Goal: Task Accomplishment & Management: Manage account settings

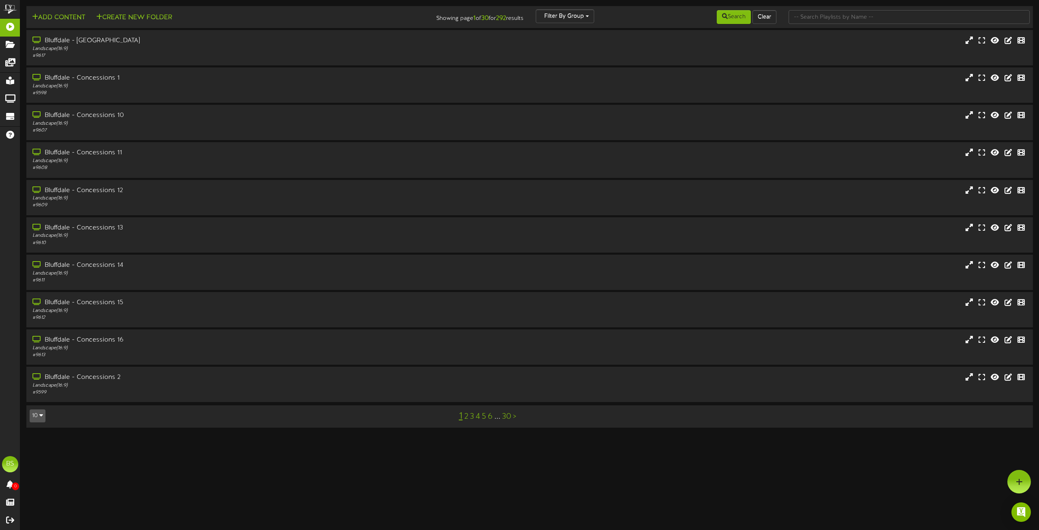
click at [39, 415] on button "10" at bounding box center [38, 415] width 16 height 13
click at [39, 400] on div "100" at bounding box center [37, 400] width 15 height 12
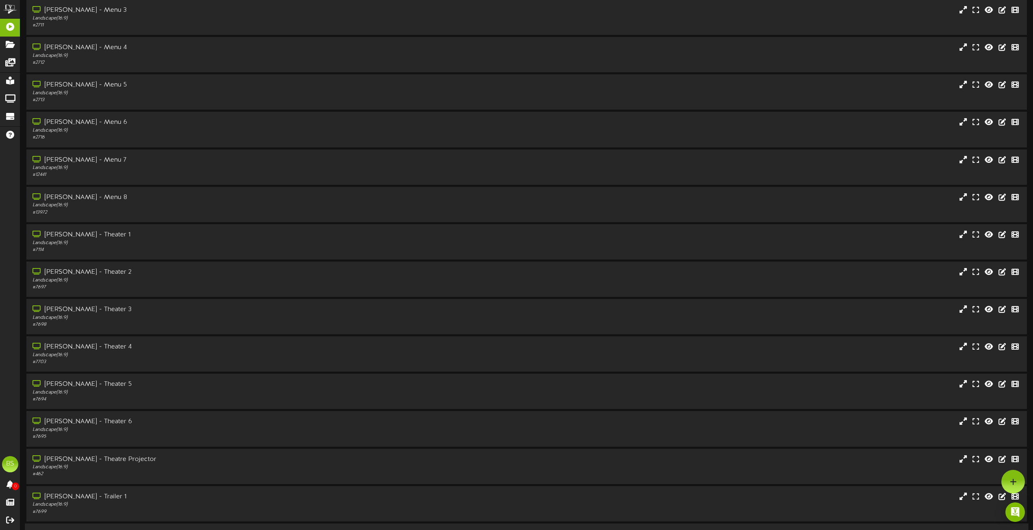
scroll to position [2704, 0]
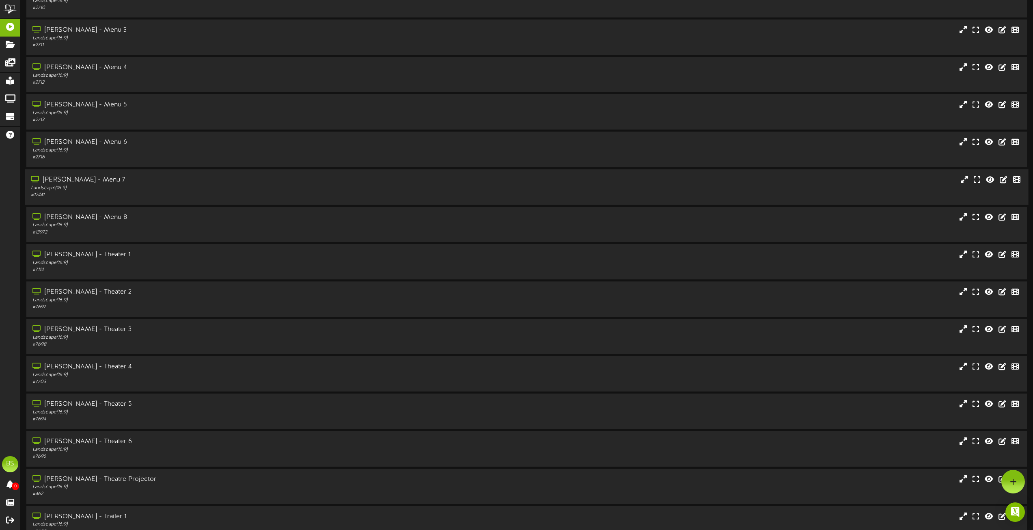
click at [83, 177] on div "[PERSON_NAME] - Menu 7" at bounding box center [234, 179] width 406 height 9
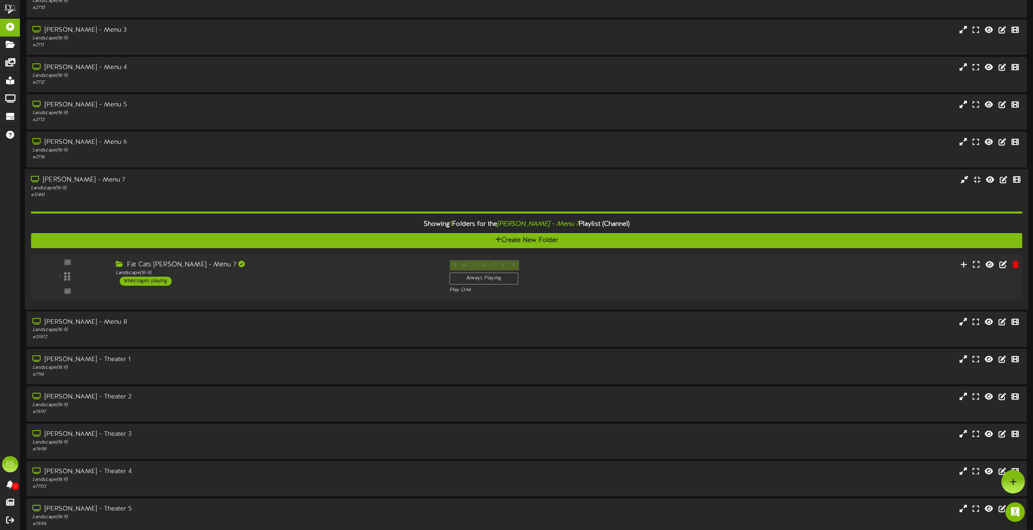
click at [138, 278] on div "5 messages playing" at bounding box center [146, 280] width 52 height 9
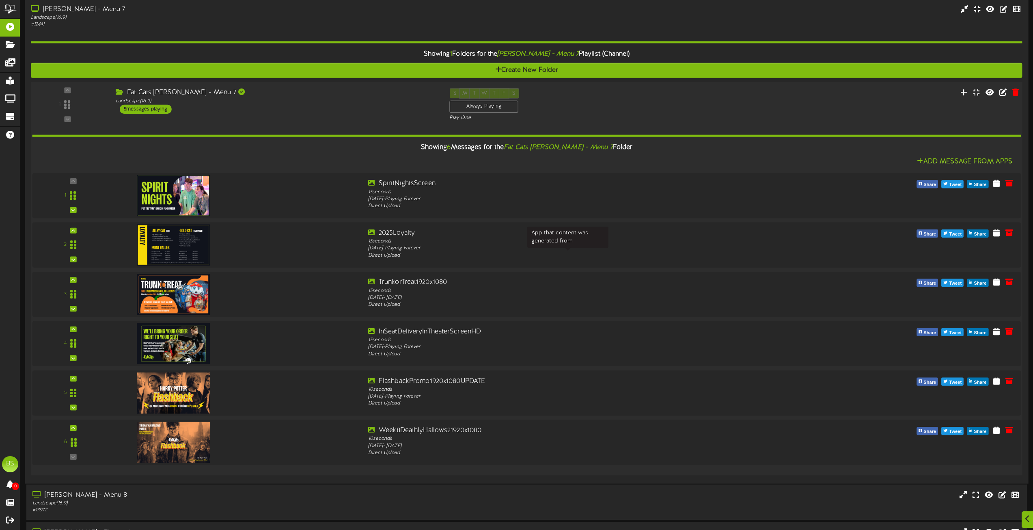
scroll to position [2907, 0]
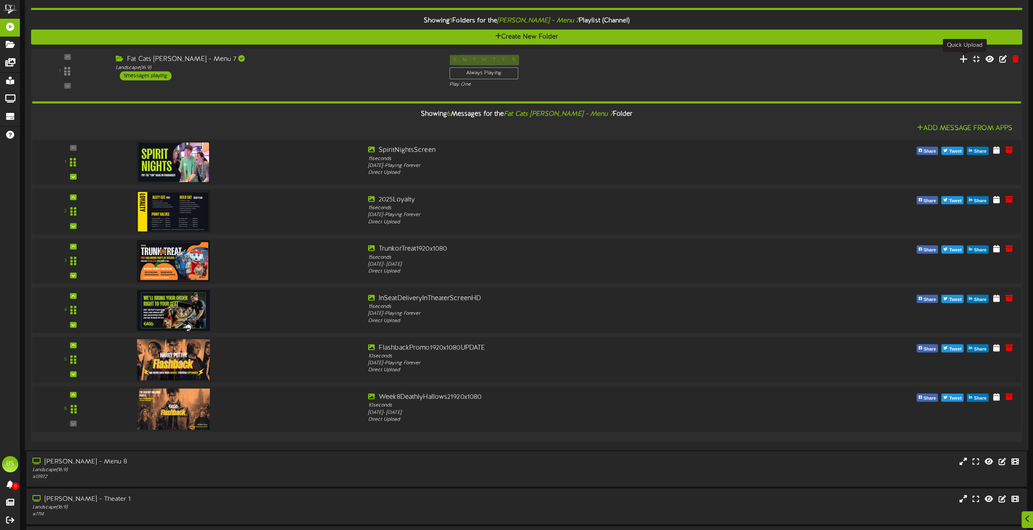
click at [963, 58] on icon at bounding box center [964, 58] width 9 height 9
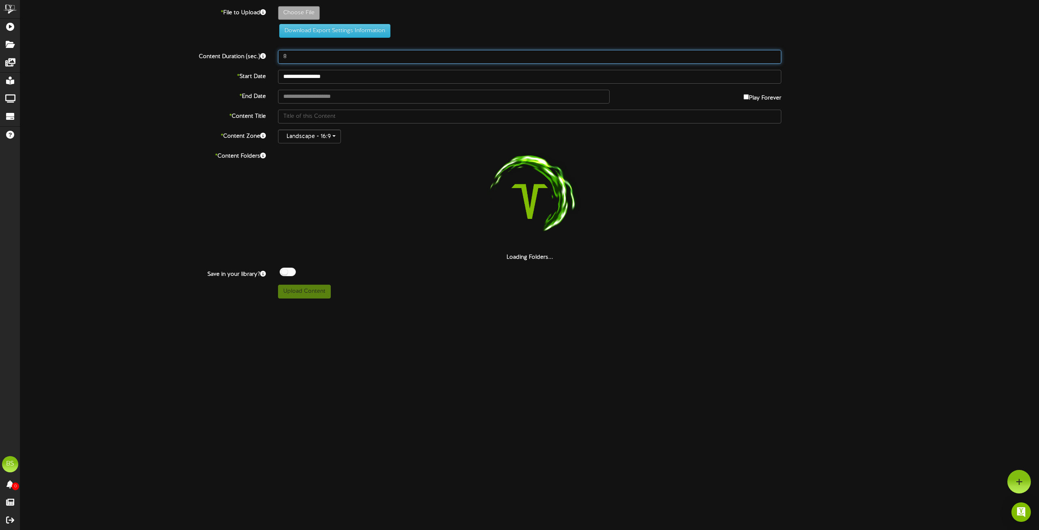
click at [298, 60] on input "8" at bounding box center [529, 57] width 503 height 14
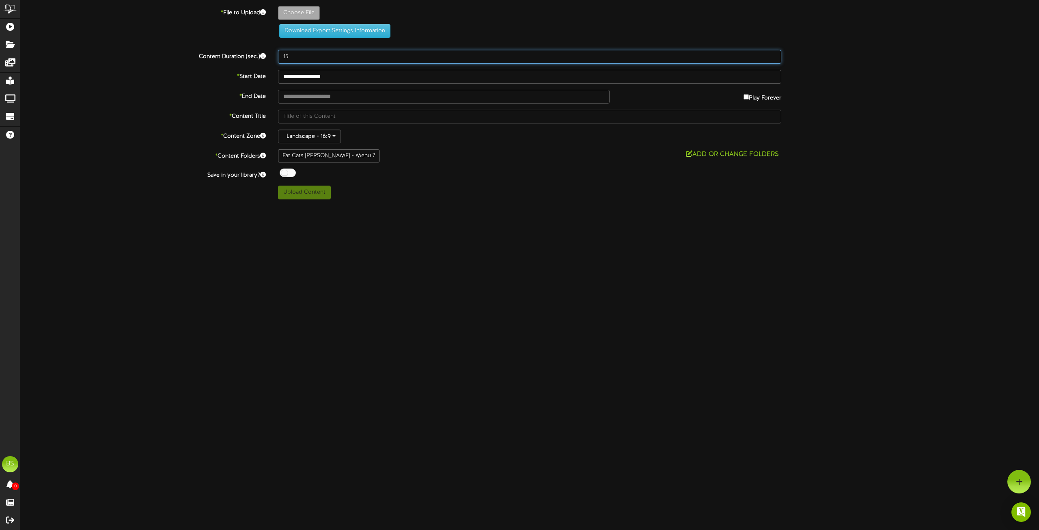
type input "15"
click at [286, 173] on div at bounding box center [288, 172] width 16 height 9
type input "**********"
type input "ThunderCountryAlley1920x1080"
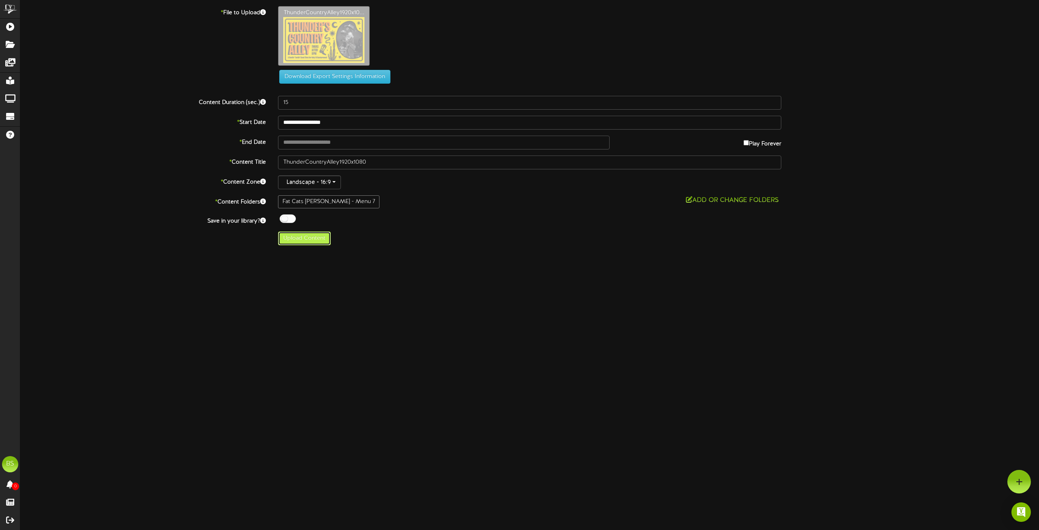
click at [297, 237] on button "Upload Content" at bounding box center [304, 238] width 53 height 14
type input "**********"
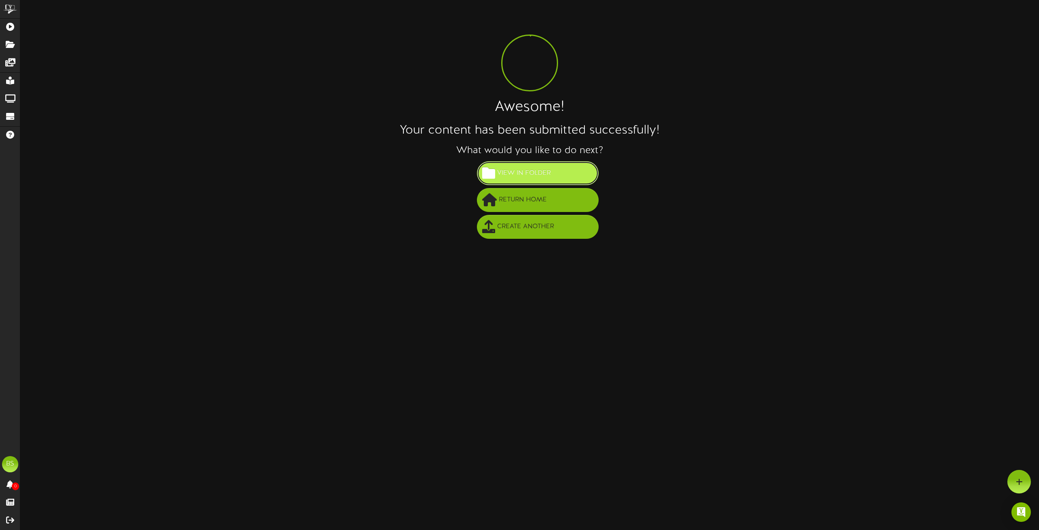
click at [564, 172] on button "View in Folder" at bounding box center [538, 173] width 122 height 24
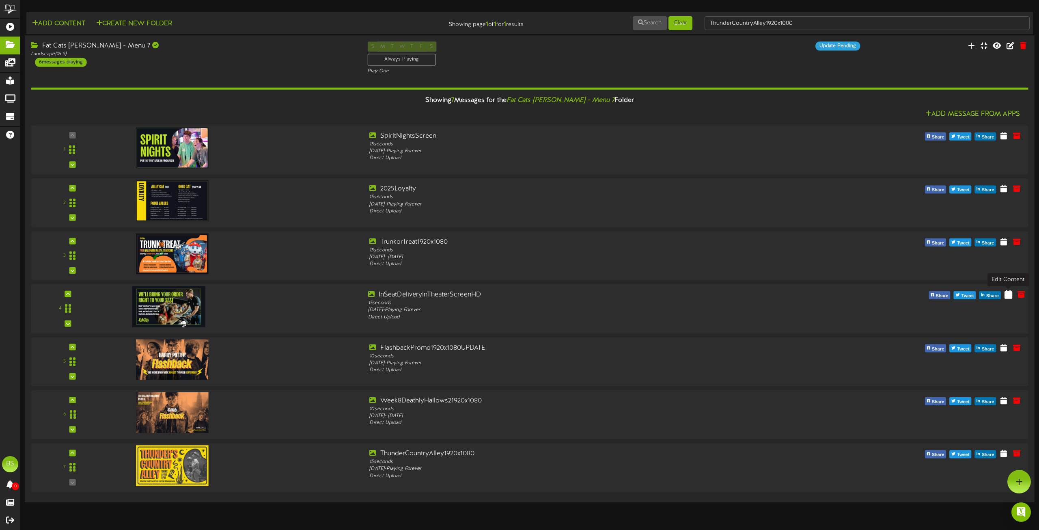
click at [1006, 293] on icon at bounding box center [1009, 293] width 8 height 9
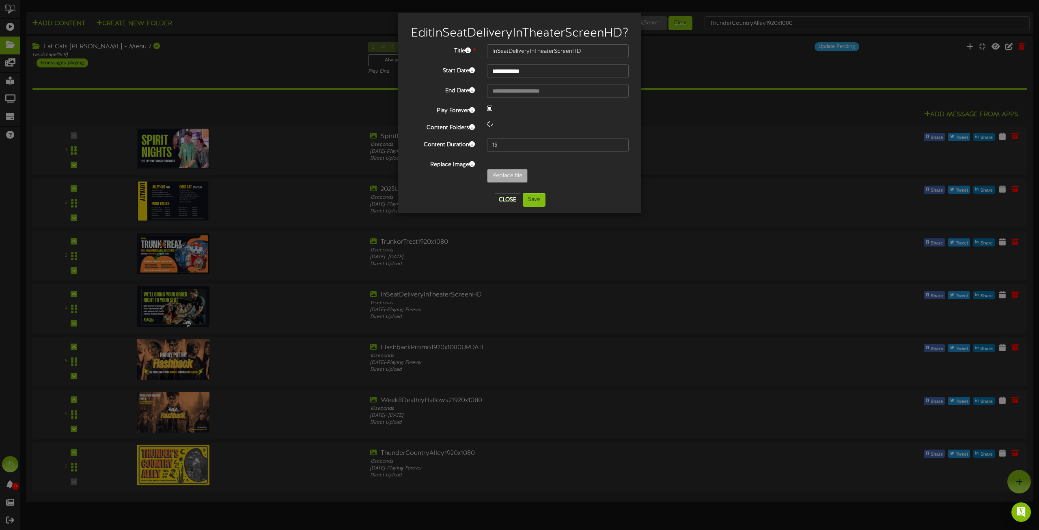
select select "*"
click at [512, 98] on input "**********" at bounding box center [558, 91] width 142 height 14
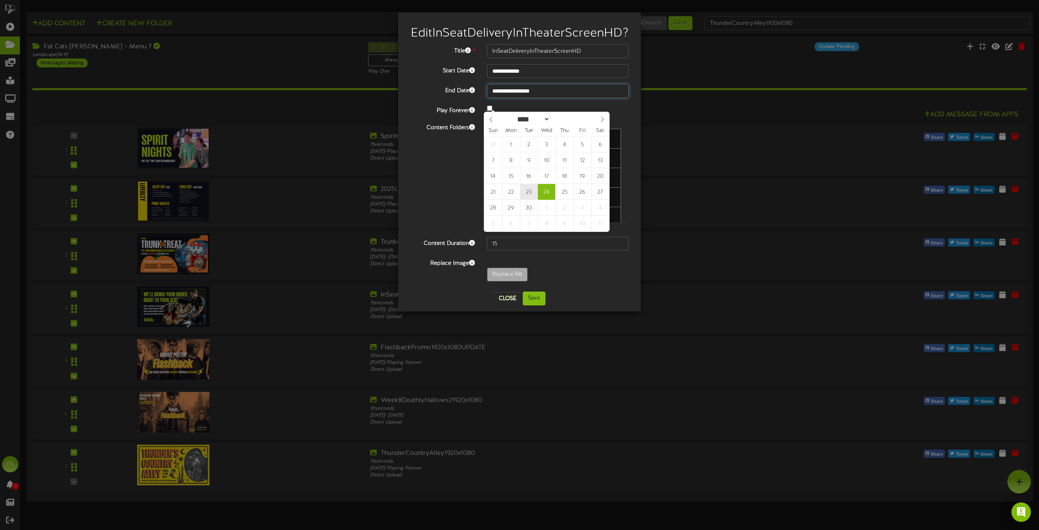
type input "**********"
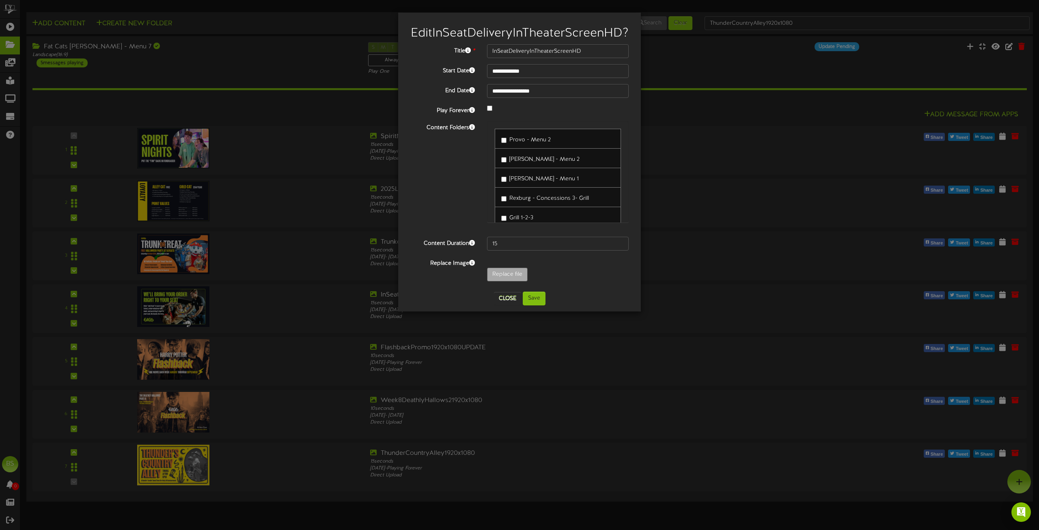
click at [529, 182] on span "[PERSON_NAME] - Menu 1" at bounding box center [544, 179] width 69 height 6
click at [534, 305] on button "Save" at bounding box center [534, 299] width 23 height 14
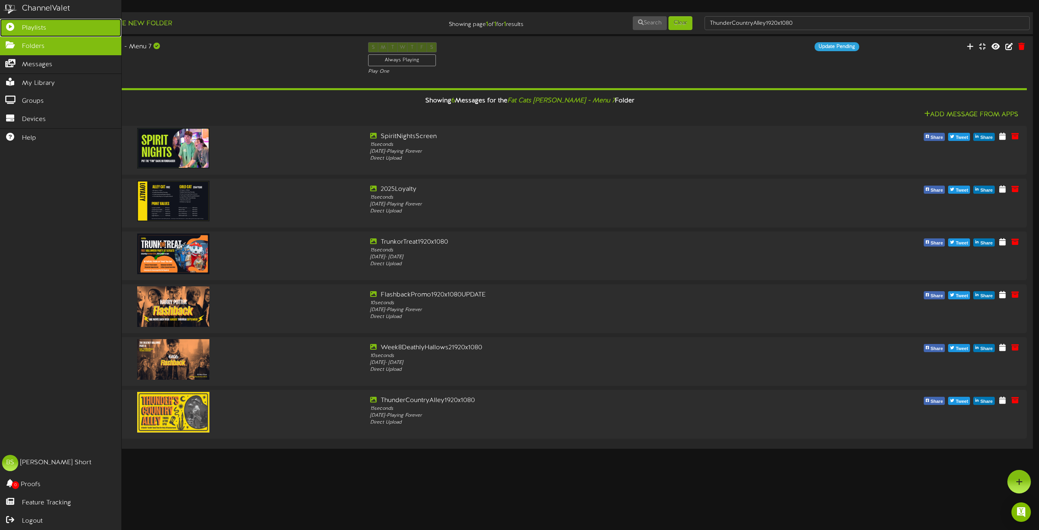
click at [27, 28] on span "Playlists" at bounding box center [34, 28] width 24 height 9
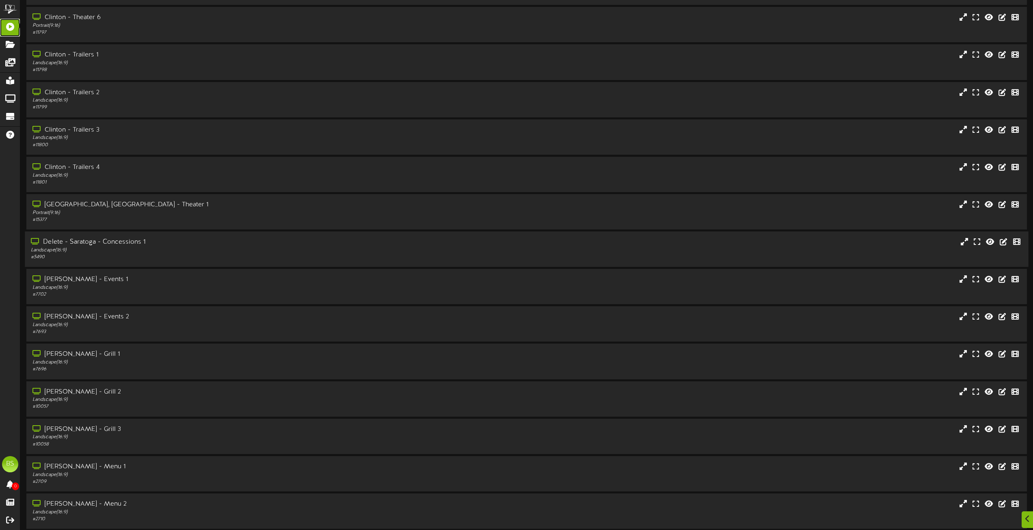
scroll to position [2477, 0]
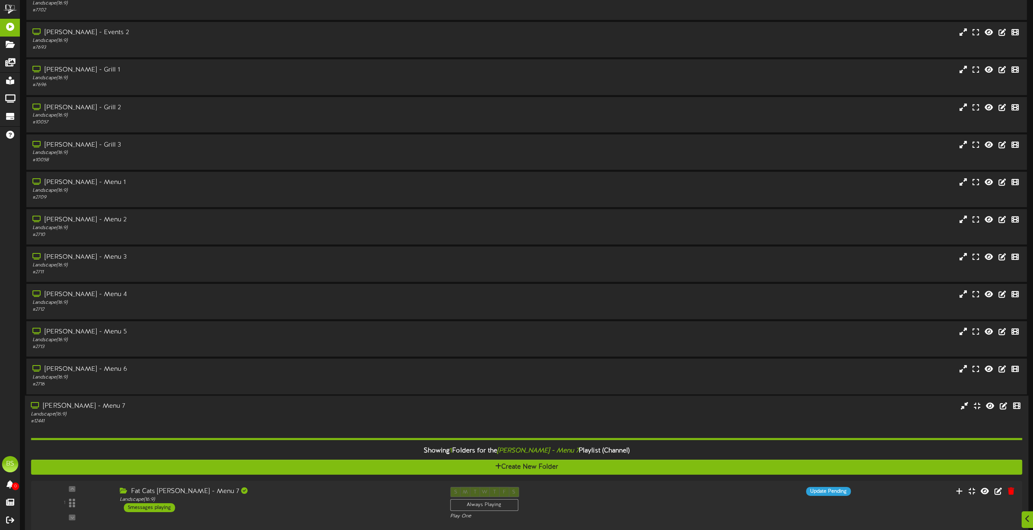
click at [85, 406] on div "[PERSON_NAME] - Menu 7" at bounding box center [234, 406] width 406 height 9
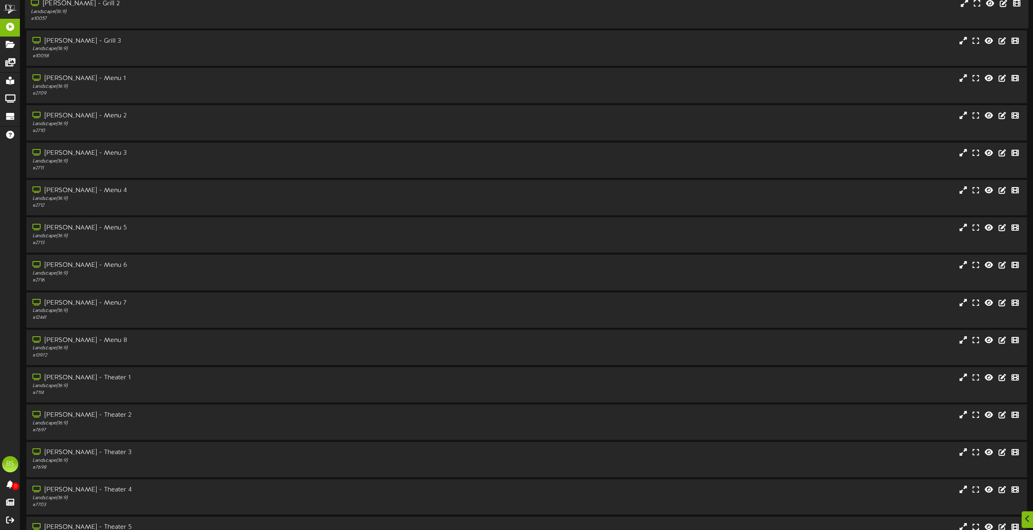
scroll to position [2598, 0]
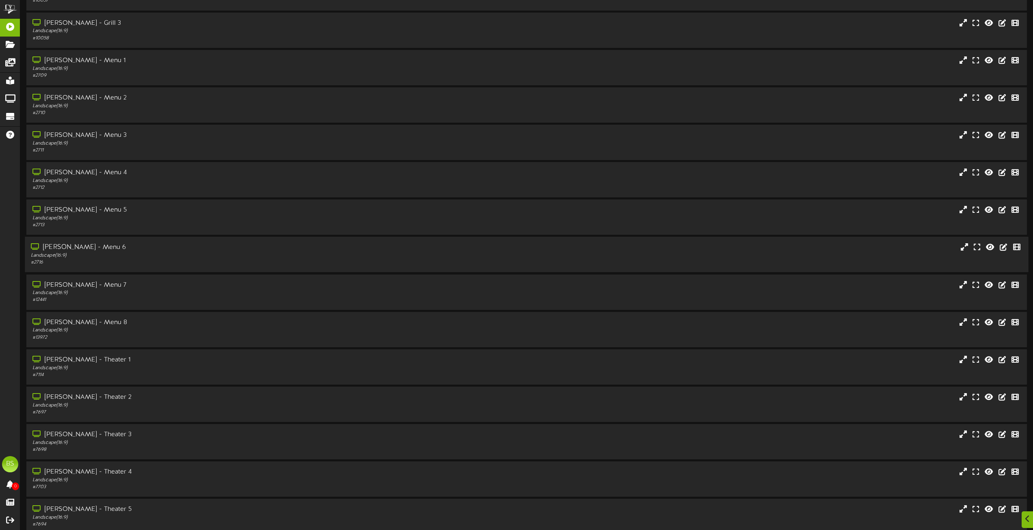
click at [79, 246] on div "[PERSON_NAME] - Menu 6" at bounding box center [234, 247] width 406 height 9
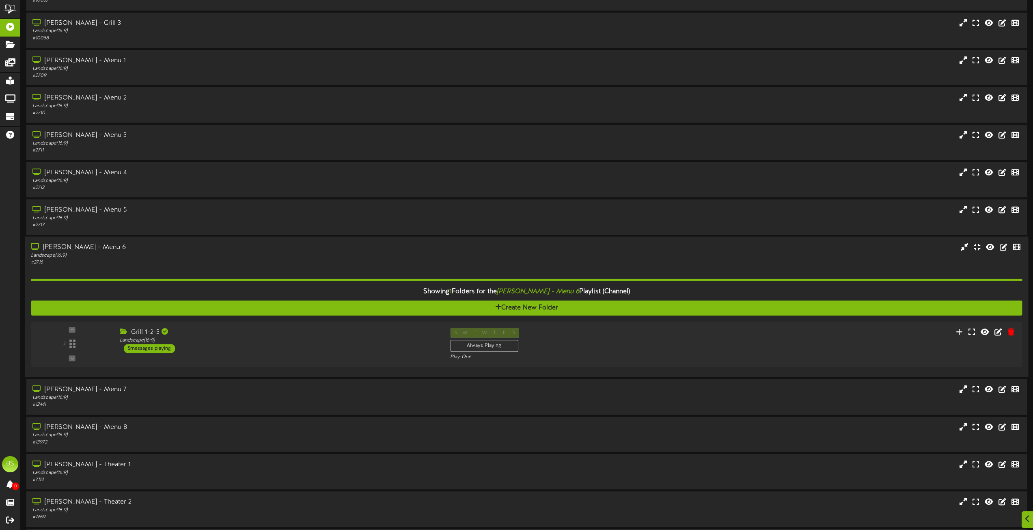
click at [88, 247] on div "[PERSON_NAME] - Menu 6" at bounding box center [234, 247] width 406 height 9
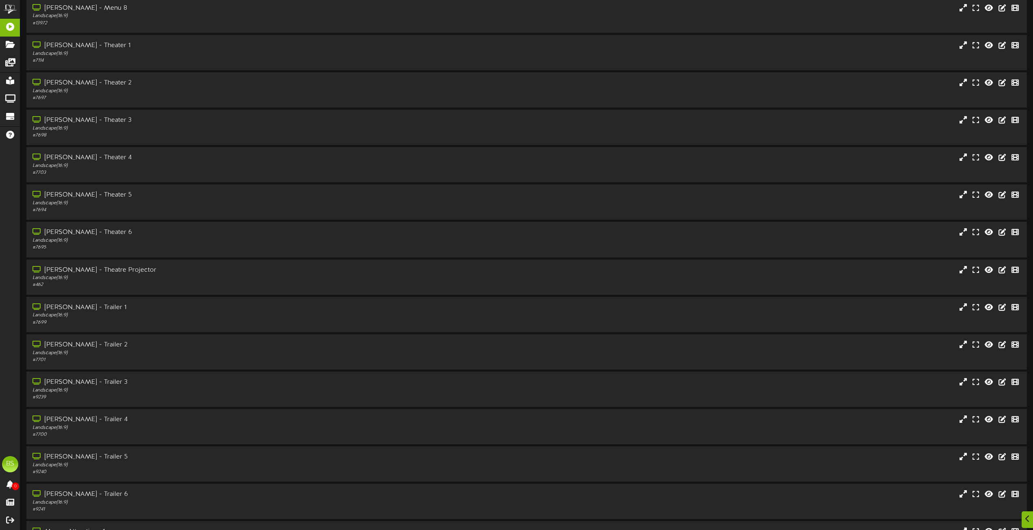
scroll to position [2923, 0]
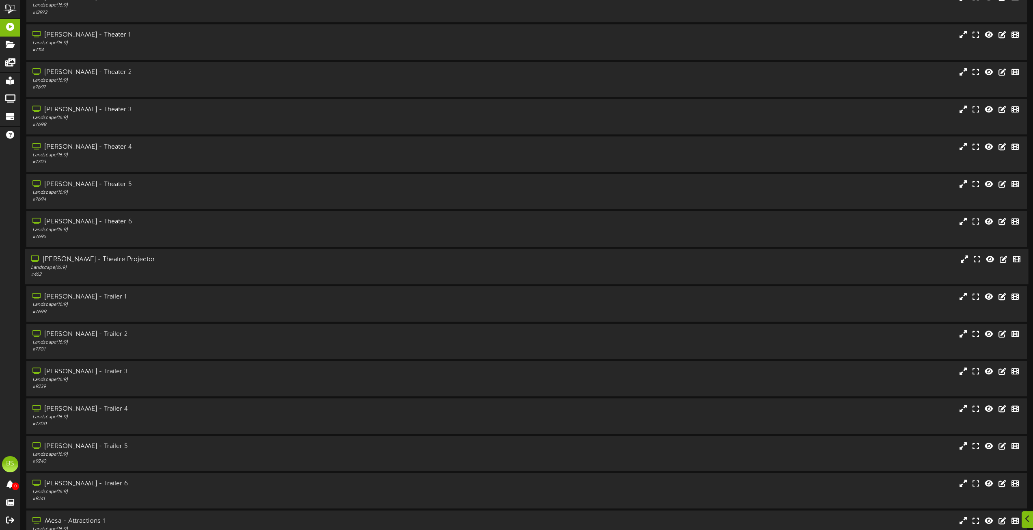
click at [84, 257] on div "[PERSON_NAME] - Theatre Projector" at bounding box center [234, 259] width 406 height 9
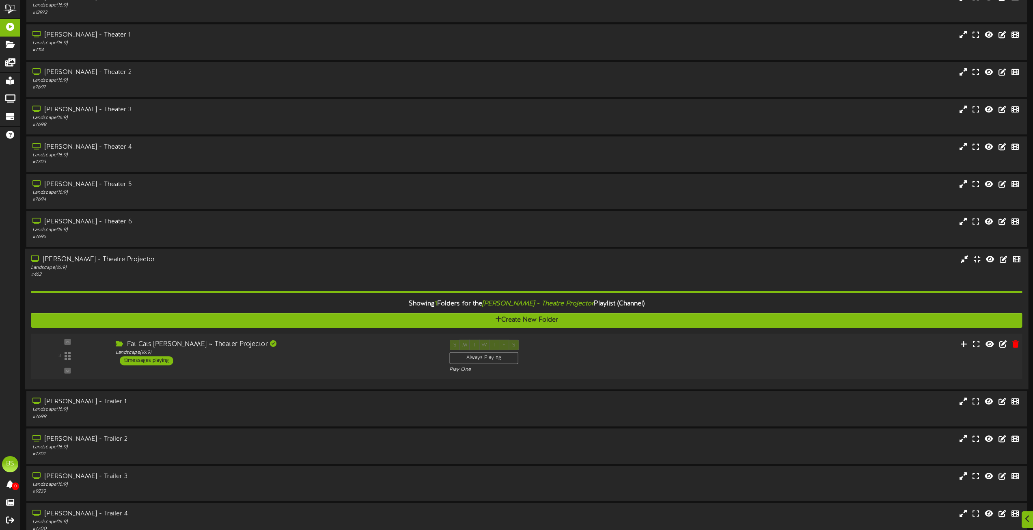
click at [156, 361] on div "13 messages playing" at bounding box center [147, 360] width 54 height 9
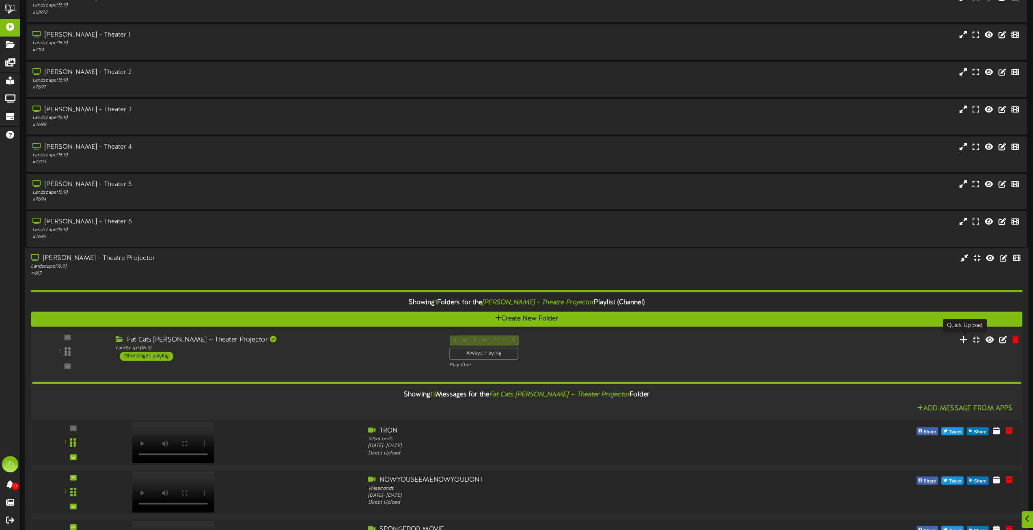
click at [965, 341] on icon at bounding box center [964, 339] width 9 height 9
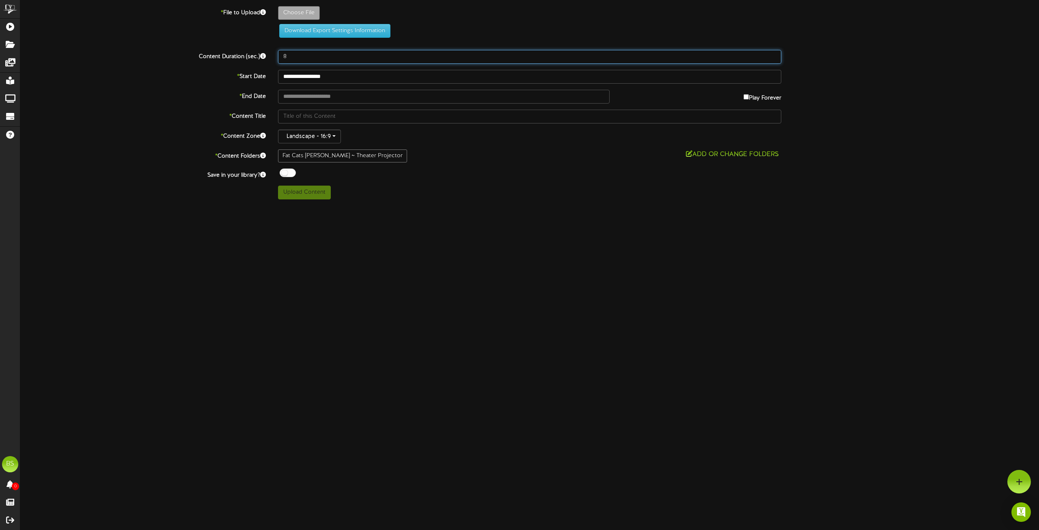
drag, startPoint x: 298, startPoint y: 54, endPoint x: 306, endPoint y: 51, distance: 8.6
click at [298, 54] on input "8" at bounding box center [529, 57] width 503 height 14
type input "15"
click at [285, 172] on div at bounding box center [288, 172] width 16 height 9
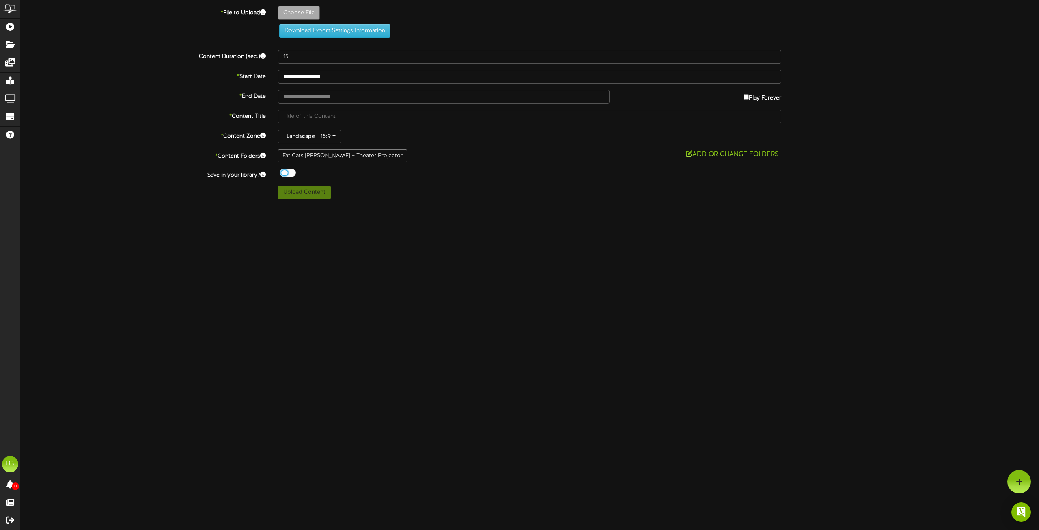
click at [285, 173] on div at bounding box center [288, 172] width 16 height 9
type input "**********"
type input "ThunderCountryAlley1920x1080"
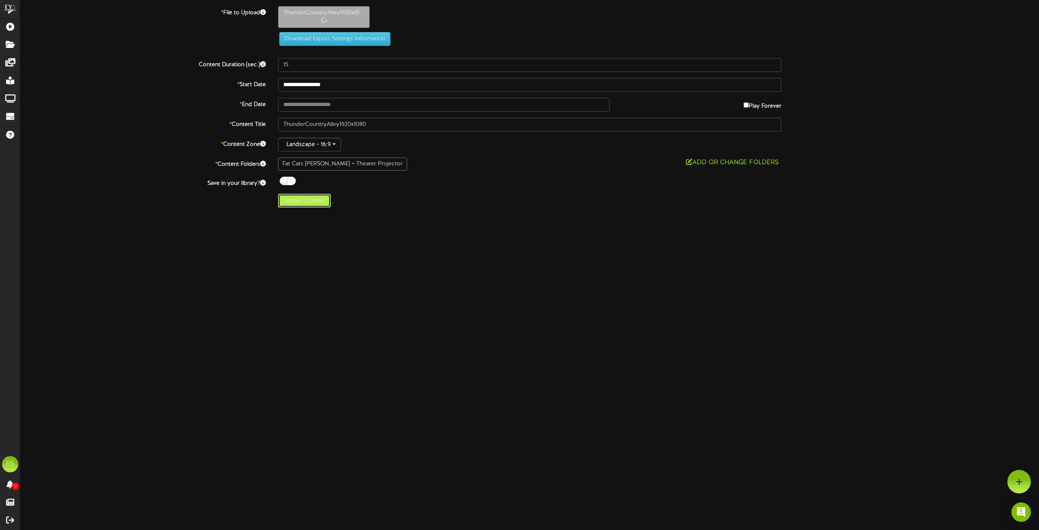
click at [311, 203] on button "Upload Content" at bounding box center [304, 201] width 53 height 14
type input "**********"
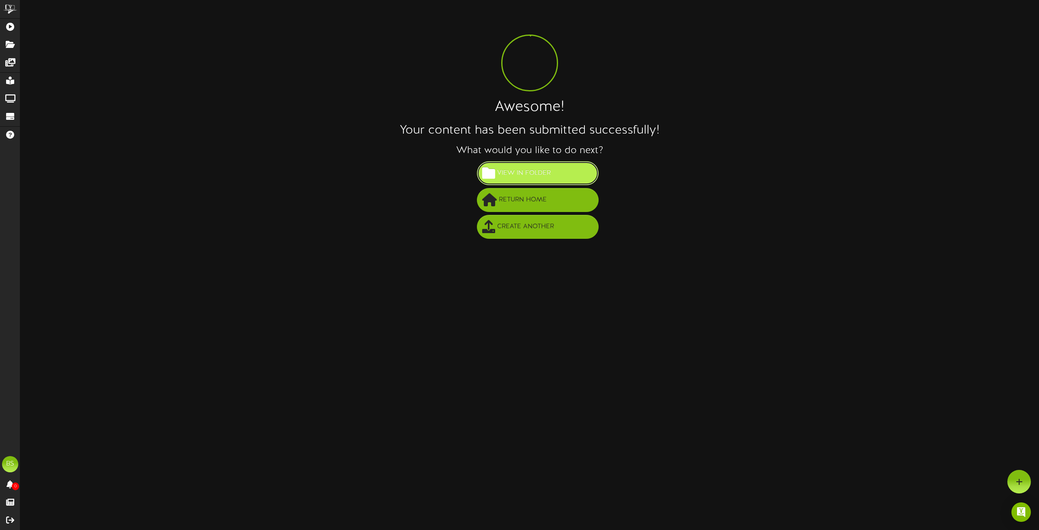
click at [540, 170] on span "View in Folder" at bounding box center [524, 172] width 58 height 13
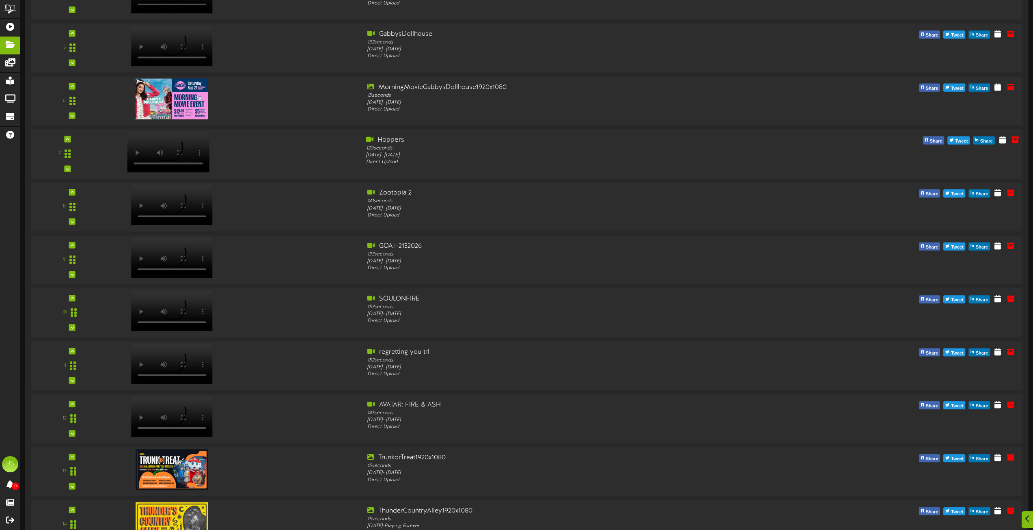
scroll to position [343, 0]
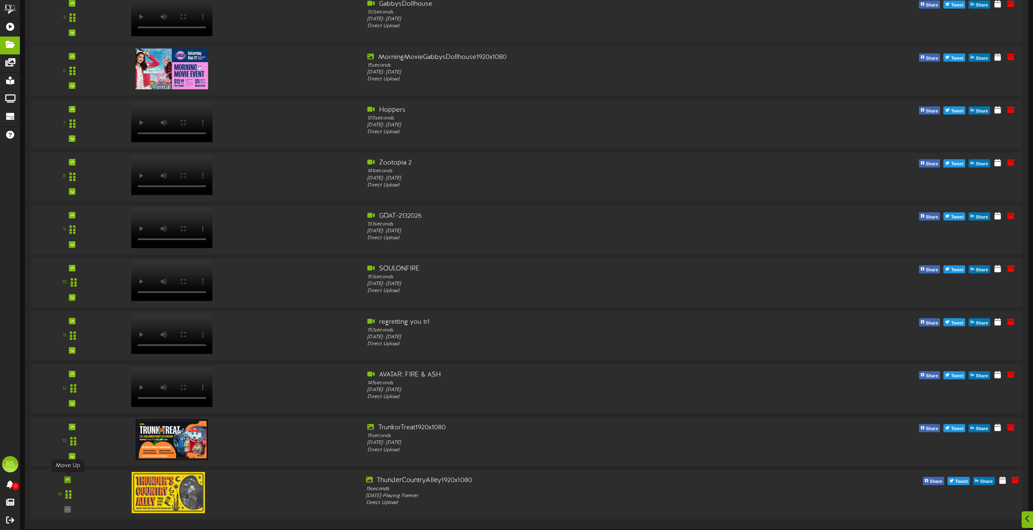
click at [67, 478] on icon at bounding box center [68, 479] width 4 height 4
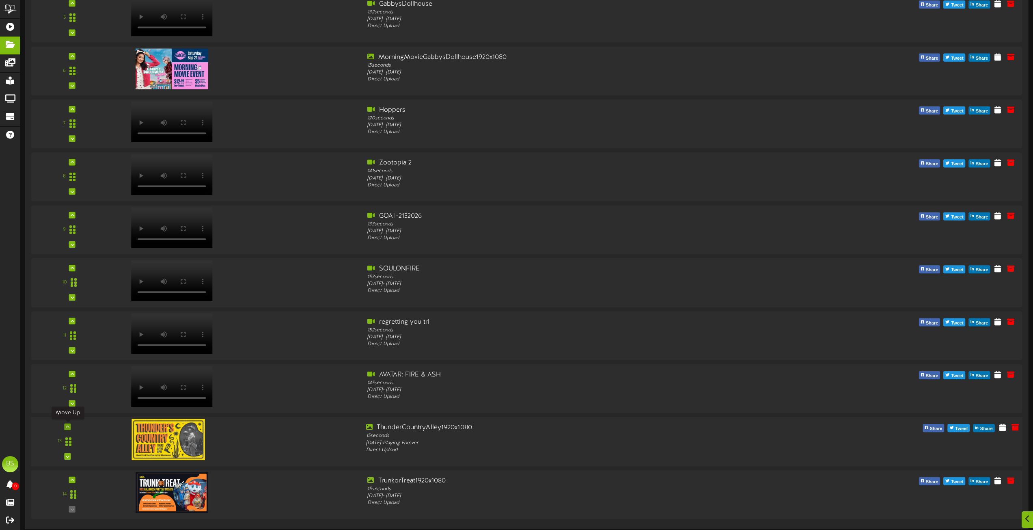
click at [66, 426] on icon at bounding box center [68, 427] width 4 height 4
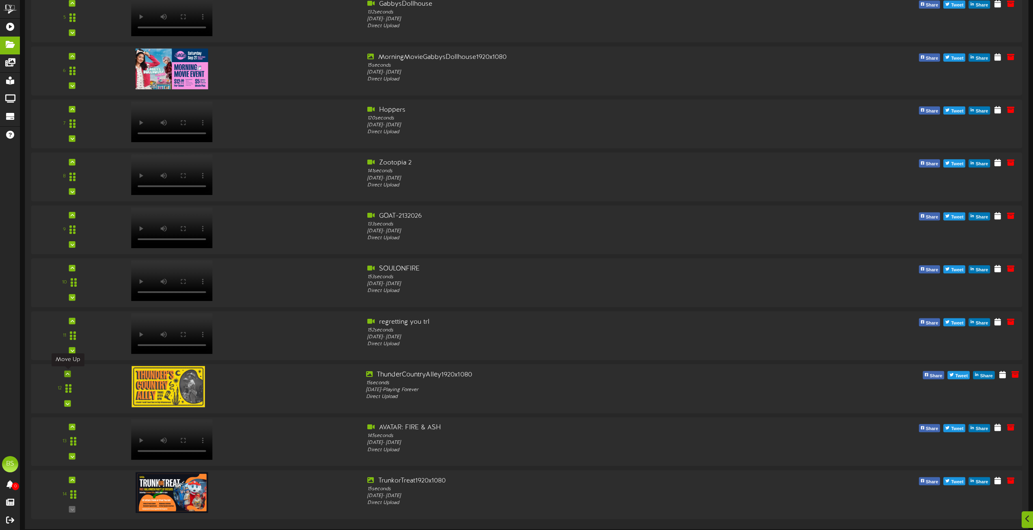
click at [69, 371] on icon at bounding box center [68, 373] width 4 height 4
click at [69, 371] on div "12" at bounding box center [67, 388] width 71 height 37
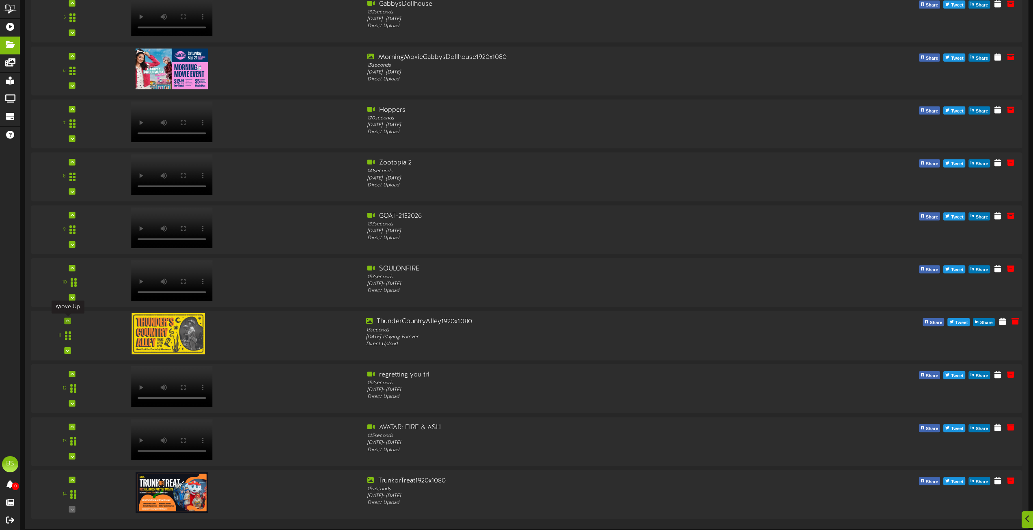
click at [68, 319] on icon at bounding box center [68, 321] width 4 height 4
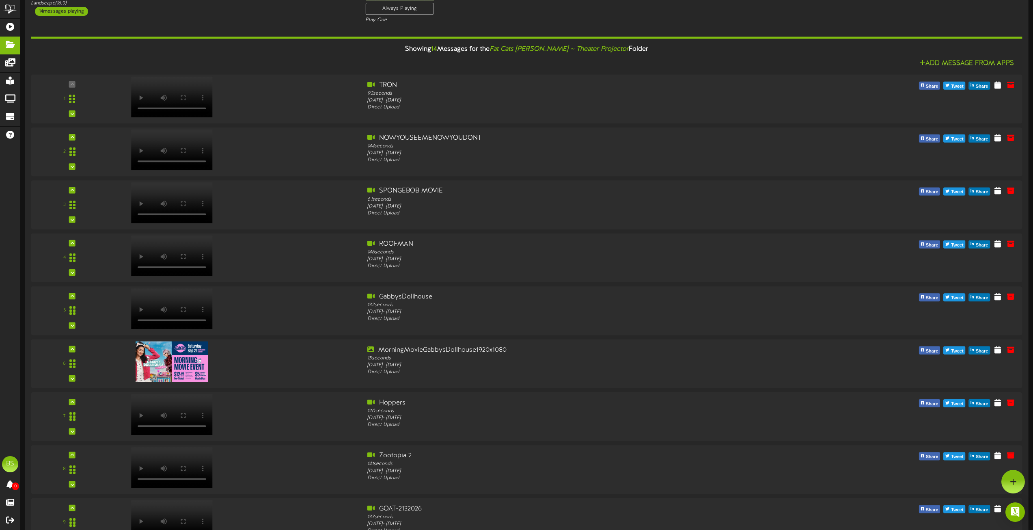
scroll to position [0, 0]
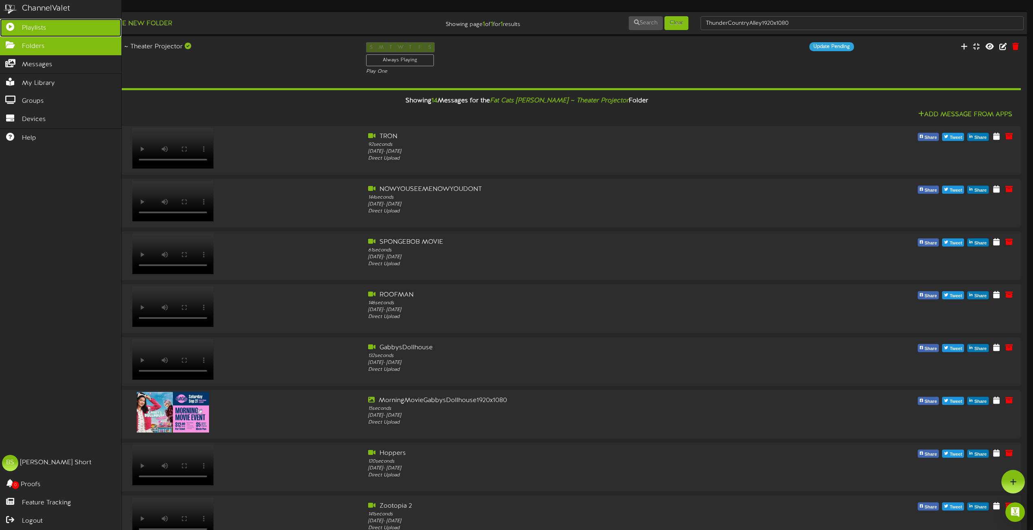
click at [26, 26] on span "Playlists" at bounding box center [34, 28] width 24 height 9
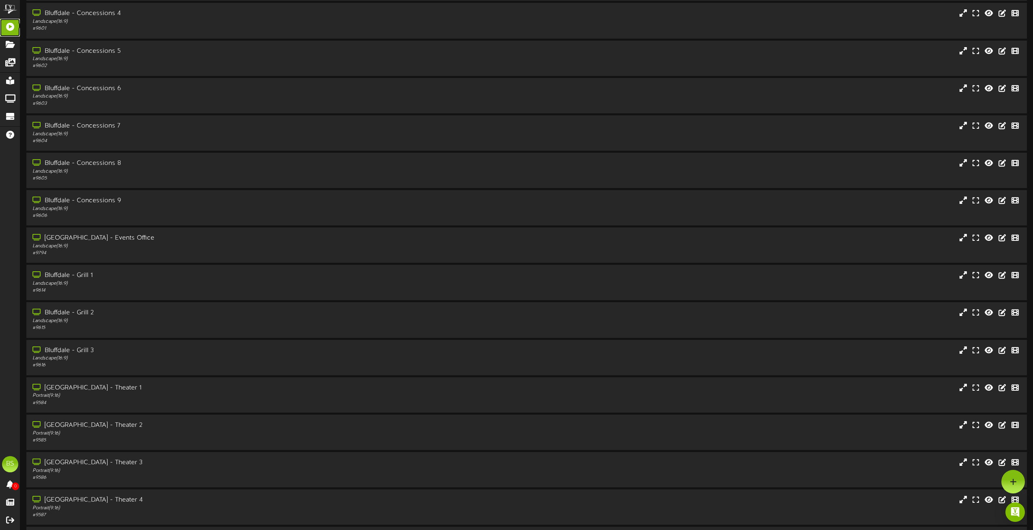
scroll to position [406, 0]
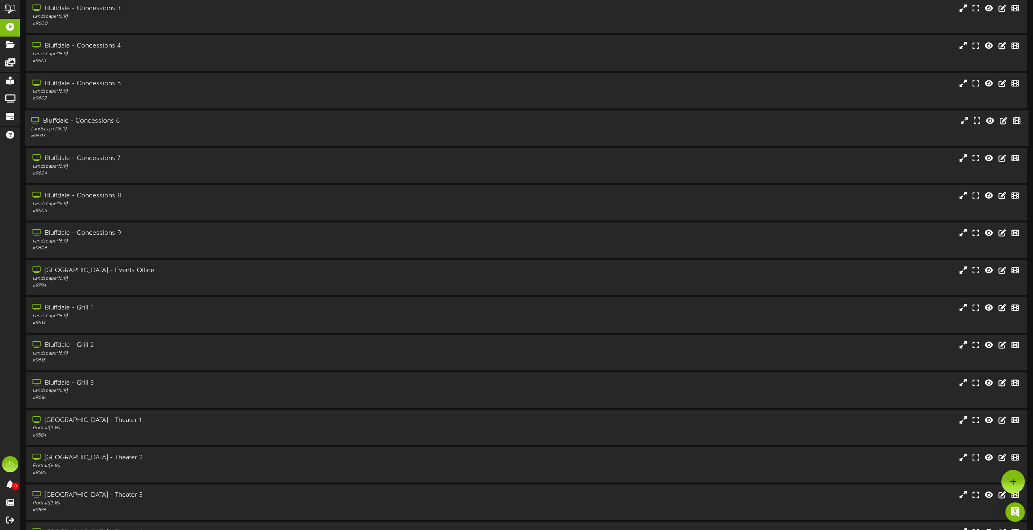
click at [81, 120] on div "Bluffdale - Concessions 6" at bounding box center [234, 121] width 406 height 9
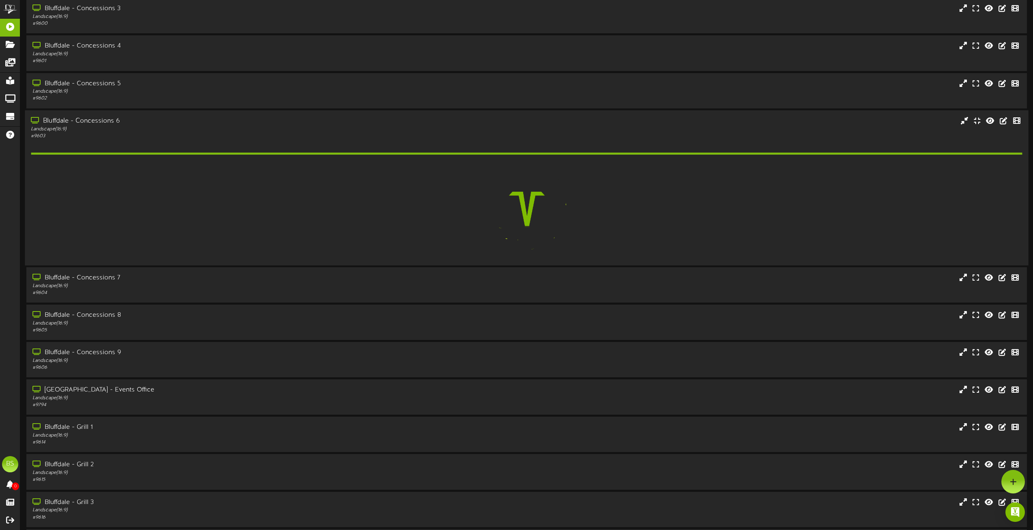
click at [81, 120] on div "Bluffdale - Concessions 6" at bounding box center [234, 120] width 406 height 9
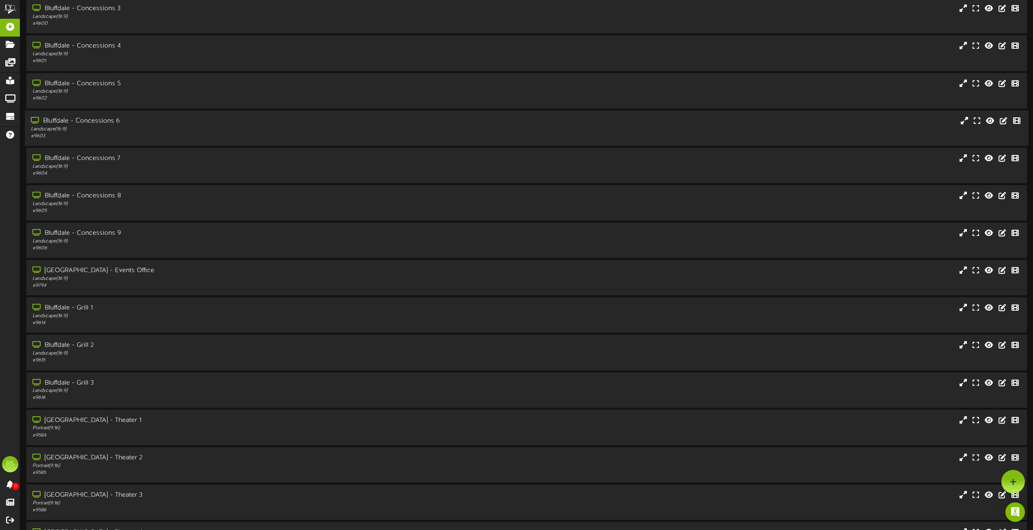
click at [56, 119] on div "Bluffdale - Concessions 6" at bounding box center [234, 121] width 406 height 9
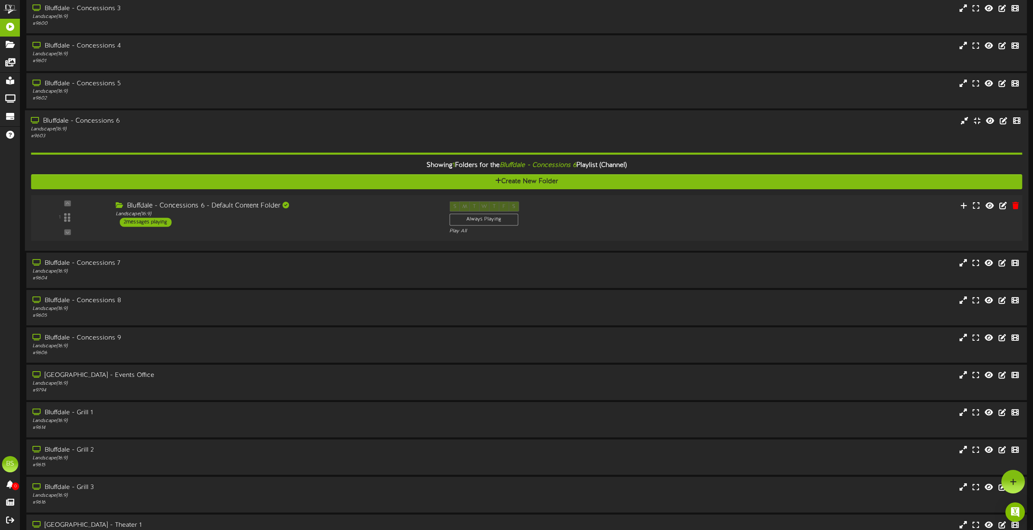
click at [158, 222] on div "2 messages playing" at bounding box center [146, 222] width 52 height 9
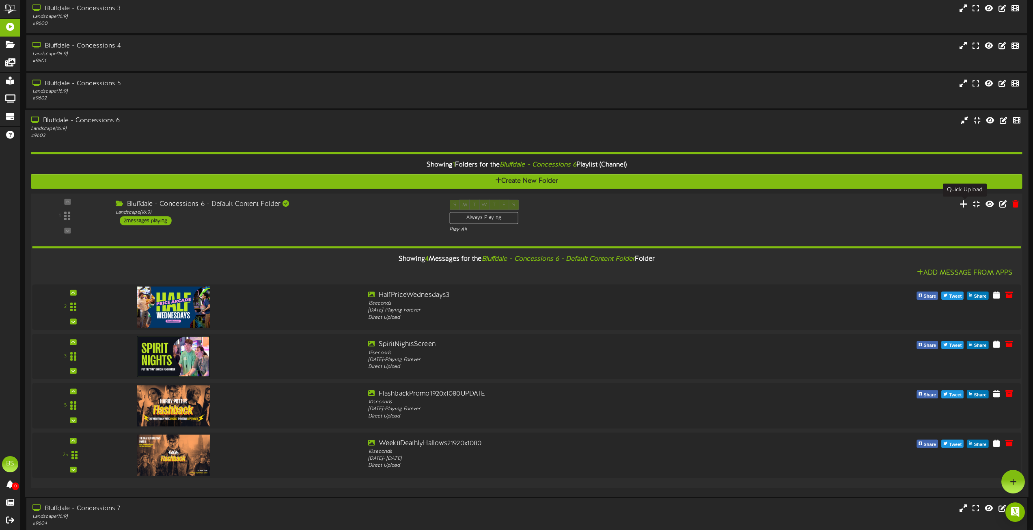
click at [964, 205] on icon at bounding box center [964, 203] width 9 height 9
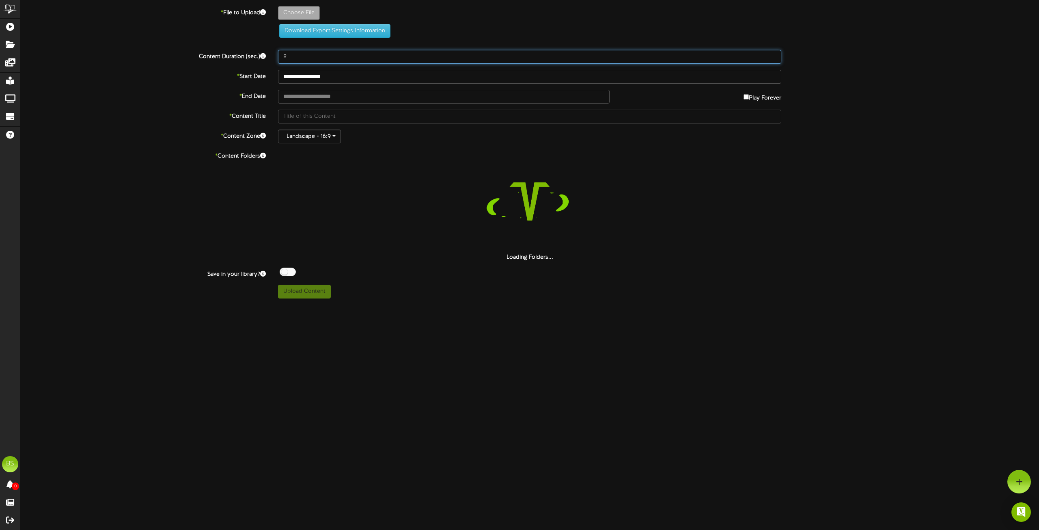
click at [289, 58] on input "8" at bounding box center [529, 57] width 503 height 14
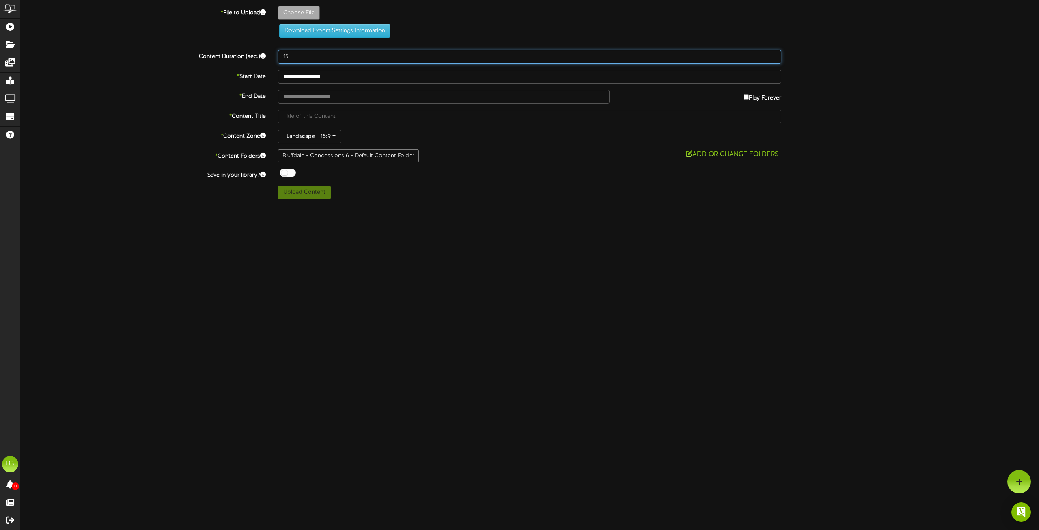
type input "15"
click at [283, 171] on div at bounding box center [288, 172] width 16 height 9
type input "**********"
type input "TrunkorTreat1920x1080"
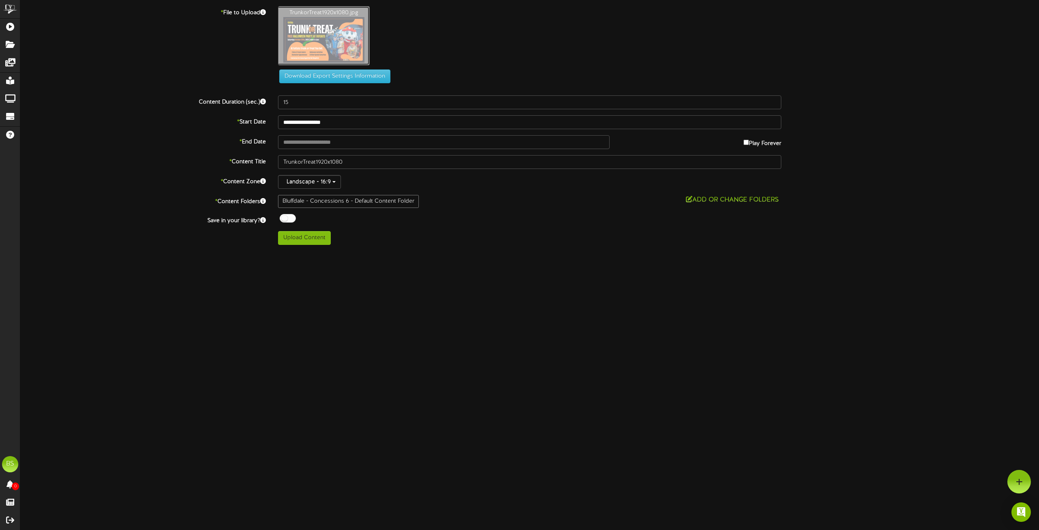
click at [333, 140] on input "text" at bounding box center [444, 142] width 332 height 14
type input "**********"
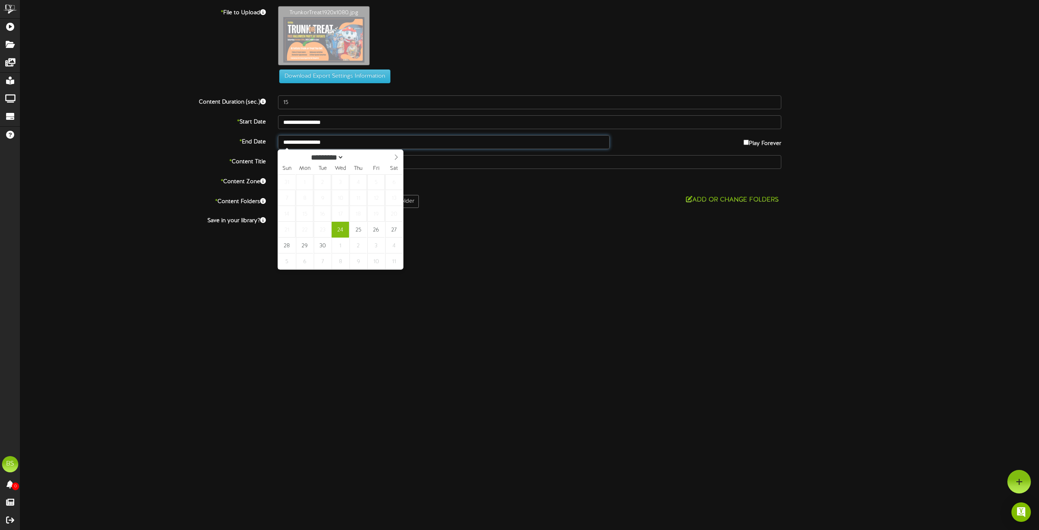
click at [333, 140] on input "**********" at bounding box center [444, 142] width 332 height 14
select select "*"
click at [396, 158] on icon at bounding box center [396, 157] width 6 height 6
type input "**********"
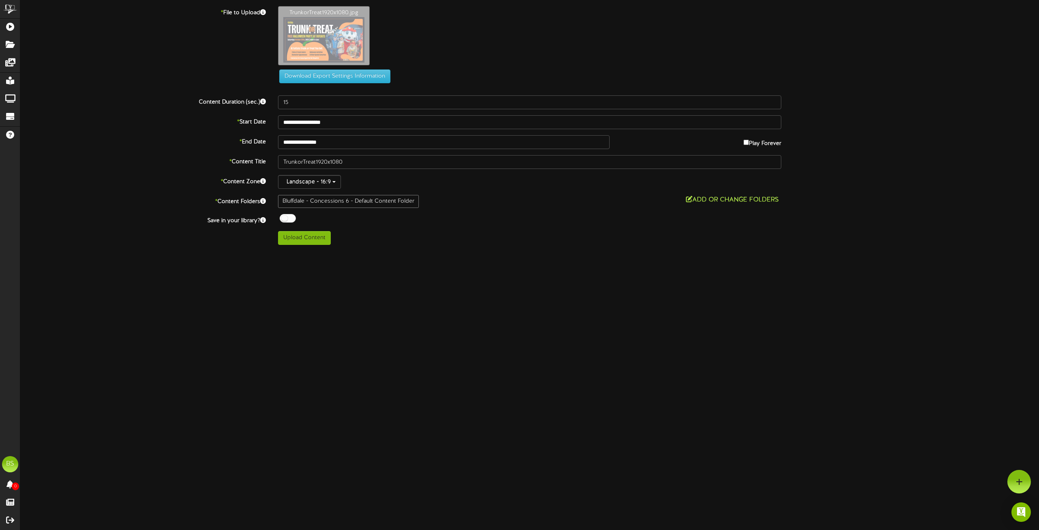
click at [706, 199] on button "Add or Change Folders" at bounding box center [733, 200] width 98 height 10
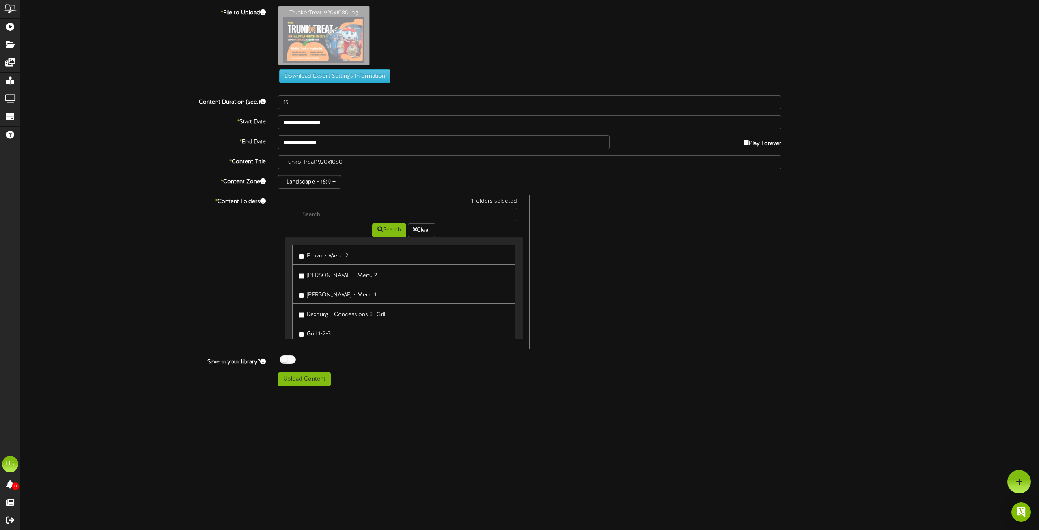
click at [706, 199] on div "1 Folders selected Search Clear Provo - Menu 2 Gilbert - Menu 2 Gilbert - Menu 1" at bounding box center [530, 272] width 516 height 154
click at [728, 203] on div "1 Folders selected Search Clear Provo - Menu 2 Gilbert - Menu 2 Gilbert - Menu 1" at bounding box center [530, 272] width 516 height 154
click at [306, 381] on button "Upload Content" at bounding box center [304, 379] width 53 height 14
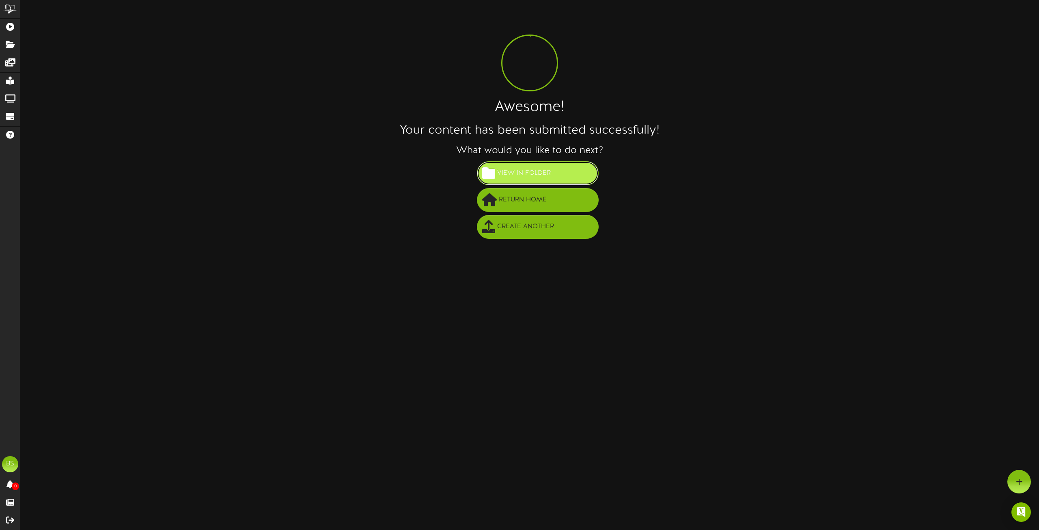
click at [540, 171] on span "View in Folder" at bounding box center [524, 172] width 58 height 13
click at [540, 171] on html "ChannelValet Playlists Folders Messages My Library Groups Devices Help BS [PERS…" at bounding box center [519, 122] width 1039 height 244
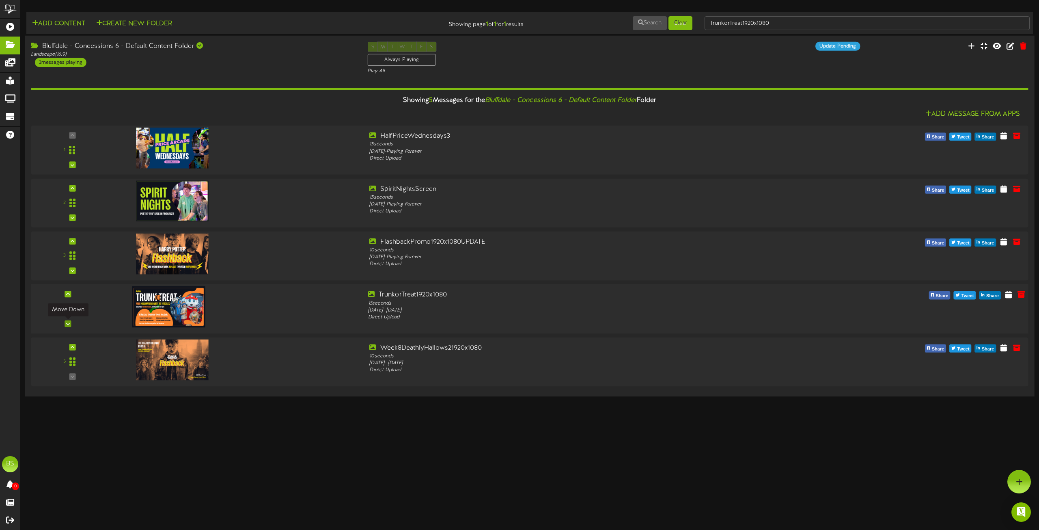
click at [68, 322] on icon at bounding box center [68, 324] width 4 height 4
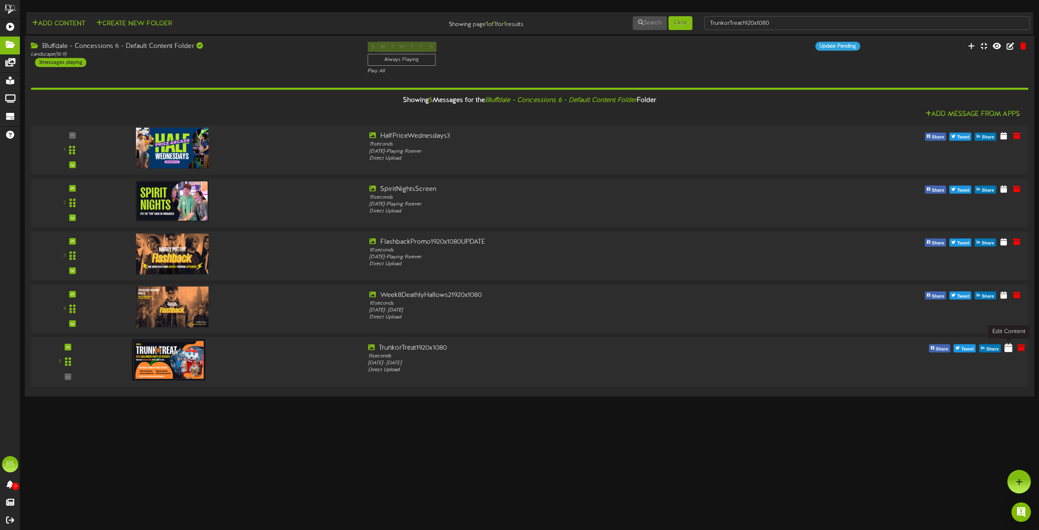
click at [1010, 348] on icon at bounding box center [1009, 347] width 8 height 9
click at [1008, 348] on icon at bounding box center [1009, 347] width 8 height 9
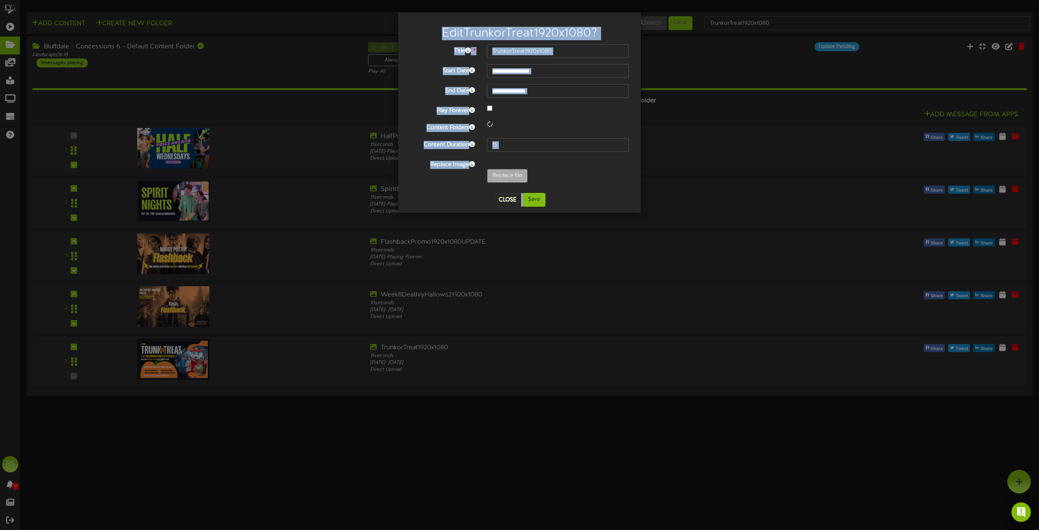
click at [582, 114] on div "Play Forever" at bounding box center [519, 109] width 231 height 11
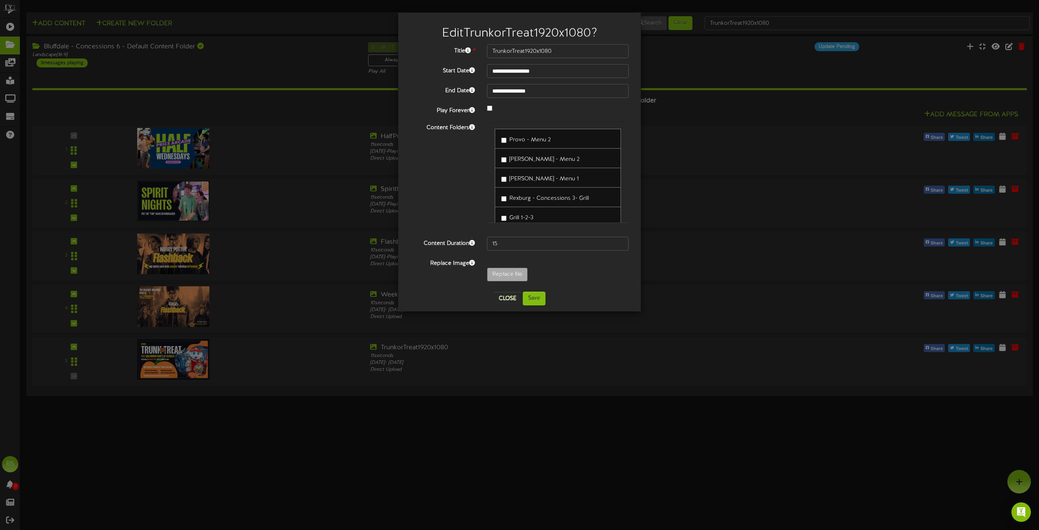
click at [533, 306] on div "**********" at bounding box center [519, 162] width 243 height 299
click at [539, 300] on button "Save" at bounding box center [534, 299] width 23 height 14
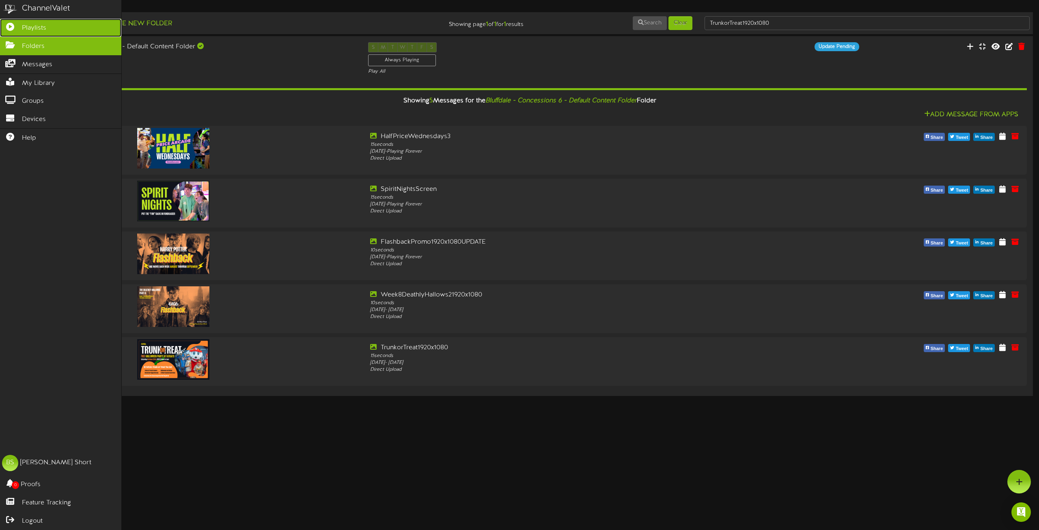
click at [30, 25] on span "Playlists" at bounding box center [34, 28] width 24 height 9
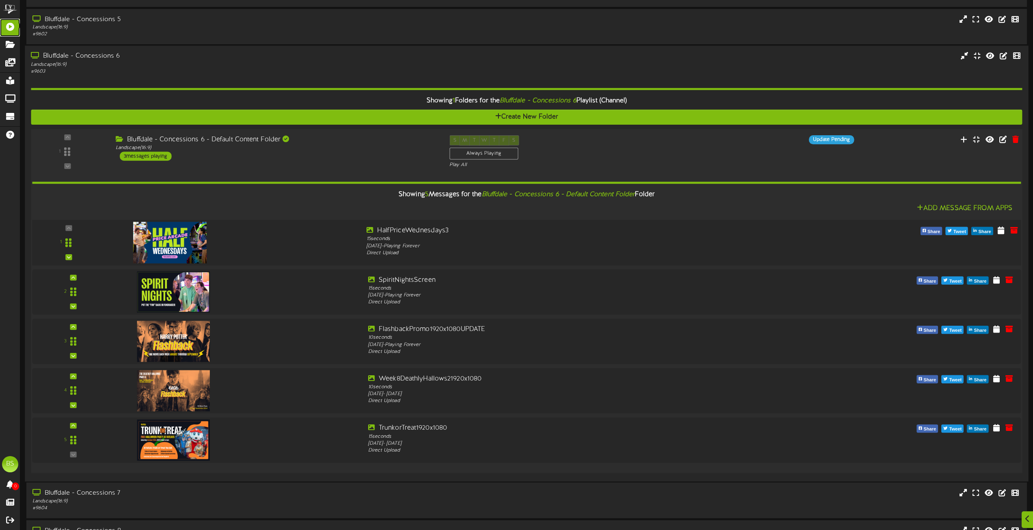
scroll to position [528, 0]
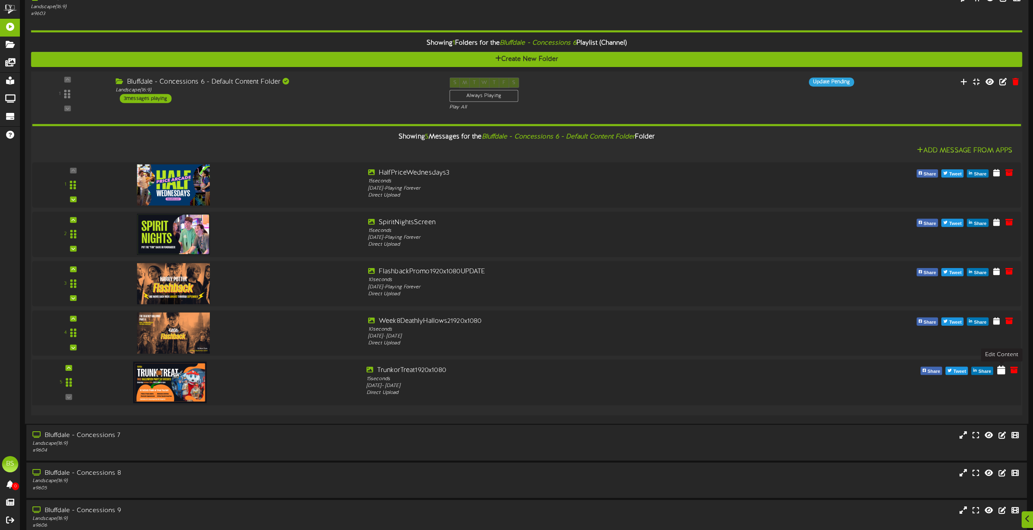
click at [1000, 369] on icon at bounding box center [1002, 369] width 8 height 9
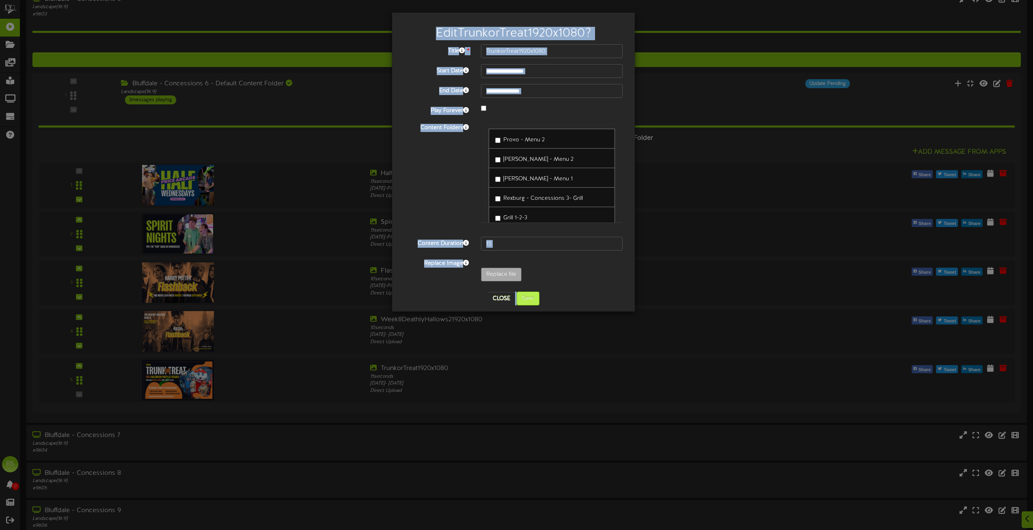
click at [530, 300] on button "Save" at bounding box center [528, 299] width 23 height 14
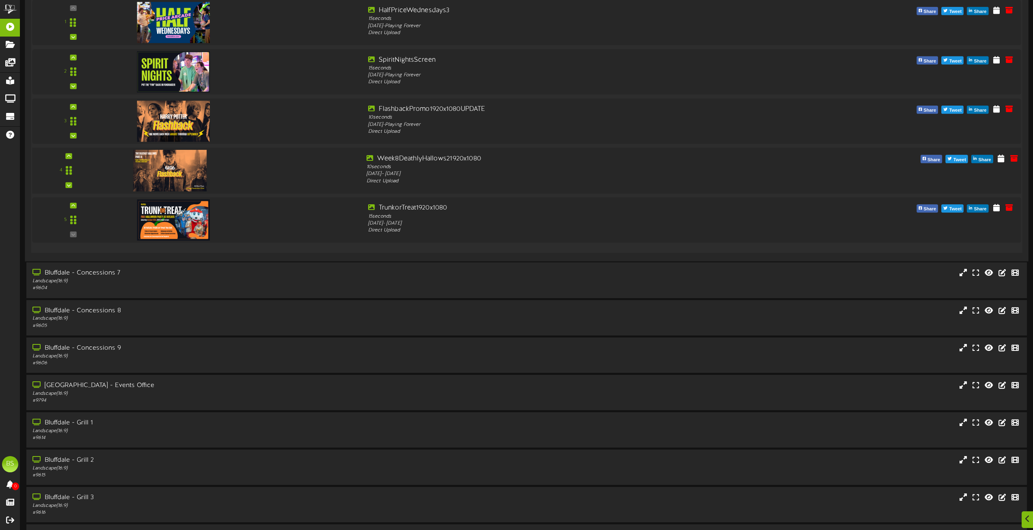
scroll to position [853, 0]
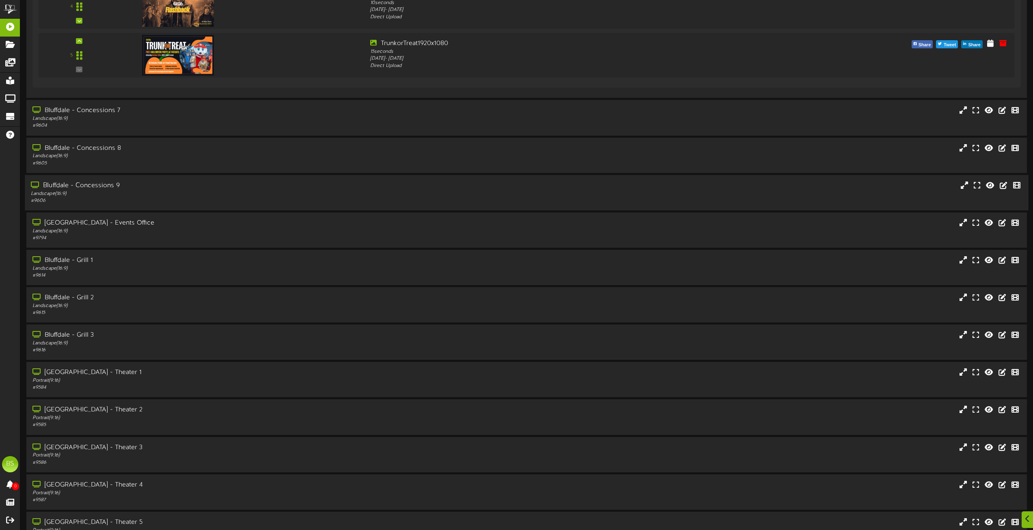
click at [90, 184] on div "Bluffdale - Concessions 9" at bounding box center [234, 185] width 406 height 9
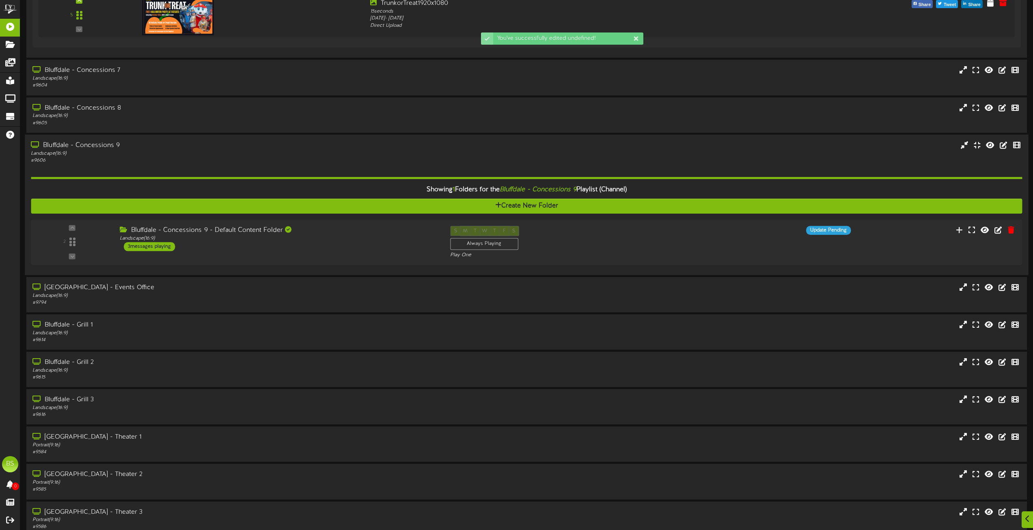
scroll to position [893, 0]
click at [153, 248] on div "3 messages playing" at bounding box center [146, 246] width 52 height 9
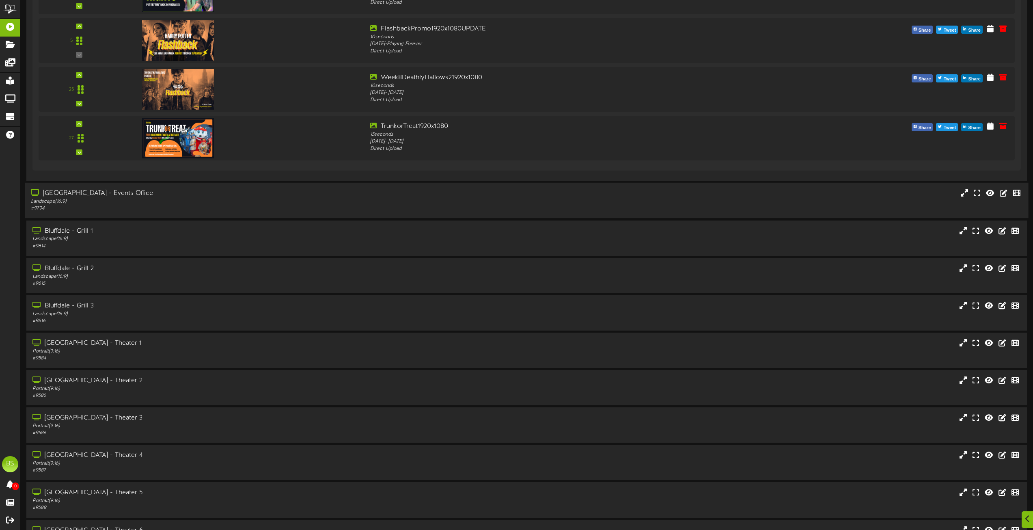
scroll to position [1421, 0]
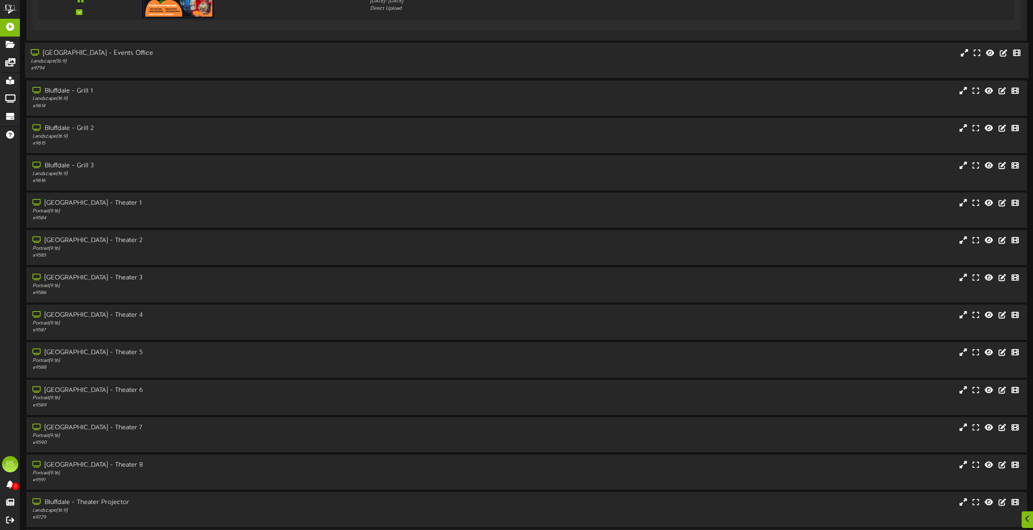
click at [96, 51] on div "[GEOGRAPHIC_DATA] - Events Office" at bounding box center [234, 53] width 406 height 9
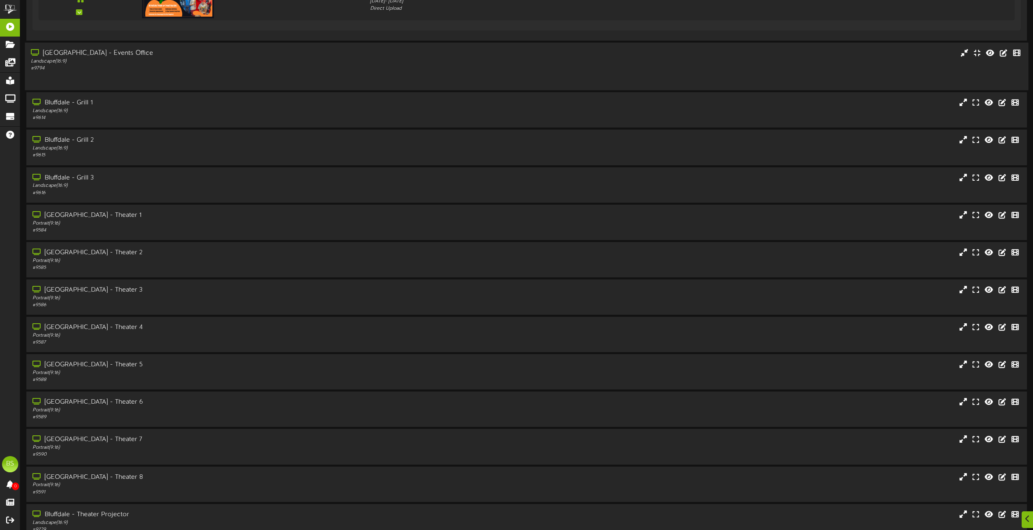
click at [96, 51] on div "[GEOGRAPHIC_DATA] - Events Office" at bounding box center [234, 53] width 406 height 9
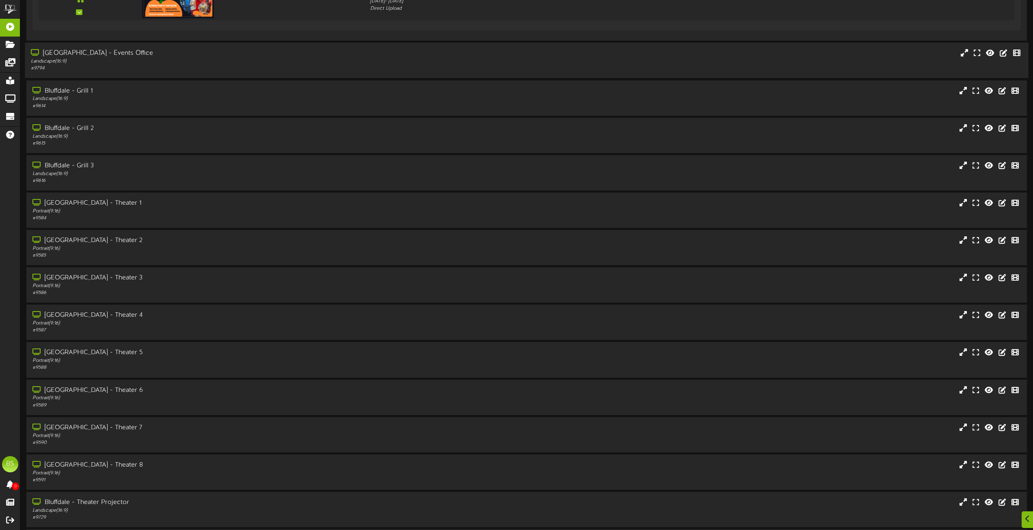
click at [81, 51] on div "[GEOGRAPHIC_DATA] - Events Office" at bounding box center [234, 53] width 406 height 9
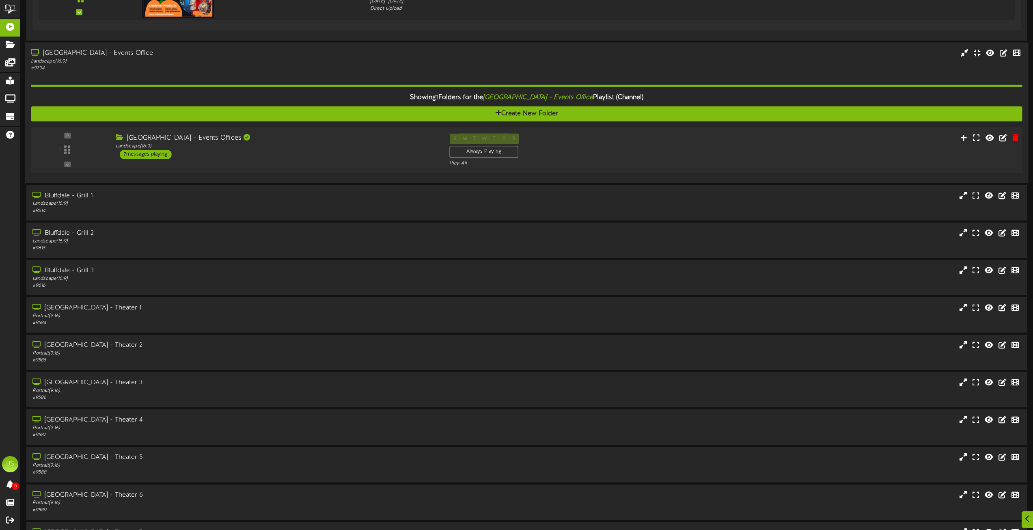
click at [148, 152] on div "7 messages playing" at bounding box center [146, 154] width 52 height 9
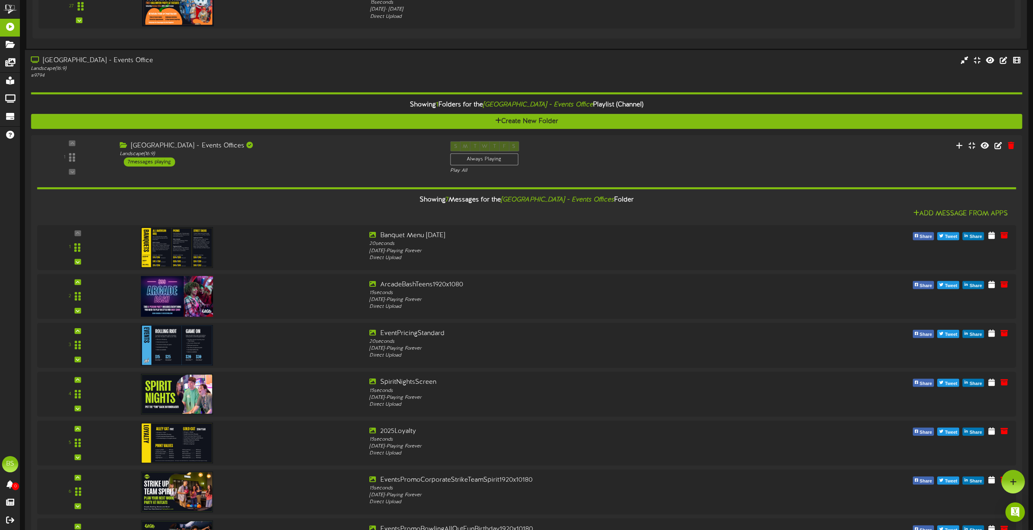
scroll to position [1380, 0]
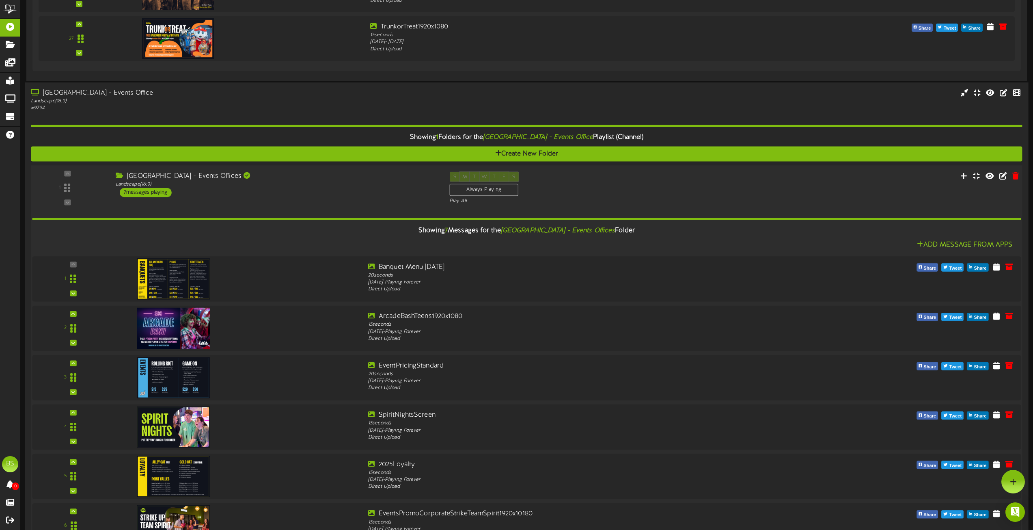
click at [143, 193] on div "7 messages playing" at bounding box center [146, 192] width 52 height 9
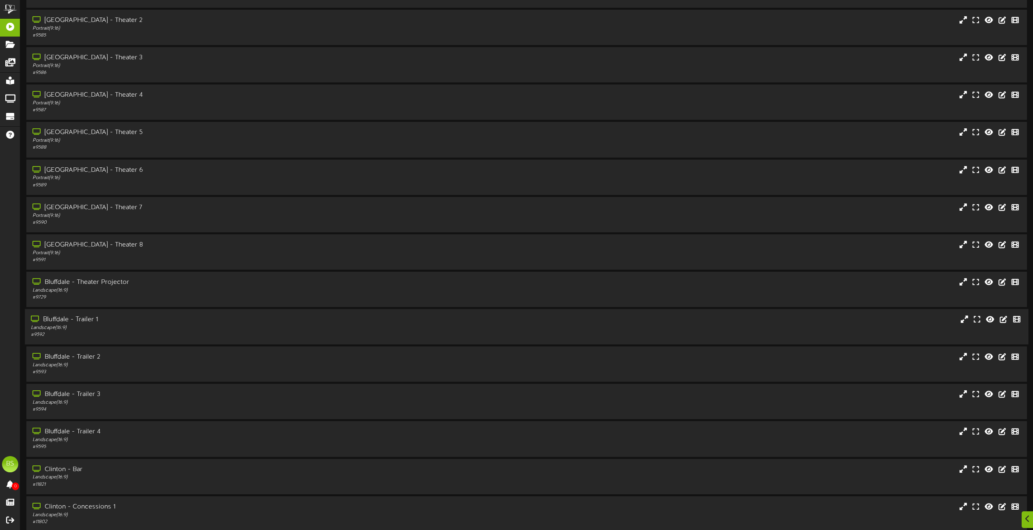
scroll to position [1868, 0]
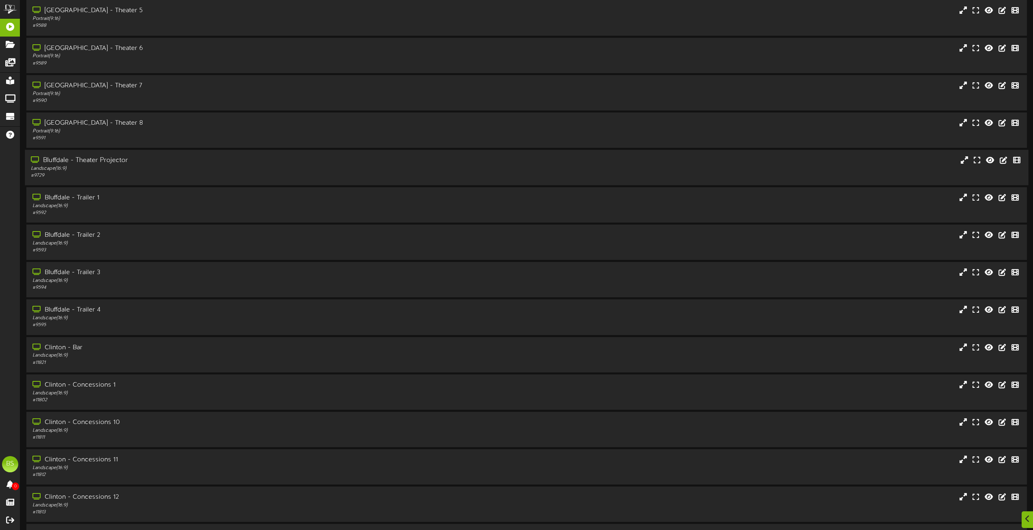
click at [114, 159] on div "Bluffdale - Theater Projector" at bounding box center [234, 160] width 406 height 9
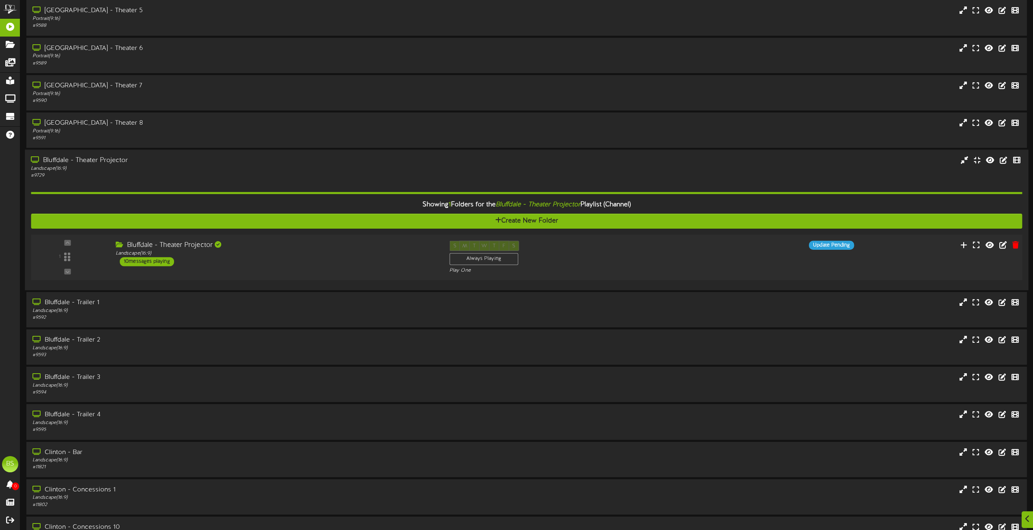
click at [144, 261] on div "10 messages playing" at bounding box center [147, 261] width 54 height 9
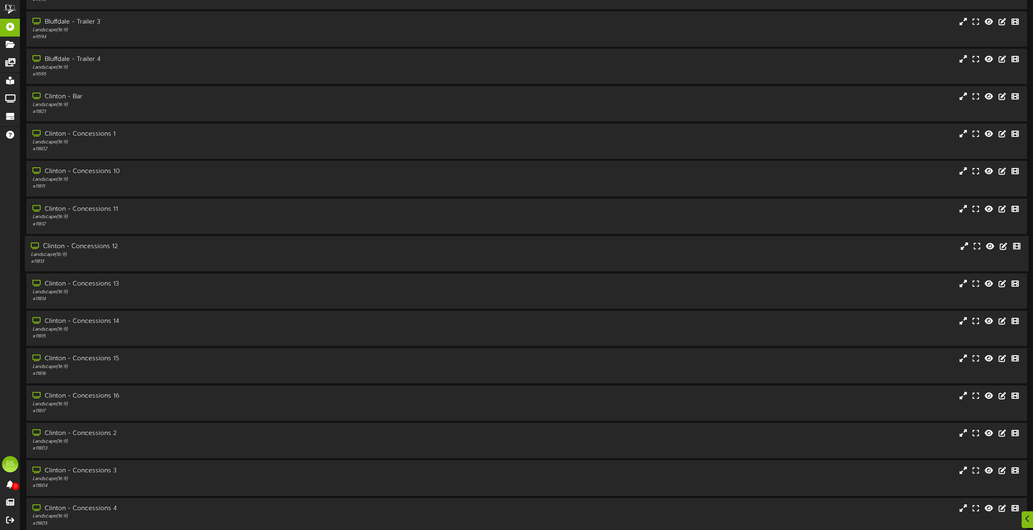
scroll to position [2842, 0]
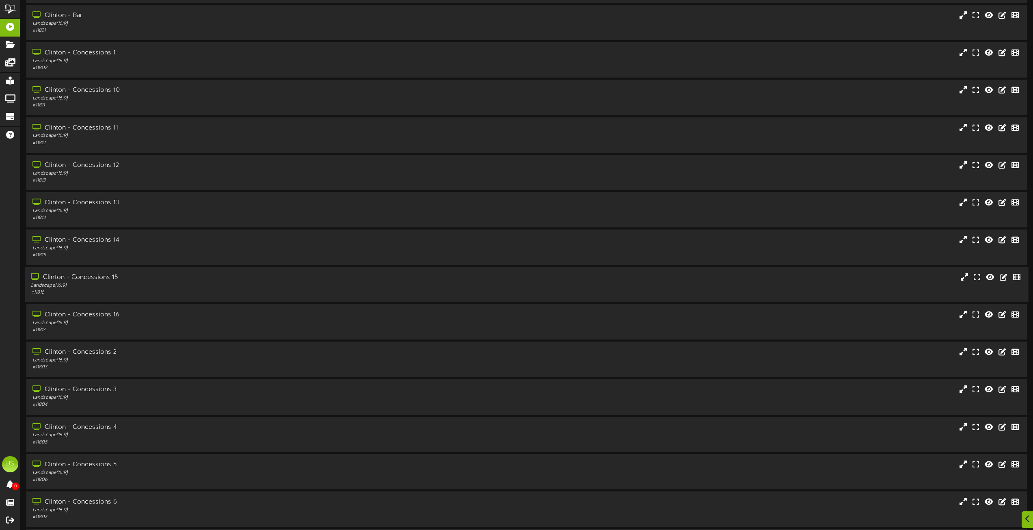
click at [78, 276] on div "Clinton - Concessions 15" at bounding box center [234, 277] width 406 height 9
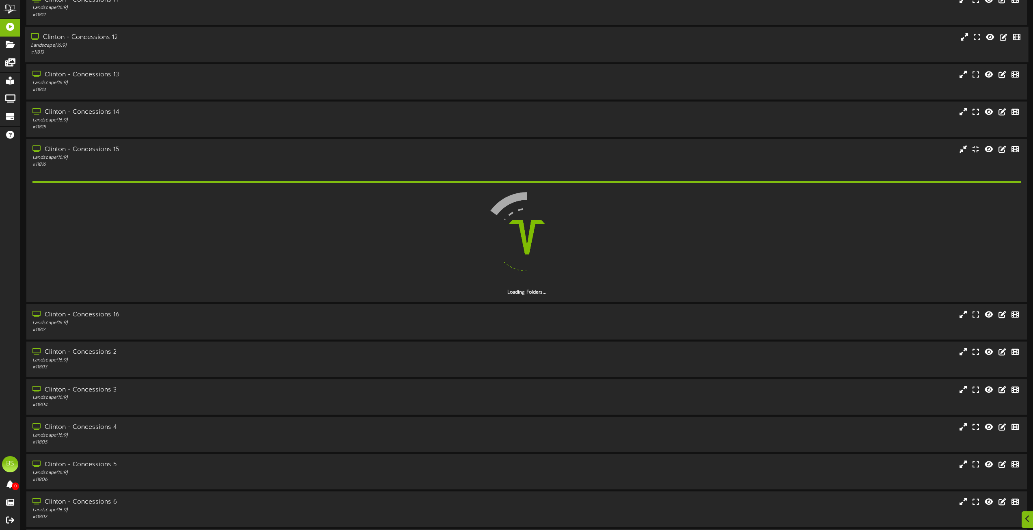
scroll to position [3004, 0]
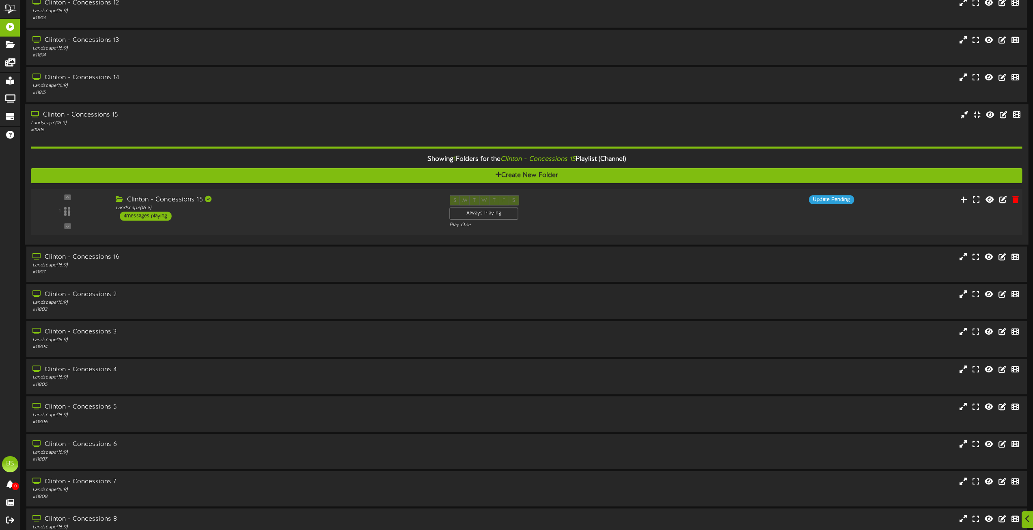
click at [151, 215] on div "4 messages playing" at bounding box center [146, 216] width 52 height 9
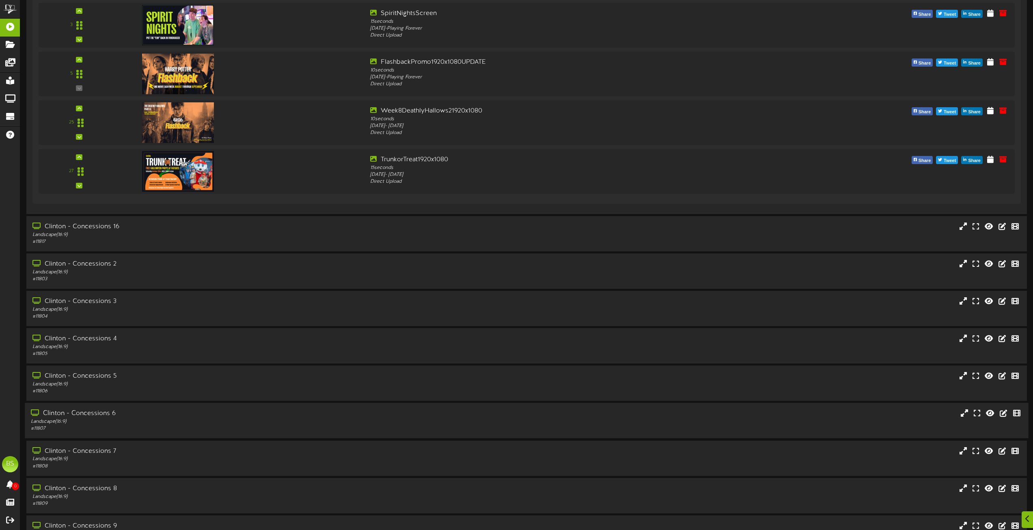
scroll to position [3451, 0]
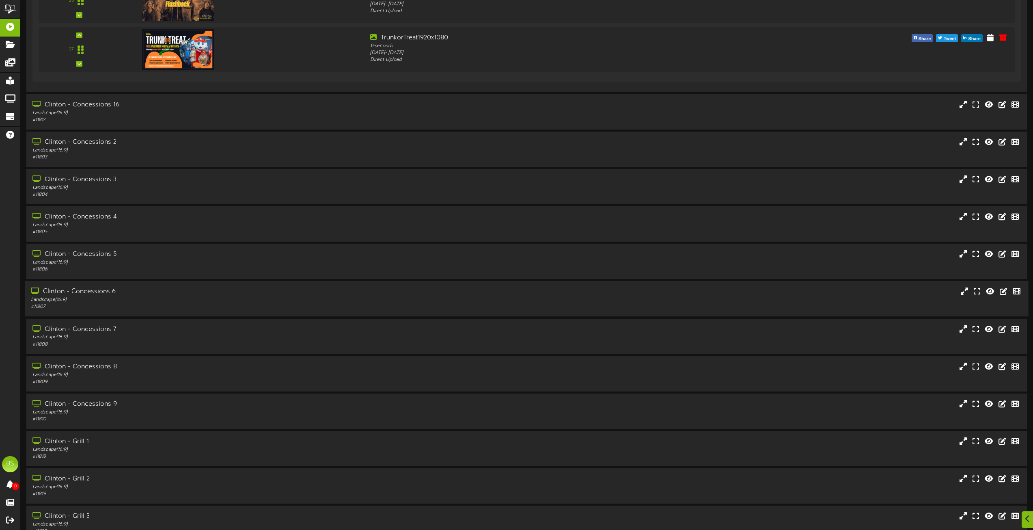
click at [102, 291] on div "Clinton - Concessions 6" at bounding box center [234, 291] width 406 height 9
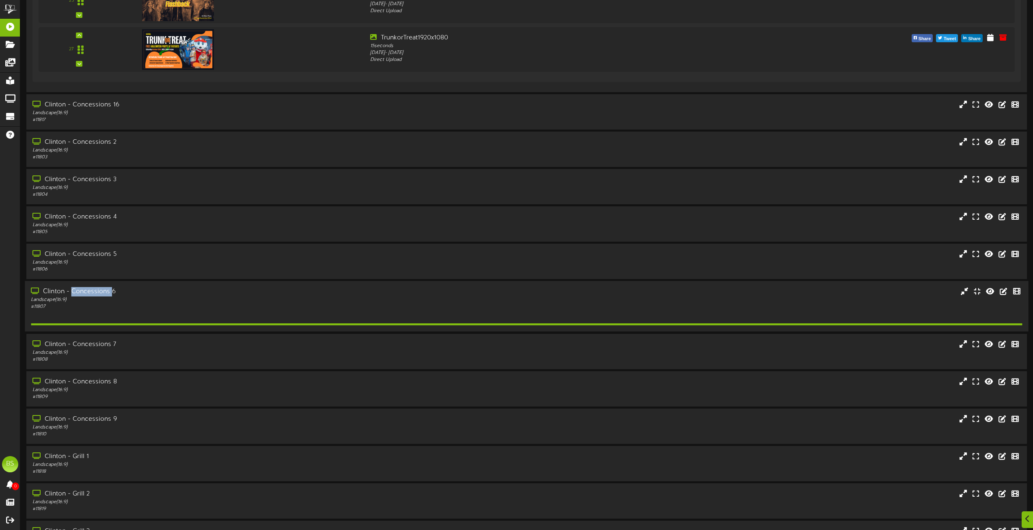
click at [102, 291] on div "Clinton - Concessions 6" at bounding box center [234, 291] width 406 height 9
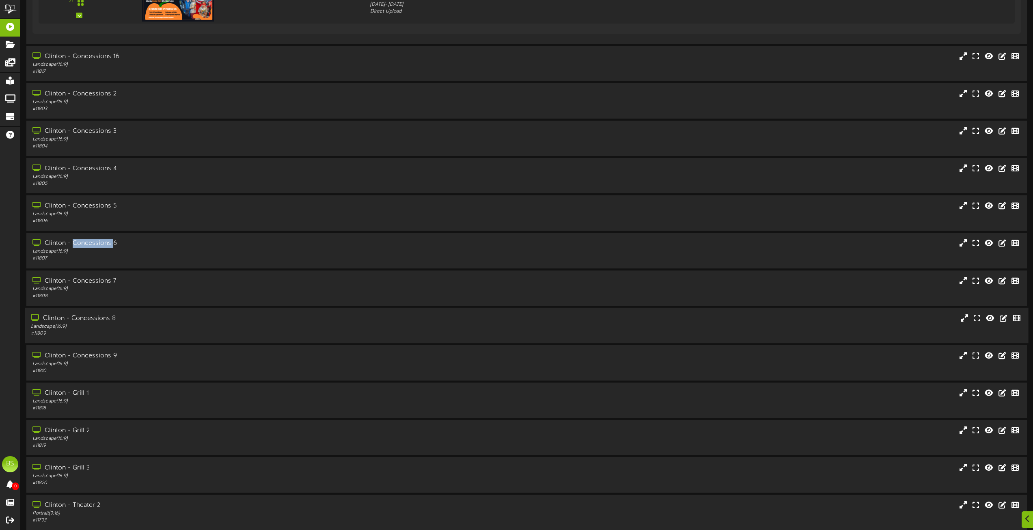
scroll to position [3613, 0]
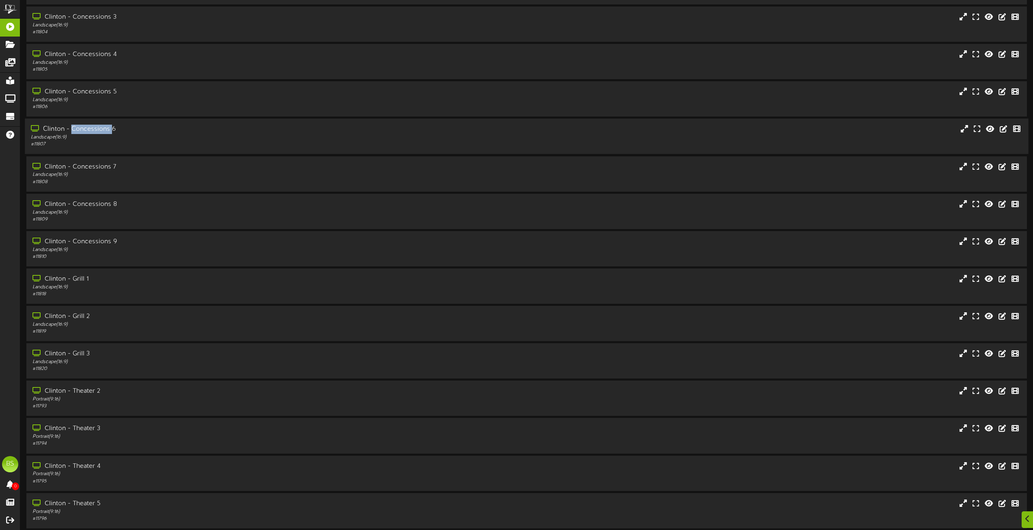
click at [100, 127] on div "Clinton - Concessions 6" at bounding box center [234, 129] width 406 height 9
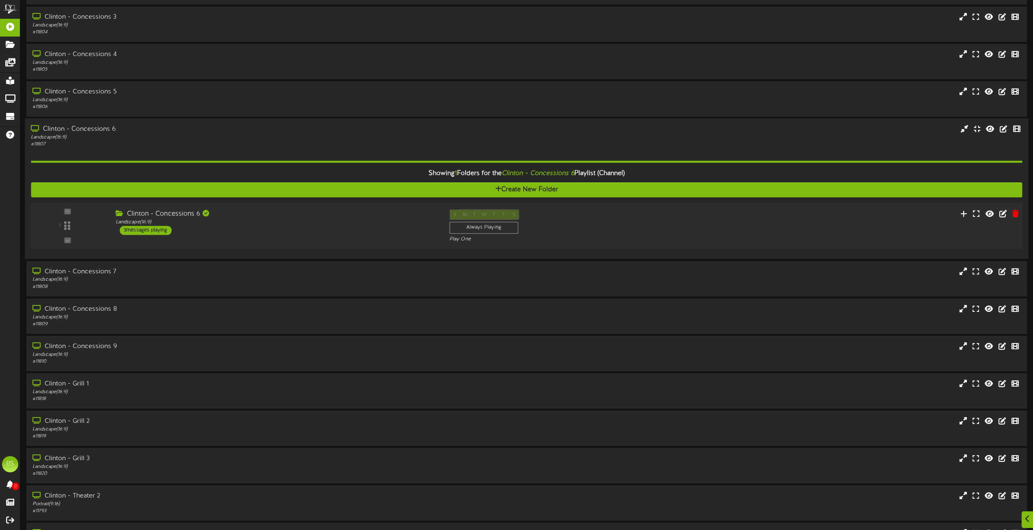
click at [151, 231] on div "3 messages playing" at bounding box center [146, 230] width 52 height 9
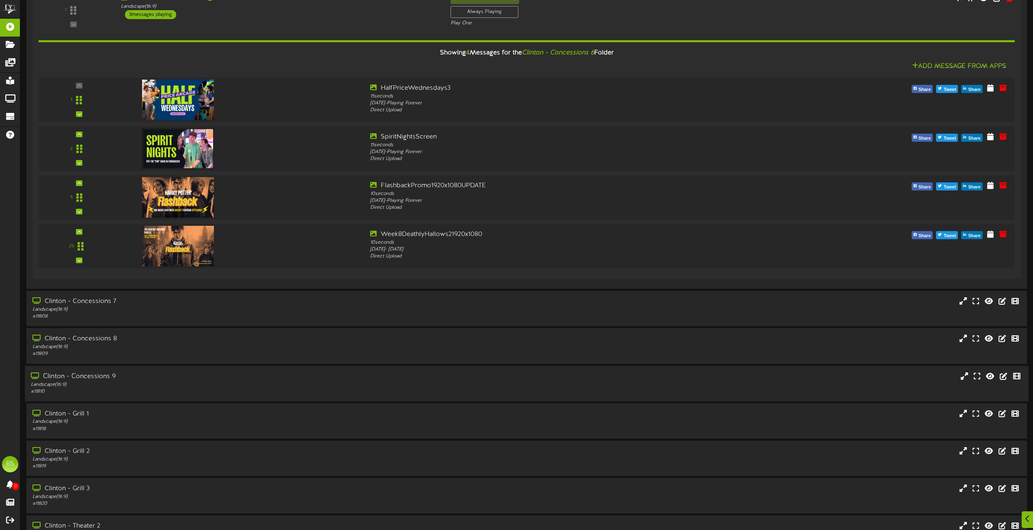
scroll to position [3857, 0]
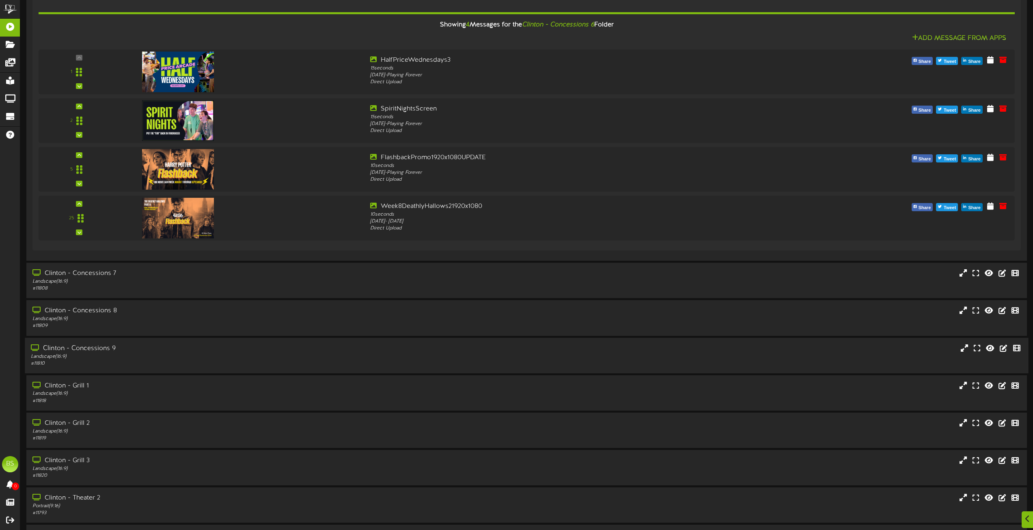
click at [90, 348] on div "Clinton - Concessions 9" at bounding box center [234, 347] width 406 height 9
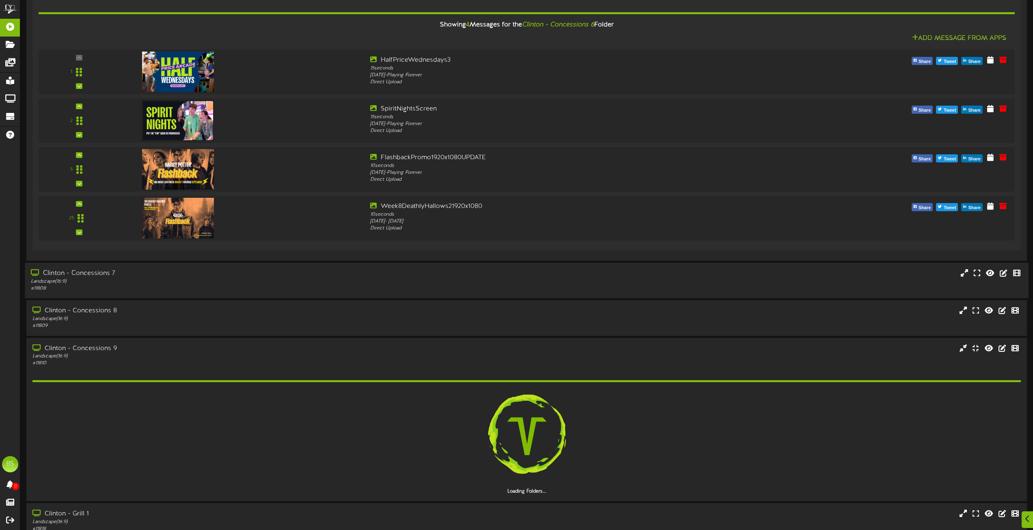
scroll to position [3938, 0]
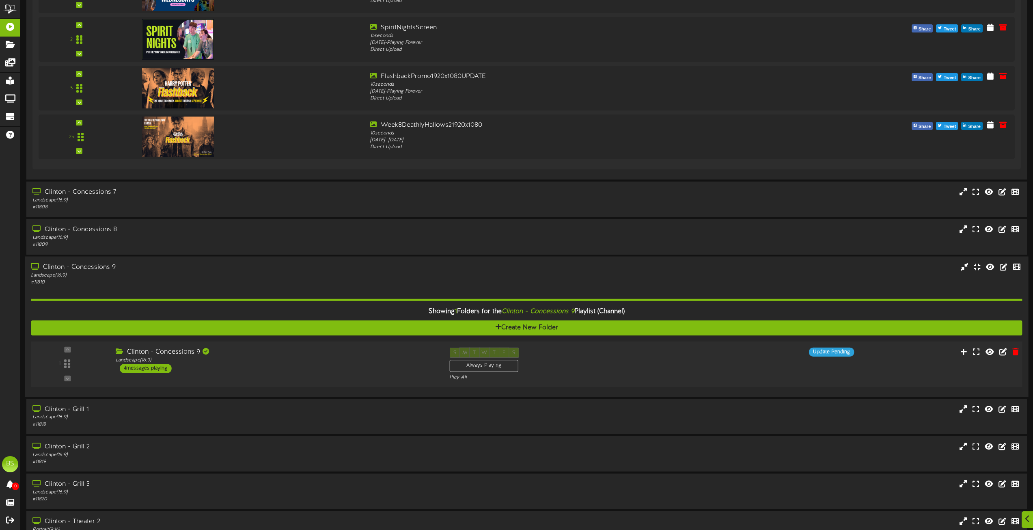
click at [161, 369] on div "4 messages playing" at bounding box center [146, 368] width 52 height 9
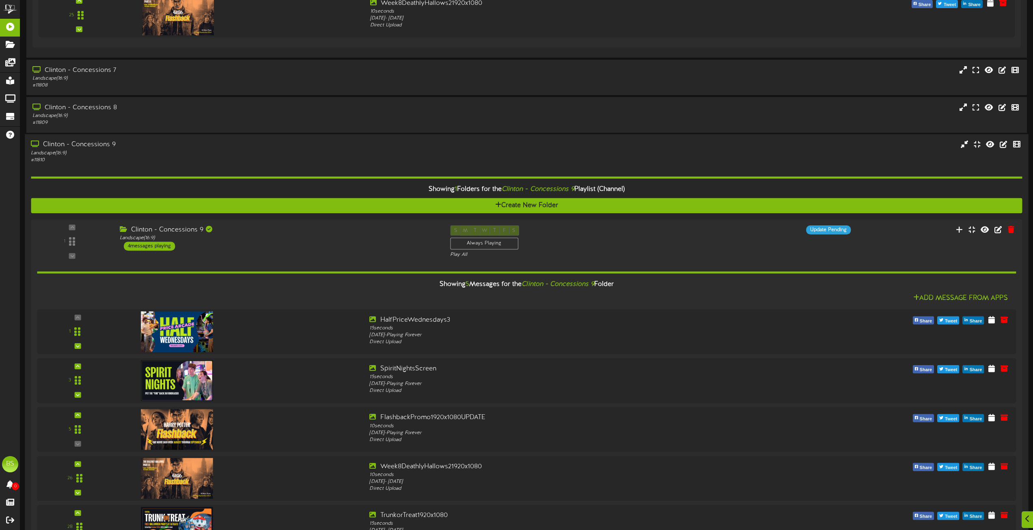
scroll to position [4182, 0]
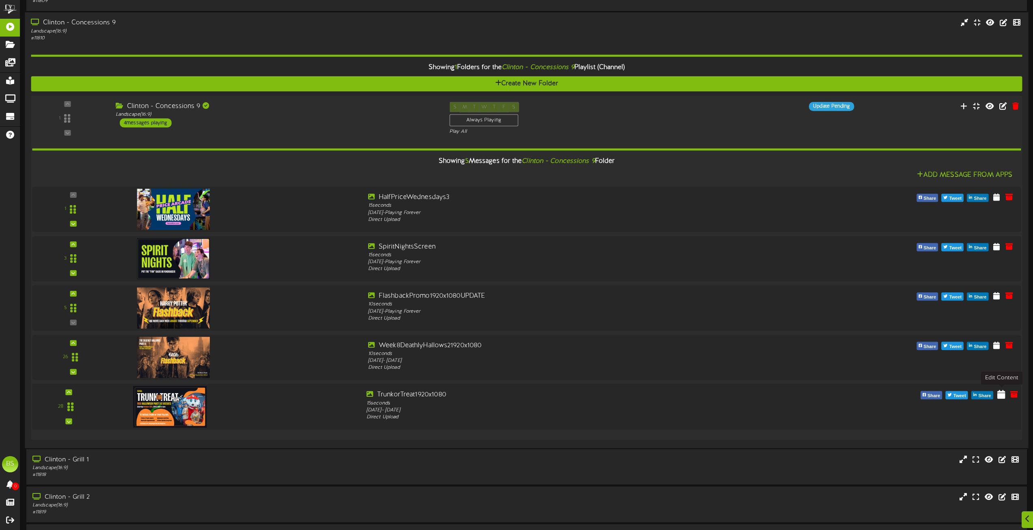
click at [1002, 397] on icon at bounding box center [1002, 393] width 8 height 9
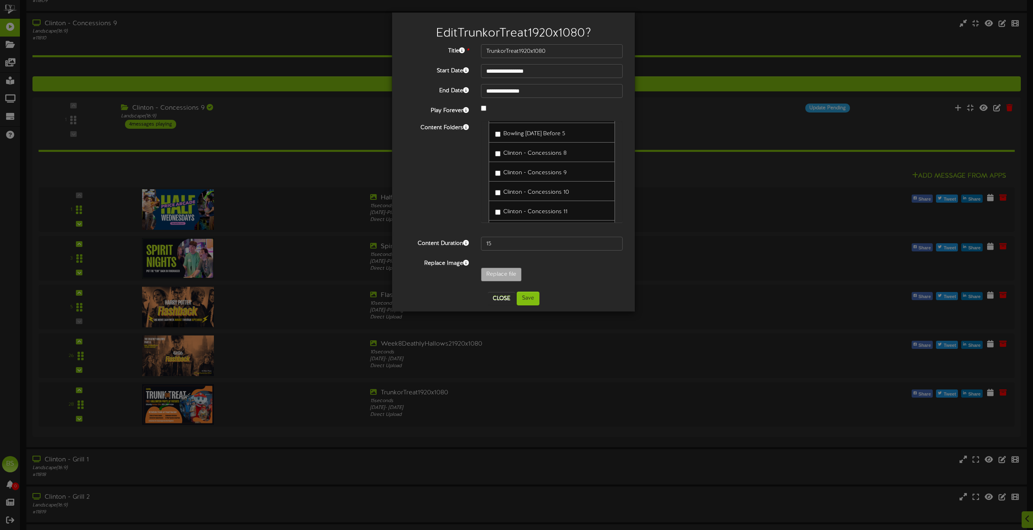
scroll to position [4425, 0]
click at [531, 299] on button "Save" at bounding box center [528, 299] width 23 height 14
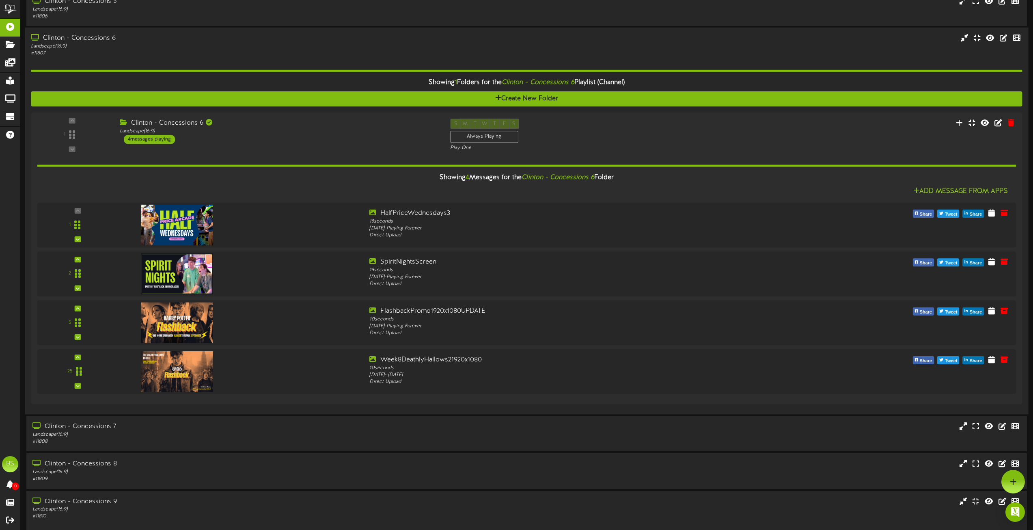
scroll to position [3654, 0]
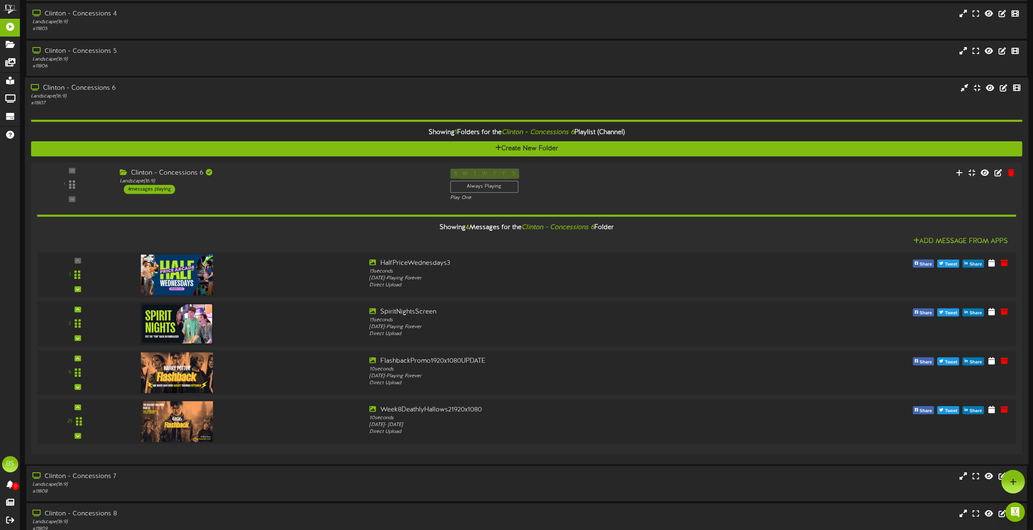
click at [82, 86] on div "Clinton - Concessions 6" at bounding box center [234, 88] width 406 height 9
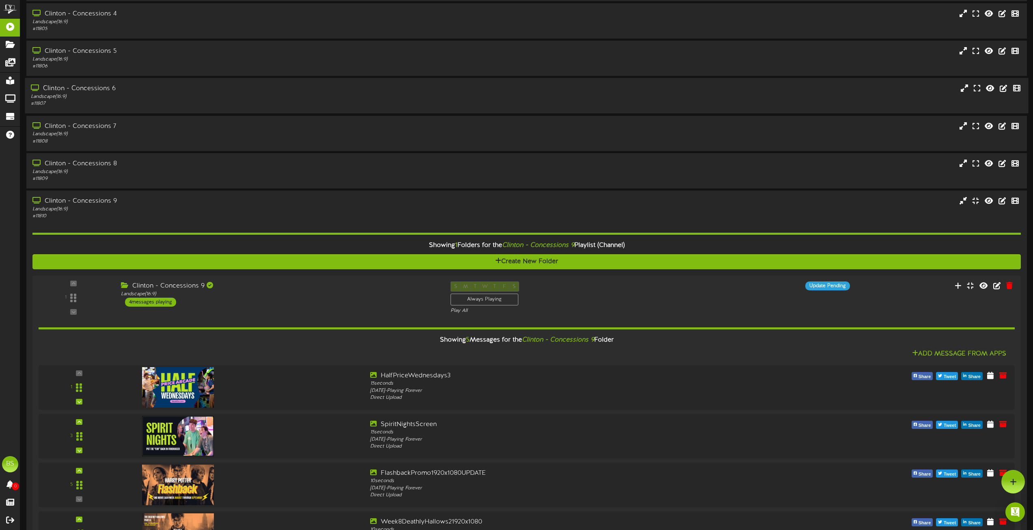
click at [82, 87] on div "Clinton - Concessions 6" at bounding box center [234, 88] width 406 height 9
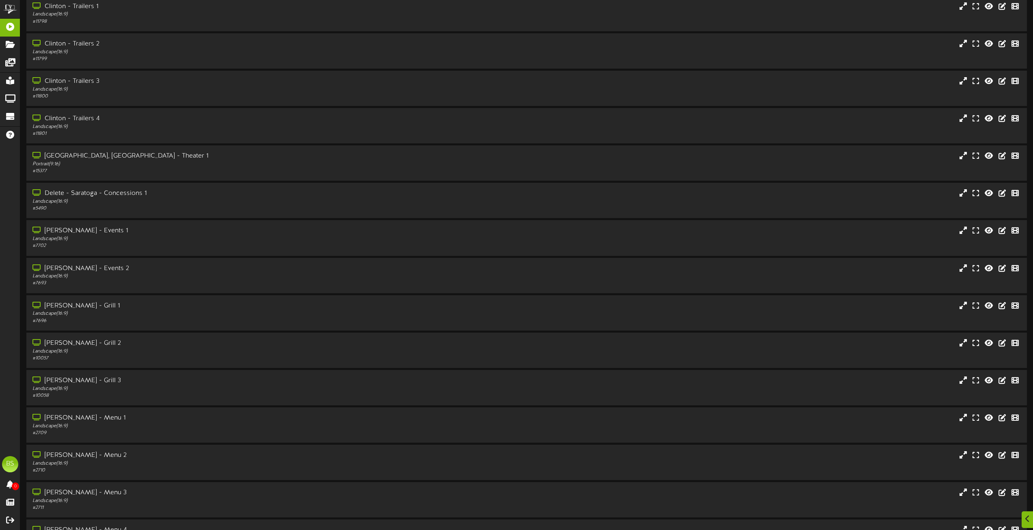
scroll to position [4588, 0]
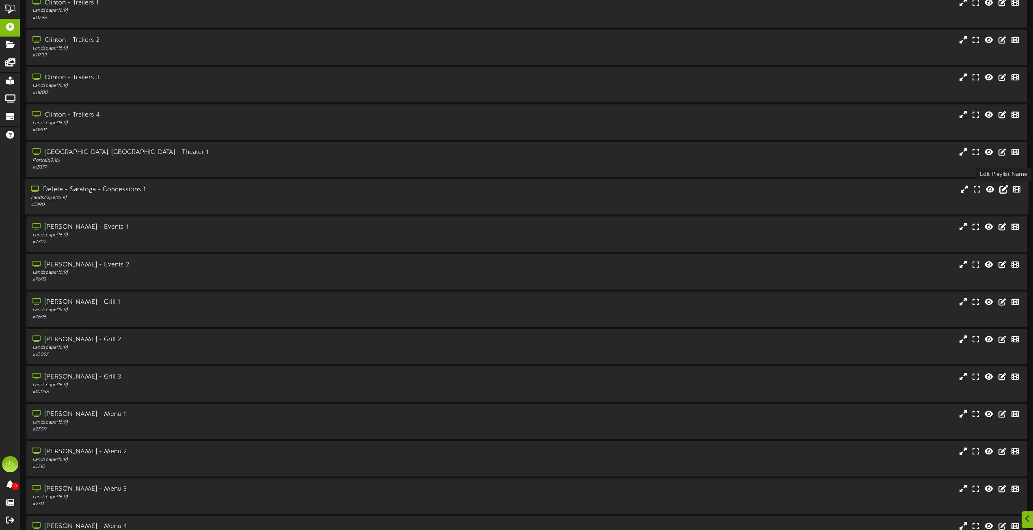
click at [1003, 190] on icon at bounding box center [1004, 189] width 9 height 9
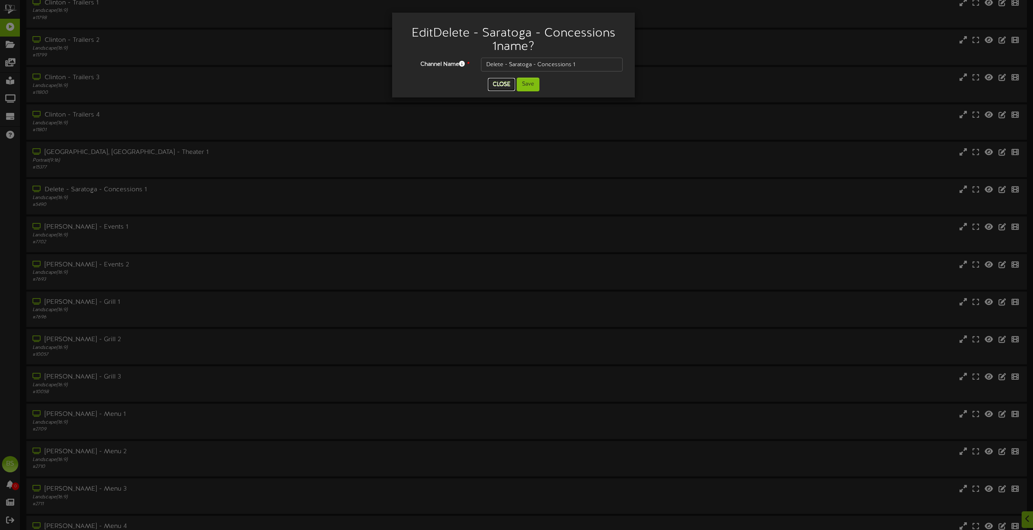
click at [499, 84] on button "Close" at bounding box center [501, 84] width 27 height 13
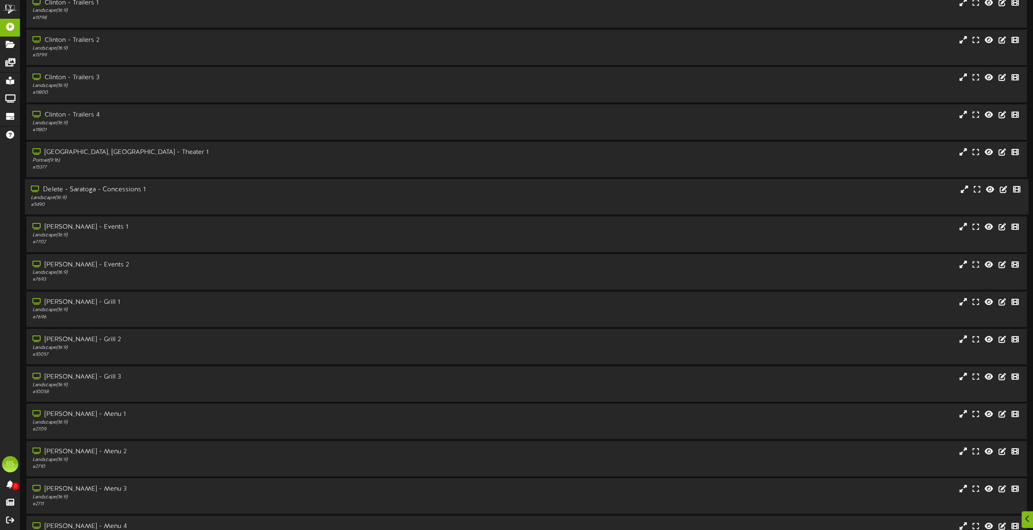
click at [126, 187] on div "Delete - Saratoga - Concessions 1" at bounding box center [234, 189] width 406 height 9
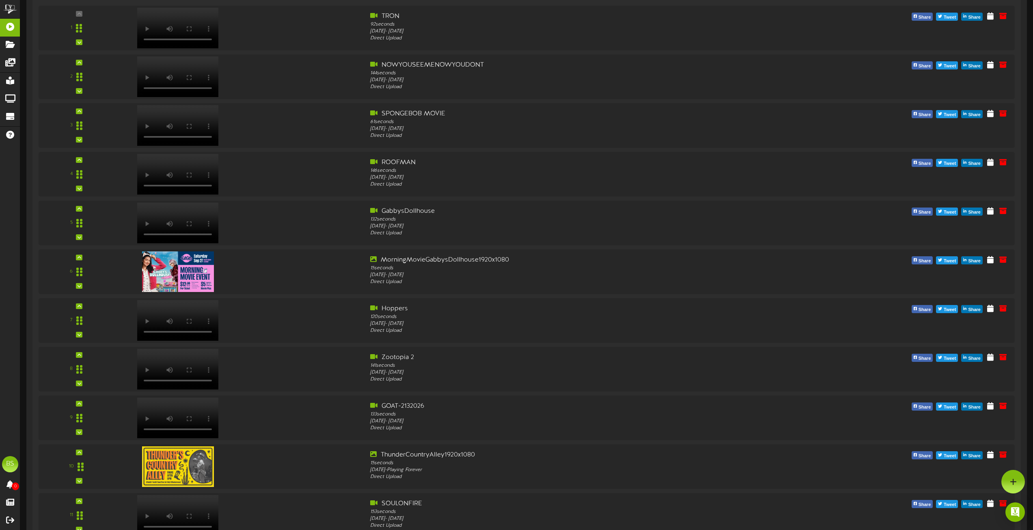
scroll to position [5562, 0]
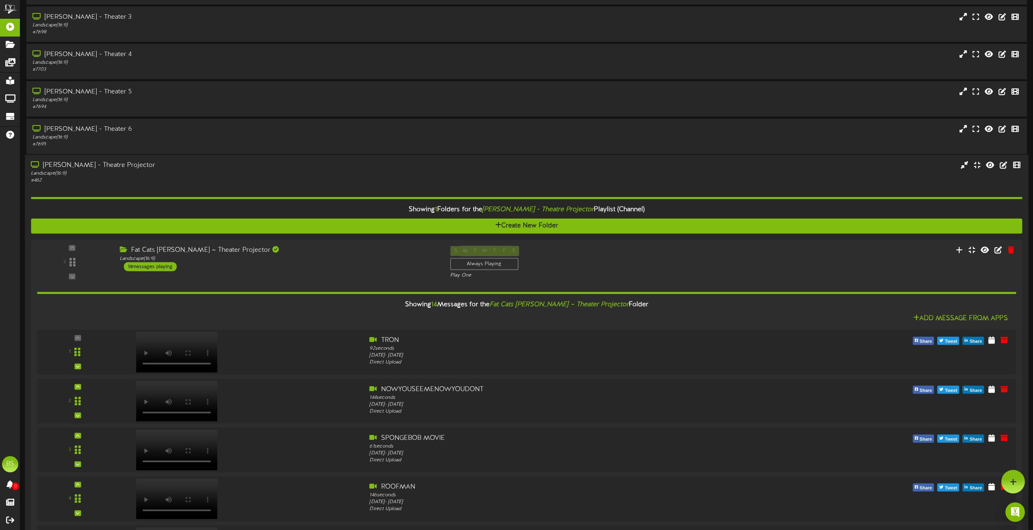
click at [105, 166] on div "[PERSON_NAME] - Theatre Projector" at bounding box center [234, 165] width 406 height 9
click at [80, 164] on div "[PERSON_NAME] - Theatre Projector" at bounding box center [234, 165] width 406 height 9
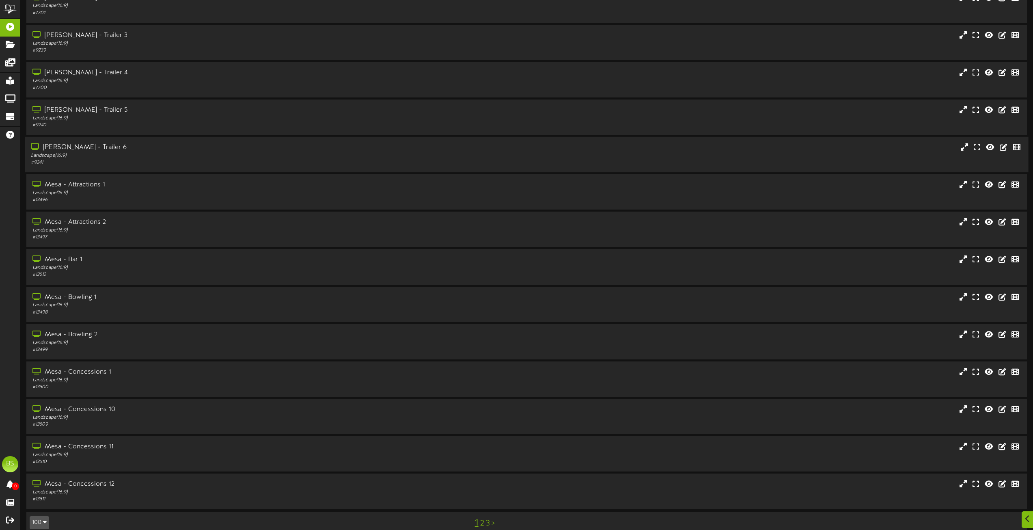
scroll to position [5818, 0]
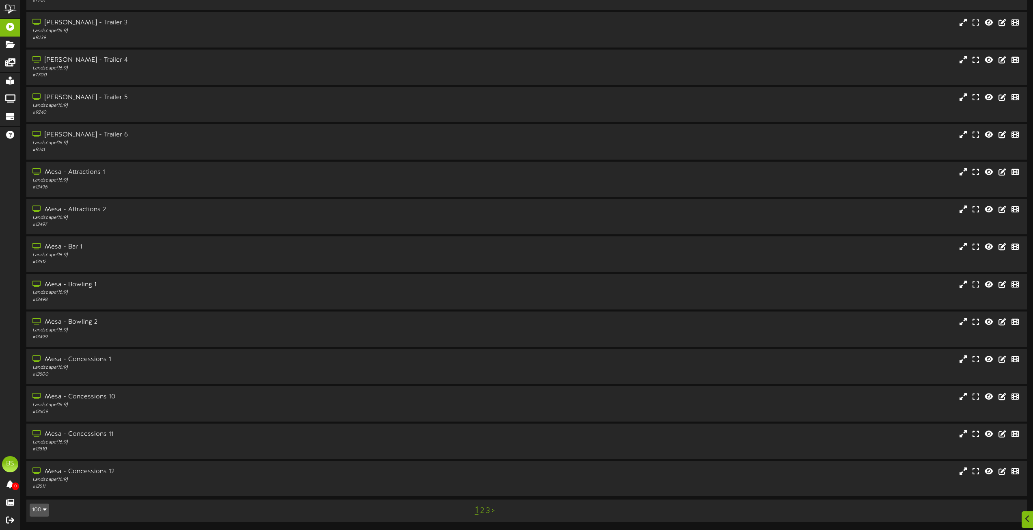
click at [482, 512] on link "2" at bounding box center [482, 510] width 4 height 9
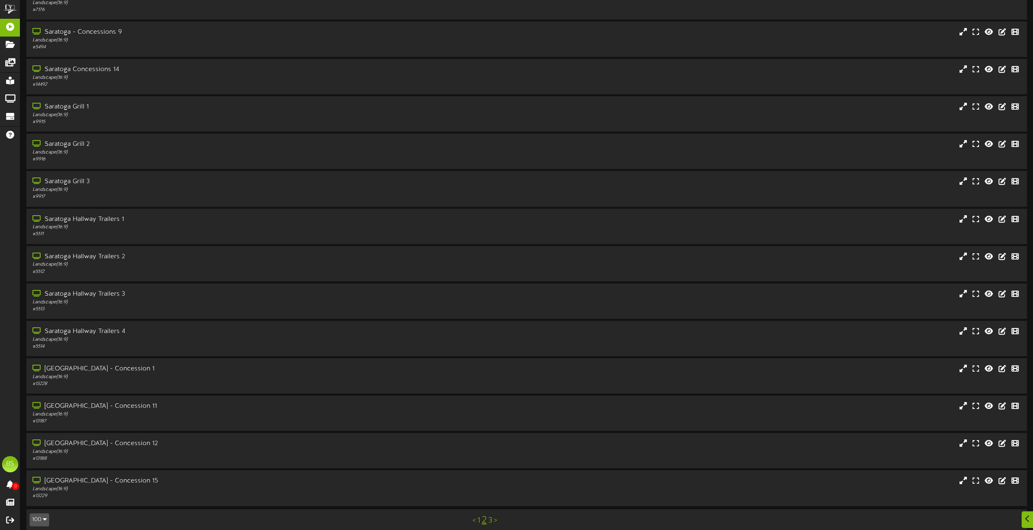
scroll to position [3272, 0]
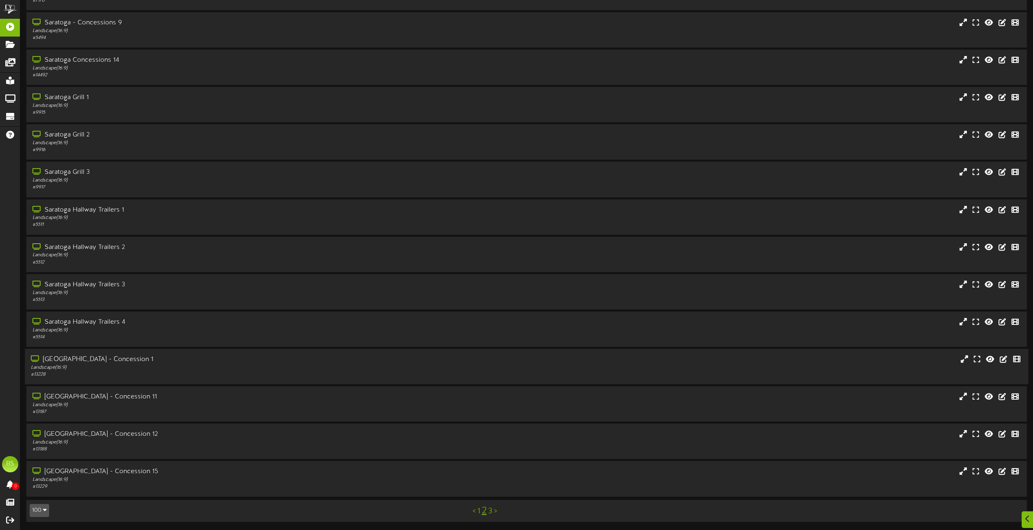
click at [119, 359] on div "Saratoga Springs - Concession 1" at bounding box center [234, 359] width 406 height 9
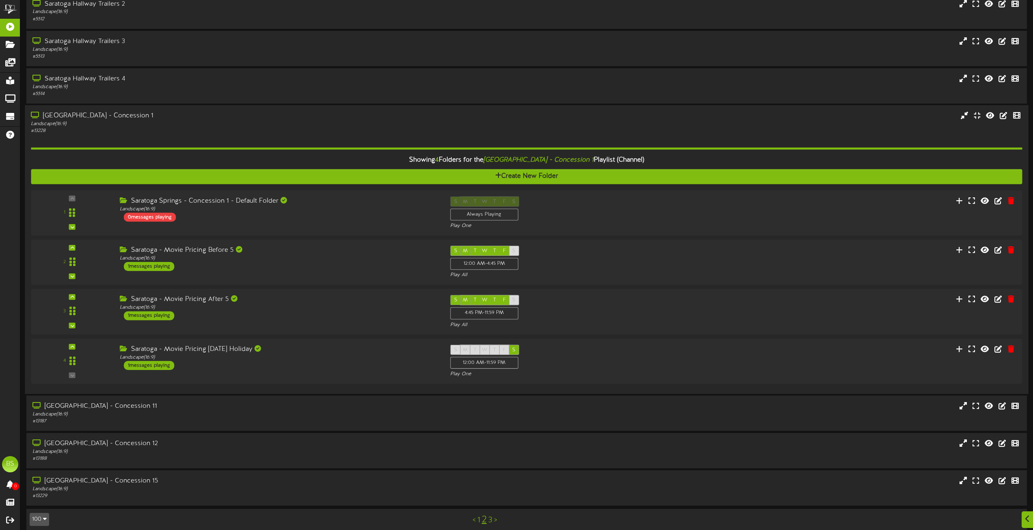
scroll to position [3516, 0]
click at [155, 265] on div "1 messages playing" at bounding box center [145, 265] width 51 height 9
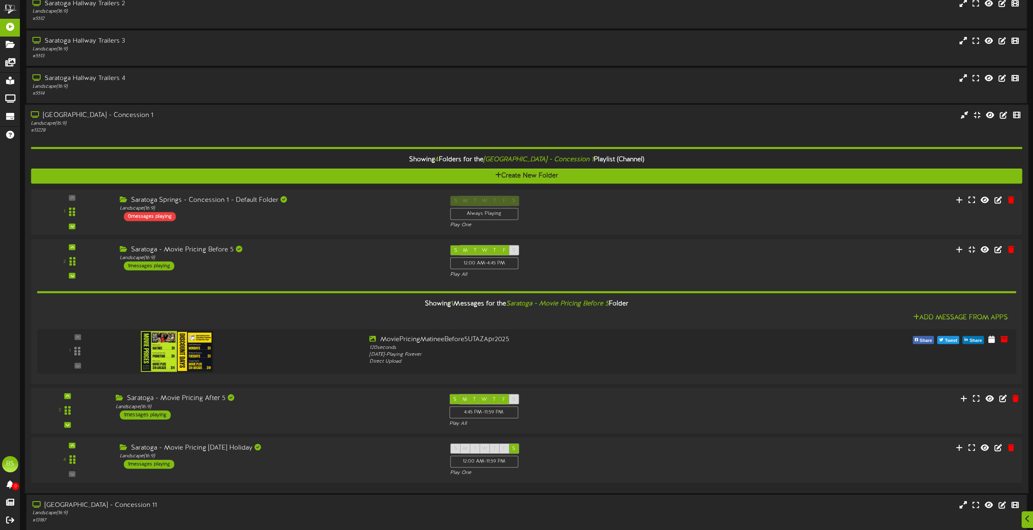
click at [161, 416] on div "1 messages playing" at bounding box center [145, 414] width 51 height 9
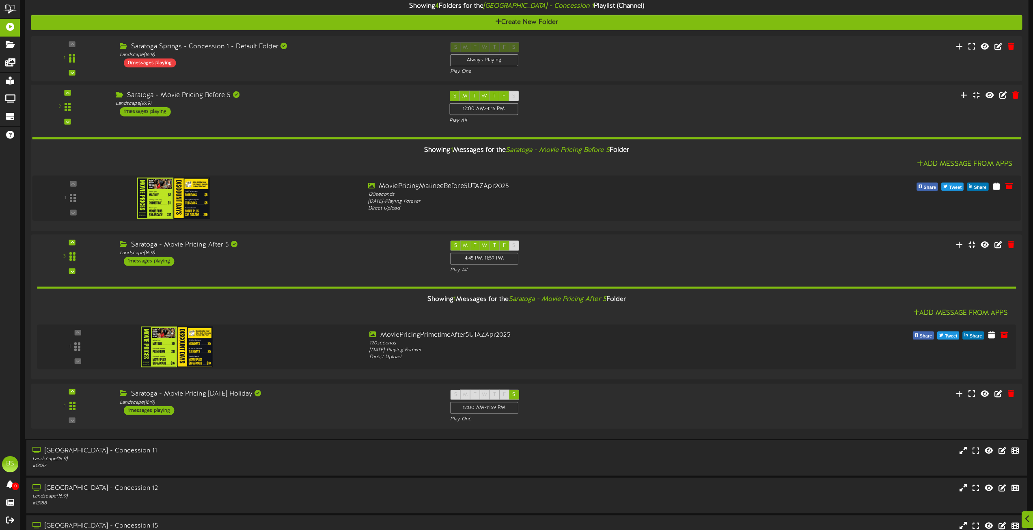
scroll to position [3678, 0]
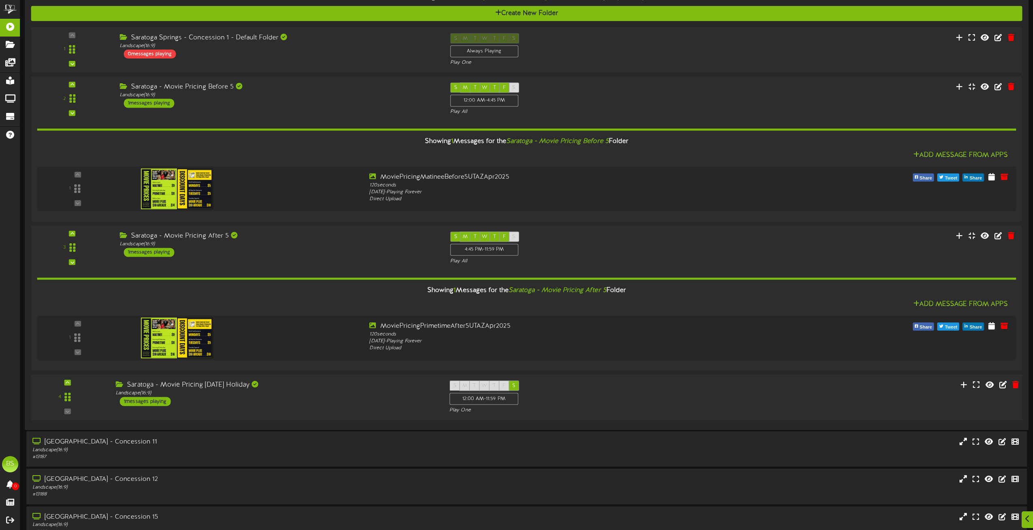
click at [160, 401] on div "1 messages playing" at bounding box center [145, 401] width 51 height 9
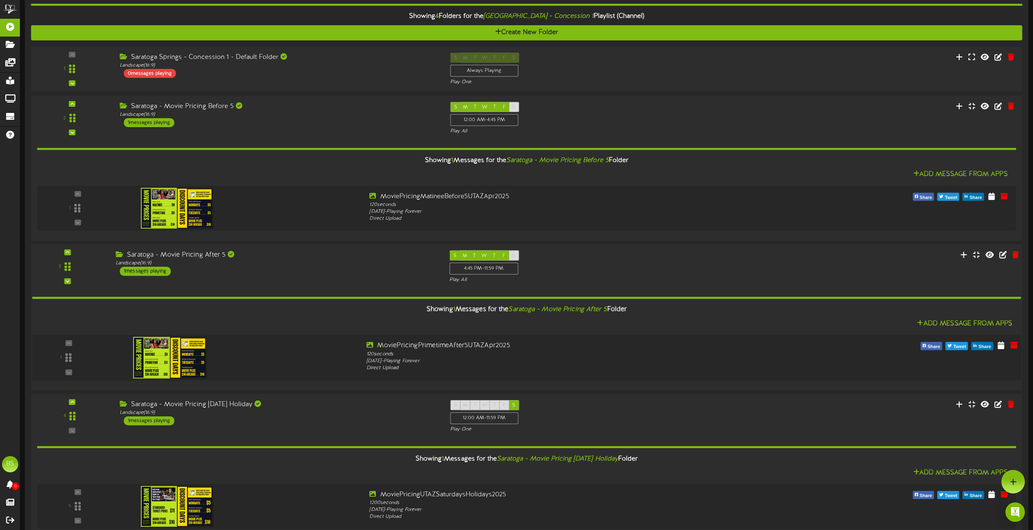
scroll to position [3620, 0]
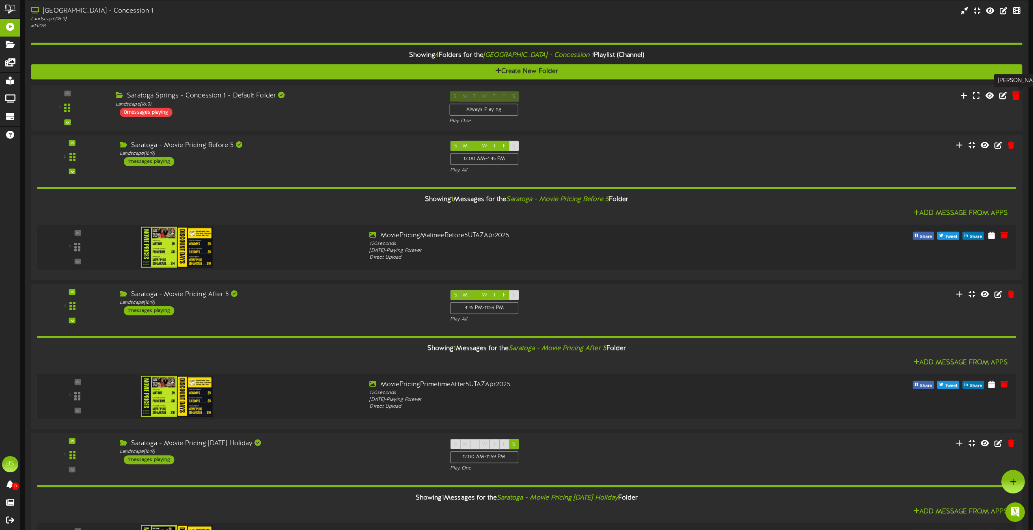
click at [1015, 95] on icon at bounding box center [1016, 95] width 8 height 9
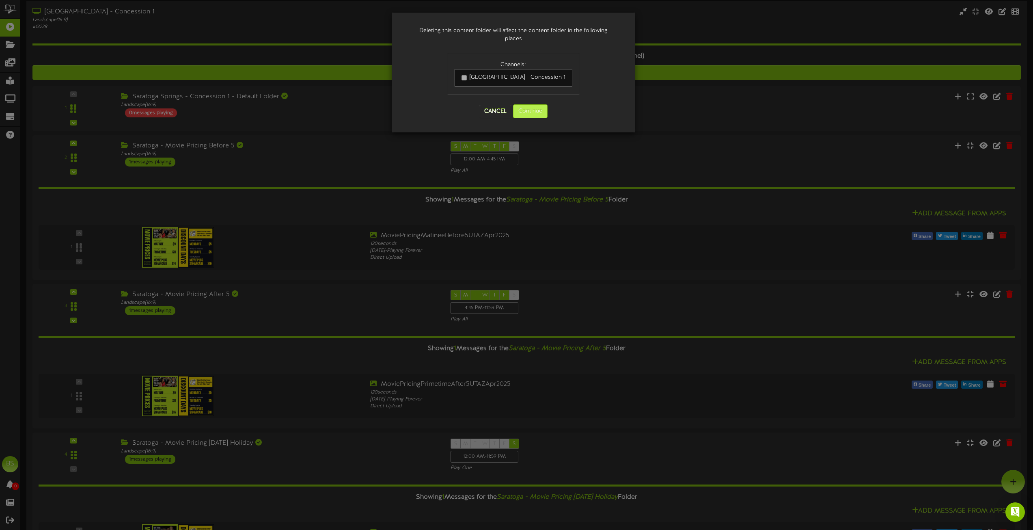
click at [536, 112] on button "Continue" at bounding box center [530, 111] width 35 height 14
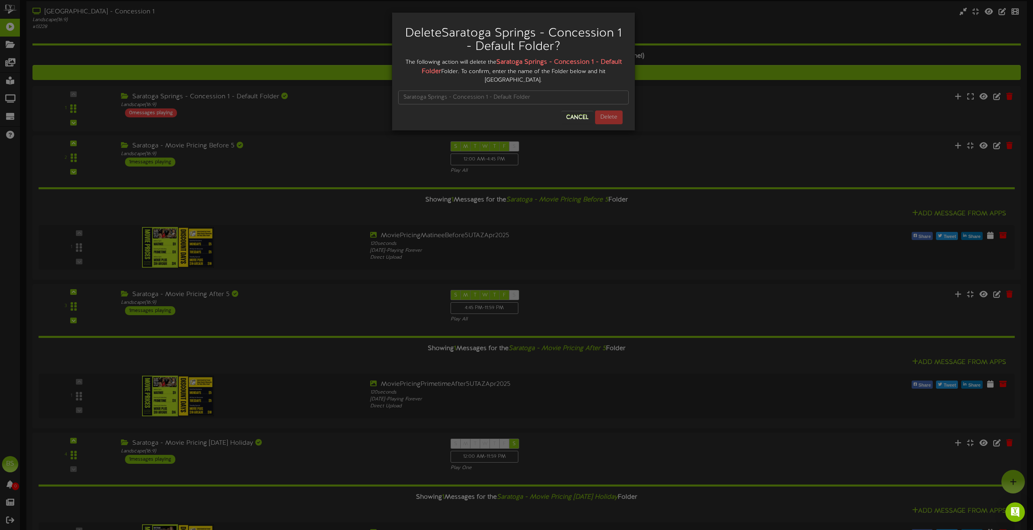
drag, startPoint x: 499, startPoint y: 60, endPoint x: 531, endPoint y: 53, distance: 32.6
click at [499, 60] on strong "Saratoga Springs - Concession 1 - Default Folder" at bounding box center [522, 66] width 200 height 17
click at [544, 51] on h2 "Delete Saratoga Springs - Concession 1 - Default Folder ?" at bounding box center [513, 40] width 218 height 27
click at [499, 61] on strong "Saratoga Springs - Concession 1 - Default Folder" at bounding box center [522, 66] width 200 height 17
drag, startPoint x: 499, startPoint y: 61, endPoint x: 432, endPoint y: 73, distance: 68.1
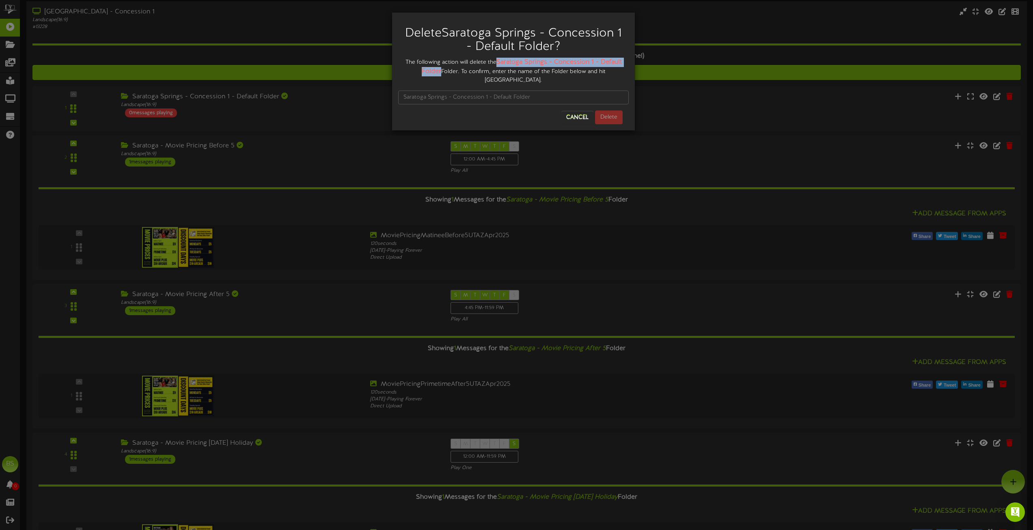
click at [429, 73] on strong "Saratoga Springs - Concession 1 - Default Folder" at bounding box center [522, 66] width 200 height 17
copy strong "Saratoga Springs - Concession 1 - Default Folder"
click at [404, 91] on input "text" at bounding box center [513, 98] width 231 height 14
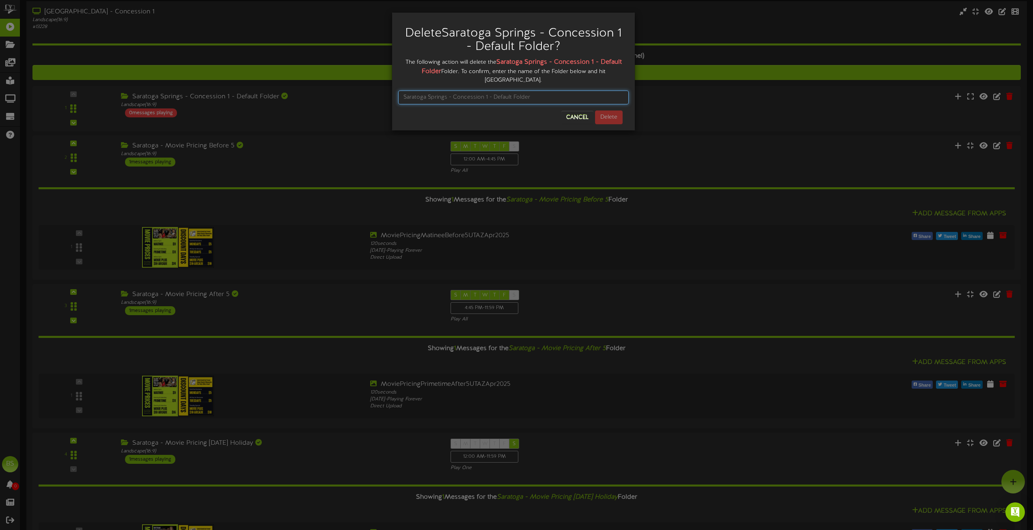
paste input "Saratoga Springs - Concession 1 - Default Folder"
type input "Saratoga Springs - Concession 1 - Default Folder"
click at [607, 110] on button "Delete" at bounding box center [609, 117] width 28 height 14
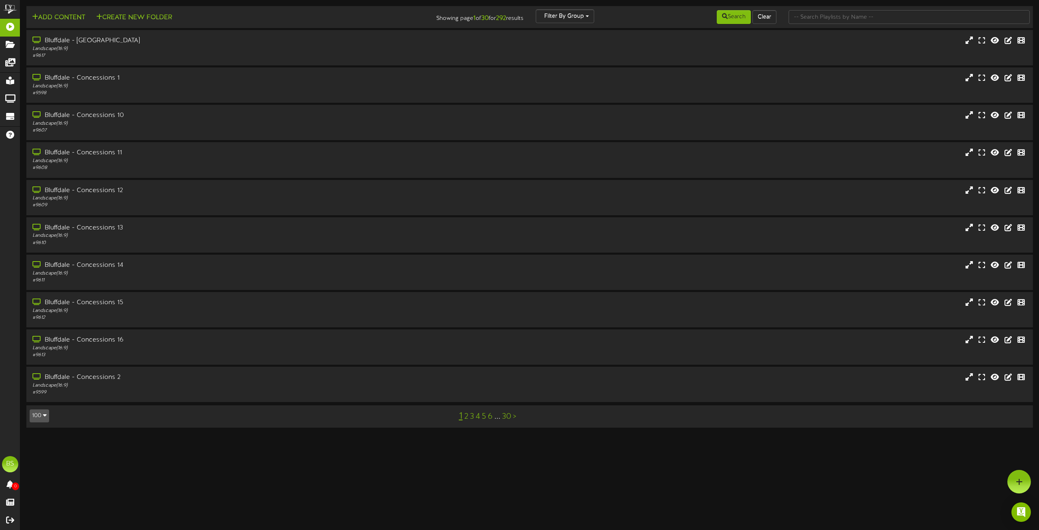
click at [39, 417] on button "100" at bounding box center [39, 415] width 19 height 13
click at [36, 399] on div "100" at bounding box center [37, 400] width 15 height 12
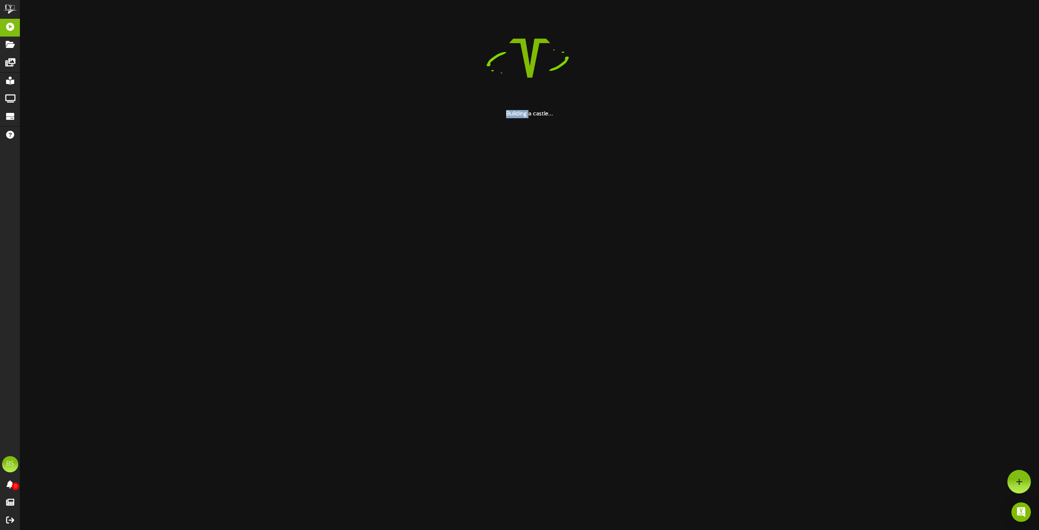
click at [36, 118] on html "ChannelValet Playlists Folders Messages My Library Groups Devices Help BS [PERS…" at bounding box center [519, 59] width 1039 height 118
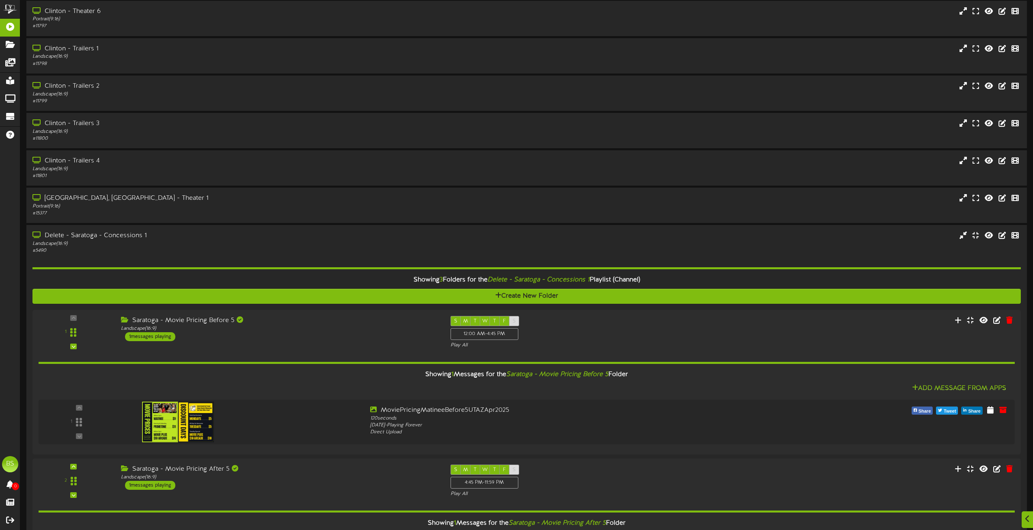
scroll to position [4542, 0]
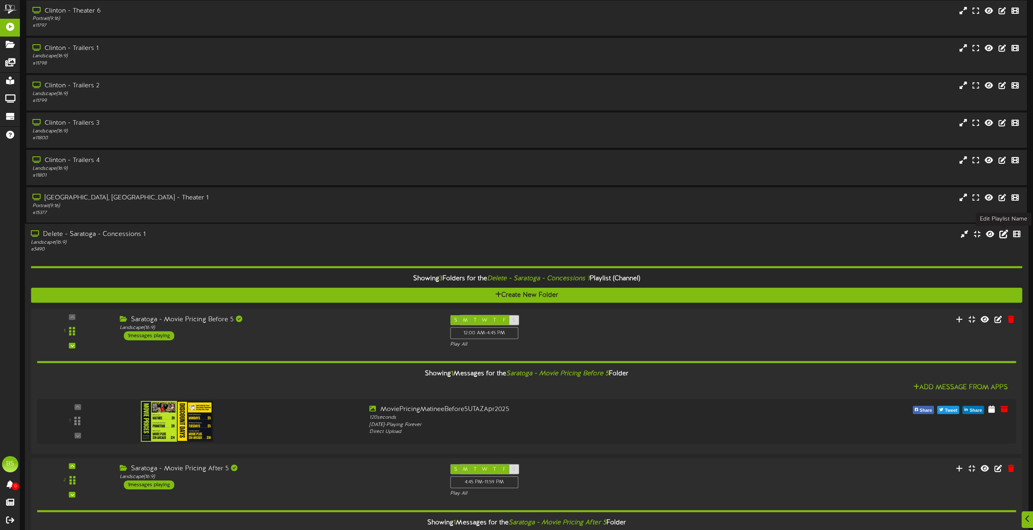
click at [1002, 235] on icon at bounding box center [1004, 233] width 9 height 9
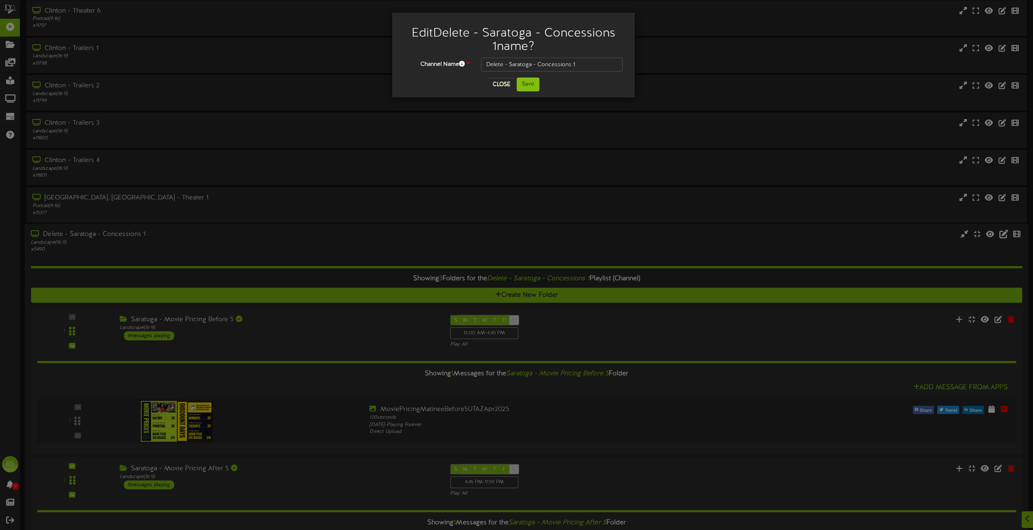
click at [1002, 235] on div "Edit Delete - Saratoga - Concessions 1 name? Channel Name * Delete - Saratoga -…" at bounding box center [516, 265] width 1033 height 530
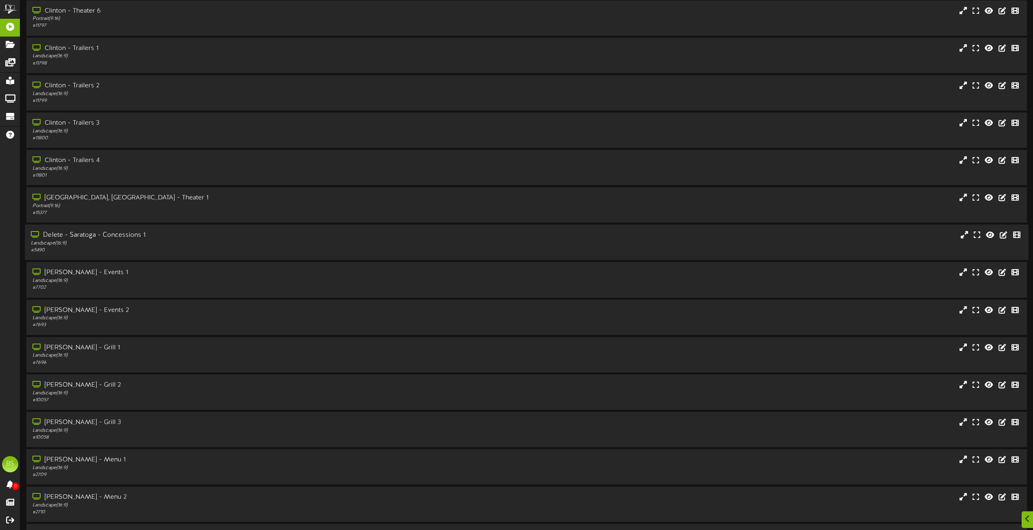
click at [116, 233] on div "Delete - Saratoga - Concessions 1" at bounding box center [234, 235] width 406 height 9
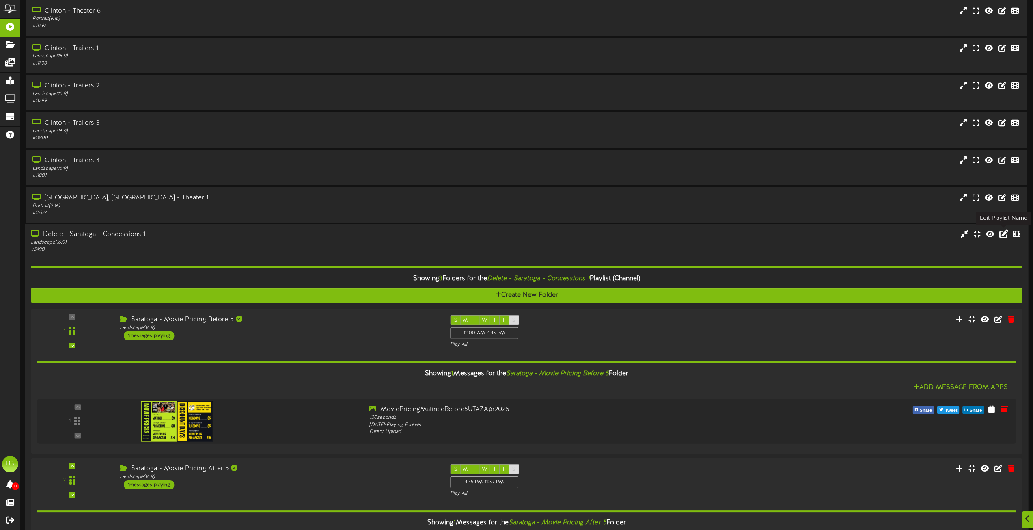
click at [1002, 232] on icon at bounding box center [1004, 233] width 9 height 9
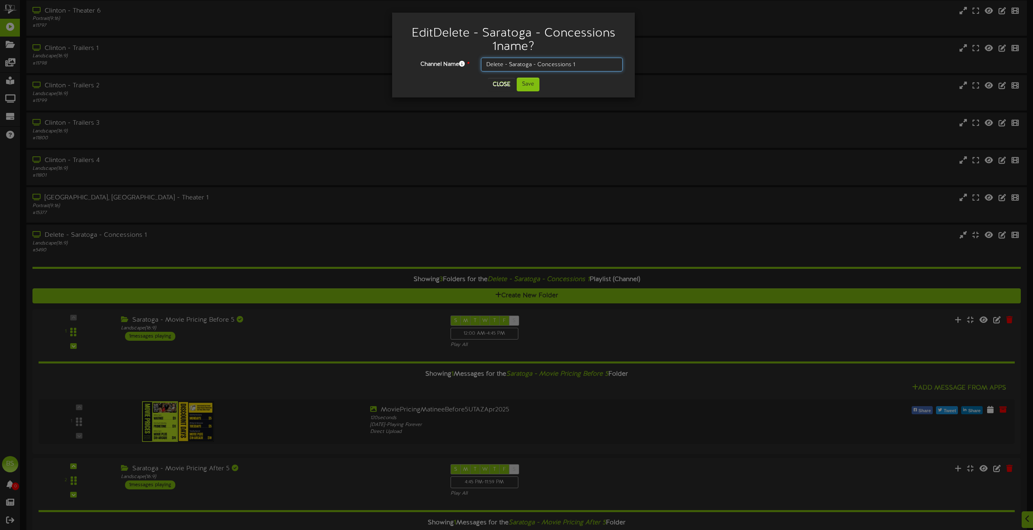
click at [508, 66] on input "Delete - Saratoga - Concessions 1" at bounding box center [552, 65] width 142 height 14
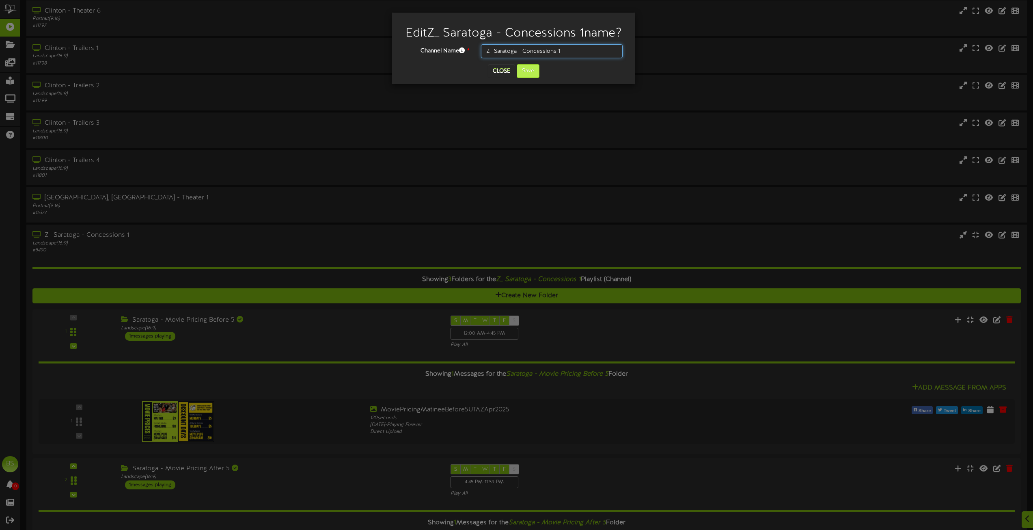
type input "Z_ Saratoga - Concessions 1"
click at [529, 78] on button "Save" at bounding box center [528, 71] width 23 height 14
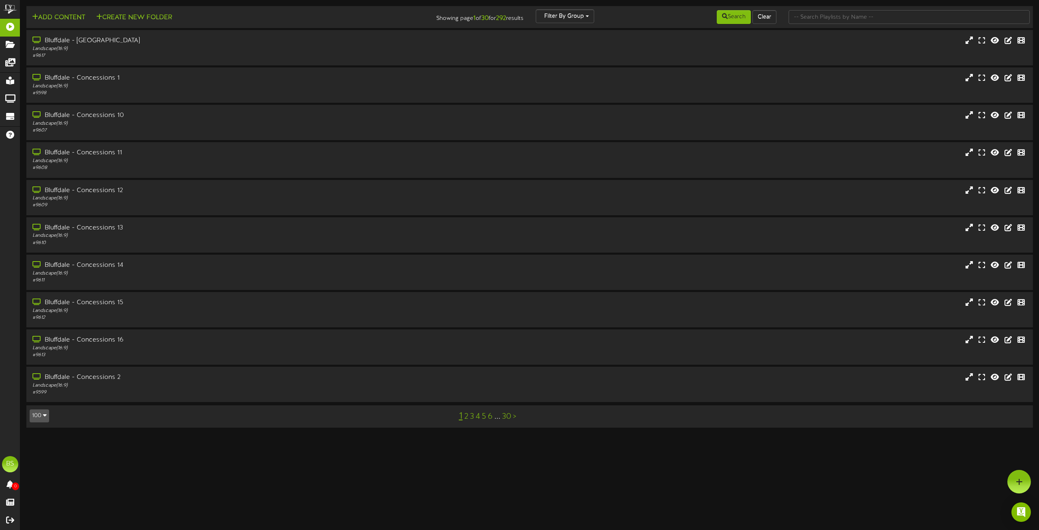
click at [42, 414] on button "100" at bounding box center [39, 415] width 19 height 13
click at [39, 397] on div "100" at bounding box center [37, 400] width 15 height 12
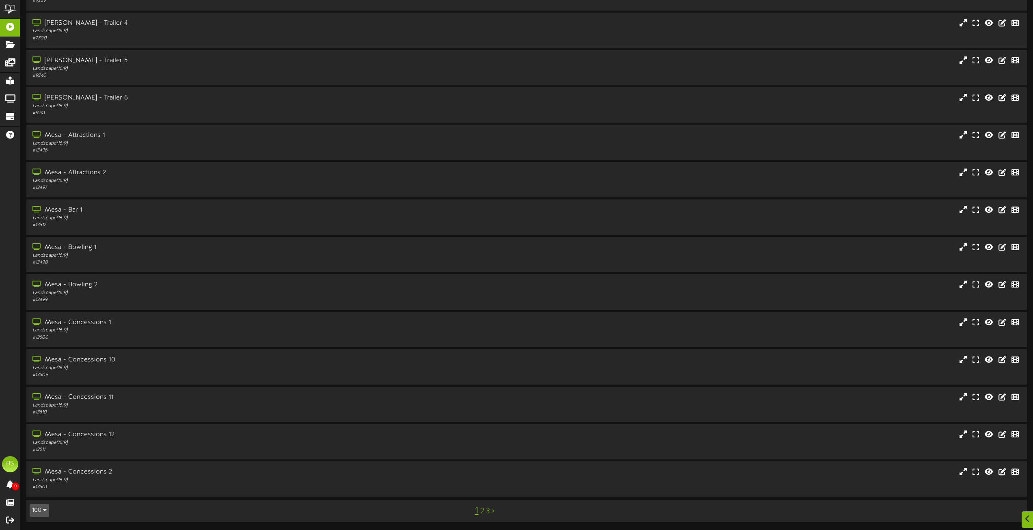
scroll to position [5615, 0]
click at [482, 510] on link "2" at bounding box center [482, 511] width 4 height 9
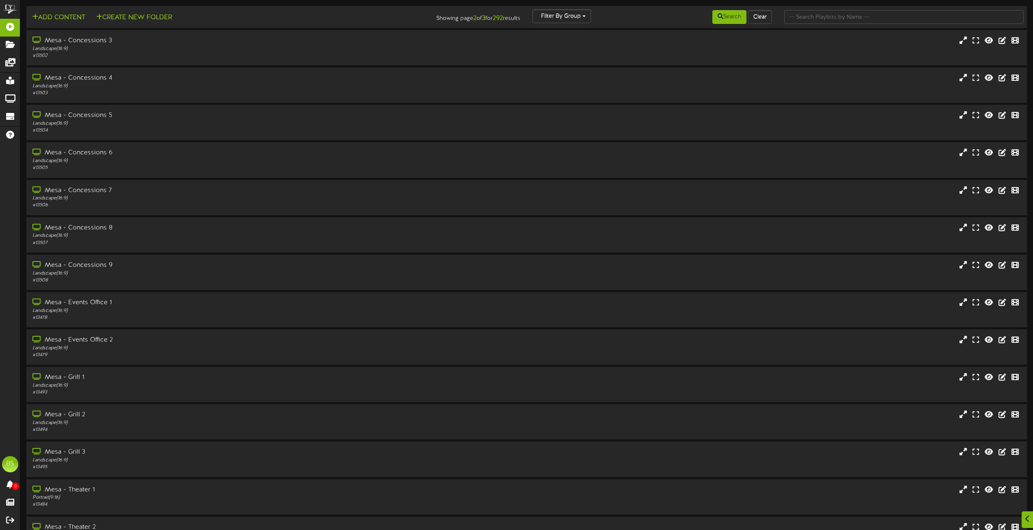
scroll to position [3400, 0]
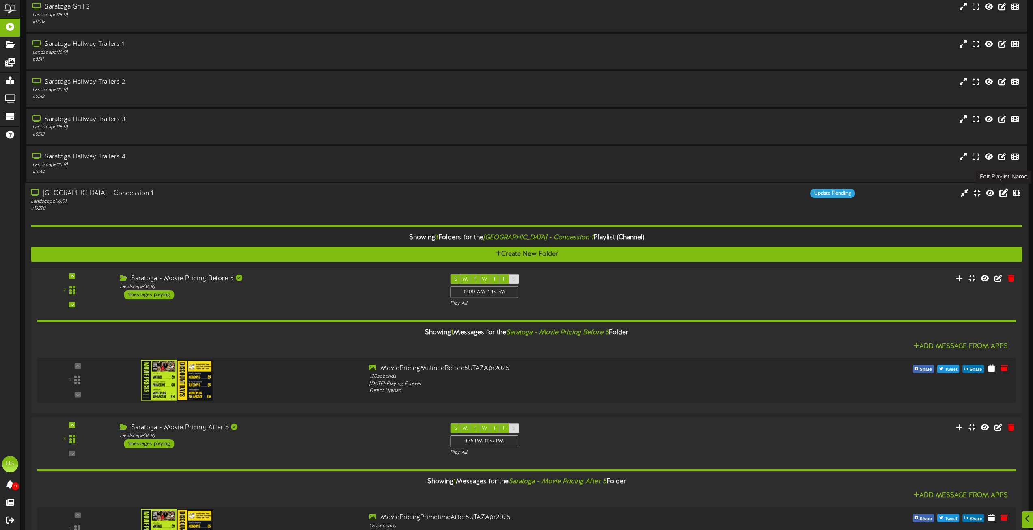
click at [1002, 194] on icon at bounding box center [1004, 192] width 9 height 9
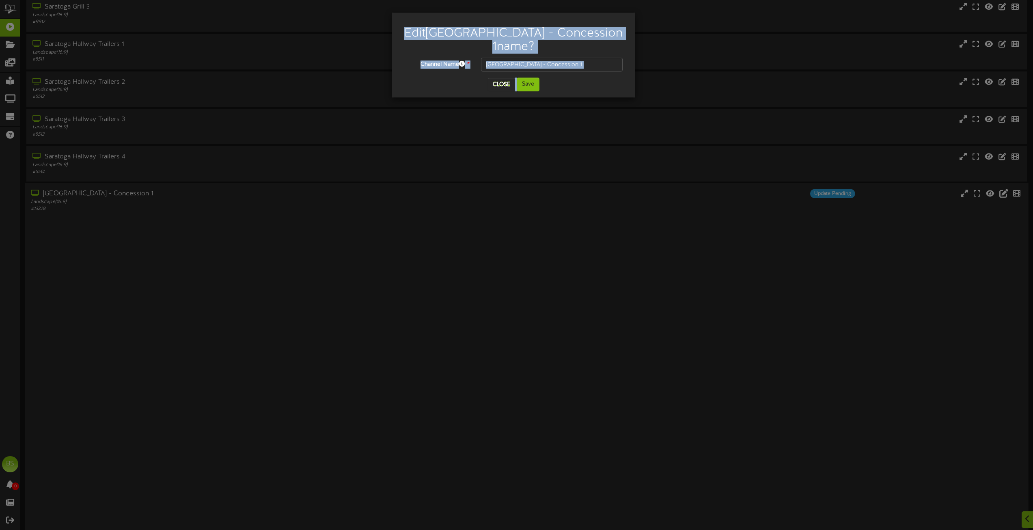
scroll to position [3272, 0]
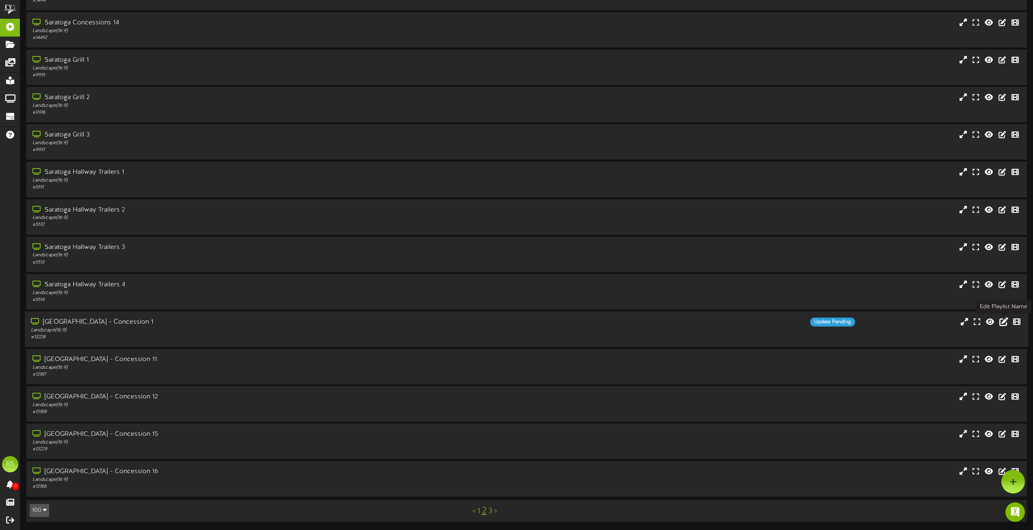
click at [1004, 321] on icon at bounding box center [1004, 321] width 9 height 9
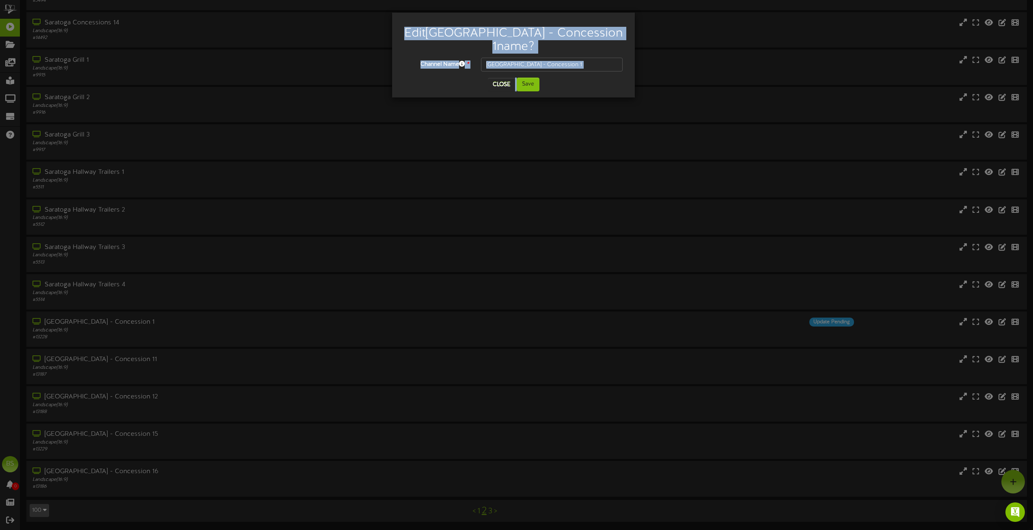
click at [566, 64] on input "Saratoga Springs - Concession 1" at bounding box center [552, 65] width 142 height 14
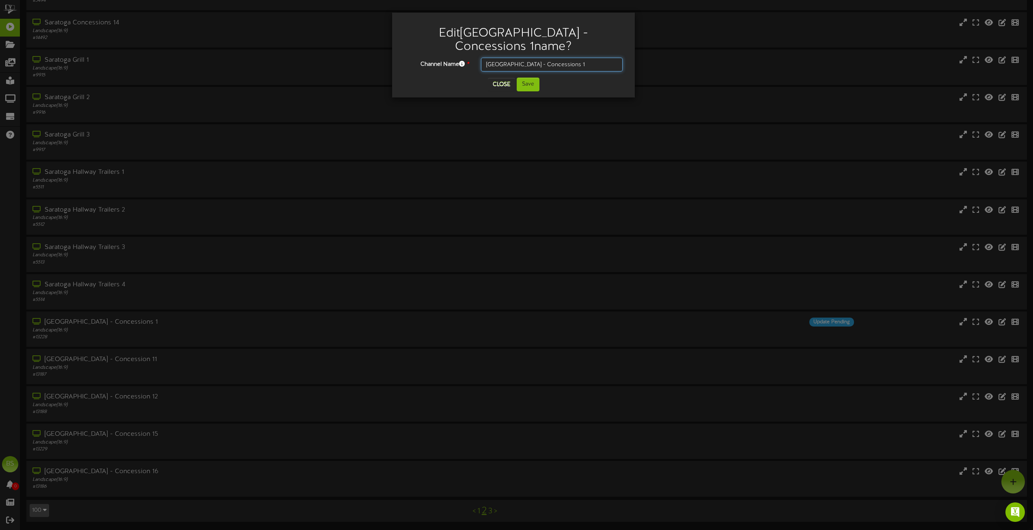
click at [530, 65] on input "Saratoga Springs - Concessions 1" at bounding box center [552, 65] width 142 height 14
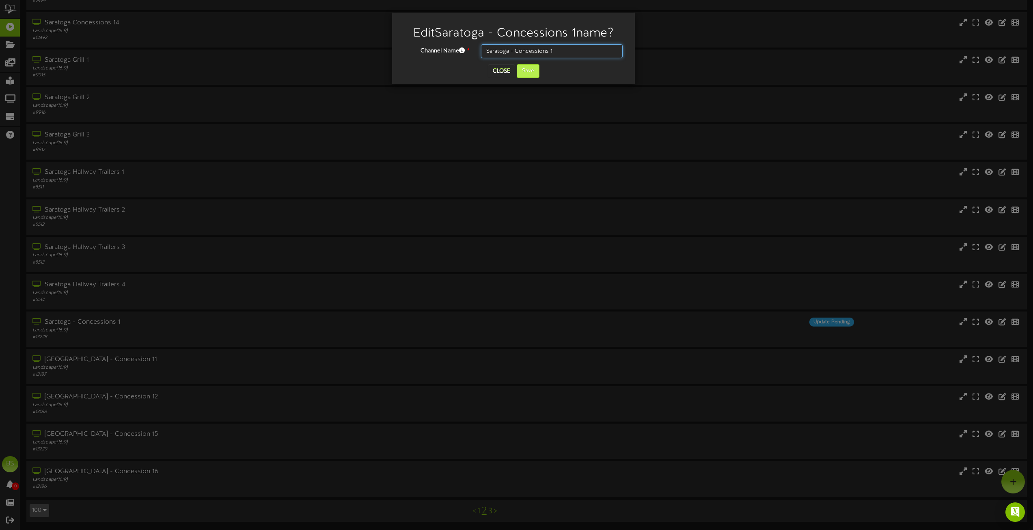
type input "Saratoga - Concessions 1"
click at [531, 72] on button "Save" at bounding box center [528, 71] width 23 height 14
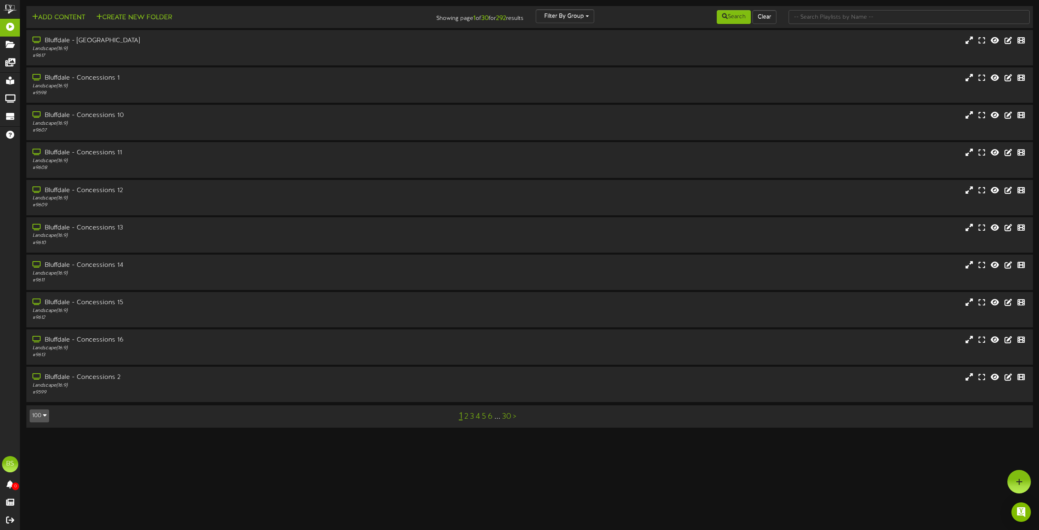
click at [42, 412] on button "100" at bounding box center [39, 415] width 19 height 13
click at [42, 416] on button "100" at bounding box center [39, 415] width 19 height 13
click at [39, 396] on div "100" at bounding box center [37, 400] width 15 height 12
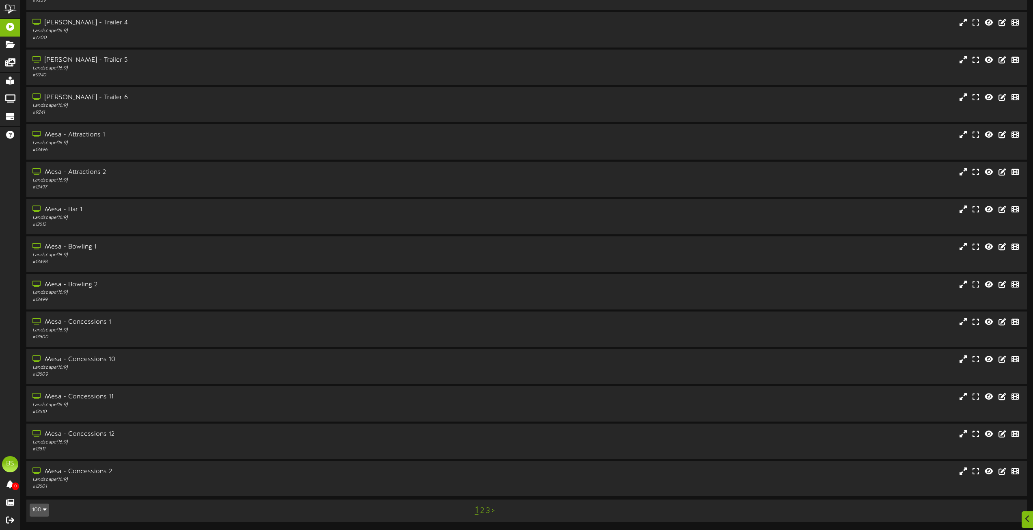
scroll to position [4144, 0]
click at [482, 511] on link "2" at bounding box center [482, 510] width 4 height 9
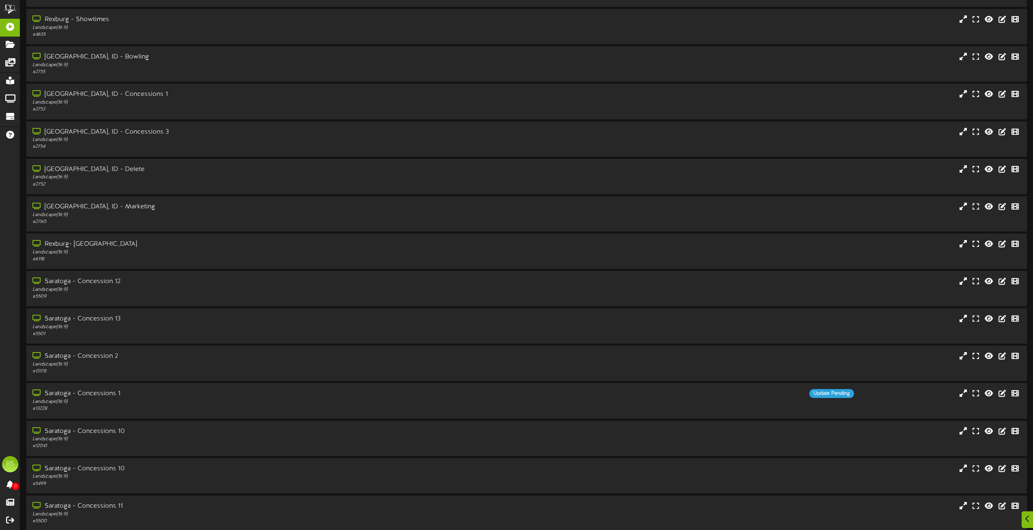
scroll to position [2598, 0]
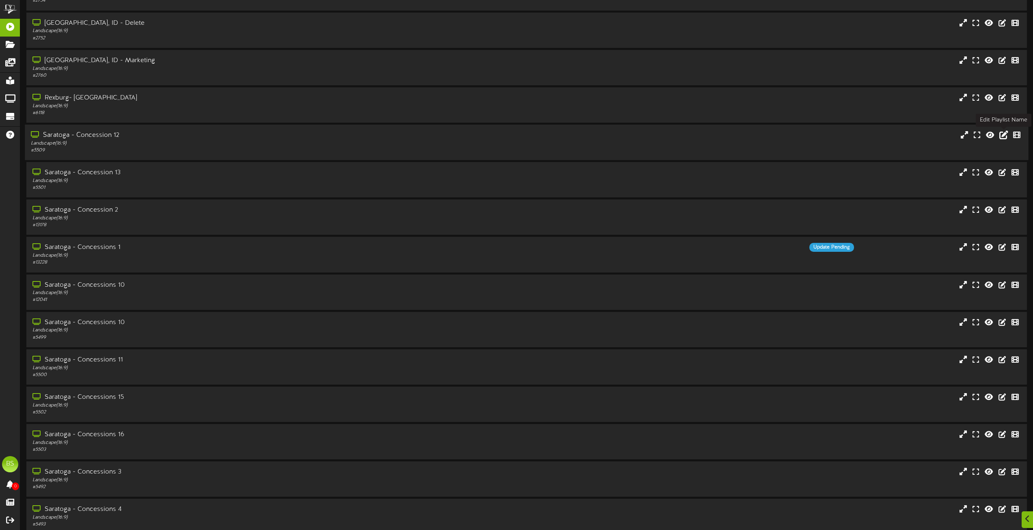
click at [1005, 135] on icon at bounding box center [1004, 134] width 9 height 9
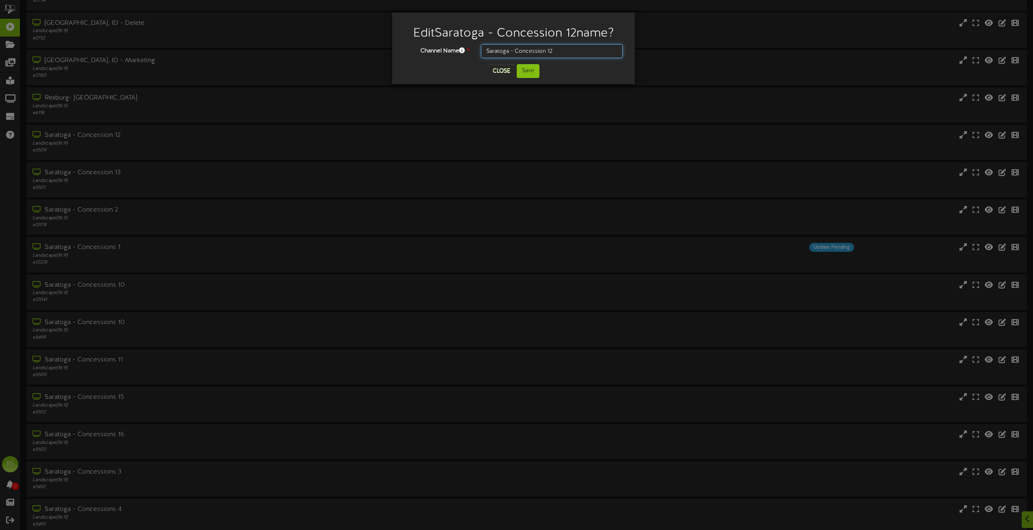
click at [545, 49] on input "Saratoga - Concession 12" at bounding box center [552, 51] width 142 height 14
type input "Saratoga - Concessions 12"
click at [526, 73] on button "Save" at bounding box center [528, 71] width 23 height 14
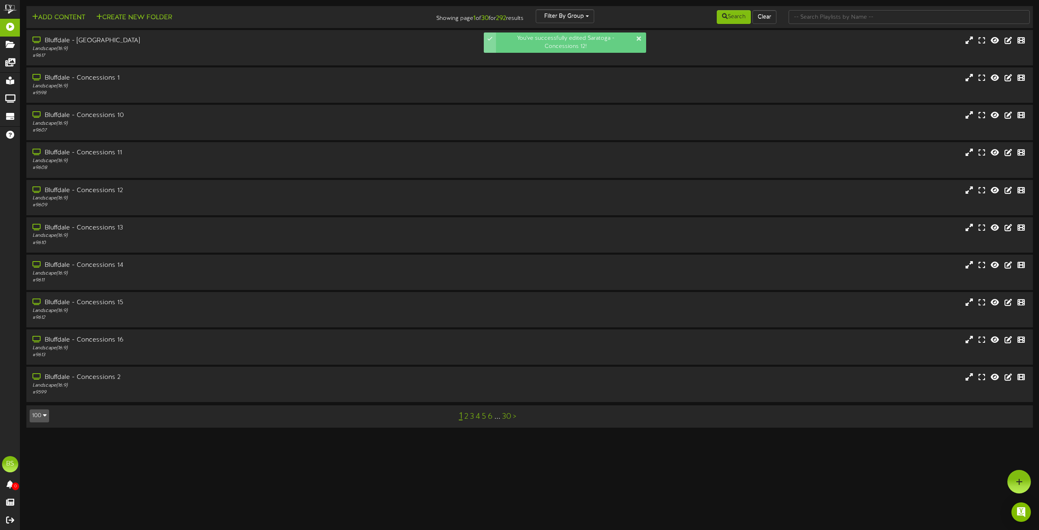
click at [40, 418] on button "100" at bounding box center [39, 415] width 19 height 13
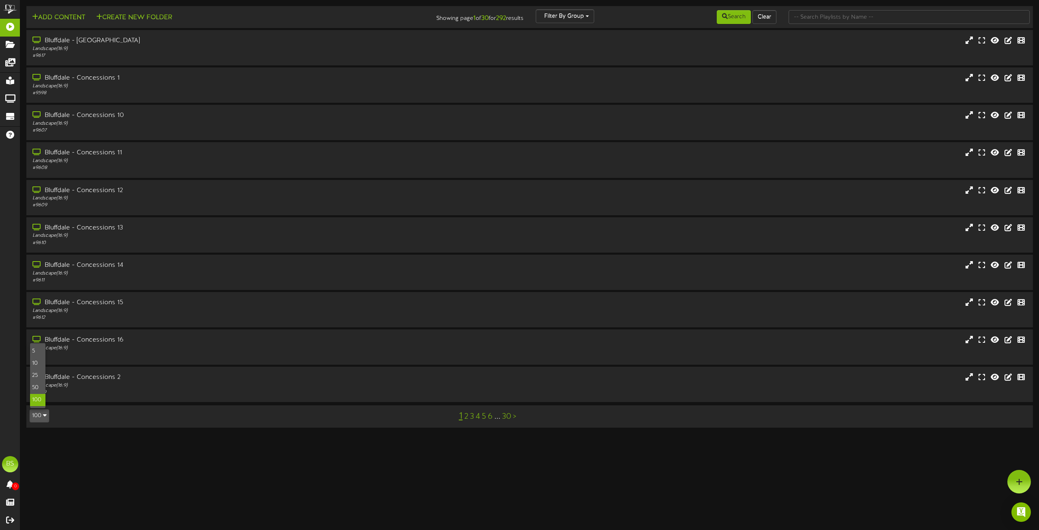
click at [35, 398] on div "100" at bounding box center [37, 400] width 15 height 12
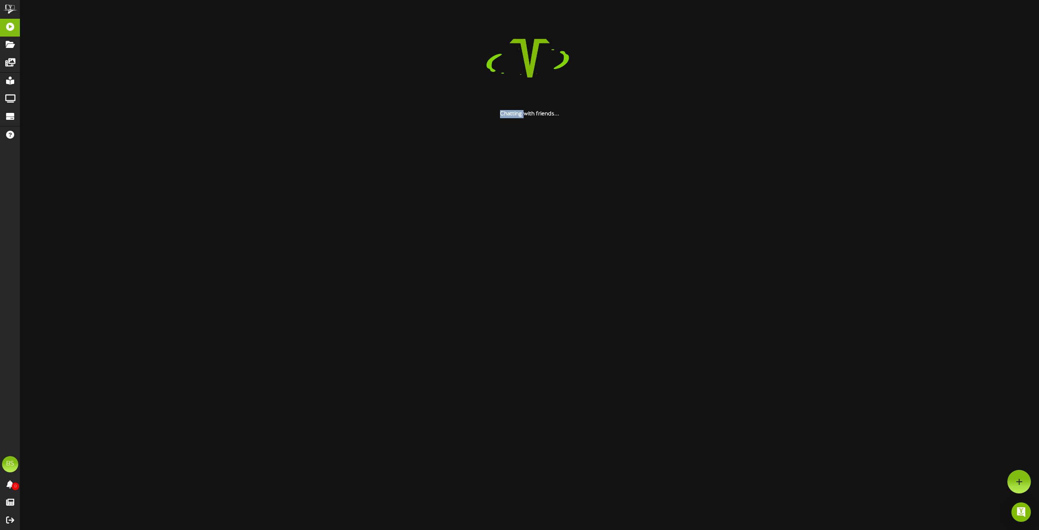
click at [35, 118] on html "You've successfully edited Saratoga - Concessions 12! ChannelValet Playlists Fo…" at bounding box center [519, 59] width 1039 height 118
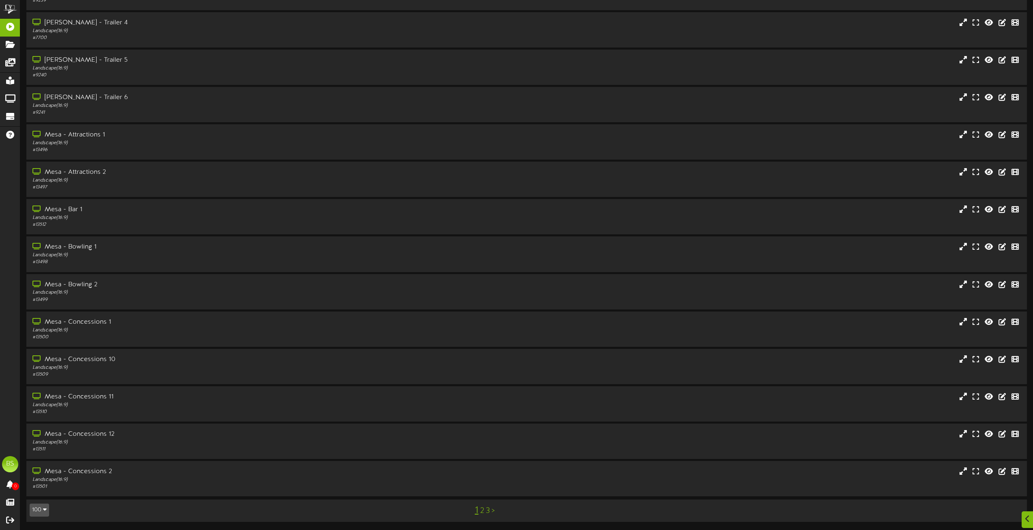
scroll to position [4226, 0]
click at [483, 512] on link "2" at bounding box center [482, 510] width 4 height 9
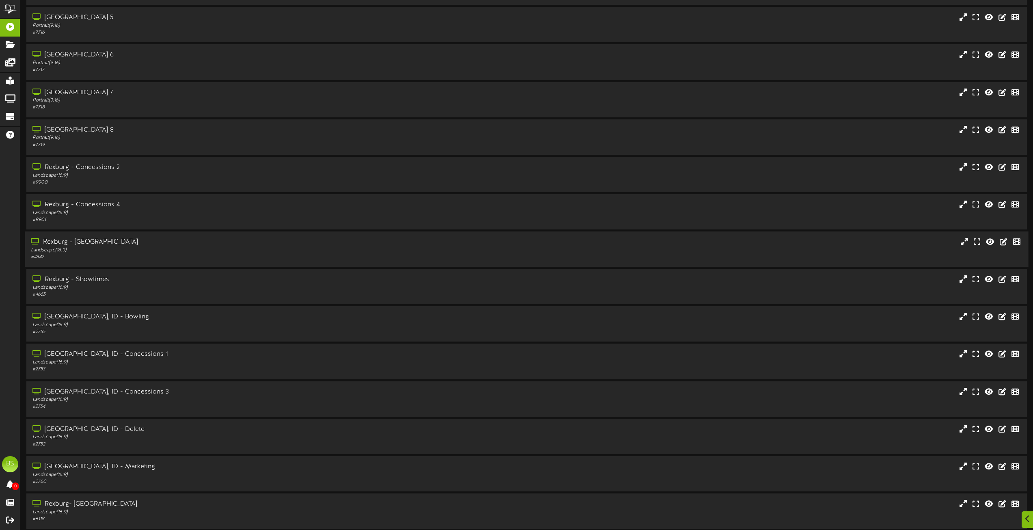
scroll to position [2517, 0]
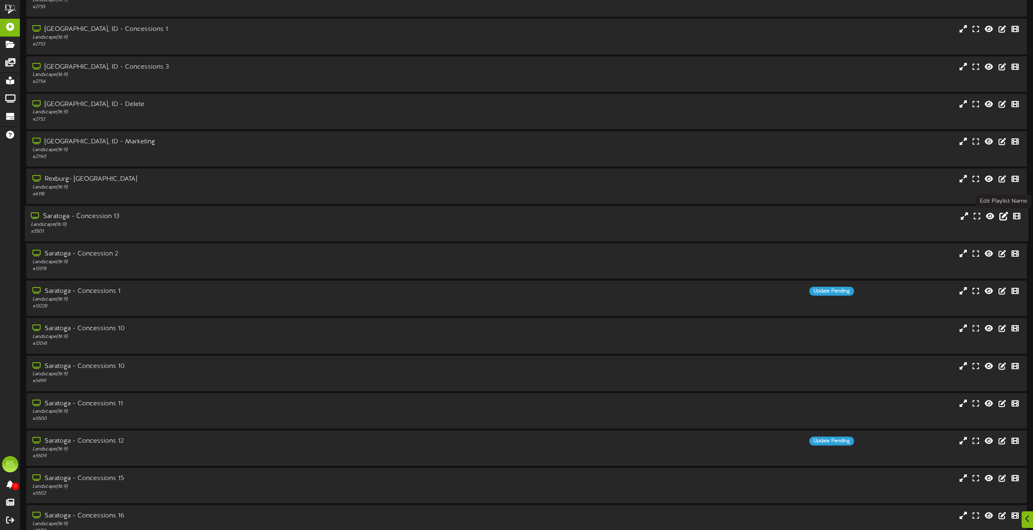
click at [1004, 217] on icon at bounding box center [1004, 216] width 9 height 9
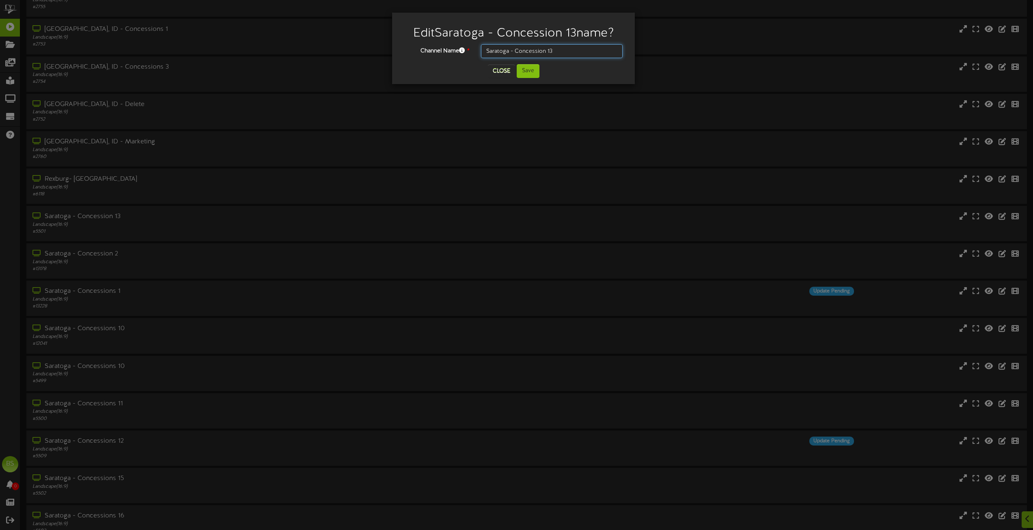
click at [545, 51] on input "Saratoga - Concession 13" at bounding box center [552, 51] width 142 height 14
type input "Saratoga - Concessions 13"
click at [532, 68] on button "Save" at bounding box center [528, 71] width 23 height 14
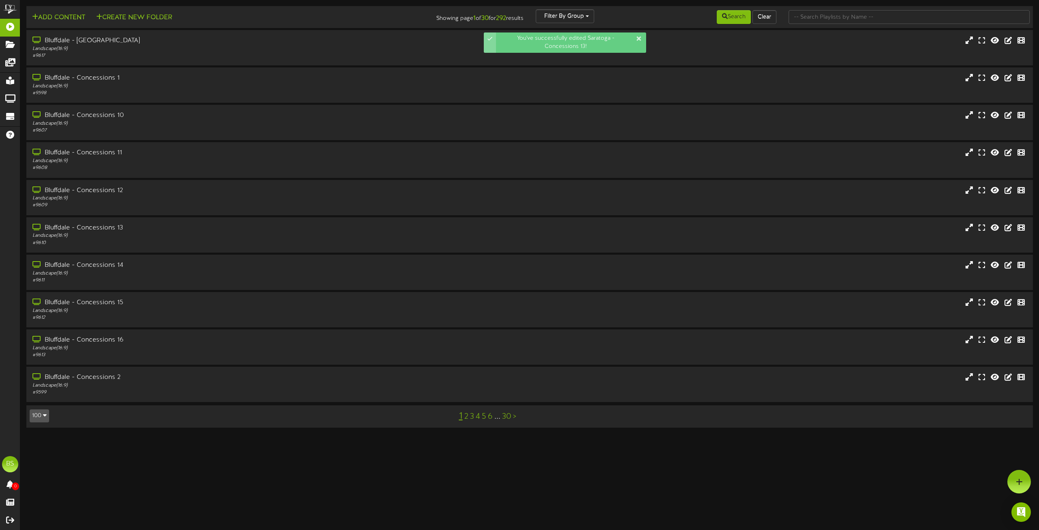
click at [42, 416] on button "100" at bounding box center [39, 415] width 19 height 13
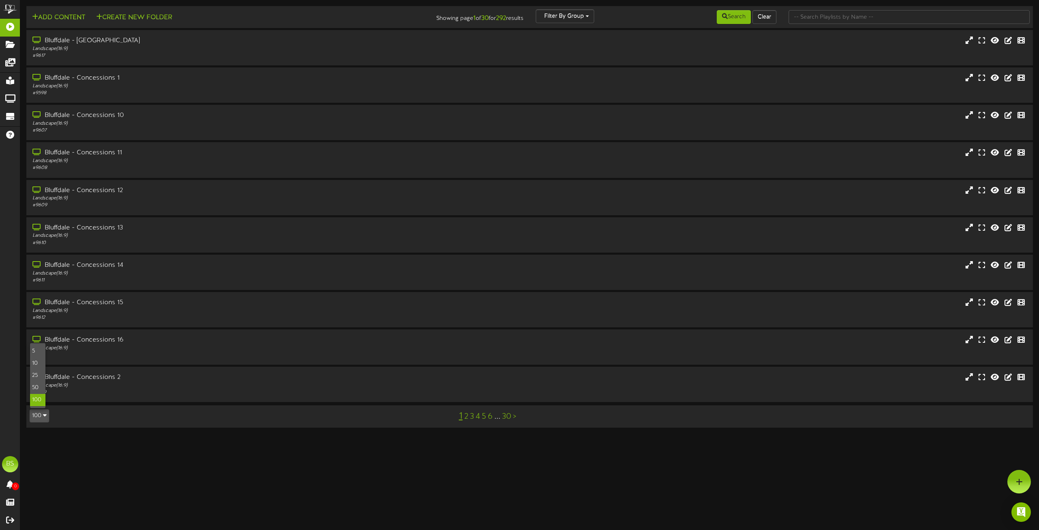
click at [39, 402] on div "100" at bounding box center [37, 400] width 15 height 12
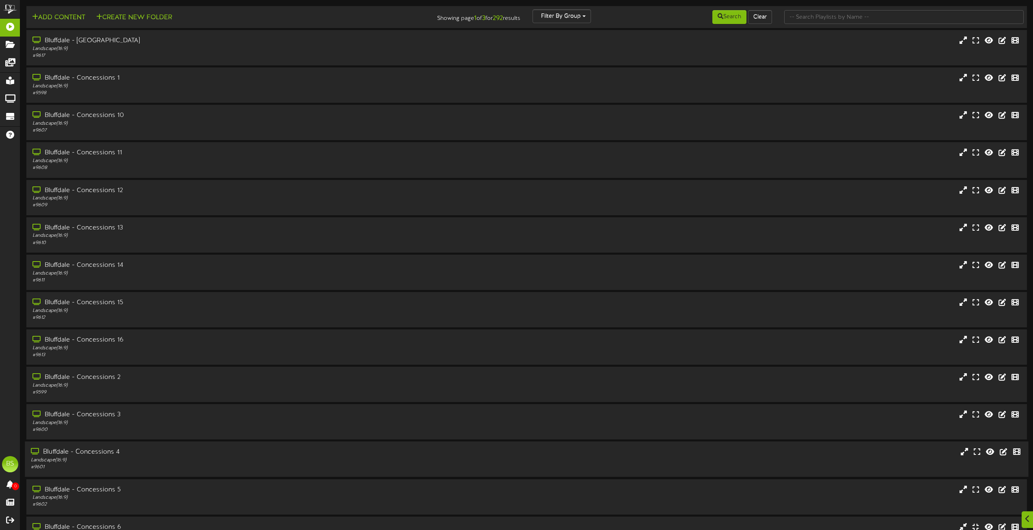
scroll to position [4040, 0]
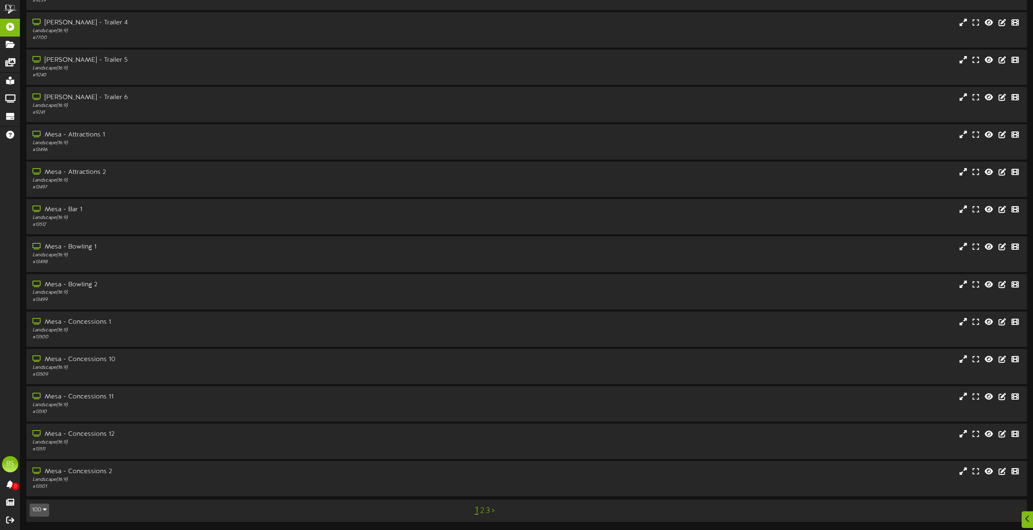
click at [481, 511] on link "2" at bounding box center [482, 510] width 4 height 9
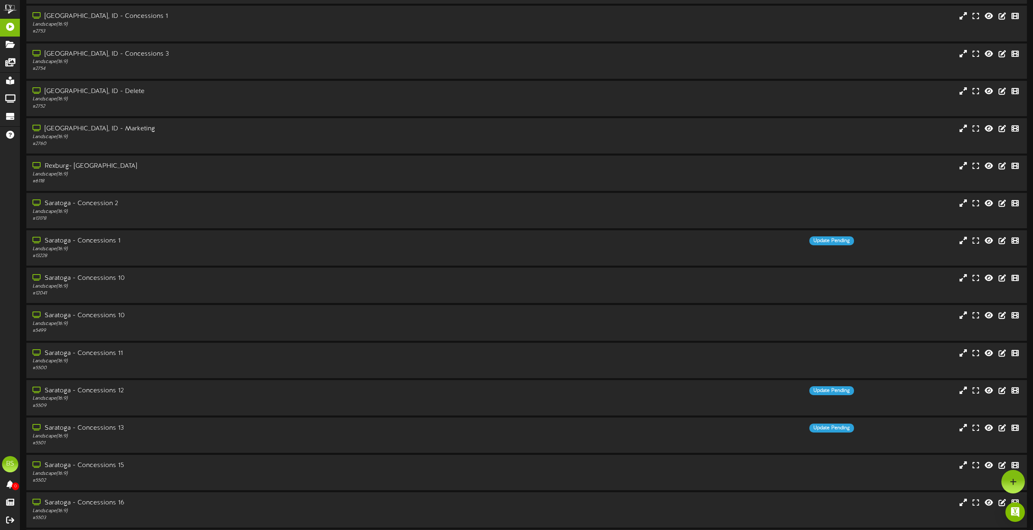
scroll to position [2517, 0]
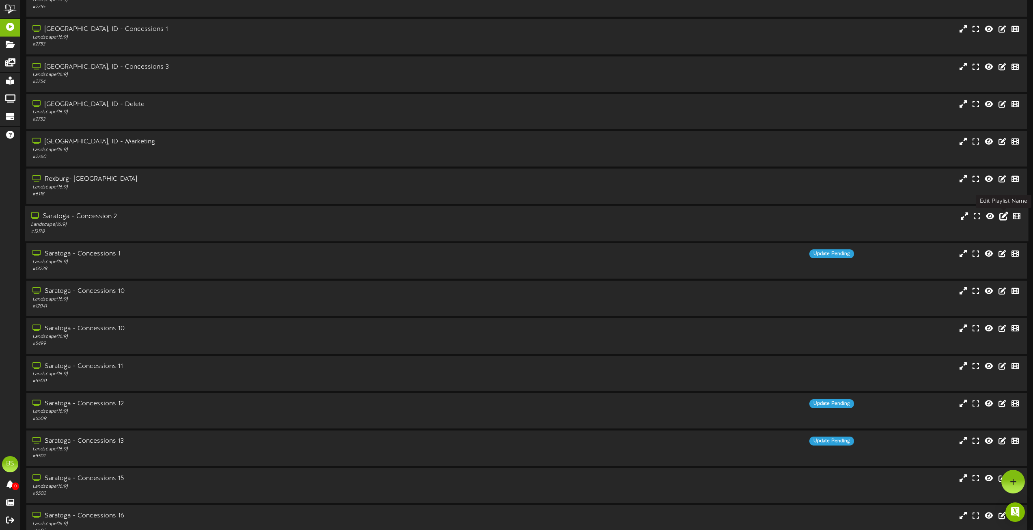
click at [1002, 216] on icon at bounding box center [1004, 216] width 9 height 9
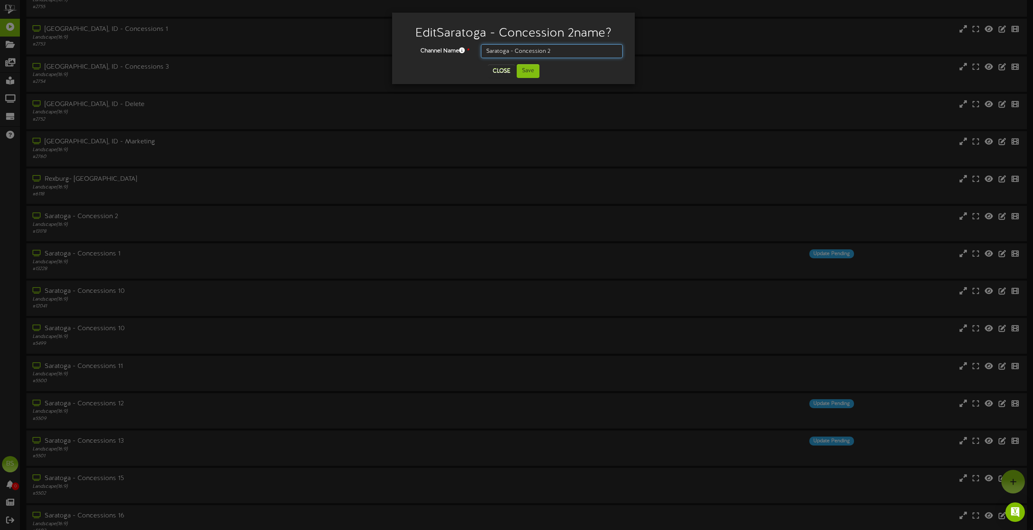
click at [546, 52] on input "Saratoga - Concession 2" at bounding box center [552, 51] width 142 height 14
type input "Saratoga - Concessions 2"
click at [526, 70] on button "Save" at bounding box center [528, 71] width 23 height 14
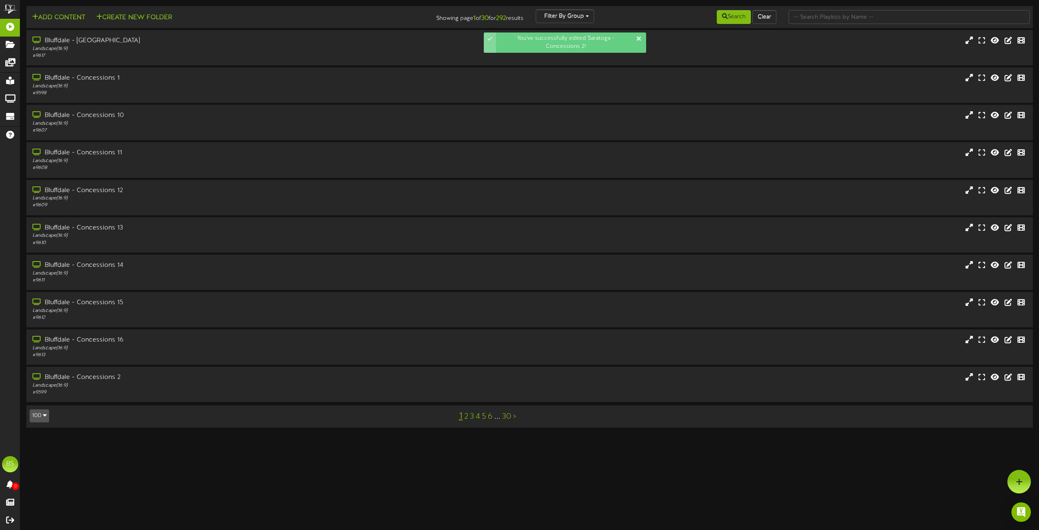
click at [42, 415] on button "100" at bounding box center [39, 415] width 19 height 13
click at [36, 398] on div "100" at bounding box center [37, 400] width 15 height 12
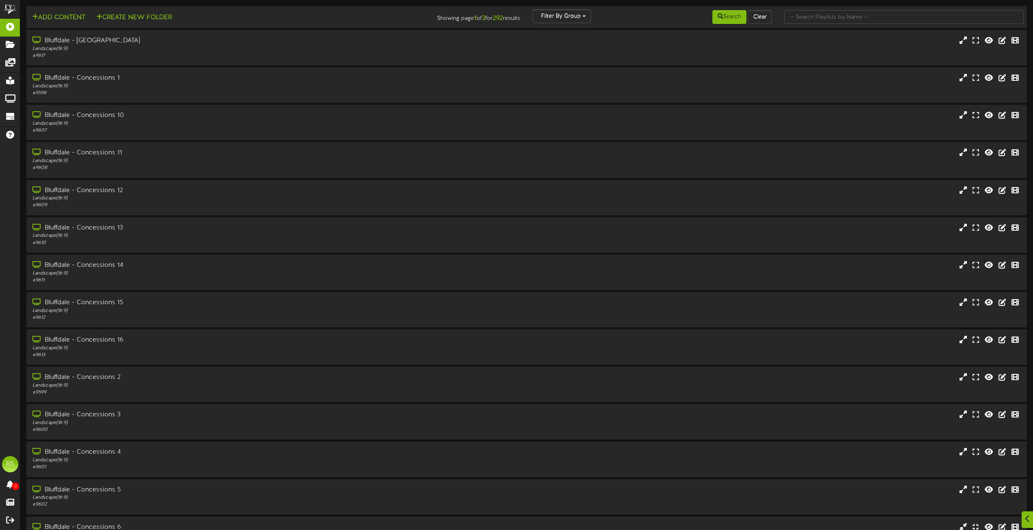
scroll to position [4040, 0]
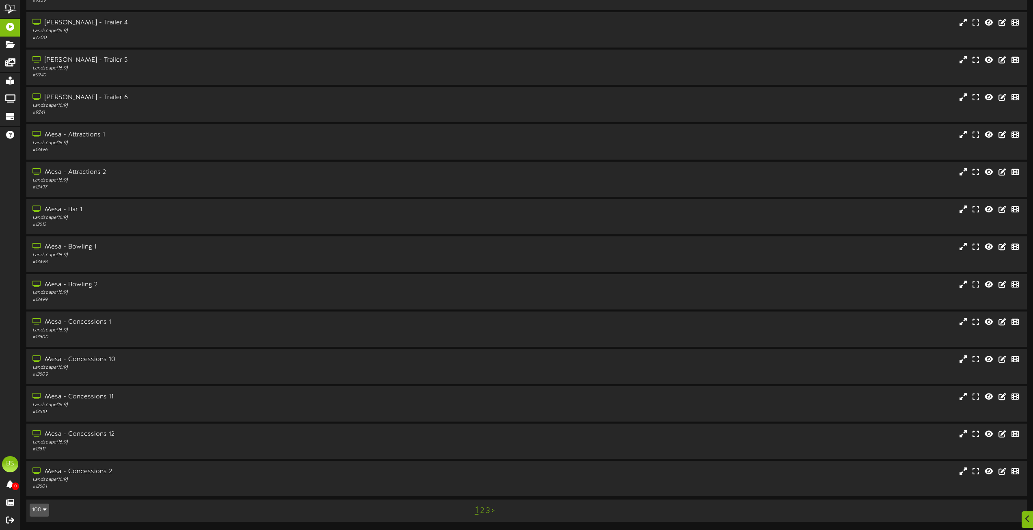
click at [482, 510] on link "2" at bounding box center [482, 510] width 4 height 9
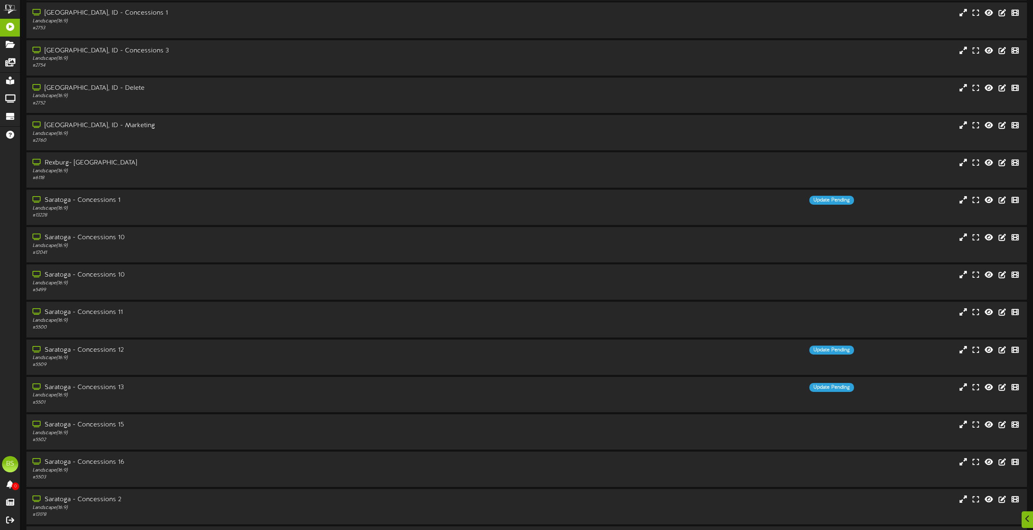
scroll to position [2558, 0]
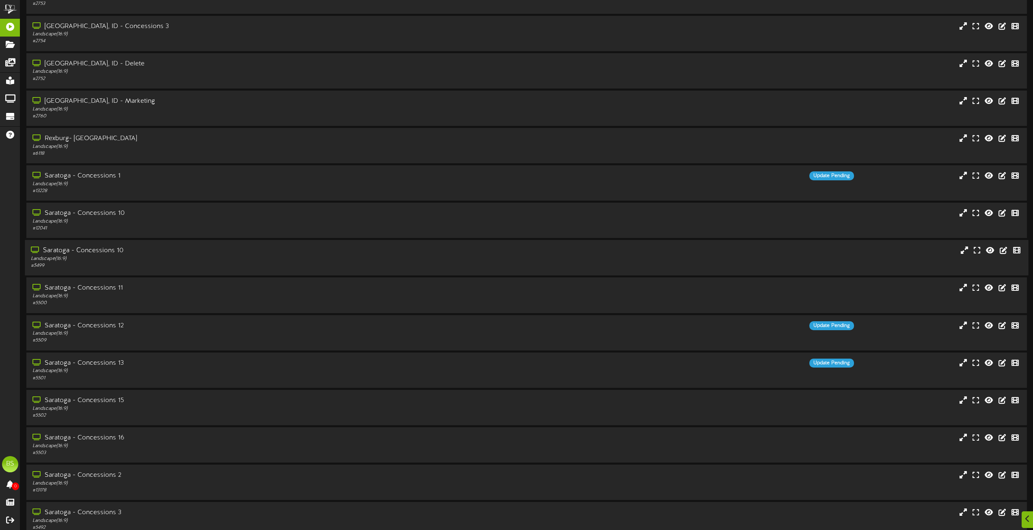
click at [83, 249] on div "Saratoga - Concessions 10" at bounding box center [234, 250] width 406 height 9
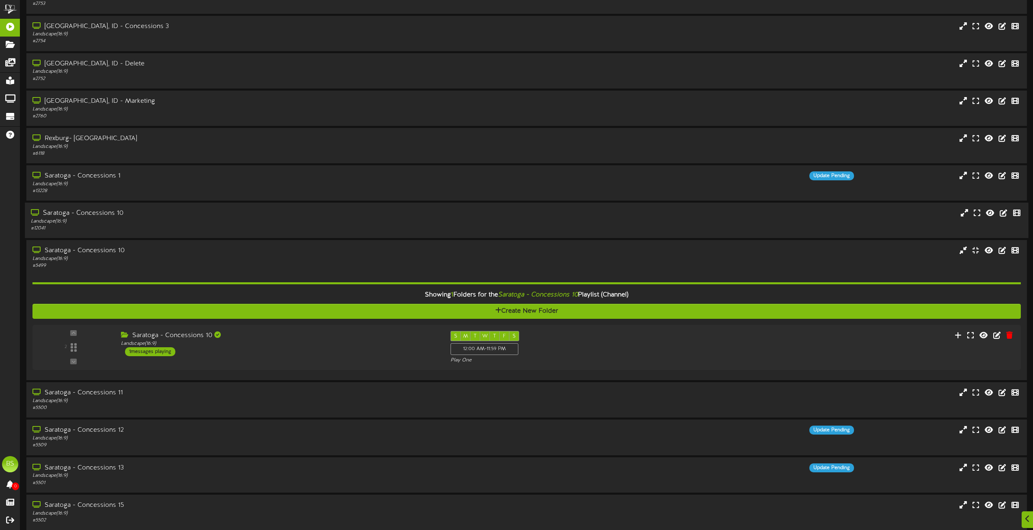
click at [99, 211] on div "Saratoga - Concessions 10" at bounding box center [234, 213] width 406 height 9
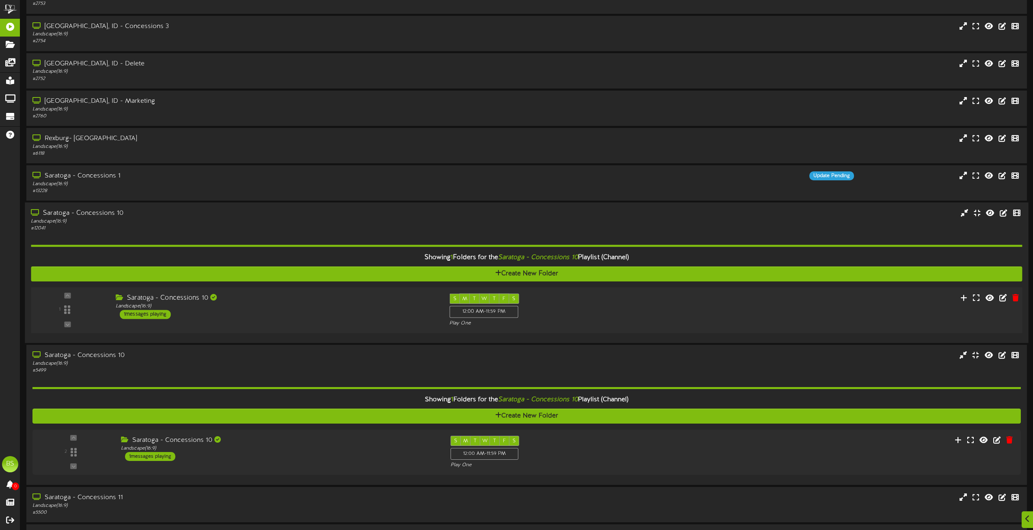
click at [155, 313] on div "1 messages playing" at bounding box center [145, 314] width 51 height 9
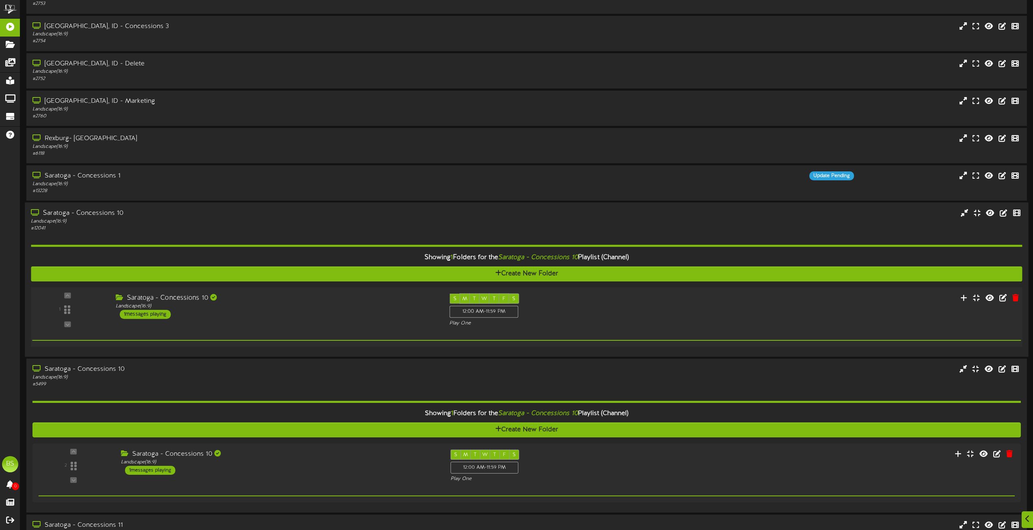
click at [155, 313] on div "1 messages playing" at bounding box center [145, 314] width 51 height 9
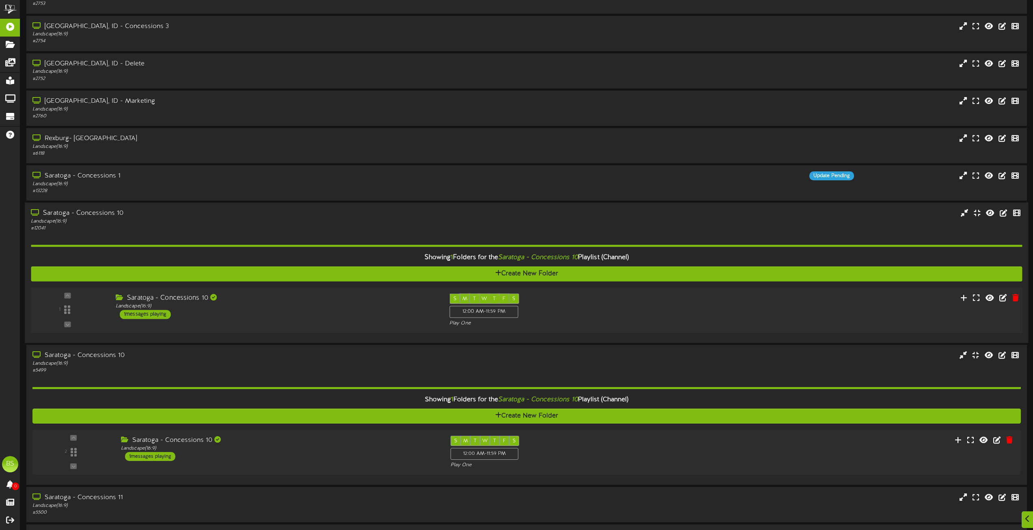
click at [141, 314] on div "1 messages playing" at bounding box center [145, 314] width 51 height 9
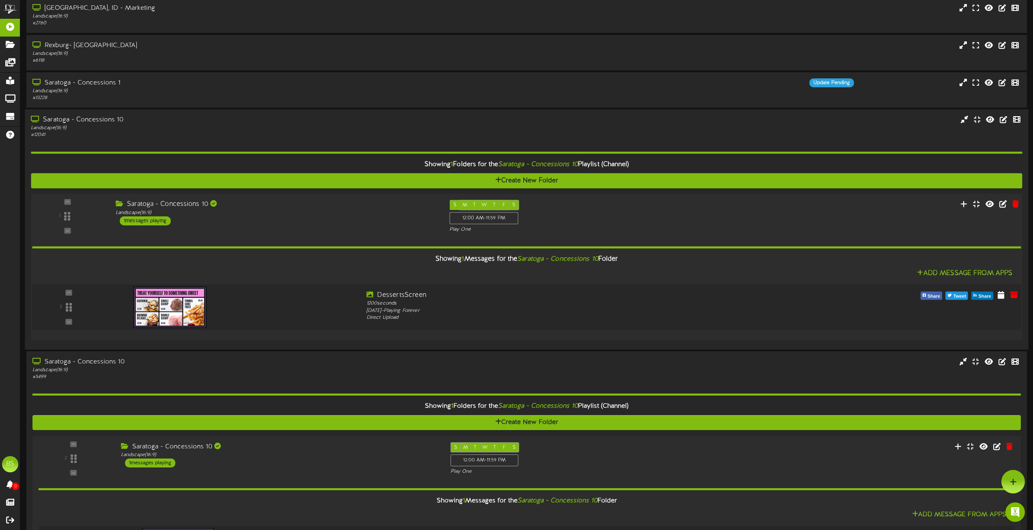
scroll to position [2639, 0]
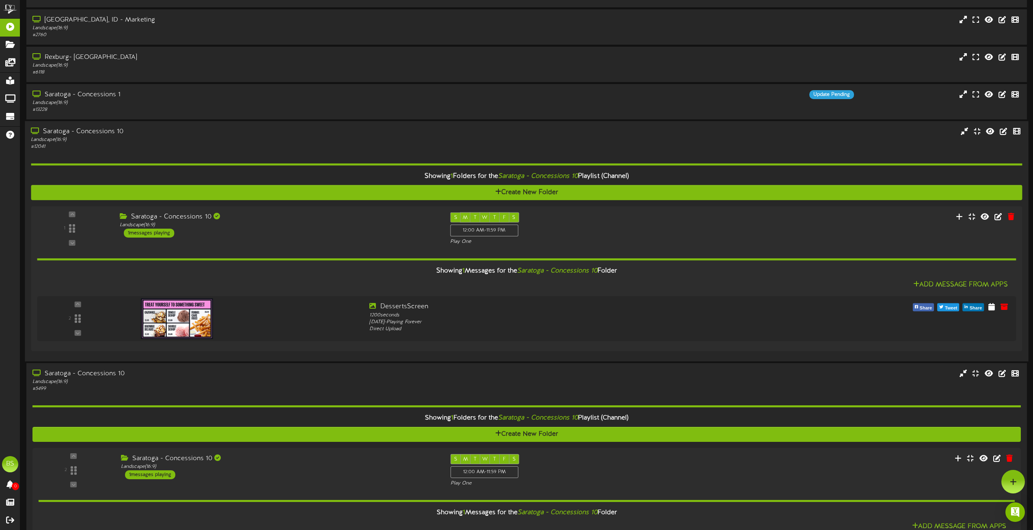
click at [109, 130] on div "Saratoga - Concessions 10" at bounding box center [234, 131] width 406 height 9
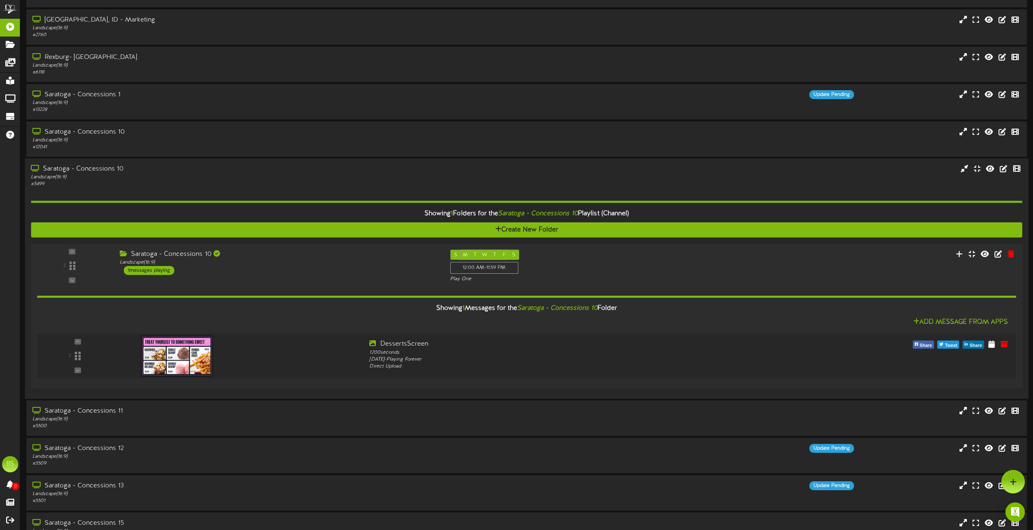
click at [107, 166] on div "Saratoga - Concessions 10" at bounding box center [234, 168] width 406 height 9
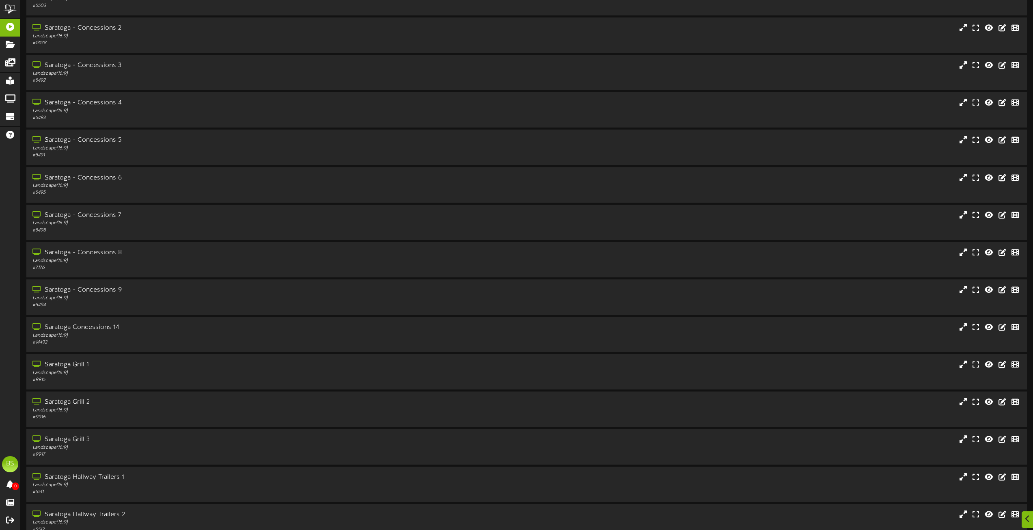
scroll to position [3045, 0]
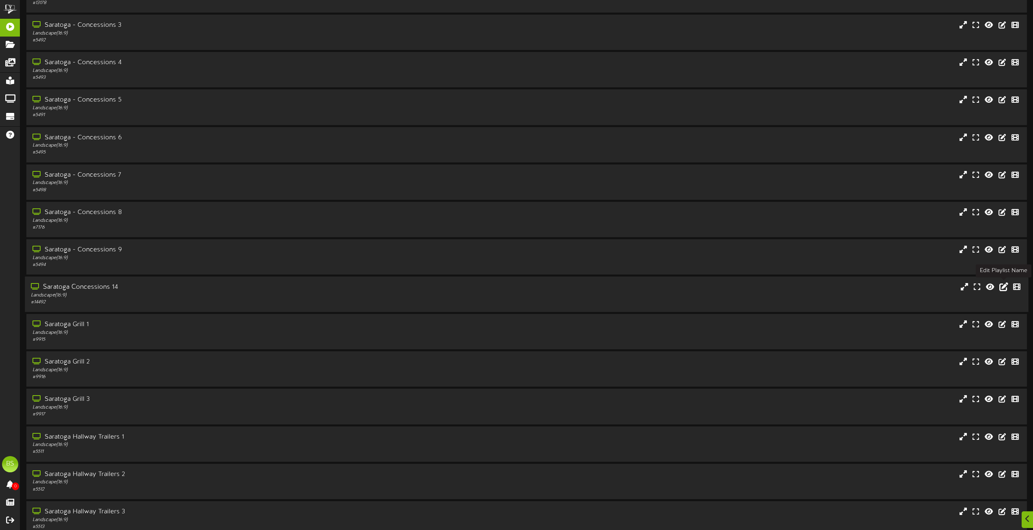
click at [1003, 286] on icon at bounding box center [1004, 286] width 9 height 9
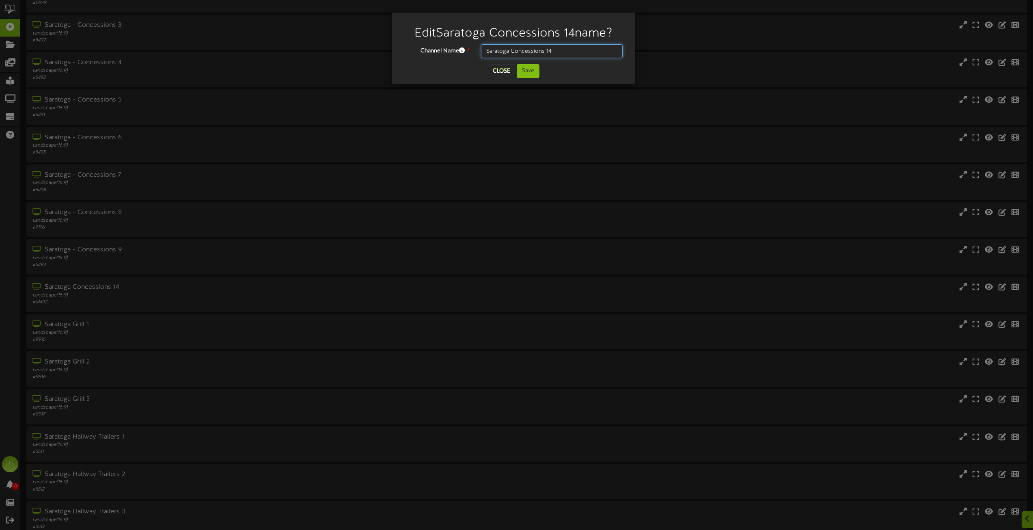
click at [512, 52] on input "Saratoga Concessions 14" at bounding box center [552, 51] width 142 height 14
type input "Saratoga - Concessions 14"
click at [529, 71] on button "Save" at bounding box center [528, 71] width 23 height 14
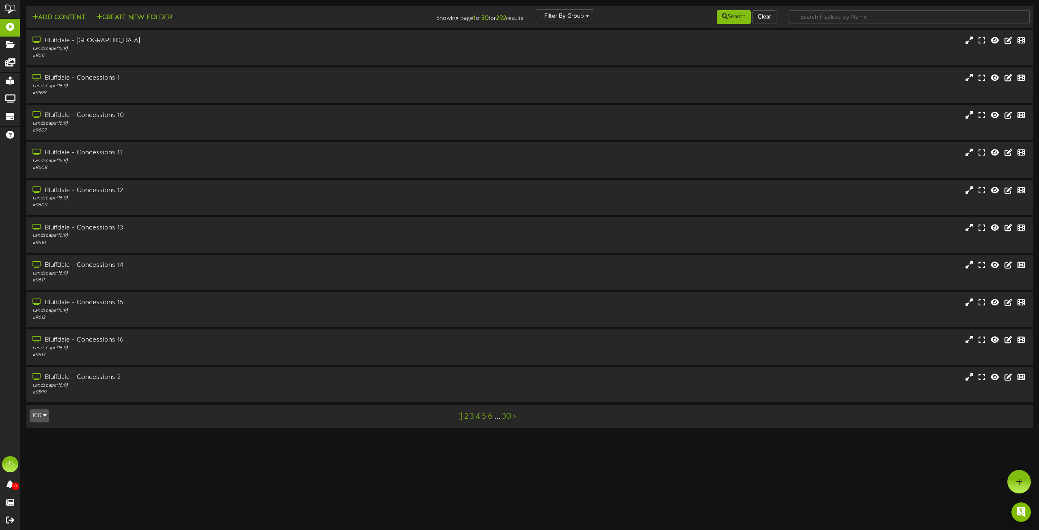
drag, startPoint x: 529, startPoint y: 71, endPoint x: 43, endPoint y: 415, distance: 594.8
click at [43, 415] on icon "button" at bounding box center [45, 415] width 4 height 6
click at [37, 402] on div "100" at bounding box center [37, 400] width 15 height 12
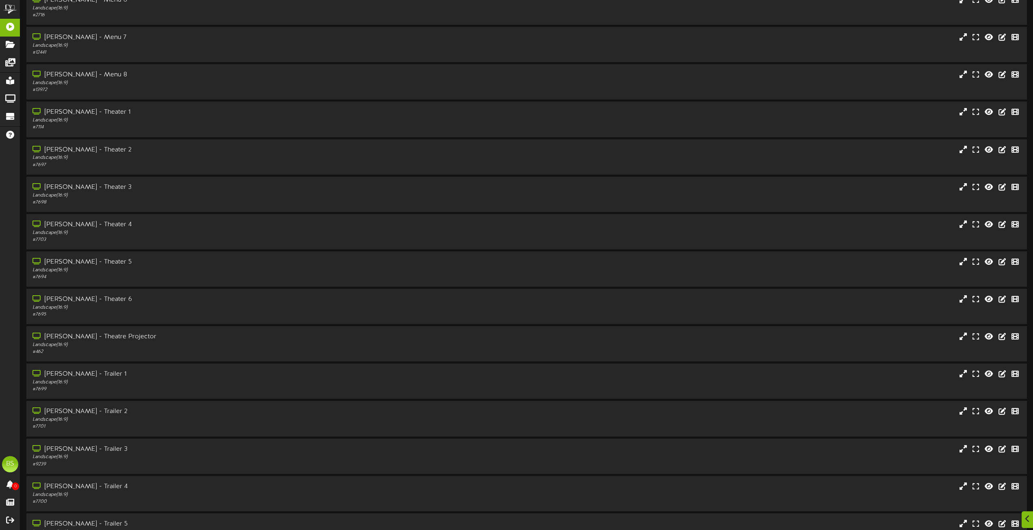
scroll to position [4040, 0]
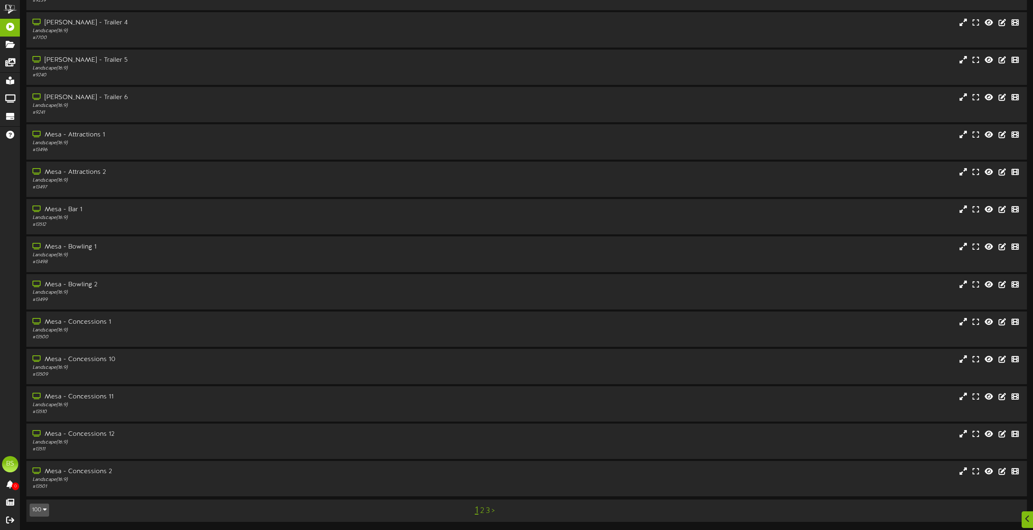
click at [481, 510] on link "2" at bounding box center [482, 510] width 4 height 9
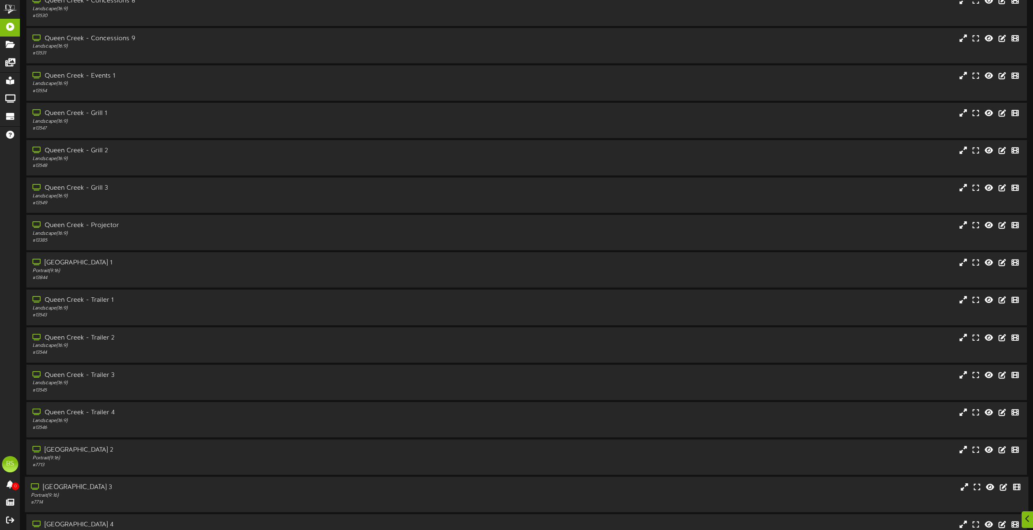
scroll to position [3272, 0]
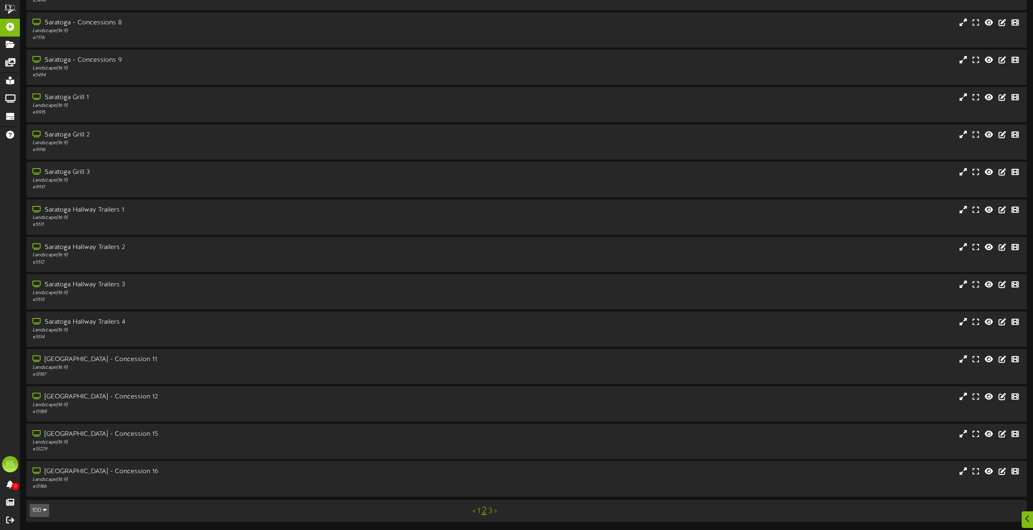
click at [479, 511] on link "1" at bounding box center [478, 511] width 3 height 9
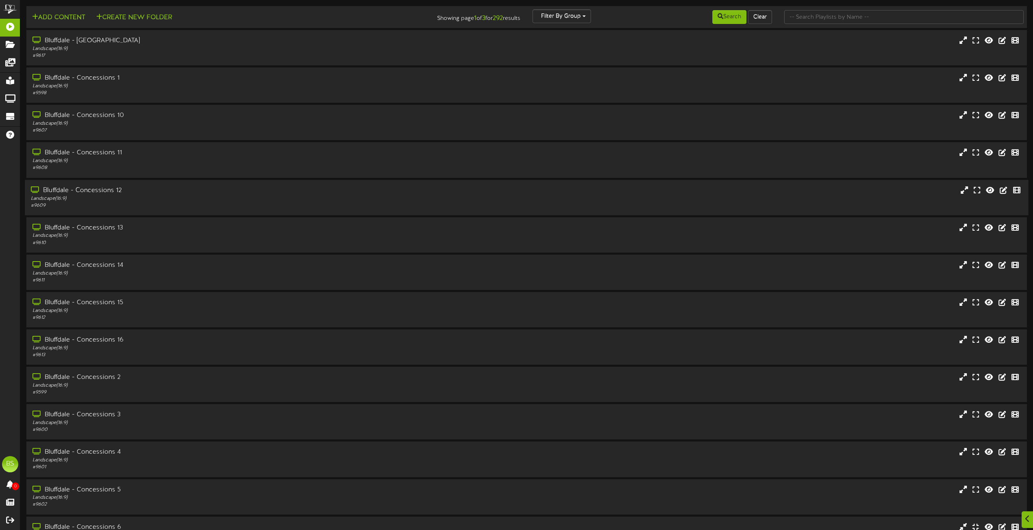
scroll to position [284, 0]
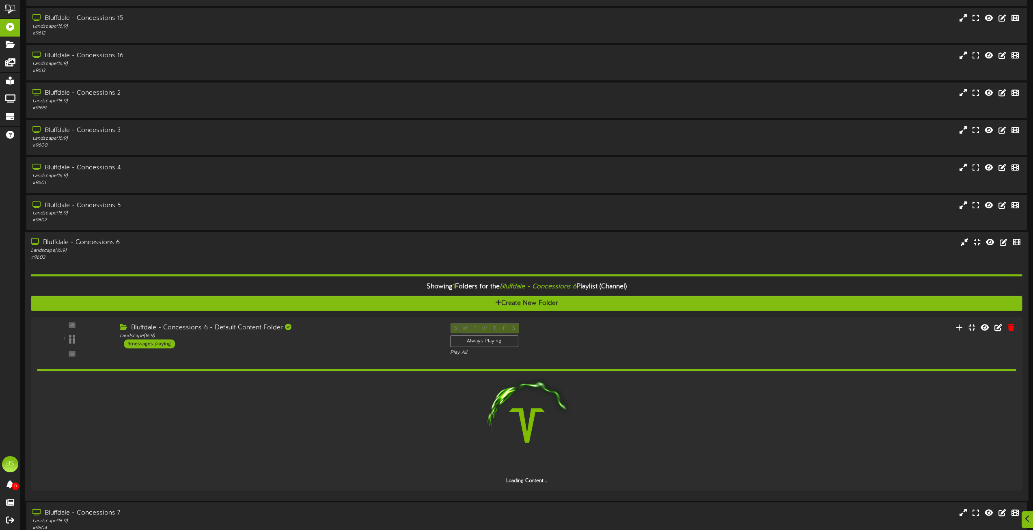
click at [85, 242] on div "Bluffdale - Concessions 6" at bounding box center [234, 242] width 406 height 9
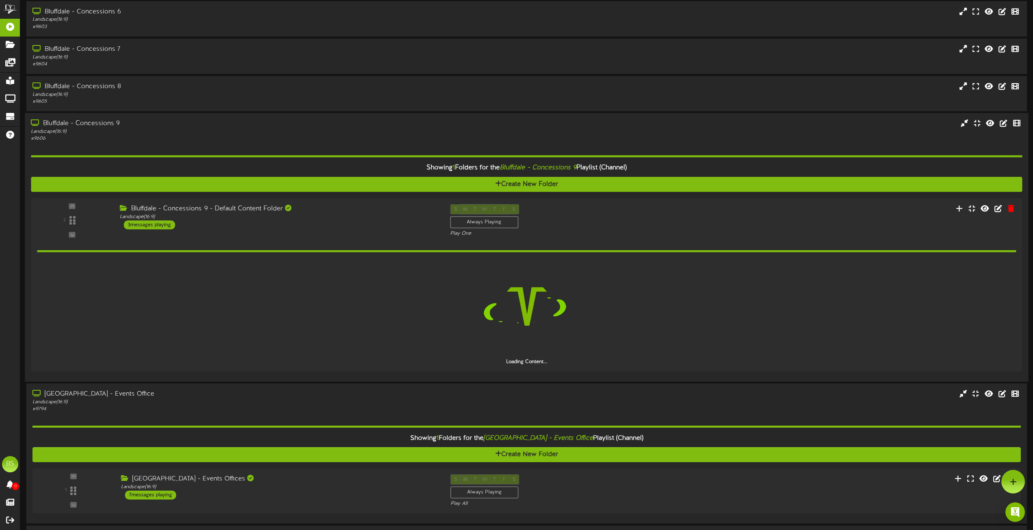
scroll to position [487, 0]
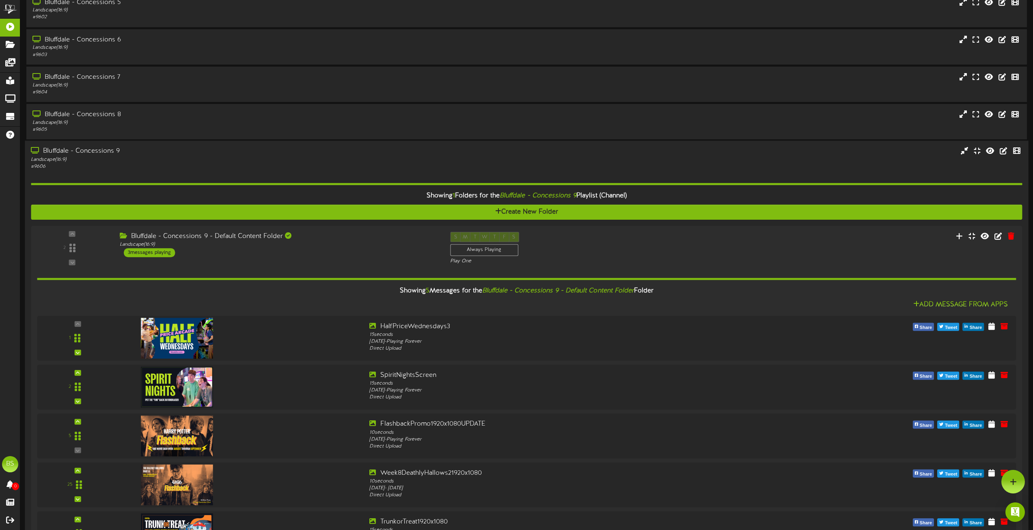
click at [100, 149] on div "Bluffdale - Concessions 9" at bounding box center [234, 151] width 406 height 9
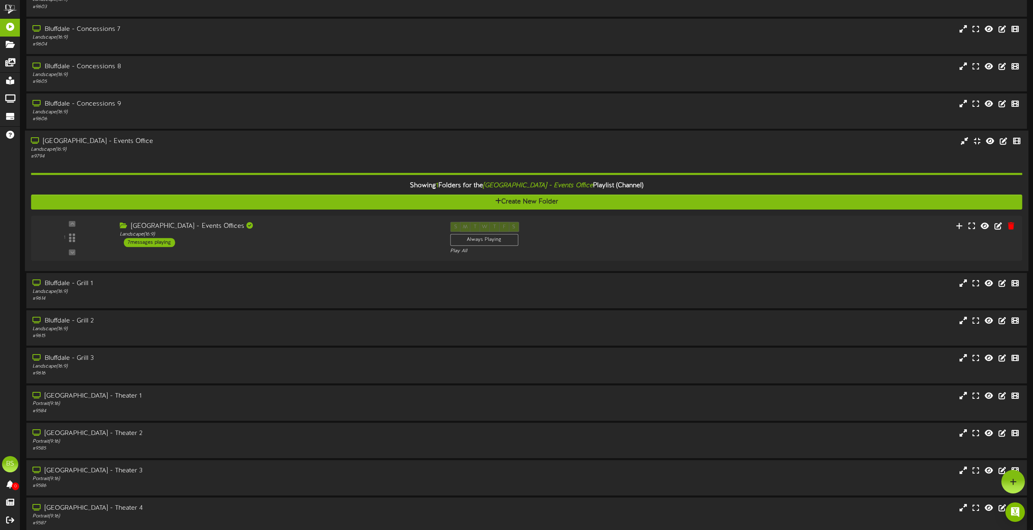
scroll to position [528, 0]
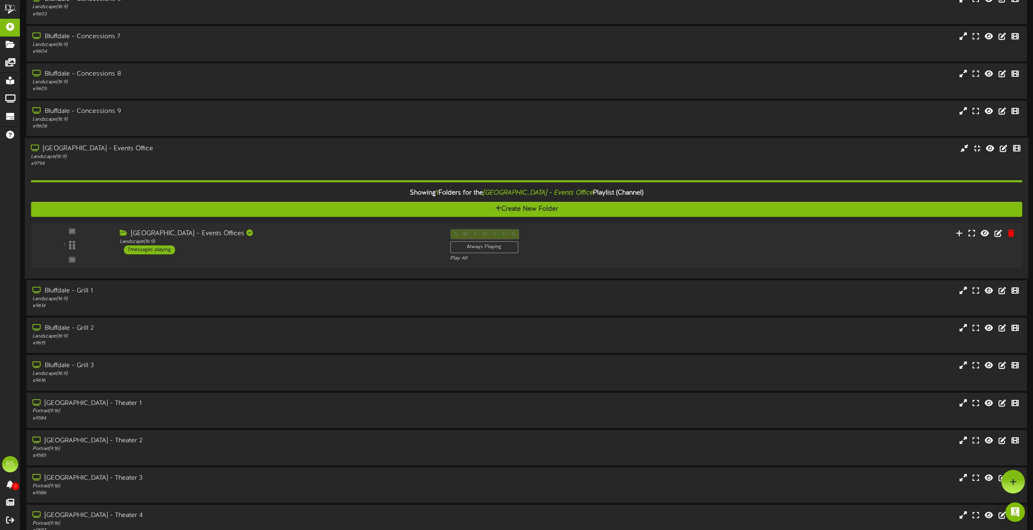
click at [89, 147] on div "[GEOGRAPHIC_DATA] - Events Office" at bounding box center [234, 148] width 406 height 9
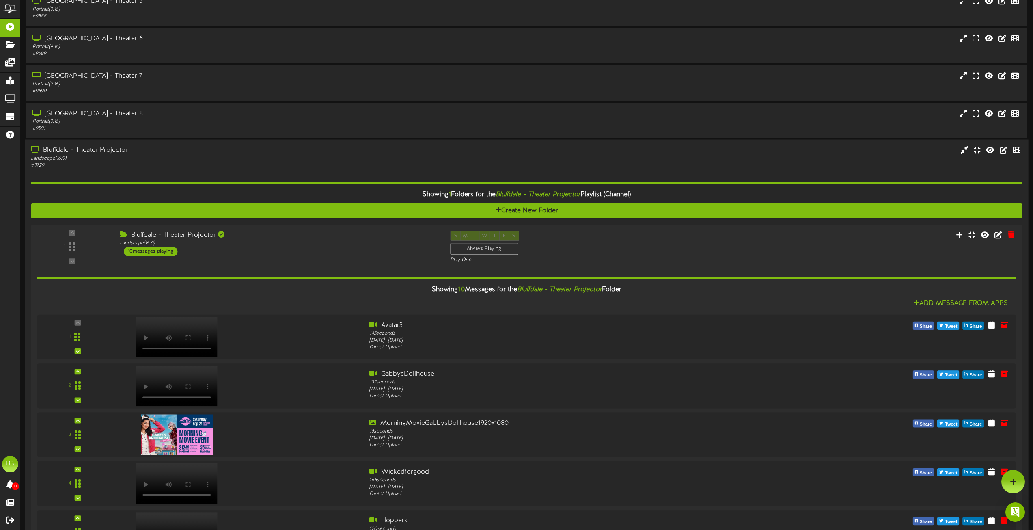
scroll to position [934, 0]
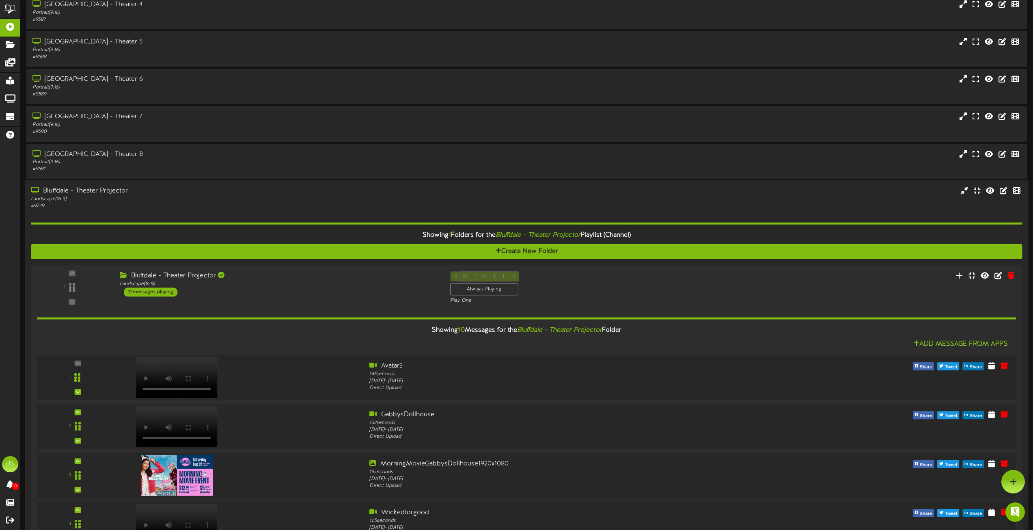
click at [101, 187] on div "Bluffdale - Theater Projector" at bounding box center [234, 190] width 406 height 9
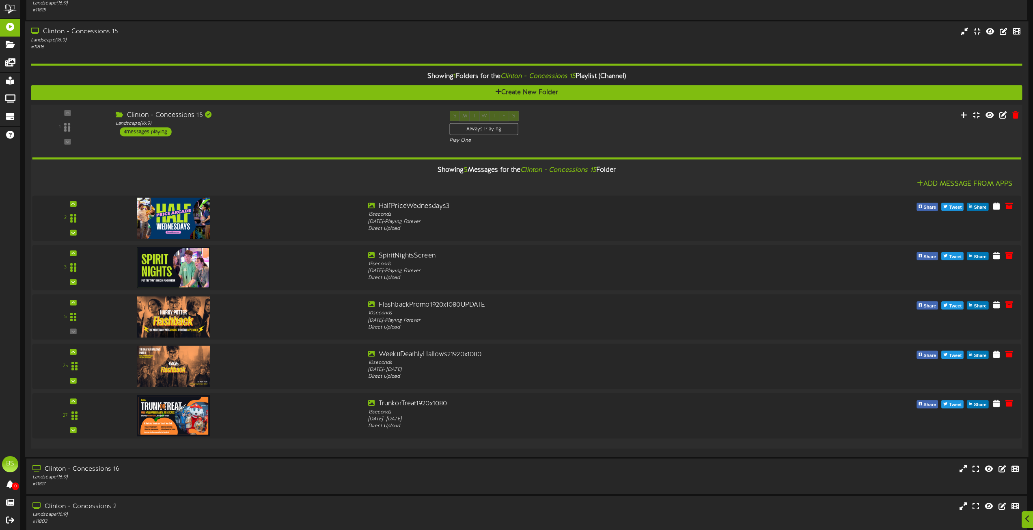
scroll to position [1543, 0]
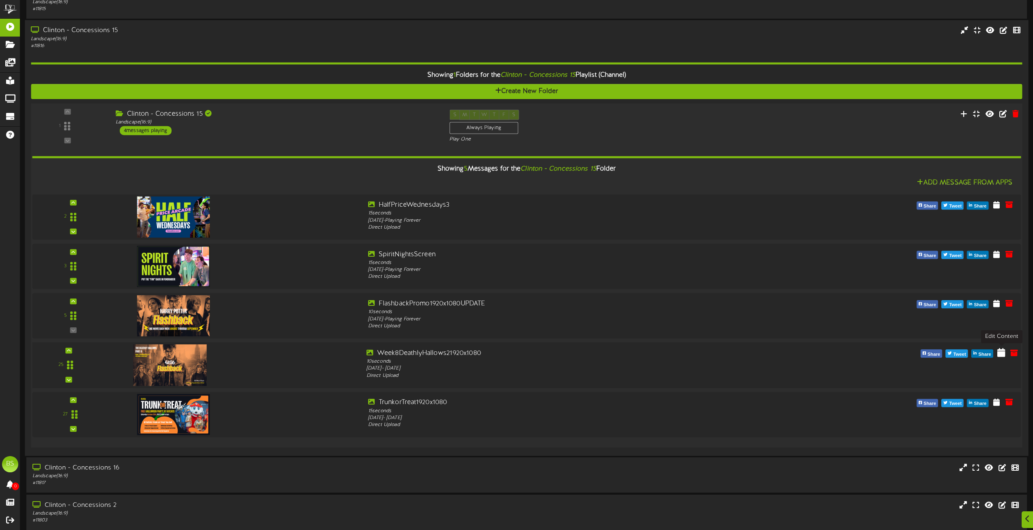
click at [1002, 354] on icon at bounding box center [1002, 352] width 8 height 9
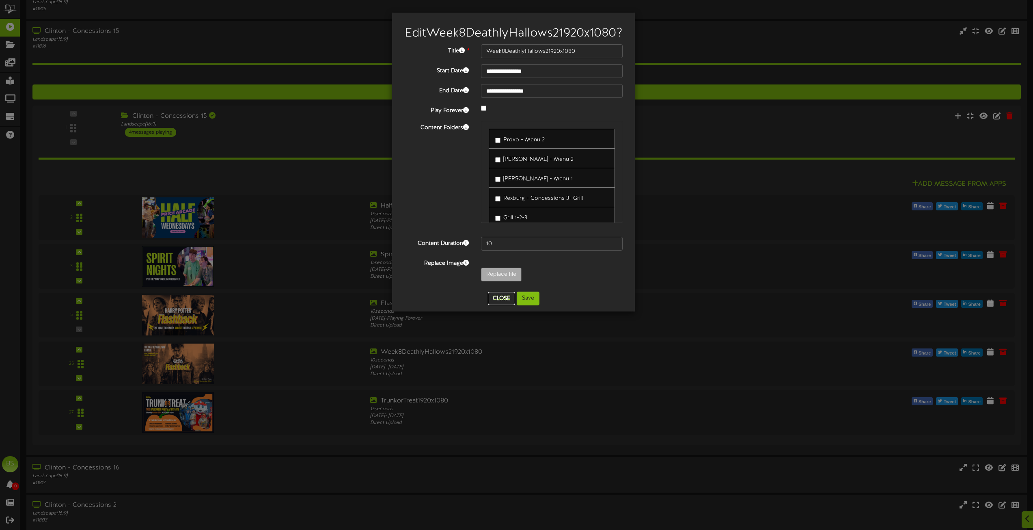
click at [499, 305] on button "Close" at bounding box center [501, 298] width 27 height 13
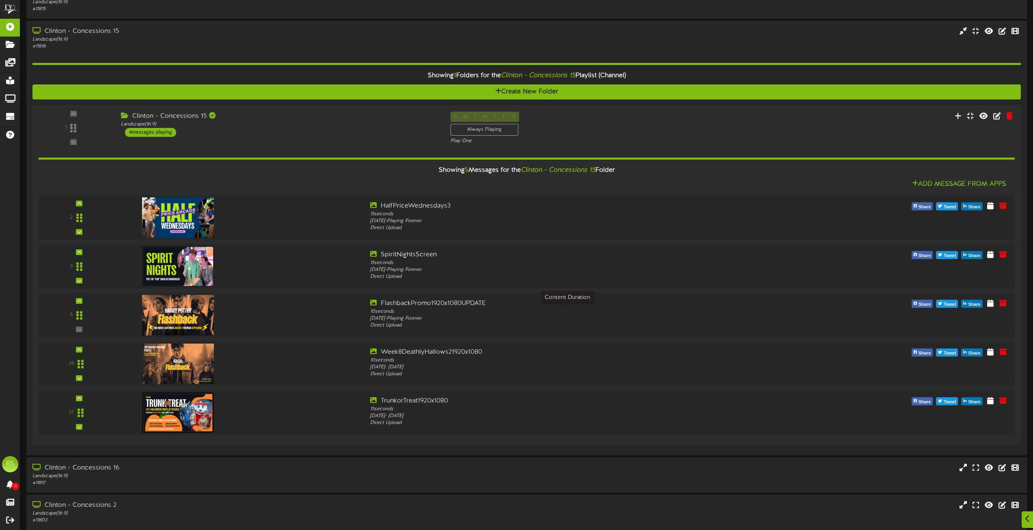
click at [499, 313] on div "10 seconds" at bounding box center [567, 311] width 395 height 7
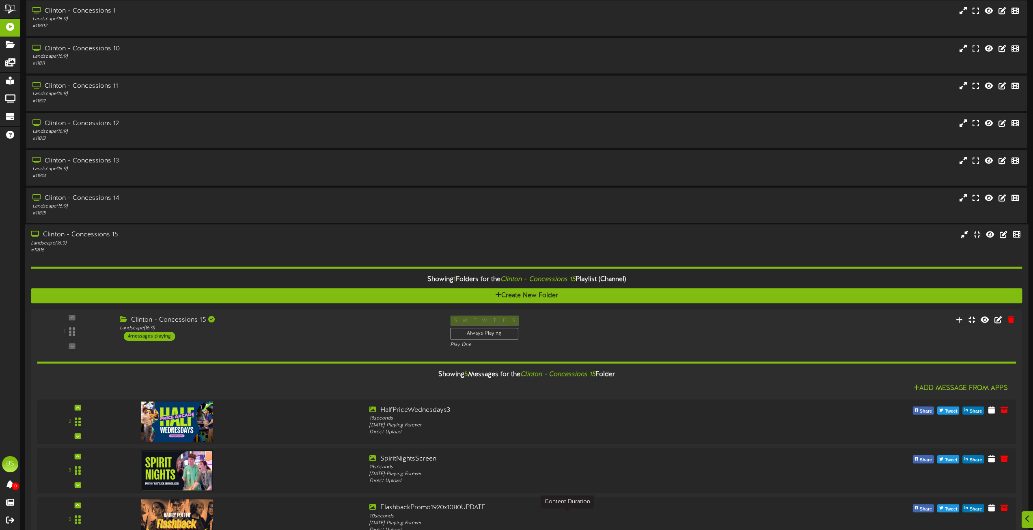
scroll to position [1340, 0]
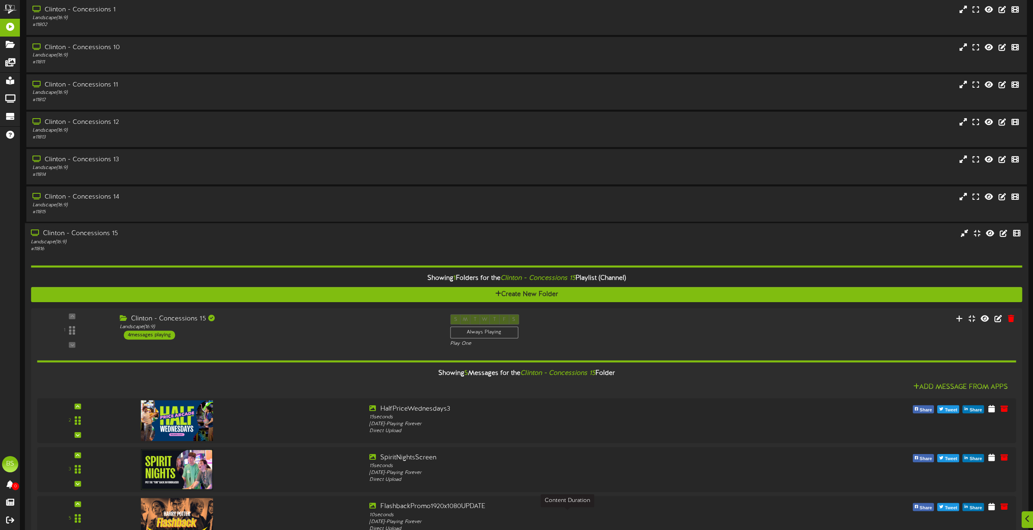
click at [99, 233] on div "Clinton - Concessions 15" at bounding box center [234, 233] width 406 height 9
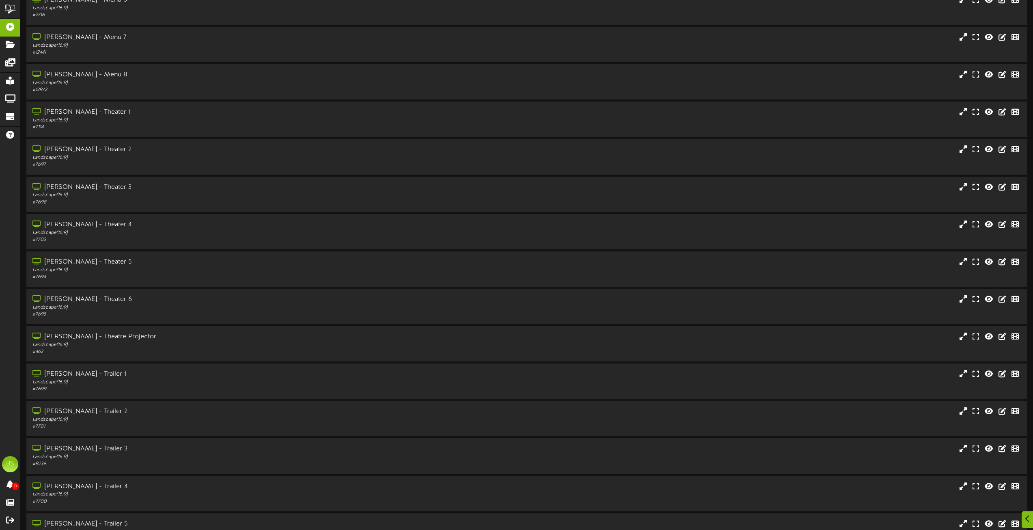
scroll to position [3370, 0]
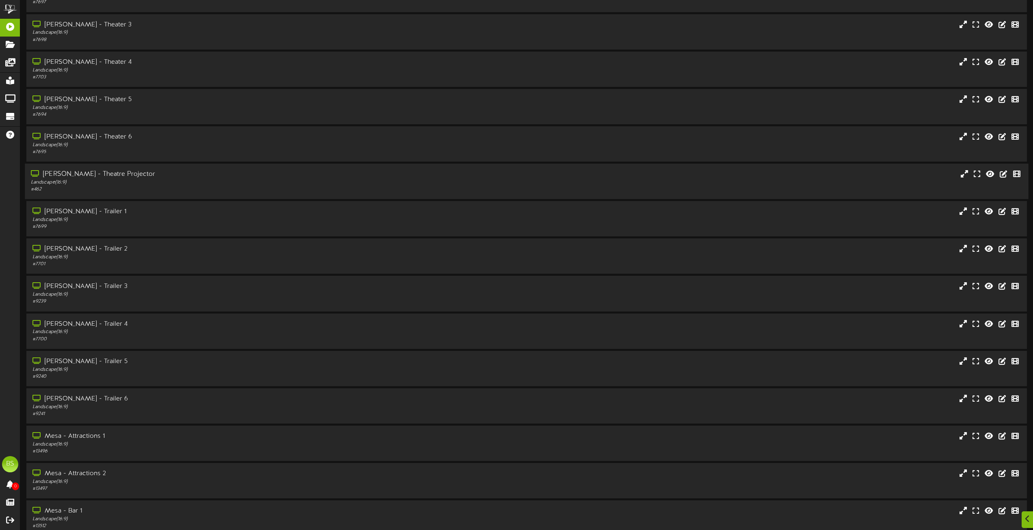
click at [107, 174] on div "[PERSON_NAME] - Theatre Projector" at bounding box center [234, 174] width 406 height 9
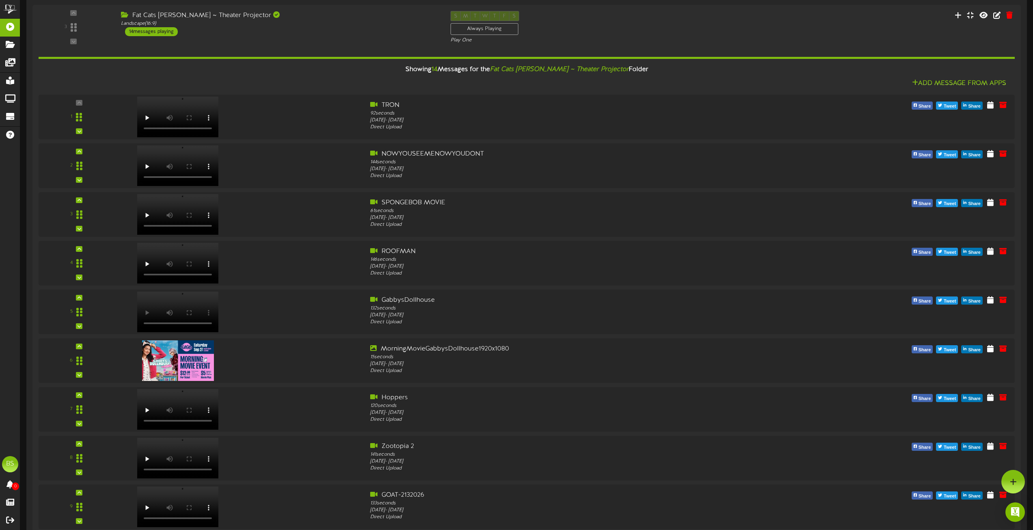
scroll to position [3289, 0]
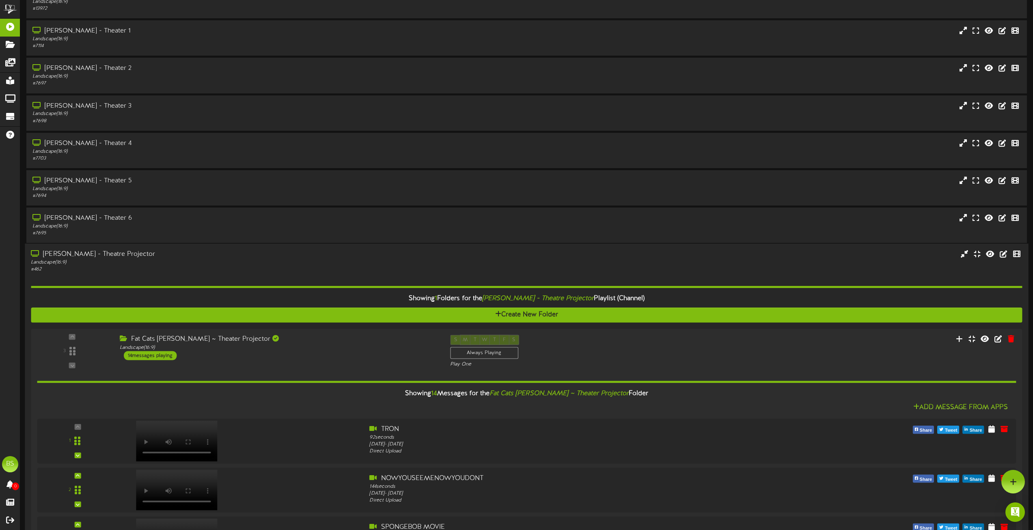
click at [99, 255] on div "[PERSON_NAME] - Theatre Projector" at bounding box center [234, 254] width 406 height 9
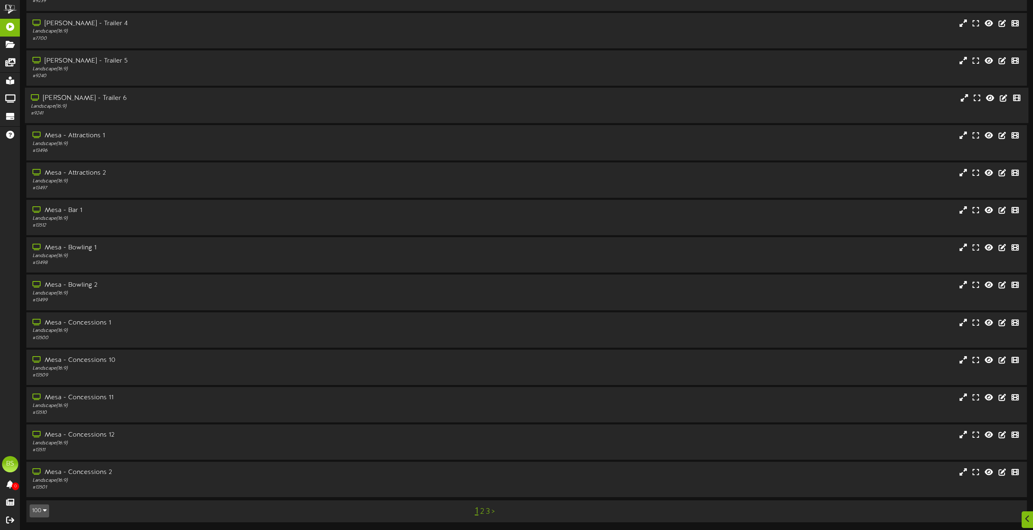
scroll to position [3671, 0]
click at [482, 511] on link "2" at bounding box center [482, 511] width 4 height 9
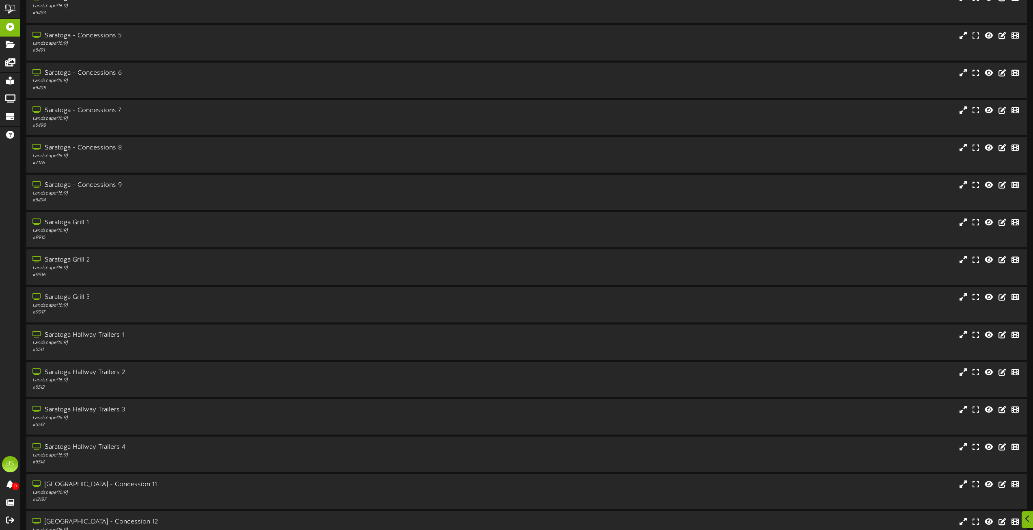
scroll to position [3272, 0]
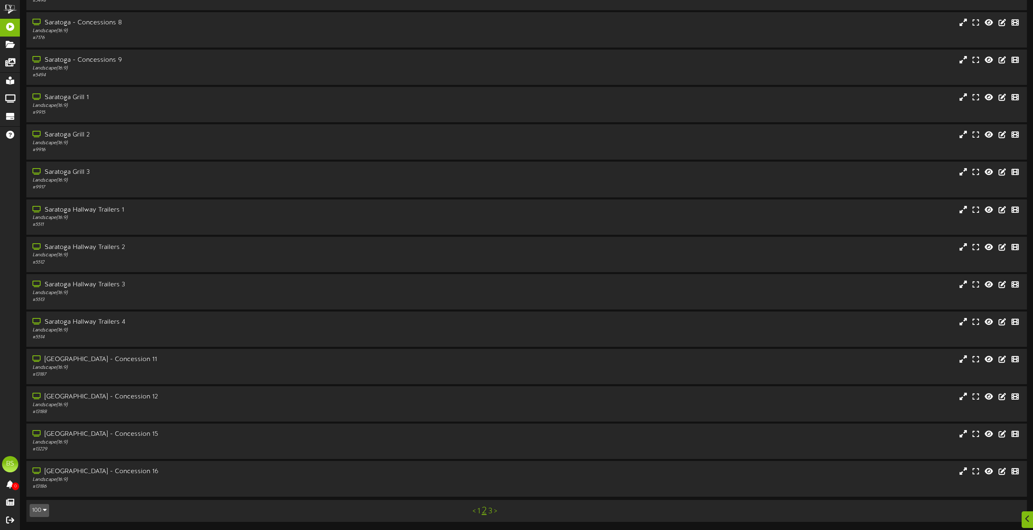
click at [478, 510] on link "1" at bounding box center [478, 511] width 3 height 9
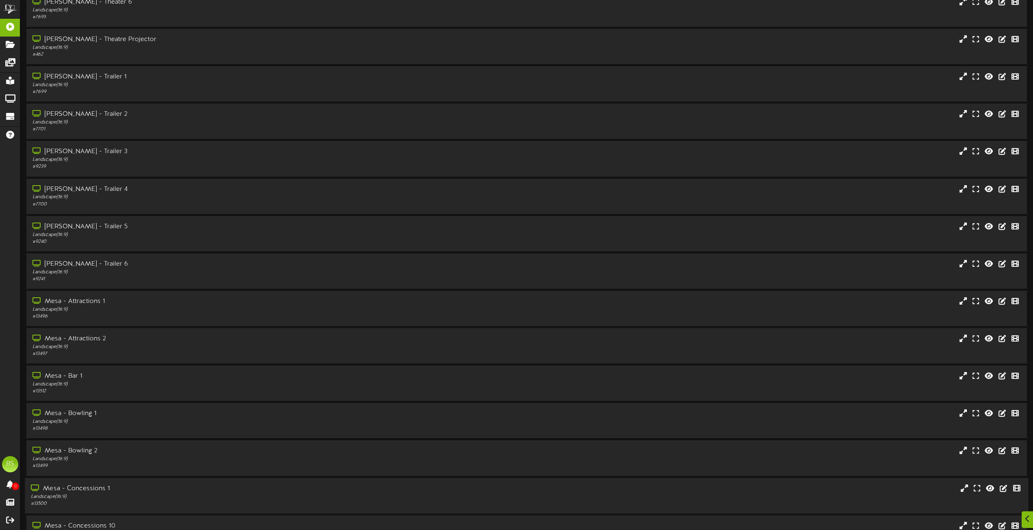
scroll to position [3671, 0]
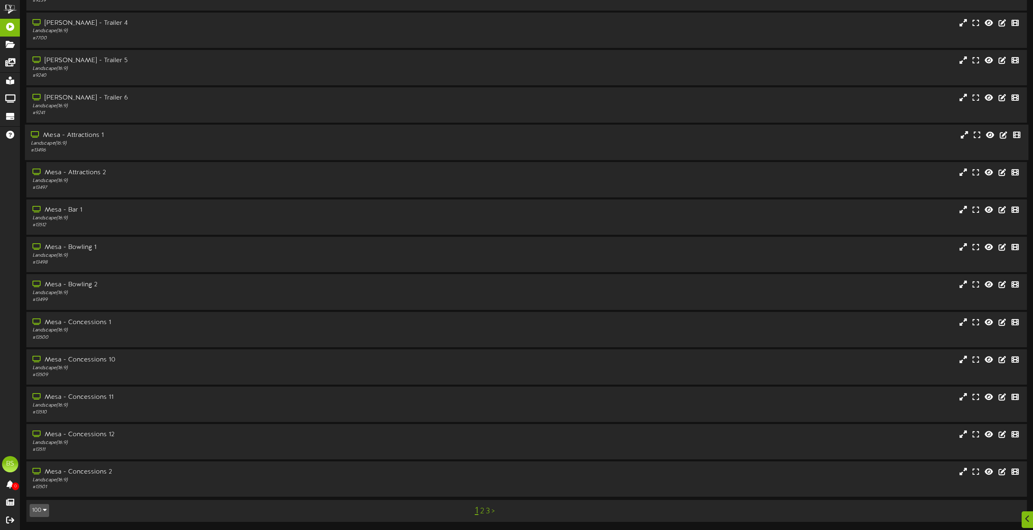
click at [89, 136] on div "Mesa - Attractions 1" at bounding box center [234, 135] width 406 height 9
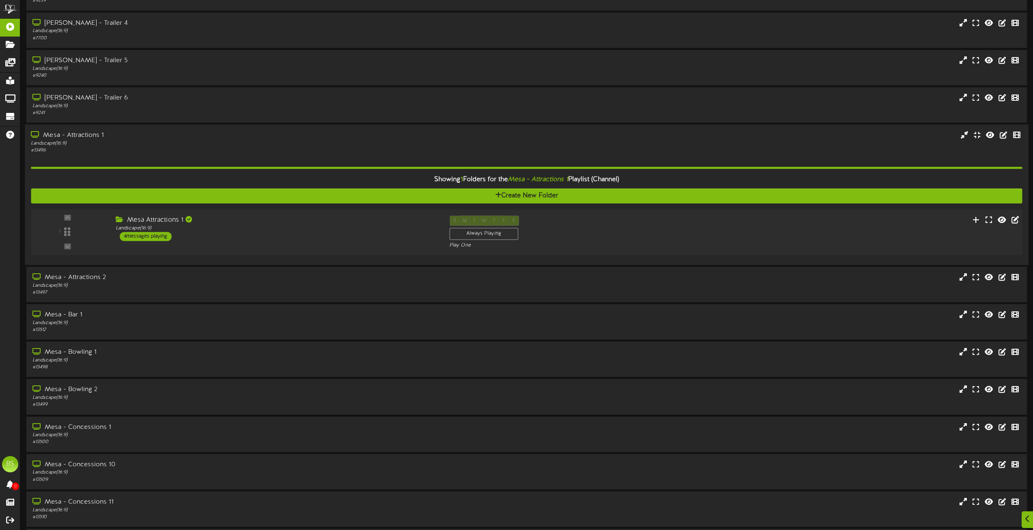
click at [144, 235] on div "4 messages playing" at bounding box center [146, 236] width 52 height 9
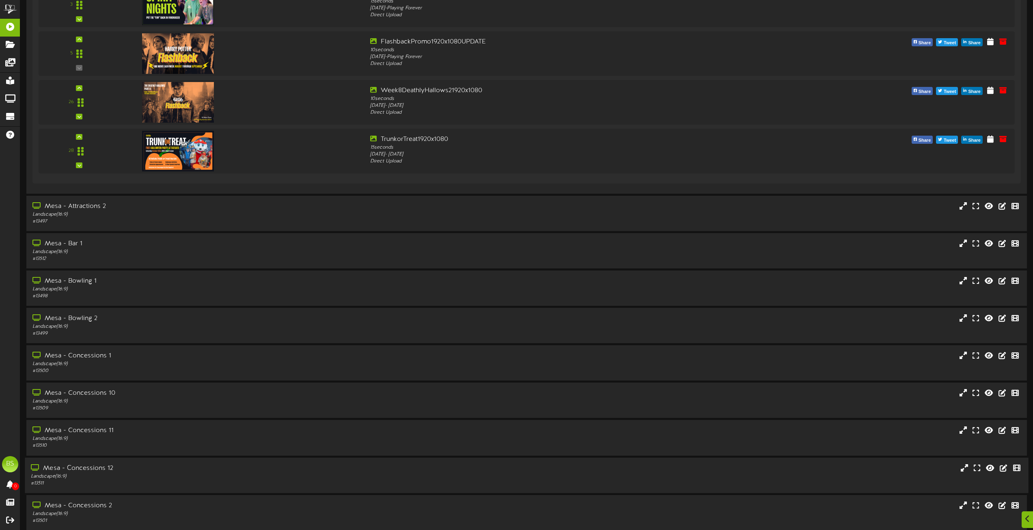
scroll to position [4070, 0]
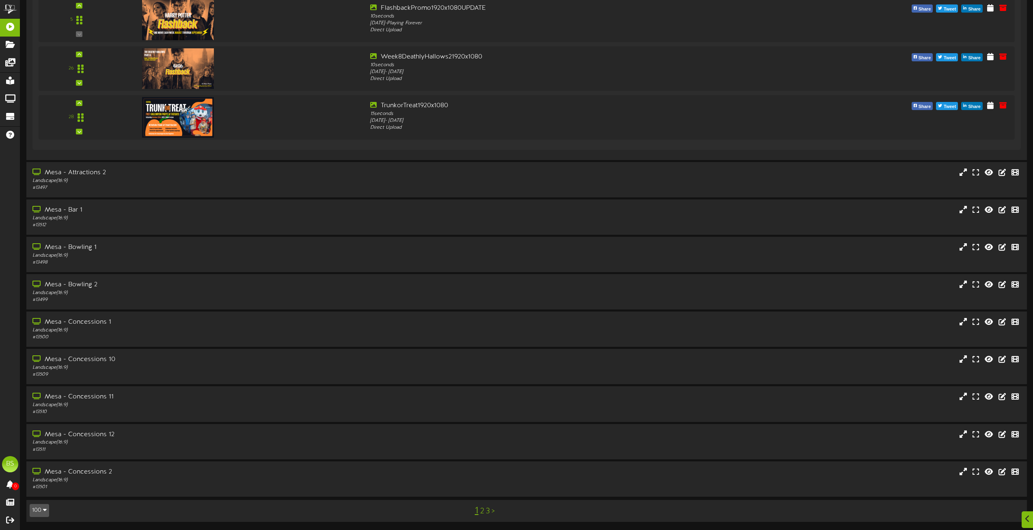
click at [481, 512] on link "2" at bounding box center [482, 511] width 4 height 9
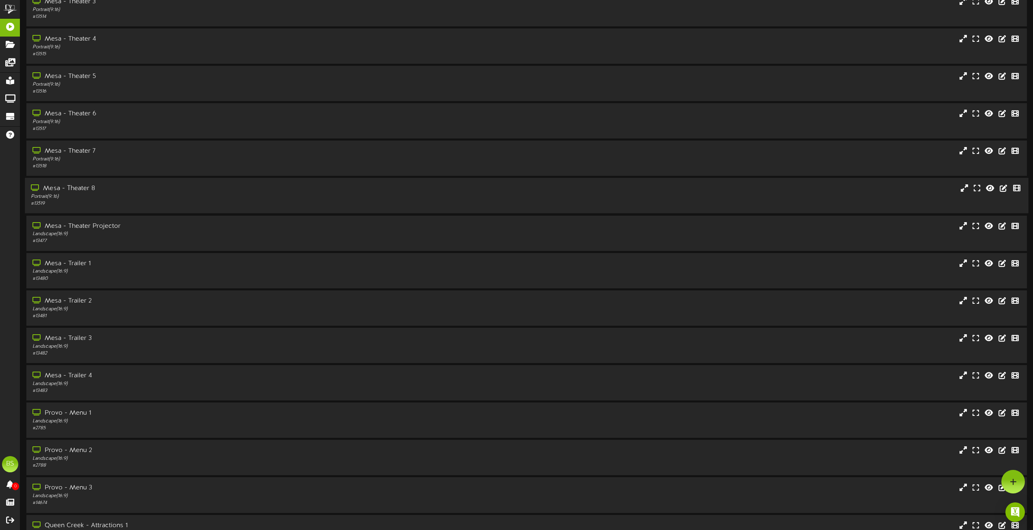
scroll to position [528, 0]
click at [82, 262] on div "Mesa - Theater Projector" at bounding box center [234, 260] width 406 height 9
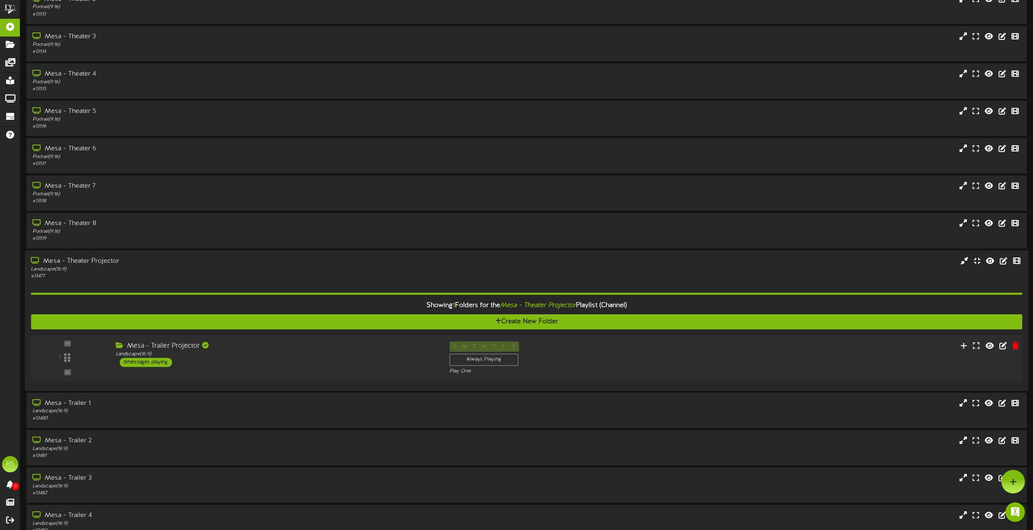
click at [163, 361] on div "6 messages playing" at bounding box center [146, 362] width 52 height 9
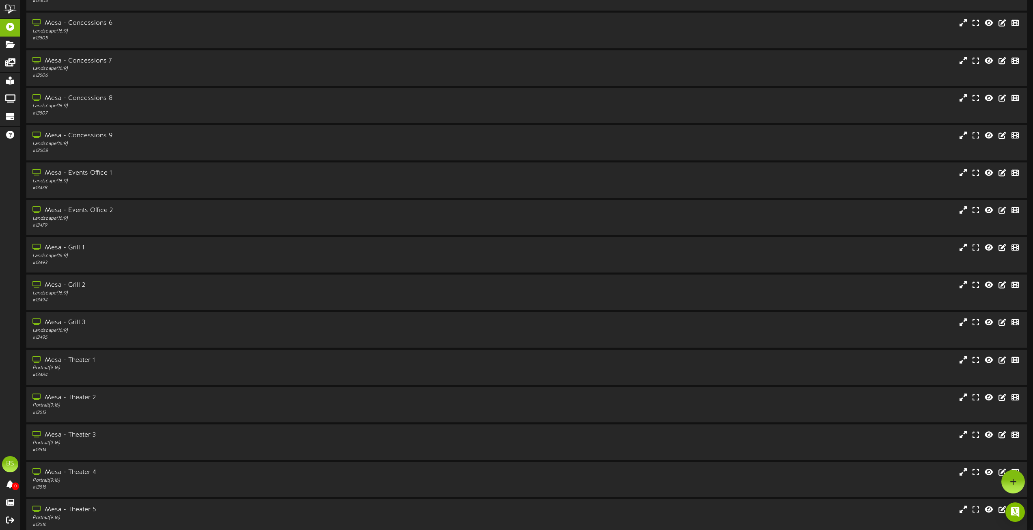
scroll to position [0, 0]
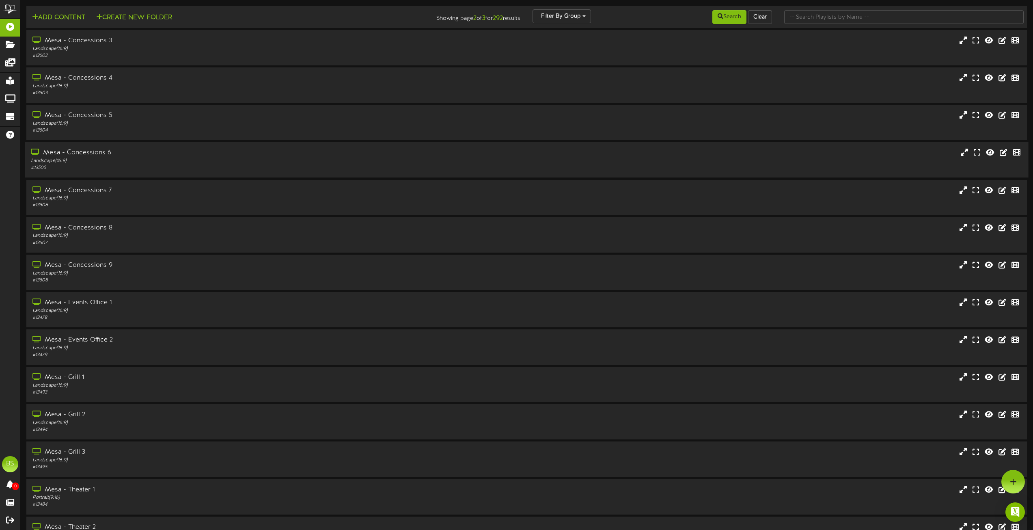
click at [90, 152] on div "Mesa - Concessions 6" at bounding box center [234, 152] width 406 height 9
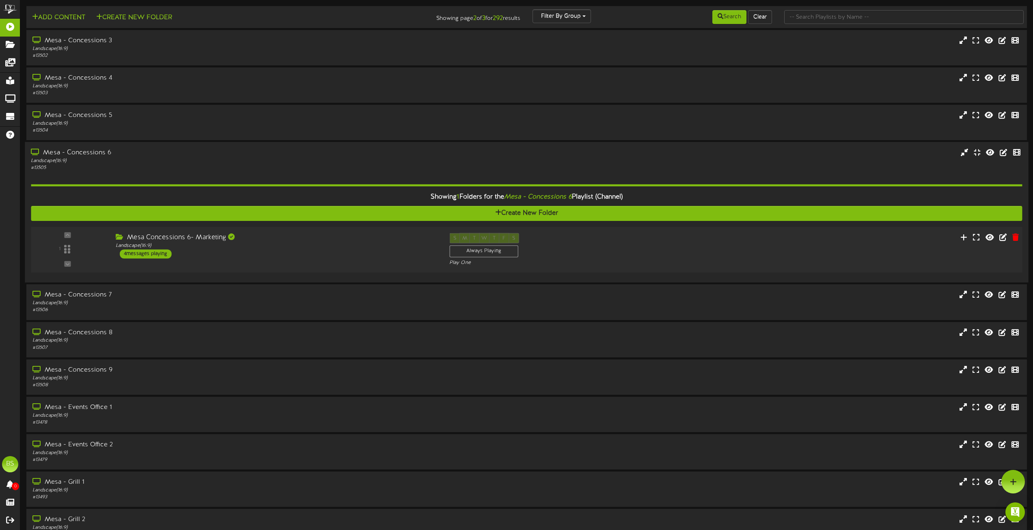
click at [151, 255] on div "4 messages playing" at bounding box center [146, 253] width 52 height 9
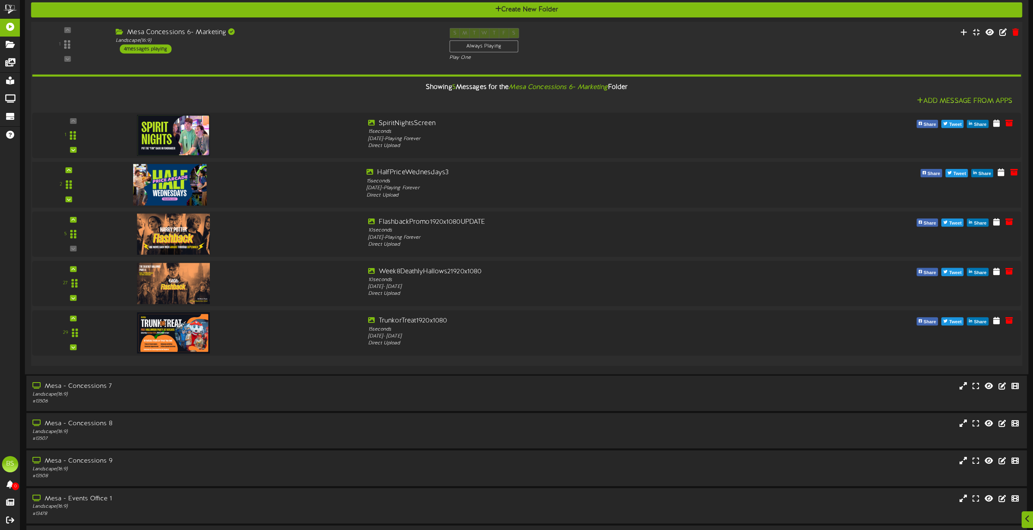
scroll to position [365, 0]
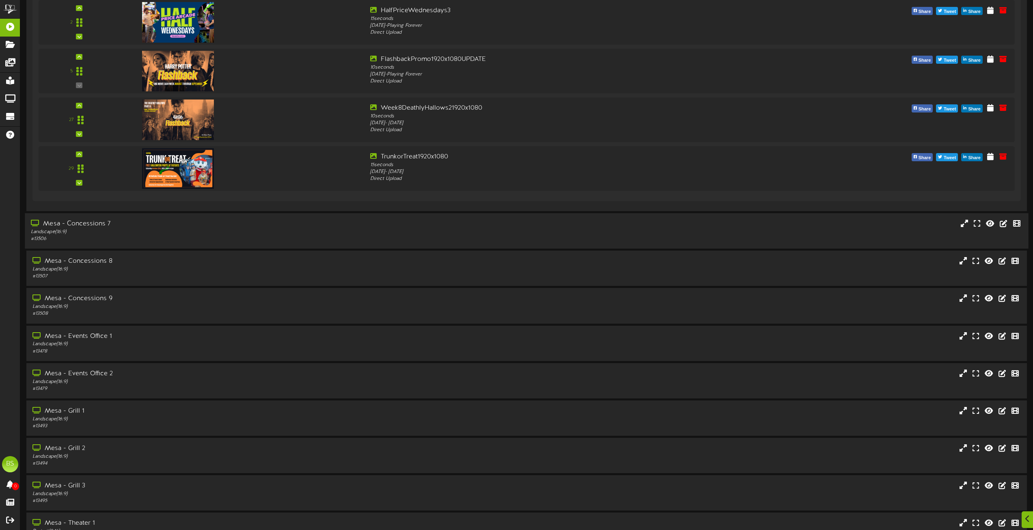
click at [95, 225] on div "Mesa - Concessions 7" at bounding box center [234, 223] width 406 height 9
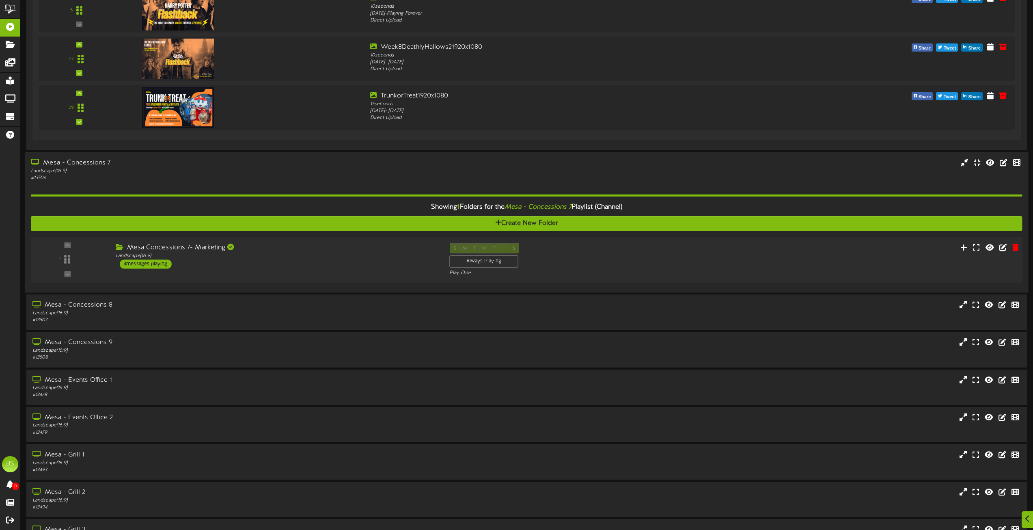
scroll to position [447, 0]
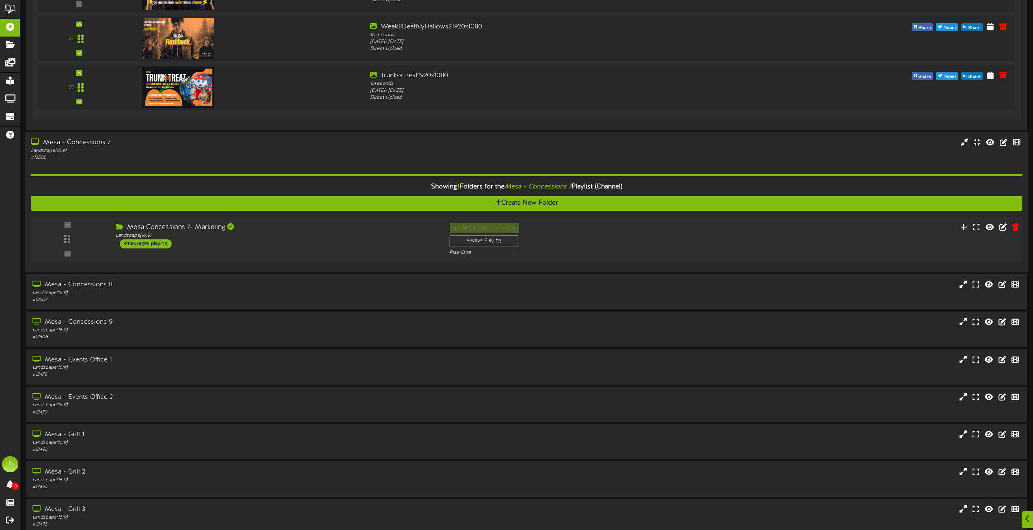
click at [147, 243] on div "4 messages playing" at bounding box center [146, 243] width 52 height 9
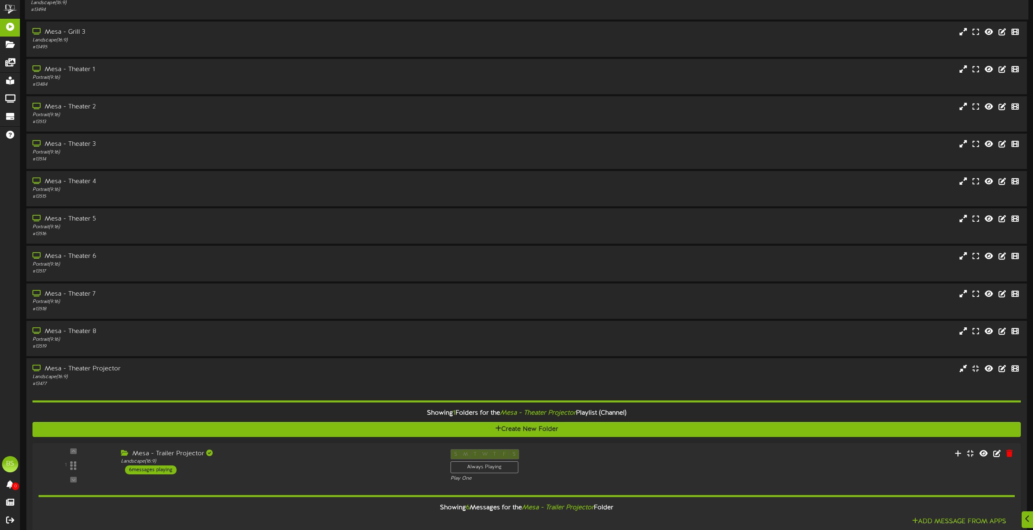
scroll to position [1380, 0]
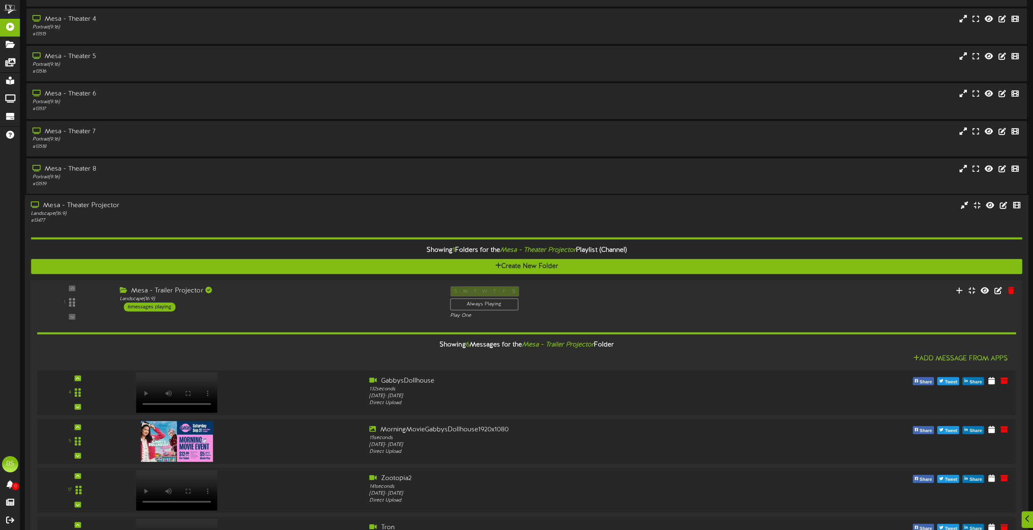
click at [71, 205] on div "Mesa - Theater Projector" at bounding box center [234, 205] width 406 height 9
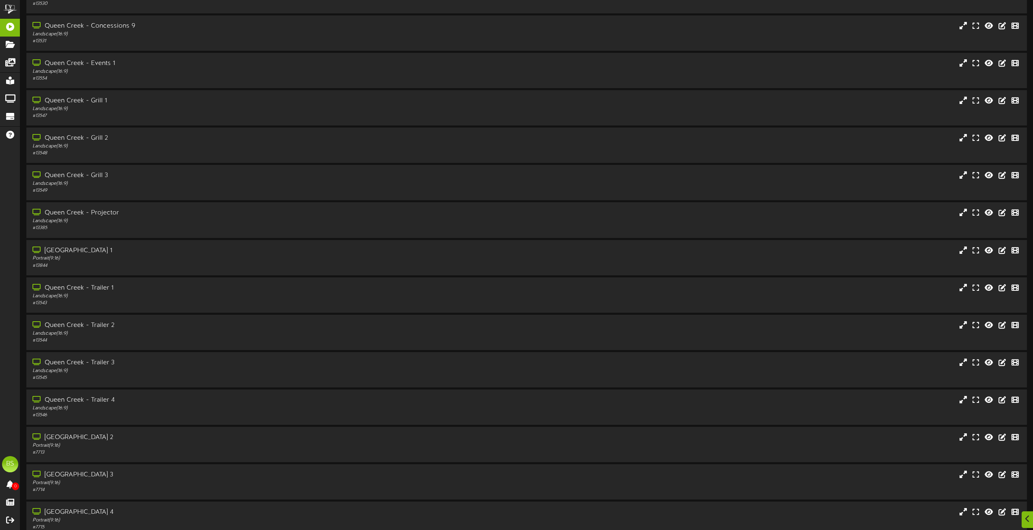
scroll to position [2477, 0]
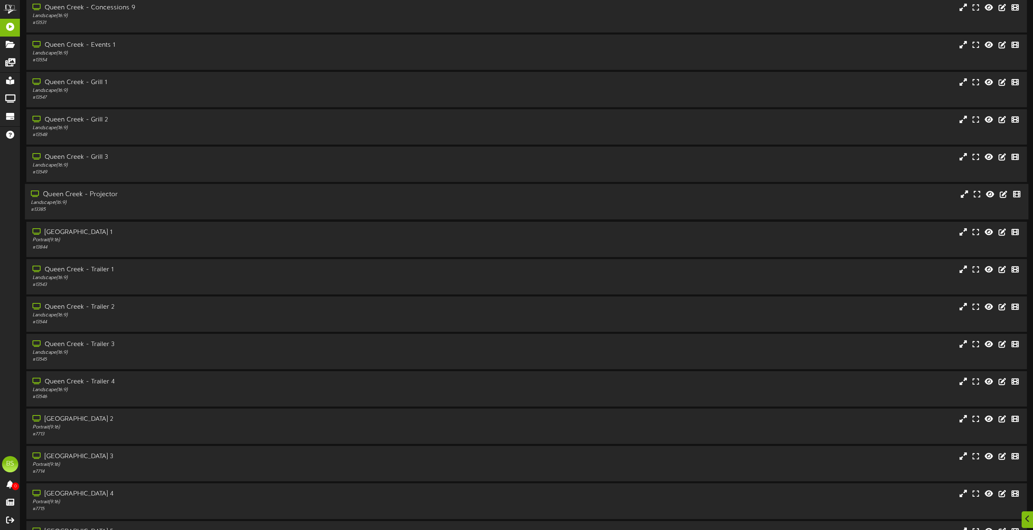
click at [100, 192] on div "Queen Creek - Projector" at bounding box center [234, 194] width 406 height 9
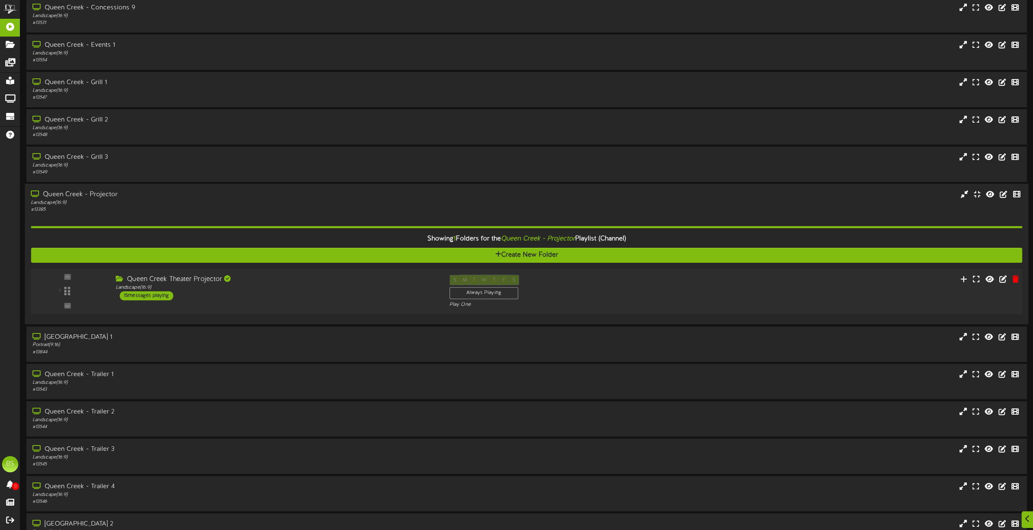
click at [159, 296] on div "15 messages playing" at bounding box center [147, 296] width 54 height 9
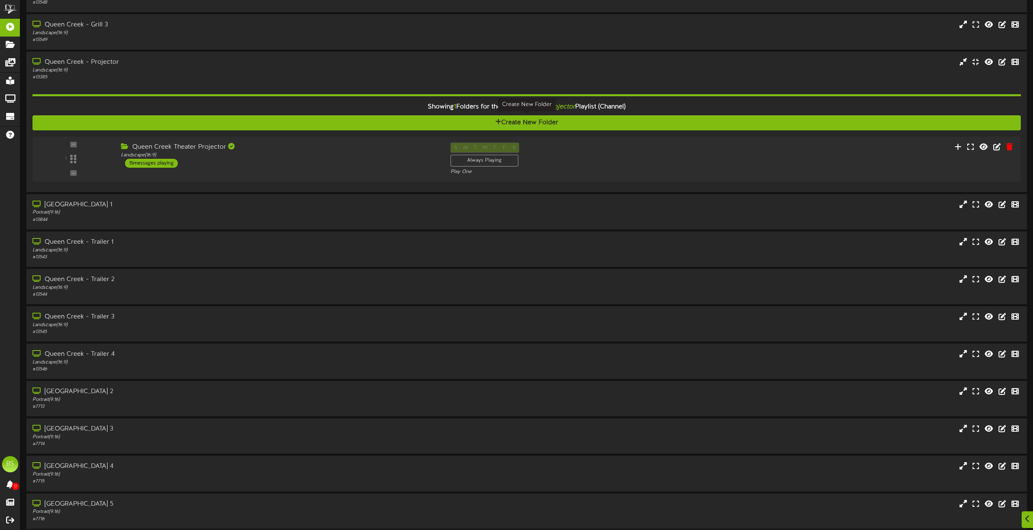
scroll to position [2639, 0]
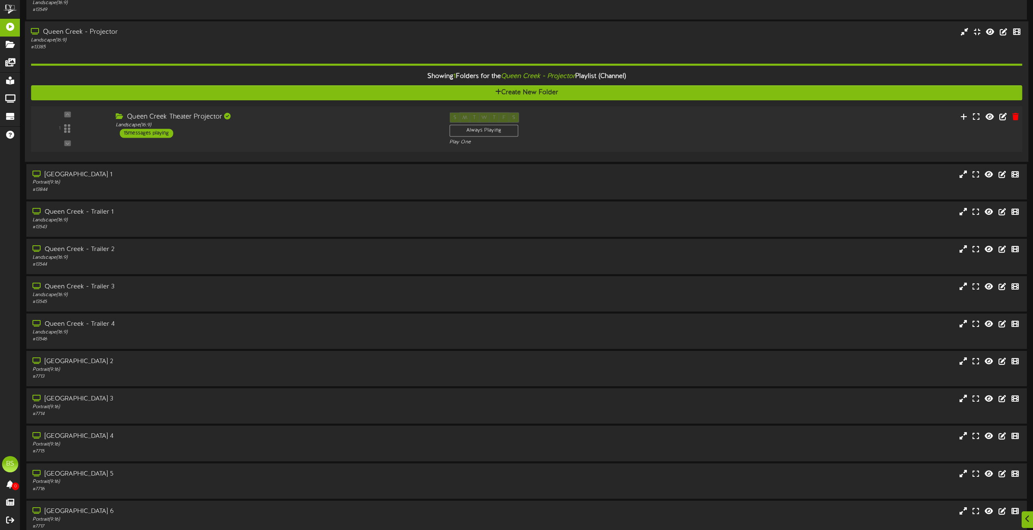
click at [140, 134] on div "15 messages playing" at bounding box center [147, 133] width 54 height 9
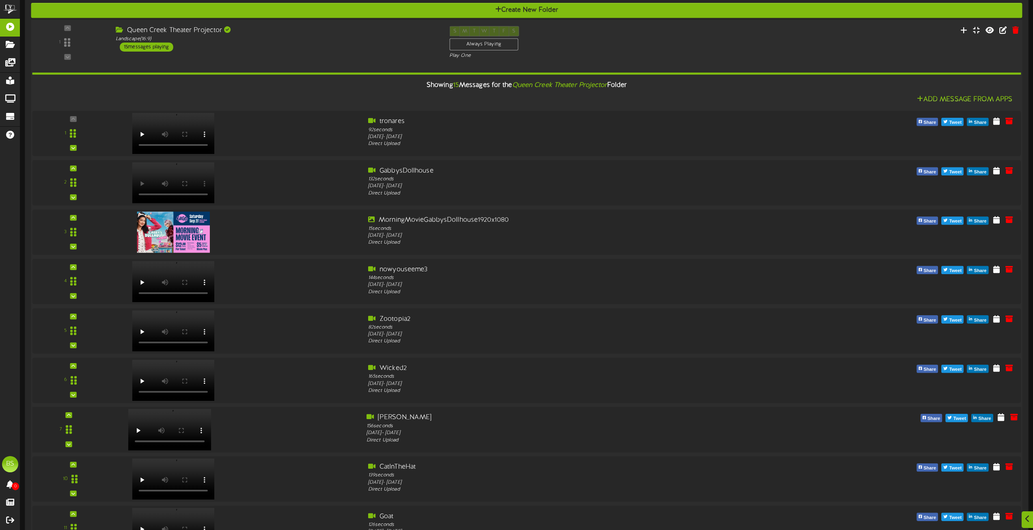
scroll to position [2883, 0]
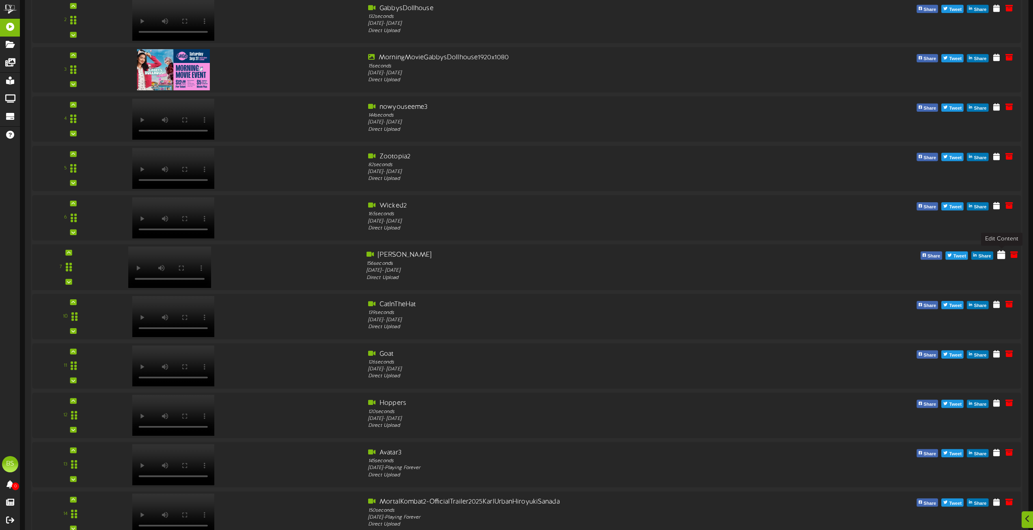
click at [1001, 255] on icon at bounding box center [1002, 254] width 8 height 9
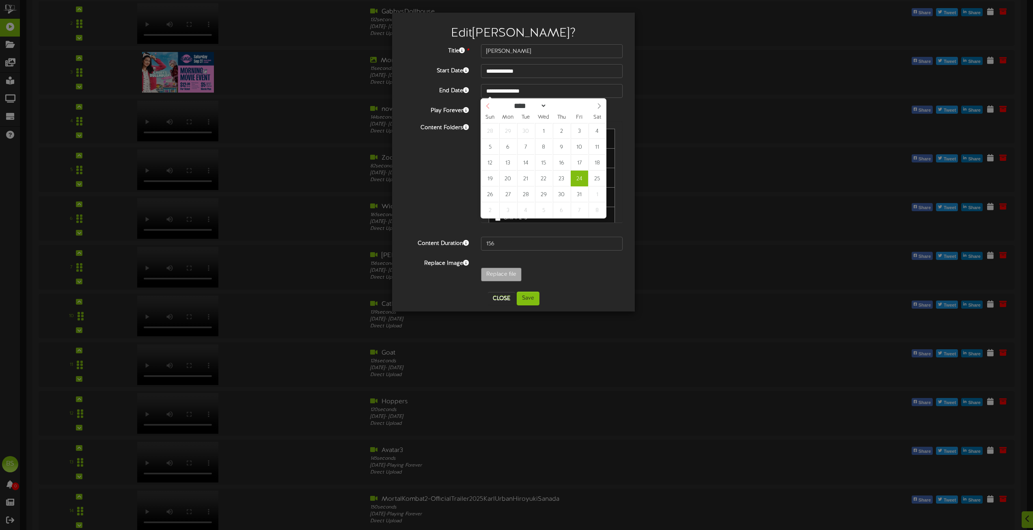
select select "*"
click at [487, 106] on icon at bounding box center [488, 106] width 6 height 6
type input "**********"
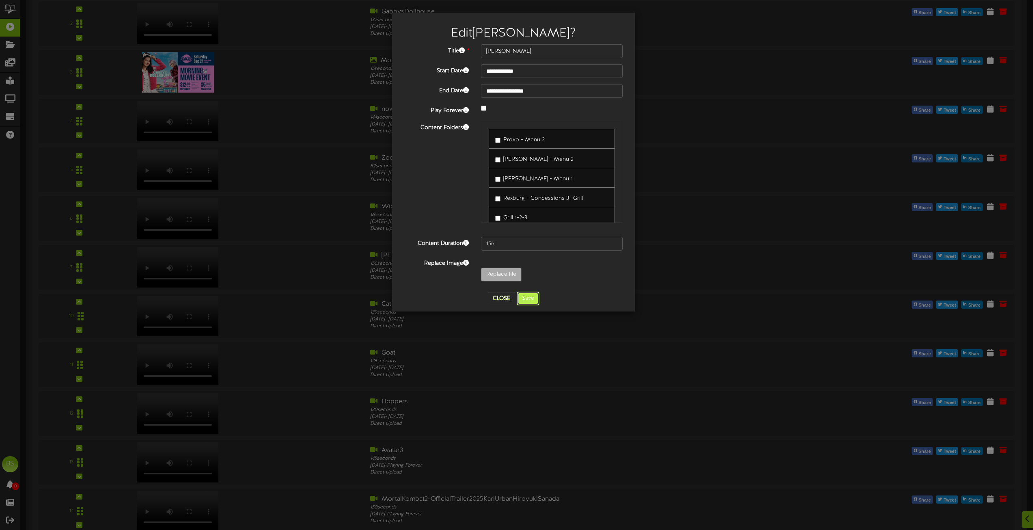
click at [527, 299] on button "Save" at bounding box center [528, 299] width 23 height 14
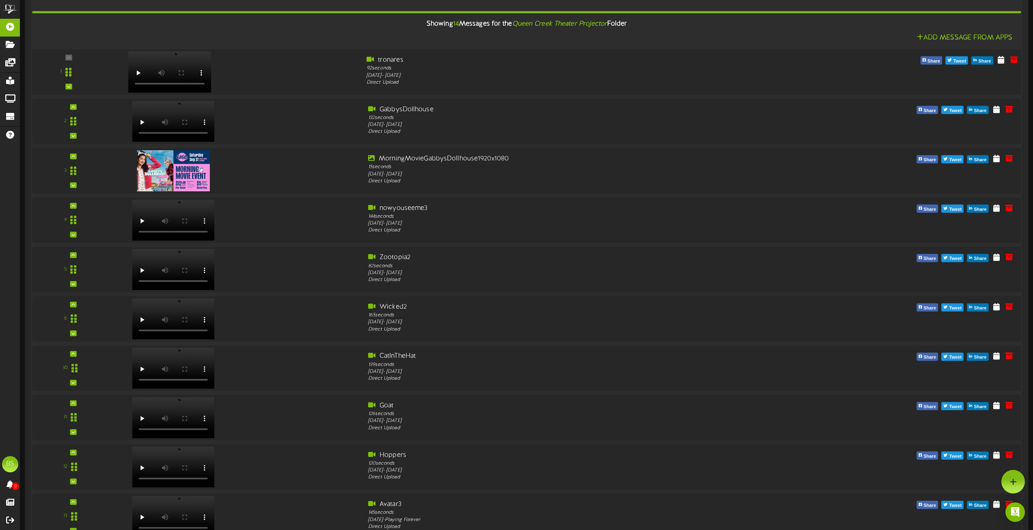
scroll to position [2639, 0]
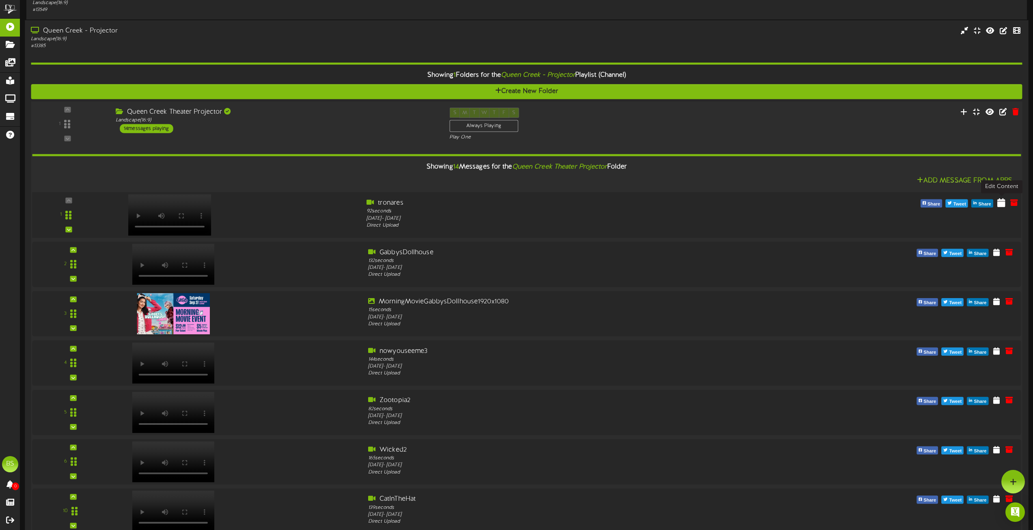
click at [1001, 205] on icon at bounding box center [1002, 202] width 8 height 9
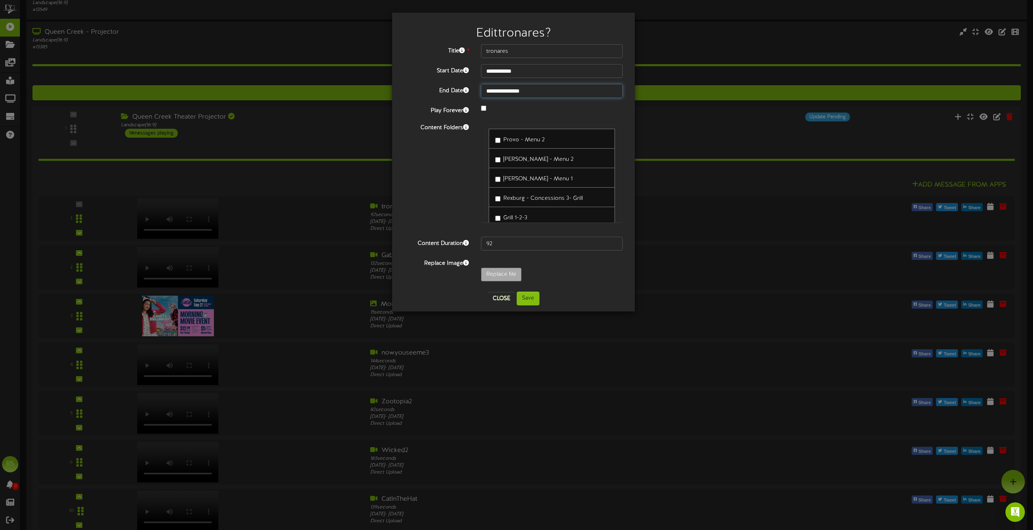
click at [505, 91] on body "**********" at bounding box center [516, 79] width 1033 height 5437
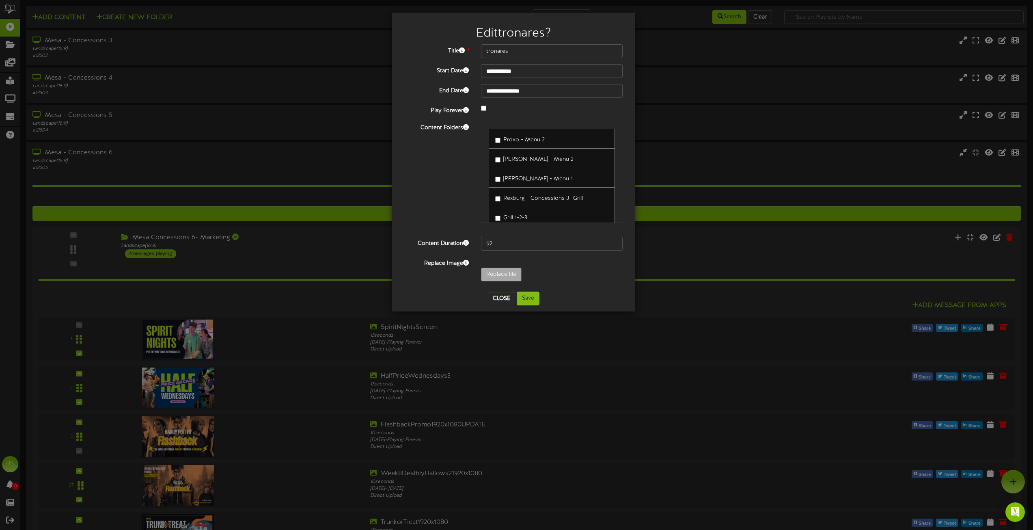
scroll to position [2639, 0]
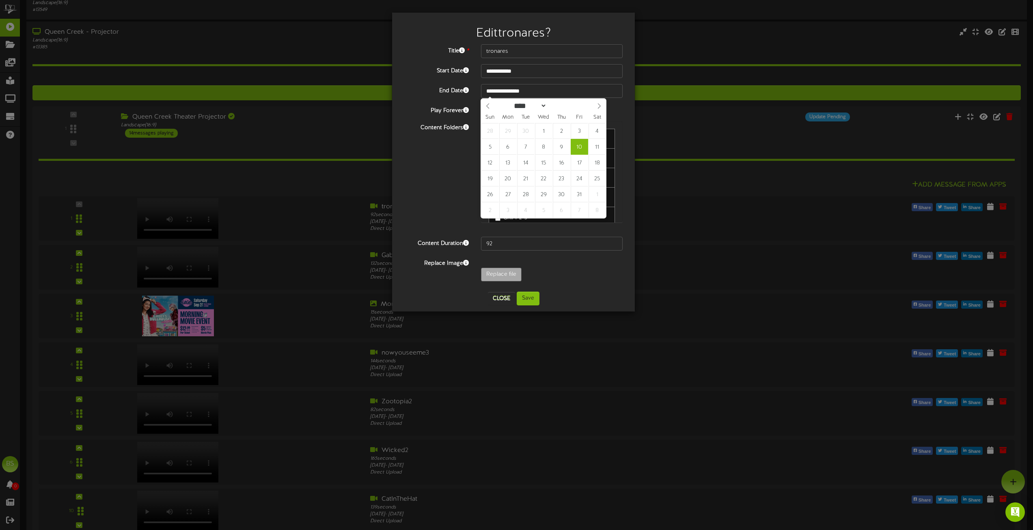
select select "*"
click at [489, 108] on icon at bounding box center [488, 106] width 6 height 6
type input "**********"
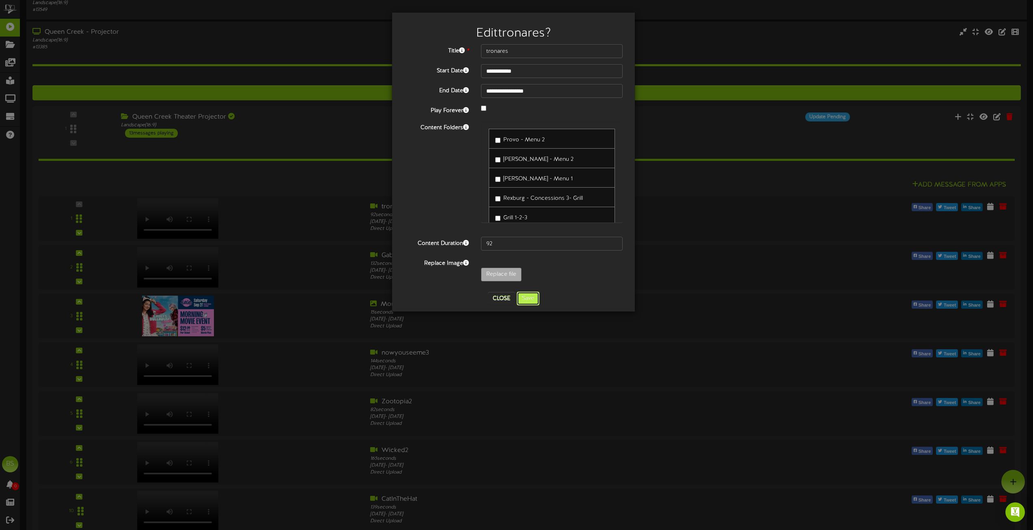
click at [530, 302] on button "Save" at bounding box center [528, 299] width 23 height 14
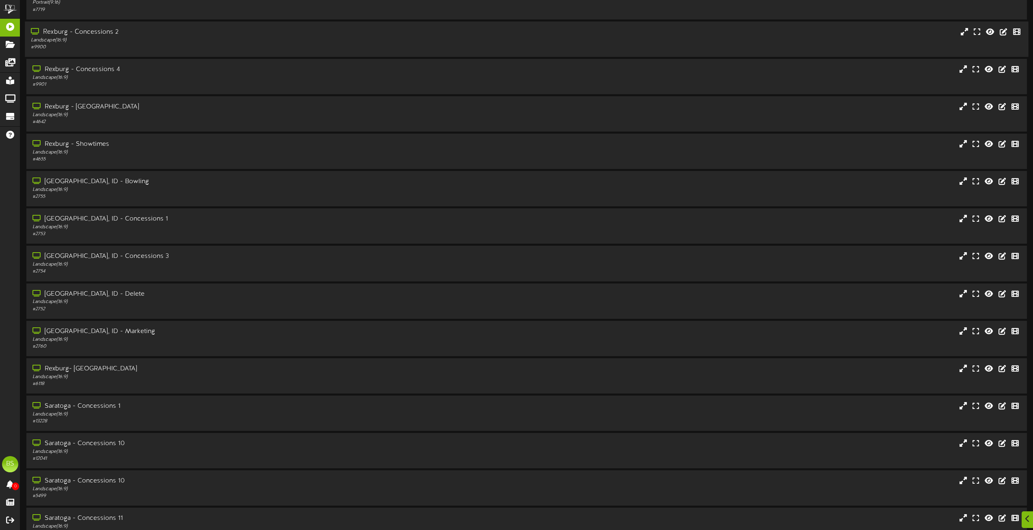
scroll to position [3938, 0]
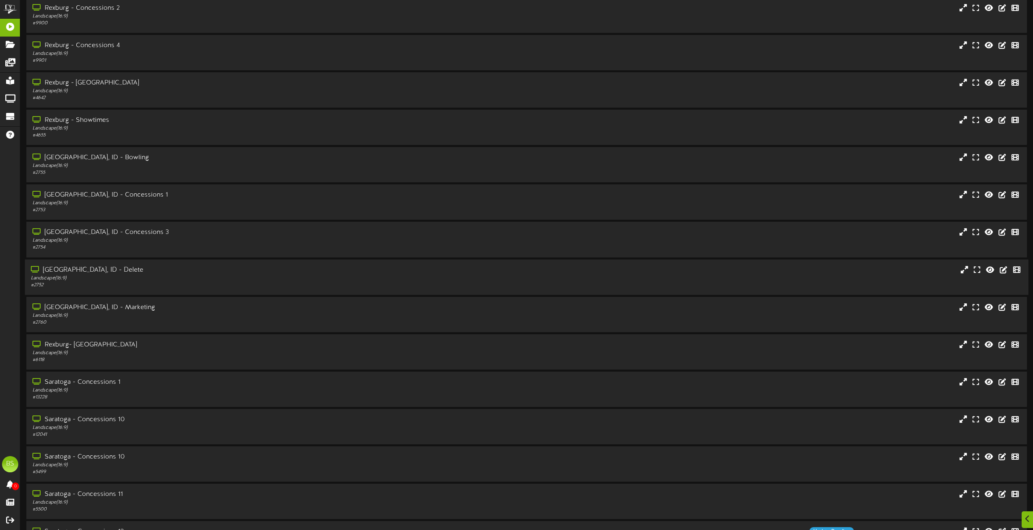
click at [60, 268] on div "[GEOGRAPHIC_DATA], ID - Delete" at bounding box center [234, 270] width 406 height 9
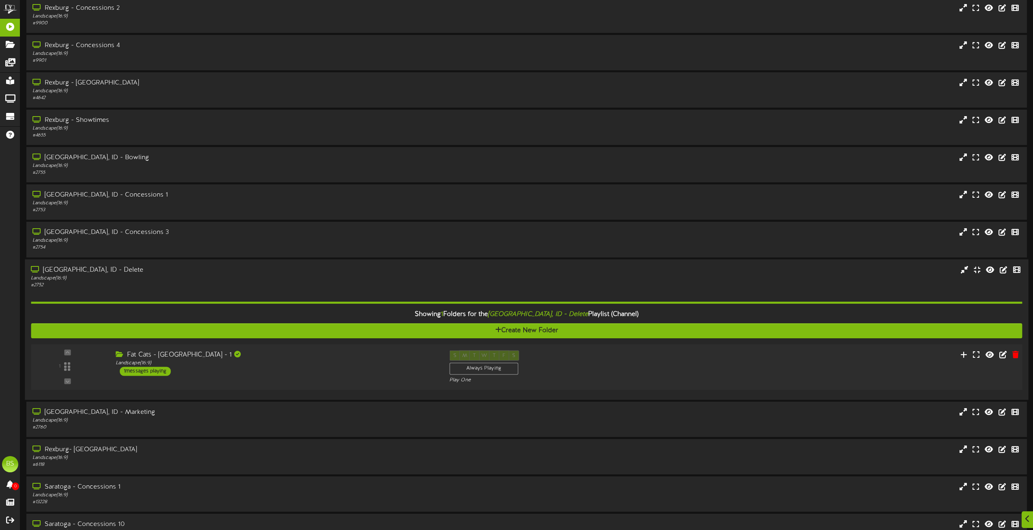
click at [155, 371] on div "1 messages playing" at bounding box center [145, 371] width 51 height 9
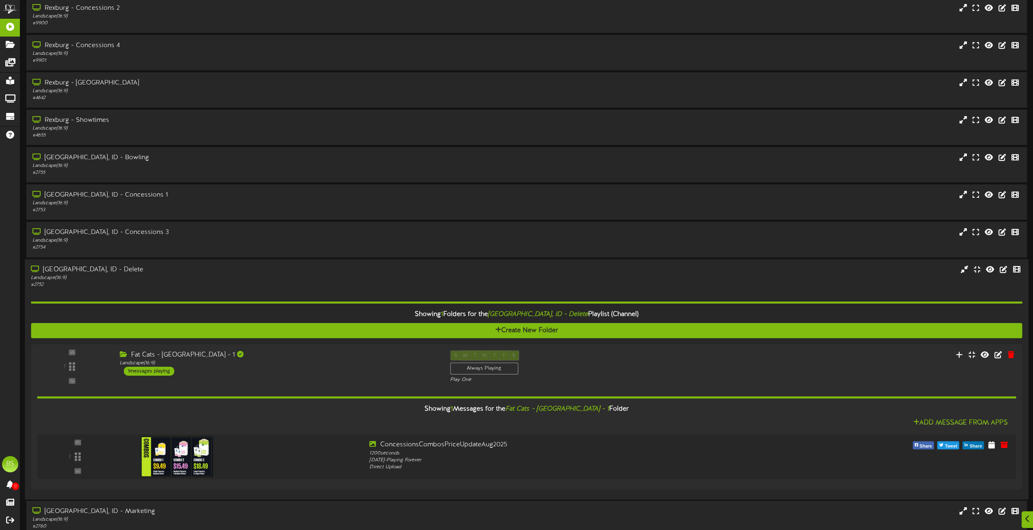
click at [52, 272] on div "[GEOGRAPHIC_DATA], ID - Delete" at bounding box center [234, 269] width 406 height 9
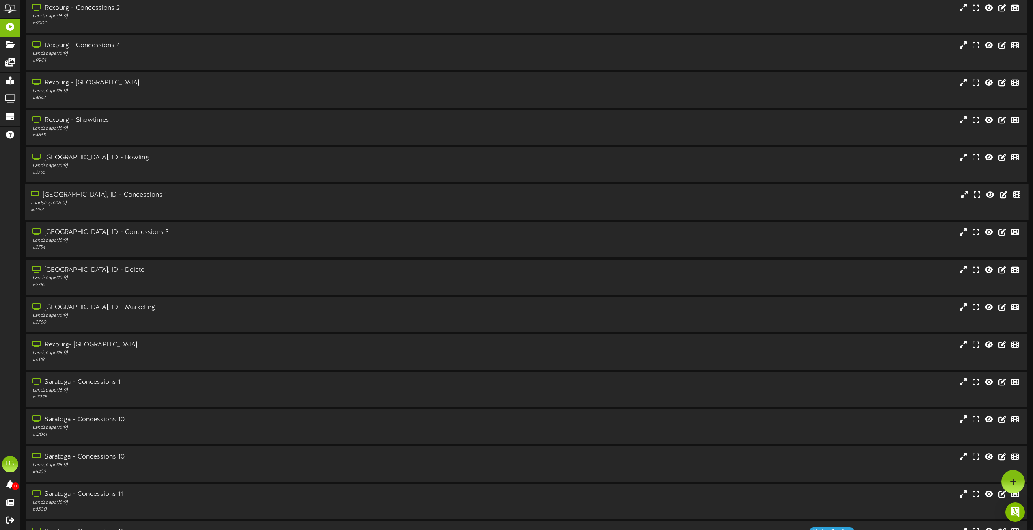
click at [58, 194] on div "[GEOGRAPHIC_DATA], ID - Concessions 1" at bounding box center [234, 194] width 406 height 9
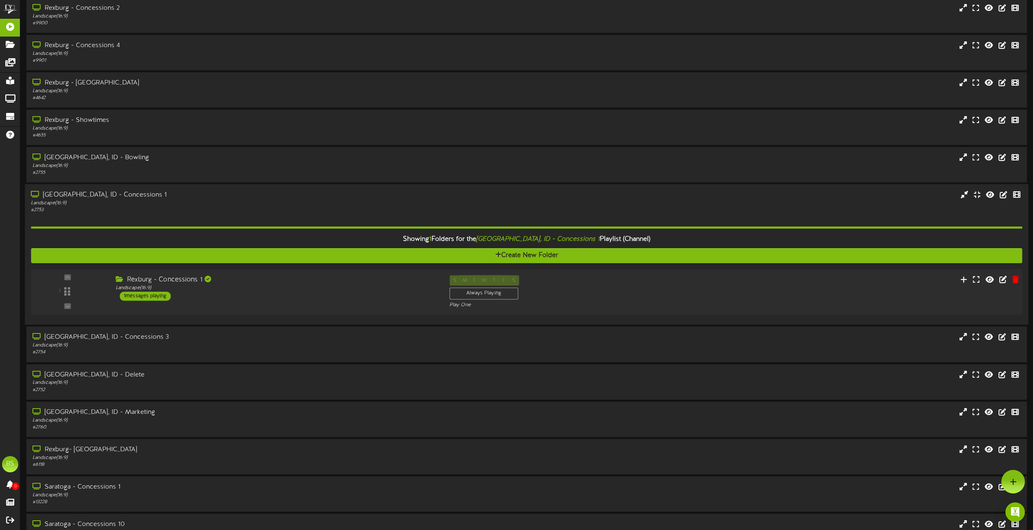
click at [155, 298] on div "1 messages playing" at bounding box center [145, 296] width 51 height 9
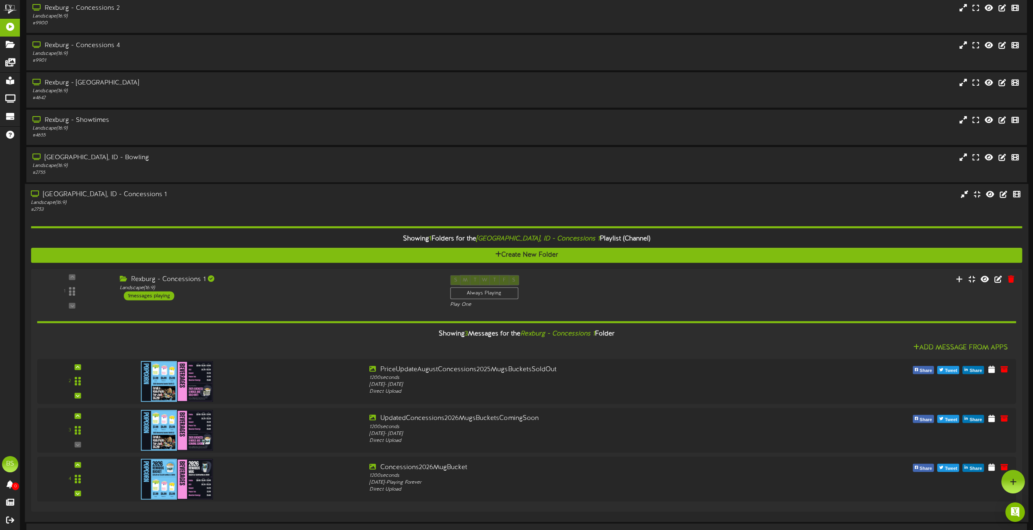
click at [99, 194] on div "[GEOGRAPHIC_DATA], ID - Concessions 1" at bounding box center [234, 194] width 406 height 9
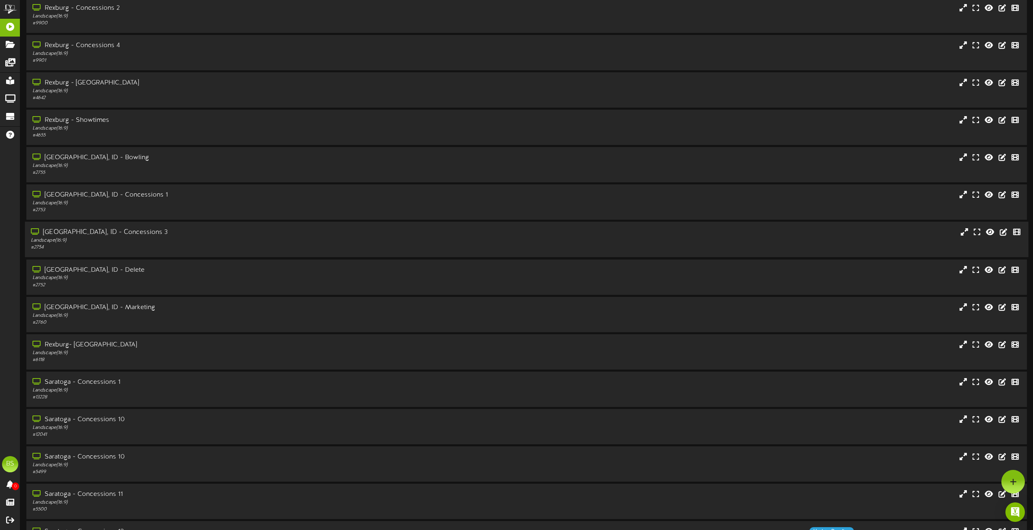
click at [105, 231] on div "[GEOGRAPHIC_DATA], ID - Concessions 3" at bounding box center [234, 232] width 406 height 9
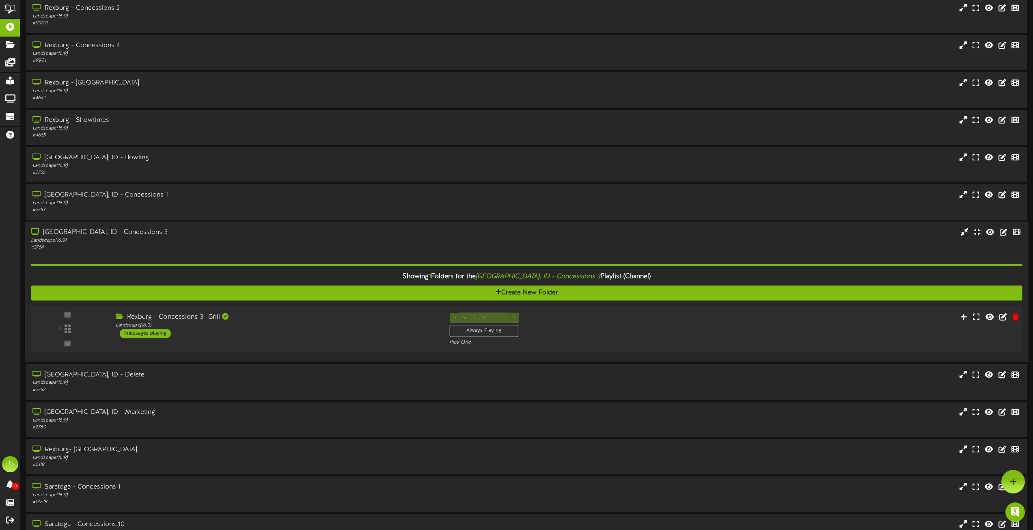
click at [158, 334] on div "1 messages playing" at bounding box center [145, 333] width 51 height 9
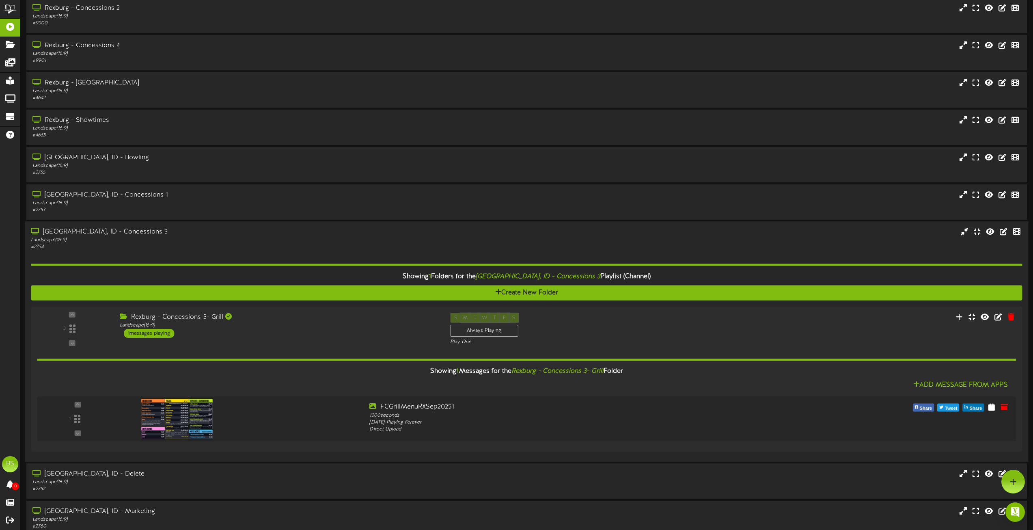
click at [104, 231] on div "[GEOGRAPHIC_DATA], ID - Concessions 3" at bounding box center [234, 232] width 406 height 9
drag, startPoint x: 104, startPoint y: 231, endPoint x: 109, endPoint y: 226, distance: 7.2
click at [104, 231] on div "[GEOGRAPHIC_DATA], ID - Concessions 3" at bounding box center [234, 232] width 406 height 9
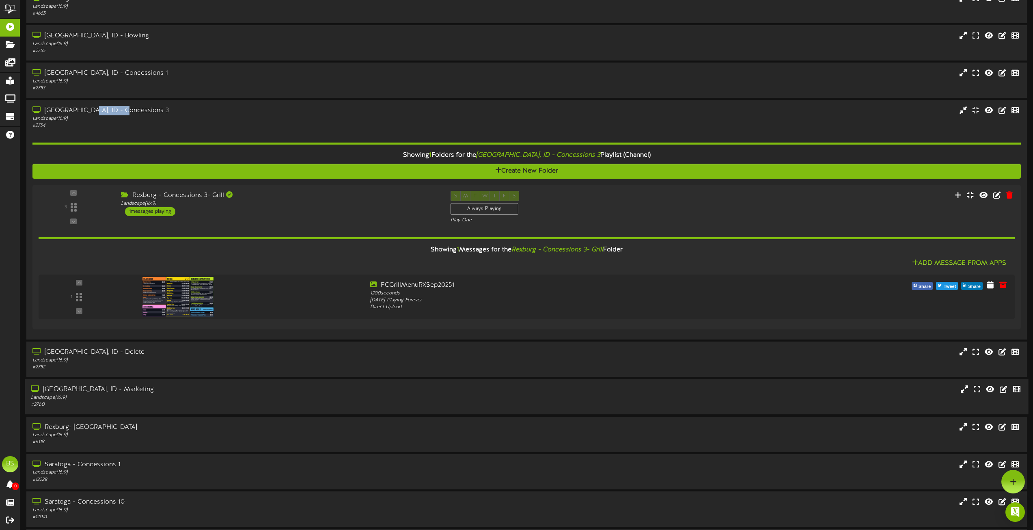
scroll to position [4182, 0]
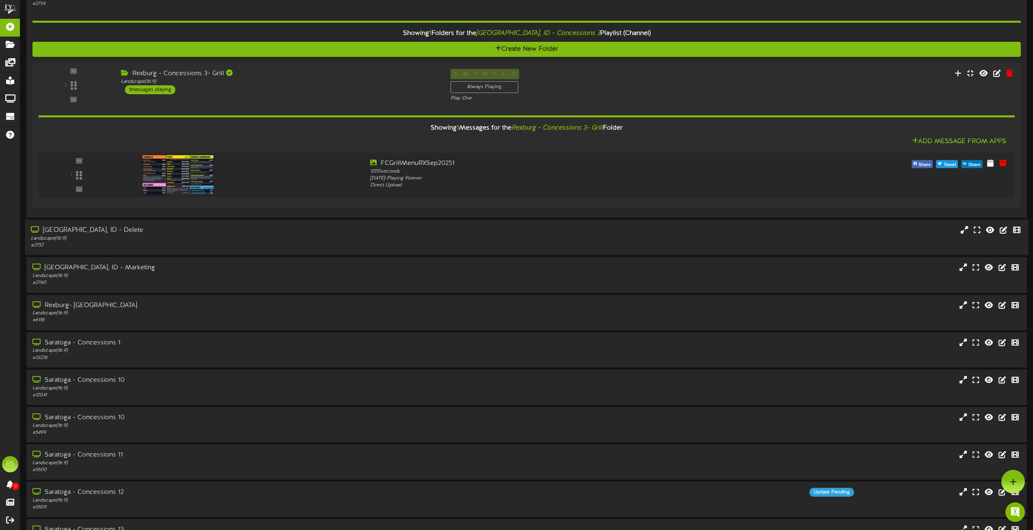
click at [60, 230] on div "[GEOGRAPHIC_DATA], ID - Delete" at bounding box center [234, 230] width 406 height 9
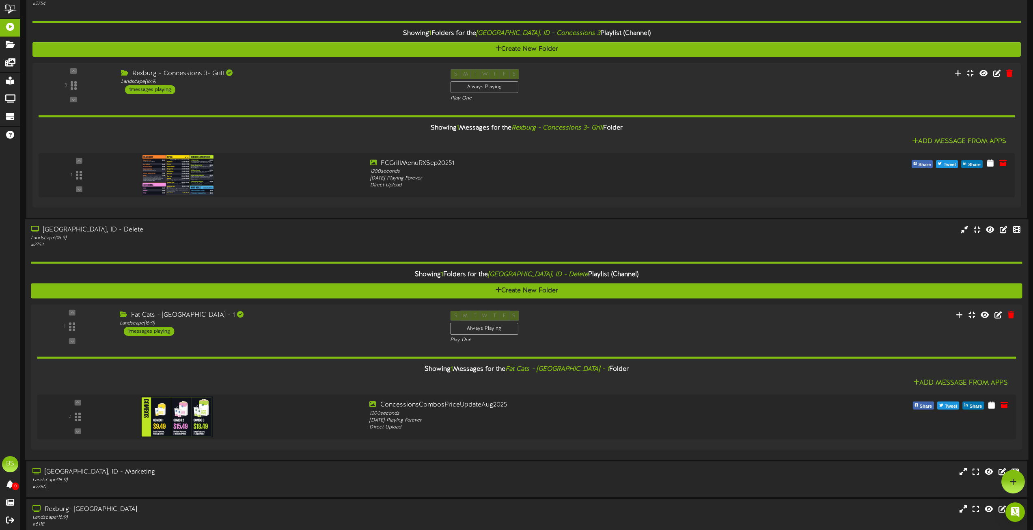
click at [59, 227] on div "[GEOGRAPHIC_DATA], ID - Delete" at bounding box center [234, 229] width 406 height 9
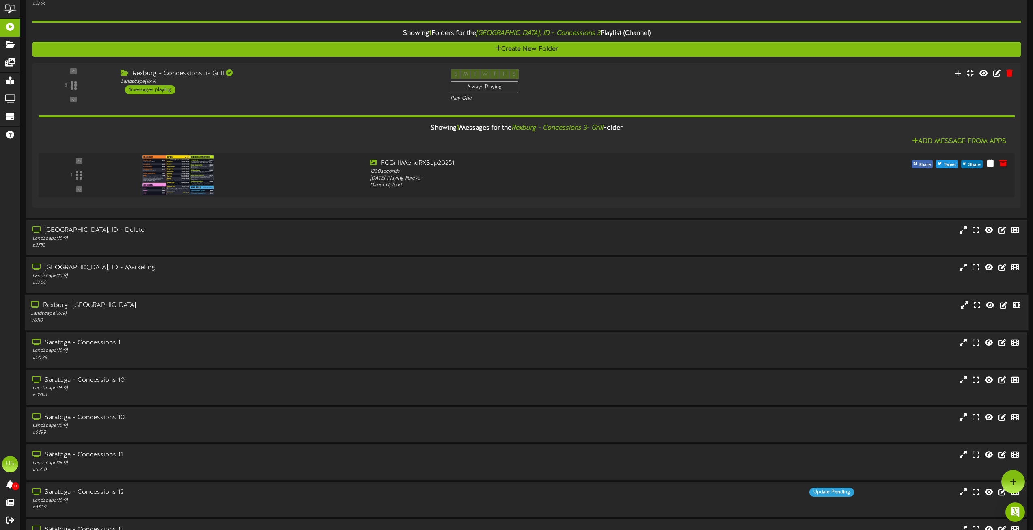
click at [57, 307] on div "Rexburg- [GEOGRAPHIC_DATA]" at bounding box center [234, 304] width 406 height 9
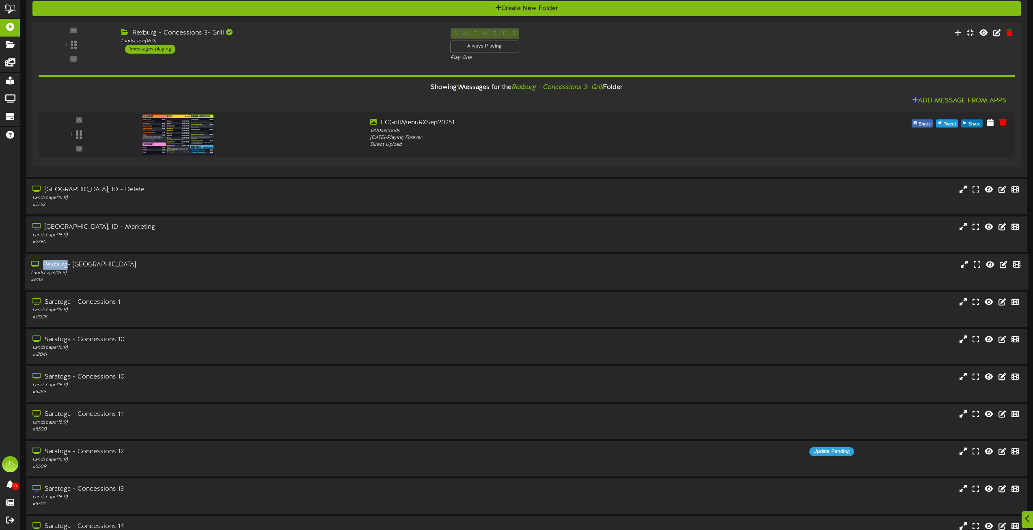
click at [56, 264] on div "Rexburg- [GEOGRAPHIC_DATA]" at bounding box center [234, 264] width 406 height 9
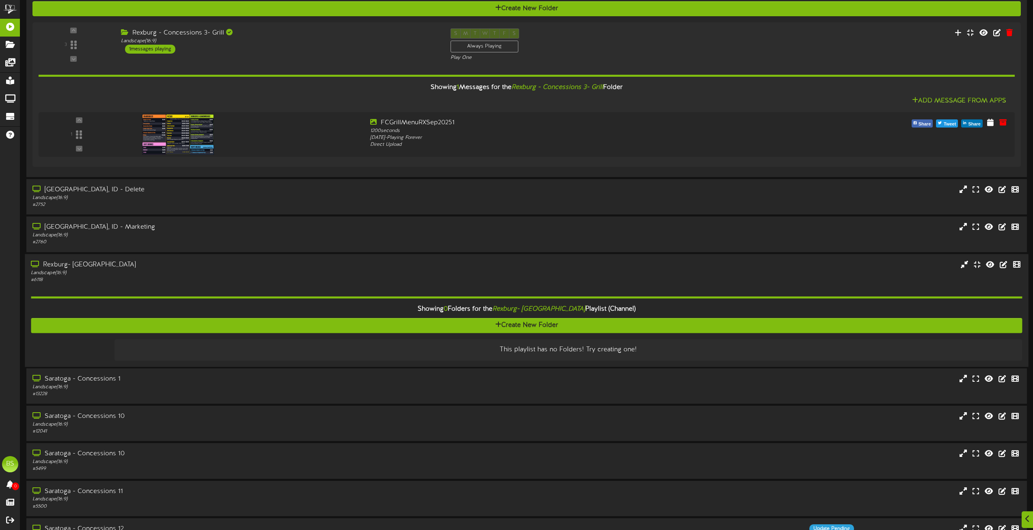
click at [59, 268] on div "Rexburg- [GEOGRAPHIC_DATA]" at bounding box center [234, 264] width 406 height 9
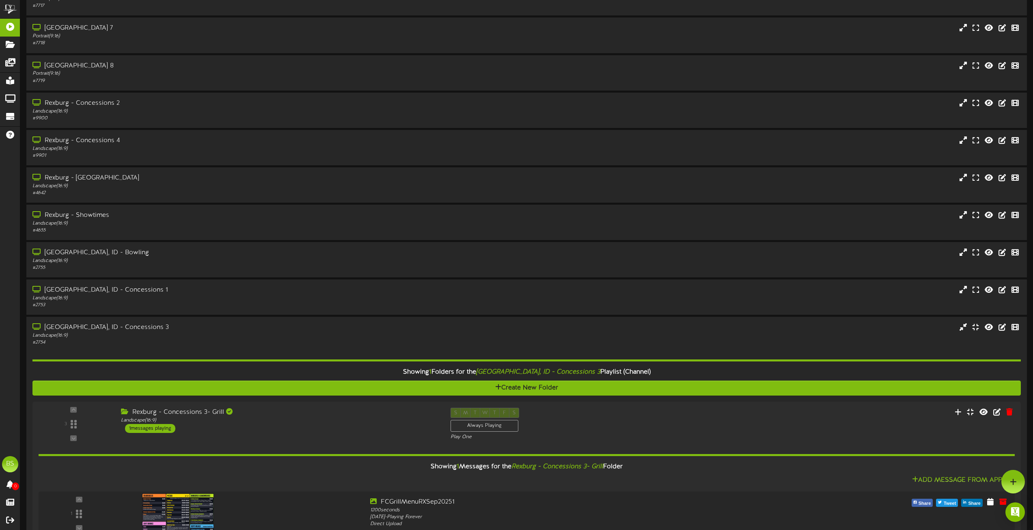
scroll to position [3816, 0]
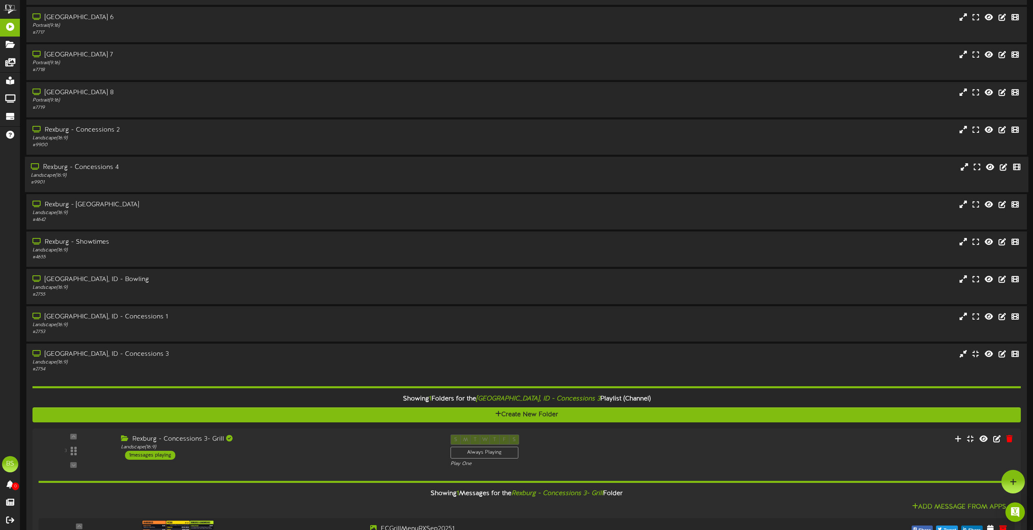
click at [97, 168] on div "Rexburg - Concessions 4" at bounding box center [234, 167] width 406 height 9
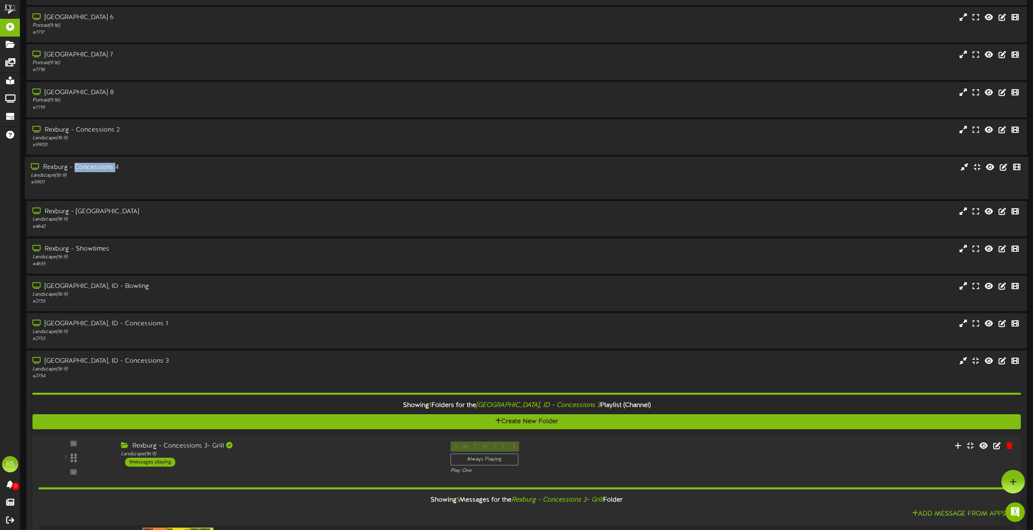
click at [97, 168] on div "Rexburg - Concessions 4" at bounding box center [234, 167] width 406 height 9
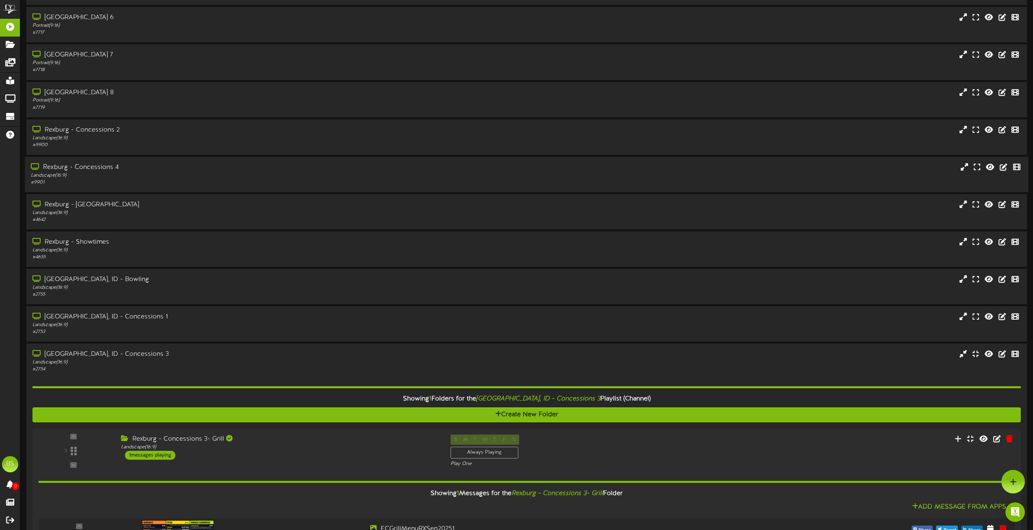
click at [52, 167] on div "Rexburg - Concessions 4" at bounding box center [234, 167] width 406 height 9
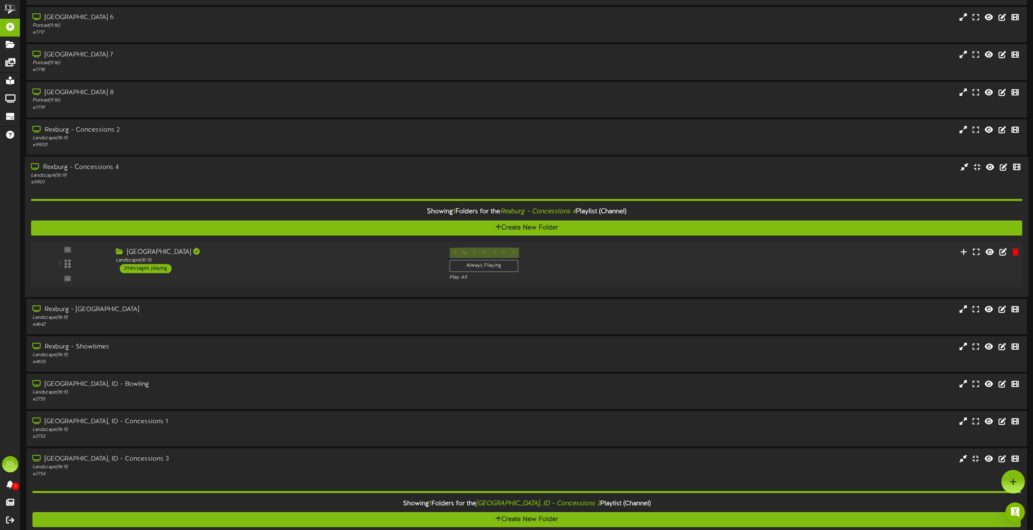
click at [152, 267] on div "2 messages playing" at bounding box center [146, 268] width 52 height 9
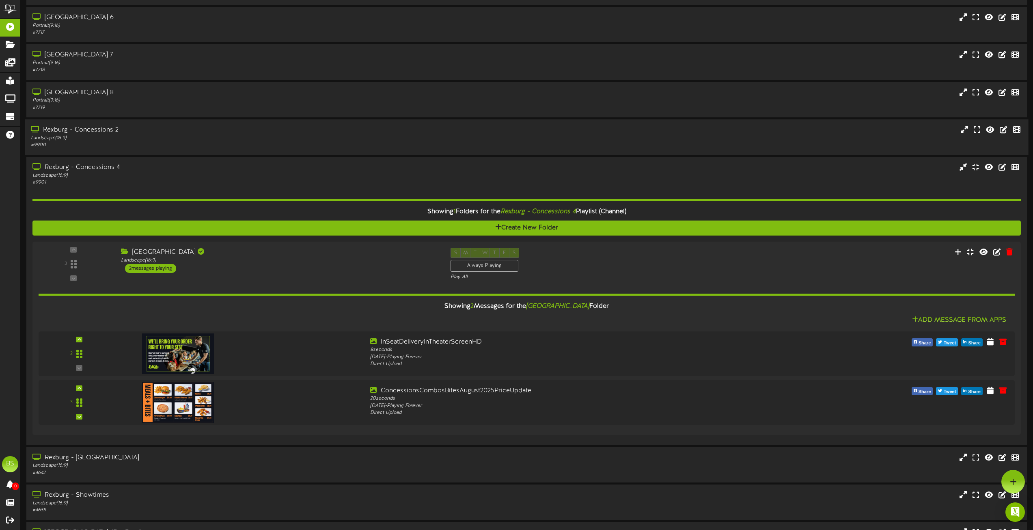
click at [107, 127] on div "Rexburg - Concessions 2" at bounding box center [234, 129] width 406 height 9
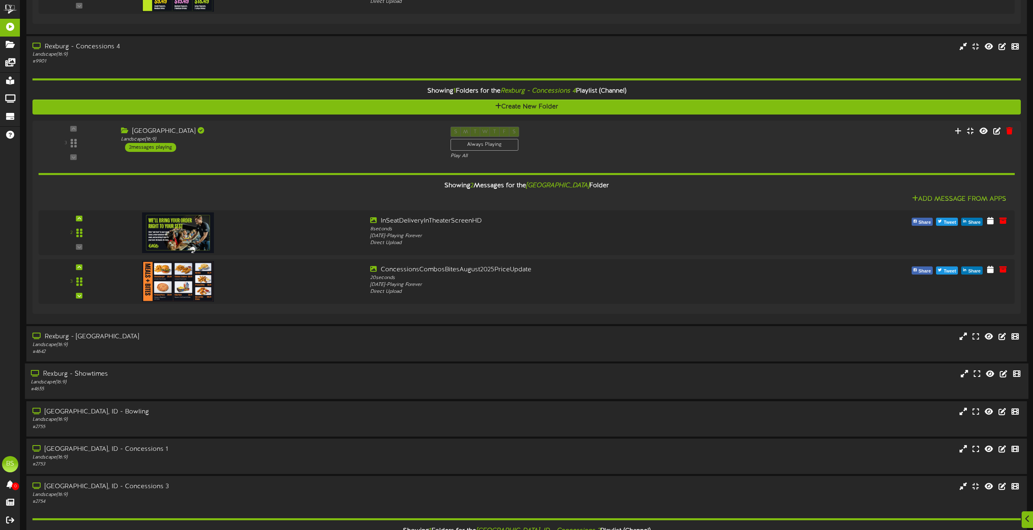
scroll to position [4304, 0]
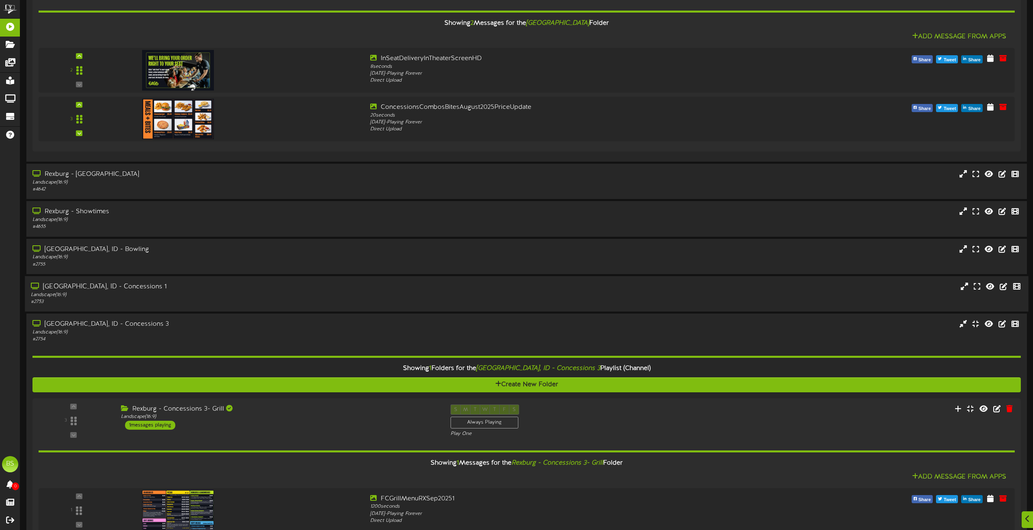
click at [117, 285] on div "[GEOGRAPHIC_DATA], ID - Concessions 1" at bounding box center [234, 286] width 406 height 9
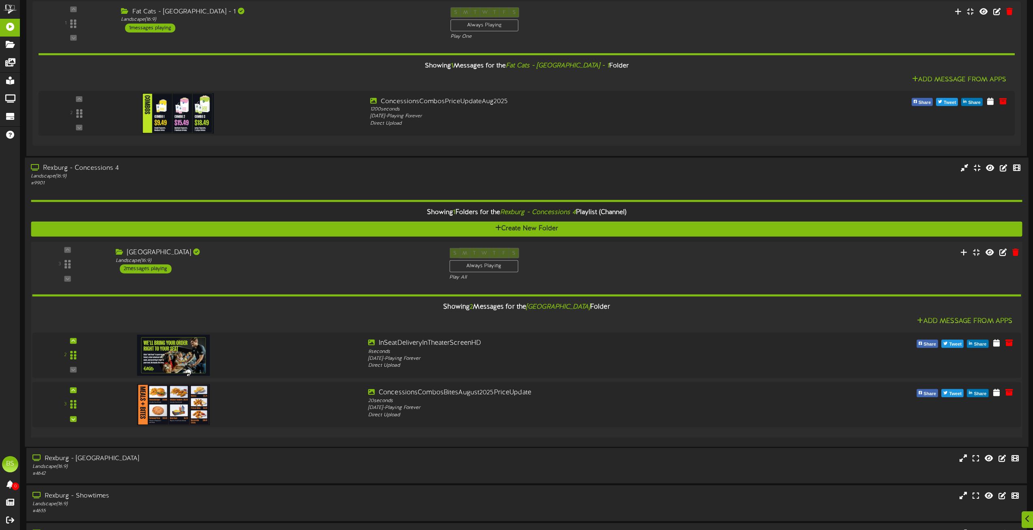
scroll to position [4263, 0]
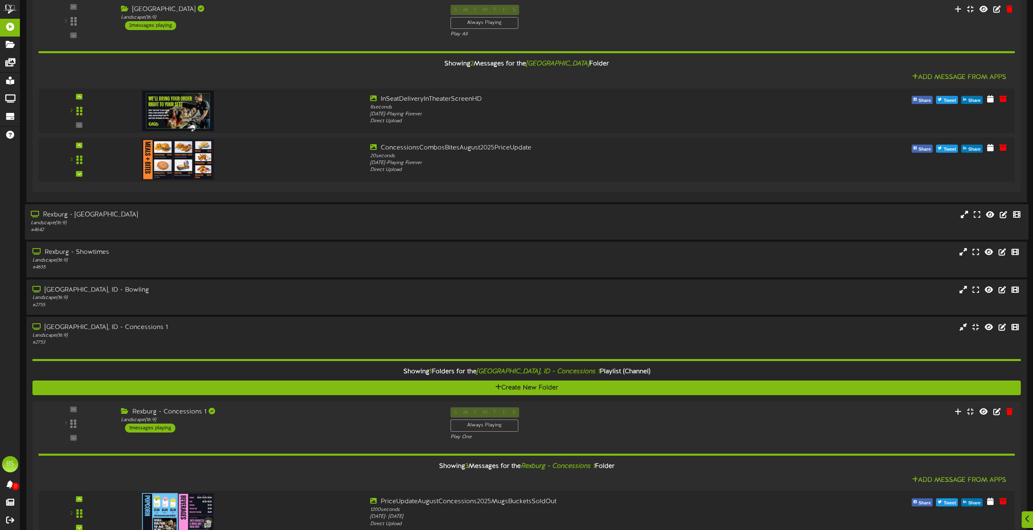
click at [54, 214] on div "Rexburg - [GEOGRAPHIC_DATA]" at bounding box center [234, 214] width 406 height 9
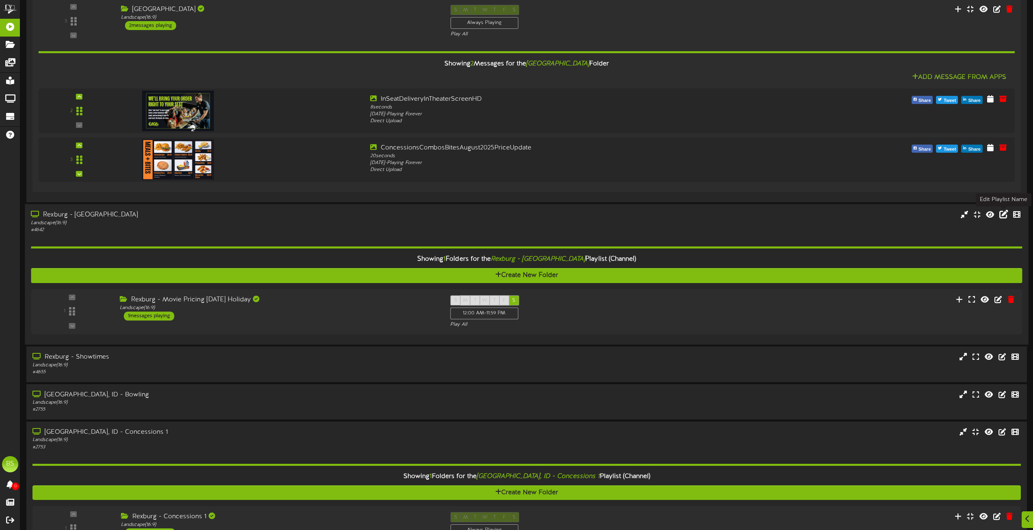
click at [1002, 215] on icon at bounding box center [1004, 213] width 9 height 9
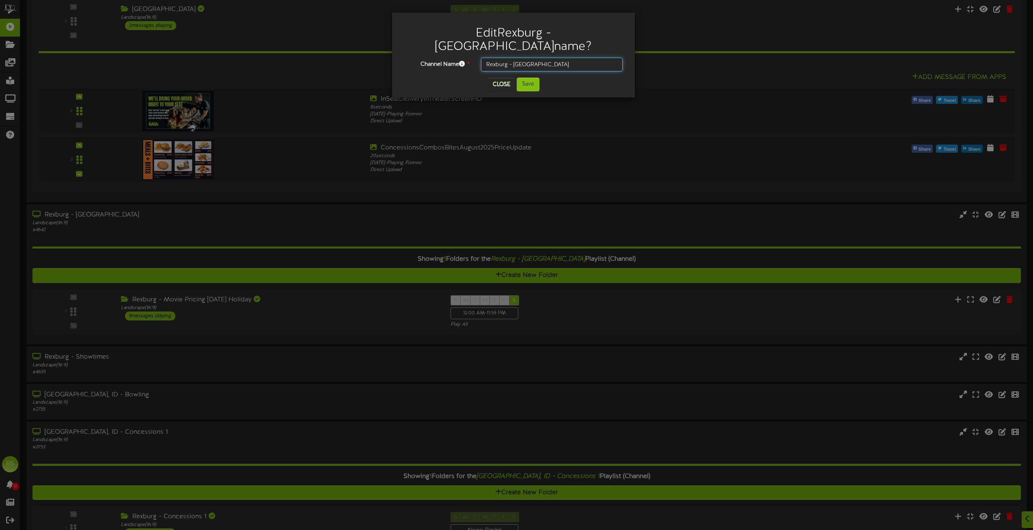
click at [485, 58] on input "Rexburg - [GEOGRAPHIC_DATA]" at bounding box center [552, 65] width 142 height 14
click at [486, 58] on input "Rexburg - [GEOGRAPHIC_DATA]" at bounding box center [552, 65] width 142 height 14
type input "Z_Rexburg - [GEOGRAPHIC_DATA]"
click at [535, 78] on button "Save" at bounding box center [528, 85] width 23 height 14
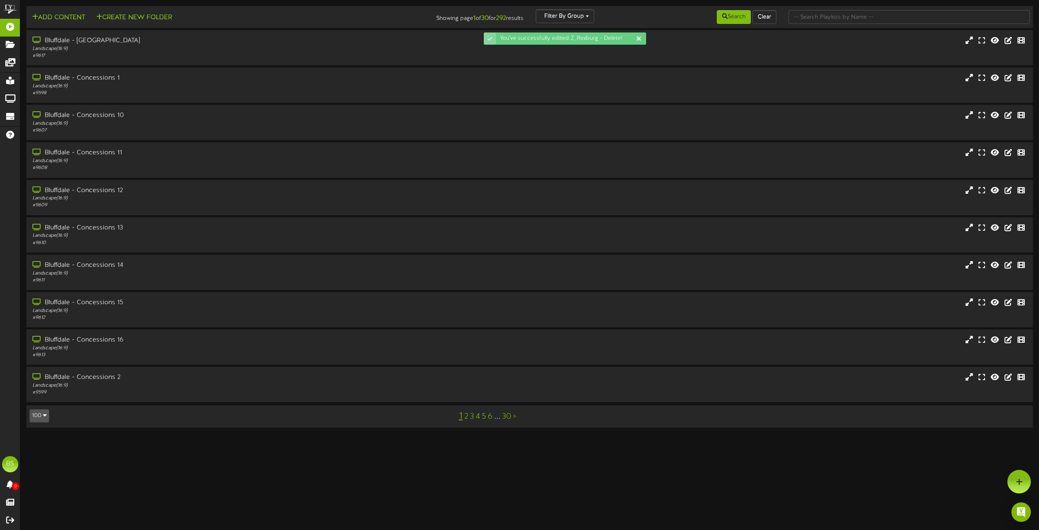
click at [44, 415] on icon "button" at bounding box center [45, 415] width 4 height 6
click at [45, 414] on icon "button" at bounding box center [45, 415] width 4 height 6
click at [44, 413] on icon "button" at bounding box center [45, 415] width 4 height 6
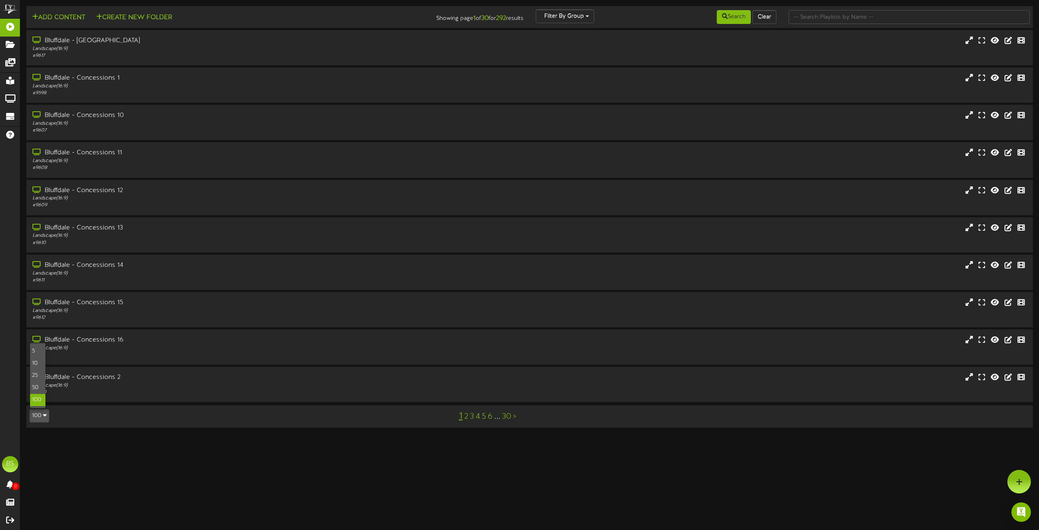
click at [44, 413] on icon "button" at bounding box center [45, 415] width 4 height 6
click at [43, 412] on button "100" at bounding box center [39, 415] width 19 height 13
click at [42, 418] on button "100" at bounding box center [39, 415] width 19 height 13
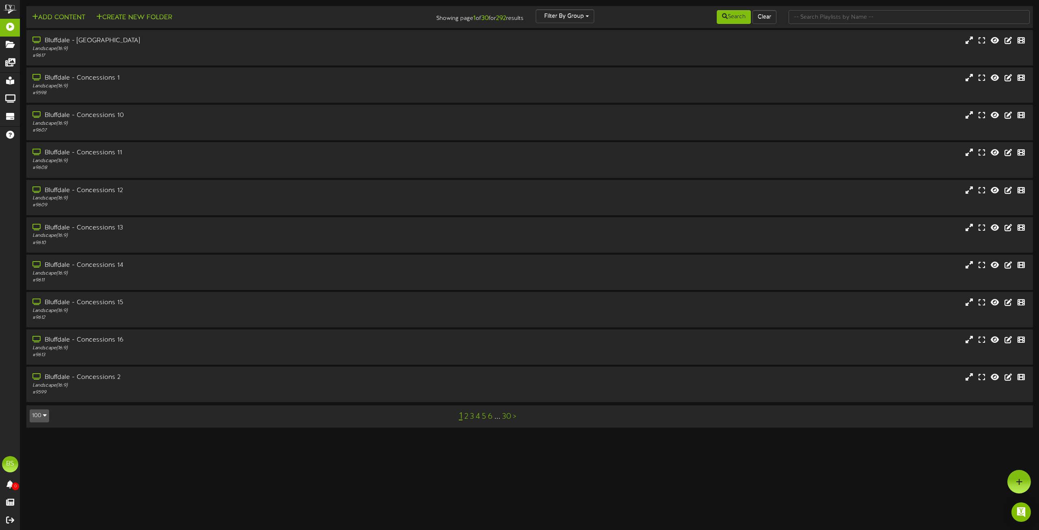
click at [45, 413] on icon "button" at bounding box center [45, 415] width 4 height 6
click at [39, 399] on div "100" at bounding box center [37, 400] width 15 height 12
click at [39, 399] on html "ChannelValet Playlists Folders Messages My Library Groups Devices Help BS [PERS…" at bounding box center [519, 218] width 1039 height 436
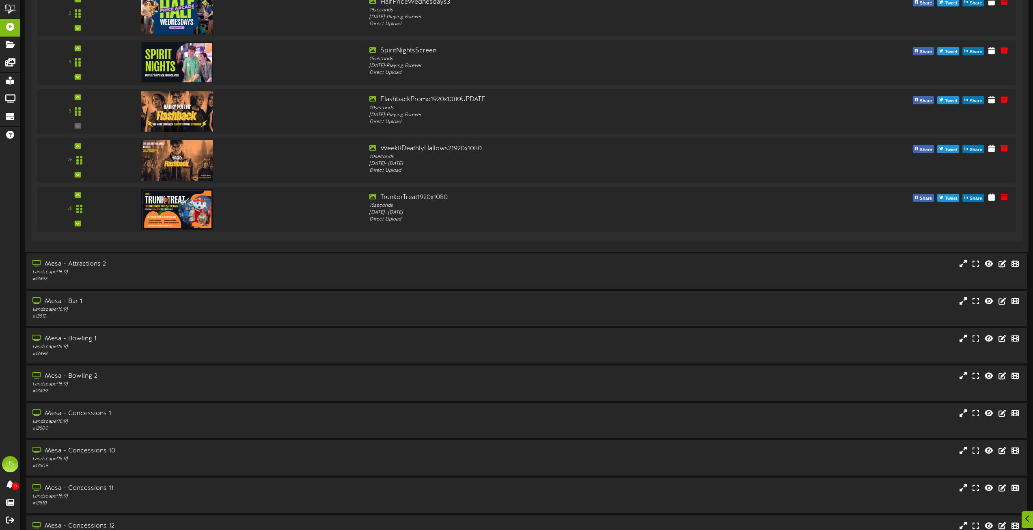
scroll to position [4070, 0]
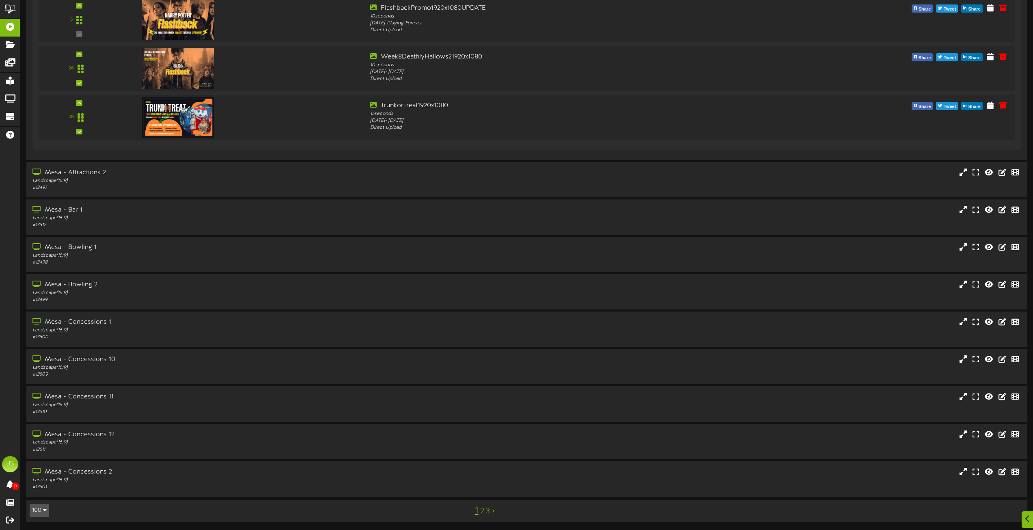
click at [483, 510] on link "2" at bounding box center [482, 511] width 4 height 9
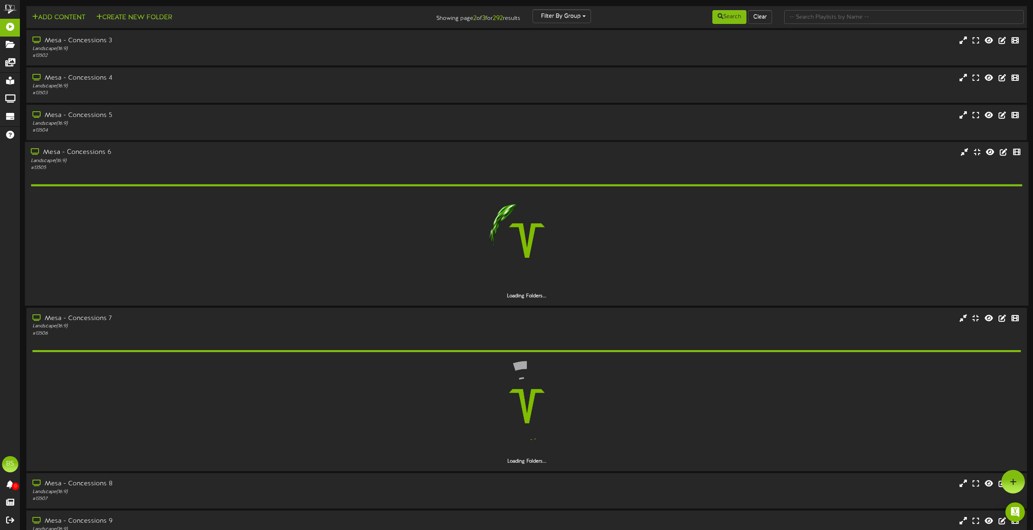
click at [86, 151] on div "Mesa - Concessions 6" at bounding box center [234, 152] width 406 height 9
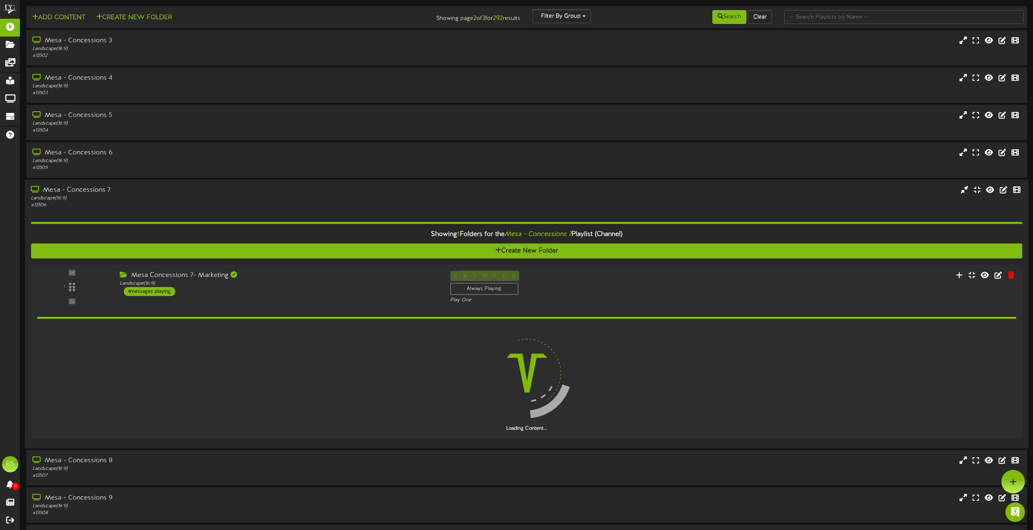
click at [84, 189] on div "Mesa - Concessions 7" at bounding box center [234, 190] width 406 height 9
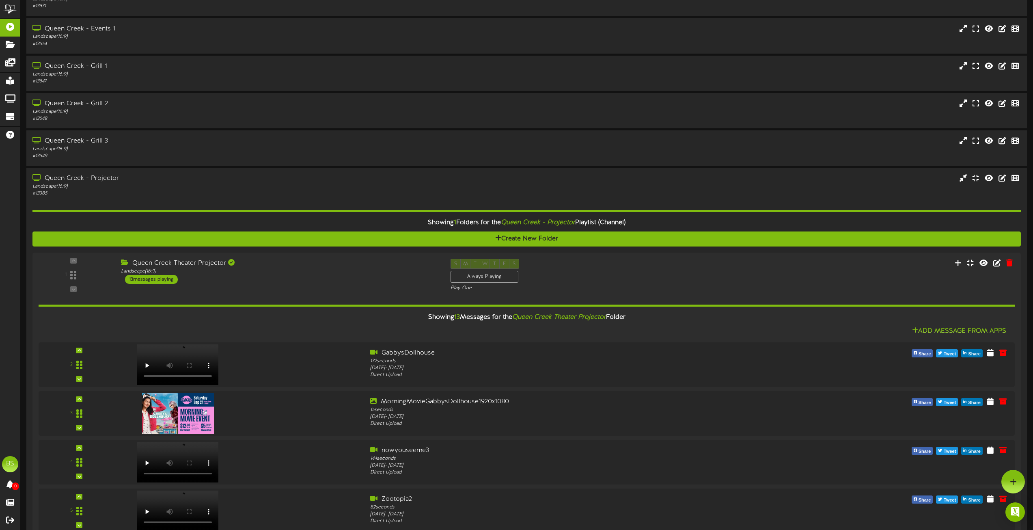
scroll to position [1665, 0]
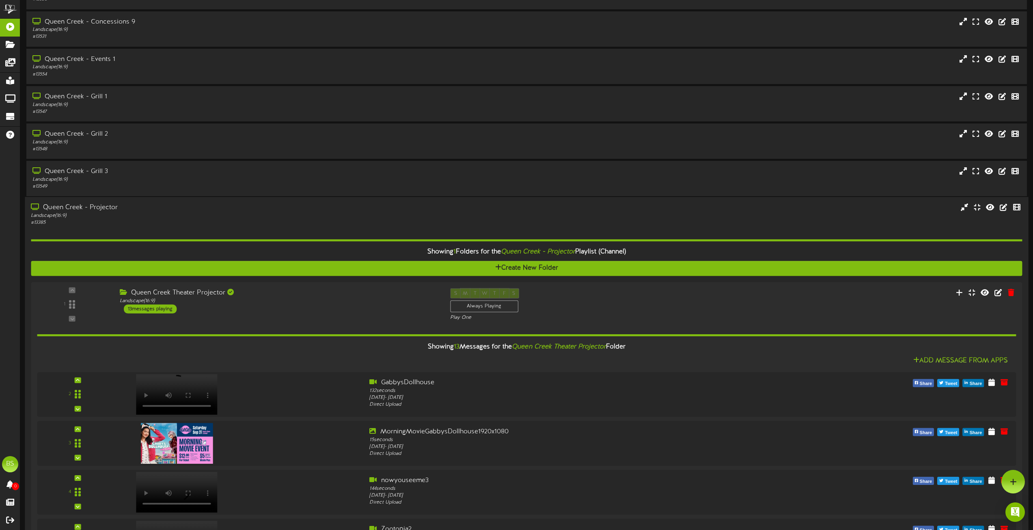
click at [98, 207] on div "Queen Creek - Projector" at bounding box center [234, 207] width 406 height 9
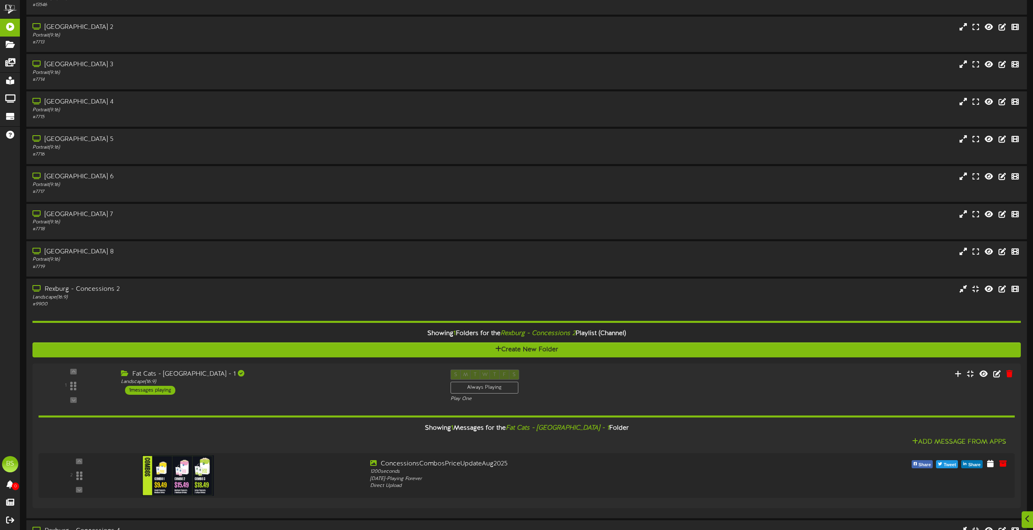
scroll to position [2233, 0]
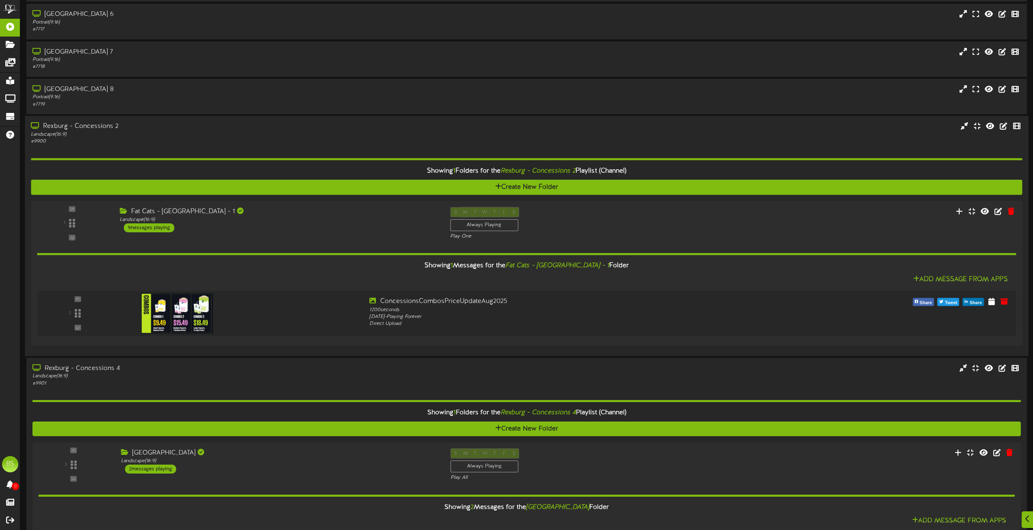
click at [99, 126] on div "Rexburg - Concessions 2" at bounding box center [234, 126] width 406 height 9
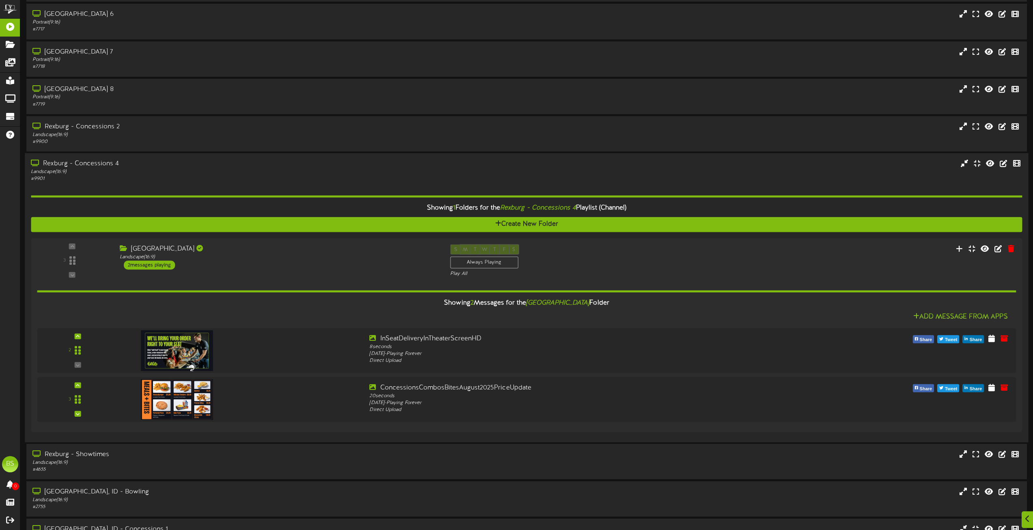
click at [104, 164] on div "Rexburg - Concessions 4" at bounding box center [234, 163] width 406 height 9
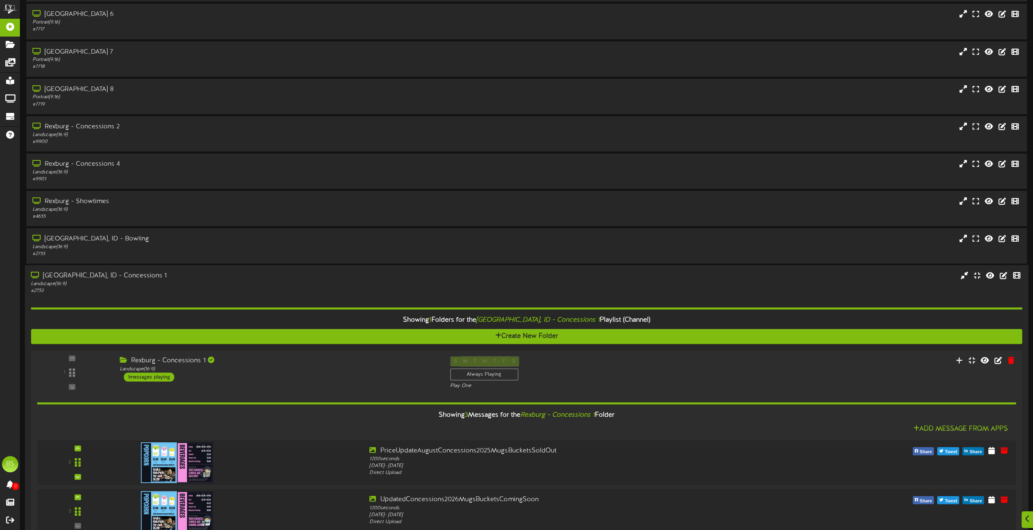
scroll to position [2274, 0]
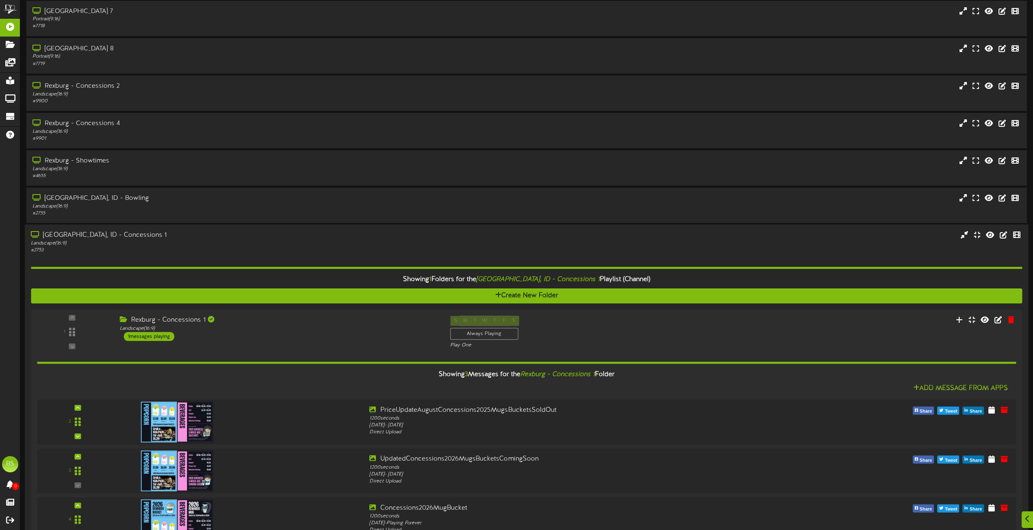
click at [112, 235] on div "[GEOGRAPHIC_DATA], ID - Concessions 1" at bounding box center [234, 235] width 406 height 9
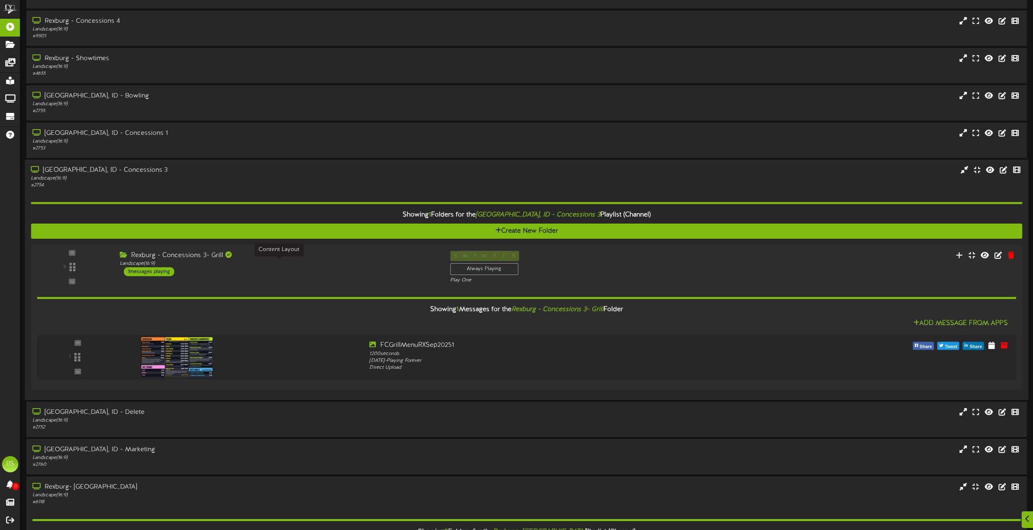
scroll to position [2436, 0]
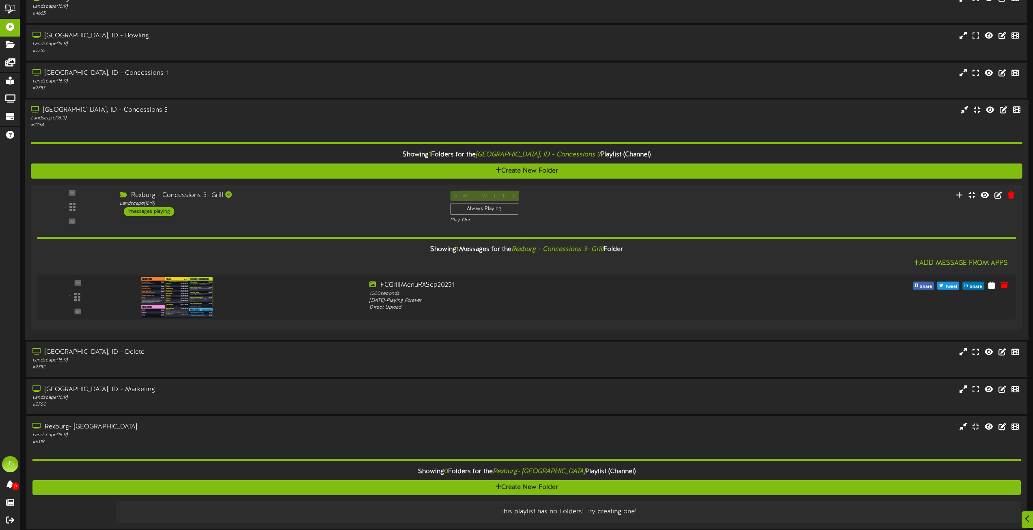
click at [105, 108] on div "[GEOGRAPHIC_DATA], ID - Concessions 3" at bounding box center [234, 110] width 406 height 9
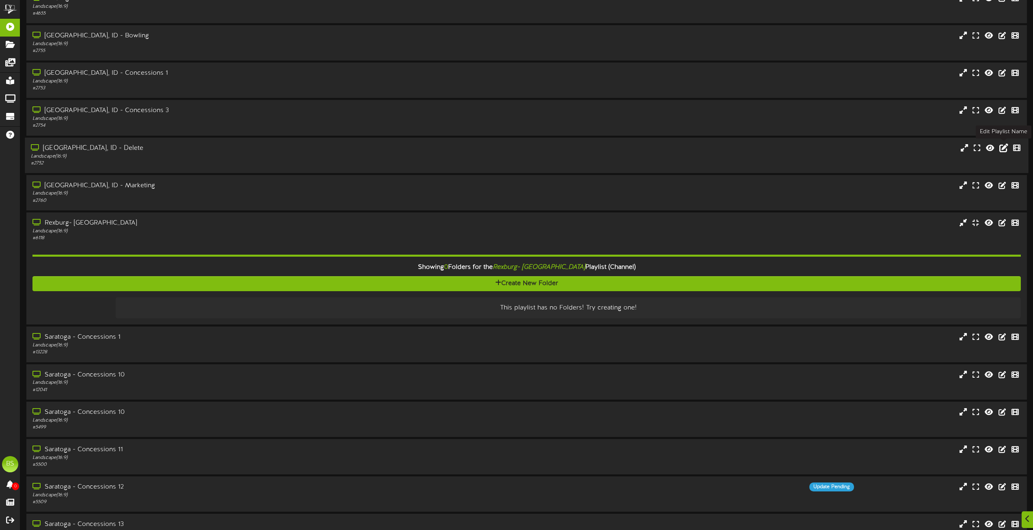
click at [1005, 148] on icon at bounding box center [1004, 147] width 9 height 9
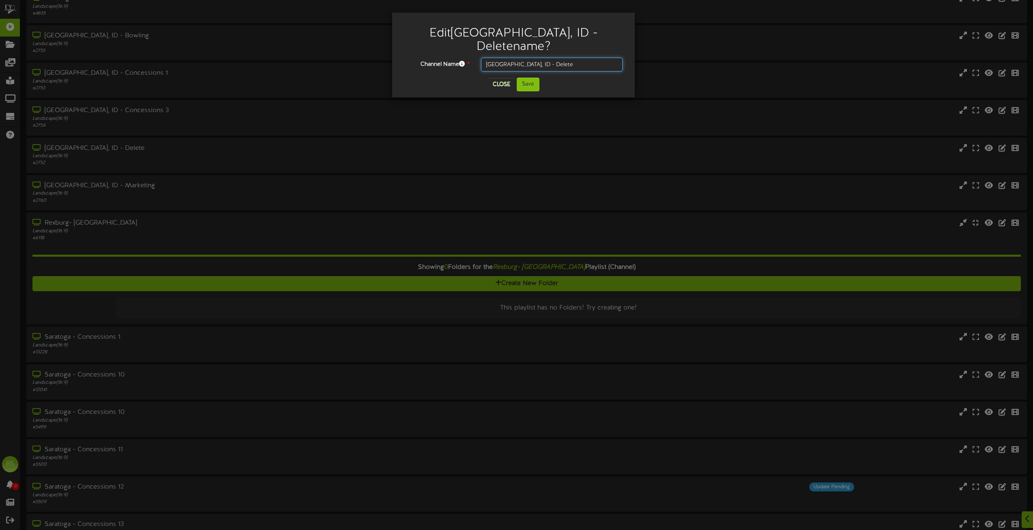
click at [485, 58] on input "[GEOGRAPHIC_DATA], ID - Delete" at bounding box center [552, 65] width 142 height 14
type input "Z_Rexburg, [GEOGRAPHIC_DATA] - Delete"
click at [532, 78] on button "Save" at bounding box center [528, 85] width 23 height 14
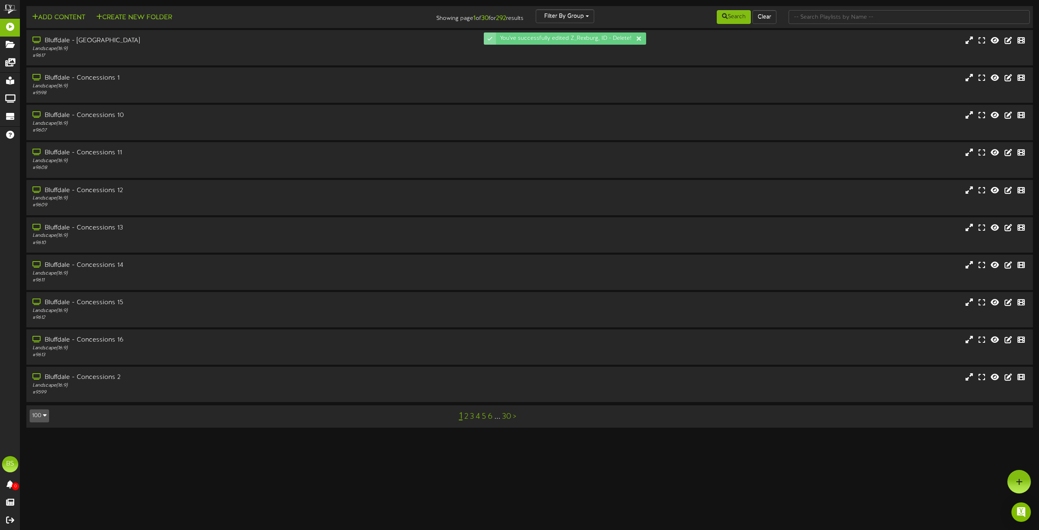
click at [43, 416] on icon "button" at bounding box center [45, 415] width 4 height 6
click at [38, 400] on div "100" at bounding box center [37, 400] width 15 height 12
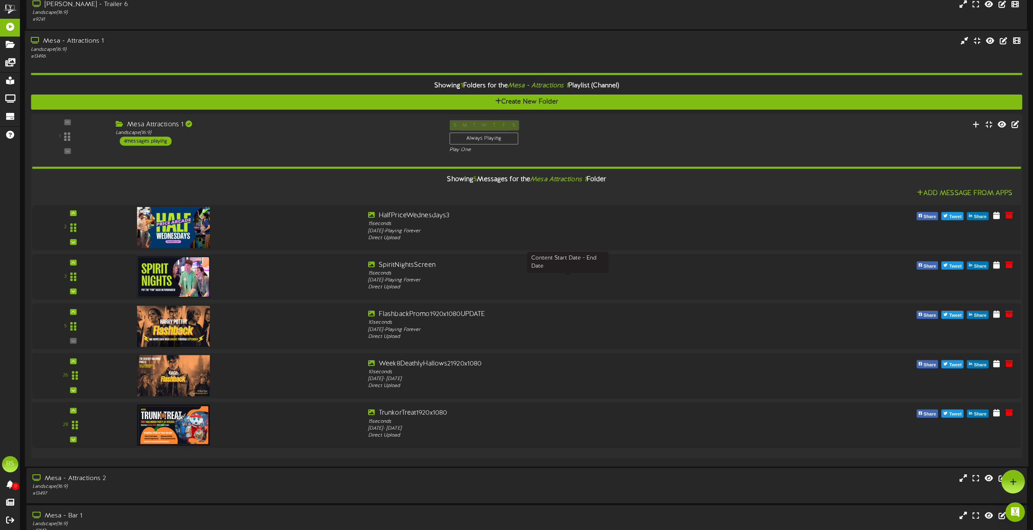
scroll to position [3741, 0]
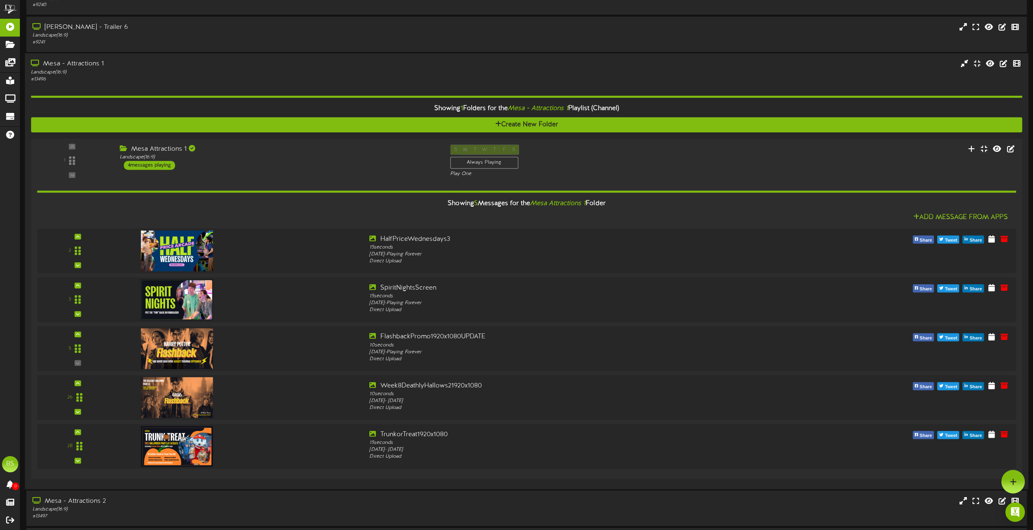
click at [88, 64] on div "Mesa - Attractions 1" at bounding box center [234, 63] width 406 height 9
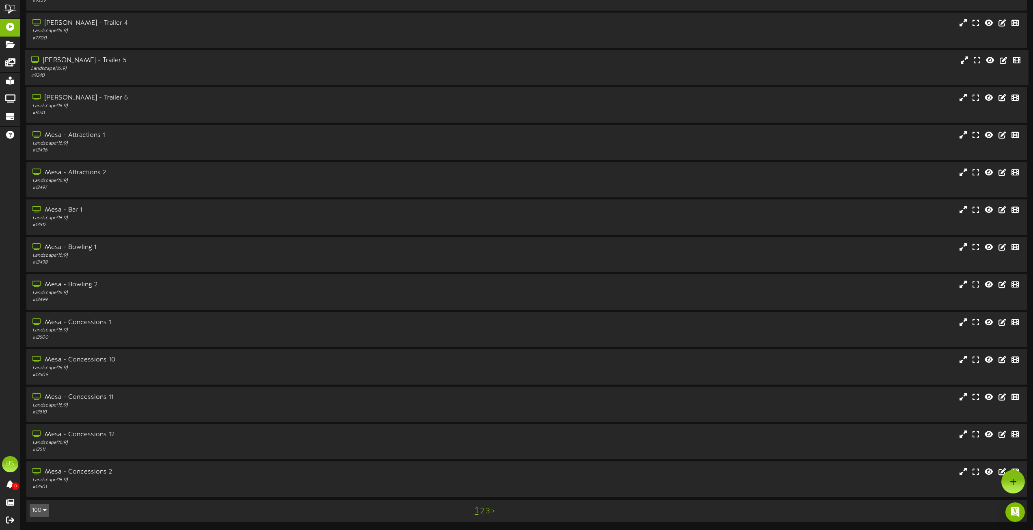
scroll to position [3671, 0]
click at [482, 512] on link "2" at bounding box center [482, 511] width 4 height 9
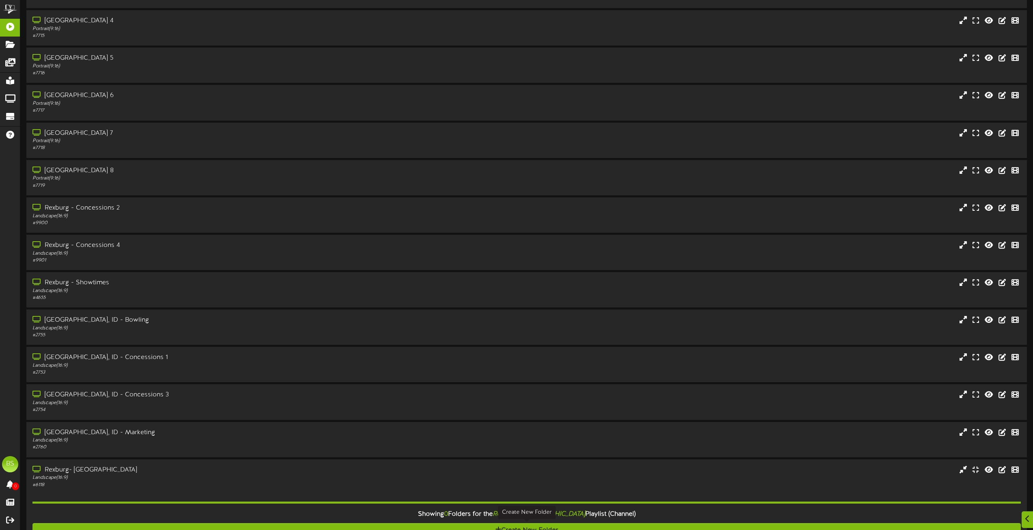
scroll to position [2477, 0]
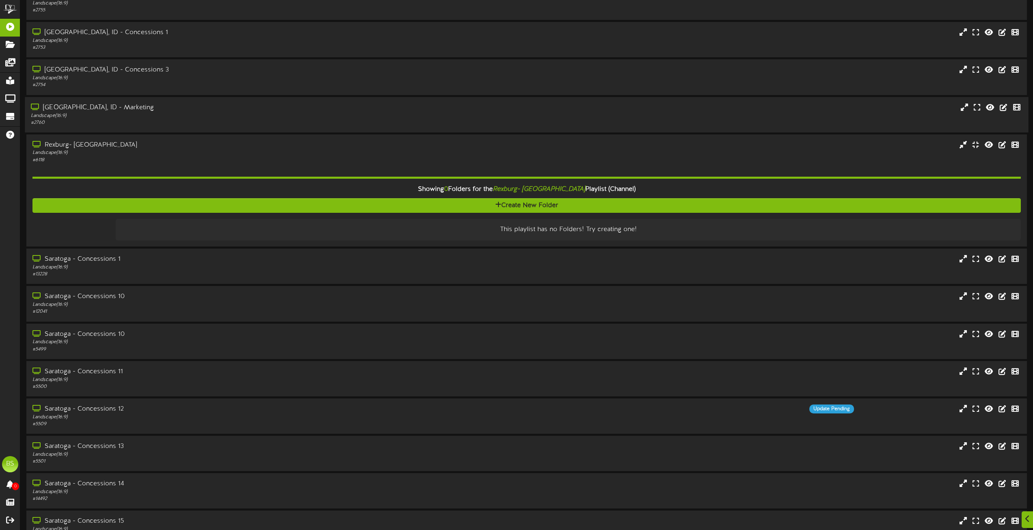
click at [63, 106] on div "[GEOGRAPHIC_DATA], ID - Marketing" at bounding box center [234, 107] width 406 height 9
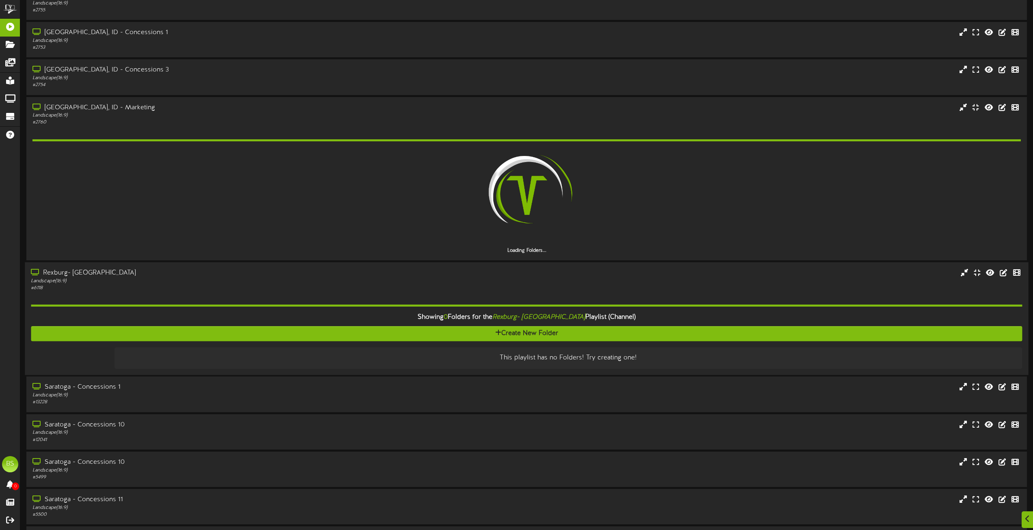
click at [54, 271] on div "Rexburg- [GEOGRAPHIC_DATA]" at bounding box center [234, 272] width 406 height 9
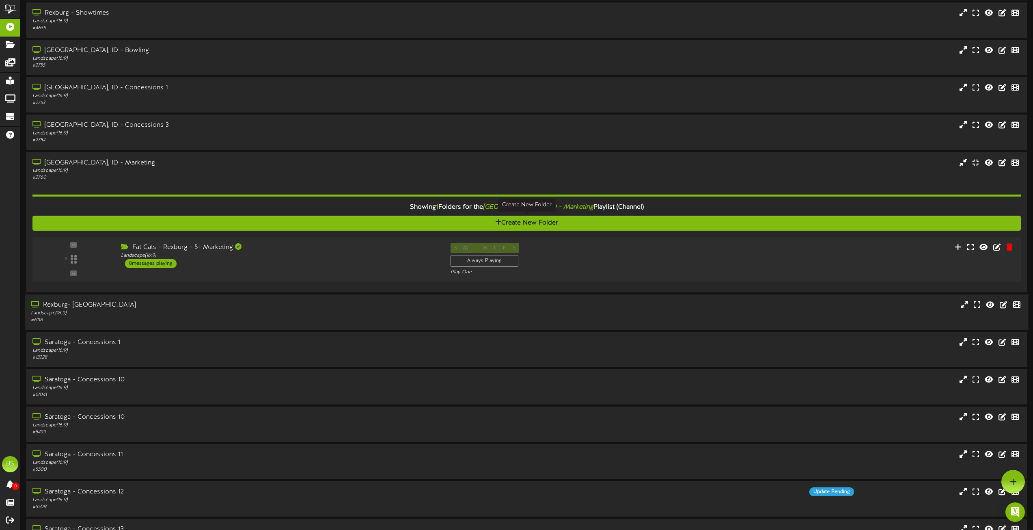
scroll to position [2314, 0]
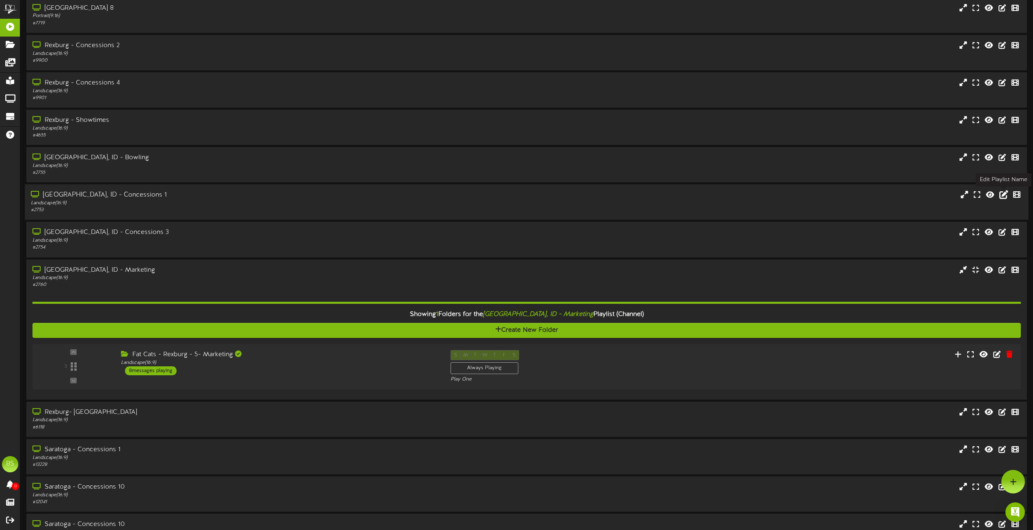
click at [1003, 192] on icon at bounding box center [1004, 194] width 9 height 9
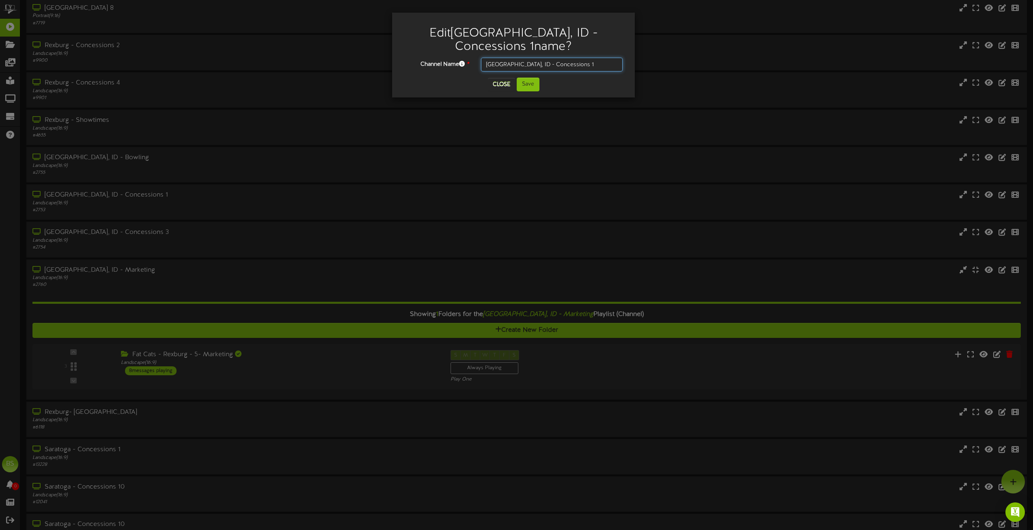
click at [518, 64] on input "[GEOGRAPHIC_DATA], ID - Concessions 1" at bounding box center [552, 65] width 142 height 14
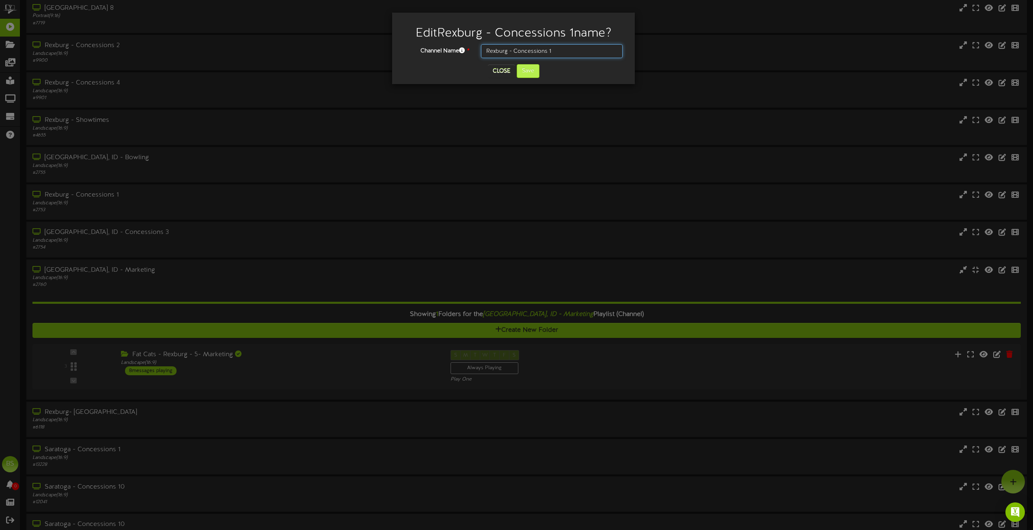
type input "Rexburg - Concessions 1"
click at [527, 68] on button "Save" at bounding box center [528, 71] width 23 height 14
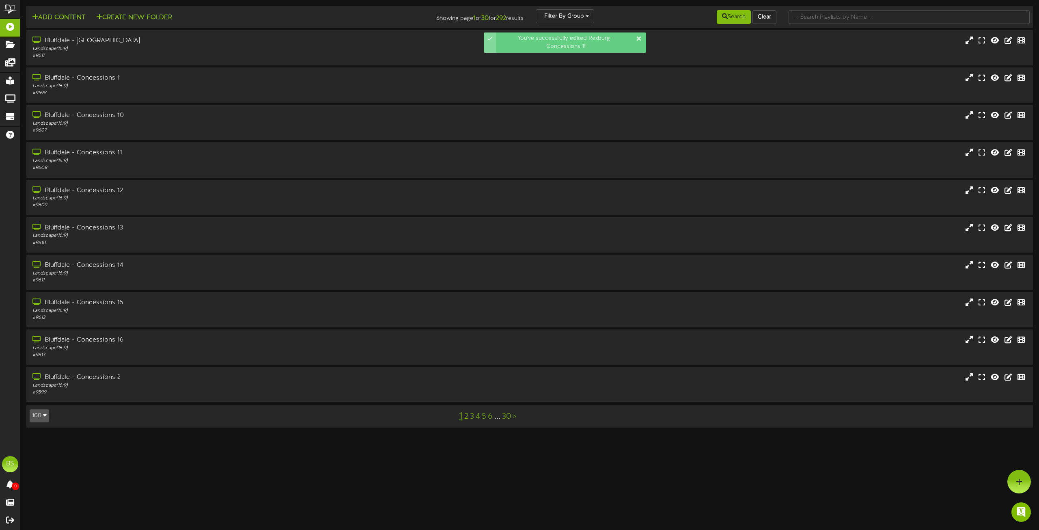
click at [44, 416] on icon "button" at bounding box center [45, 415] width 4 height 6
click at [35, 400] on div "100" at bounding box center [37, 400] width 15 height 12
click at [35, 400] on html "You've successfully edited Rexburg - Concessions 1! ChannelValet Playlists Fold…" at bounding box center [519, 218] width 1039 height 436
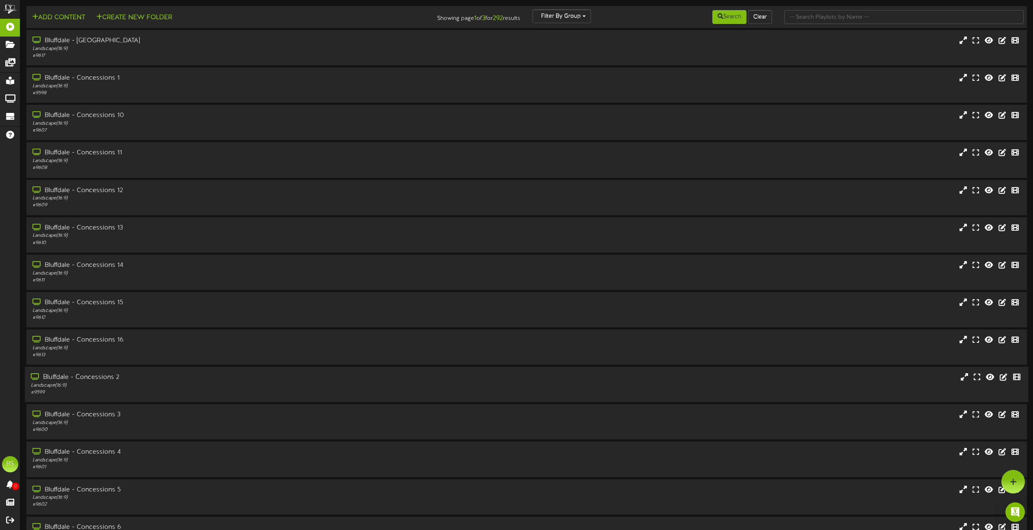
scroll to position [3671, 0]
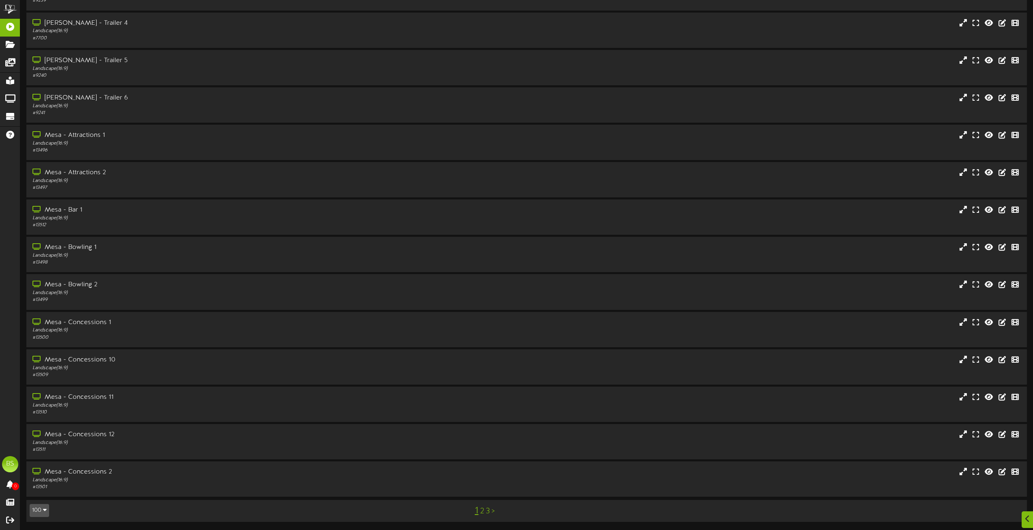
click at [482, 512] on link "2" at bounding box center [482, 511] width 4 height 9
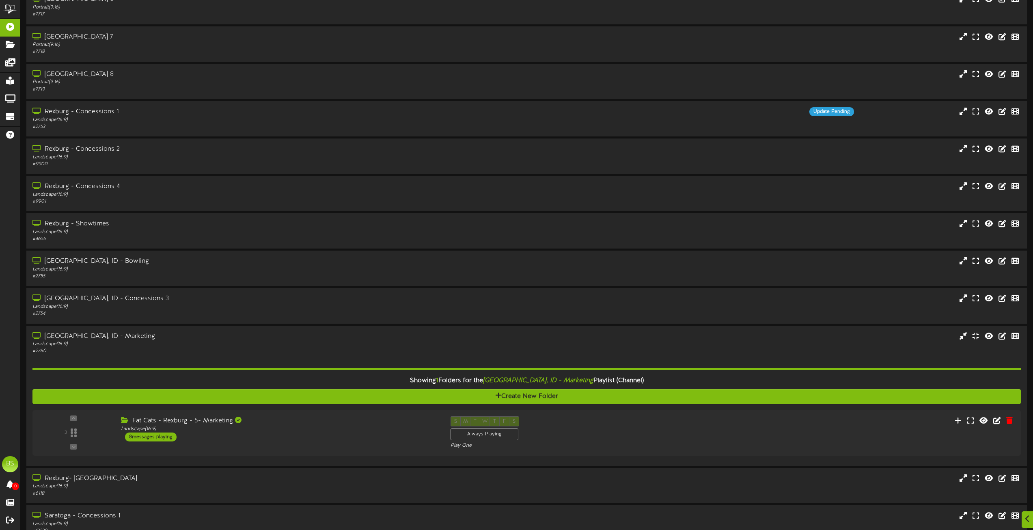
scroll to position [2355, 0]
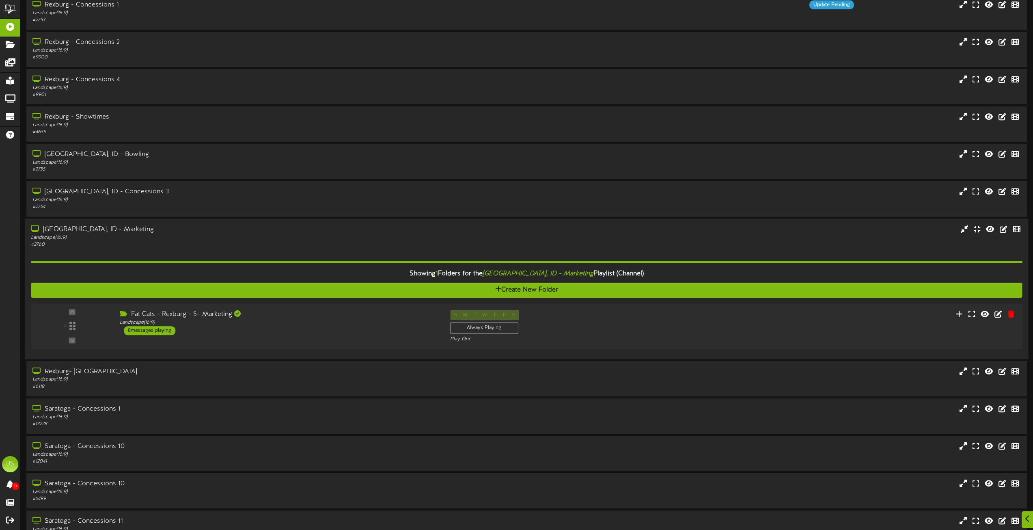
click at [104, 228] on div "[GEOGRAPHIC_DATA], ID - Marketing" at bounding box center [234, 229] width 406 height 9
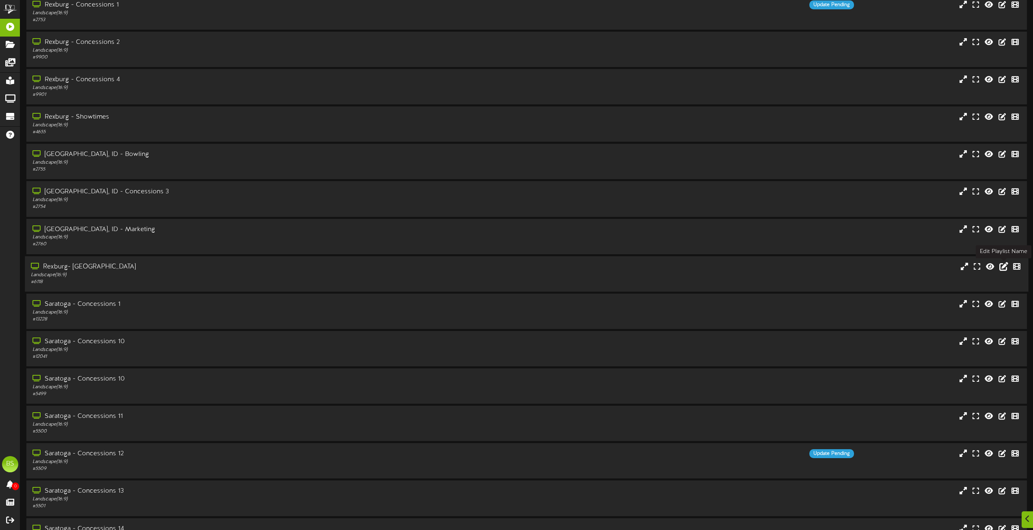
click at [1003, 268] on icon at bounding box center [1004, 265] width 9 height 9
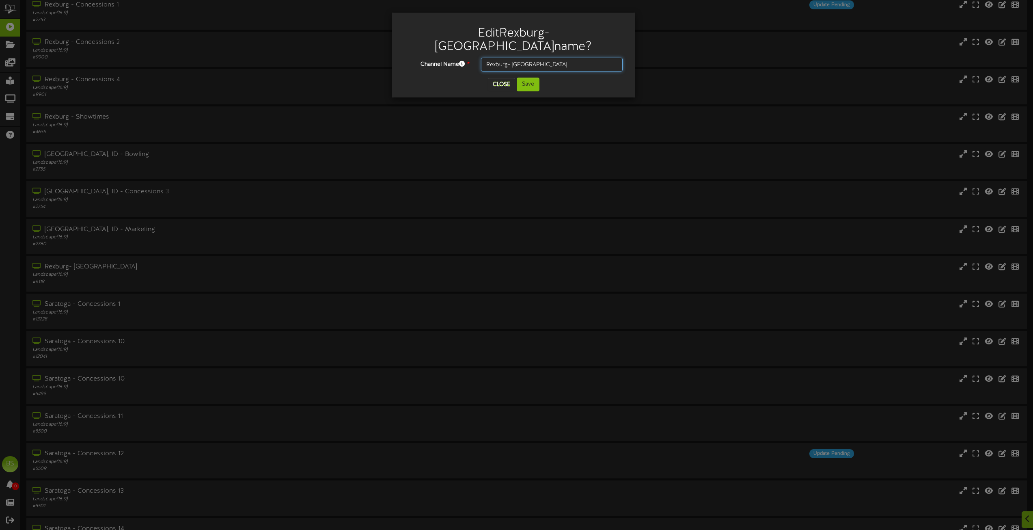
click at [486, 58] on input "Rexburg- [GEOGRAPHIC_DATA]" at bounding box center [552, 65] width 142 height 14
type input "1_Rexburg- [GEOGRAPHIC_DATA]"
click at [528, 78] on button "Save" at bounding box center [528, 85] width 23 height 14
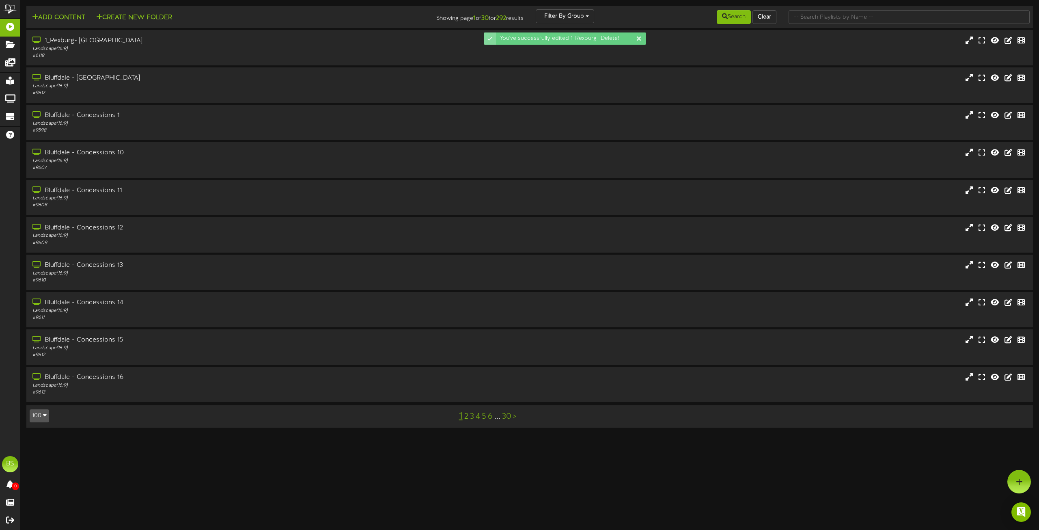
click at [43, 414] on button "100" at bounding box center [39, 415] width 19 height 13
click at [37, 398] on div "100" at bounding box center [37, 400] width 15 height 12
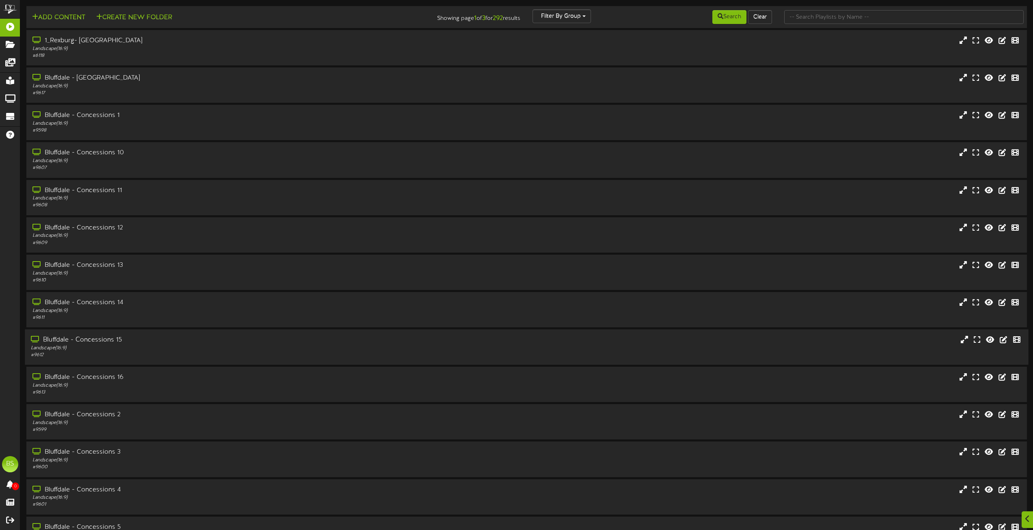
scroll to position [3671, 0]
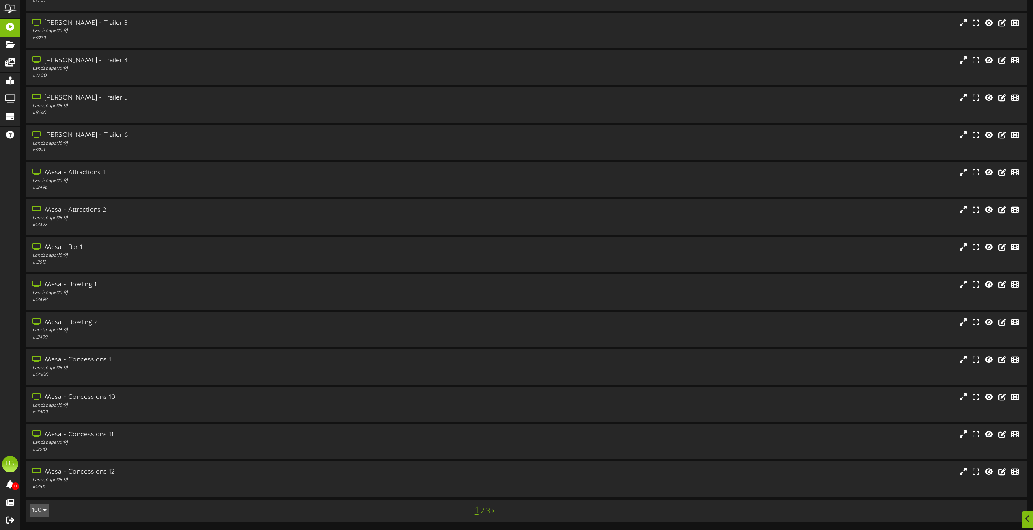
click at [482, 513] on link "2" at bounding box center [482, 511] width 4 height 9
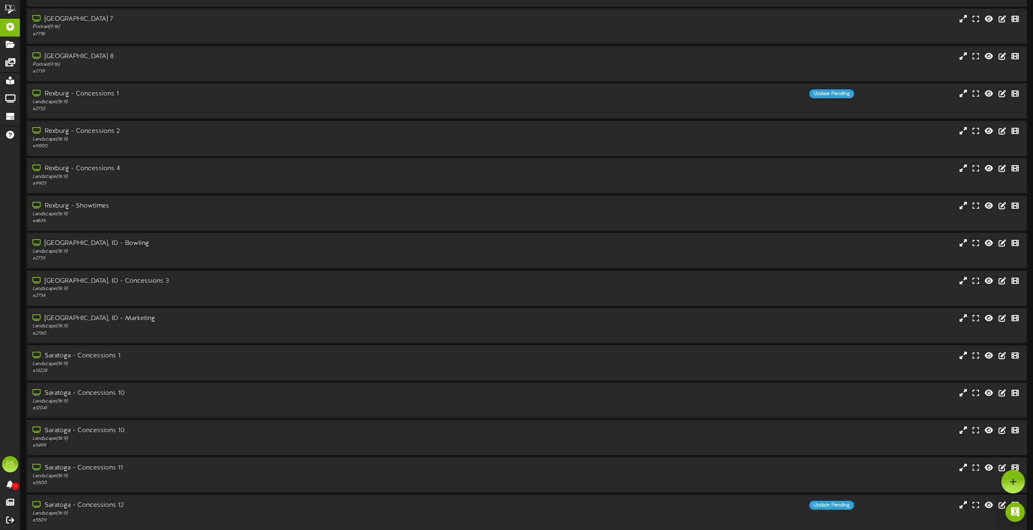
scroll to position [2274, 0]
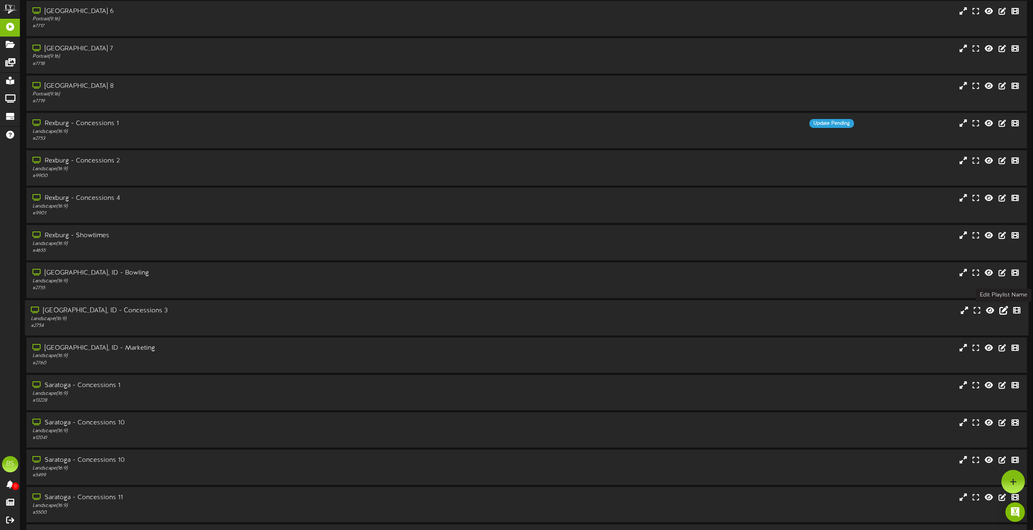
click at [1004, 310] on icon at bounding box center [1004, 309] width 9 height 9
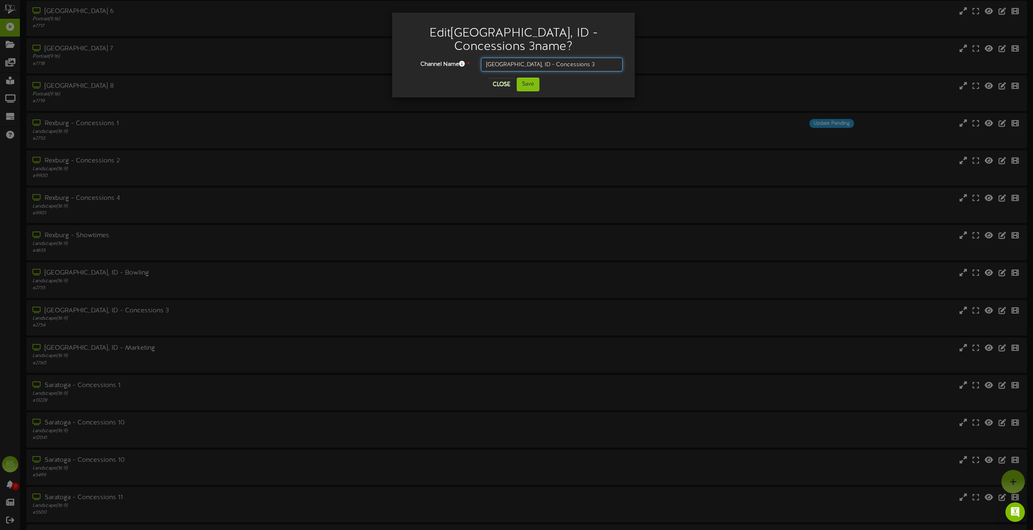
click at [518, 64] on input "[GEOGRAPHIC_DATA], ID - Concessions 3" at bounding box center [552, 65] width 142 height 14
click at [517, 64] on input "[GEOGRAPHIC_DATA], ID - Concessions 3" at bounding box center [552, 65] width 142 height 14
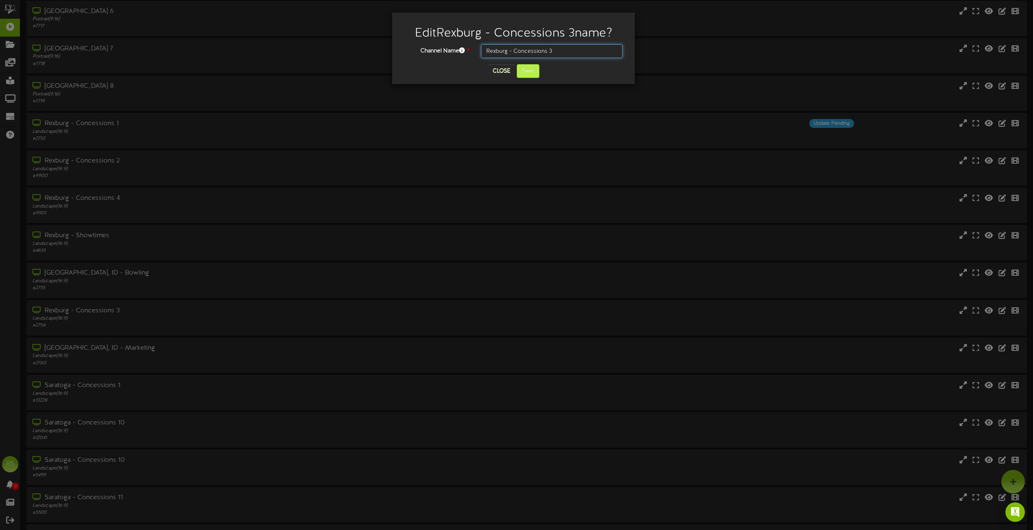
type input "Rexburg - Concessions 3"
click at [531, 69] on button "Save" at bounding box center [528, 71] width 23 height 14
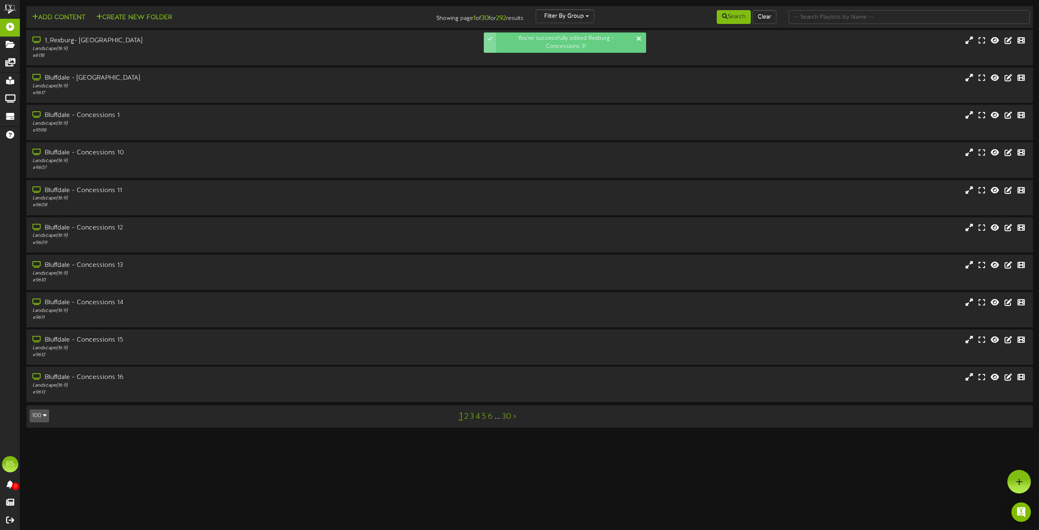
click at [42, 415] on button "100" at bounding box center [39, 415] width 19 height 13
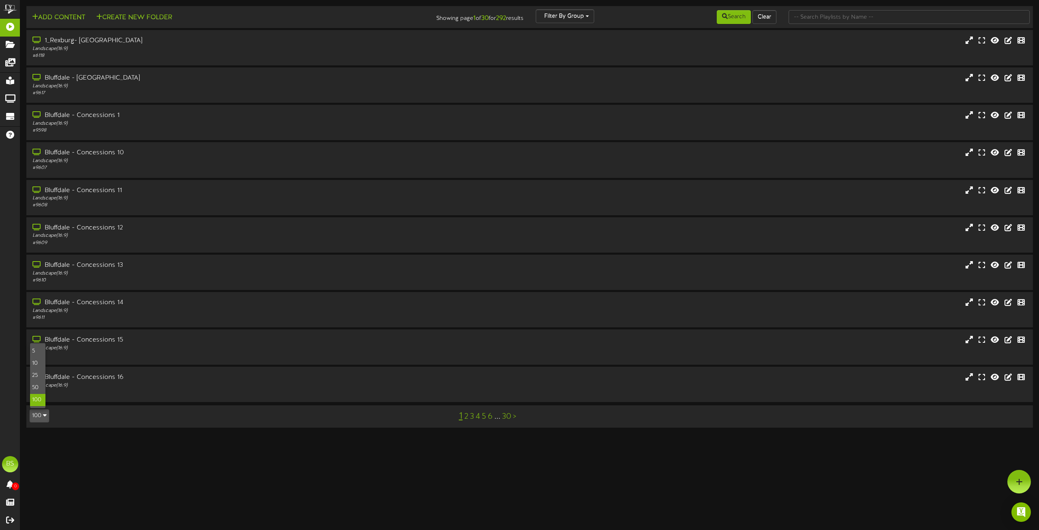
click at [37, 402] on div "100" at bounding box center [37, 400] width 15 height 12
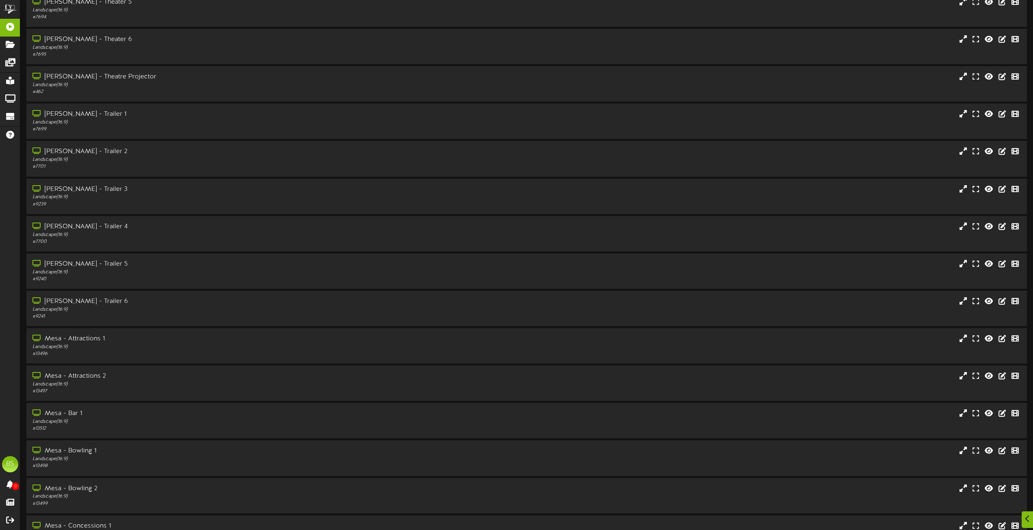
scroll to position [3671, 0]
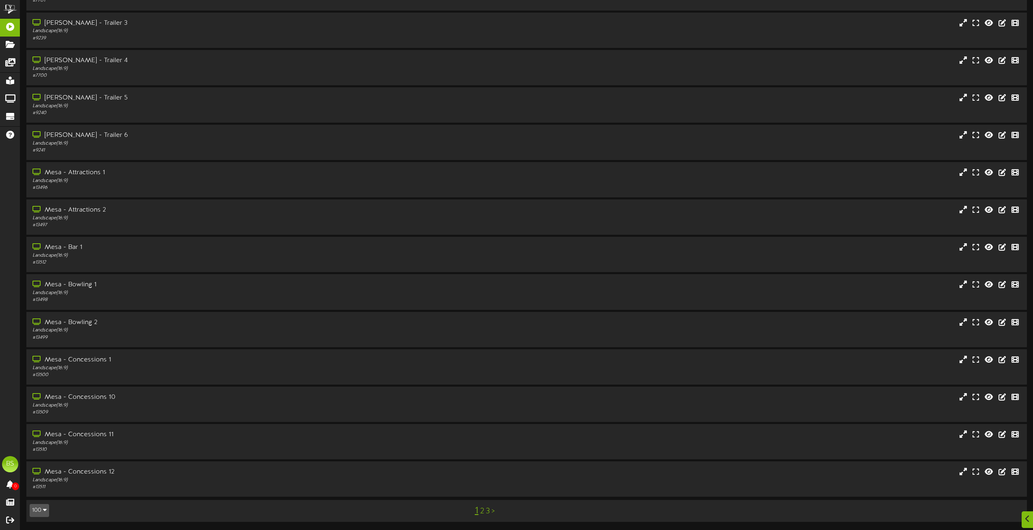
click at [481, 511] on link "2" at bounding box center [482, 511] width 4 height 9
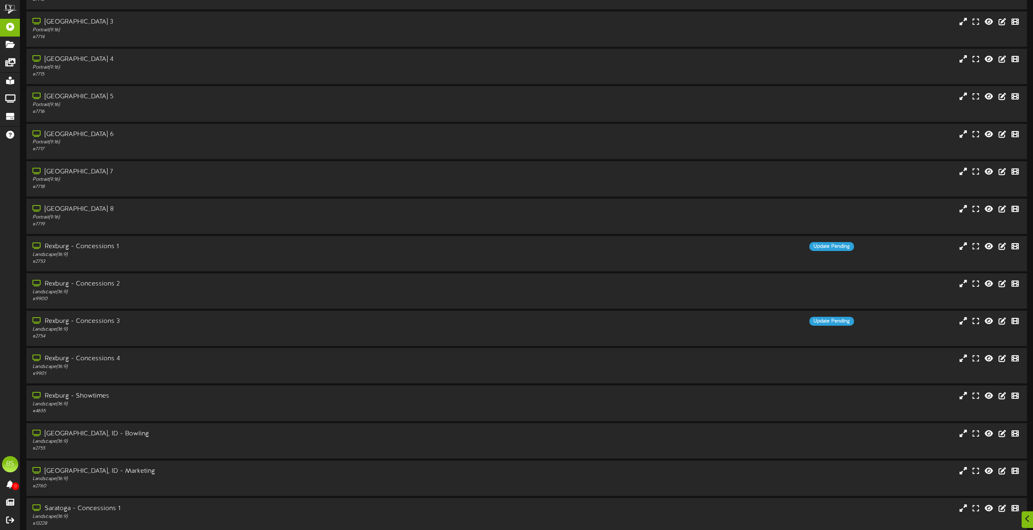
scroll to position [2152, 0]
click at [1002, 432] on icon at bounding box center [1004, 431] width 9 height 9
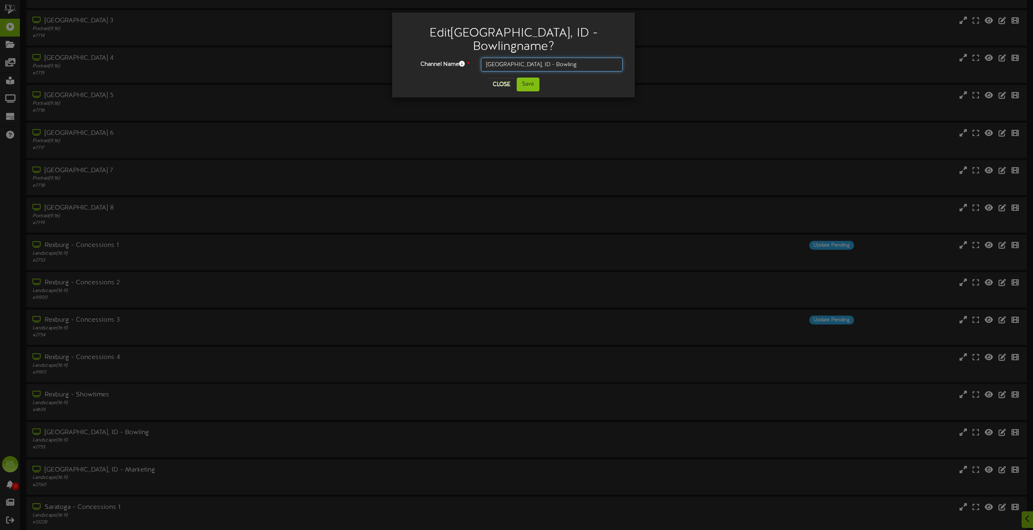
click at [517, 58] on input "[GEOGRAPHIC_DATA], ID - Bowling" at bounding box center [552, 65] width 142 height 14
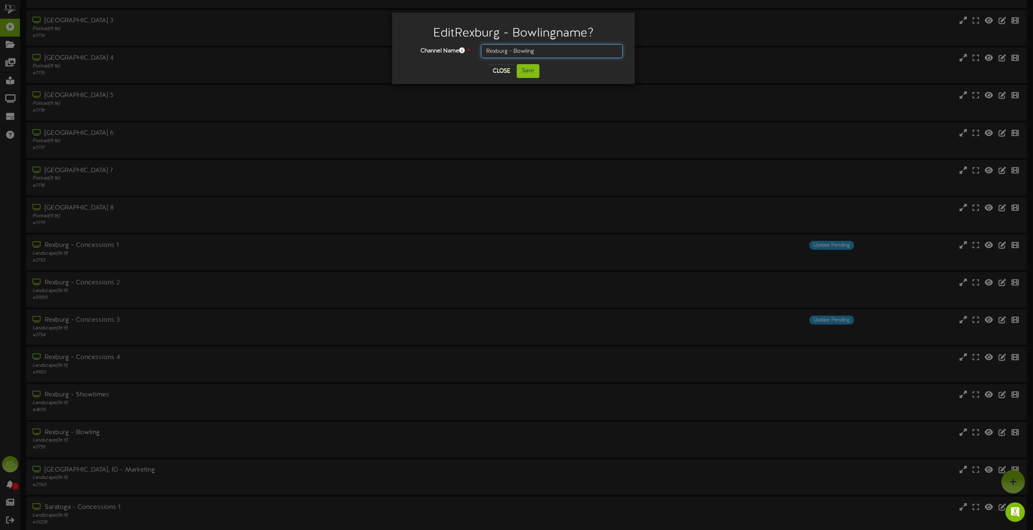
scroll to position [2111, 0]
type input "Rexburg - Bowling"
click at [529, 72] on button "Save" at bounding box center [528, 71] width 23 height 14
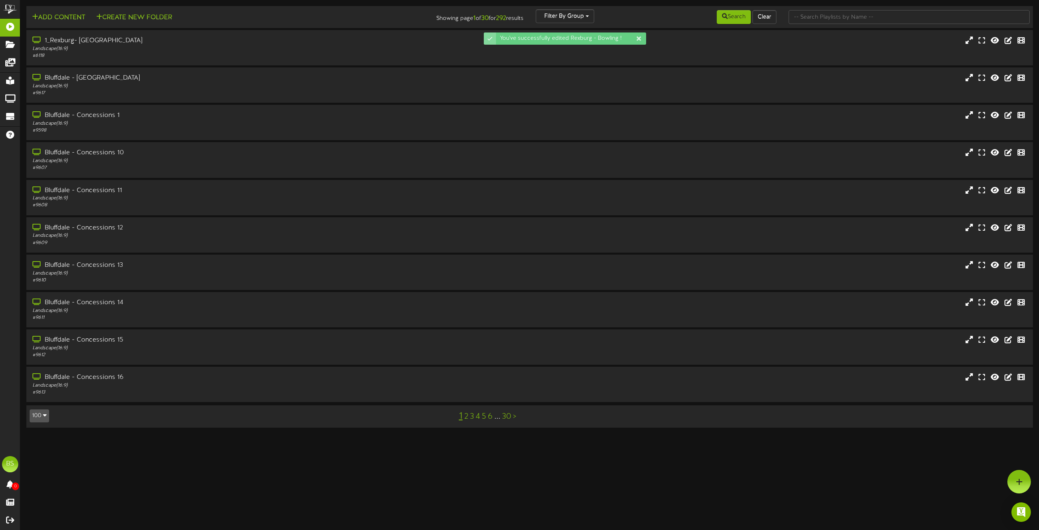
click at [41, 418] on button "100" at bounding box center [39, 415] width 19 height 13
click at [41, 416] on button "100" at bounding box center [39, 415] width 19 height 13
click at [35, 399] on div "100" at bounding box center [37, 400] width 15 height 12
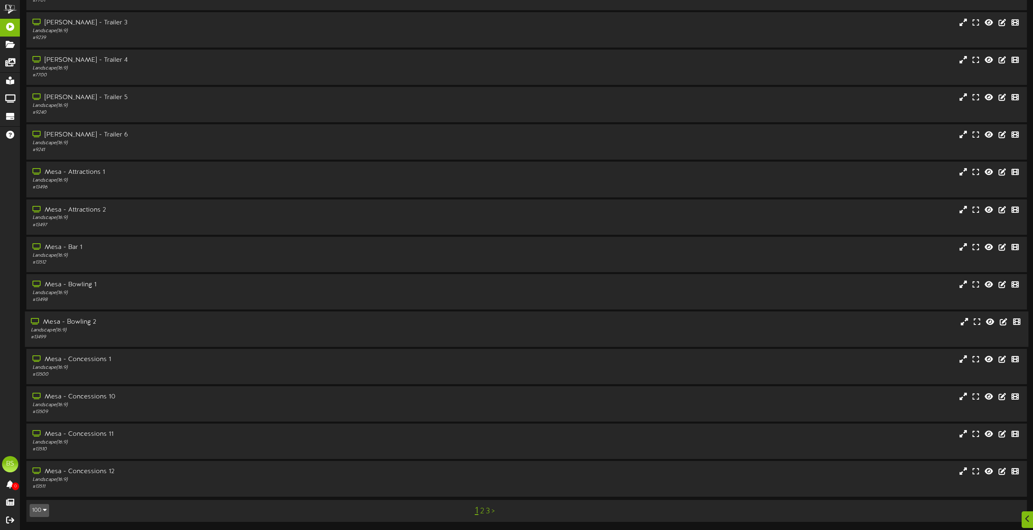
scroll to position [3671, 0]
click at [482, 510] on link "2" at bounding box center [482, 511] width 4 height 9
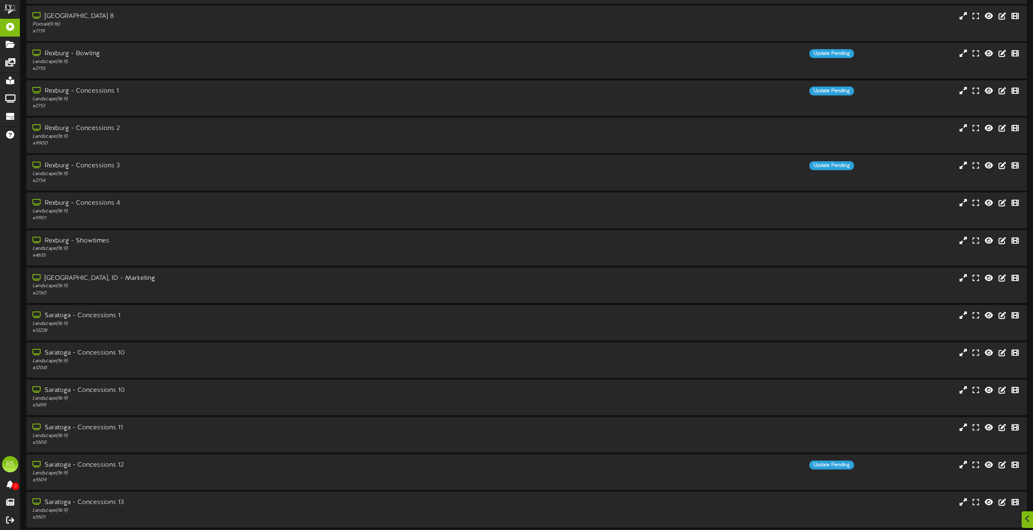
scroll to position [2355, 0]
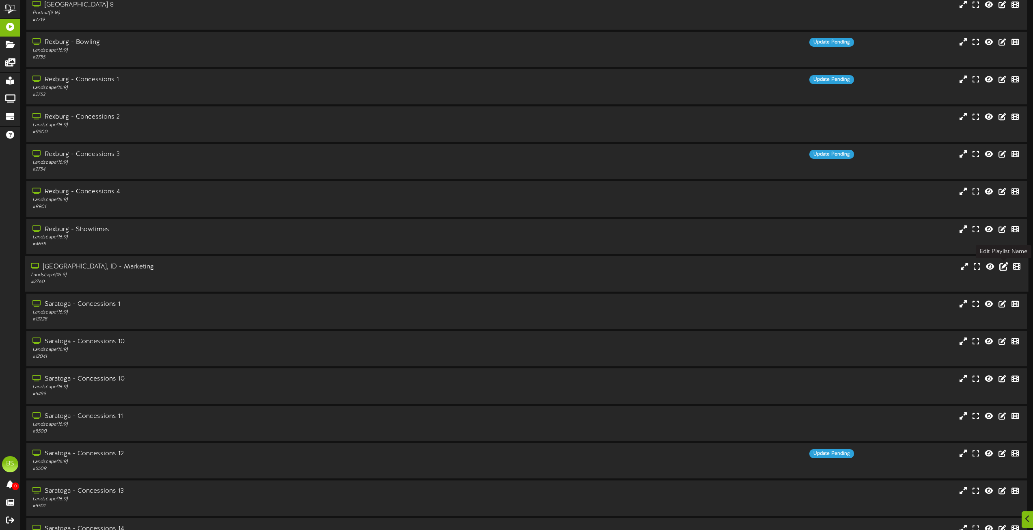
click at [1004, 266] on icon at bounding box center [1004, 265] width 9 height 9
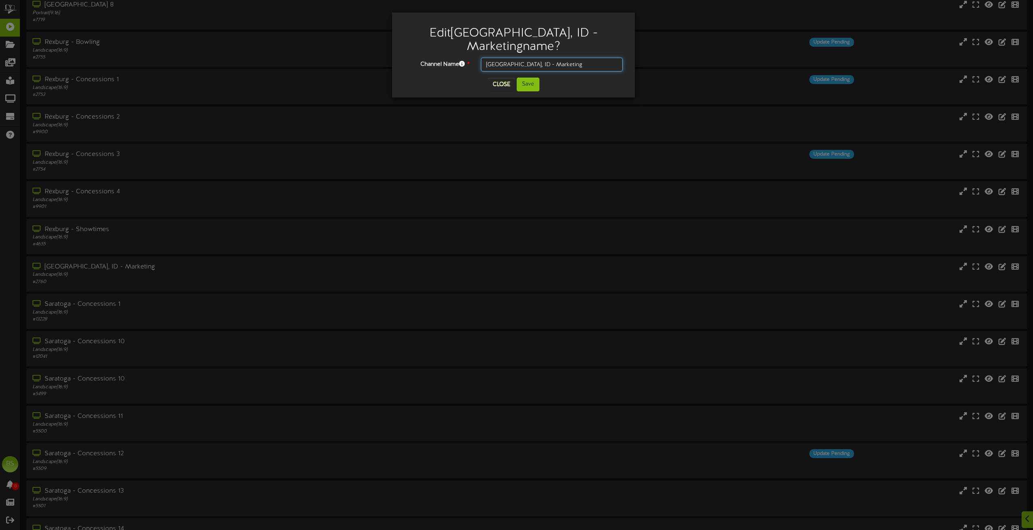
click at [518, 58] on input "[GEOGRAPHIC_DATA], ID - Marketing" at bounding box center [552, 65] width 142 height 14
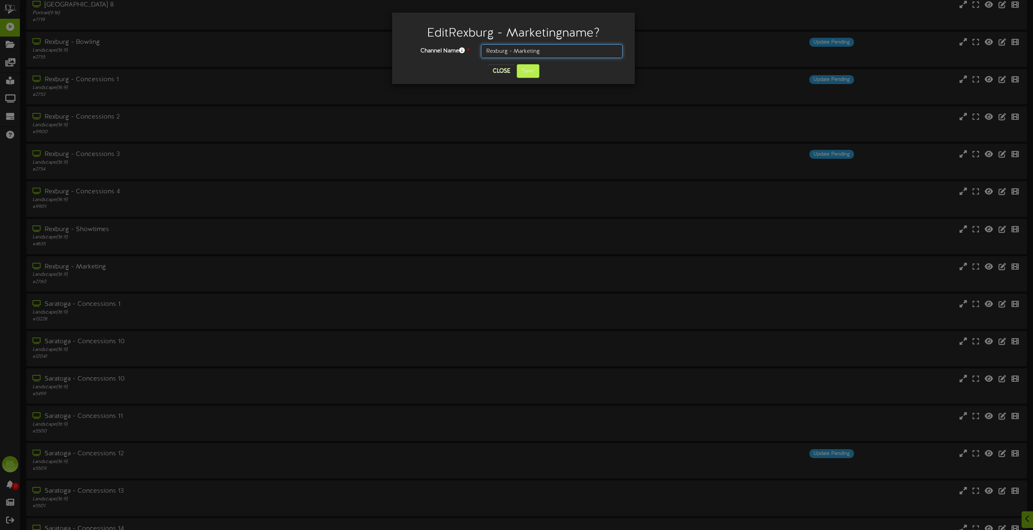
type input "Rexburg - Marketing"
click at [528, 73] on button "Save" at bounding box center [528, 71] width 23 height 14
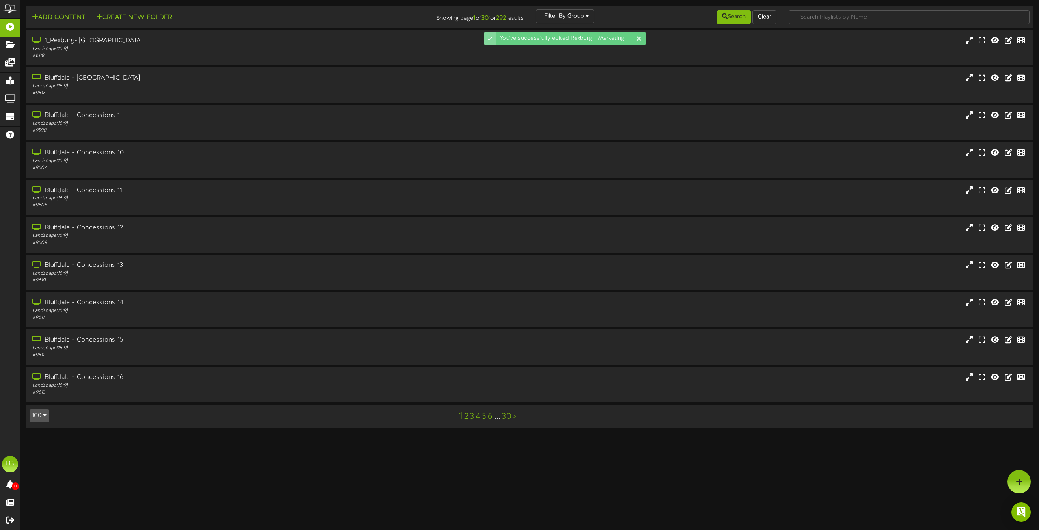
click at [45, 415] on icon "button" at bounding box center [45, 415] width 4 height 6
click at [42, 416] on button "100" at bounding box center [39, 415] width 19 height 13
click at [39, 400] on div "100" at bounding box center [37, 400] width 15 height 12
click at [39, 400] on html "ChannelValet Playlists Folders Messages My Library Groups Devices Help BS [PERS…" at bounding box center [519, 218] width 1039 height 436
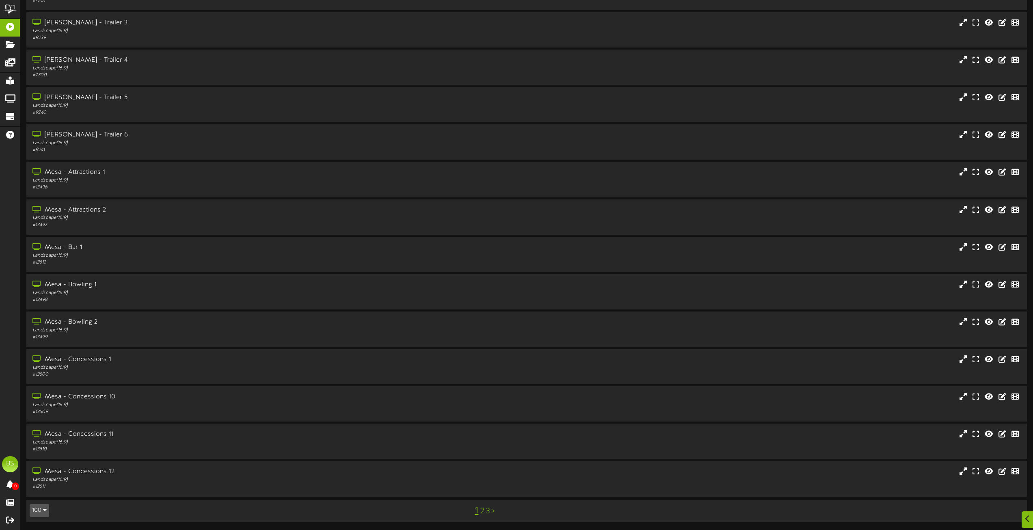
scroll to position [3671, 0]
click at [482, 512] on link "2" at bounding box center [482, 511] width 4 height 9
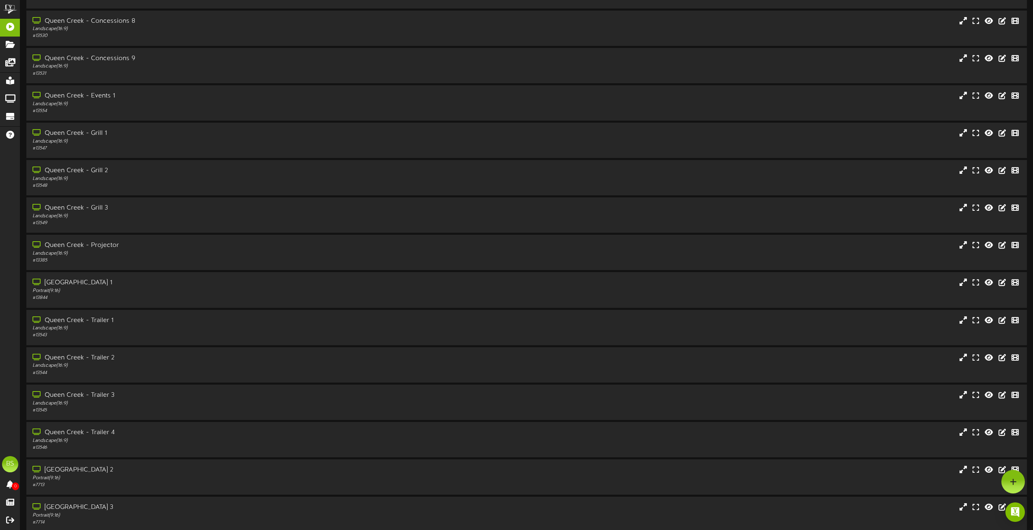
scroll to position [1665, 0]
click at [1003, 96] on icon at bounding box center [1004, 95] width 9 height 9
click at [1003, 98] on icon at bounding box center [1004, 95] width 9 height 9
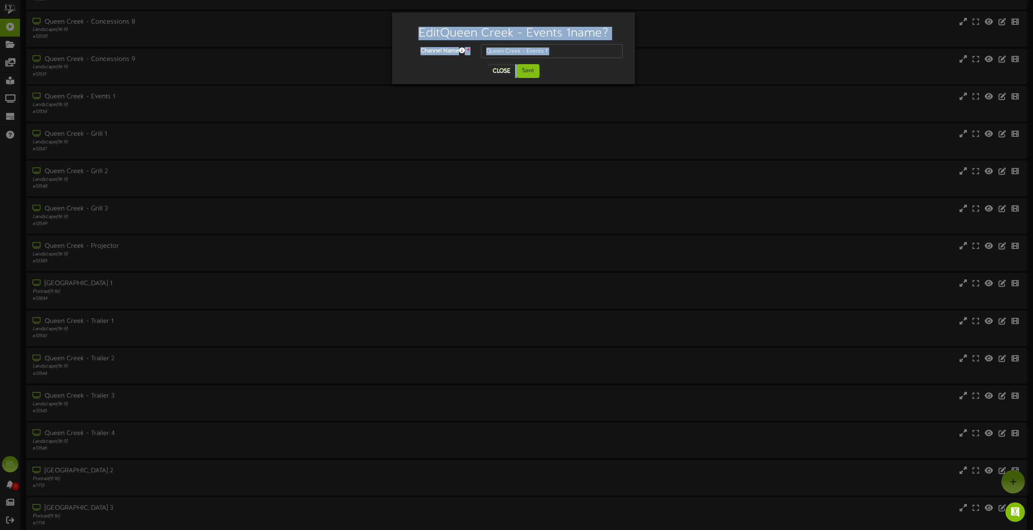
click at [558, 53] on input "Queen Creek - Events 1" at bounding box center [552, 51] width 142 height 14
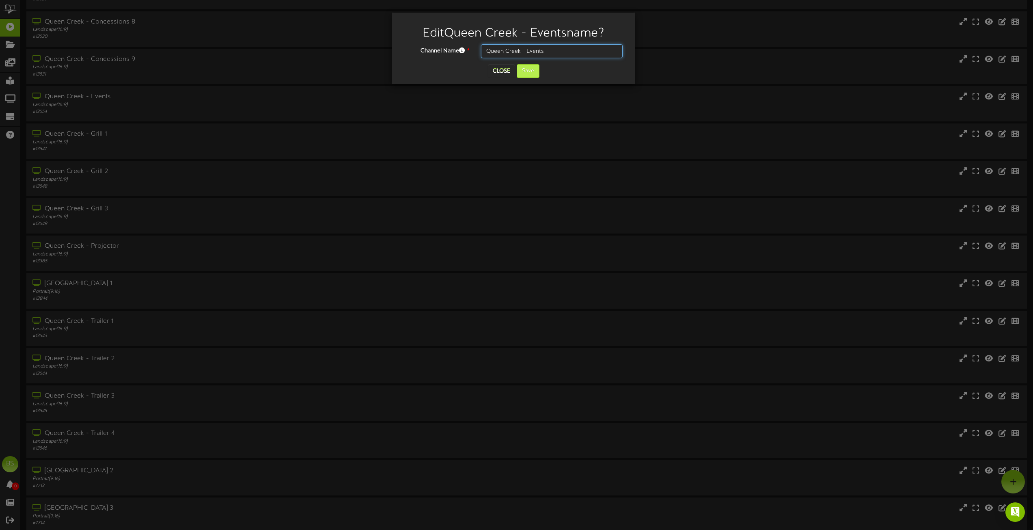
type input "Queen Creek - Events"
click at [526, 71] on button "Save" at bounding box center [528, 71] width 23 height 14
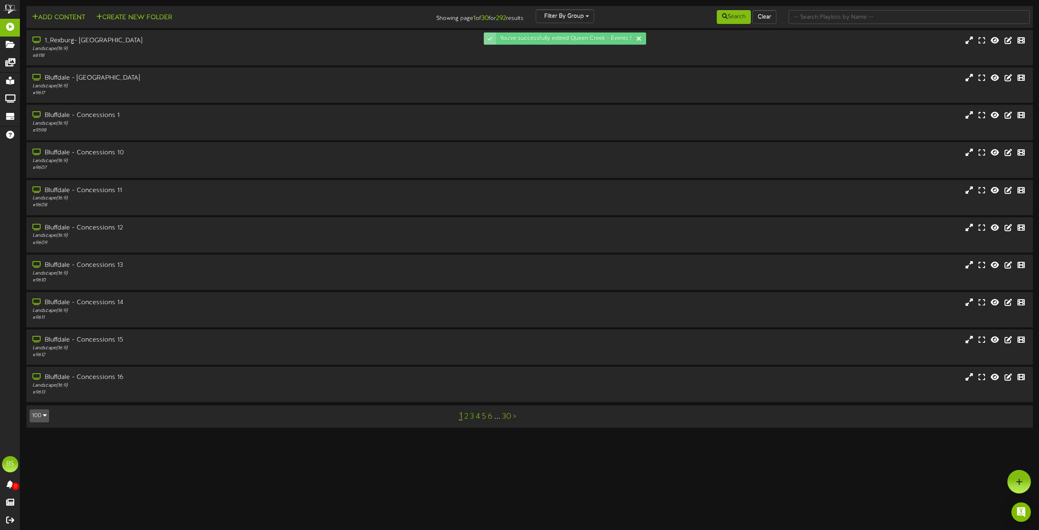
click at [40, 415] on button "100" at bounding box center [39, 415] width 19 height 13
click at [38, 400] on div "100" at bounding box center [37, 400] width 15 height 12
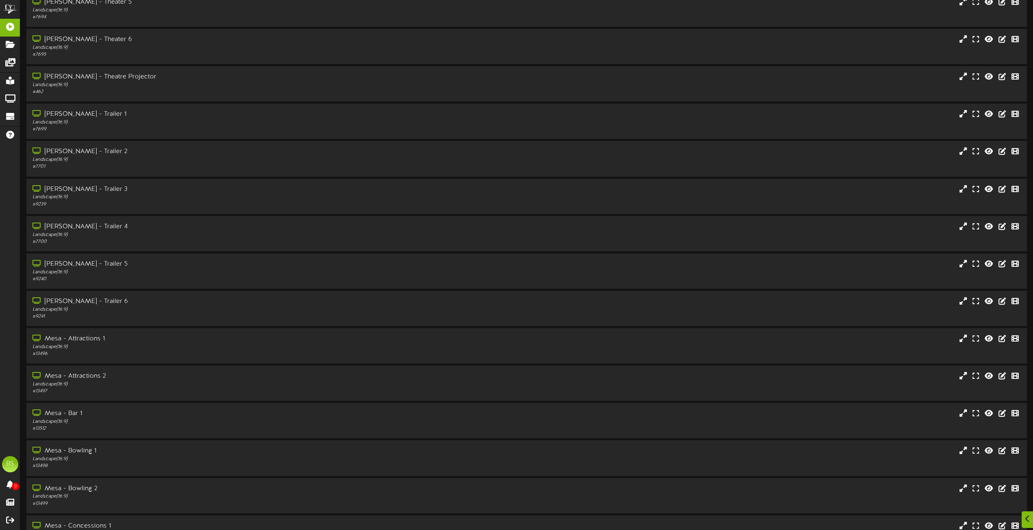
scroll to position [3671, 0]
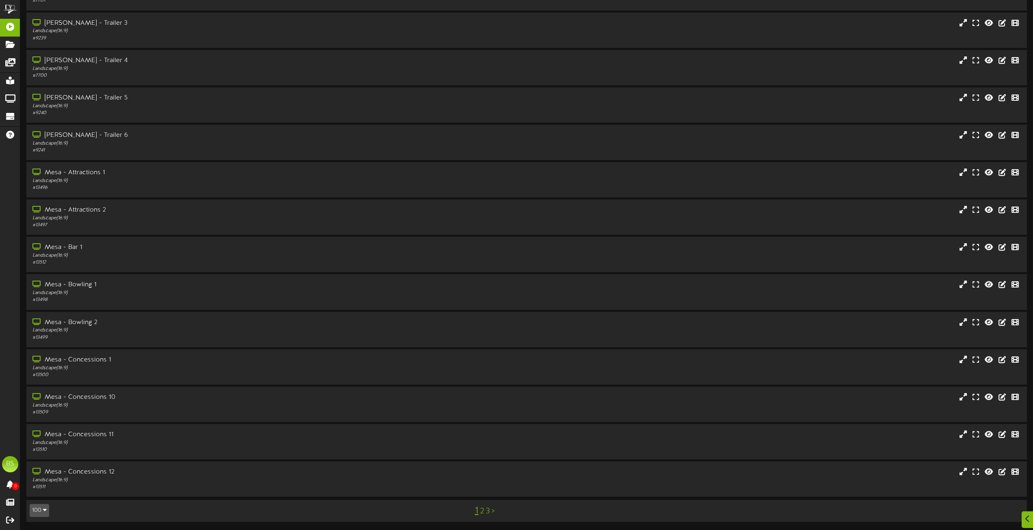
click at [482, 511] on link "2" at bounding box center [482, 511] width 4 height 9
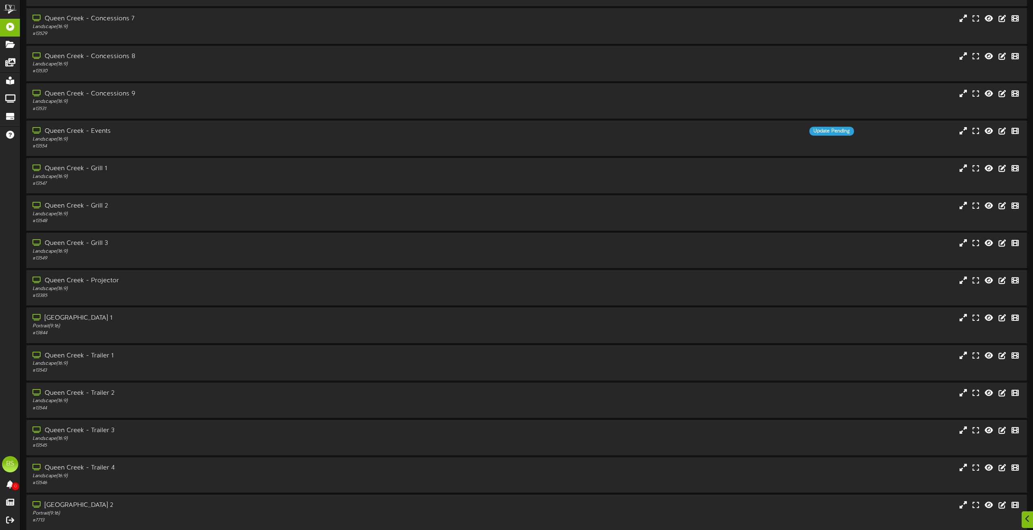
scroll to position [1705, 0]
click at [1004, 206] on icon at bounding box center [1004, 205] width 9 height 9
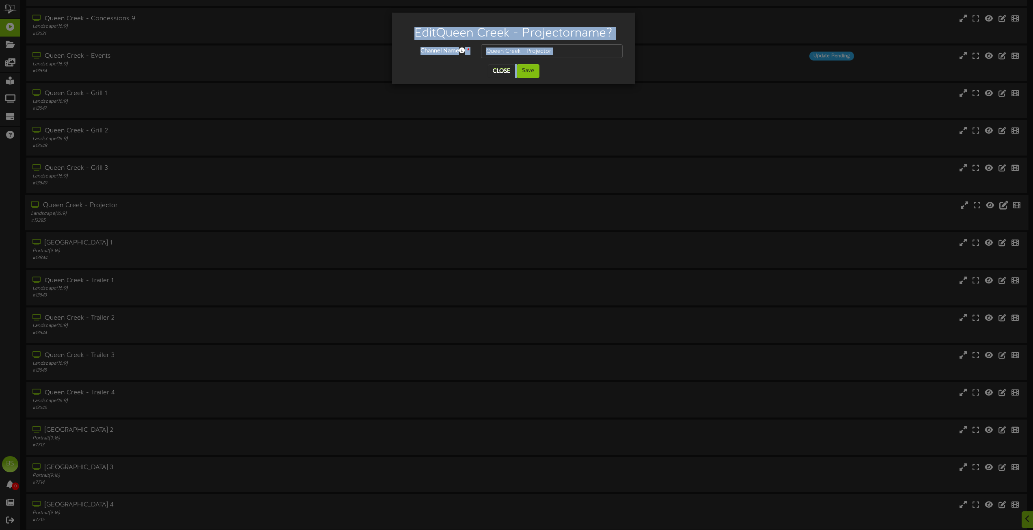
click at [1004, 206] on div "Edit Queen Creek - Projector name? Channel Name * Queen Creek - Projector Close…" at bounding box center [516, 265] width 1033 height 530
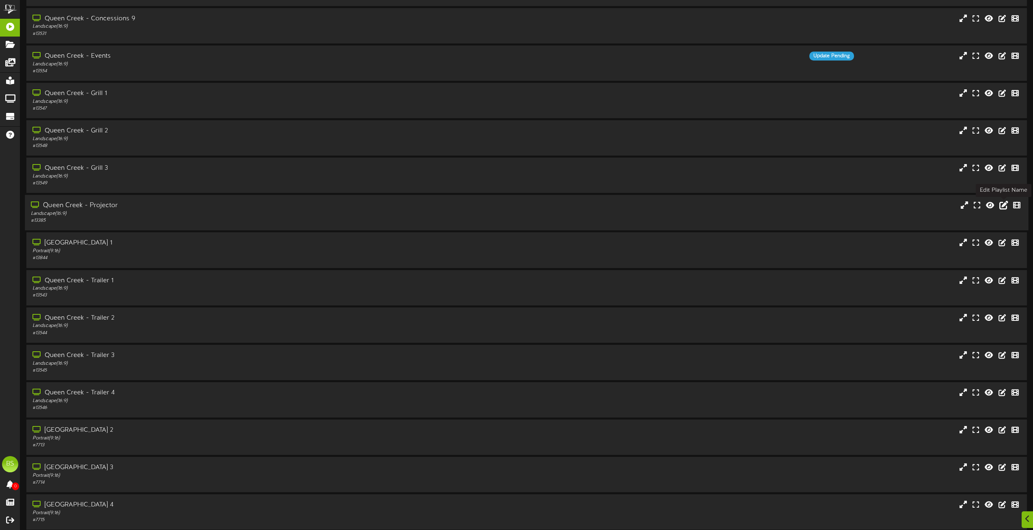
click at [1004, 205] on icon at bounding box center [1004, 205] width 9 height 9
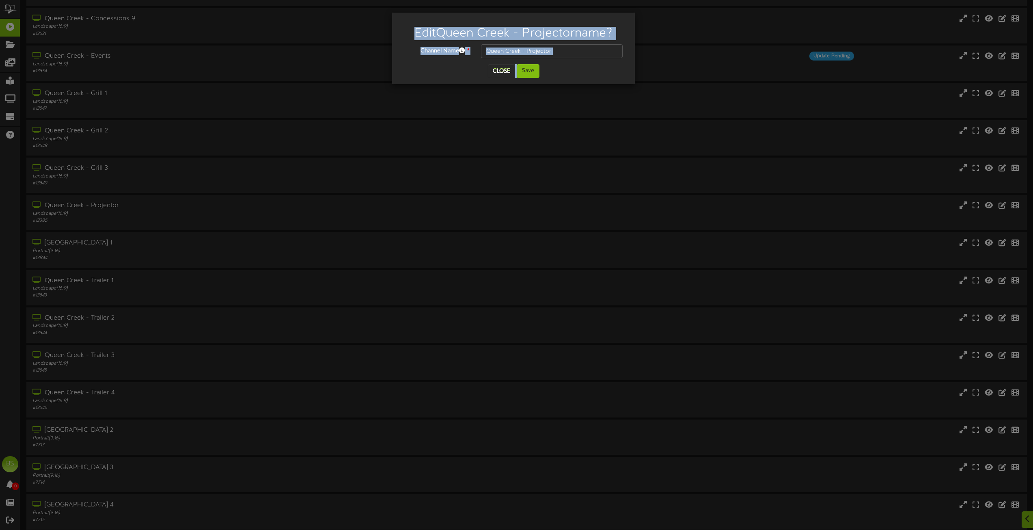
click at [525, 50] on input "Queen Creek - Projector" at bounding box center [552, 51] width 142 height 14
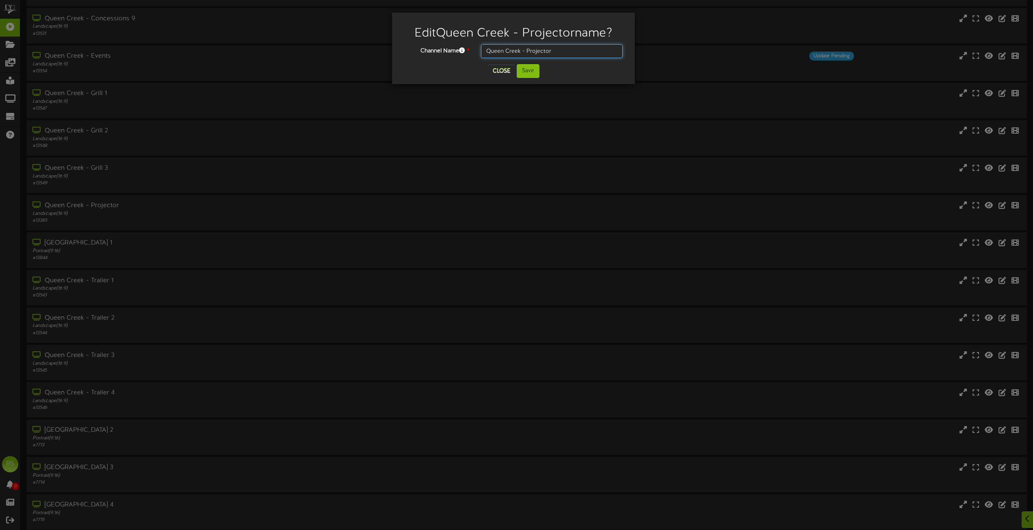
click at [527, 50] on input "Queen Creek - Projector" at bounding box center [552, 51] width 142 height 14
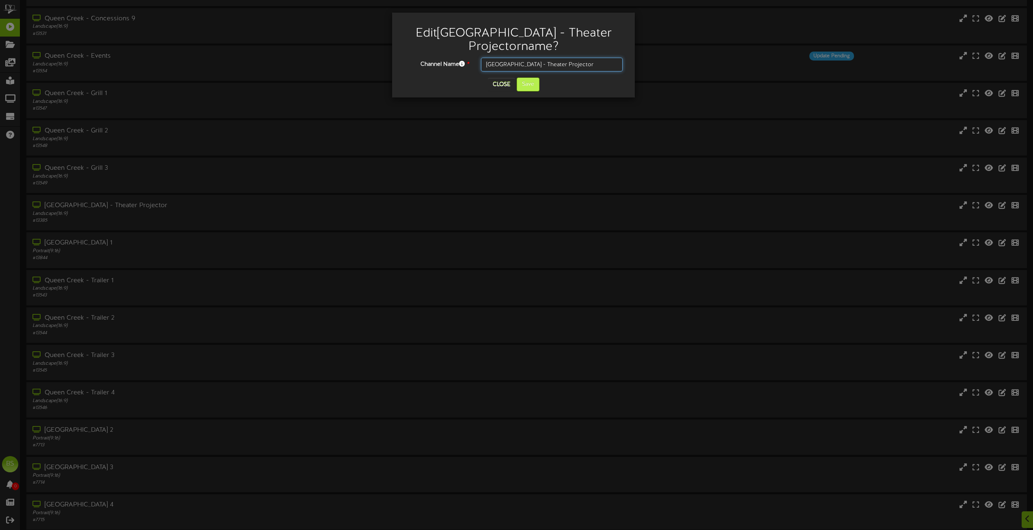
type input "[GEOGRAPHIC_DATA] - Theater Projector"
click at [530, 85] on button "Save" at bounding box center [528, 85] width 23 height 14
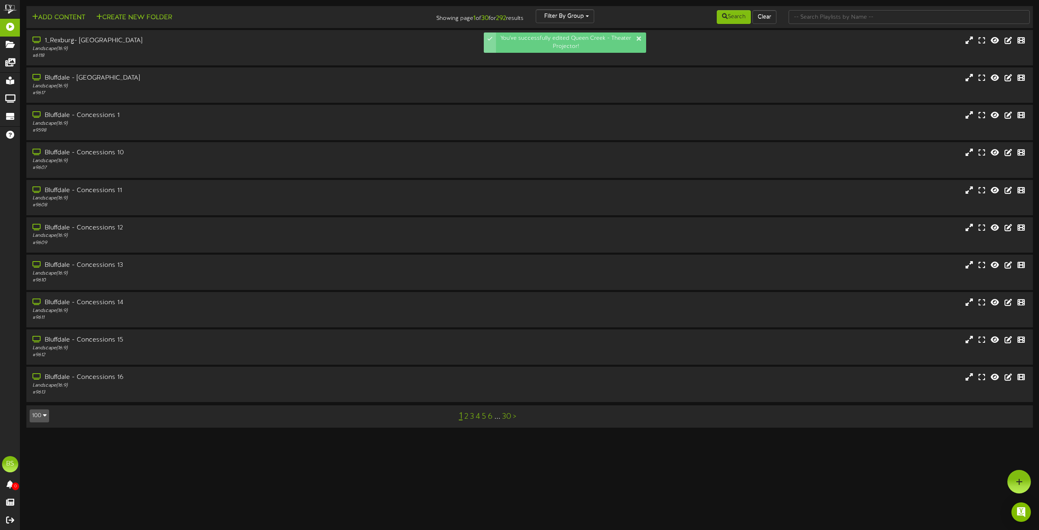
click at [44, 412] on button "100" at bounding box center [39, 415] width 19 height 13
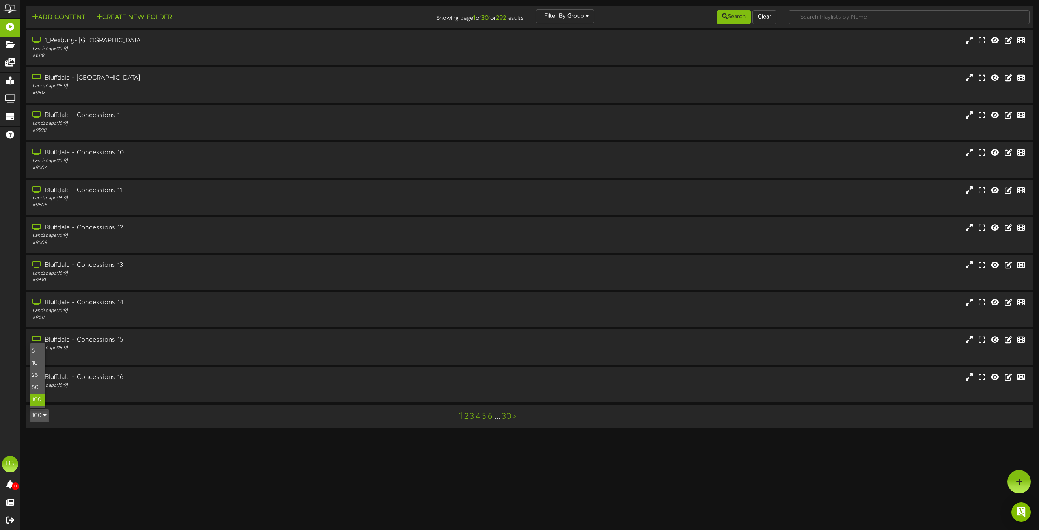
click at [32, 398] on div "100" at bounding box center [37, 400] width 15 height 12
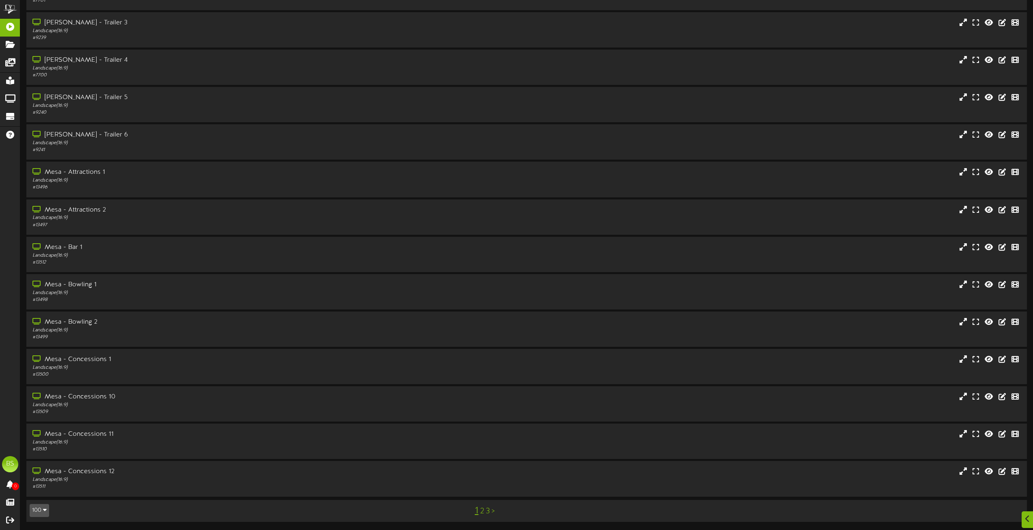
scroll to position [3671, 0]
click at [482, 510] on link "2" at bounding box center [482, 511] width 4 height 9
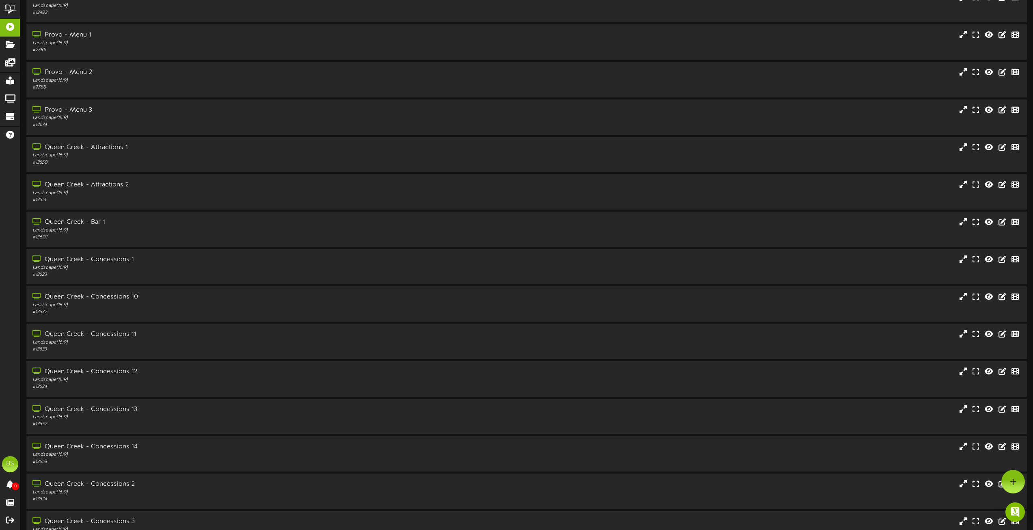
scroll to position [974, 0]
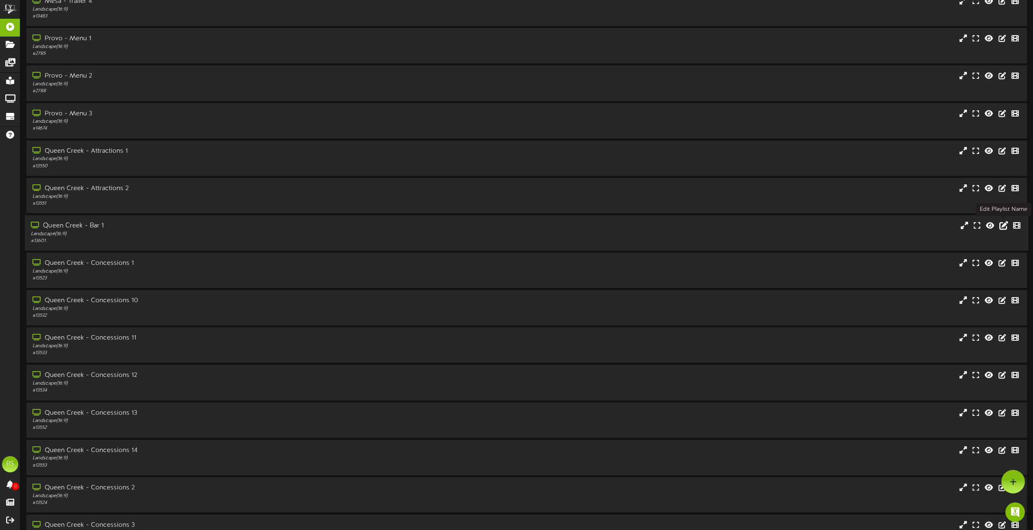
click at [1004, 226] on icon at bounding box center [1004, 224] width 9 height 9
click at [1003, 224] on icon at bounding box center [1004, 224] width 9 height 9
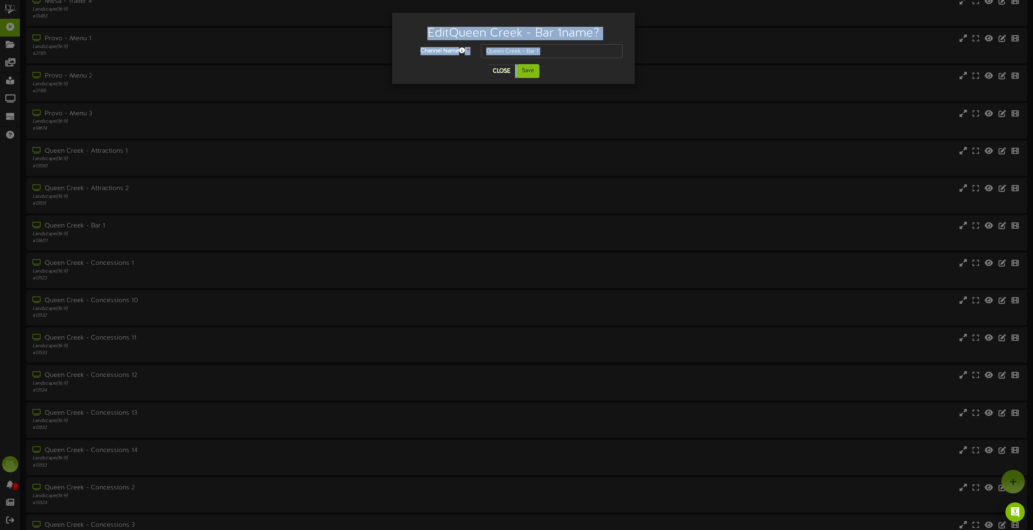
click at [542, 54] on input "Queen Creek - Bar 1" at bounding box center [552, 51] width 142 height 14
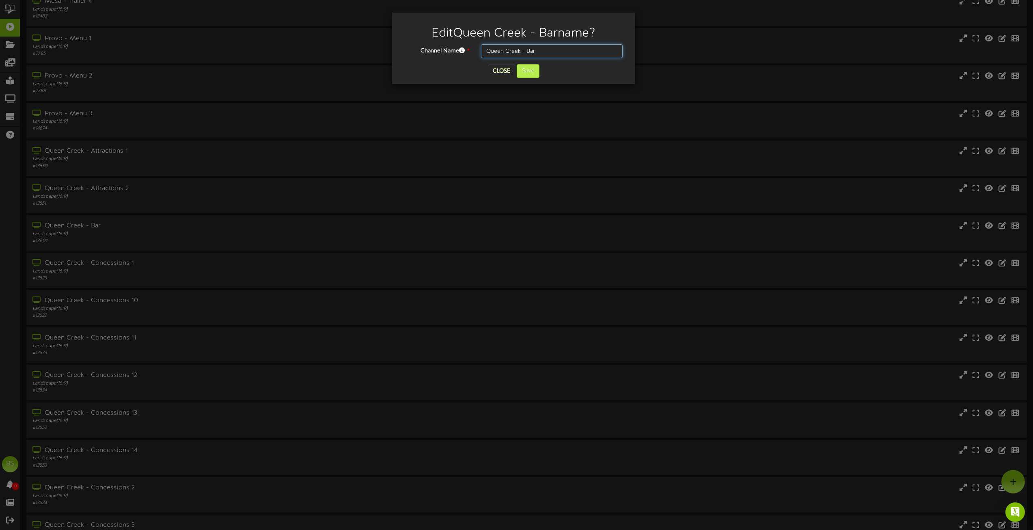
type input "Queen Creek - Bar"
click at [529, 72] on button "Save" at bounding box center [528, 71] width 23 height 14
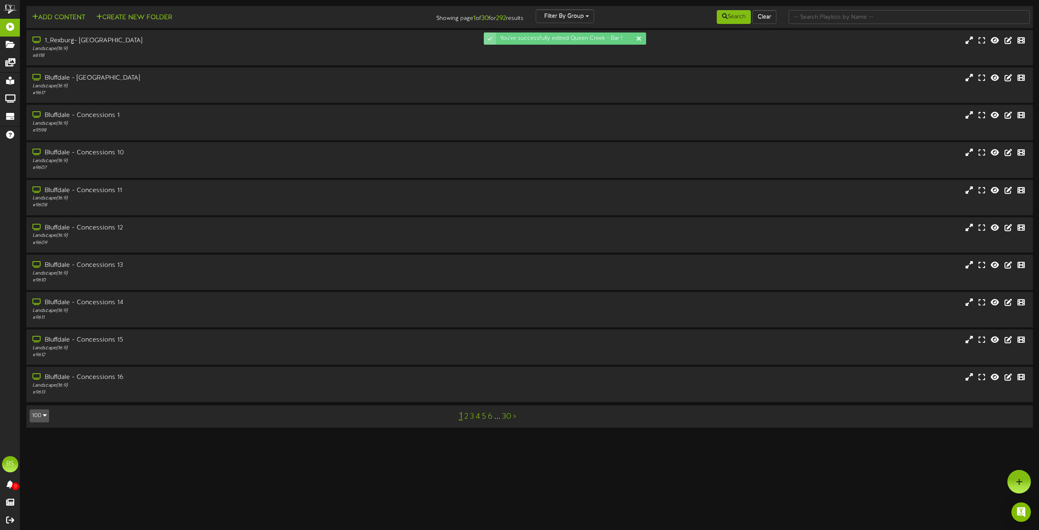
click at [44, 416] on icon "button" at bounding box center [45, 415] width 4 height 6
click at [44, 415] on icon "button" at bounding box center [45, 415] width 4 height 6
click at [37, 402] on div "100" at bounding box center [37, 400] width 15 height 12
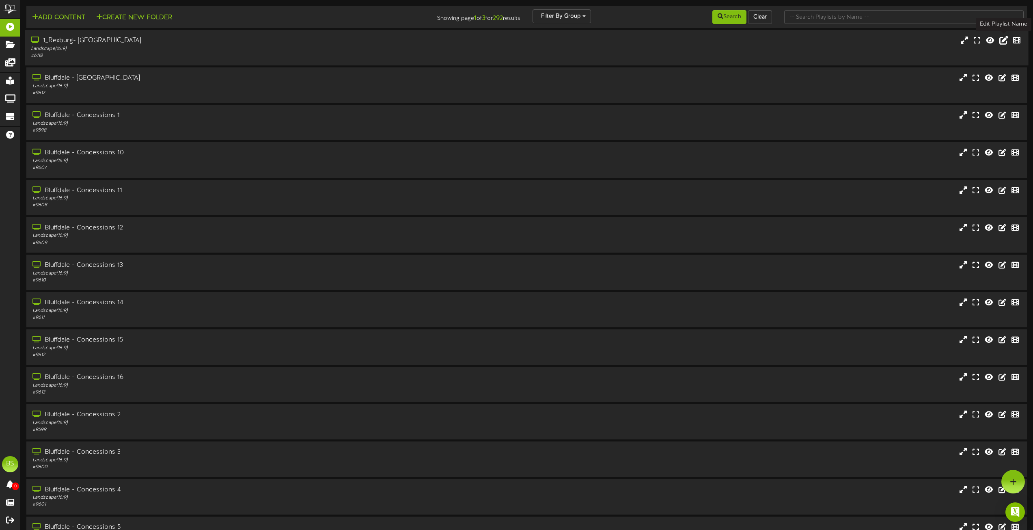
click at [1004, 39] on icon at bounding box center [1004, 40] width 9 height 9
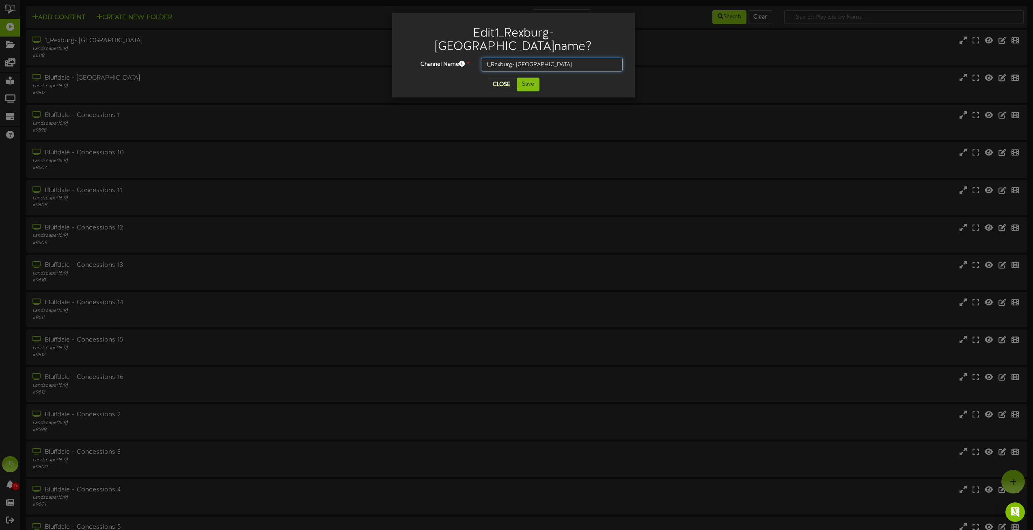
click at [490, 58] on input "1_Rexburg- [GEOGRAPHIC_DATA]" at bounding box center [552, 65] width 142 height 14
type input "Z_Rexburg- [GEOGRAPHIC_DATA]"
click at [525, 78] on button "Save" at bounding box center [528, 85] width 23 height 14
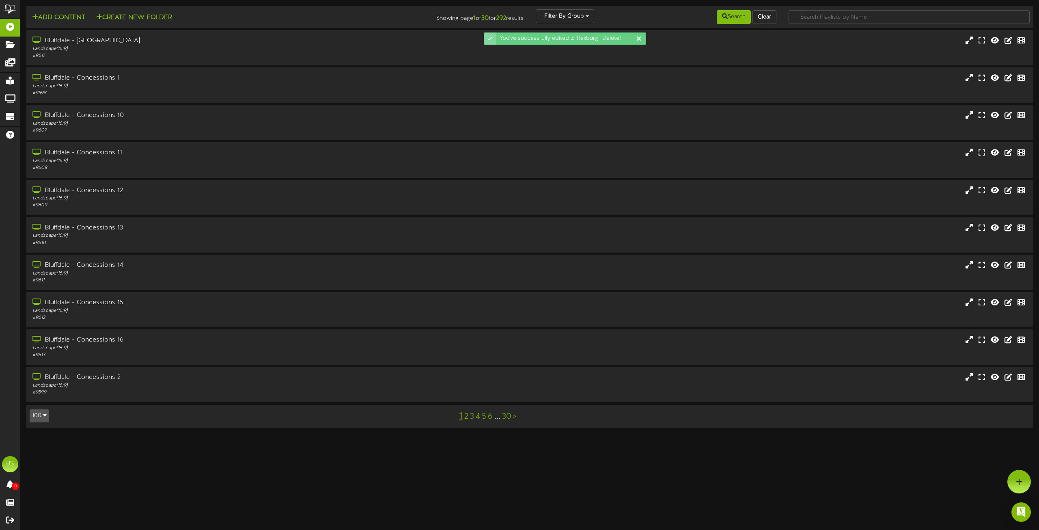
click at [45, 415] on icon "button" at bounding box center [45, 415] width 4 height 6
drag, startPoint x: 39, startPoint y: 399, endPoint x: 63, endPoint y: 403, distance: 24.3
click at [39, 398] on div "100" at bounding box center [37, 400] width 15 height 12
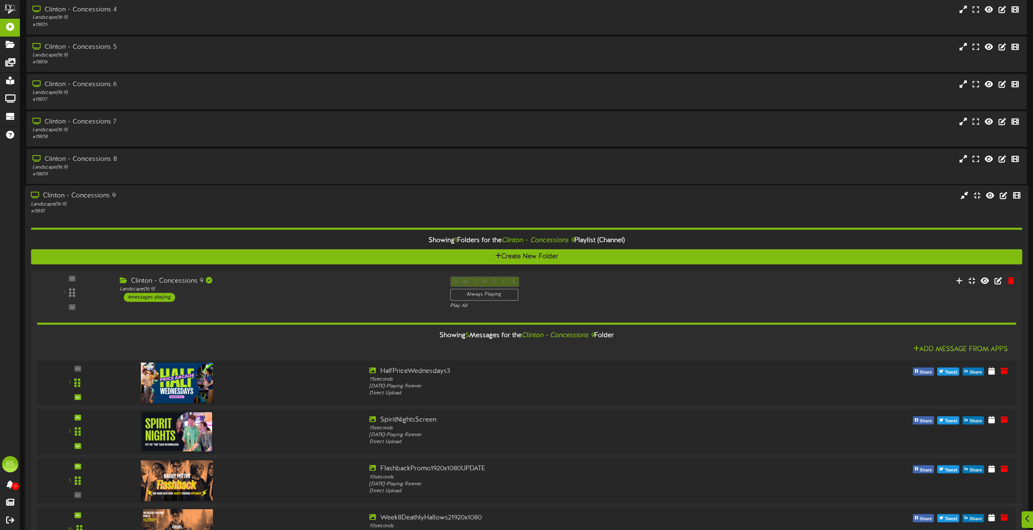
scroll to position [1746, 0]
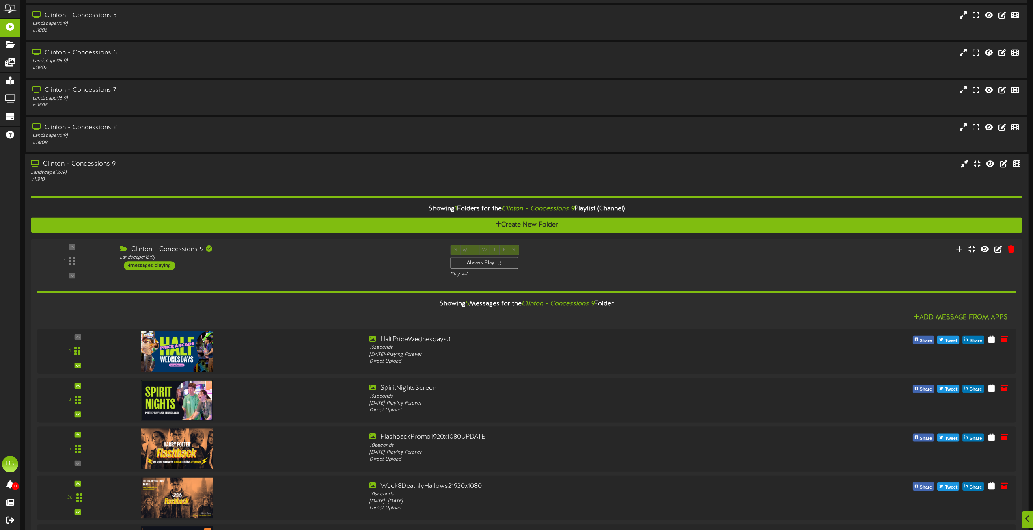
click at [98, 165] on div "Clinton - Concessions 9" at bounding box center [234, 164] width 406 height 9
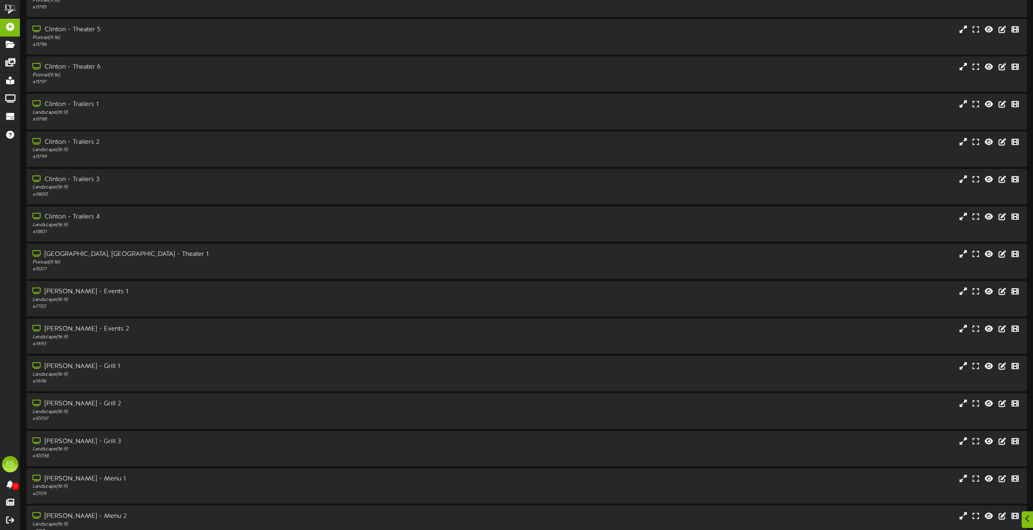
scroll to position [2192, 0]
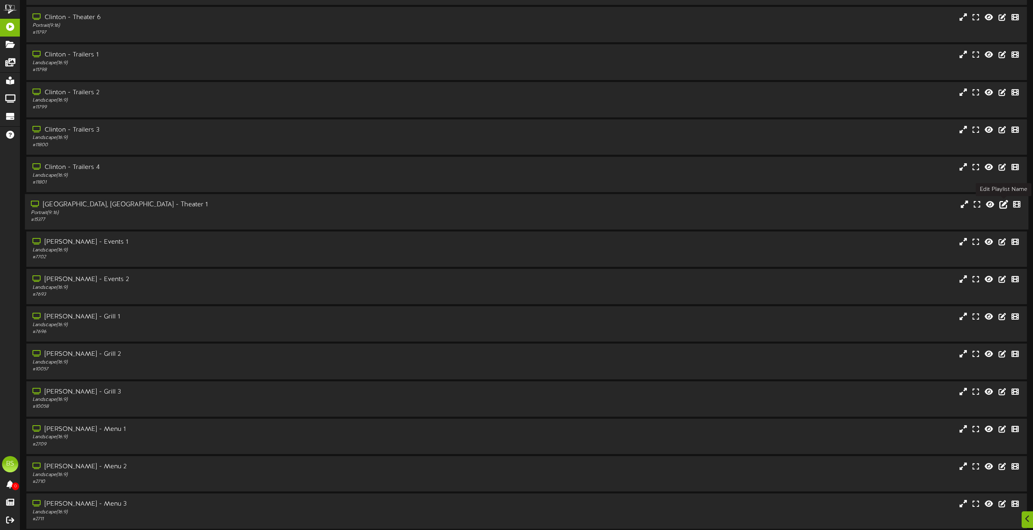
click at [1004, 205] on icon at bounding box center [1004, 203] width 9 height 9
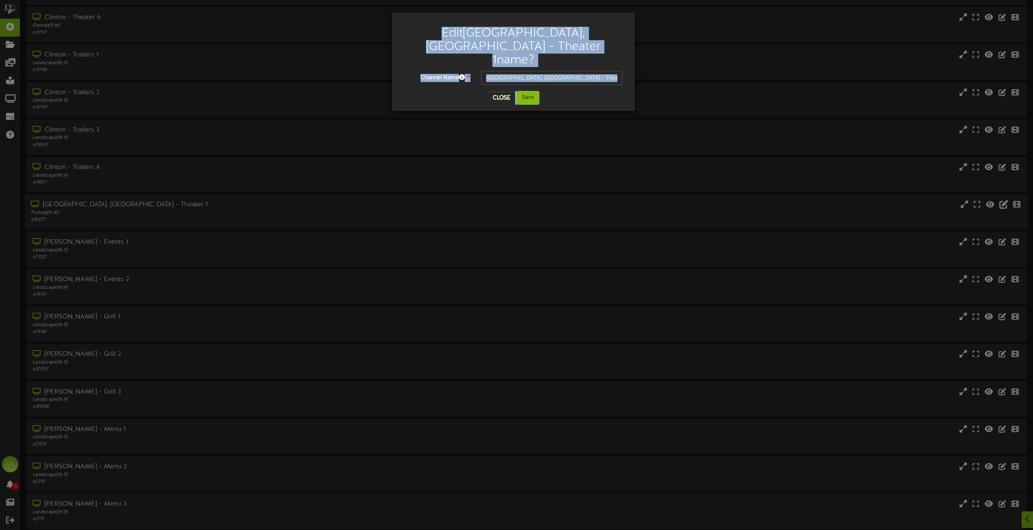
click at [1004, 205] on div "Edit [PERSON_NAME], [GEOGRAPHIC_DATA] - Theater 1 name? Channel Name * [GEOGRAP…" at bounding box center [516, 265] width 1033 height 530
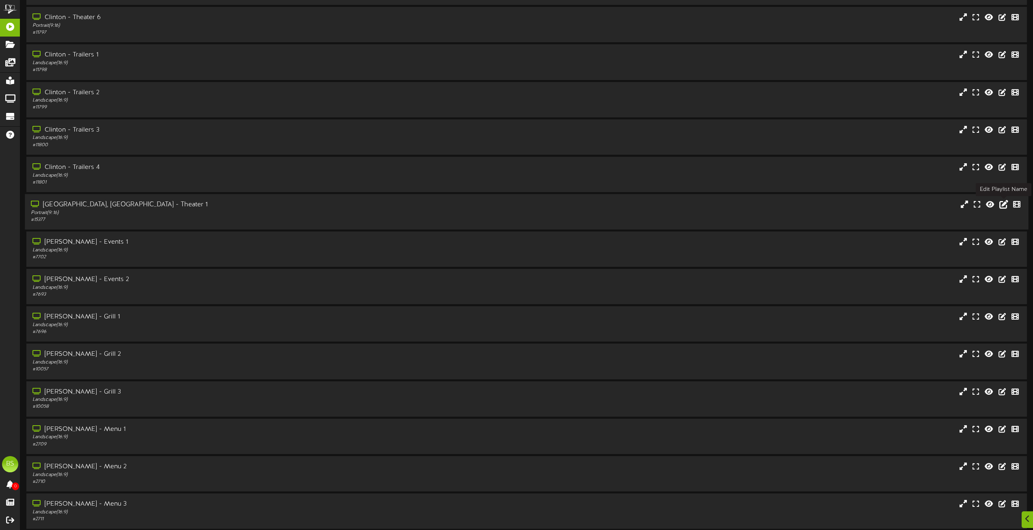
click at [1005, 203] on icon at bounding box center [1004, 203] width 9 height 9
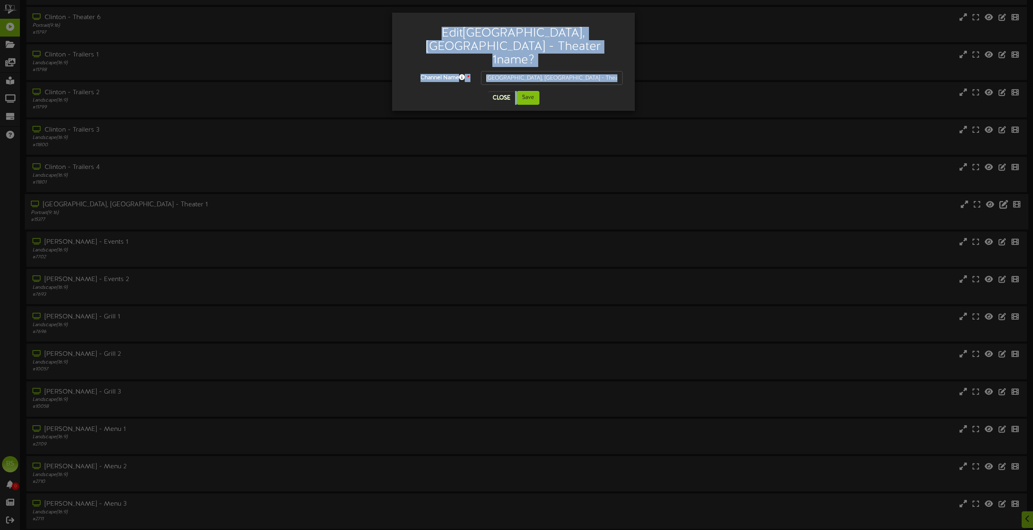
click at [1005, 203] on div "Edit [PERSON_NAME], [GEOGRAPHIC_DATA] - Theater 1 name? Channel Name * [GEOGRAP…" at bounding box center [516, 265] width 1033 height 530
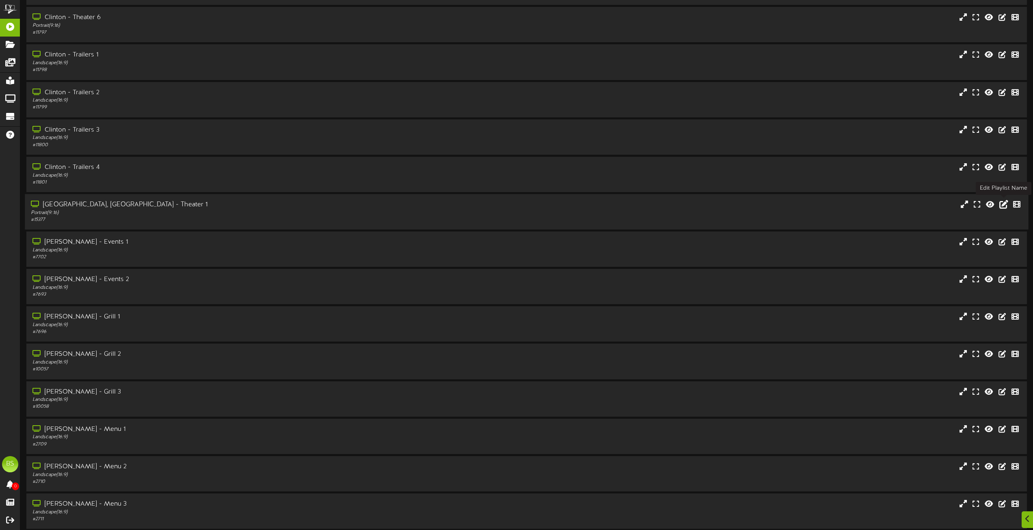
click at [1002, 203] on icon at bounding box center [1004, 203] width 9 height 9
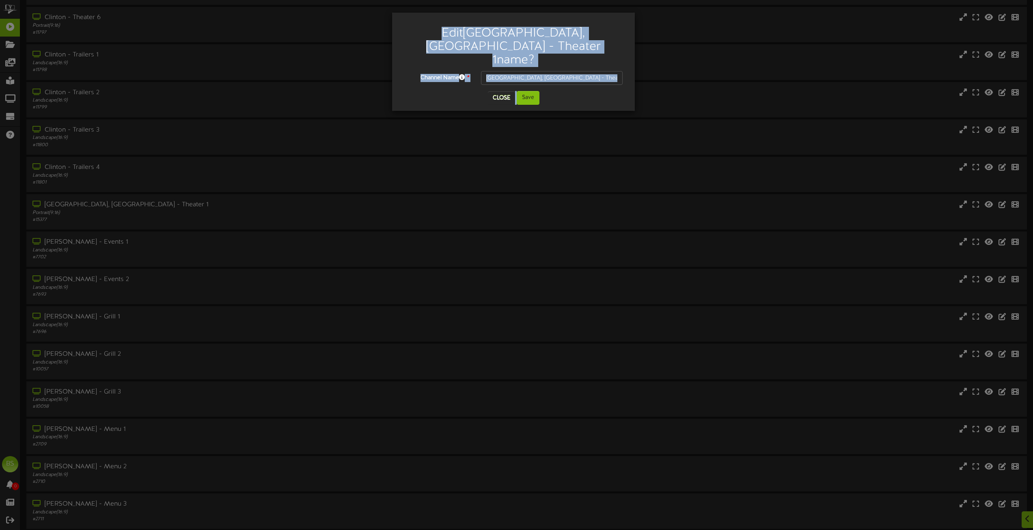
click at [516, 71] on input "[GEOGRAPHIC_DATA], [GEOGRAPHIC_DATA] - Theater 1" at bounding box center [552, 78] width 142 height 14
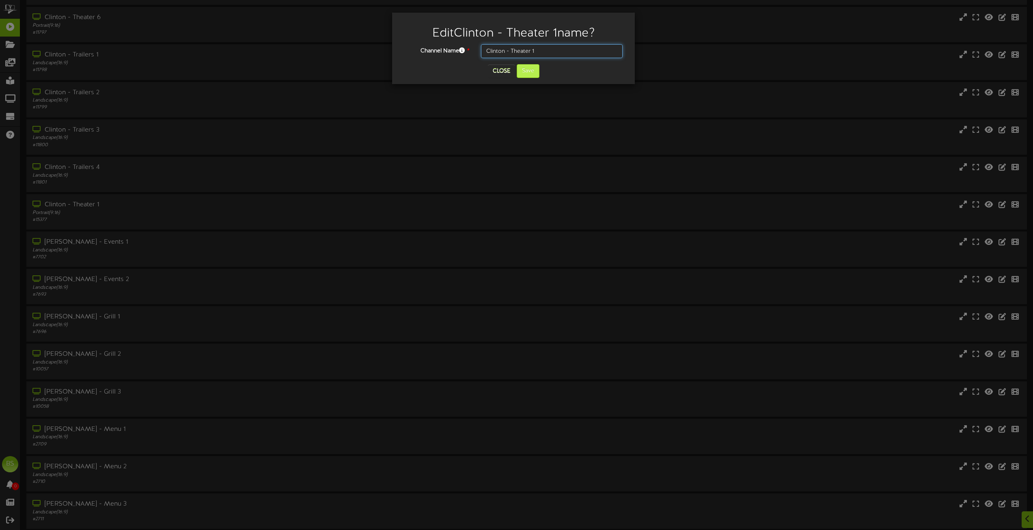
type input "Clinton - Theater 1"
click at [532, 73] on button "Save" at bounding box center [528, 71] width 23 height 14
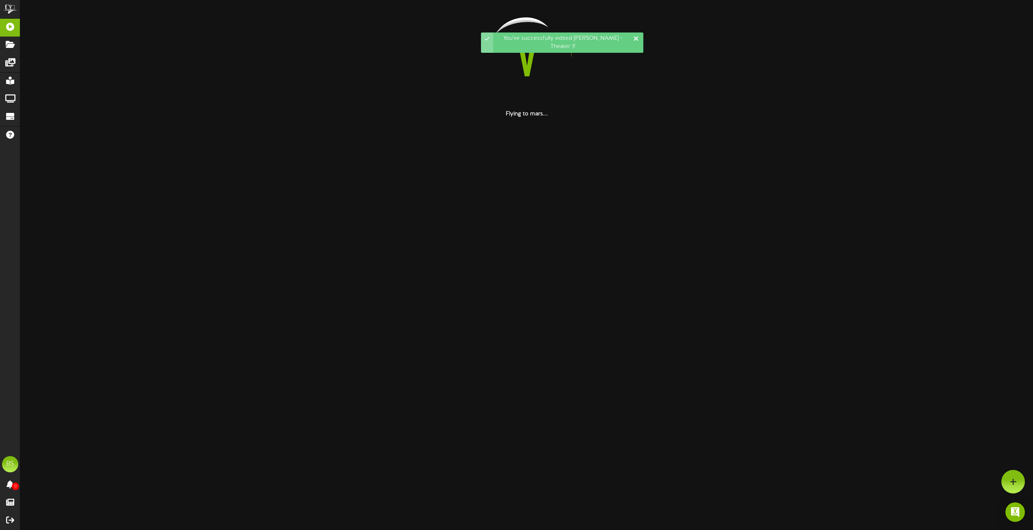
scroll to position [0, 0]
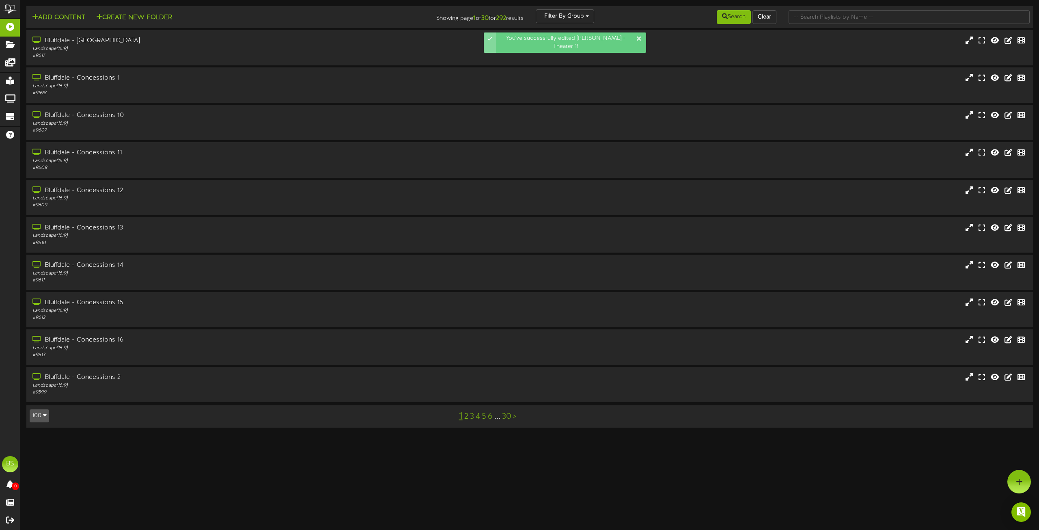
click at [42, 417] on button "100" at bounding box center [39, 415] width 19 height 13
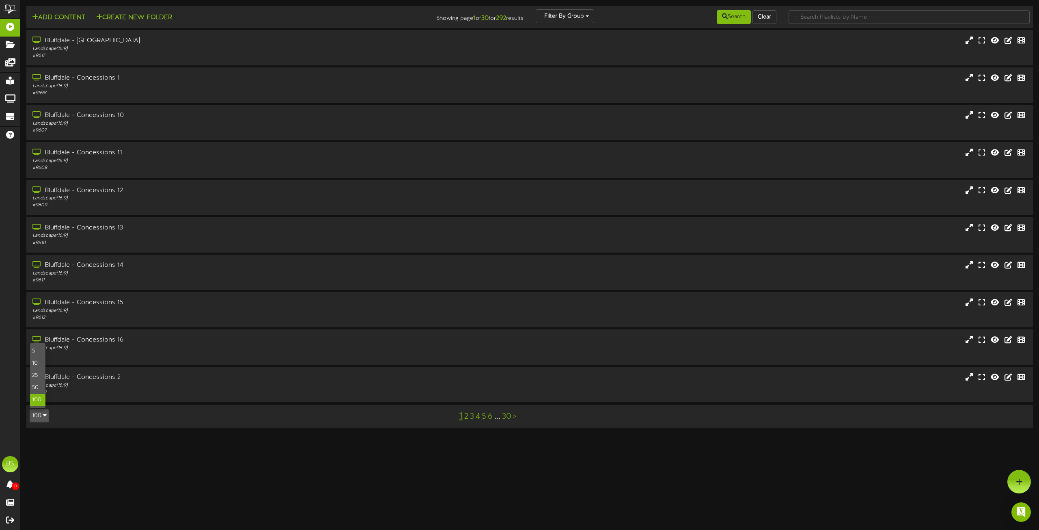
click at [39, 400] on div "100" at bounding box center [37, 400] width 15 height 12
click at [39, 400] on html "ChannelValet Playlists Folders Messages My Library Groups Devices Help BS [PERS…" at bounding box center [519, 218] width 1039 height 436
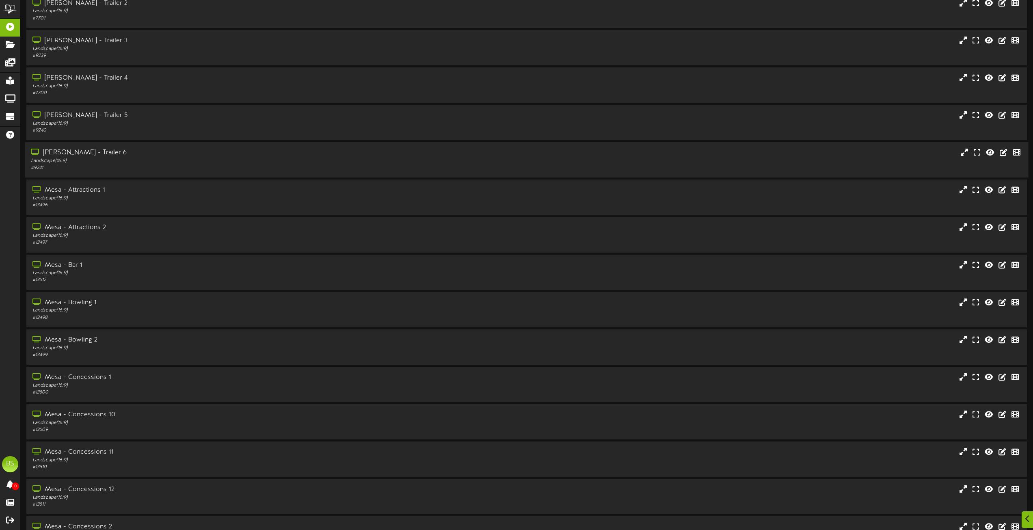
scroll to position [3272, 0]
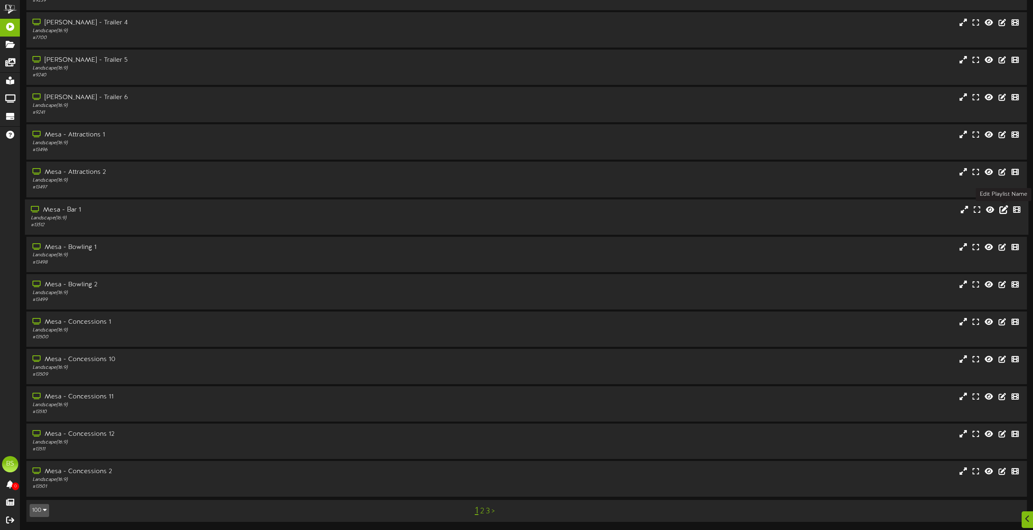
click at [1002, 210] on icon at bounding box center [1004, 209] width 9 height 9
click at [1005, 209] on icon at bounding box center [1004, 209] width 9 height 9
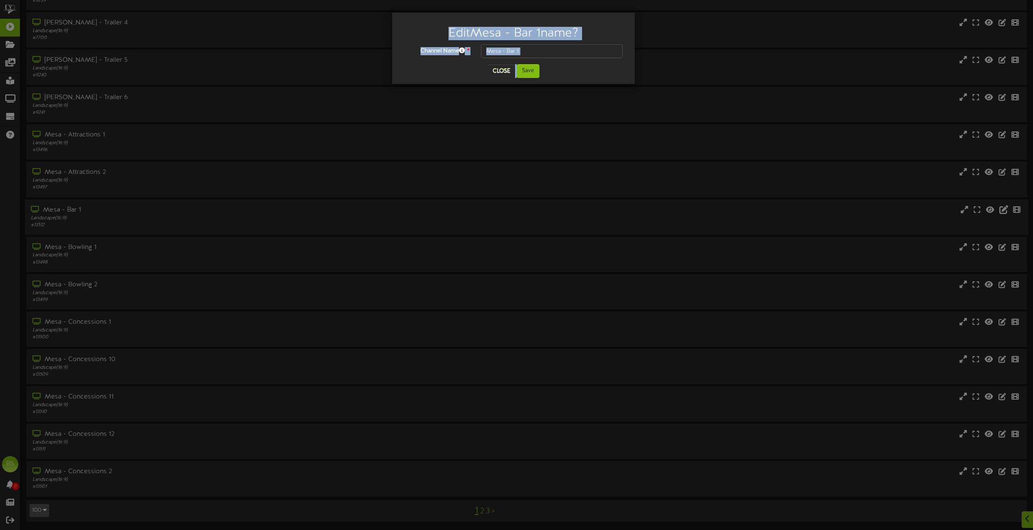
click at [1005, 209] on div "Edit Mesa - Bar 1 name? Channel Name * Mesa - Bar 1 Close Save" at bounding box center [516, 265] width 1033 height 530
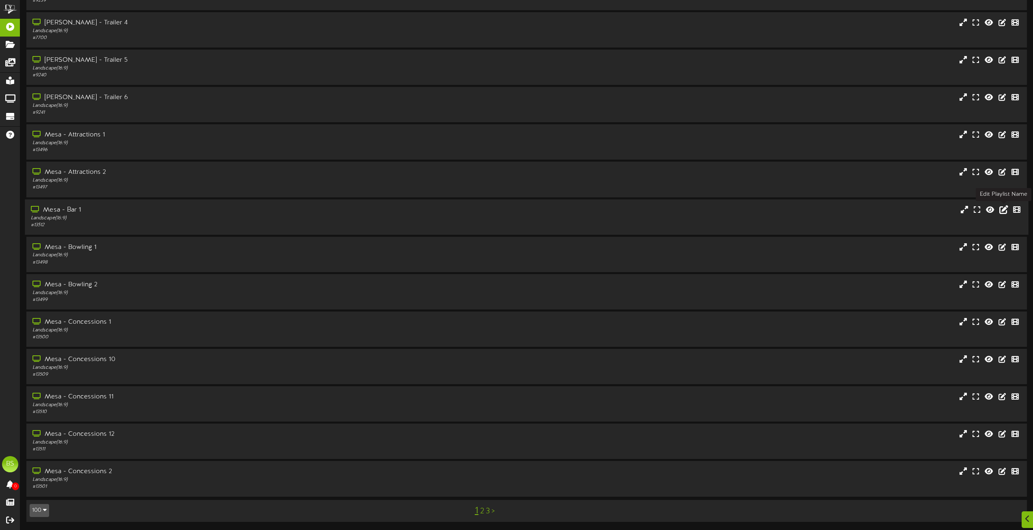
click at [1004, 209] on icon at bounding box center [1004, 209] width 9 height 9
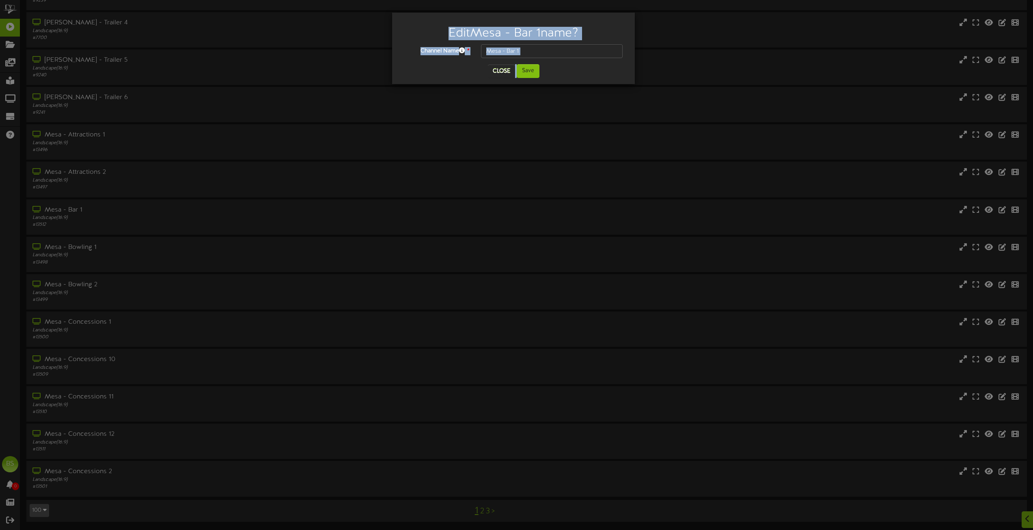
click at [525, 49] on input "Mesa - Bar 1" at bounding box center [552, 51] width 142 height 14
type input "Mesa - Bar"
click at [528, 74] on button "Save" at bounding box center [528, 71] width 23 height 14
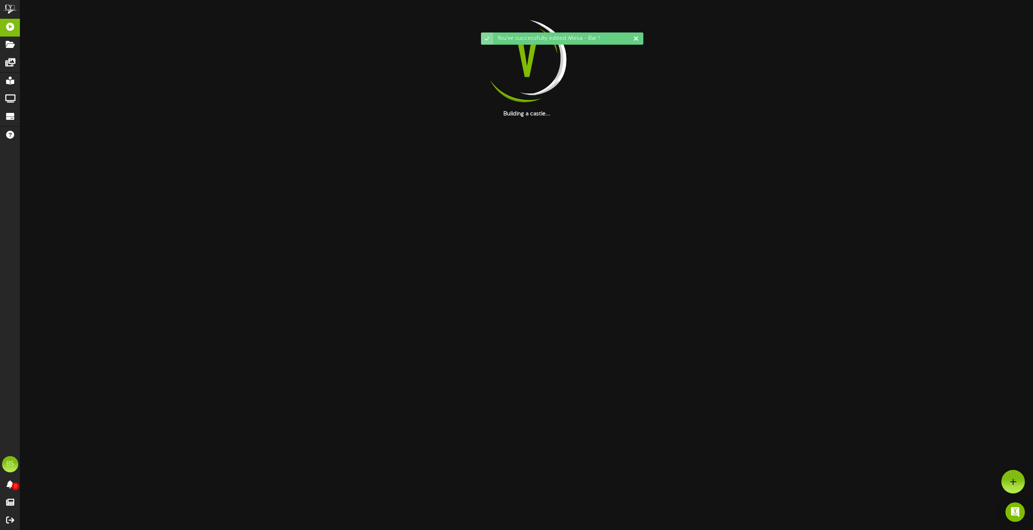
scroll to position [0, 0]
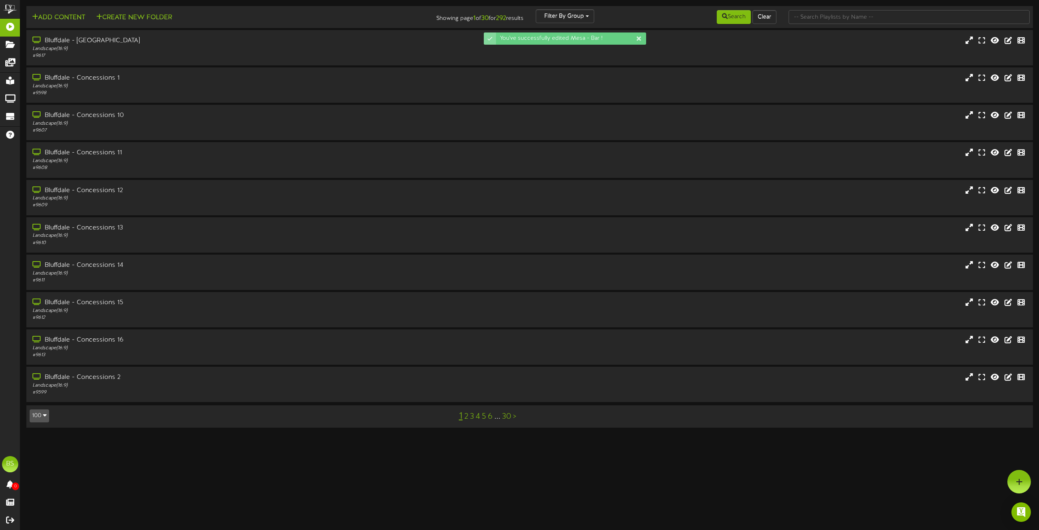
click at [45, 415] on icon "button" at bounding box center [45, 415] width 4 height 6
click at [45, 413] on icon "button" at bounding box center [45, 415] width 4 height 6
click at [44, 413] on icon "button" at bounding box center [45, 415] width 4 height 6
click at [41, 414] on button "100" at bounding box center [39, 415] width 19 height 13
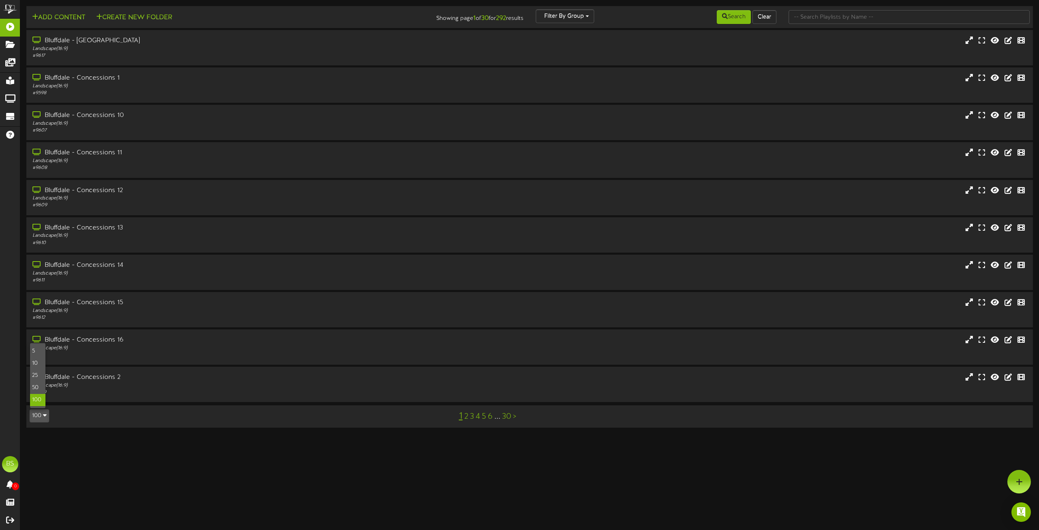
click at [40, 401] on div "100" at bounding box center [37, 400] width 15 height 12
click at [40, 401] on html "ChannelValet Playlists Folders Messages My Library Groups Devices Help BS [PERS…" at bounding box center [519, 218] width 1039 height 436
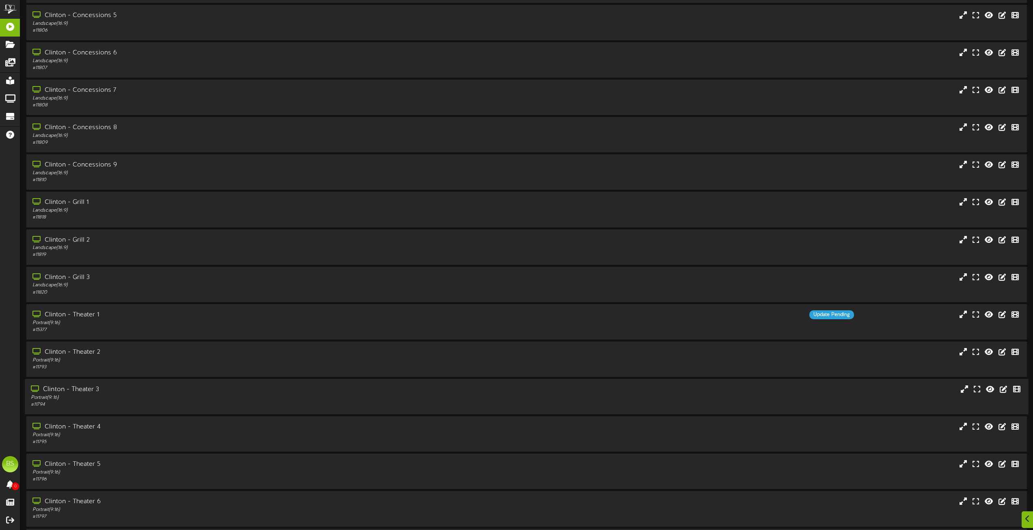
scroll to position [3272, 0]
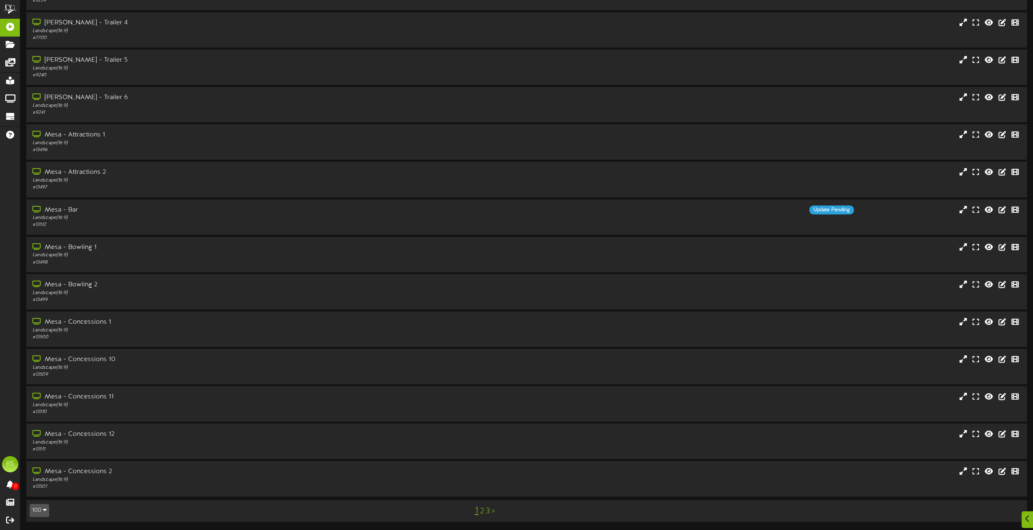
click at [482, 510] on link "2" at bounding box center [482, 511] width 4 height 9
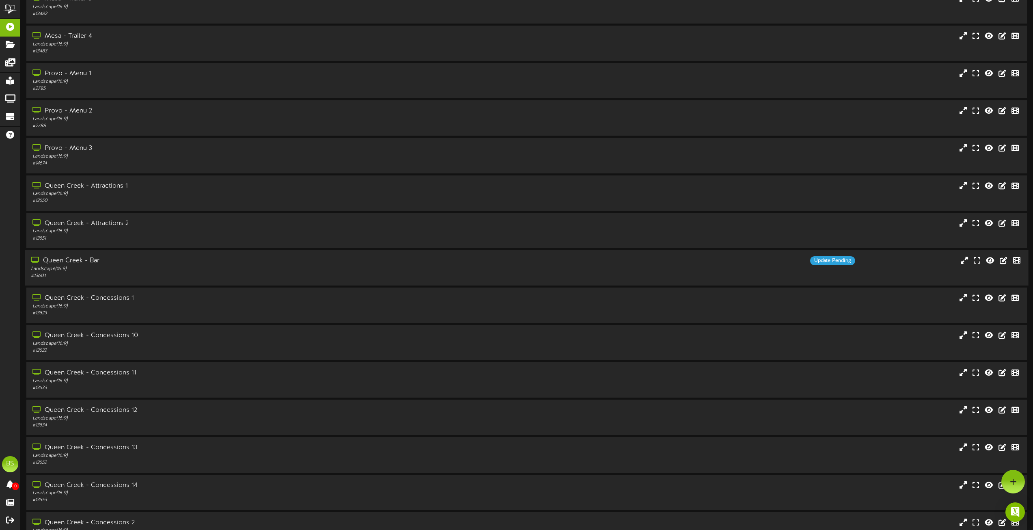
scroll to position [893, 0]
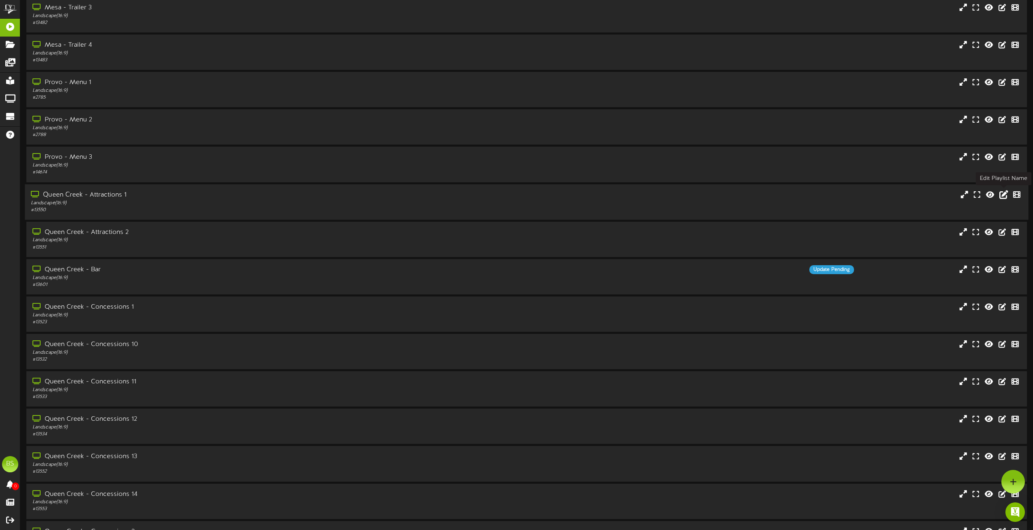
click at [1004, 193] on icon at bounding box center [1004, 194] width 9 height 9
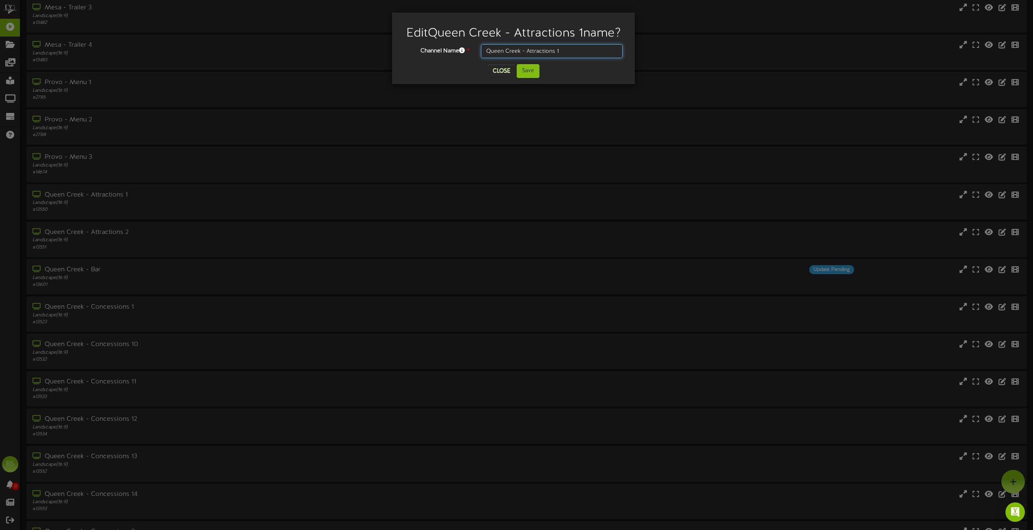
click at [561, 58] on input "Queen Creek - Attractions 1" at bounding box center [552, 51] width 142 height 14
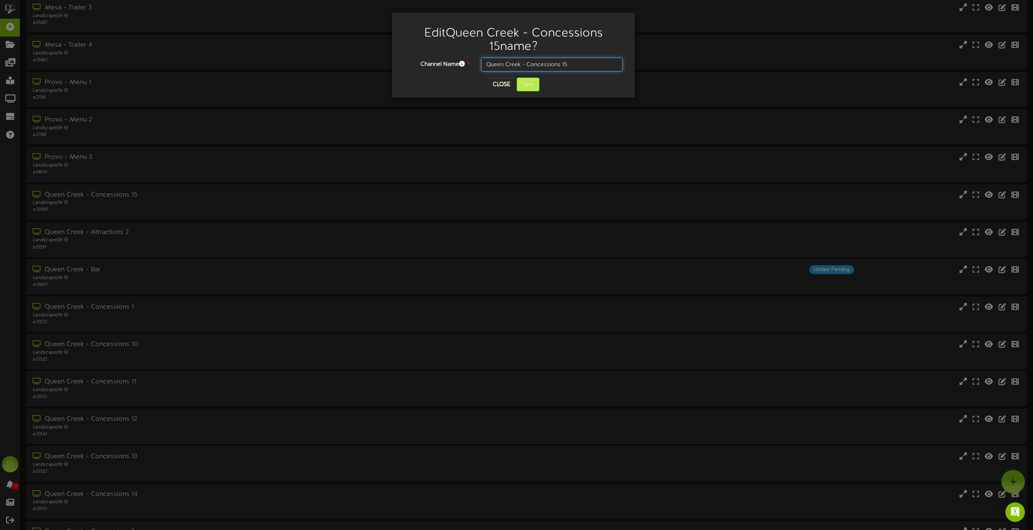
type input "Queen Creek - Concessions 15"
click at [531, 84] on button "Save" at bounding box center [528, 85] width 23 height 14
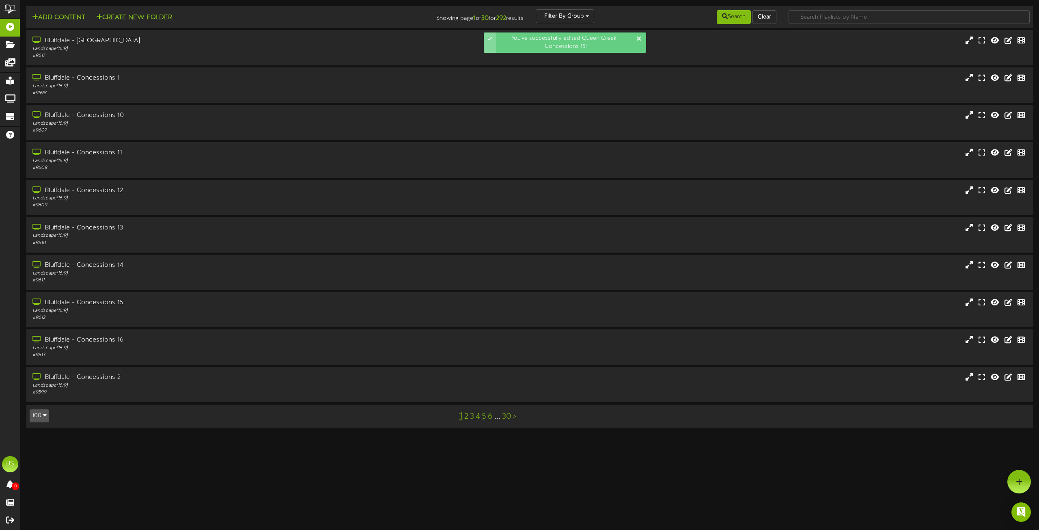
click at [46, 417] on icon "button" at bounding box center [45, 415] width 4 height 6
click at [41, 412] on button "100" at bounding box center [39, 415] width 19 height 13
click at [42, 412] on button "100" at bounding box center [39, 415] width 19 height 13
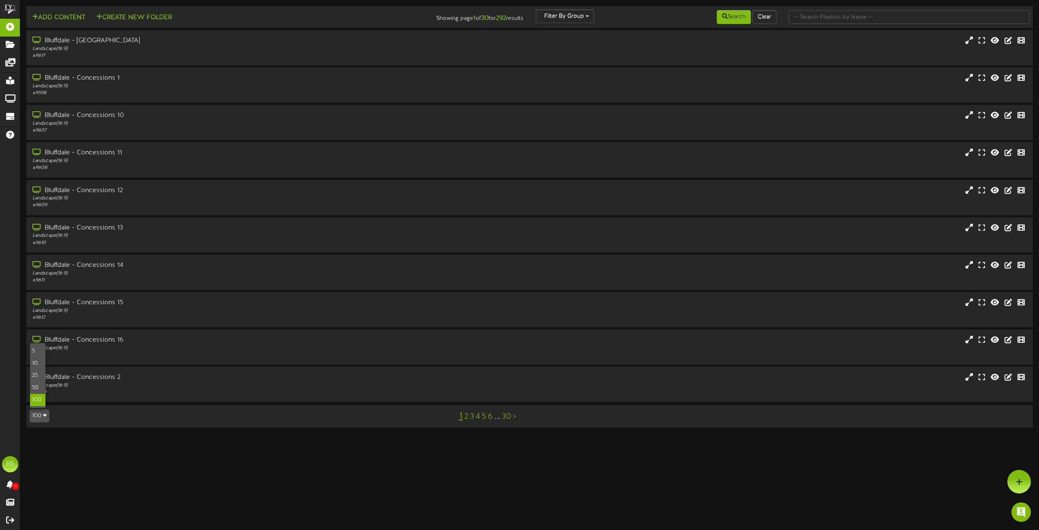
click at [39, 401] on div "100" at bounding box center [37, 400] width 15 height 12
click at [39, 401] on html "ChannelValet Playlists Folders Messages My Library Groups Devices Help BS [PERS…" at bounding box center [519, 218] width 1039 height 436
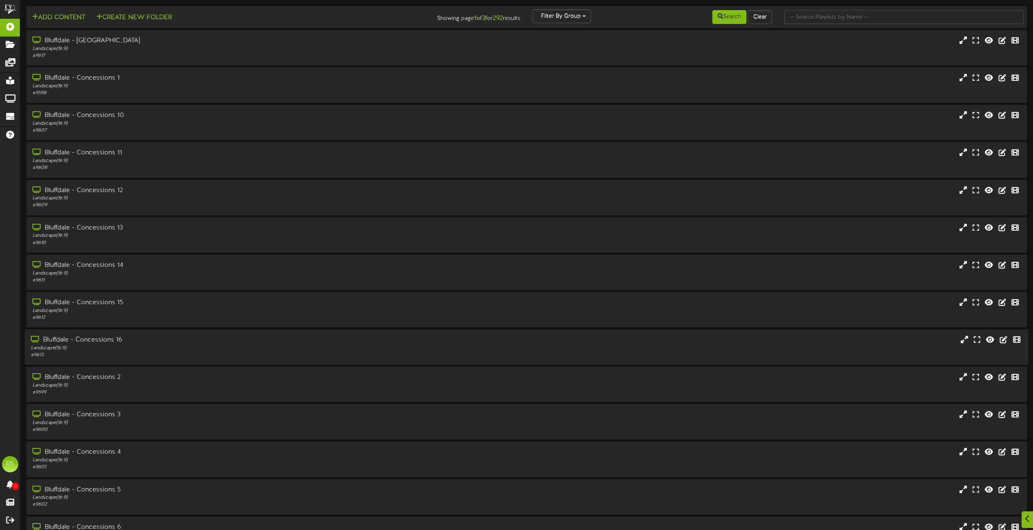
scroll to position [3272, 0]
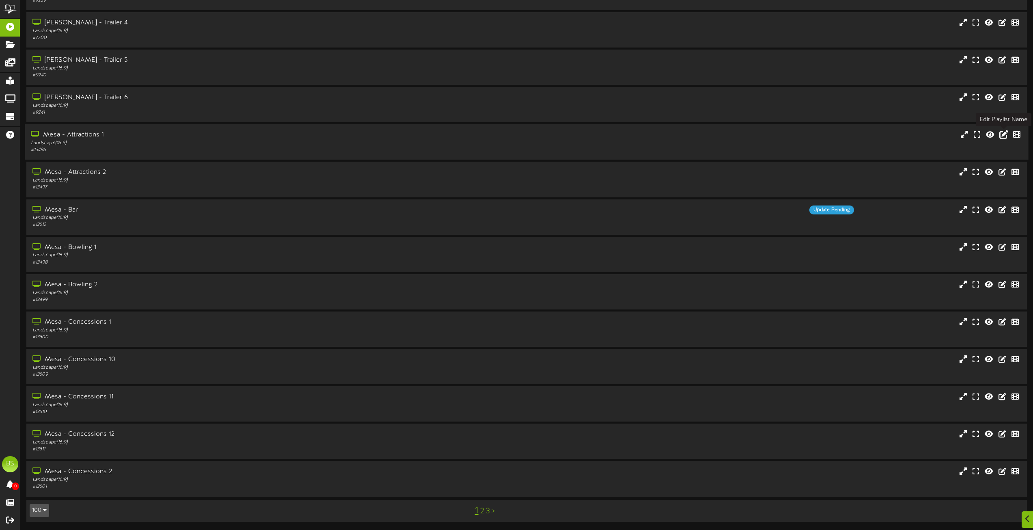
click at [1003, 134] on icon at bounding box center [1004, 134] width 9 height 9
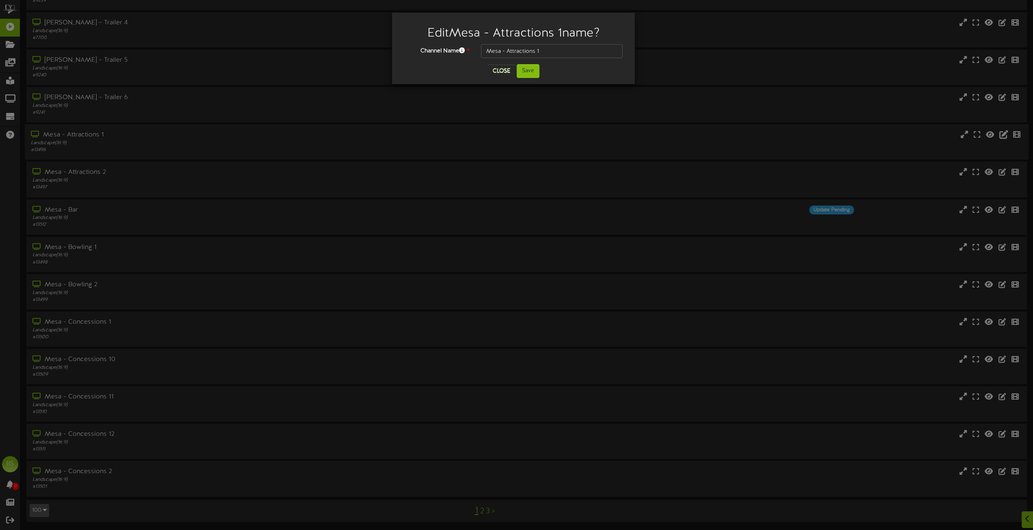
click at [1003, 134] on div "Edit Mesa - Attractions 1 name? Channel Name * Mesa - Attractions 1 Close Save" at bounding box center [516, 265] width 1033 height 530
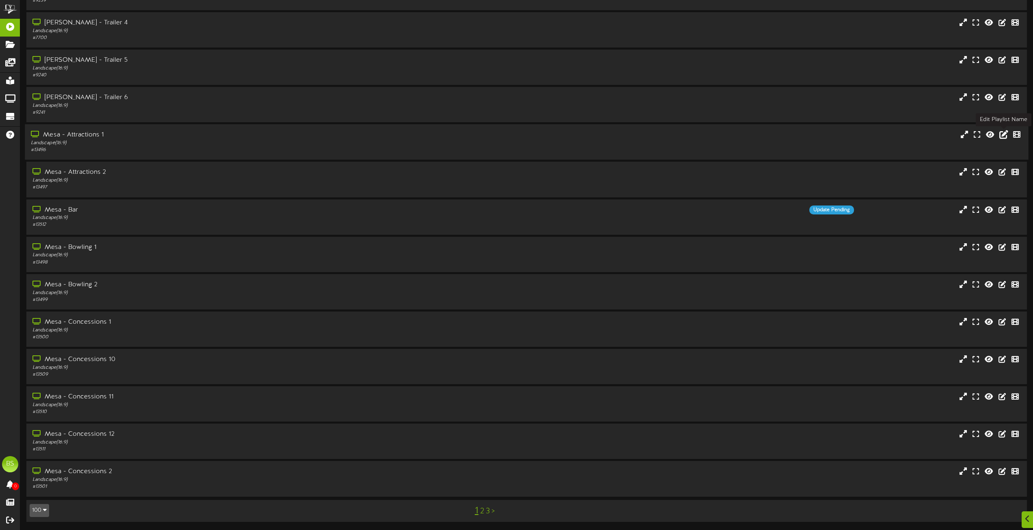
click at [1003, 136] on icon at bounding box center [1004, 134] width 9 height 9
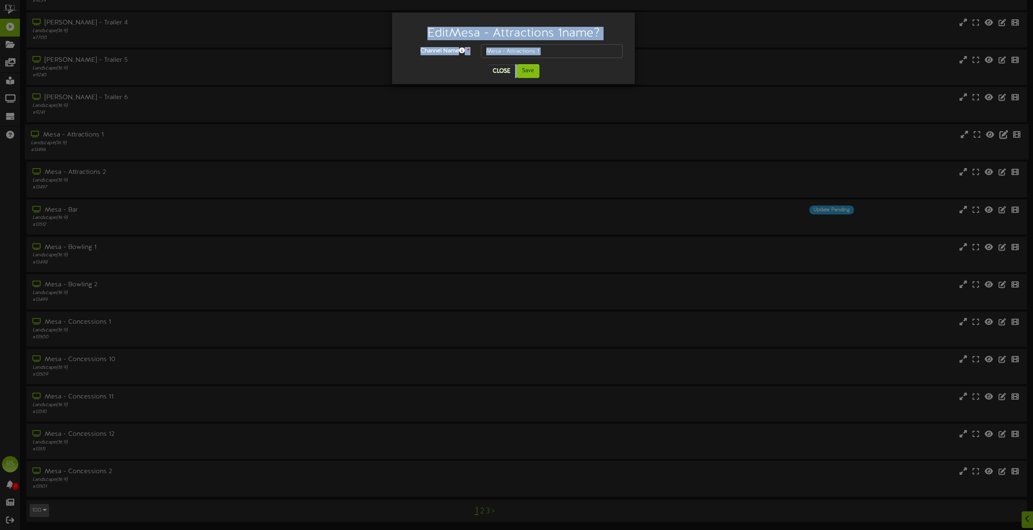
click at [1003, 136] on div "Edit Mesa - Attractions 1 name? Channel Name * Mesa - Attractions 1 Close Save" at bounding box center [516, 265] width 1033 height 530
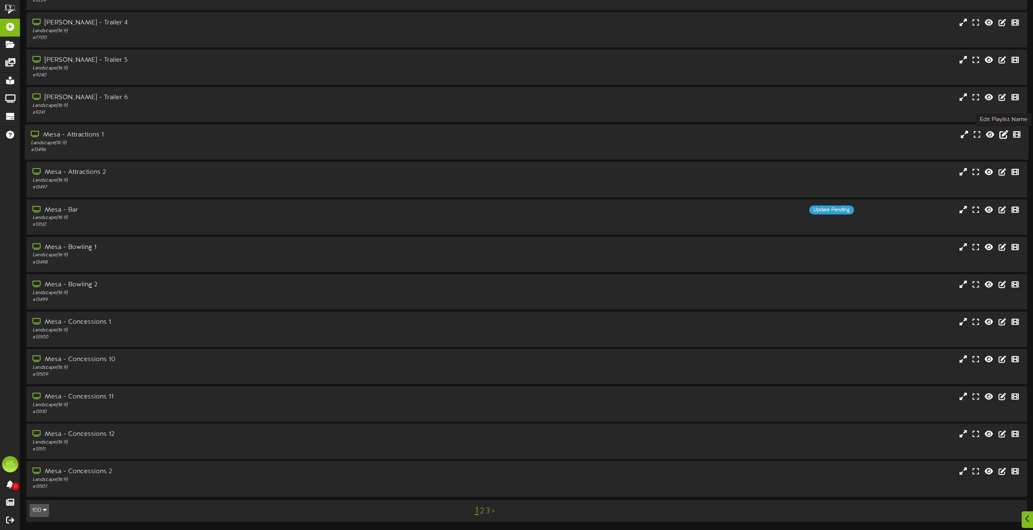
click at [1004, 136] on icon at bounding box center [1004, 134] width 9 height 9
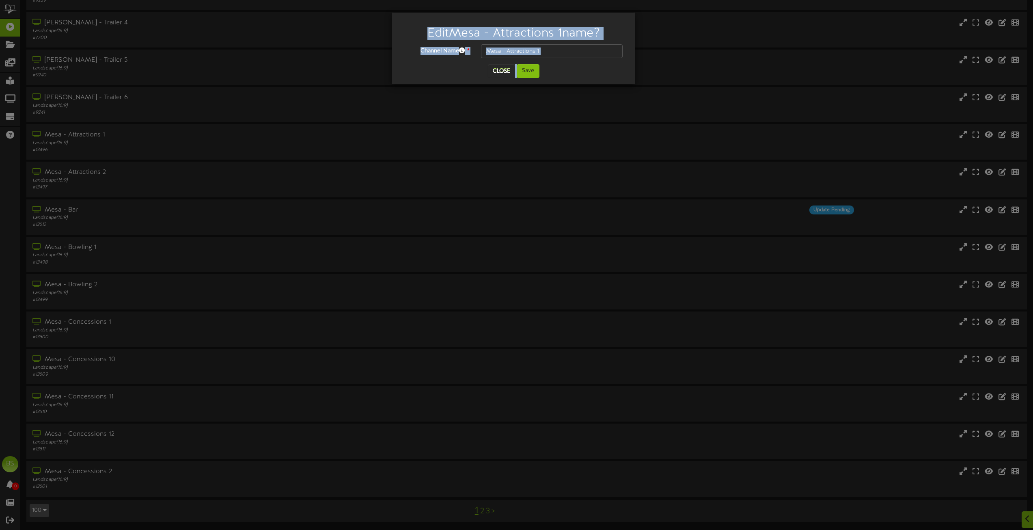
click at [543, 49] on input "Mesa - Attractions 1" at bounding box center [552, 51] width 142 height 14
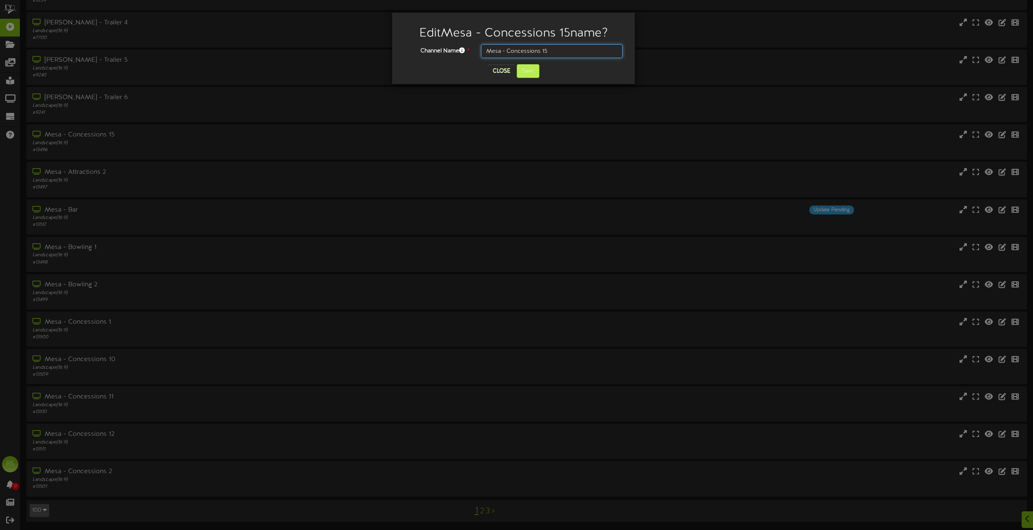
type input "Mesa - Concessions 15"
click at [530, 71] on button "Save" at bounding box center [528, 71] width 23 height 14
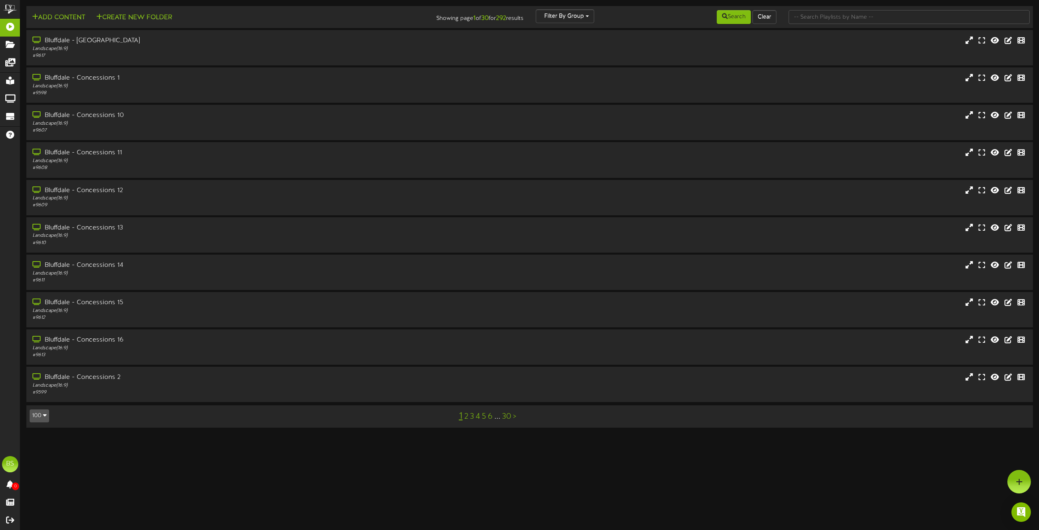
click at [42, 416] on button "100" at bounding box center [39, 415] width 19 height 13
click at [38, 396] on div "100" at bounding box center [37, 400] width 15 height 12
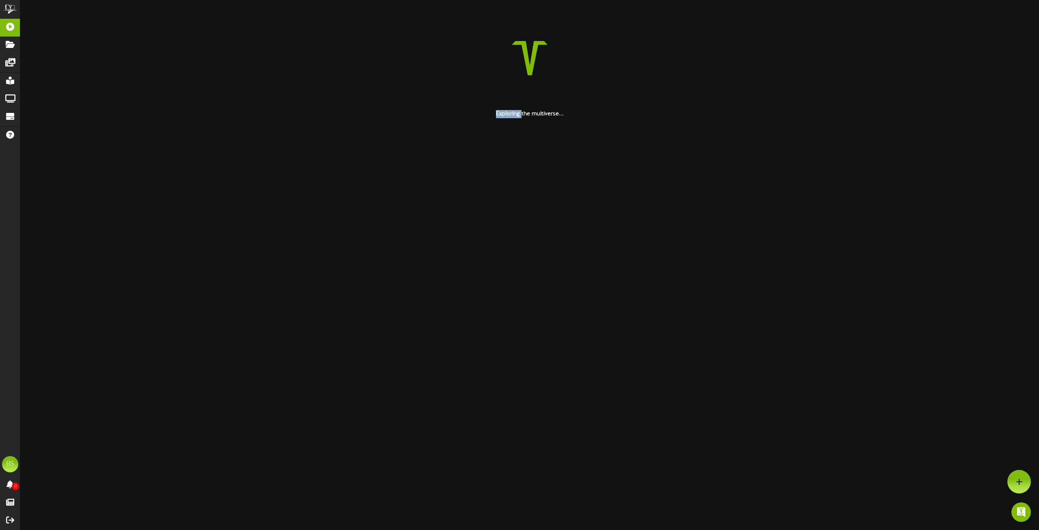
click at [38, 118] on html "ChannelValet Playlists Folders Messages My Library Groups Devices Help BS [PERS…" at bounding box center [519, 59] width 1039 height 118
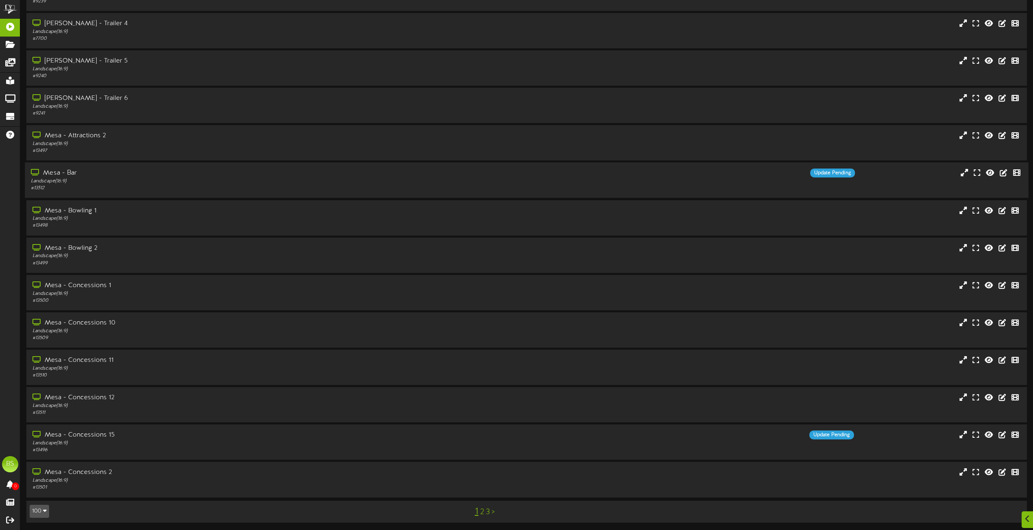
scroll to position [3272, 0]
click at [1002, 133] on icon at bounding box center [1004, 134] width 9 height 9
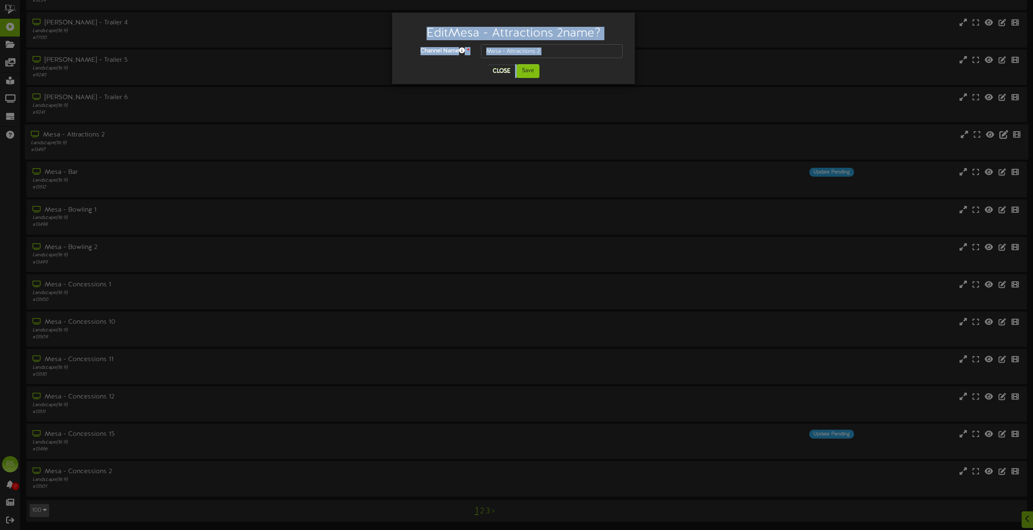
click at [1002, 133] on div "Edit Mesa - Attractions 2 name? Channel Name * Mesa - Attractions 2 Close Save" at bounding box center [516, 265] width 1033 height 530
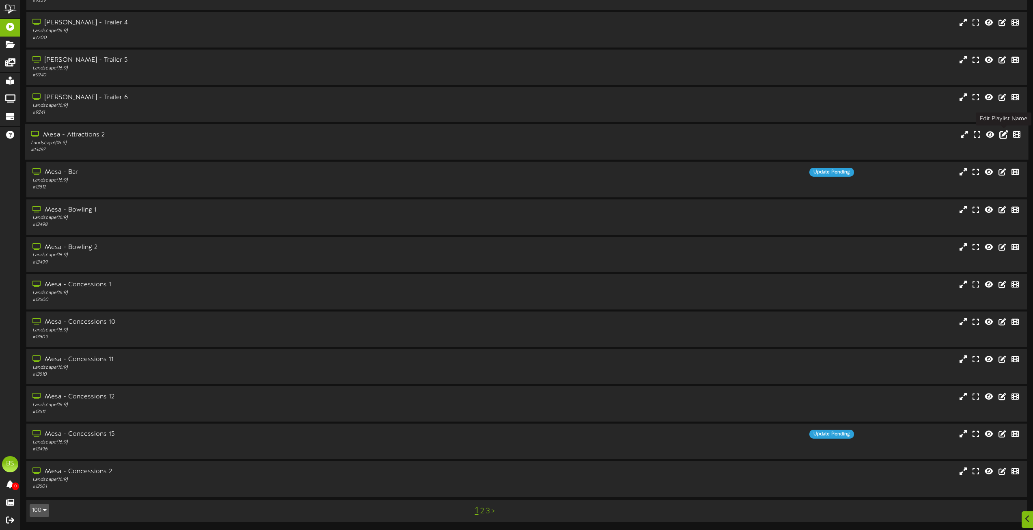
click at [1003, 134] on icon at bounding box center [1004, 134] width 9 height 9
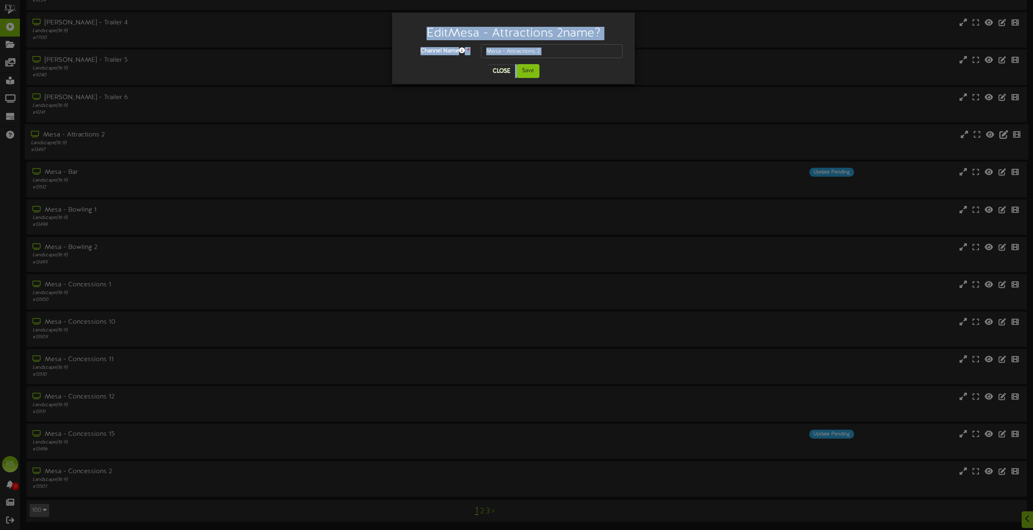
click at [1003, 134] on div "Edit Mesa - Attractions 2 name? Channel Name * Mesa - Attractions 2 Close Save" at bounding box center [516, 265] width 1033 height 530
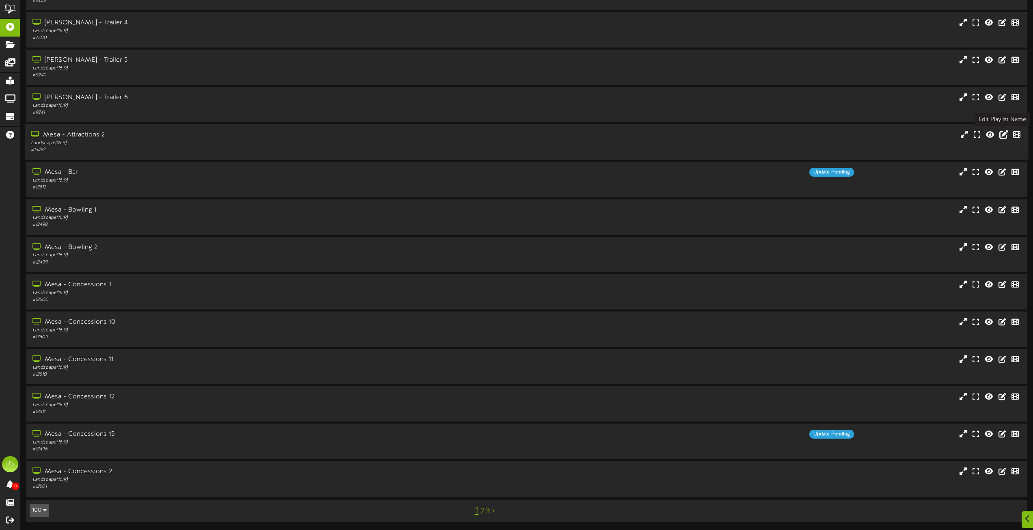
click at [1009, 138] on button at bounding box center [1004, 136] width 14 height 13
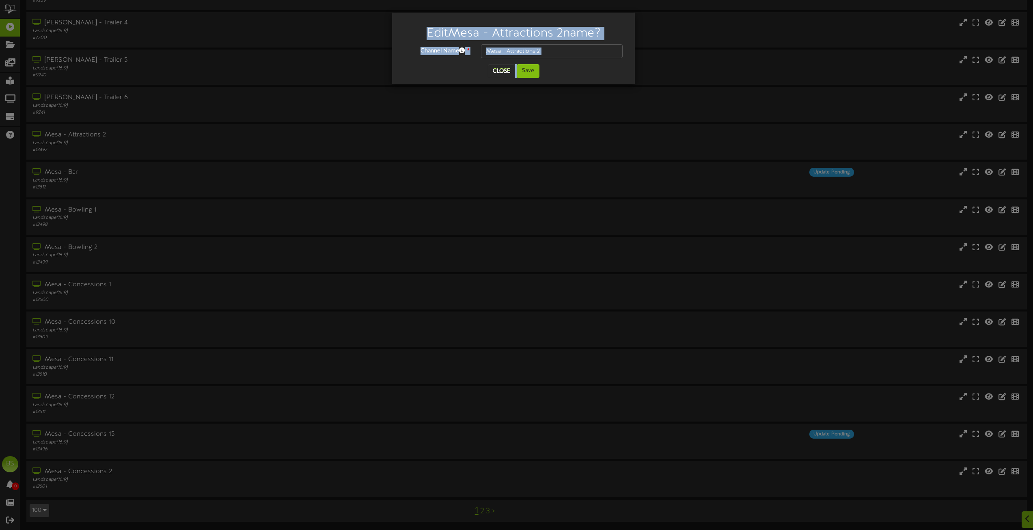
click at [551, 51] on input "Mesa - Attractions 2" at bounding box center [552, 51] width 142 height 14
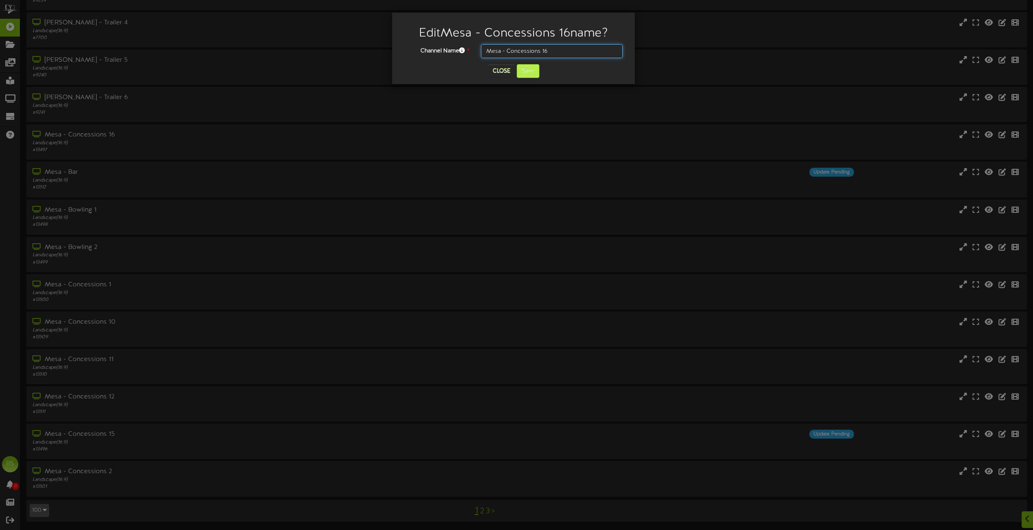
type input "Mesa - Concessions 16"
click at [529, 71] on button "Save" at bounding box center [528, 71] width 23 height 14
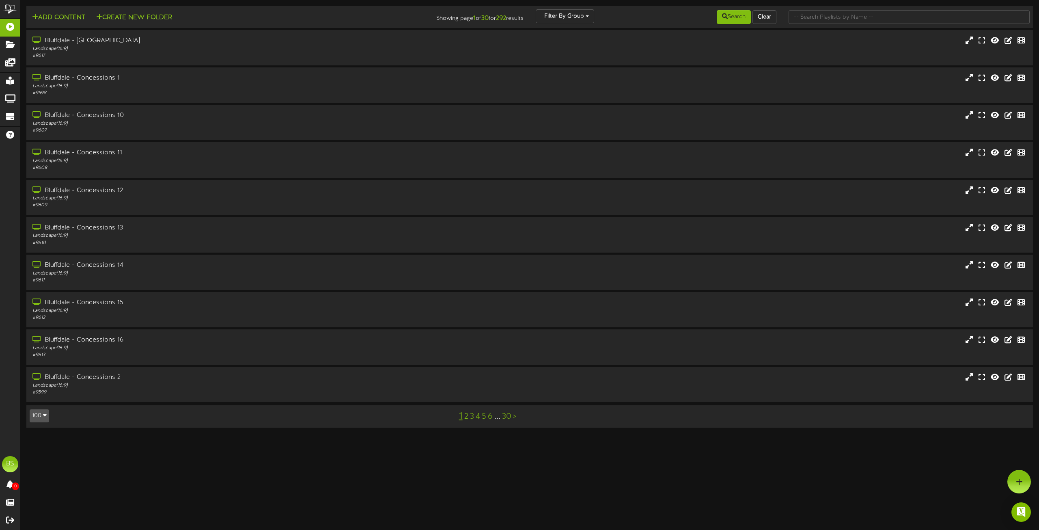
click at [46, 415] on icon "button" at bounding box center [45, 415] width 4 height 6
click at [35, 399] on div "100" at bounding box center [37, 400] width 15 height 12
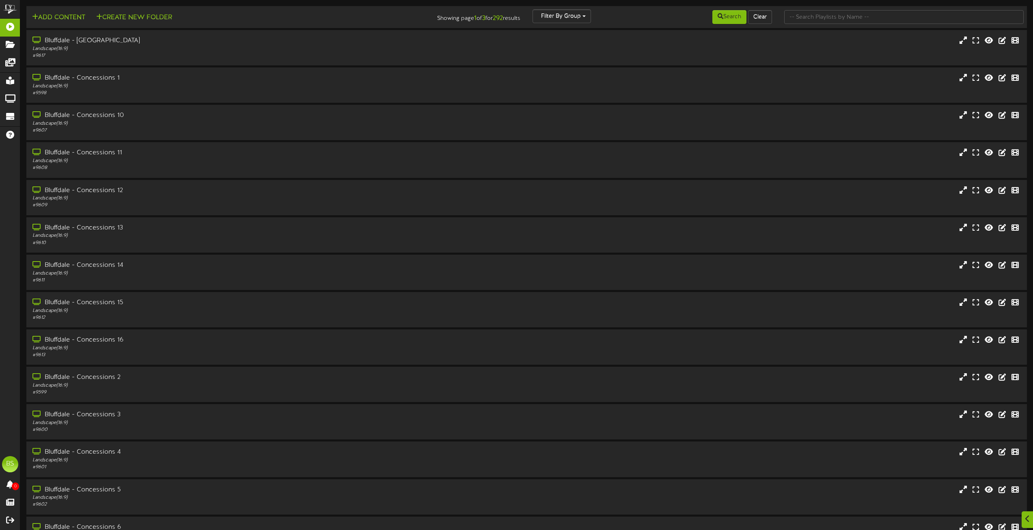
scroll to position [3272, 0]
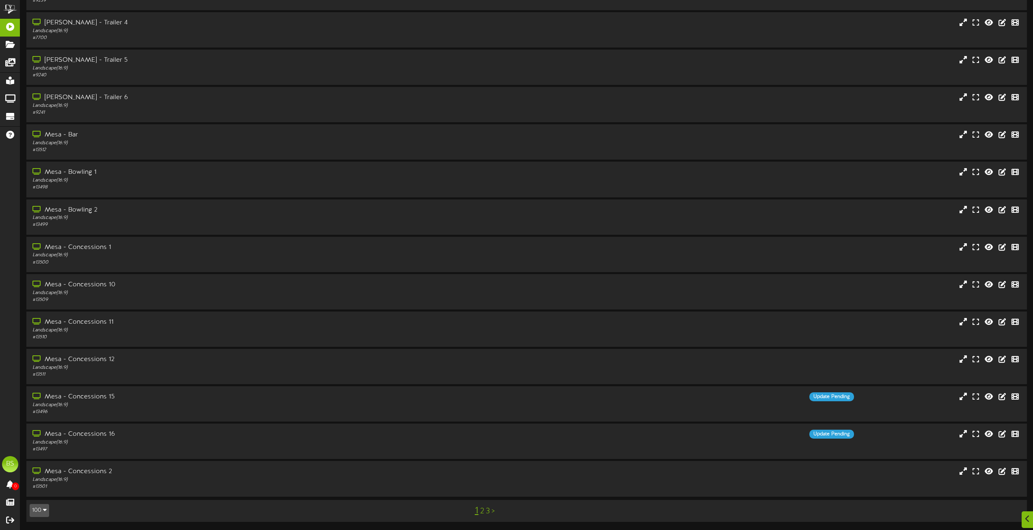
click at [482, 512] on link "2" at bounding box center [482, 511] width 4 height 9
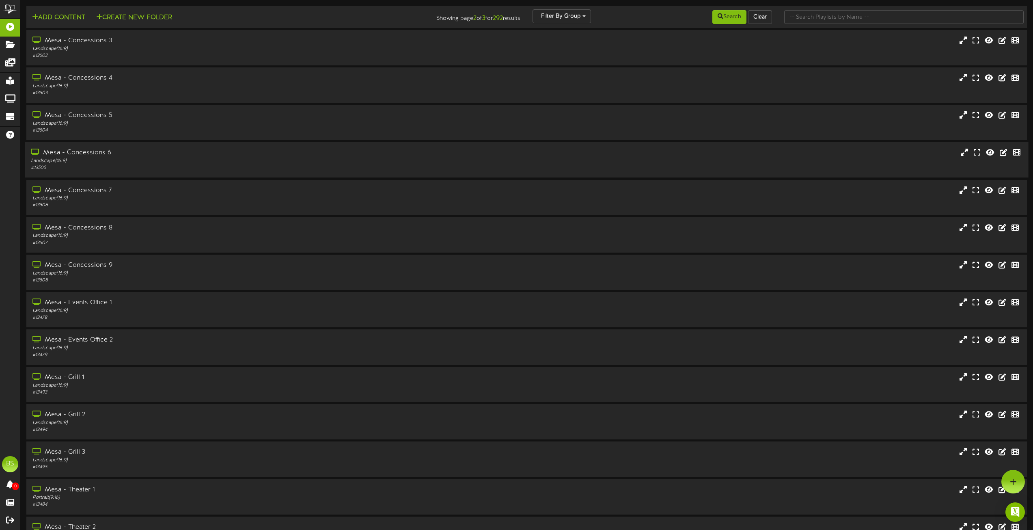
click at [98, 153] on div "Mesa - Concessions 6" at bounding box center [234, 152] width 406 height 9
click at [98, 151] on div "Mesa - Concessions 6" at bounding box center [234, 152] width 406 height 9
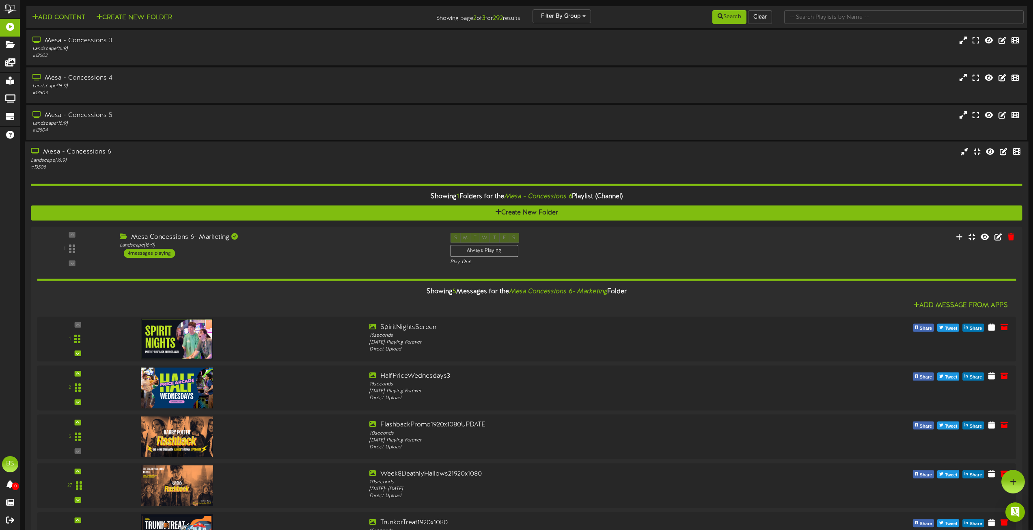
click at [98, 151] on div "Mesa - Concessions 6" at bounding box center [234, 152] width 406 height 9
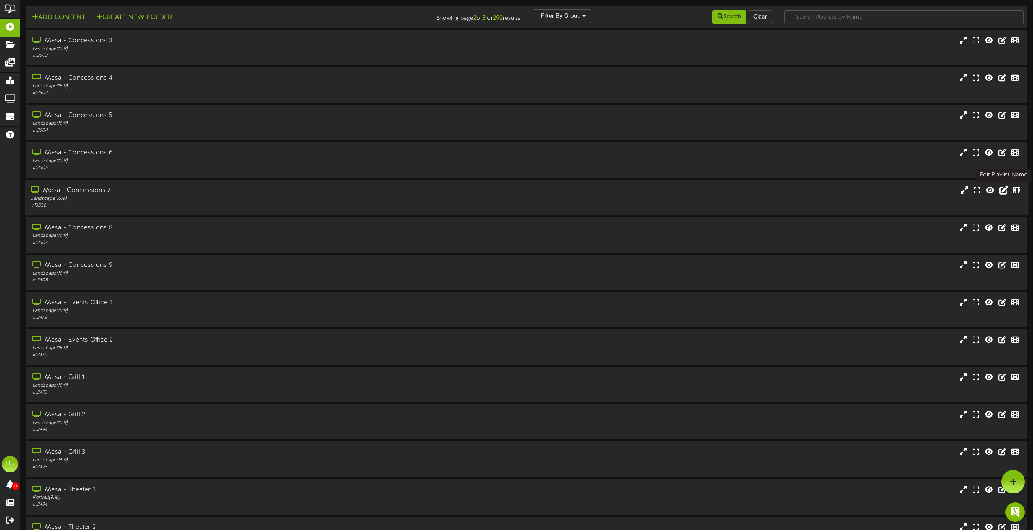
click at [1003, 189] on icon at bounding box center [1004, 189] width 9 height 9
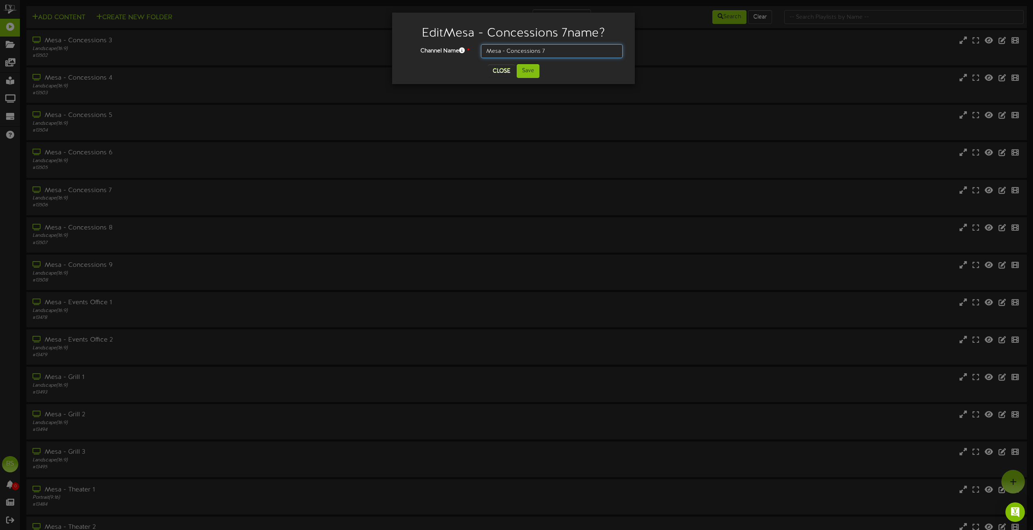
click at [552, 50] on input "Mesa - Concessions 7" at bounding box center [552, 51] width 142 height 14
type input "Mesa - Concessions 9B"
click at [525, 72] on button "Save" at bounding box center [528, 71] width 23 height 14
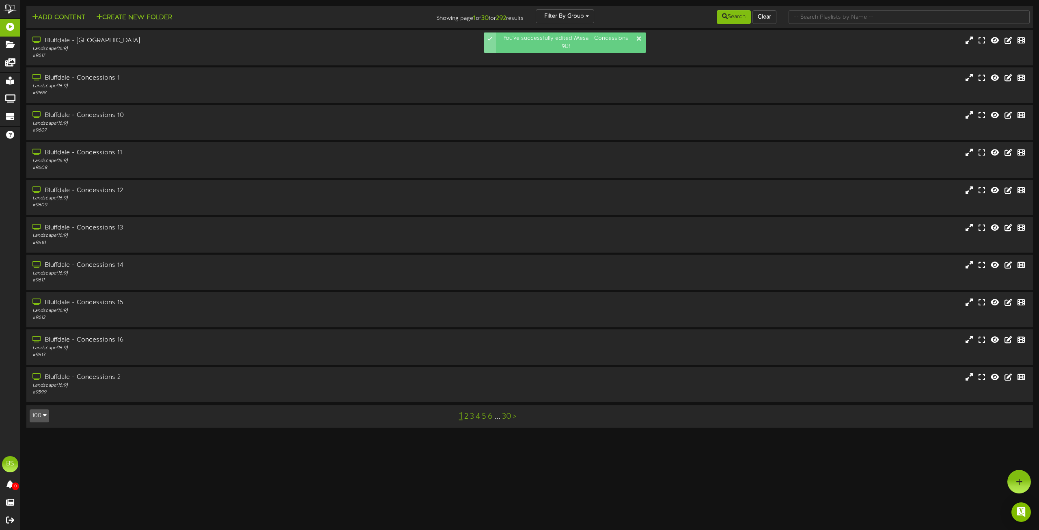
click at [46, 415] on icon "button" at bounding box center [45, 415] width 4 height 6
click at [40, 417] on button "100" at bounding box center [39, 415] width 19 height 13
click at [41, 416] on button "100" at bounding box center [39, 415] width 19 height 13
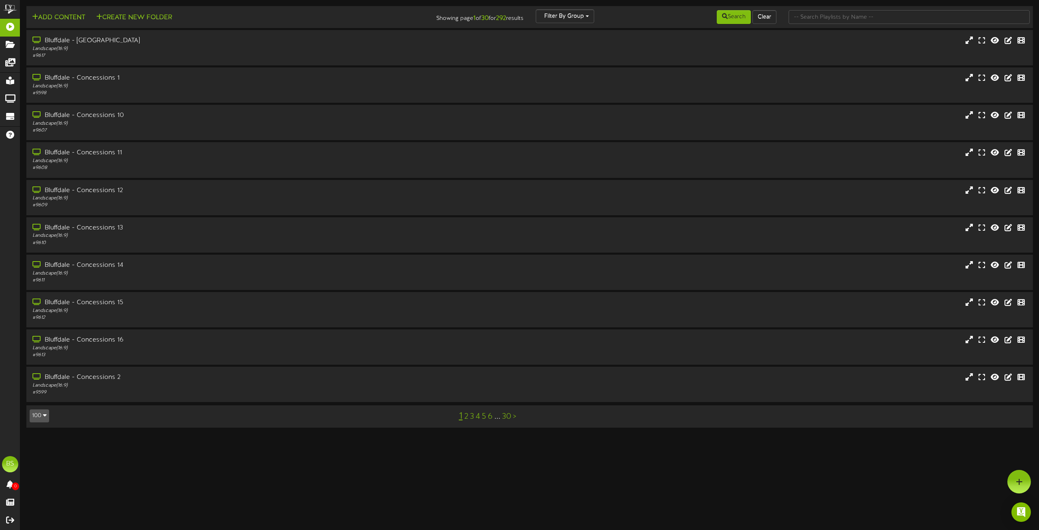
click at [41, 416] on button "100" at bounding box center [39, 415] width 19 height 13
click at [44, 415] on icon "button" at bounding box center [45, 415] width 4 height 6
click at [34, 394] on div "100" at bounding box center [37, 400] width 15 height 12
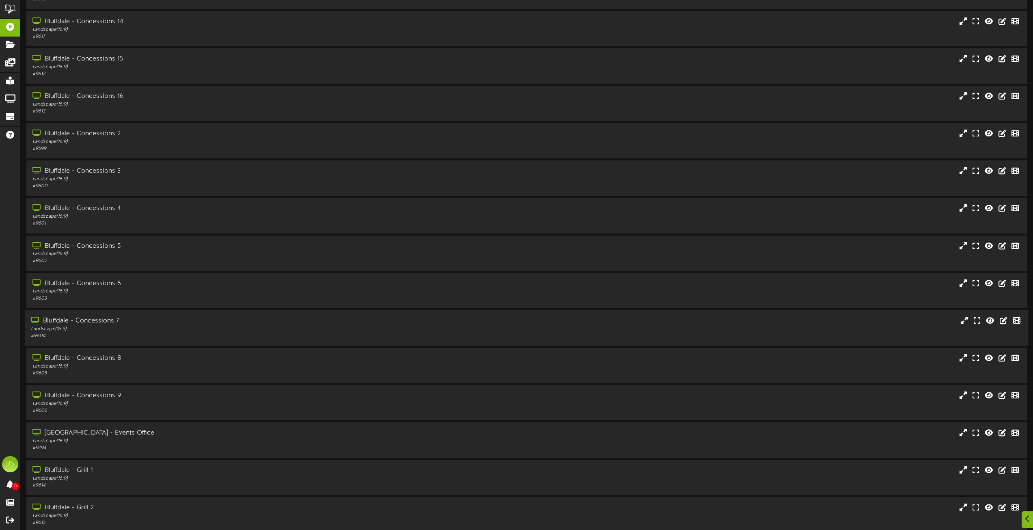
scroll to position [3272, 0]
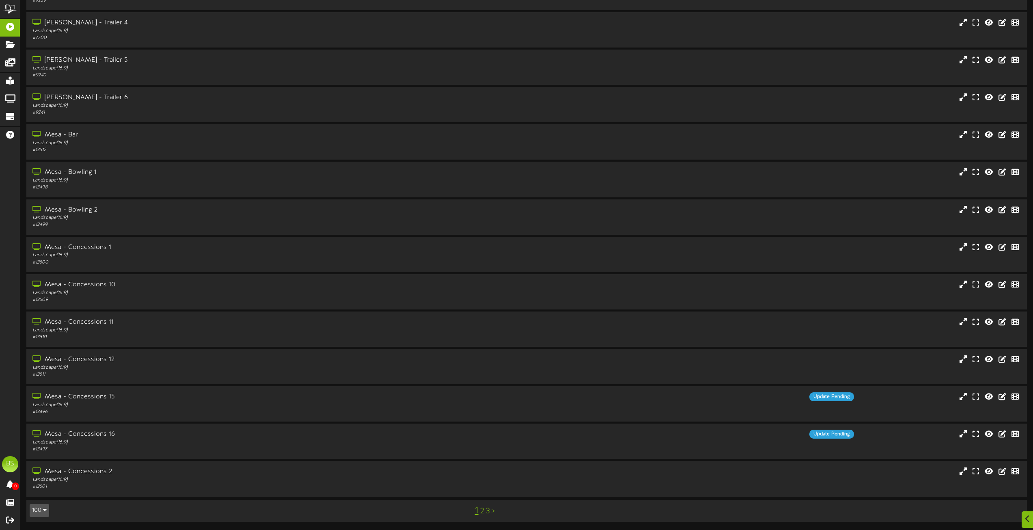
click at [482, 509] on link "2" at bounding box center [482, 511] width 4 height 9
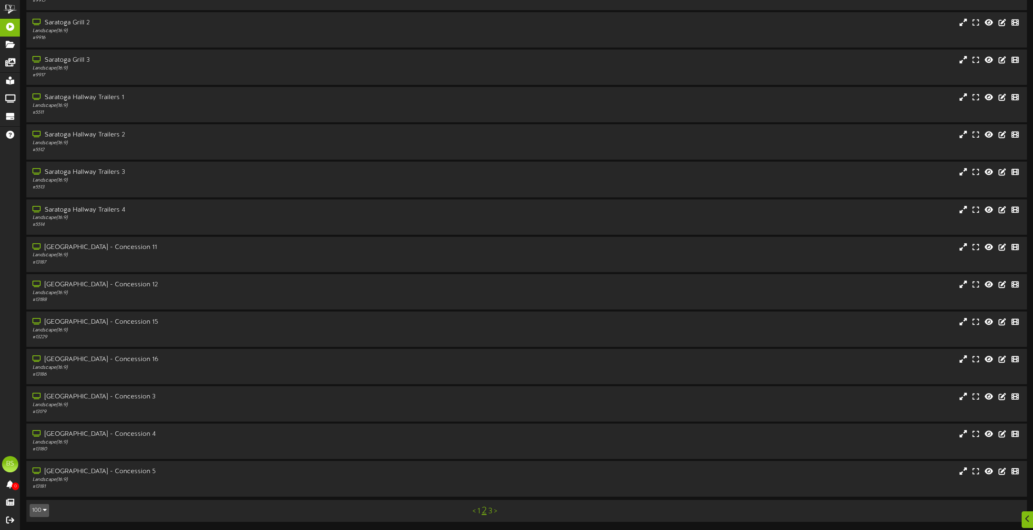
click at [478, 512] on link "1" at bounding box center [478, 511] width 3 height 9
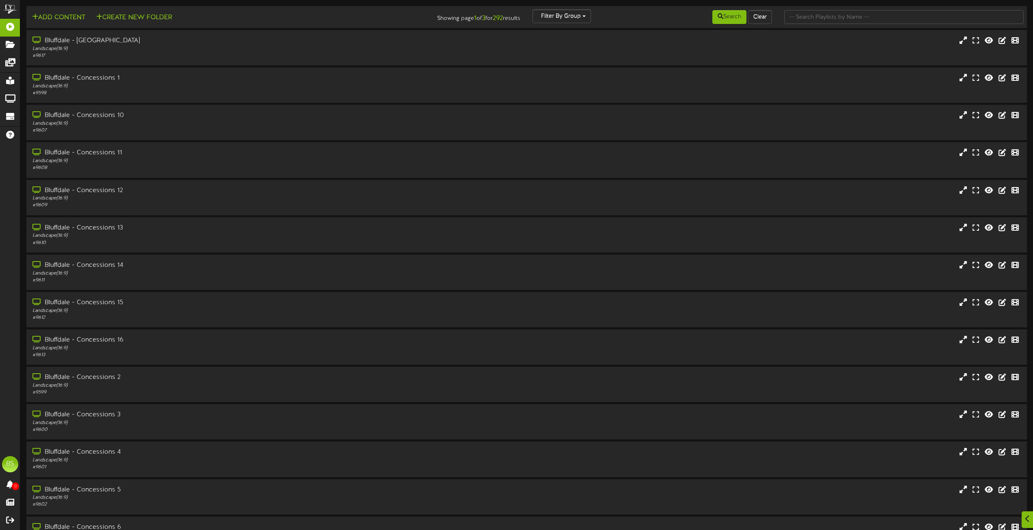
scroll to position [3272, 0]
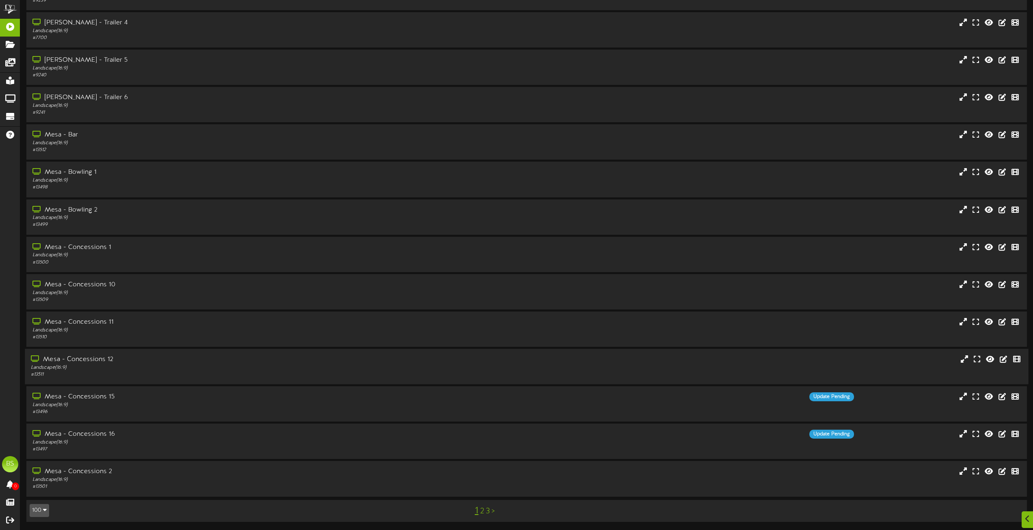
click at [98, 361] on div "Mesa - Concessions 12" at bounding box center [234, 359] width 406 height 9
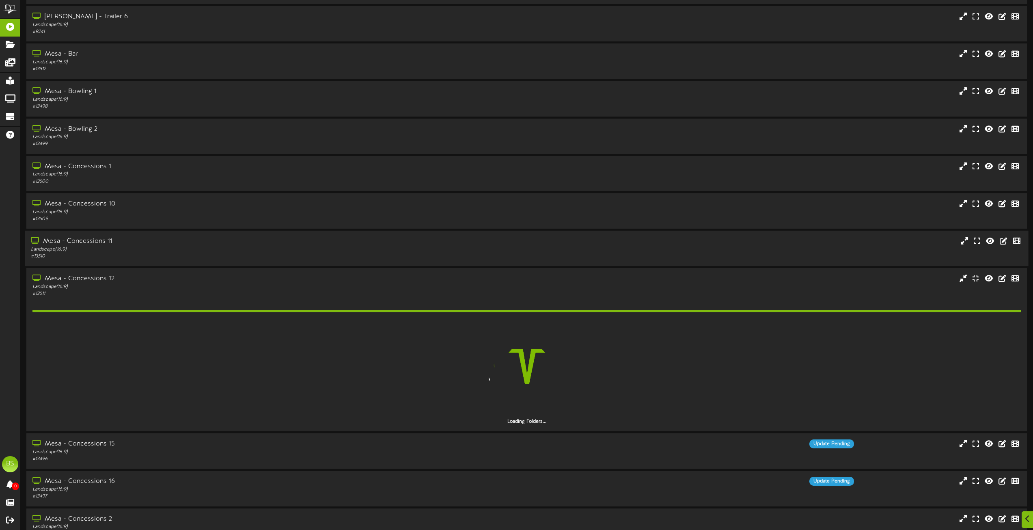
scroll to position [3353, 0]
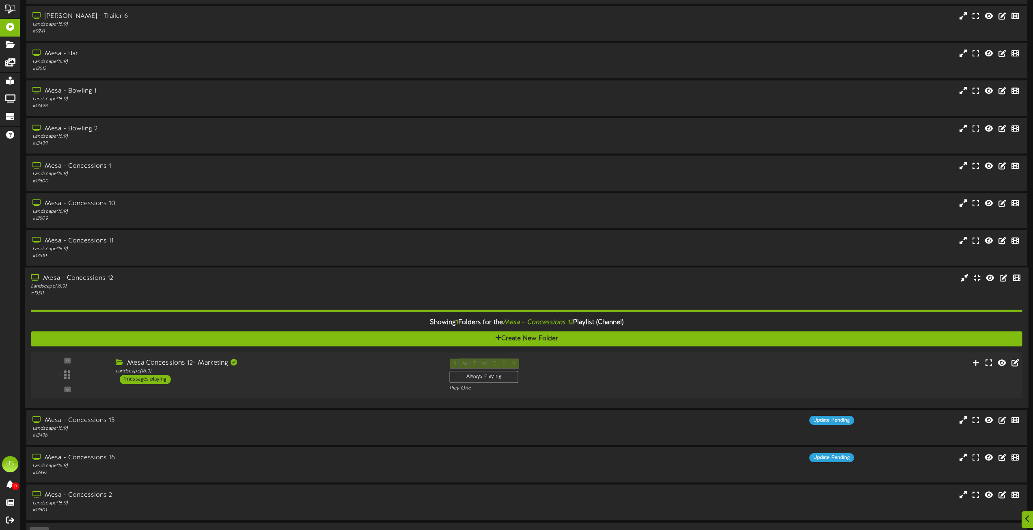
click at [141, 380] on div "1 messages playing" at bounding box center [145, 379] width 51 height 9
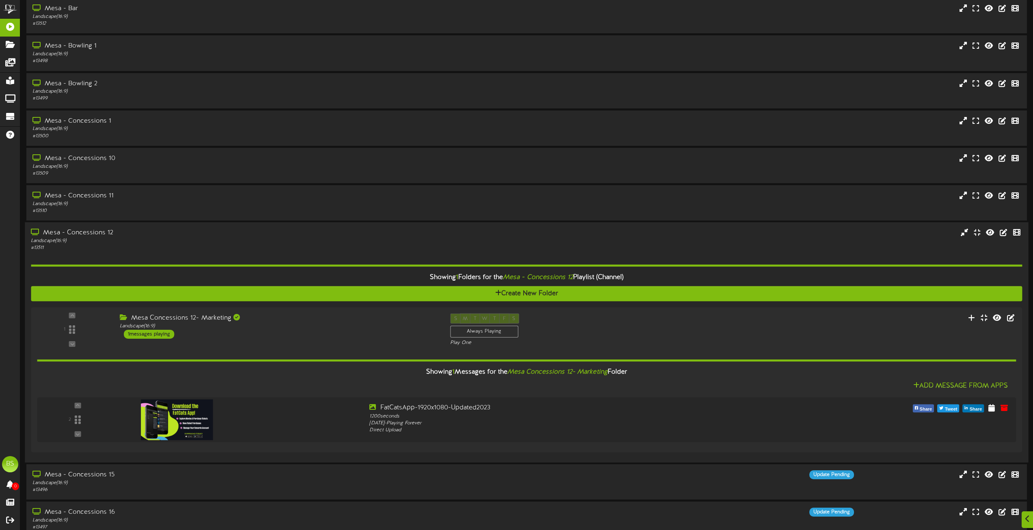
scroll to position [3434, 0]
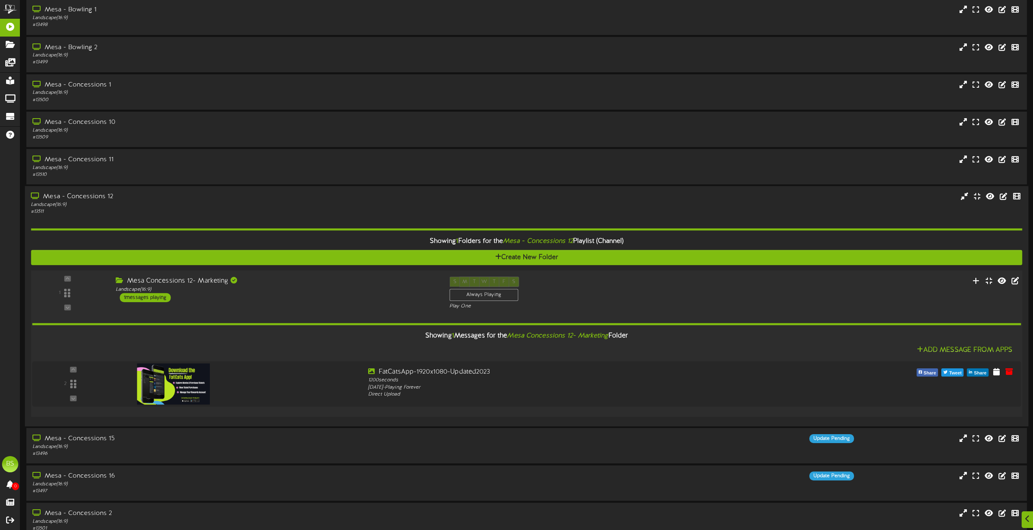
click at [143, 295] on div "1 messages playing" at bounding box center [145, 297] width 51 height 9
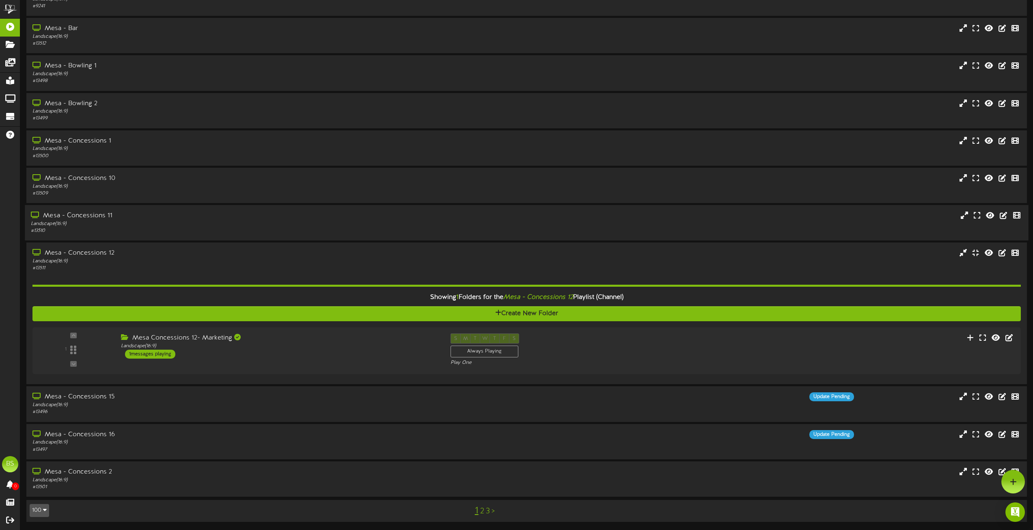
scroll to position [3377, 0]
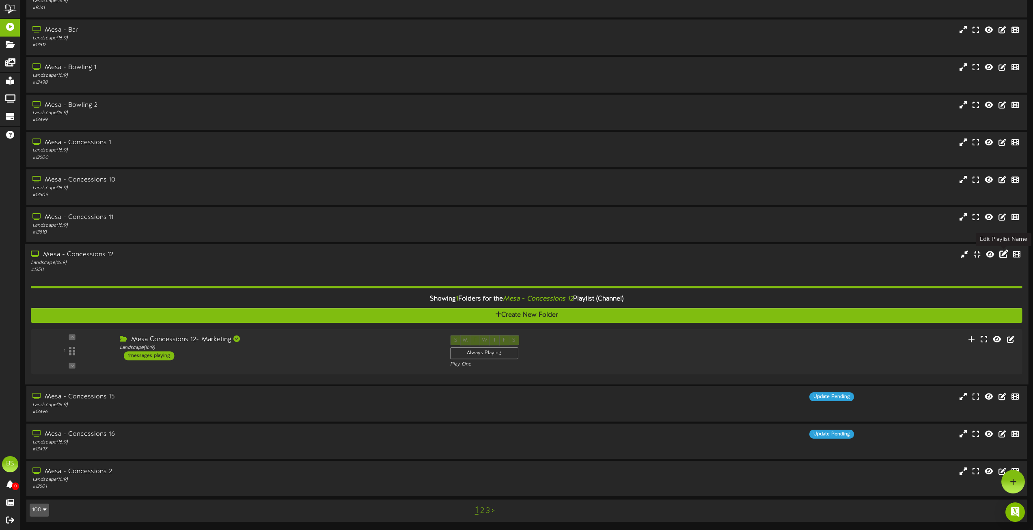
click at [1002, 253] on icon at bounding box center [1004, 253] width 9 height 9
click at [1002, 253] on div "Edit Mesa - Concessions 12 name? Channel Name * Mesa - Concessions 12 Close Save" at bounding box center [516, 265] width 1033 height 530
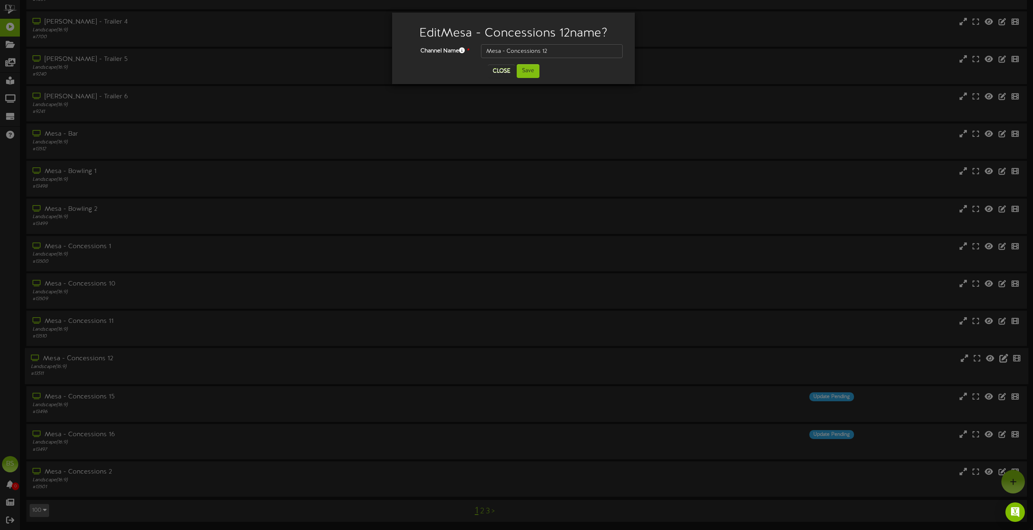
scroll to position [3272, 0]
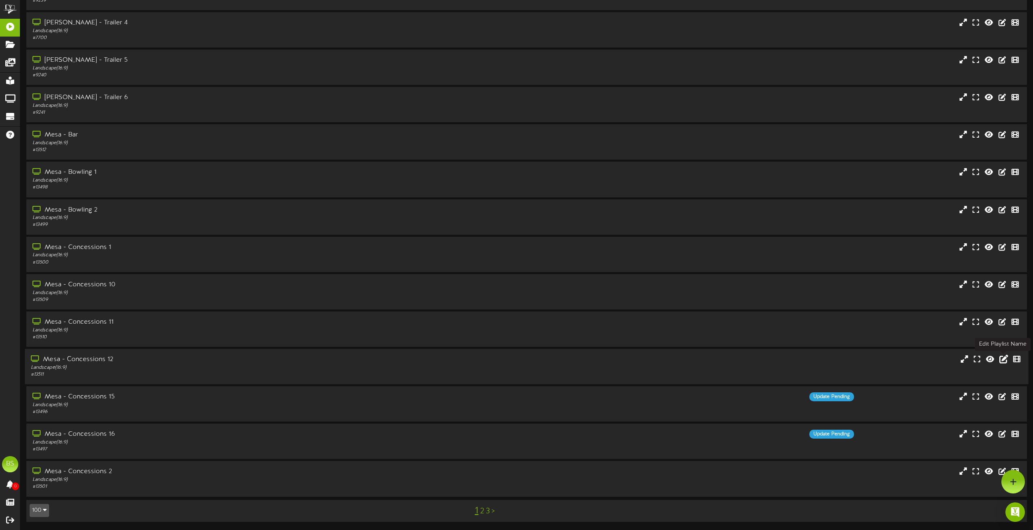
click at [1004, 358] on icon at bounding box center [1004, 358] width 9 height 9
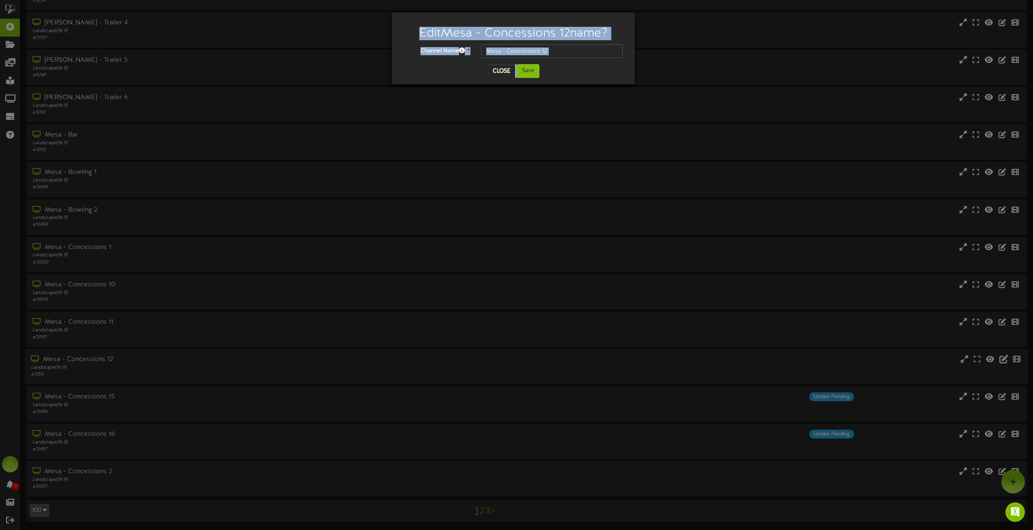
click at [1004, 358] on div "Edit Mesa - Concessions 12 name? Channel Name * Mesa - Concessions 12 Close Save" at bounding box center [516, 265] width 1033 height 530
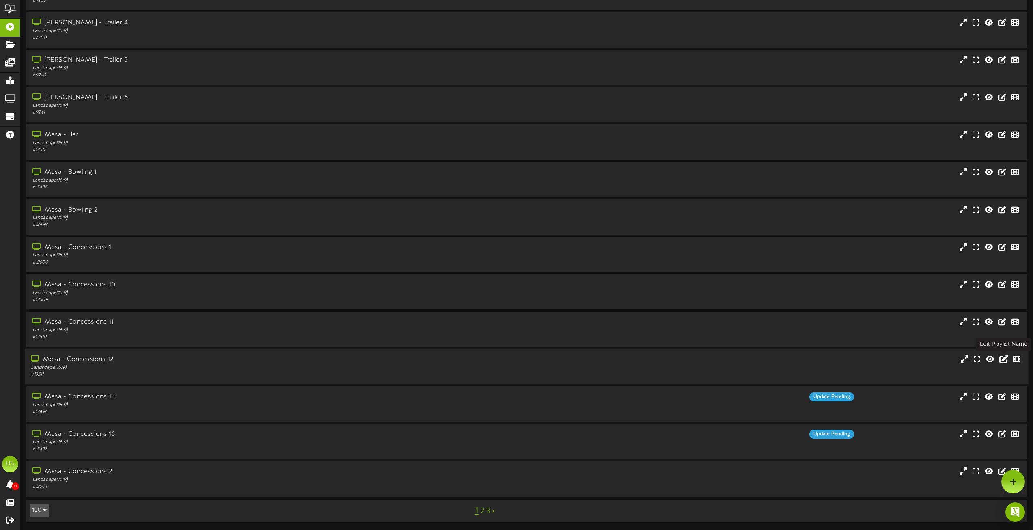
click at [1004, 361] on icon at bounding box center [1004, 358] width 9 height 9
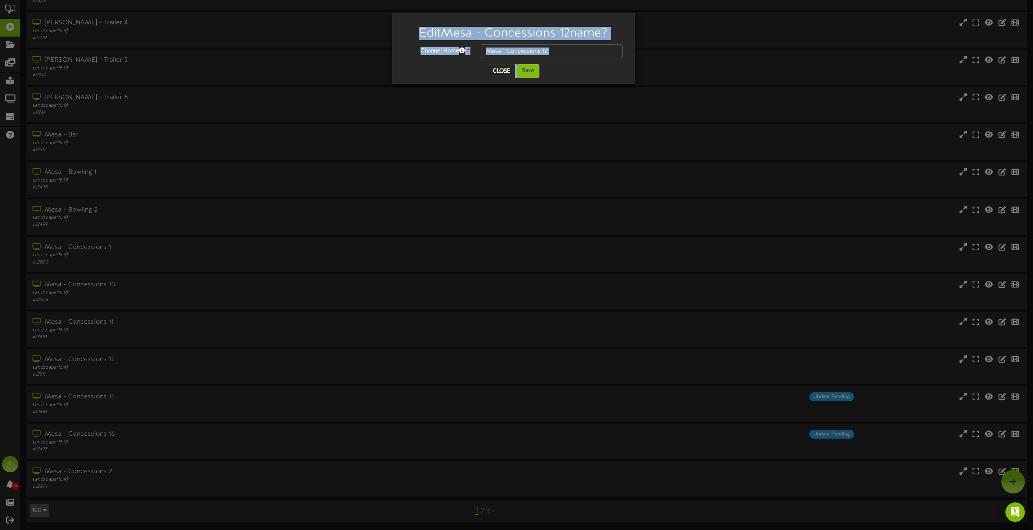
click at [553, 50] on input "Mesa - Concessions 12" at bounding box center [552, 51] width 142 height 14
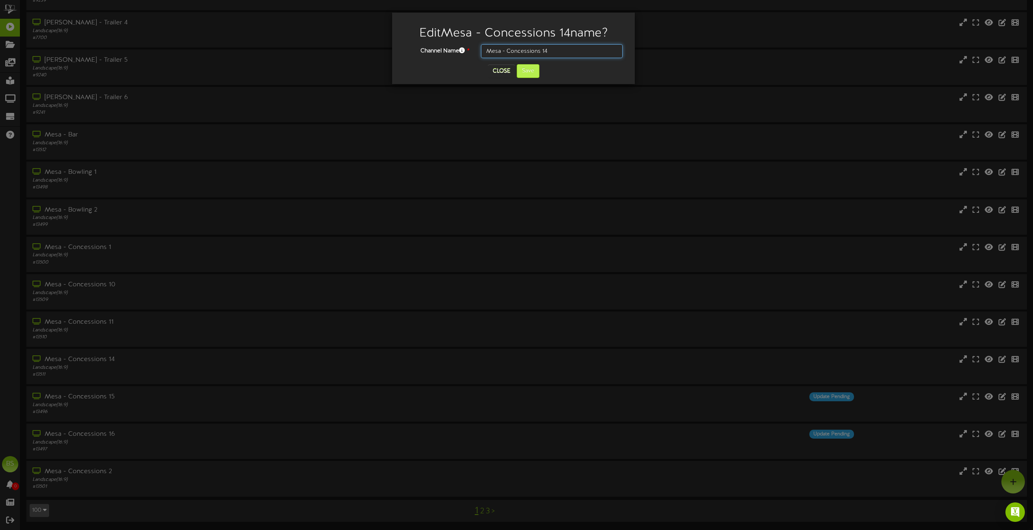
type input "Mesa - Concessions 14"
click at [530, 69] on button "Save" at bounding box center [528, 71] width 23 height 14
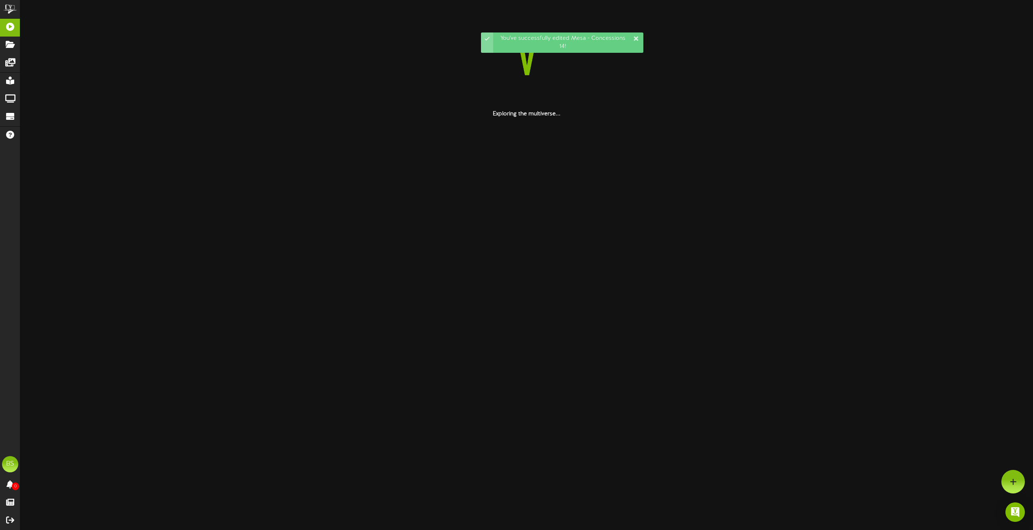
scroll to position [0, 0]
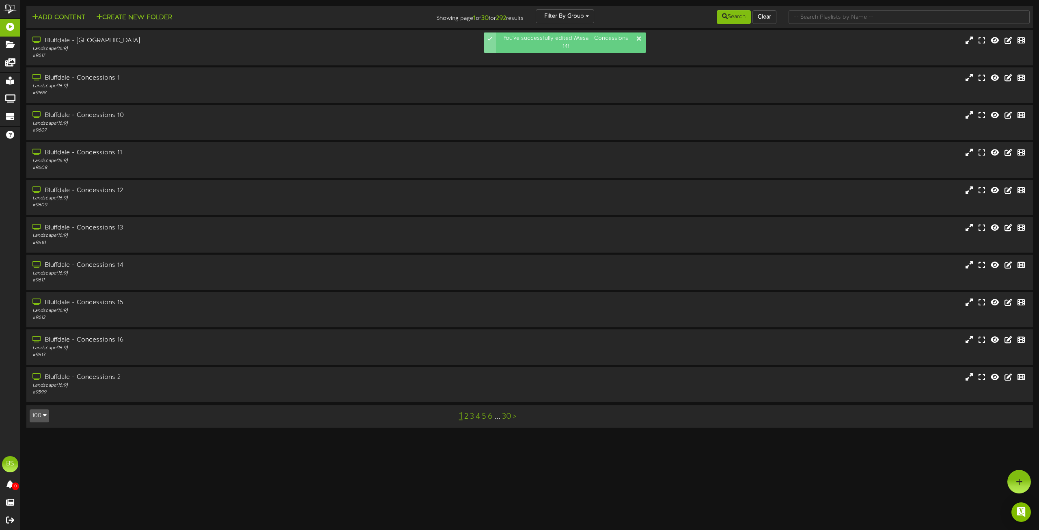
click at [41, 417] on button "100" at bounding box center [39, 415] width 19 height 13
click at [41, 416] on button "100" at bounding box center [39, 415] width 19 height 13
click at [42, 412] on button "100" at bounding box center [39, 415] width 19 height 13
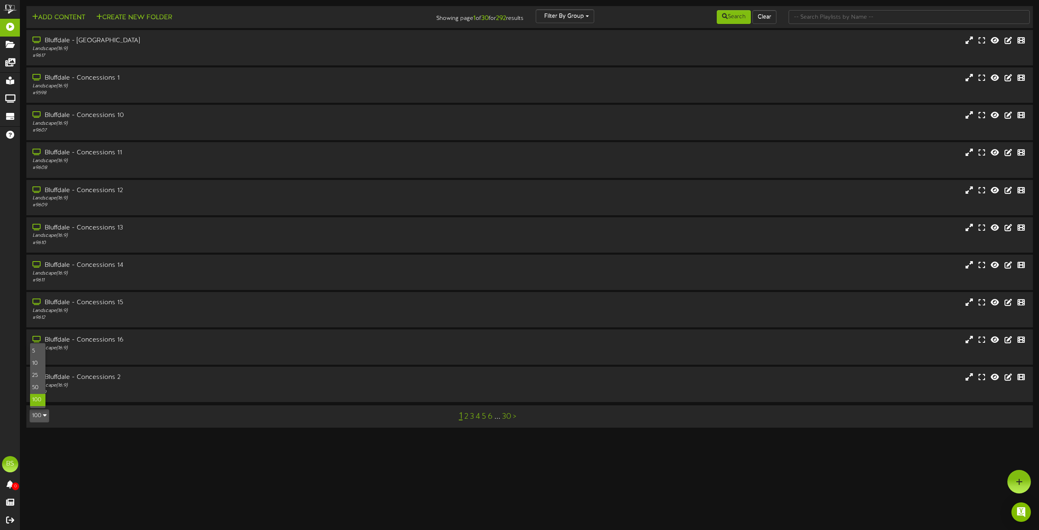
click at [42, 412] on button "100" at bounding box center [39, 415] width 19 height 13
click at [45, 415] on icon "button" at bounding box center [45, 415] width 4 height 6
click at [44, 414] on icon "button" at bounding box center [45, 415] width 4 height 6
click at [37, 401] on div "100" at bounding box center [37, 400] width 15 height 12
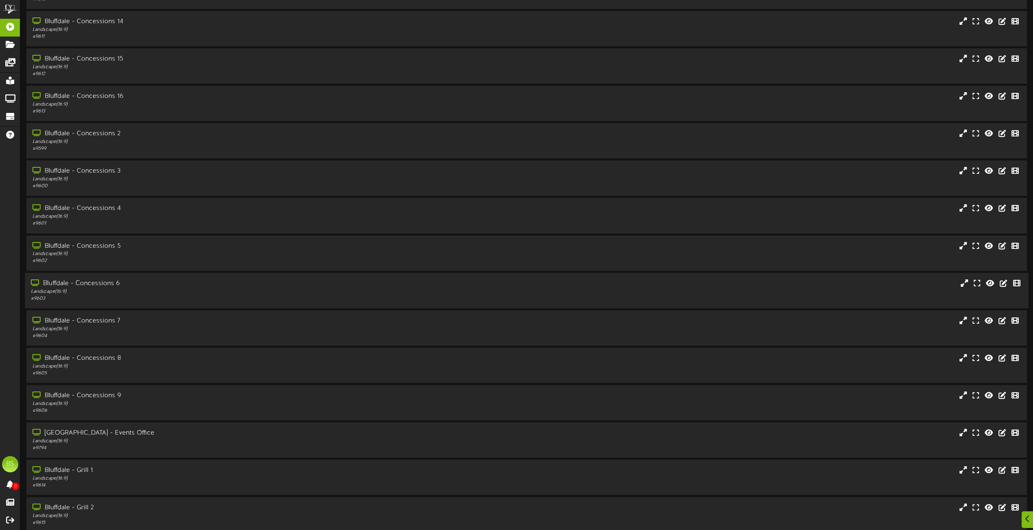
scroll to position [3272, 0]
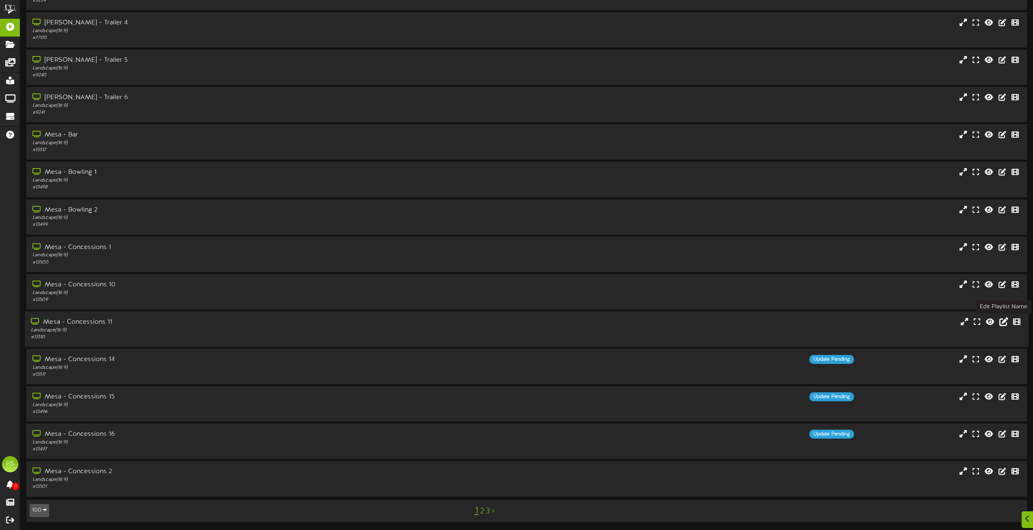
click at [1003, 321] on icon at bounding box center [1004, 321] width 9 height 9
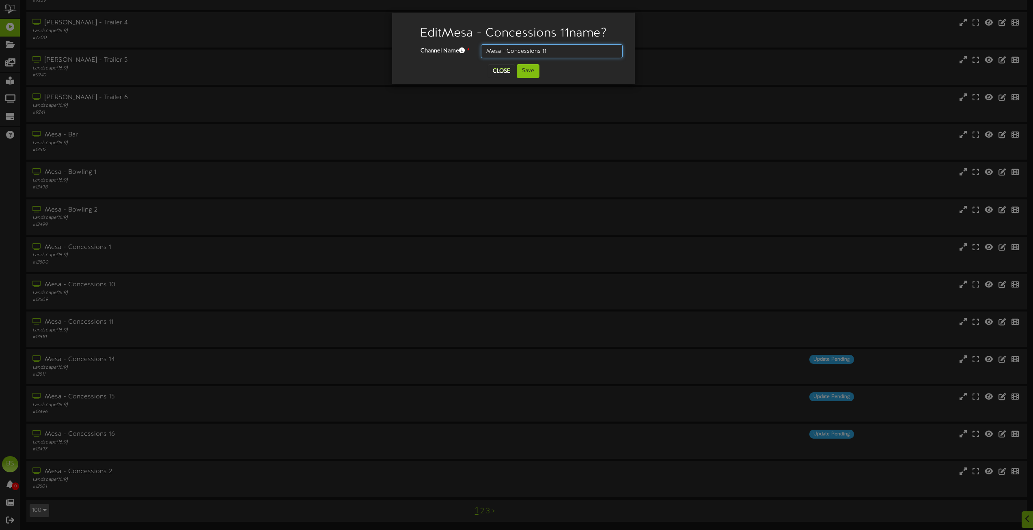
click at [553, 53] on input "Mesa - Concessions 11" at bounding box center [552, 51] width 142 height 14
click at [552, 53] on input "Mesa - Concessions 11" at bounding box center [552, 51] width 142 height 14
type input "Mesa - Concessions 13"
click at [525, 69] on button "Save" at bounding box center [528, 71] width 23 height 14
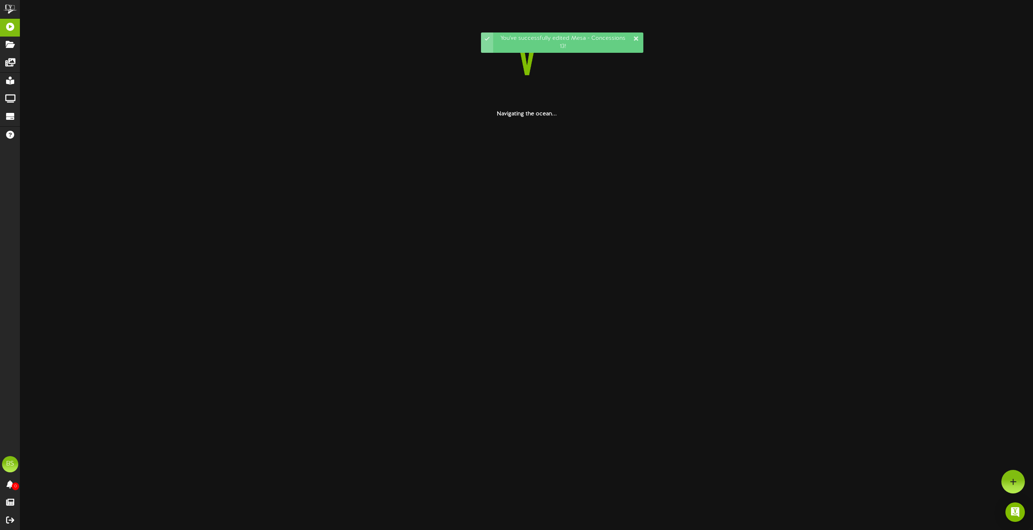
scroll to position [0, 0]
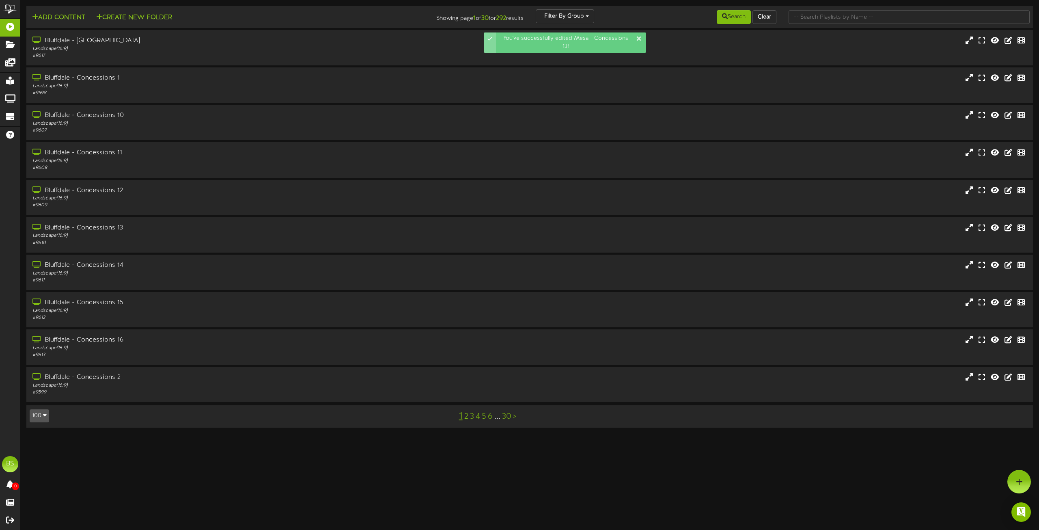
click at [44, 416] on icon "button" at bounding box center [45, 415] width 4 height 6
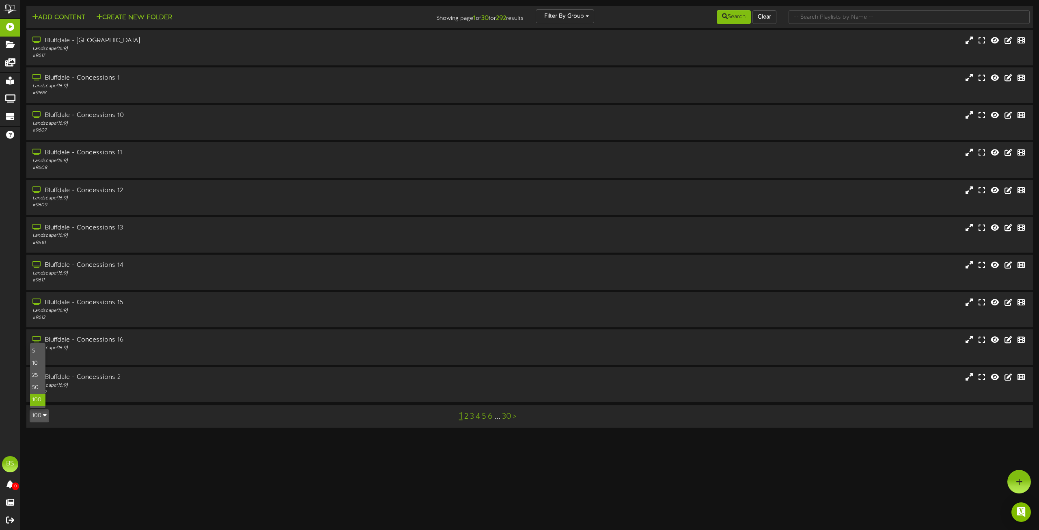
click at [37, 398] on div "100" at bounding box center [37, 400] width 15 height 12
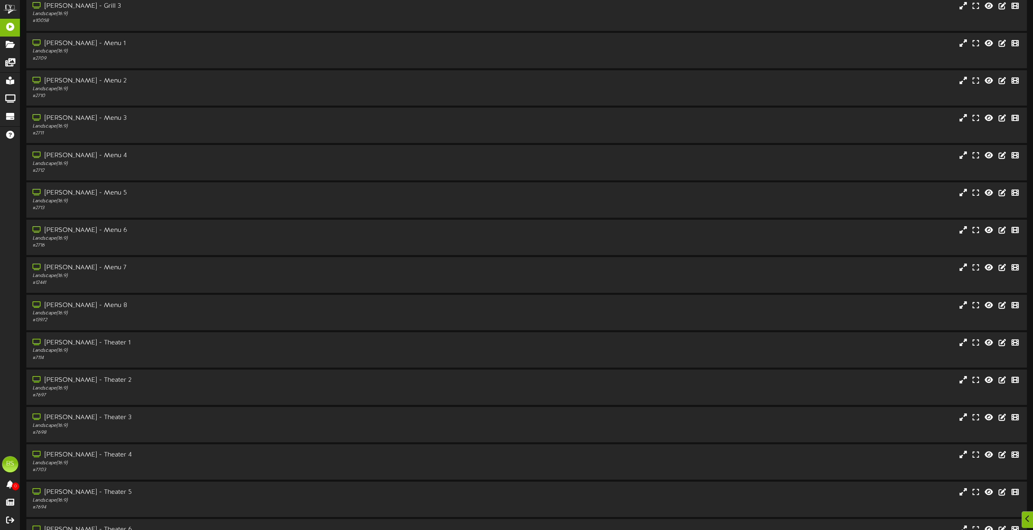
scroll to position [3272, 0]
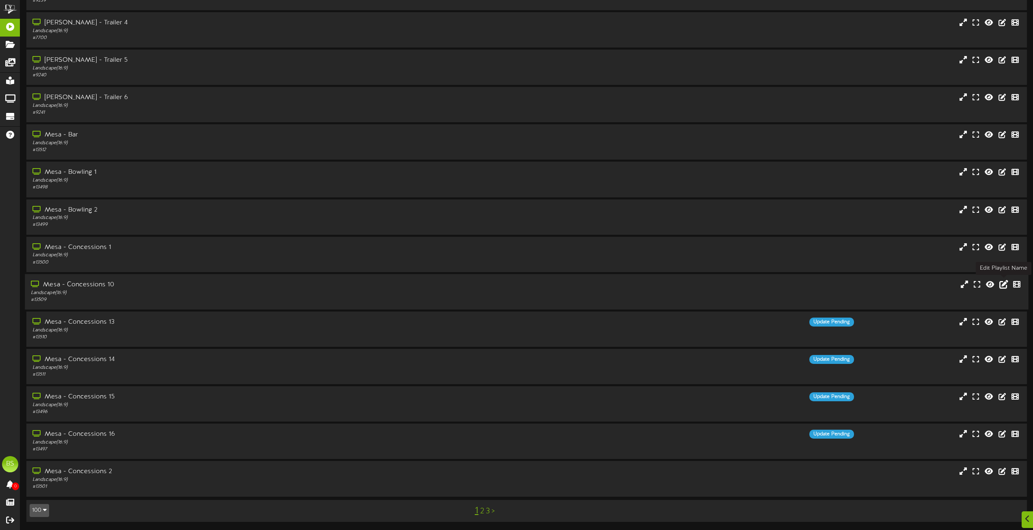
click at [1003, 285] on icon at bounding box center [1004, 283] width 9 height 9
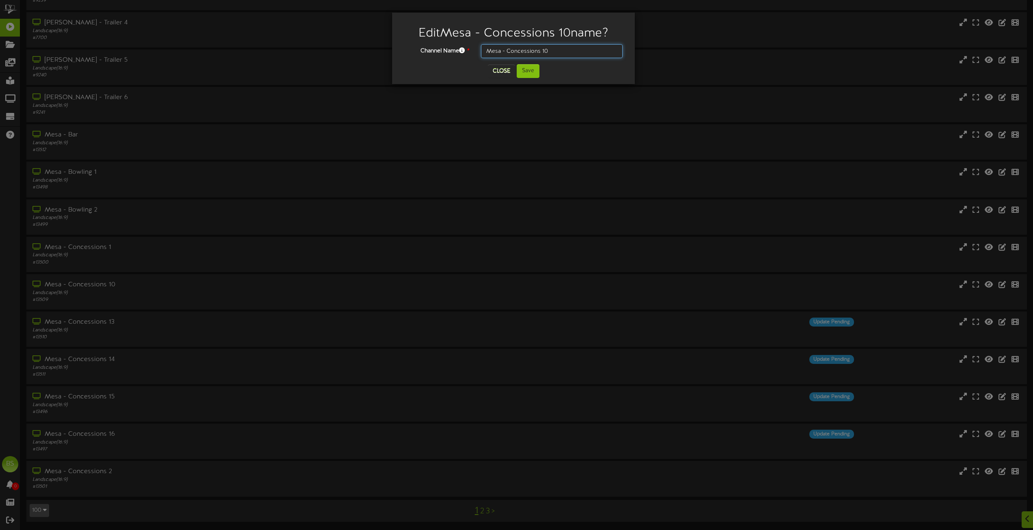
click at [553, 48] on input "Mesa - Concessions 10" at bounding box center [552, 51] width 142 height 14
type input "Mesa - Concessions 12"
click at [533, 75] on button "Save" at bounding box center [528, 71] width 23 height 14
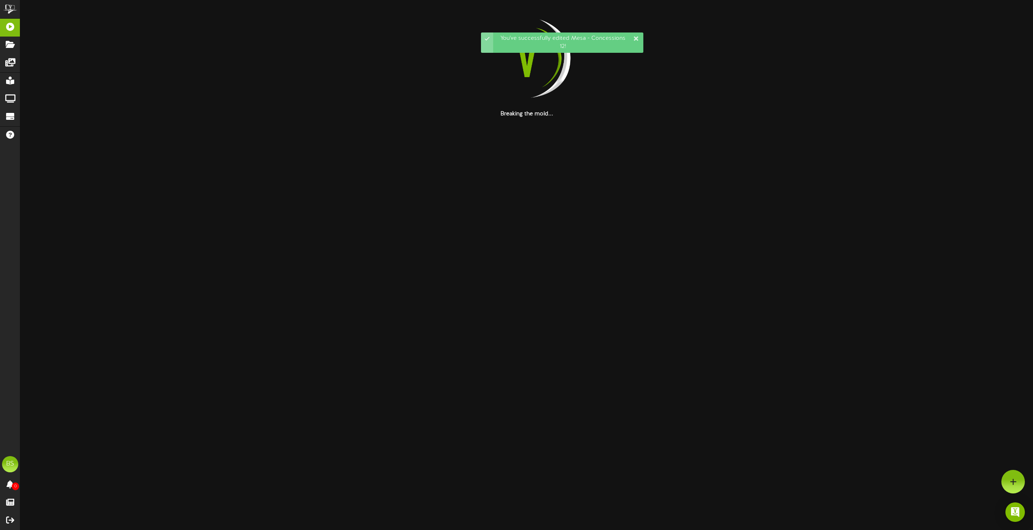
scroll to position [0, 0]
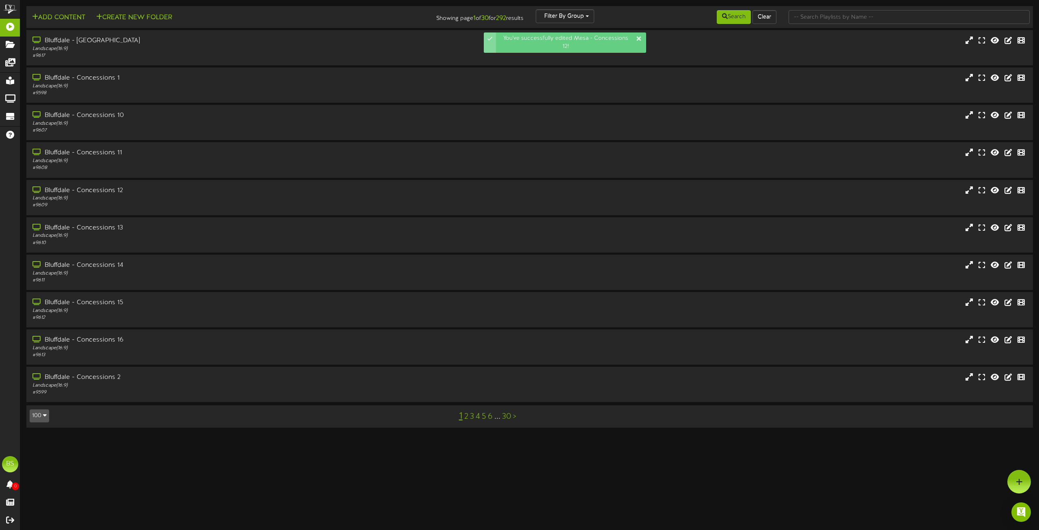
click at [40, 414] on button "100" at bounding box center [39, 415] width 19 height 13
click at [41, 412] on button "100" at bounding box center [39, 415] width 19 height 13
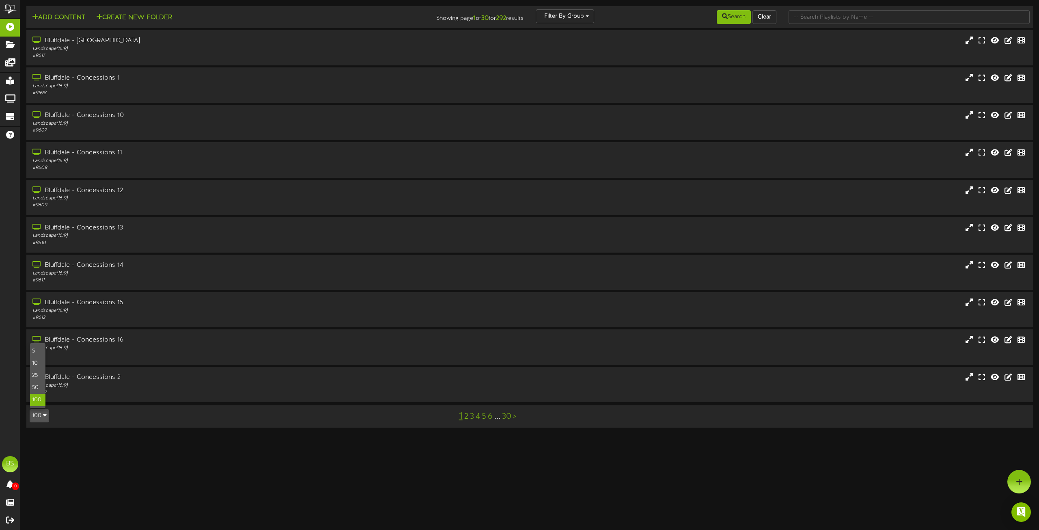
click at [37, 400] on div "100" at bounding box center [37, 400] width 15 height 12
click at [37, 400] on html "ChannelValet Playlists Folders Messages My Library Groups Devices Help BS [PERS…" at bounding box center [519, 218] width 1039 height 436
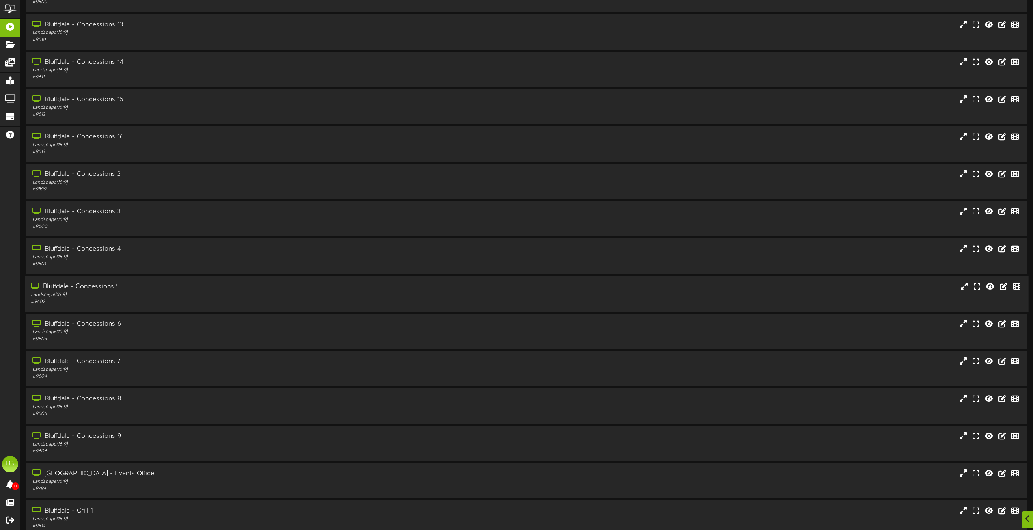
scroll to position [3272, 0]
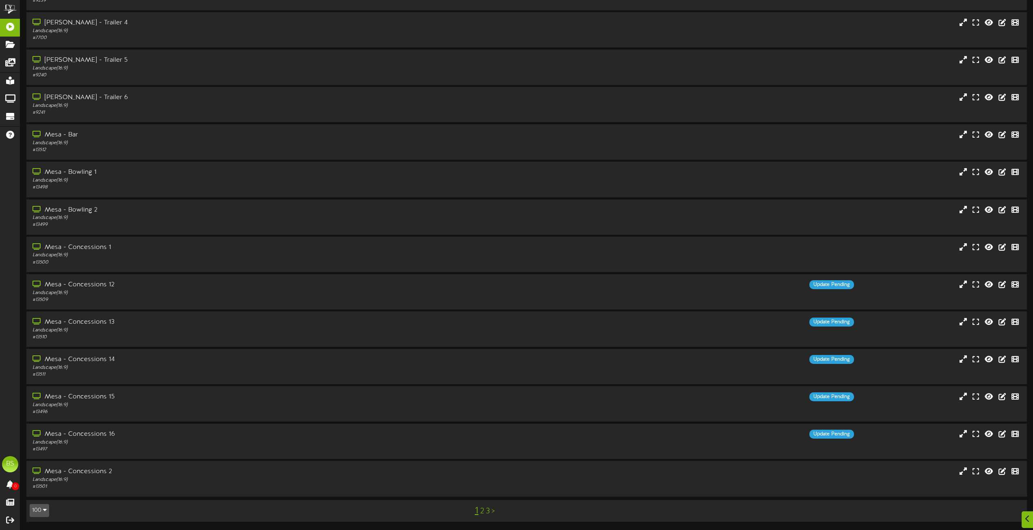
click at [482, 511] on link "2" at bounding box center [482, 511] width 4 height 9
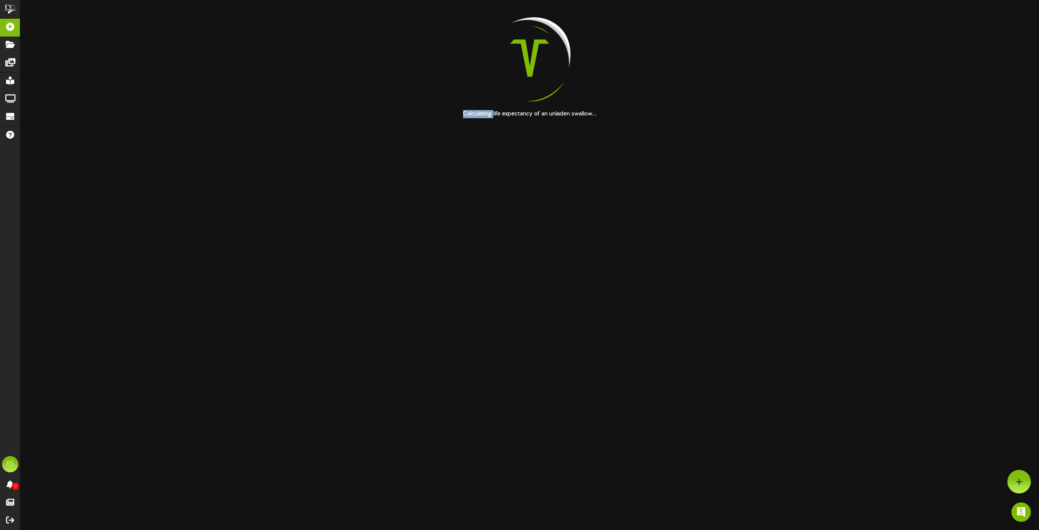
click at [482, 118] on html "ChannelValet Playlists Folders Messages My Library Groups Devices Help BS [PERS…" at bounding box center [519, 59] width 1039 height 118
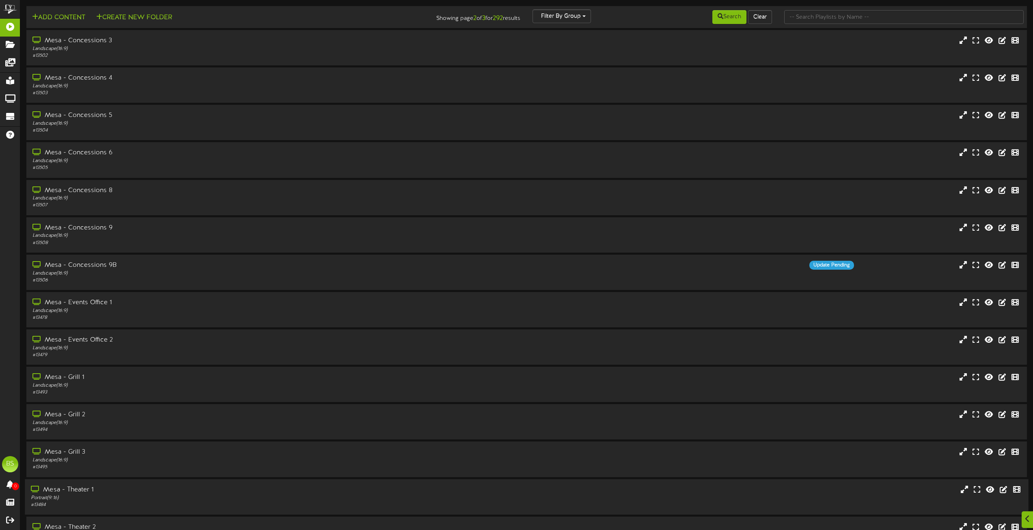
scroll to position [3272, 0]
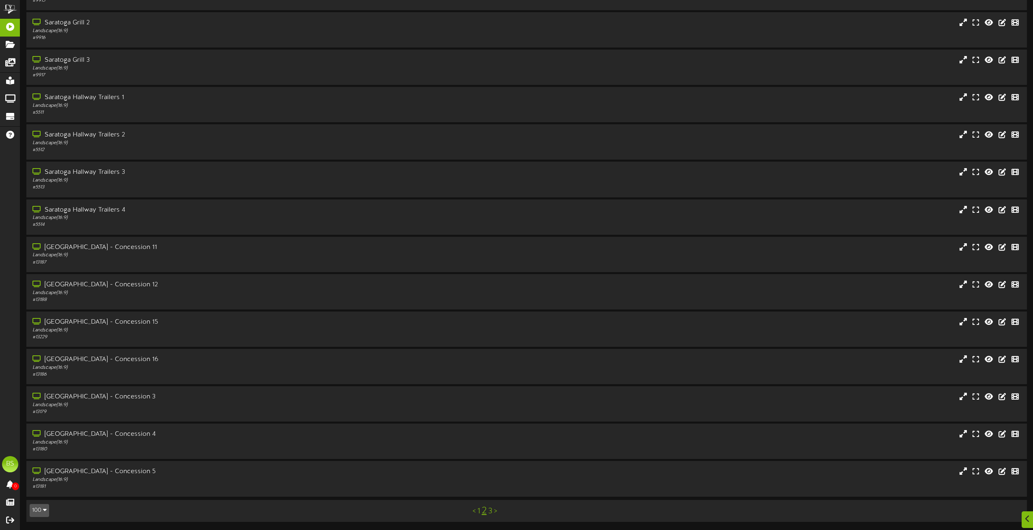
click at [478, 512] on link "1" at bounding box center [478, 511] width 3 height 9
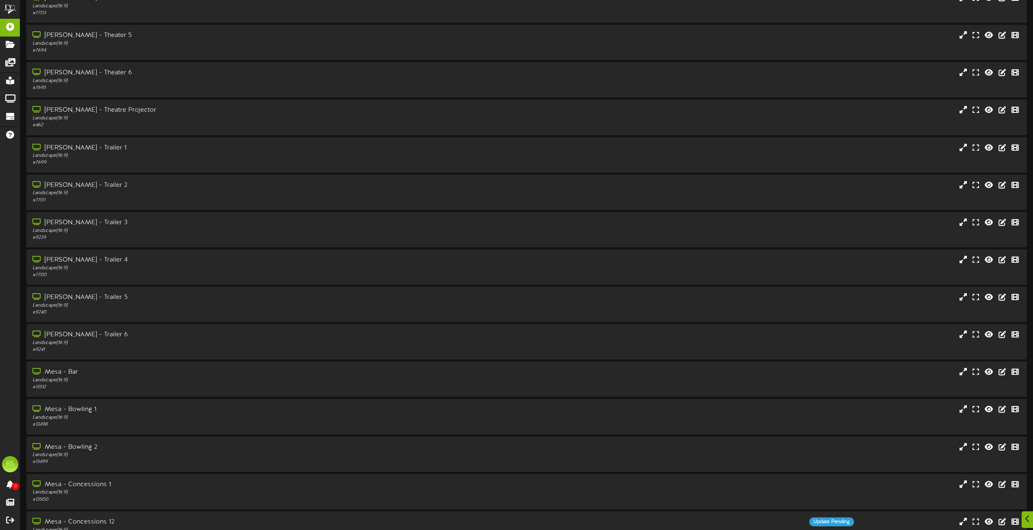
scroll to position [3272, 0]
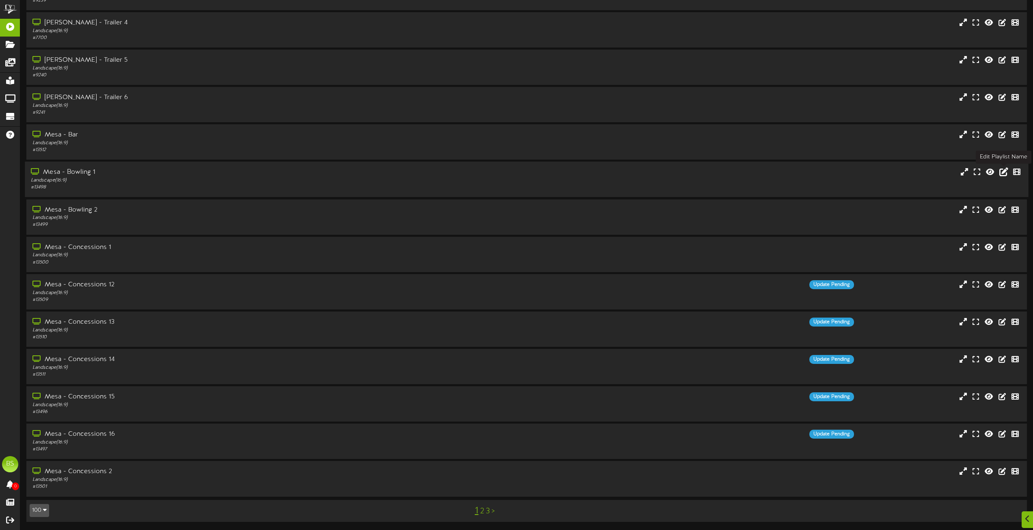
click at [1003, 174] on icon at bounding box center [1004, 171] width 9 height 9
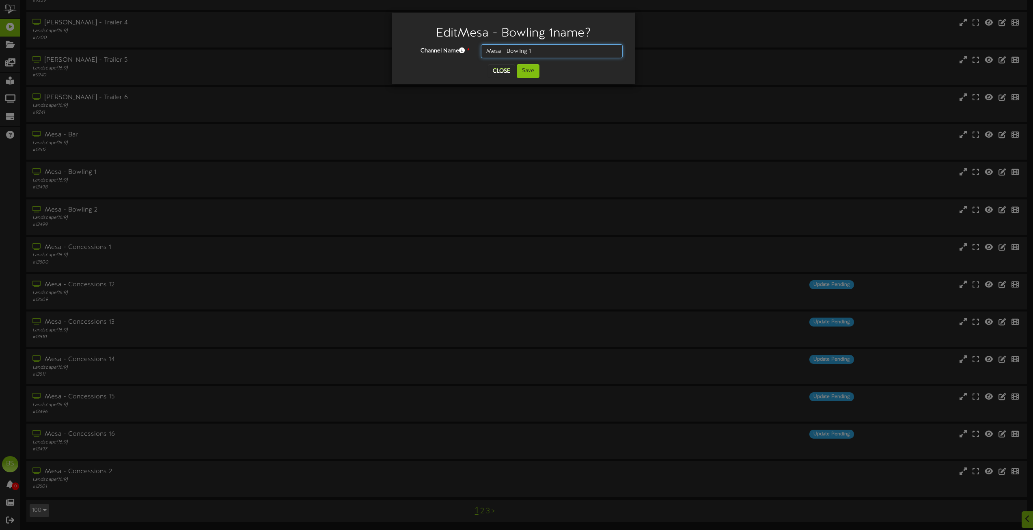
click at [540, 51] on input "Mesa - Bowling 1" at bounding box center [552, 51] width 142 height 14
type input "Mesa - Concessions 7"
click at [530, 72] on button "Save" at bounding box center [528, 71] width 23 height 14
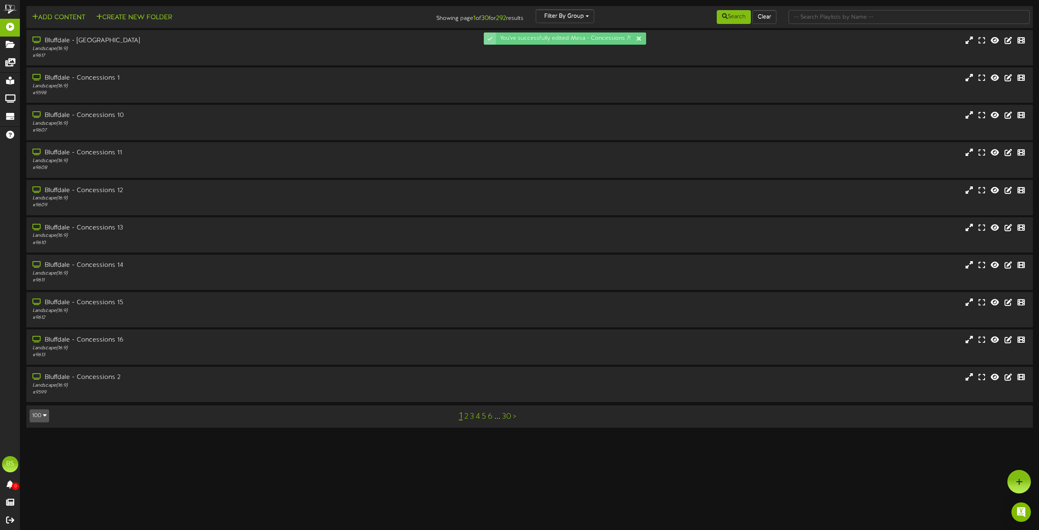
click at [42, 415] on button "100" at bounding box center [39, 415] width 19 height 13
click at [43, 416] on icon "button" at bounding box center [45, 415] width 4 height 6
click at [41, 398] on div "100" at bounding box center [37, 400] width 15 height 12
click at [41, 398] on html "ChannelValet Playlists Folders Messages My Library Groups Devices Help BS [PERS…" at bounding box center [519, 218] width 1039 height 436
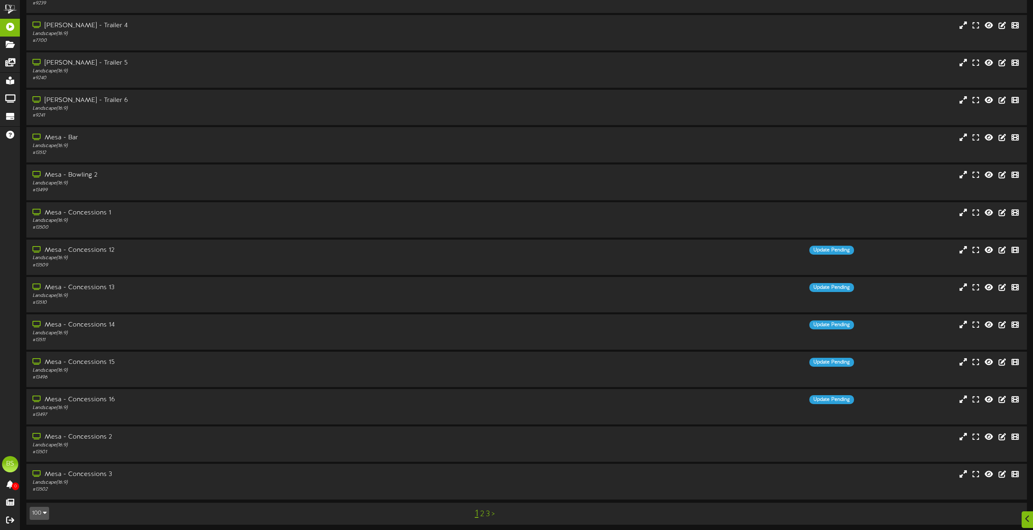
scroll to position [3272, 0]
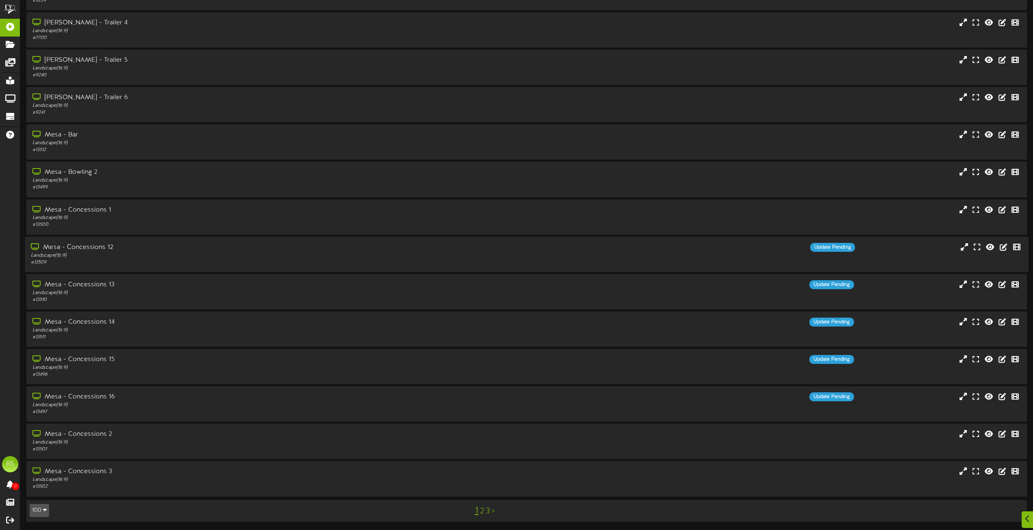
click at [102, 246] on div "Mesa - Concessions 12" at bounding box center [234, 247] width 406 height 9
click at [99, 244] on div "Mesa - Concessions 12" at bounding box center [234, 247] width 406 height 9
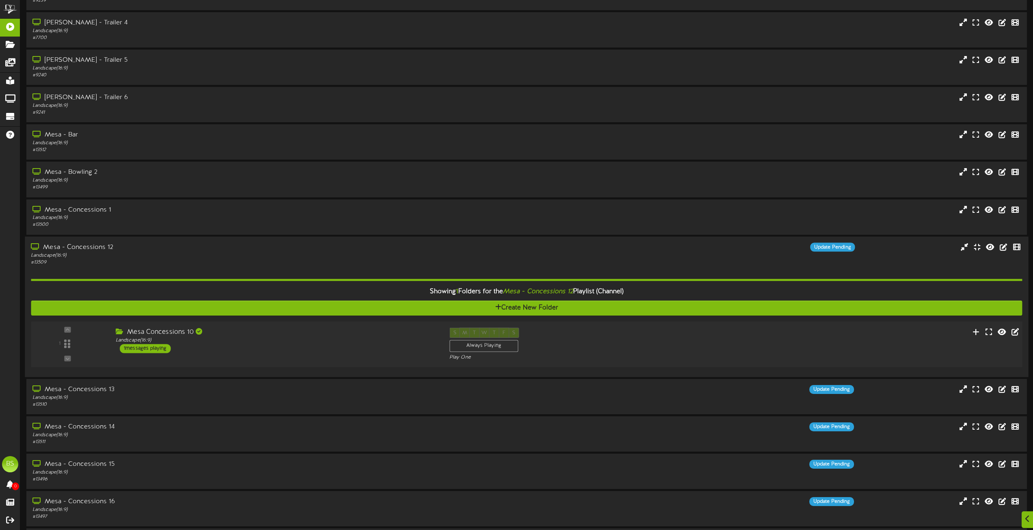
click at [150, 348] on div "1 messages playing" at bounding box center [145, 348] width 51 height 9
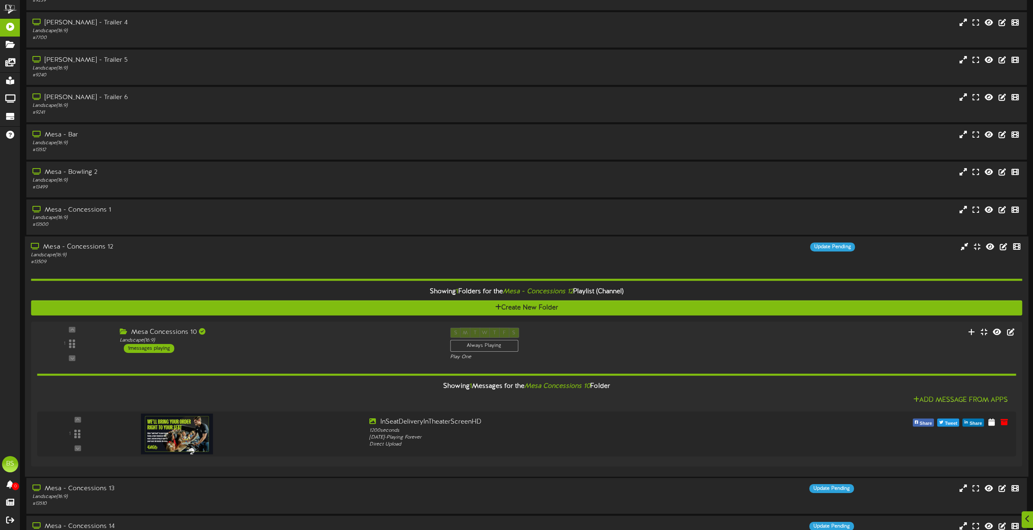
click at [100, 246] on div "Mesa - Concessions 12" at bounding box center [234, 246] width 406 height 9
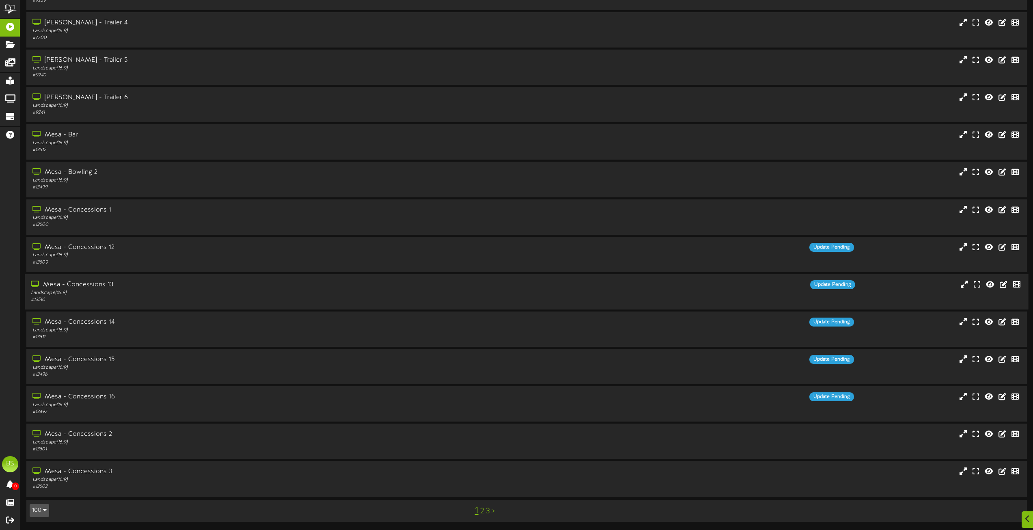
click at [102, 283] on div "Mesa - Concessions 13" at bounding box center [234, 284] width 406 height 9
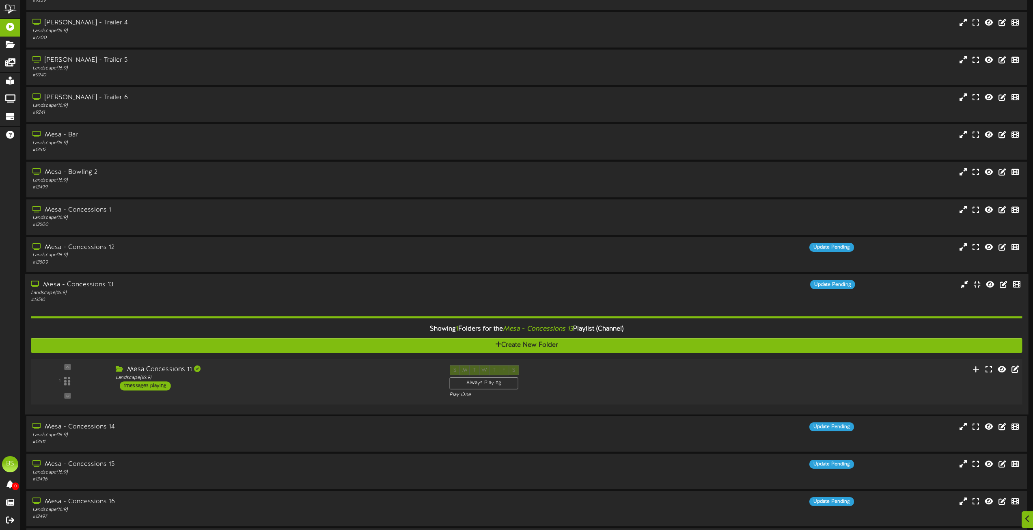
click at [150, 385] on div "1 messages playing" at bounding box center [145, 385] width 51 height 9
click at [138, 387] on div "1 messages playing" at bounding box center [145, 385] width 51 height 9
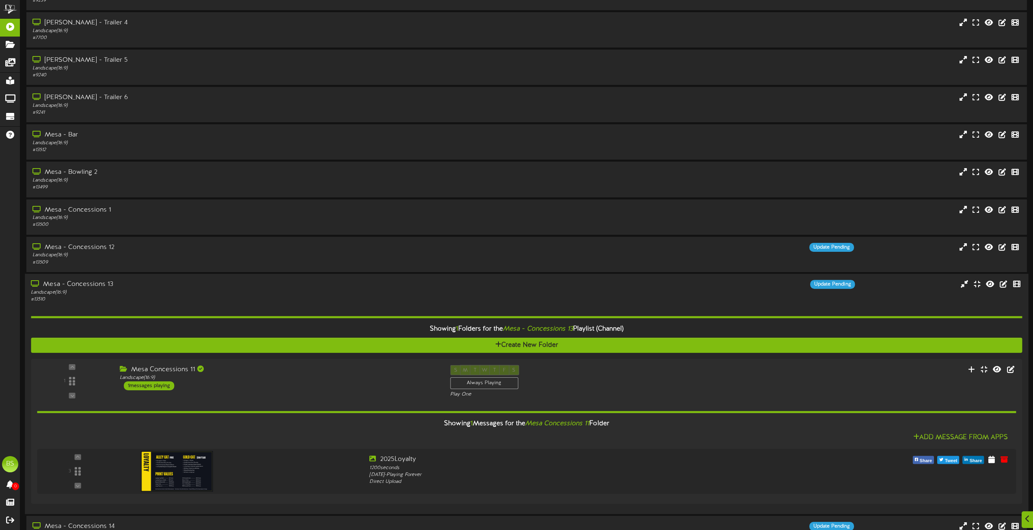
click at [80, 282] on div "Mesa - Concessions 13" at bounding box center [234, 284] width 406 height 9
click at [103, 284] on div "Mesa - Concessions 13" at bounding box center [234, 284] width 406 height 9
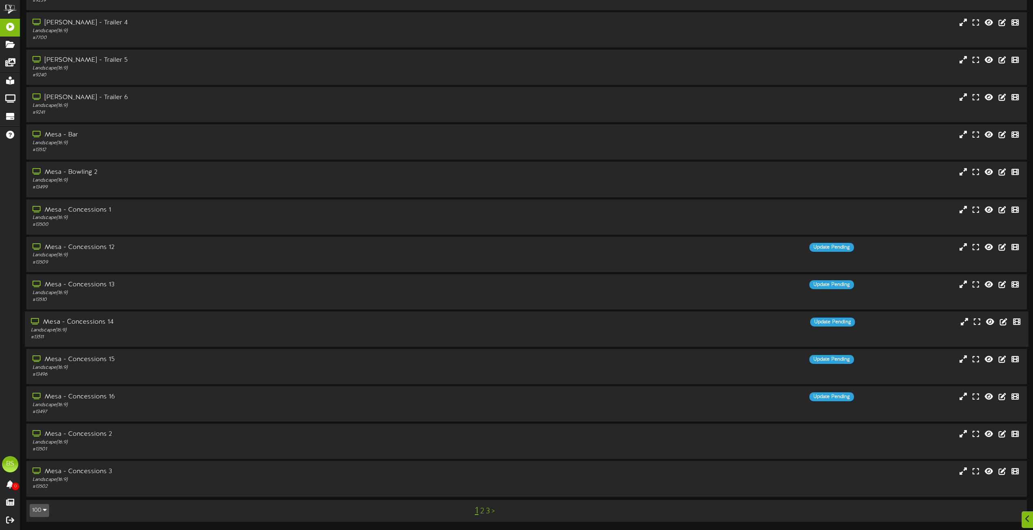
click at [99, 322] on div "Mesa - Concessions 14" at bounding box center [234, 321] width 406 height 9
click at [102, 359] on div "Mesa - Concessions 15" at bounding box center [234, 359] width 406 height 9
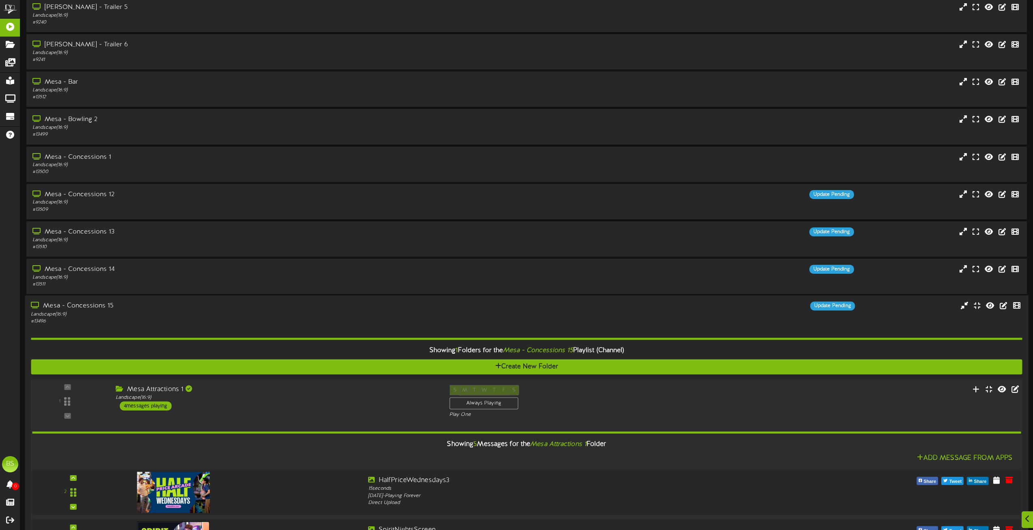
scroll to position [3353, 0]
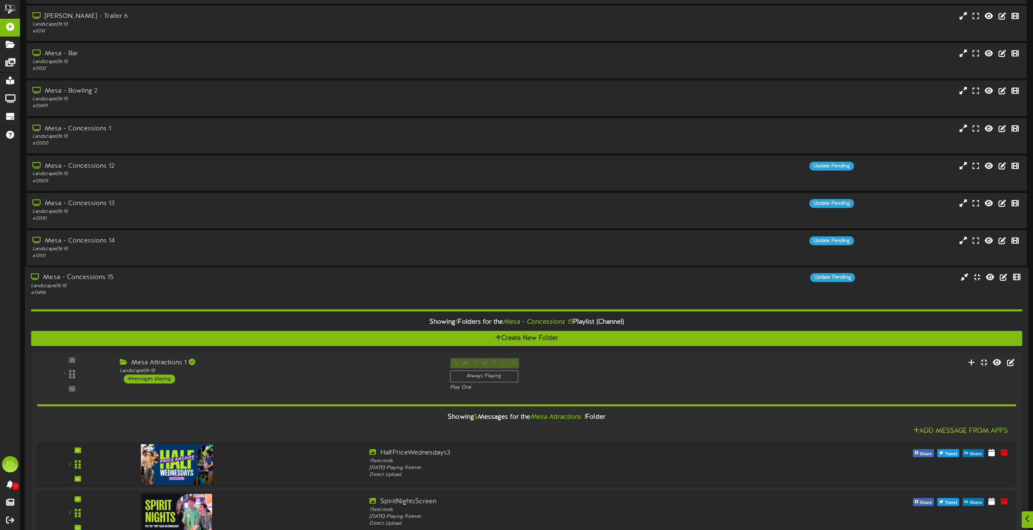
click at [97, 274] on div "Mesa - Concessions 15" at bounding box center [234, 277] width 406 height 9
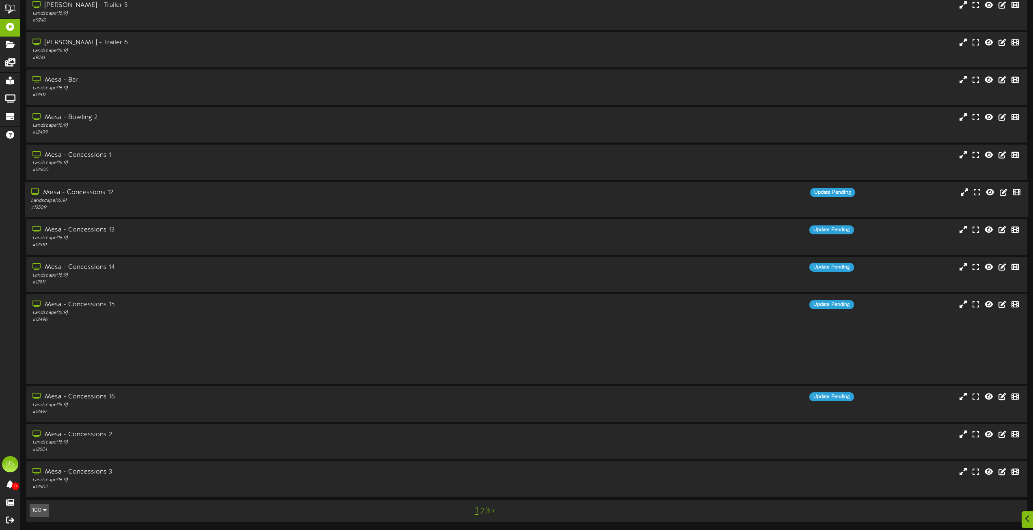
scroll to position [3272, 0]
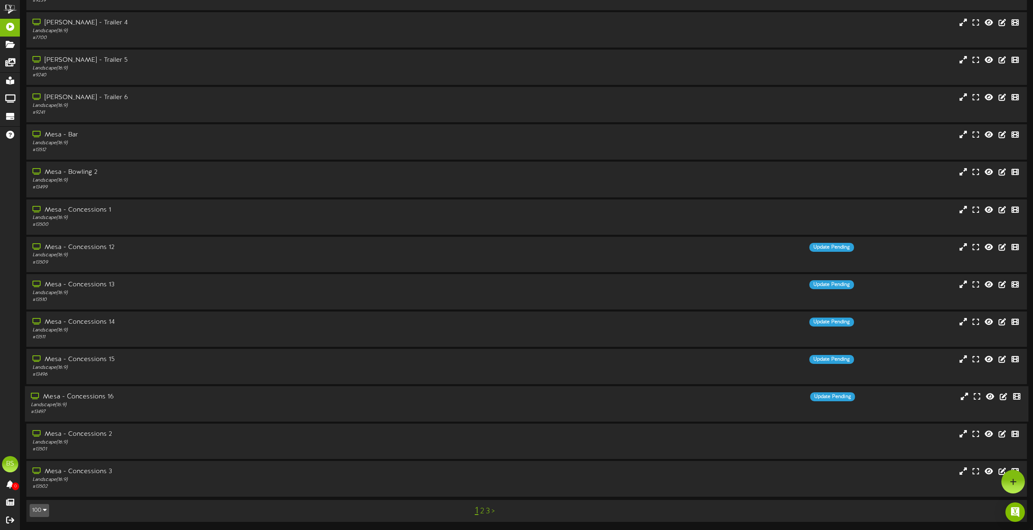
click at [99, 398] on div "Mesa - Concessions 16" at bounding box center [234, 396] width 406 height 9
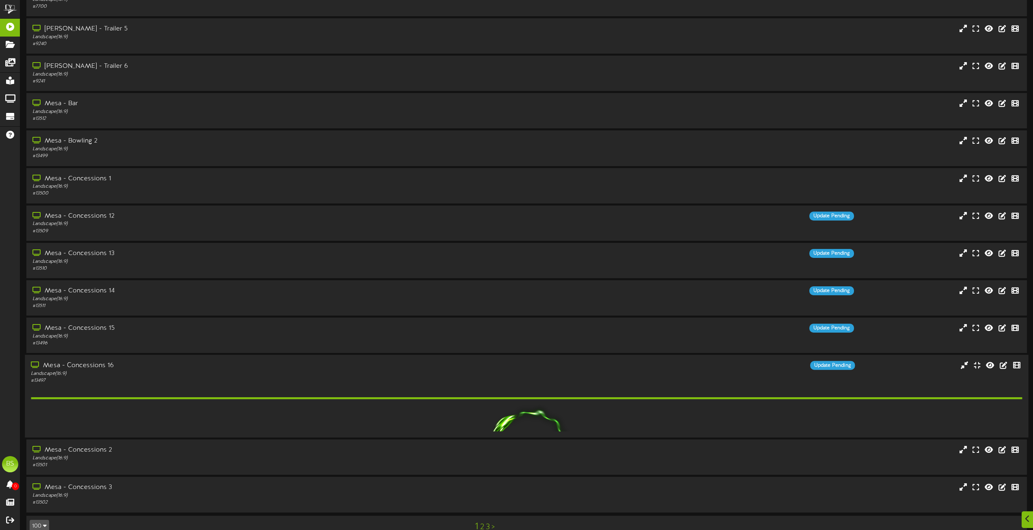
scroll to position [3353, 0]
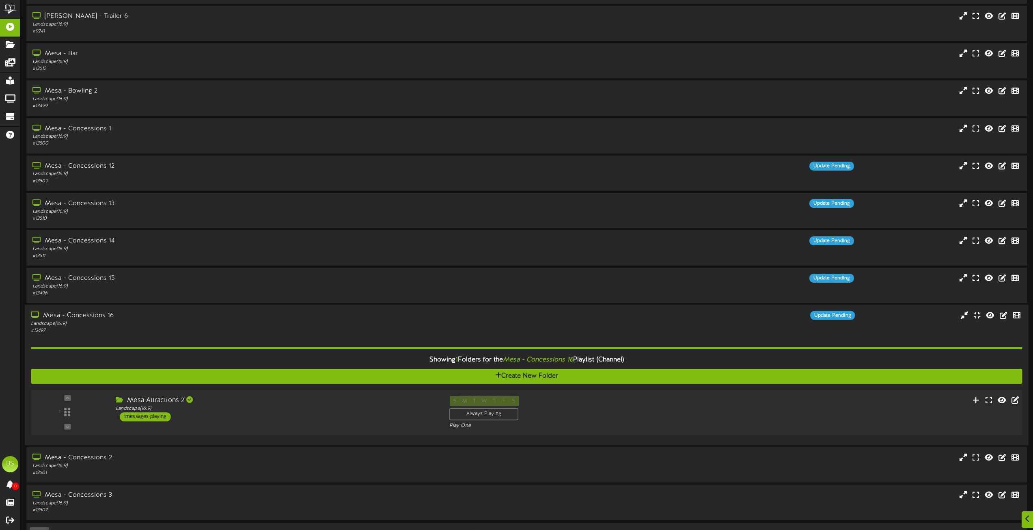
click at [154, 413] on div "1 messages playing" at bounding box center [145, 416] width 51 height 9
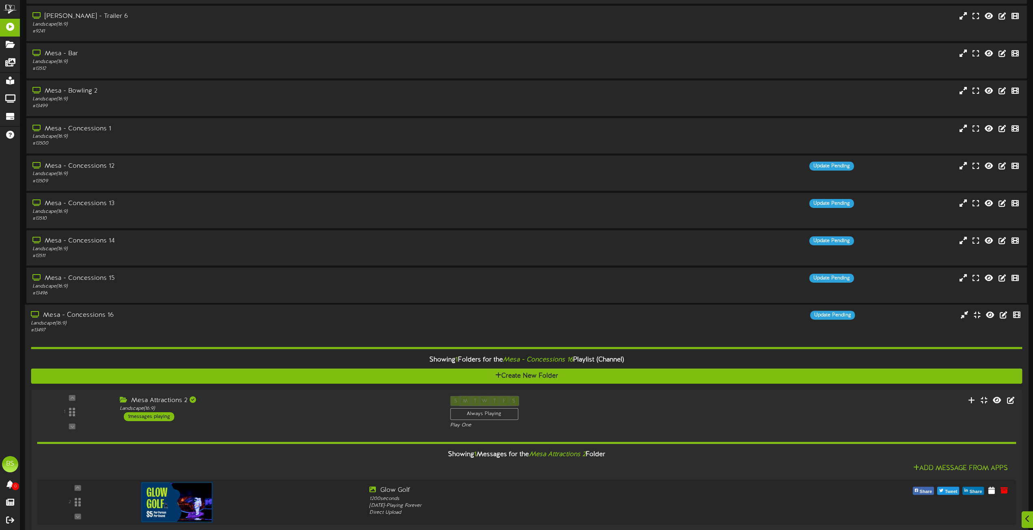
click at [99, 314] on div "Mesa - Concessions 16" at bounding box center [234, 315] width 406 height 9
click at [68, 314] on div "Mesa - Concessions 16" at bounding box center [234, 315] width 406 height 9
click at [95, 316] on div "Mesa - Concessions 16" at bounding box center [234, 315] width 406 height 9
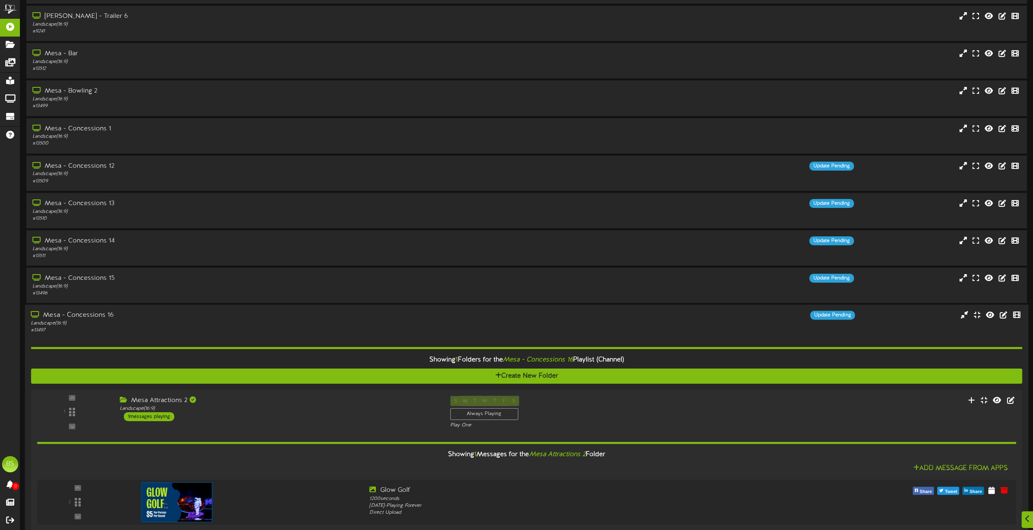
click at [95, 316] on div "Mesa - Concessions 16" at bounding box center [234, 315] width 406 height 9
click at [94, 316] on div "Mesa - Concessions 16" at bounding box center [234, 315] width 406 height 9
click at [92, 316] on div "Mesa - Concessions 16" at bounding box center [234, 315] width 406 height 9
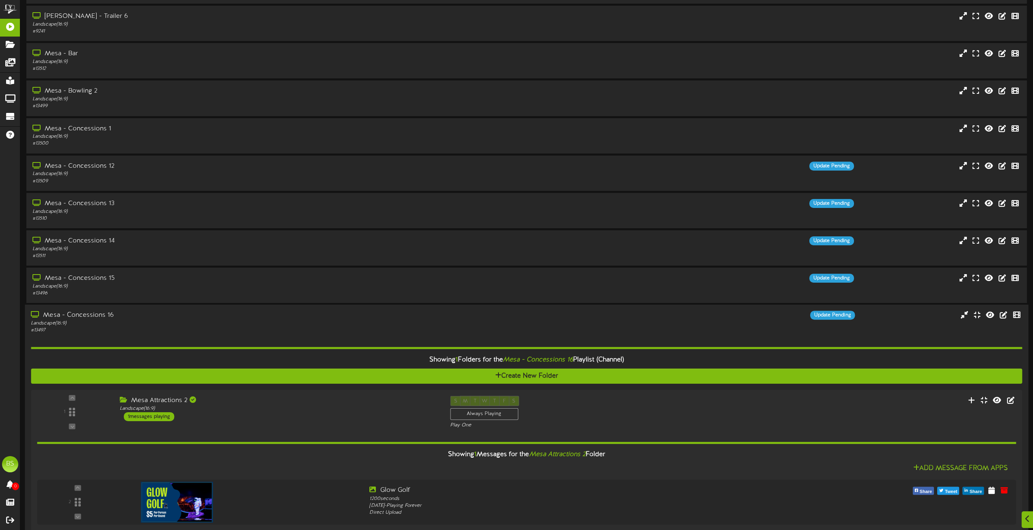
click at [52, 313] on div "Mesa - Concessions 16" at bounding box center [234, 315] width 406 height 9
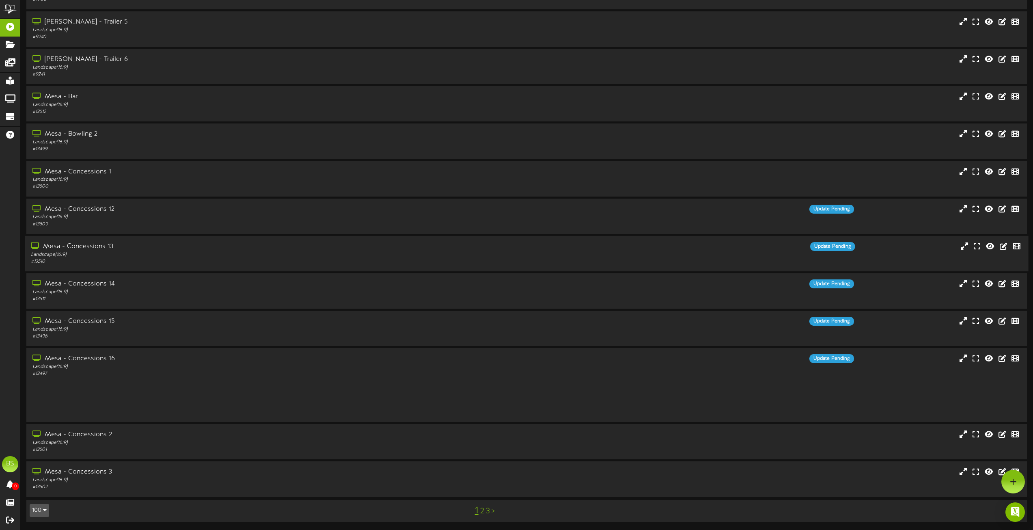
scroll to position [3272, 0]
click at [482, 512] on link "2" at bounding box center [482, 511] width 4 height 9
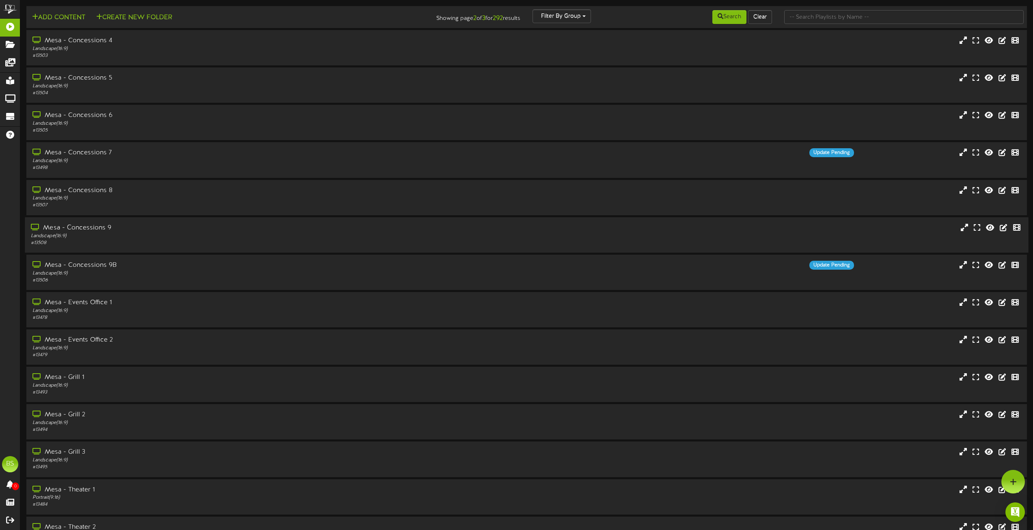
click at [90, 226] on div "Mesa - Concessions 9" at bounding box center [234, 227] width 406 height 9
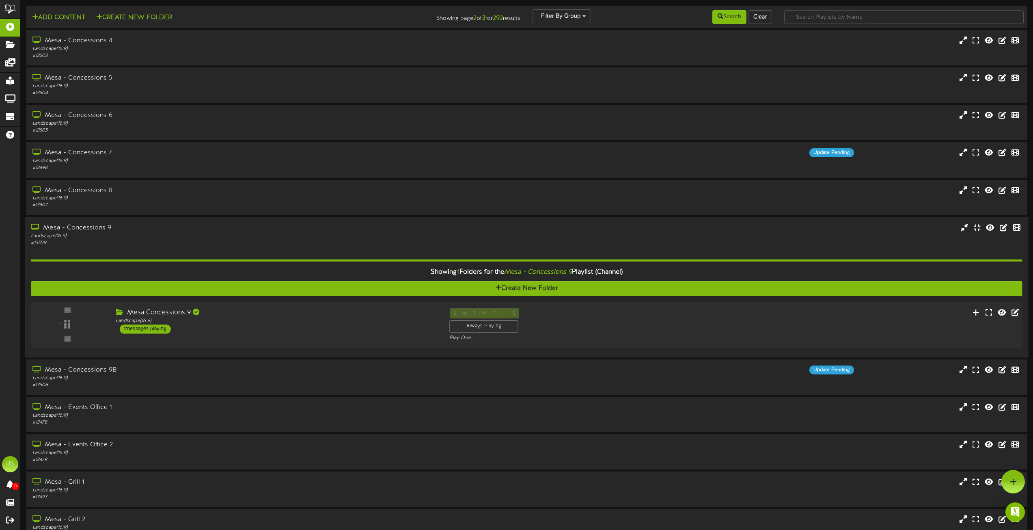
click at [154, 331] on div "1 messages playing" at bounding box center [145, 328] width 51 height 9
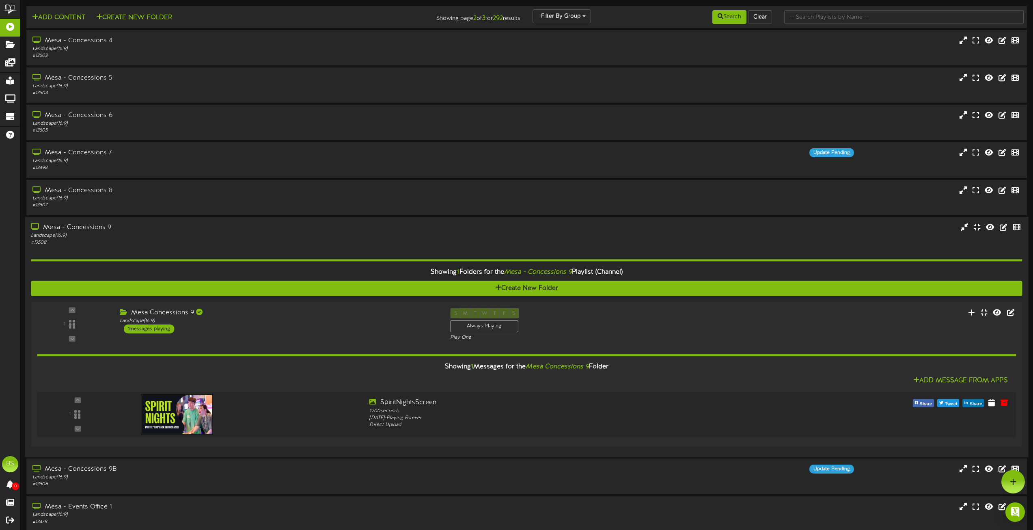
click at [89, 225] on div "Mesa - Concessions 9" at bounding box center [234, 227] width 406 height 9
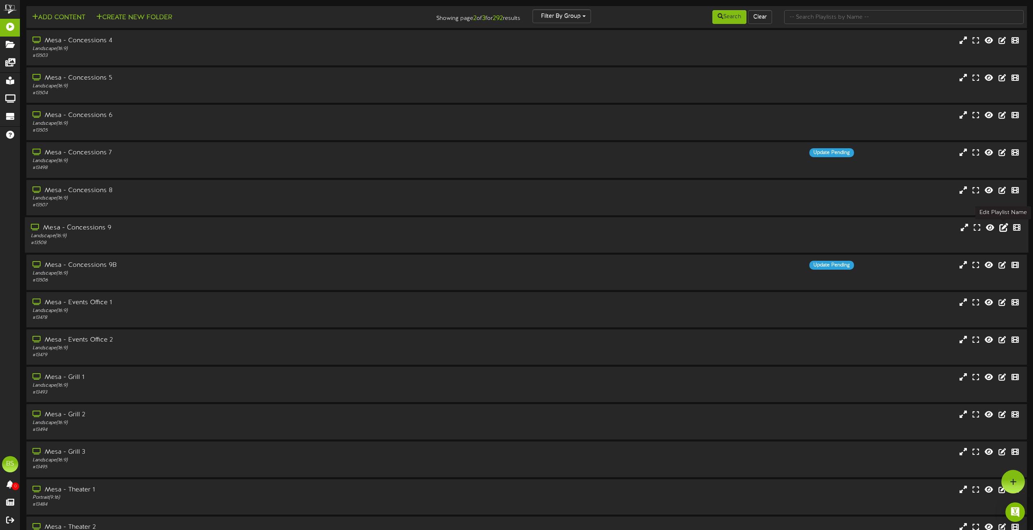
click at [1003, 227] on icon at bounding box center [1004, 226] width 9 height 9
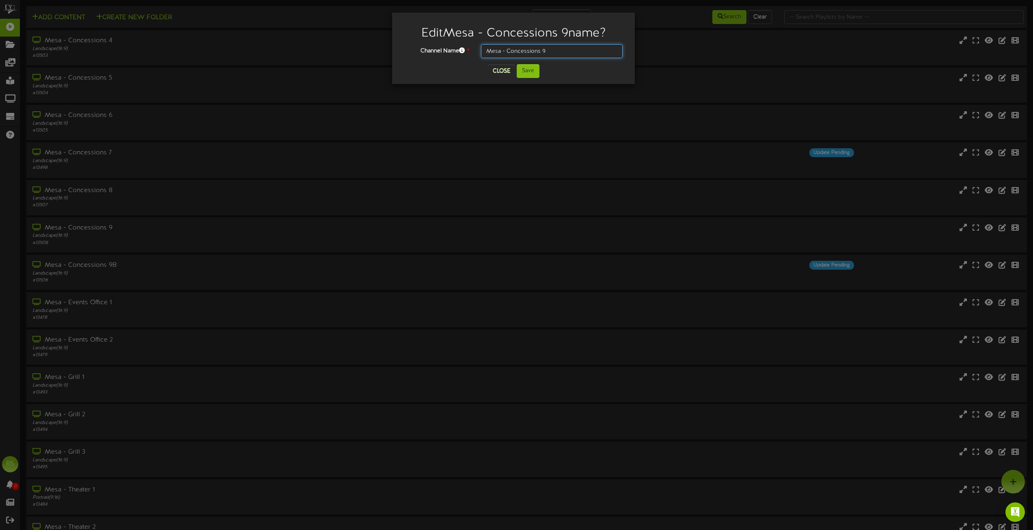
click at [549, 48] on input "Mesa - Concessions 9" at bounding box center [552, 51] width 142 height 14
type input "Mesa - Concessions 10"
click at [527, 71] on button "Save" at bounding box center [528, 71] width 23 height 14
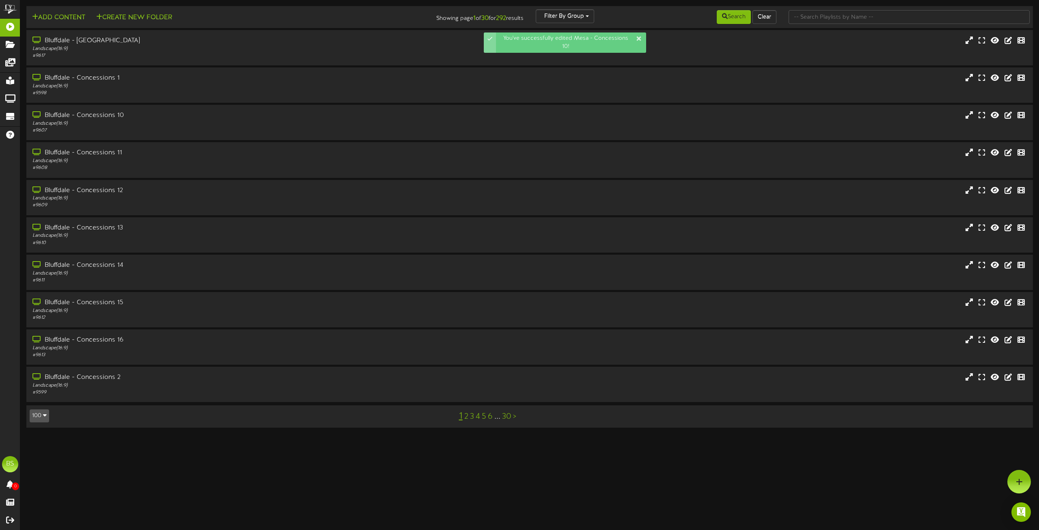
click at [43, 415] on button "100" at bounding box center [39, 415] width 19 height 13
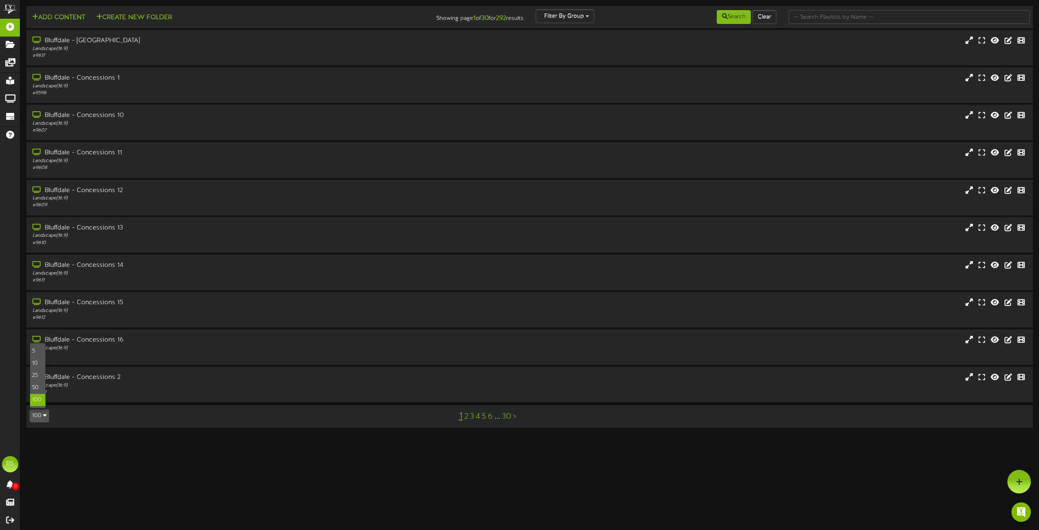
click at [36, 401] on div "100" at bounding box center [37, 400] width 15 height 12
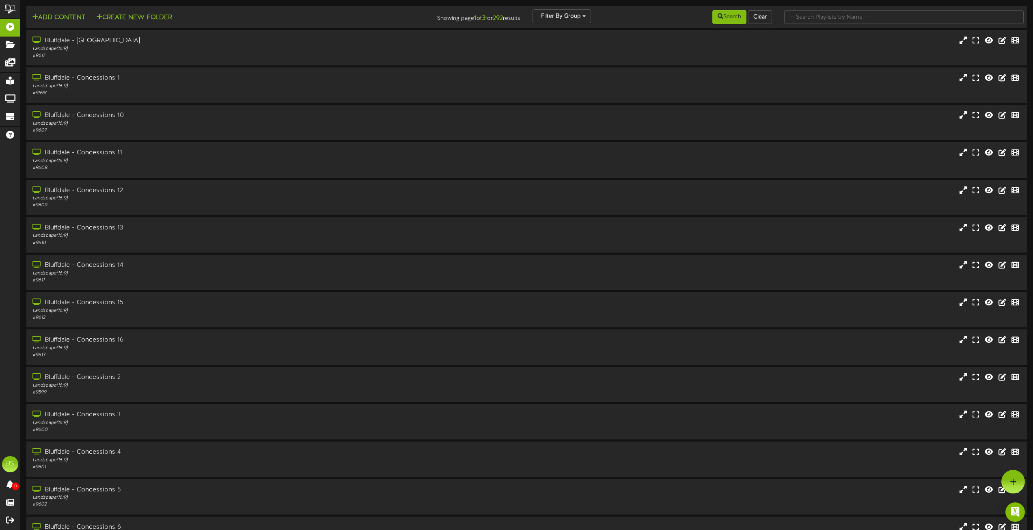
scroll to position [3272, 0]
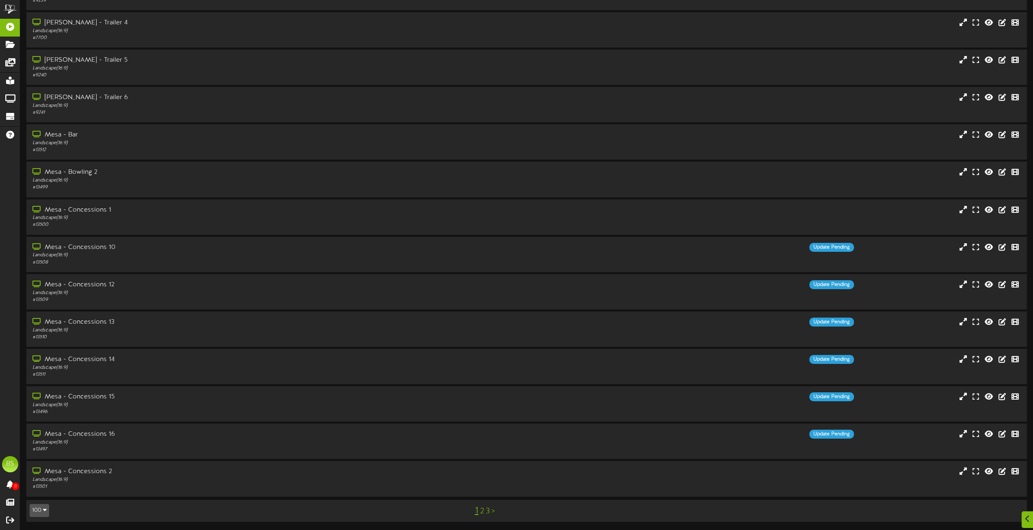
click at [481, 510] on link "2" at bounding box center [482, 511] width 4 height 9
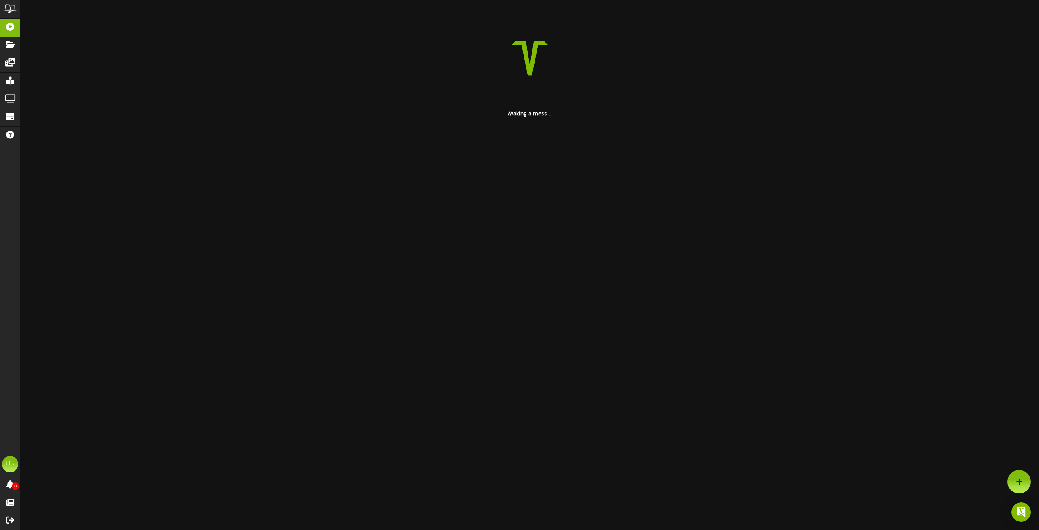
click at [481, 118] on html "ChannelValet Playlists Folders Messages My Library Groups Devices Help BS [PERS…" at bounding box center [519, 59] width 1039 height 118
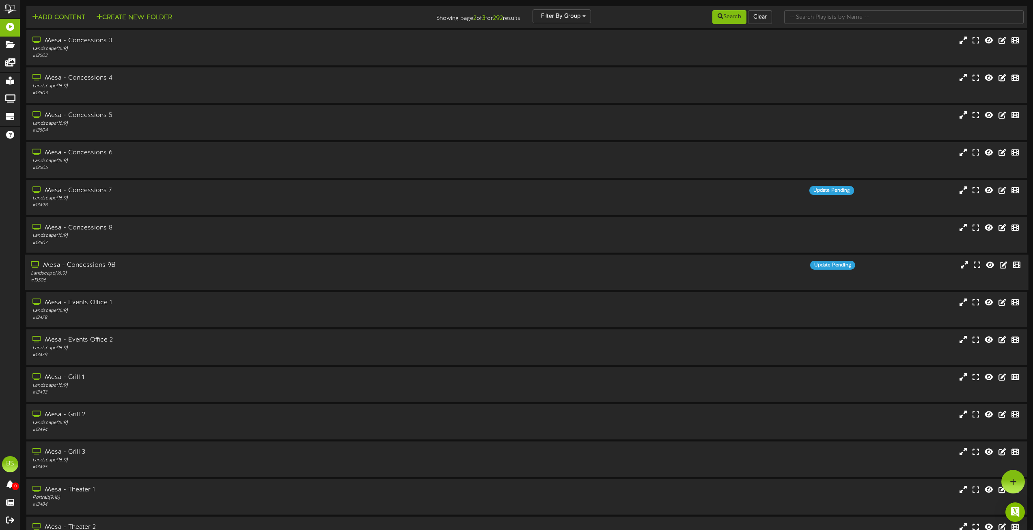
click at [89, 264] on div "Mesa - Concessions 9B" at bounding box center [234, 265] width 406 height 9
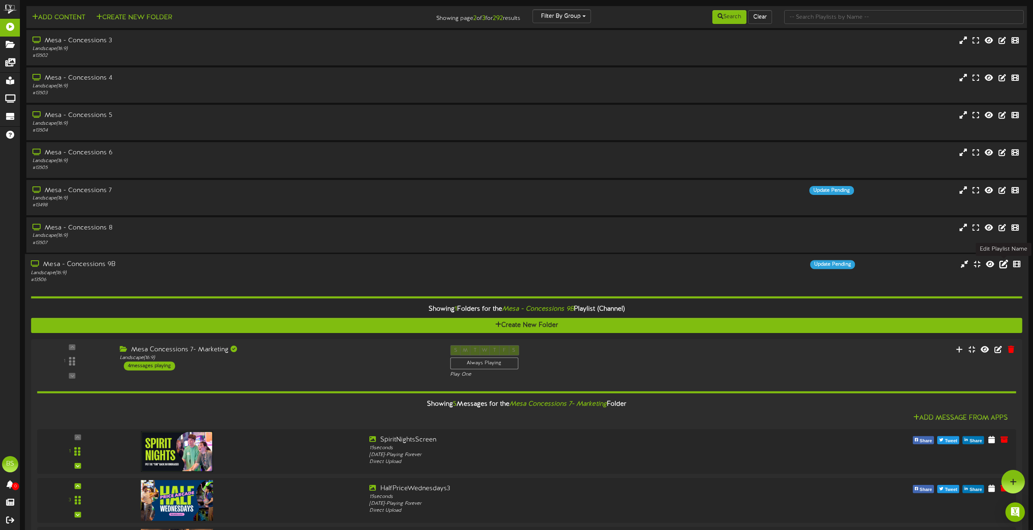
click at [1004, 266] on icon at bounding box center [1004, 263] width 9 height 9
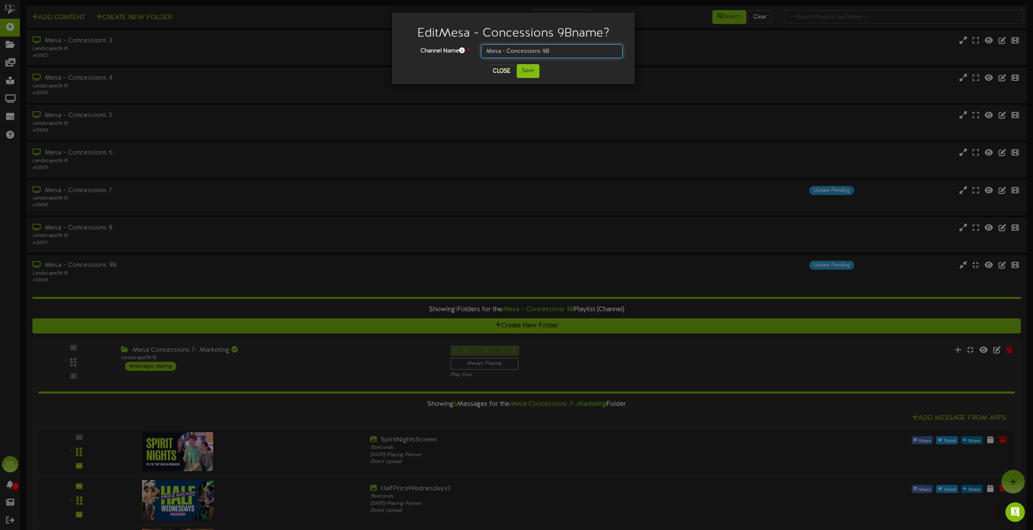
click at [551, 52] on input "Mesa - Concessions 9B" at bounding box center [552, 51] width 142 height 14
type input "Mesa - Concessions 9"
click at [526, 70] on button "Save" at bounding box center [528, 71] width 23 height 14
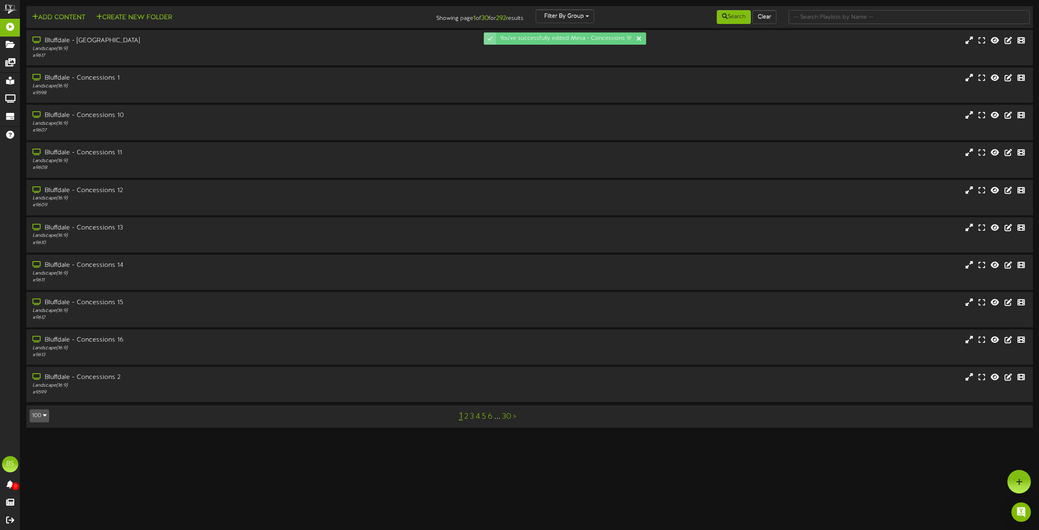
click at [44, 415] on icon "button" at bounding box center [45, 415] width 4 height 6
click at [39, 418] on button "100" at bounding box center [39, 415] width 19 height 13
click at [40, 416] on button "100" at bounding box center [39, 415] width 19 height 13
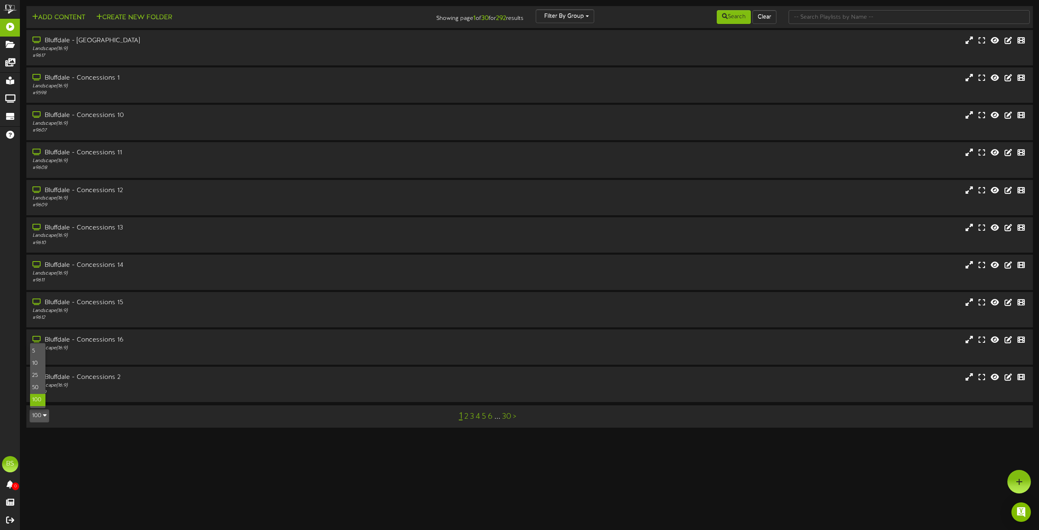
click at [37, 401] on div "100" at bounding box center [37, 400] width 15 height 12
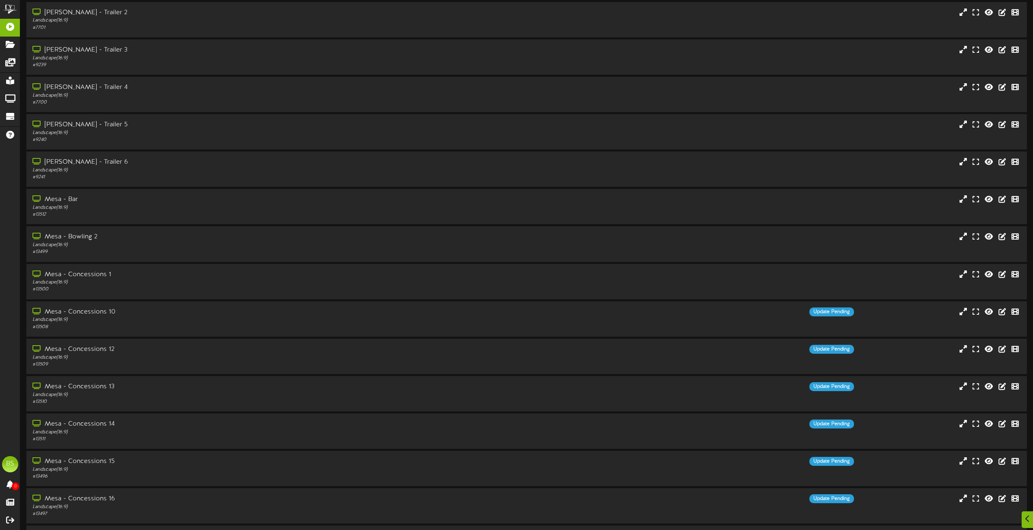
scroll to position [3272, 0]
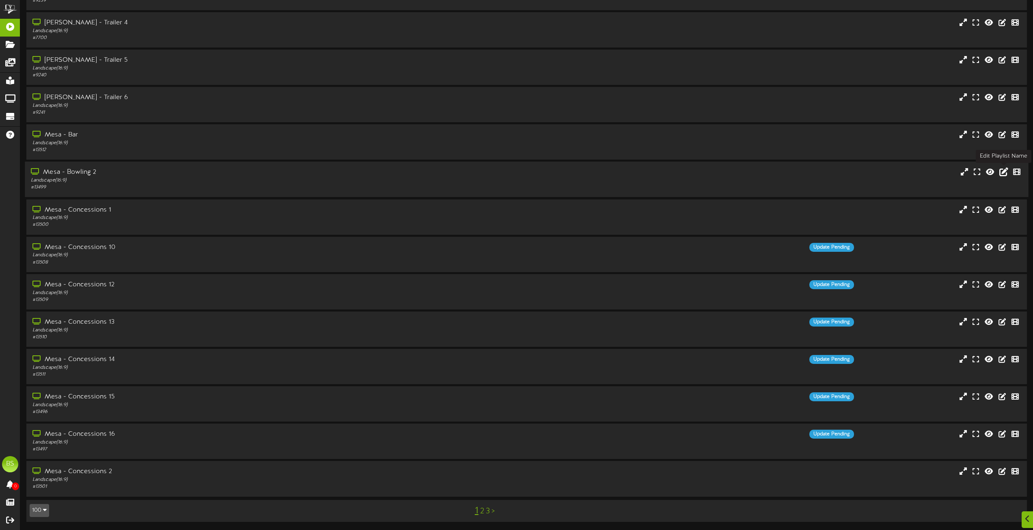
click at [1002, 173] on icon at bounding box center [1004, 171] width 9 height 9
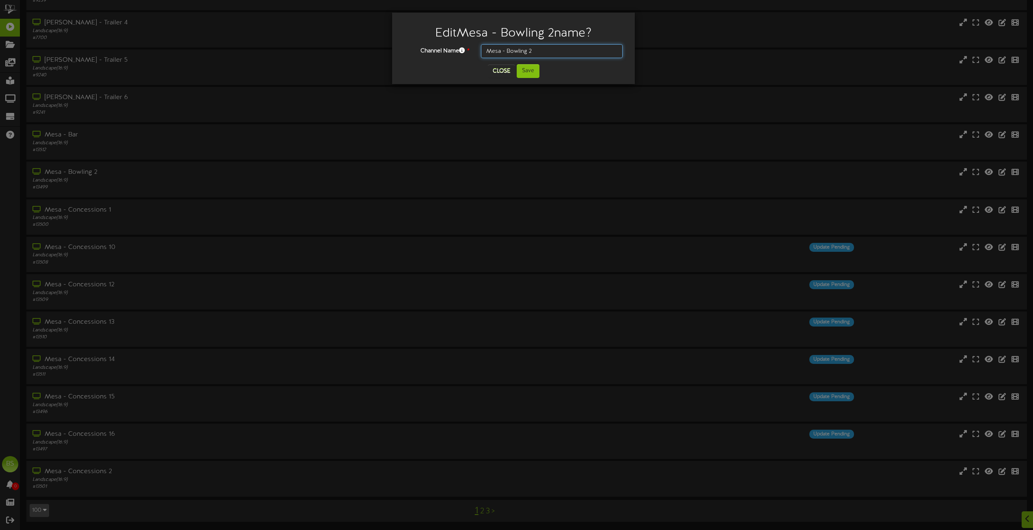
click at [536, 52] on input "Mesa - Bowling 2" at bounding box center [552, 51] width 142 height 14
type input "Mesa - Concessions 8"
click at [531, 72] on button "Save" at bounding box center [528, 71] width 23 height 14
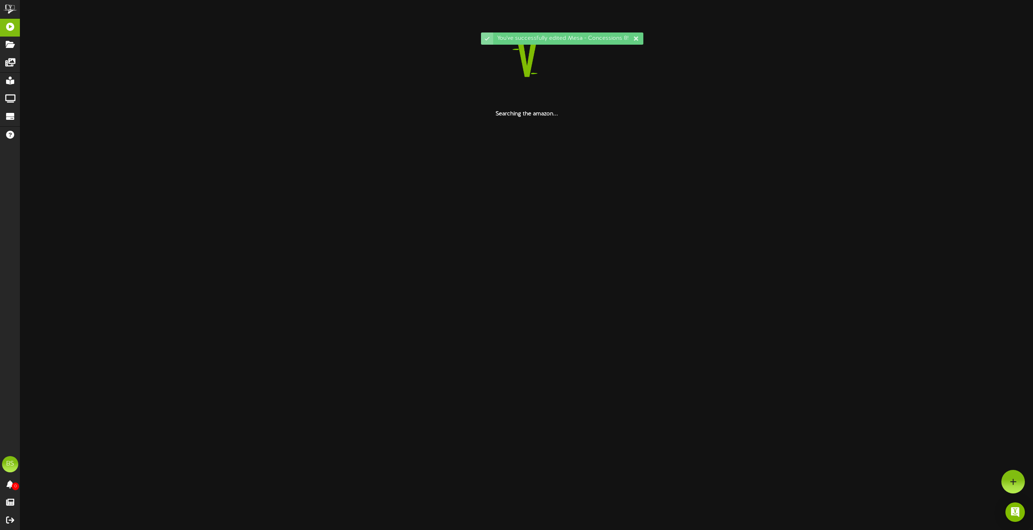
scroll to position [0, 0]
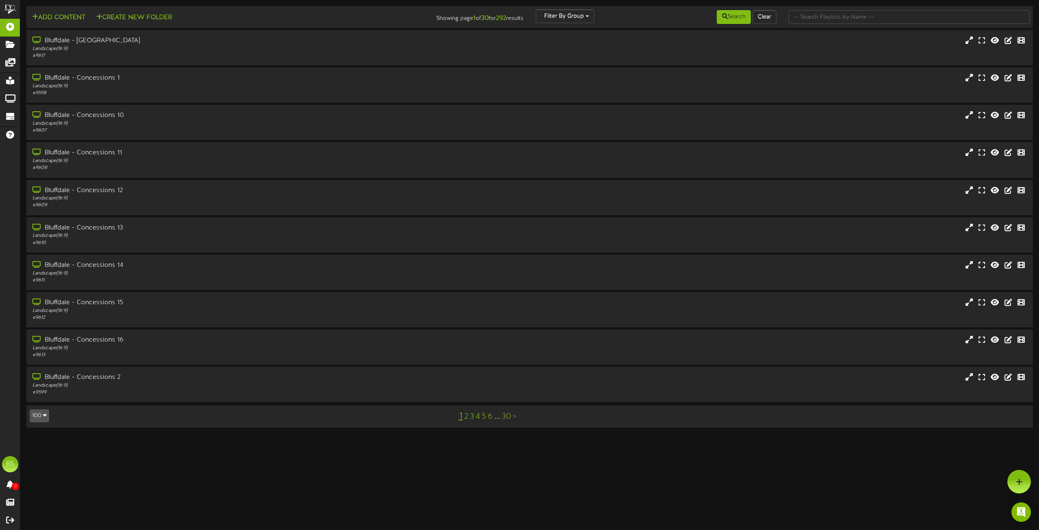
click at [42, 415] on button "100" at bounding box center [39, 415] width 19 height 13
click at [39, 402] on div "100" at bounding box center [37, 400] width 15 height 12
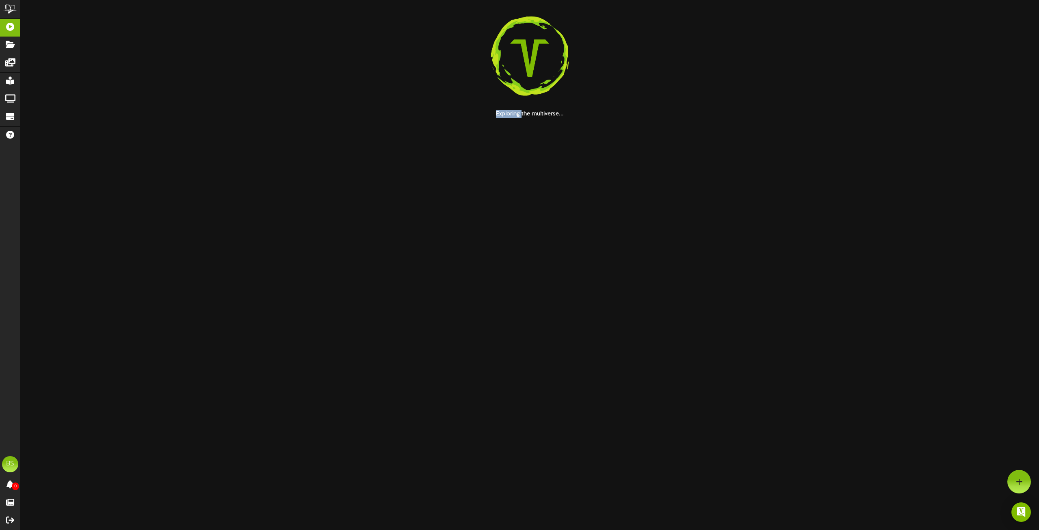
click at [39, 118] on html "ChannelValet Playlists Folders Messages My Library Groups Devices Help BS [PERS…" at bounding box center [519, 59] width 1039 height 118
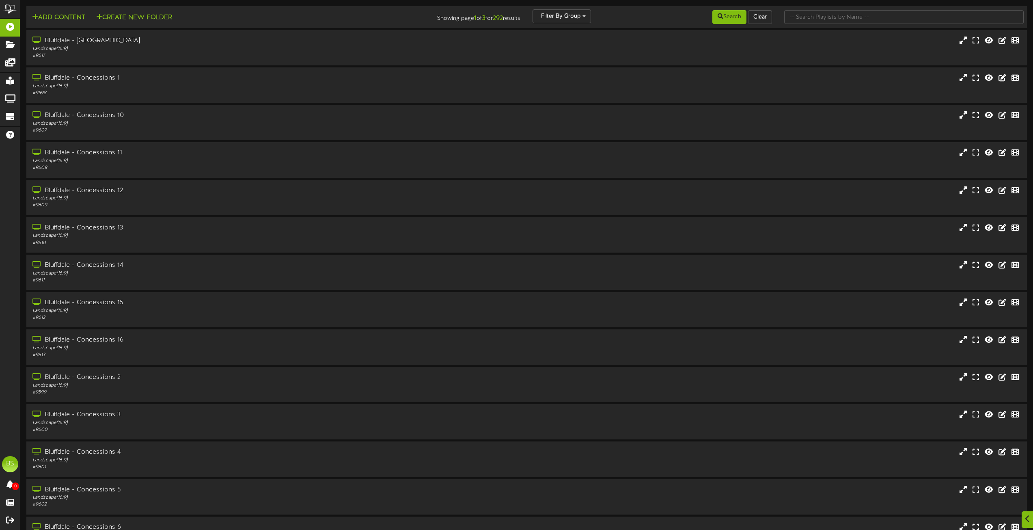
scroll to position [3272, 0]
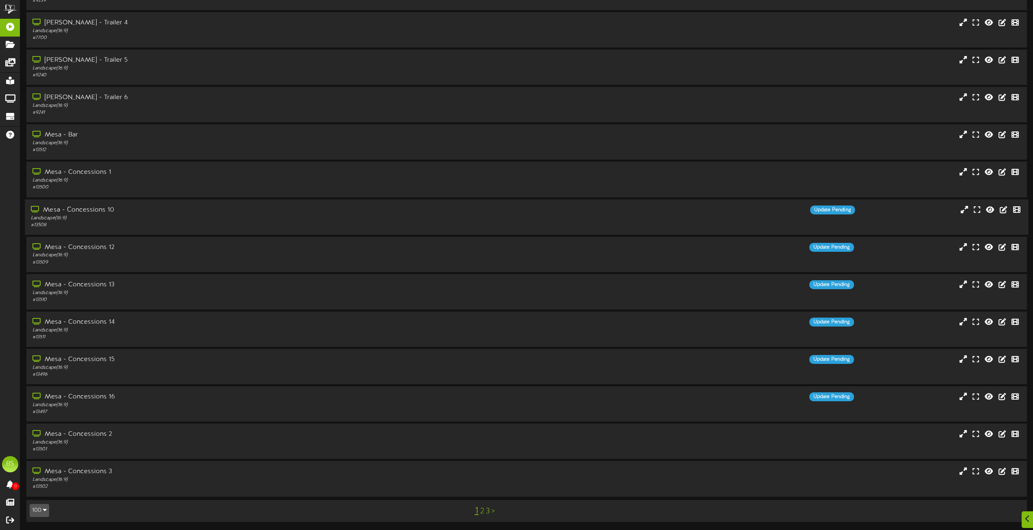
click at [99, 209] on div "Mesa - Concessions 10" at bounding box center [234, 209] width 406 height 9
click at [81, 208] on div "Mesa - Concessions 10" at bounding box center [234, 209] width 406 height 9
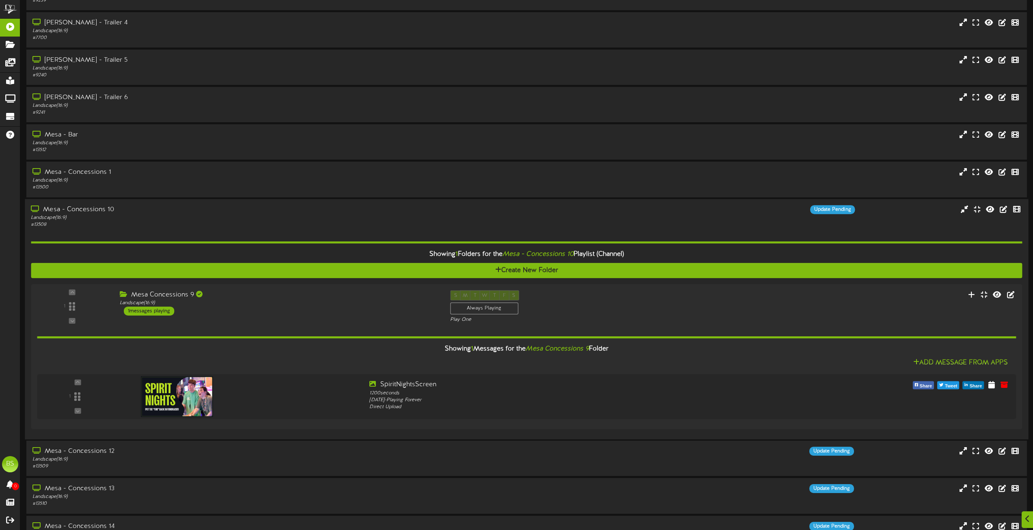
click at [78, 208] on div "Mesa - Concessions 10" at bounding box center [234, 209] width 406 height 9
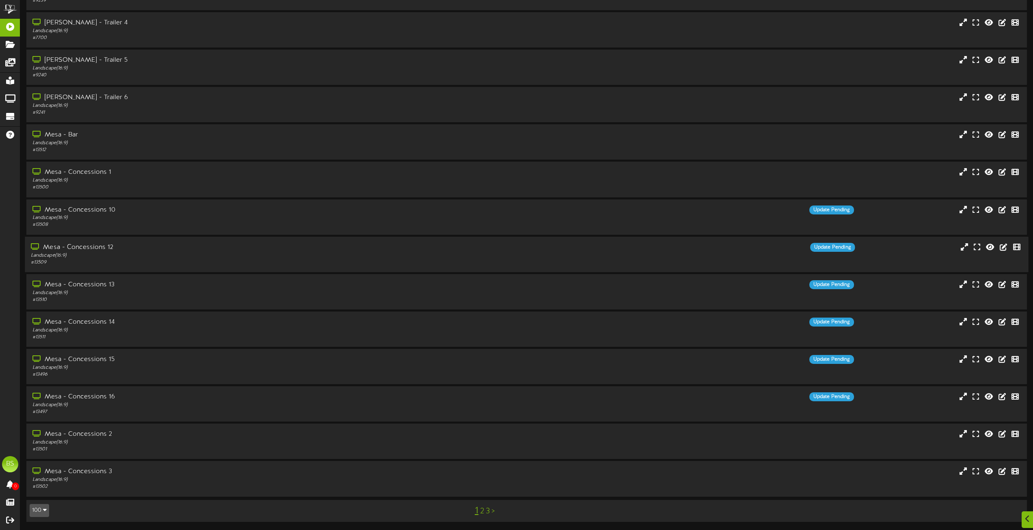
click at [93, 246] on div "Mesa - Concessions 12" at bounding box center [234, 247] width 406 height 9
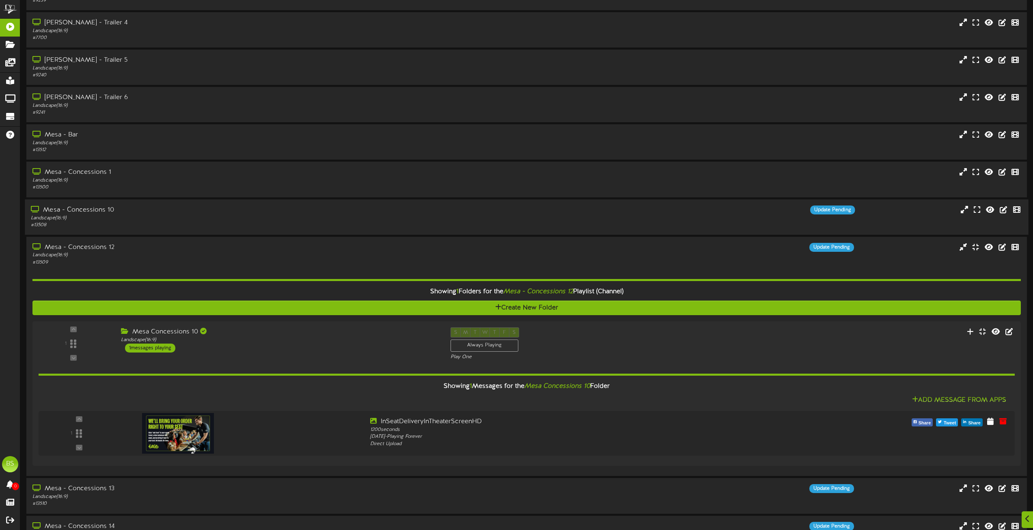
click at [101, 209] on div "Mesa - Concessions 10" at bounding box center [234, 209] width 406 height 9
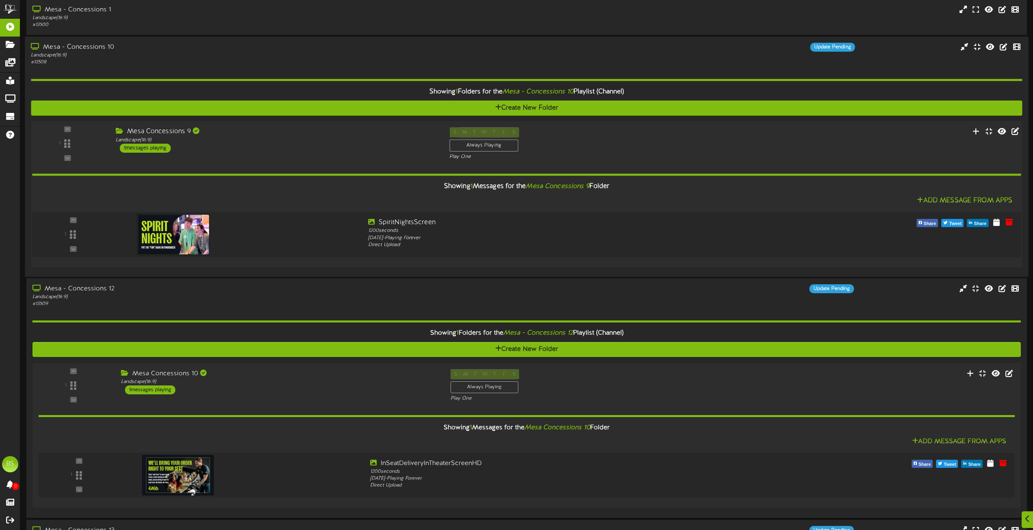
scroll to position [3637, 0]
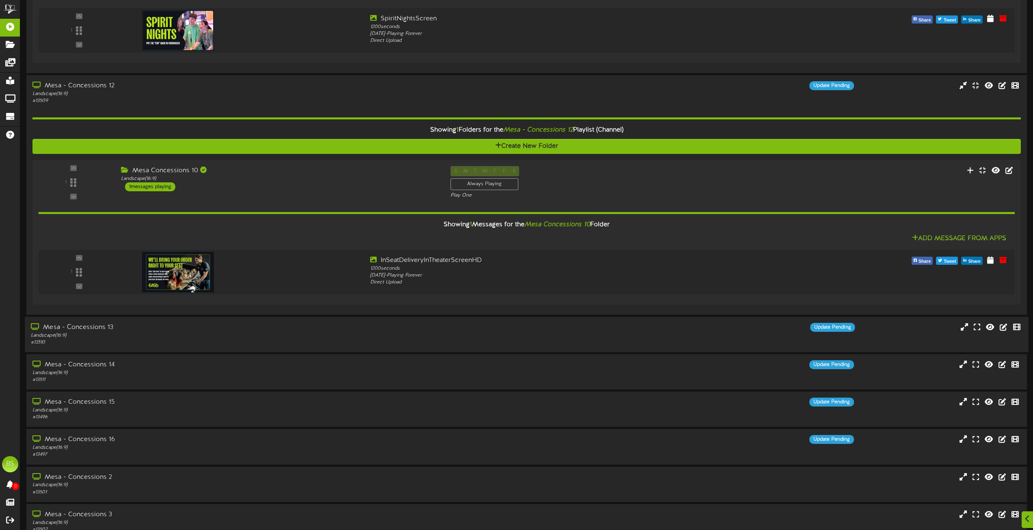
click at [93, 327] on div "Mesa - Concessions 13" at bounding box center [234, 327] width 406 height 9
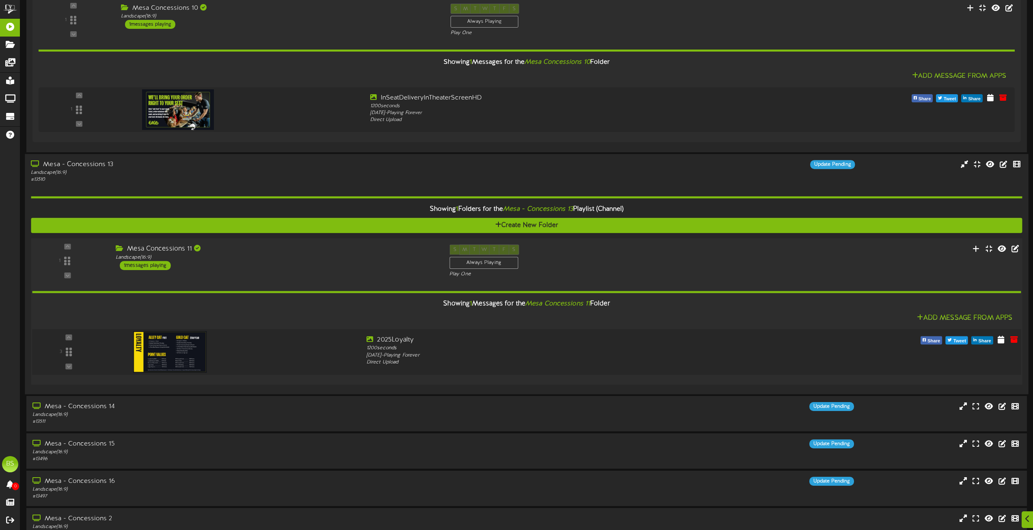
scroll to position [3884, 0]
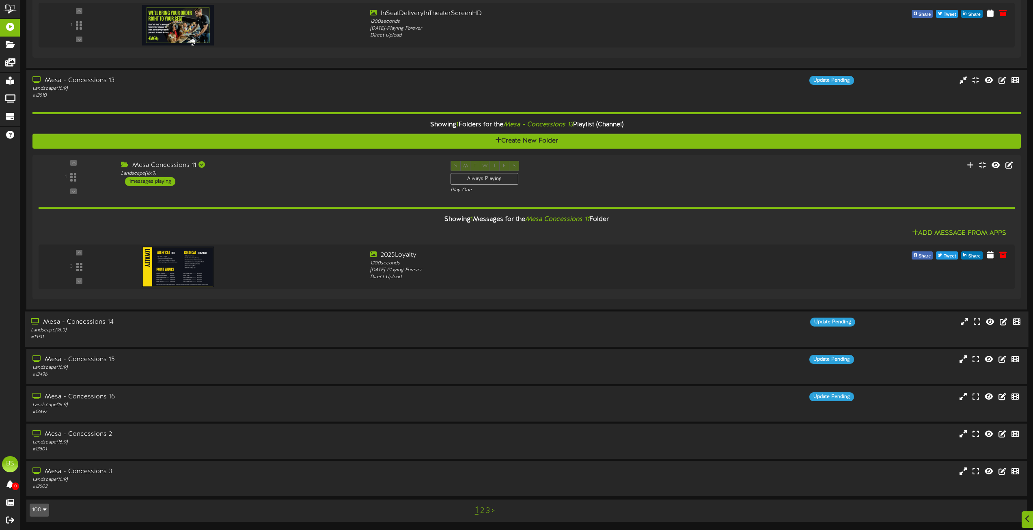
click at [102, 323] on div "Mesa - Concessions 14" at bounding box center [234, 321] width 406 height 9
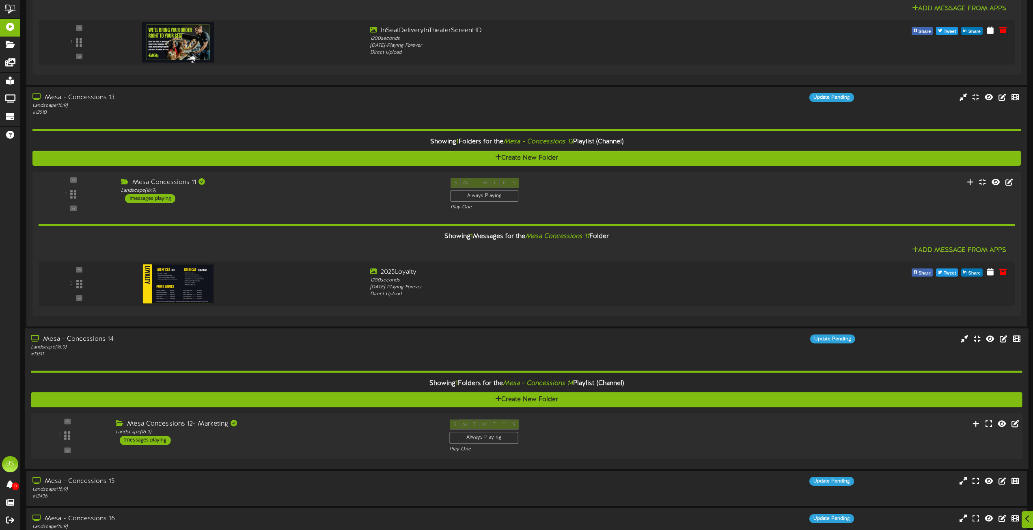
scroll to position [3989, 0]
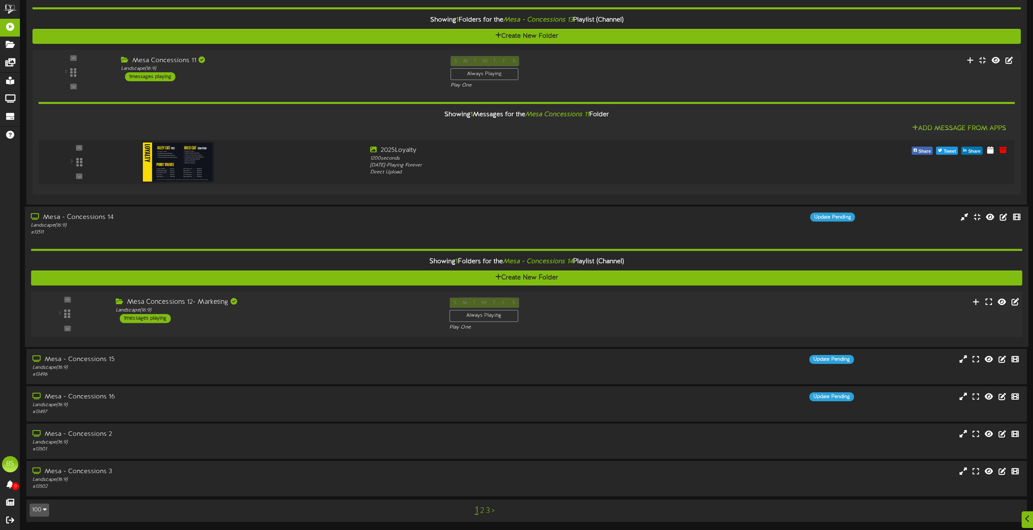
click at [158, 319] on div "1 messages playing" at bounding box center [145, 318] width 51 height 9
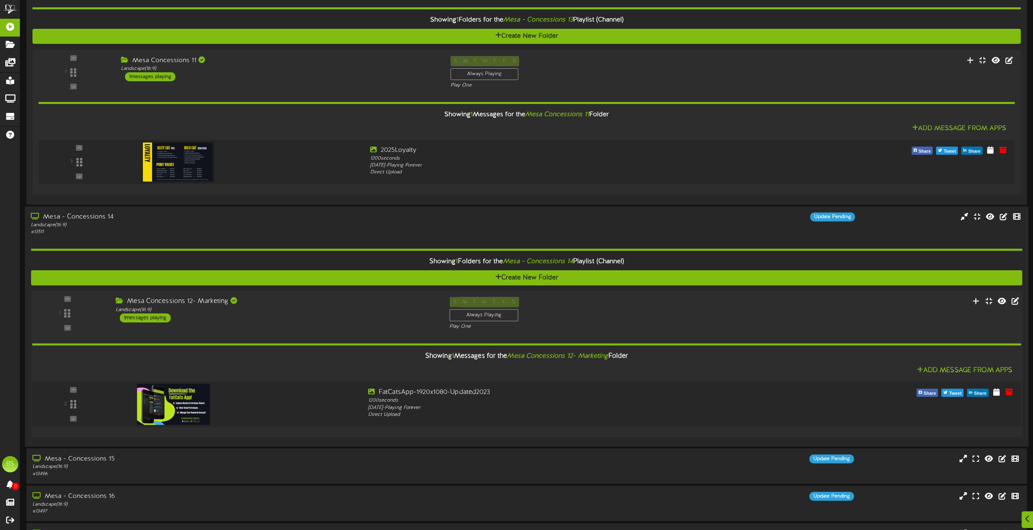
scroll to position [4088, 0]
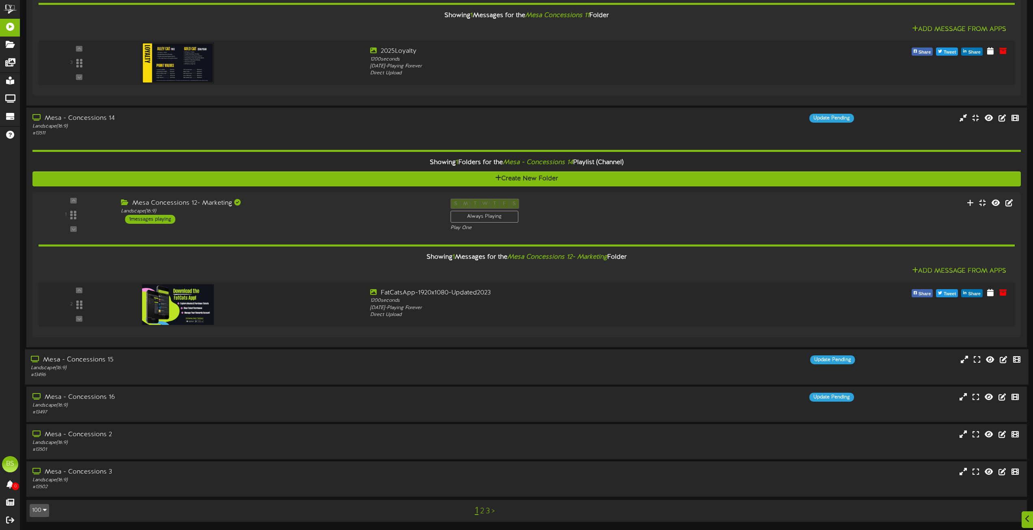
click at [99, 360] on div "Mesa - Concessions 15" at bounding box center [234, 359] width 406 height 9
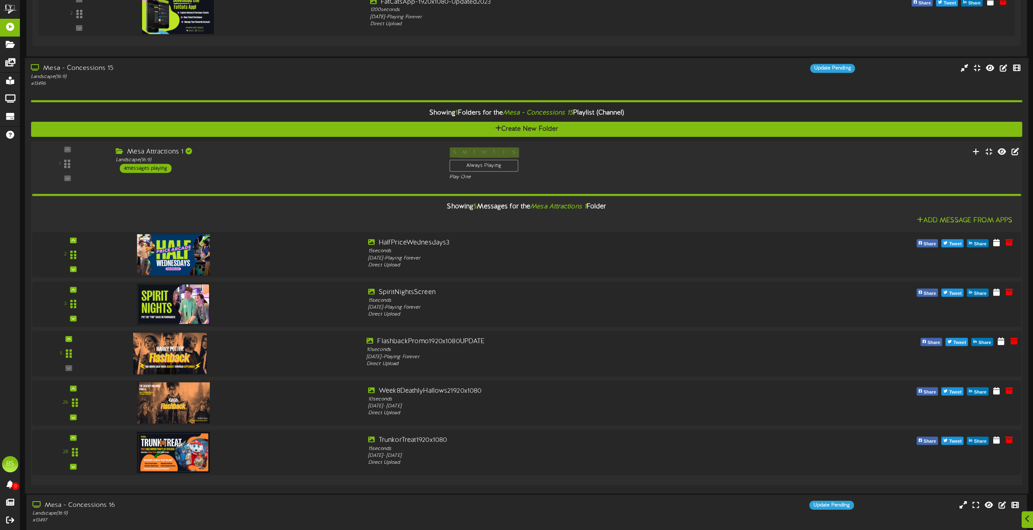
scroll to position [4487, 0]
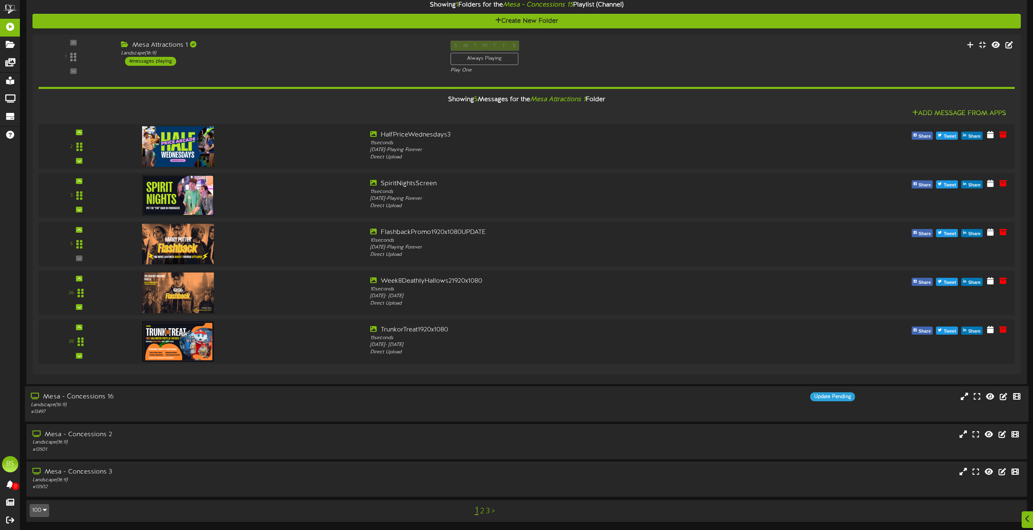
click at [92, 397] on div "Mesa - Concessions 16" at bounding box center [234, 396] width 406 height 9
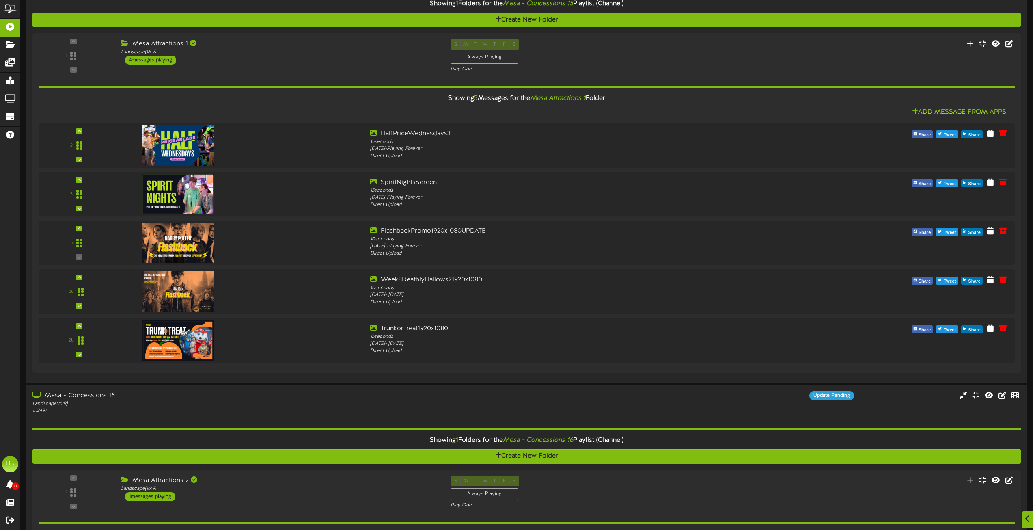
scroll to position [4691, 0]
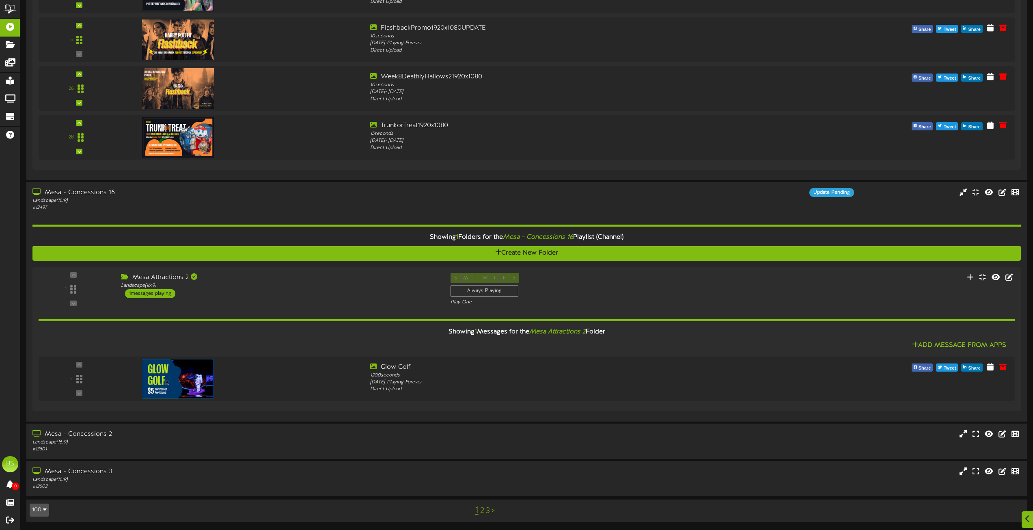
click at [482, 510] on link "2" at bounding box center [482, 510] width 4 height 9
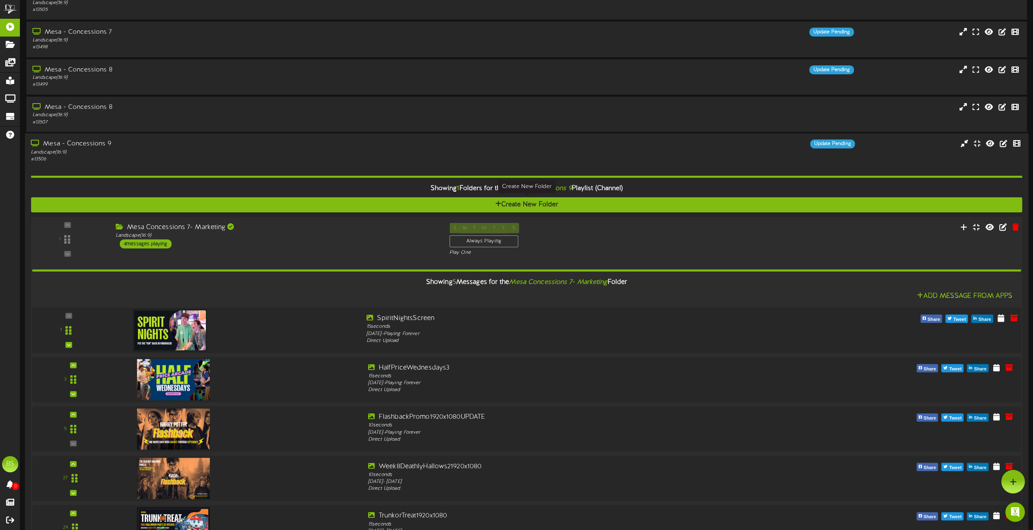
scroll to position [81, 0]
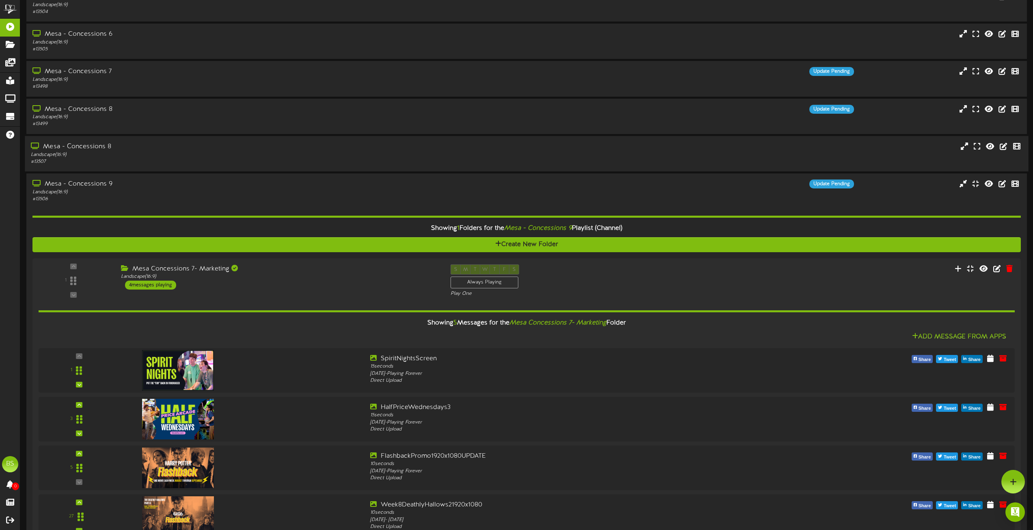
click at [94, 144] on div "Mesa - Concessions 8" at bounding box center [234, 146] width 406 height 9
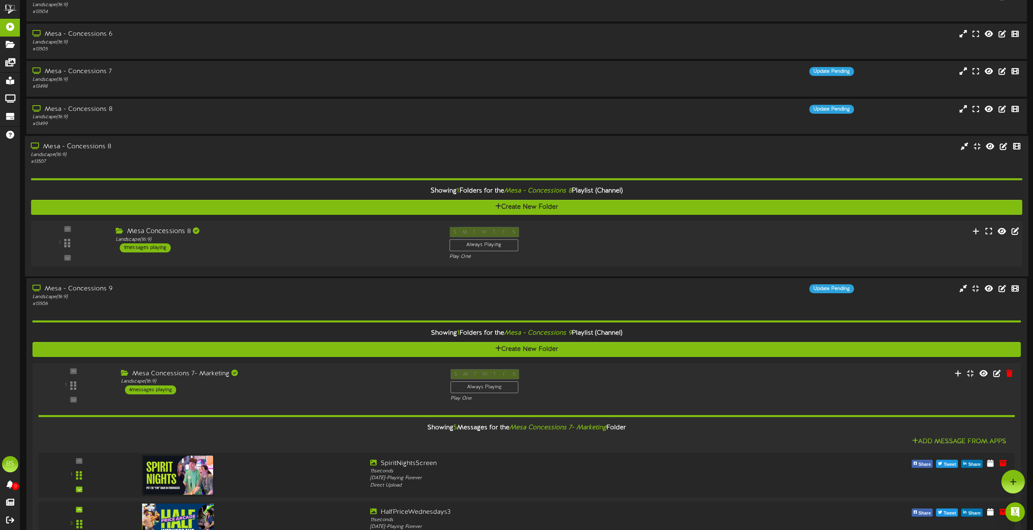
click at [159, 246] on div "1 messages playing" at bounding box center [145, 247] width 51 height 9
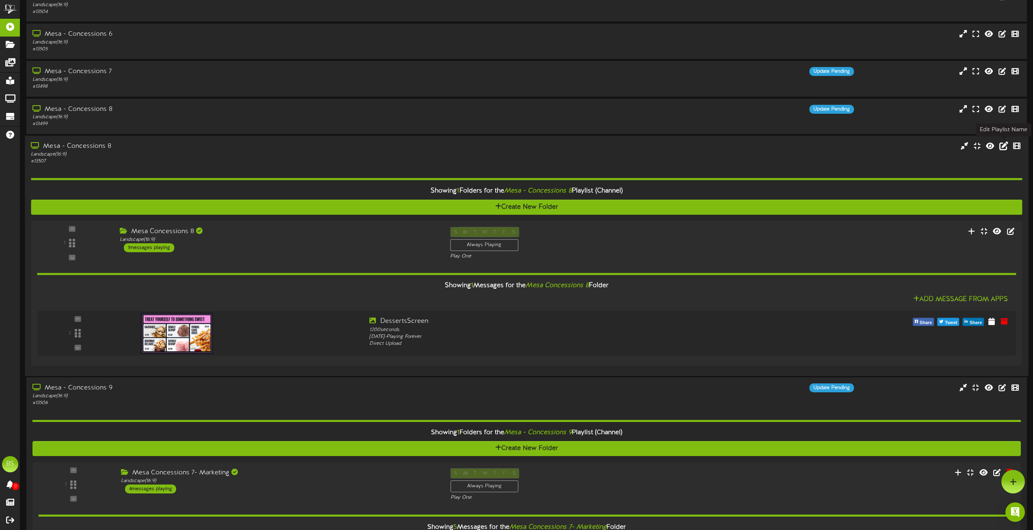
click at [1005, 146] on icon at bounding box center [1004, 145] width 9 height 9
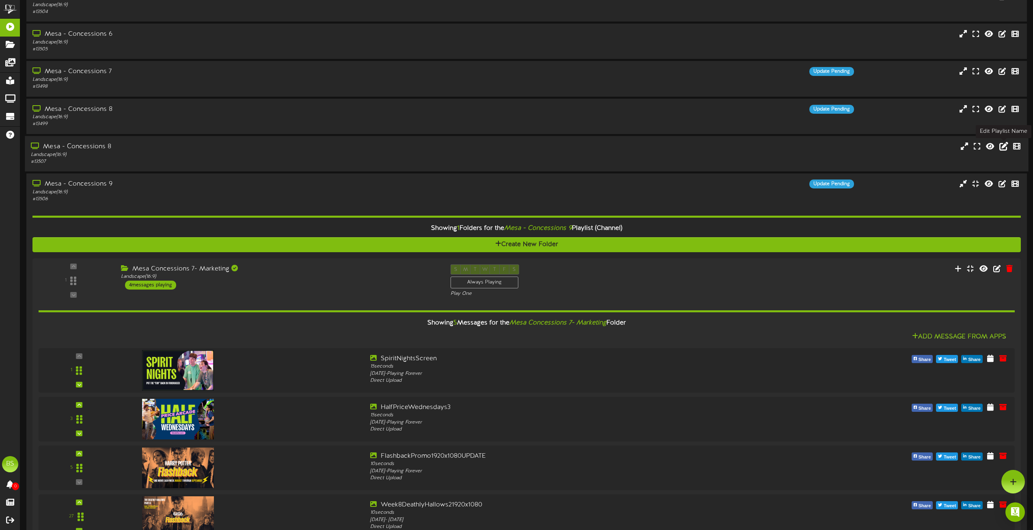
click at [1004, 147] on icon at bounding box center [1004, 145] width 9 height 9
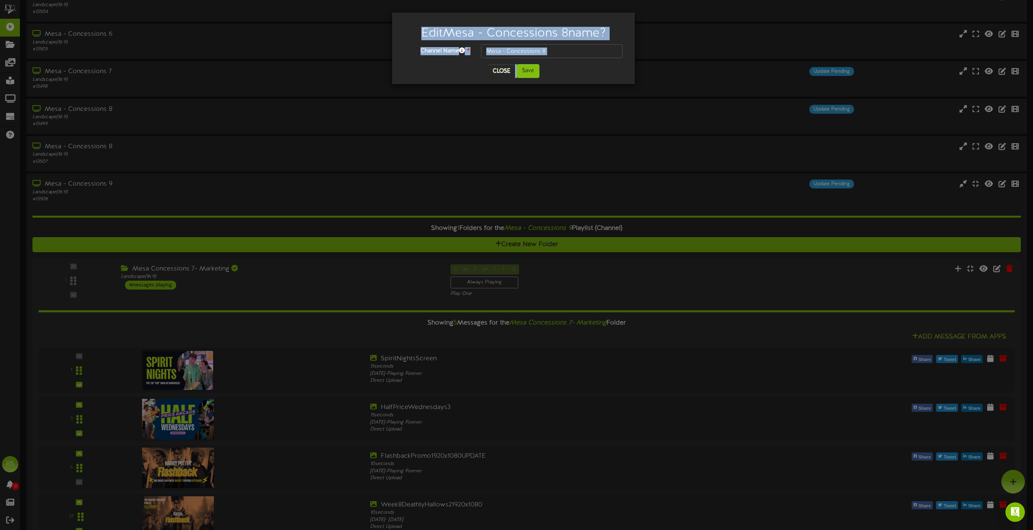
click at [557, 52] on input "Mesa - Concessions 8" at bounding box center [552, 51] width 142 height 14
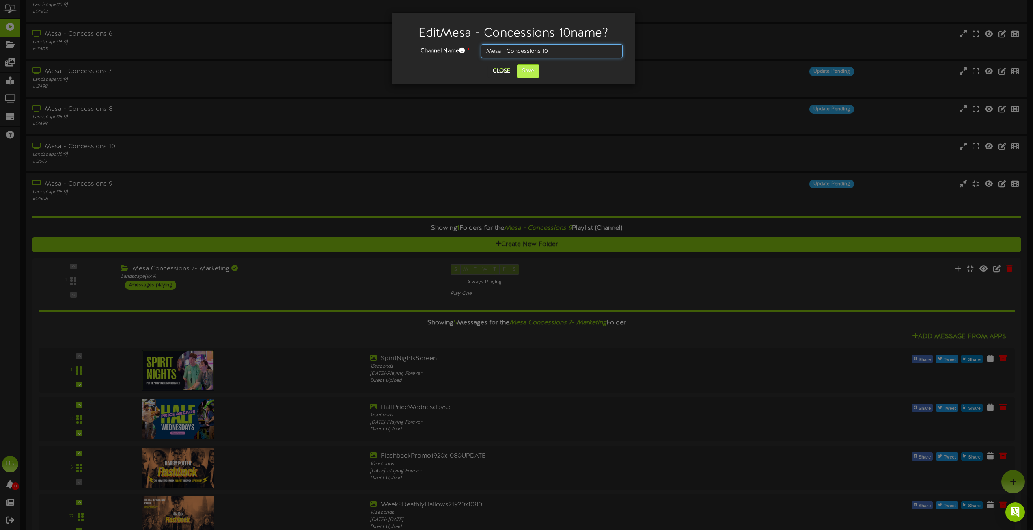
type input "Mesa - Concessions 10"
click at [523, 70] on button "Save" at bounding box center [528, 71] width 23 height 14
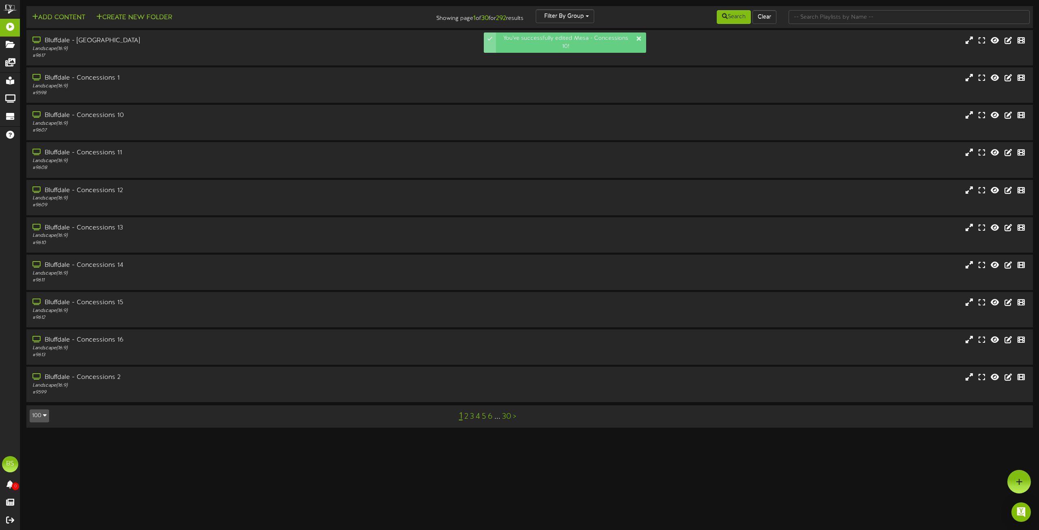
click at [44, 416] on icon "button" at bounding box center [45, 415] width 4 height 6
click at [45, 411] on button "100" at bounding box center [39, 415] width 19 height 13
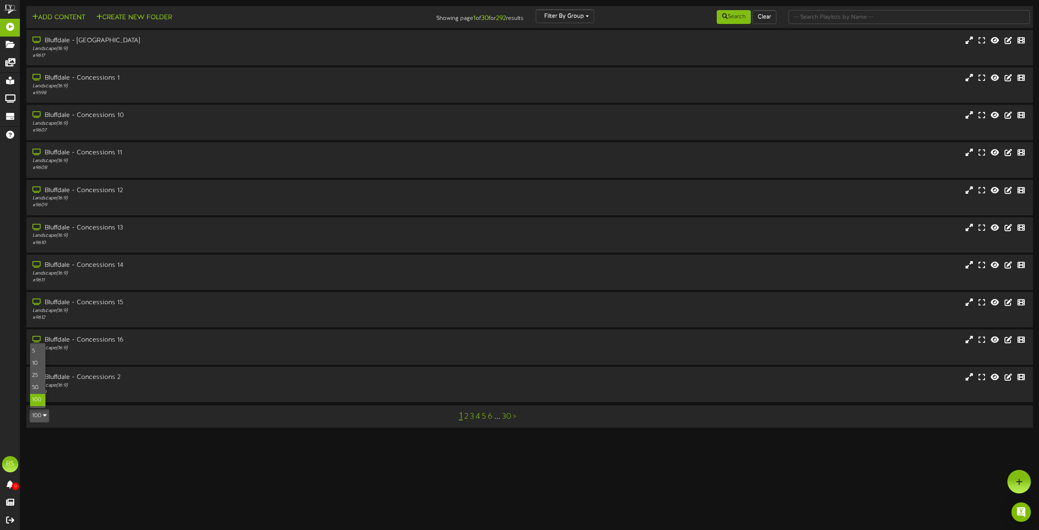
click at [40, 400] on div "100" at bounding box center [37, 400] width 15 height 12
click at [40, 400] on html "ChannelValet Playlists Folders Messages My Library Groups Devices Help BS [PERS…" at bounding box center [519, 218] width 1039 height 436
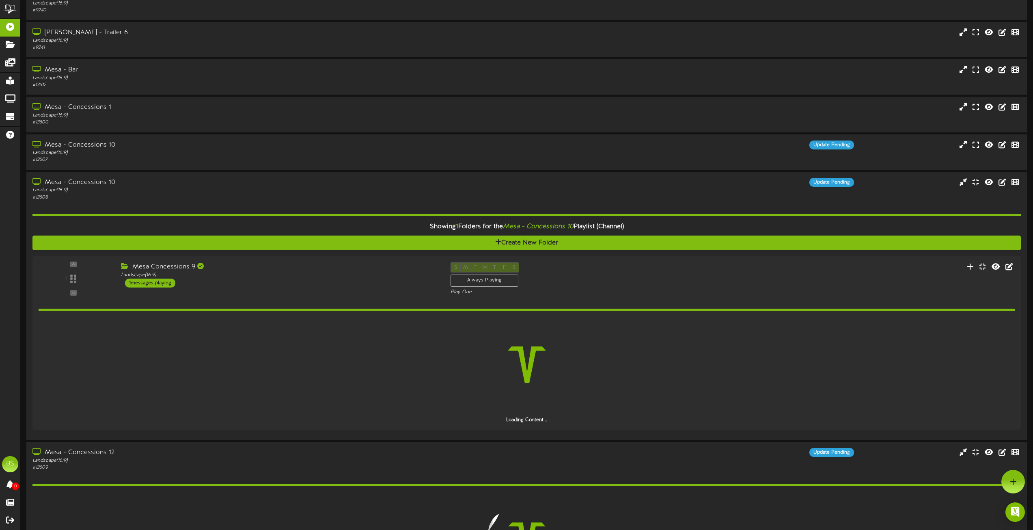
scroll to position [3332, 0]
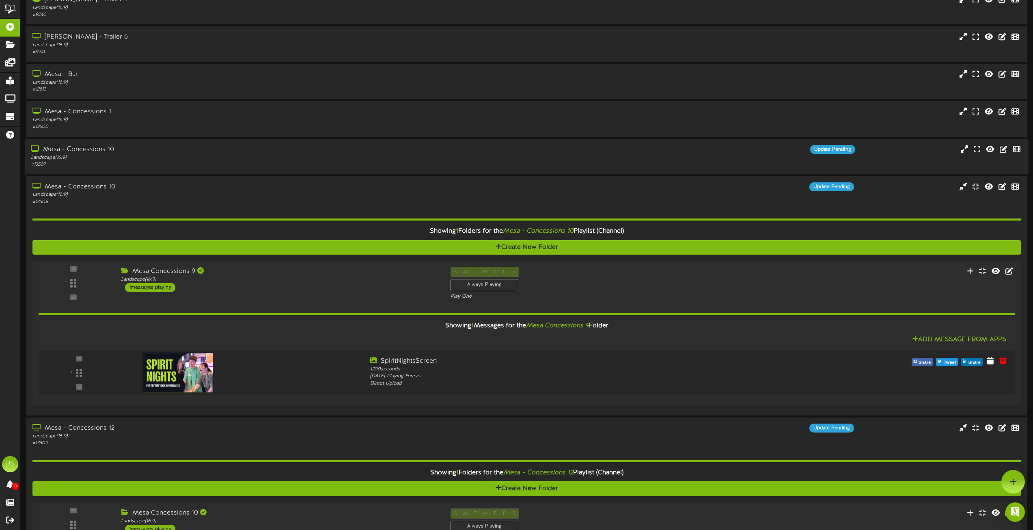
click at [89, 147] on div "Mesa - Concessions 10" at bounding box center [234, 149] width 406 height 9
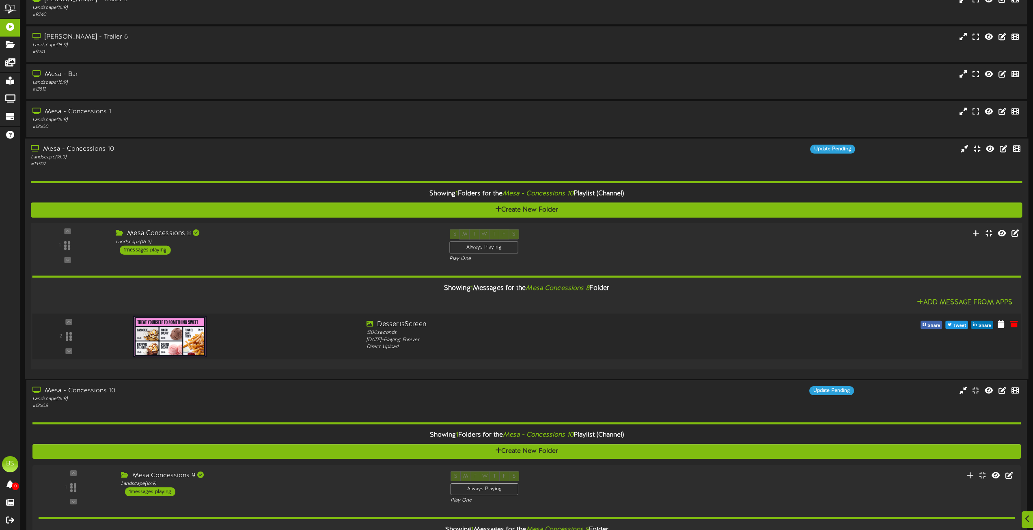
scroll to position [3535, 0]
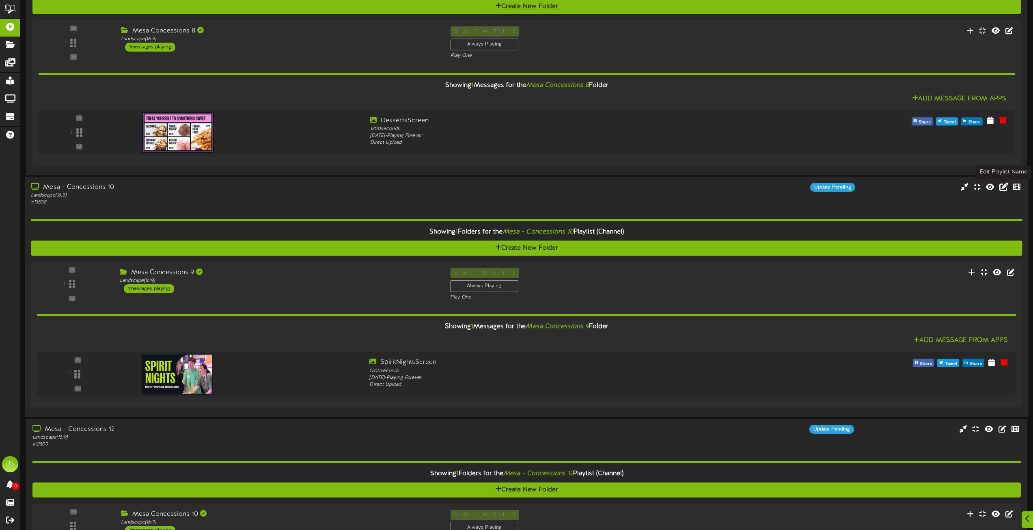
click at [1005, 187] on icon at bounding box center [1004, 186] width 9 height 9
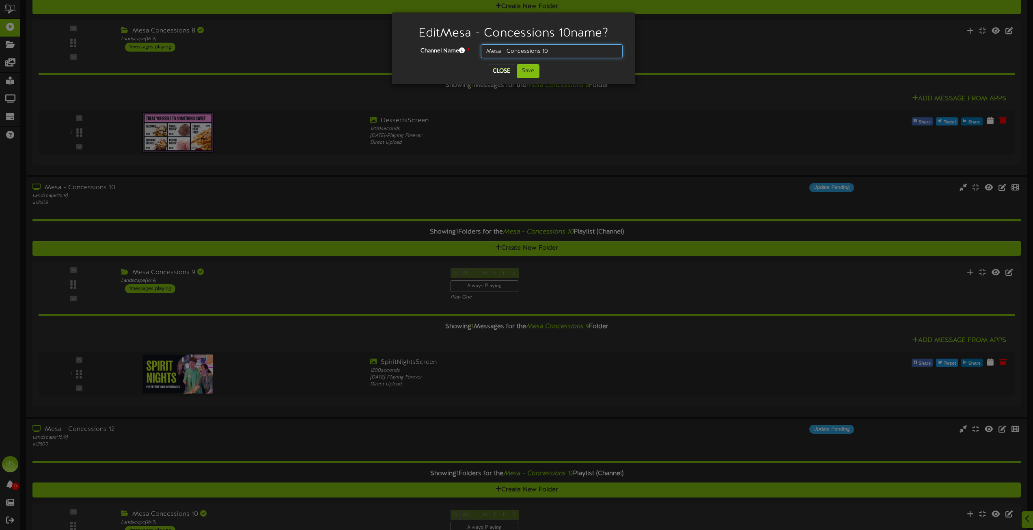
click at [556, 50] on input "Mesa - Concessions 10" at bounding box center [552, 51] width 142 height 14
type input "Mesa - Concessions 11"
click at [527, 73] on button "Save" at bounding box center [528, 71] width 23 height 14
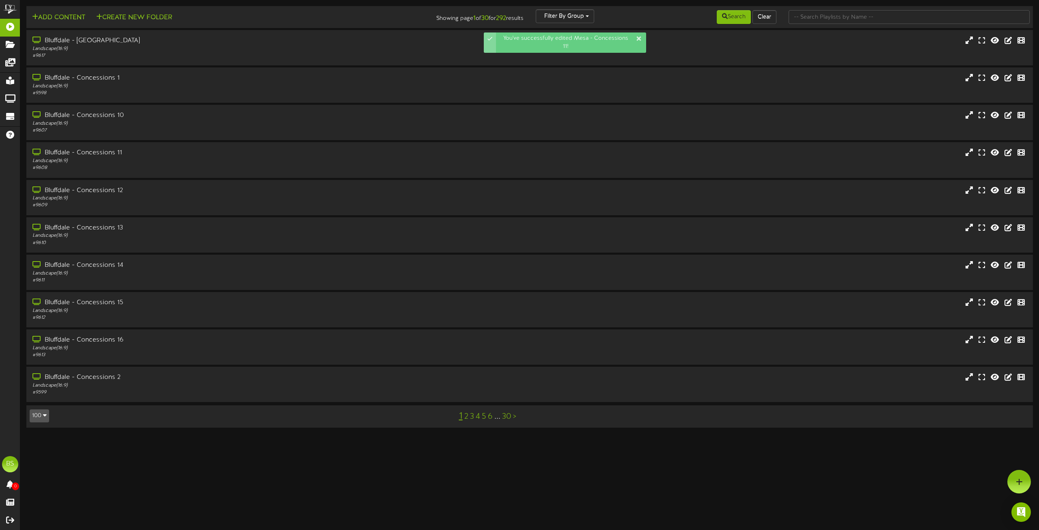
click at [45, 415] on icon "button" at bounding box center [45, 415] width 4 height 6
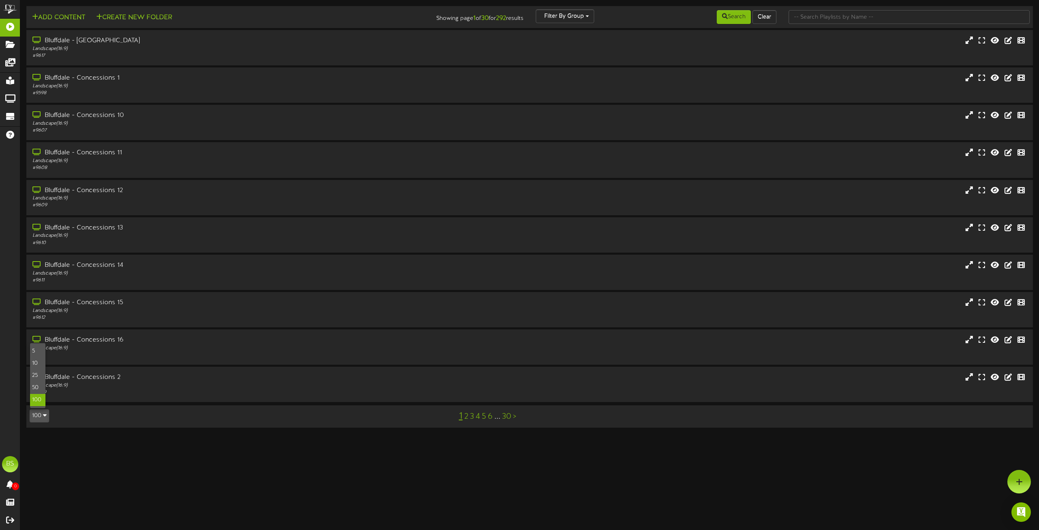
click at [38, 399] on div "100" at bounding box center [37, 400] width 15 height 12
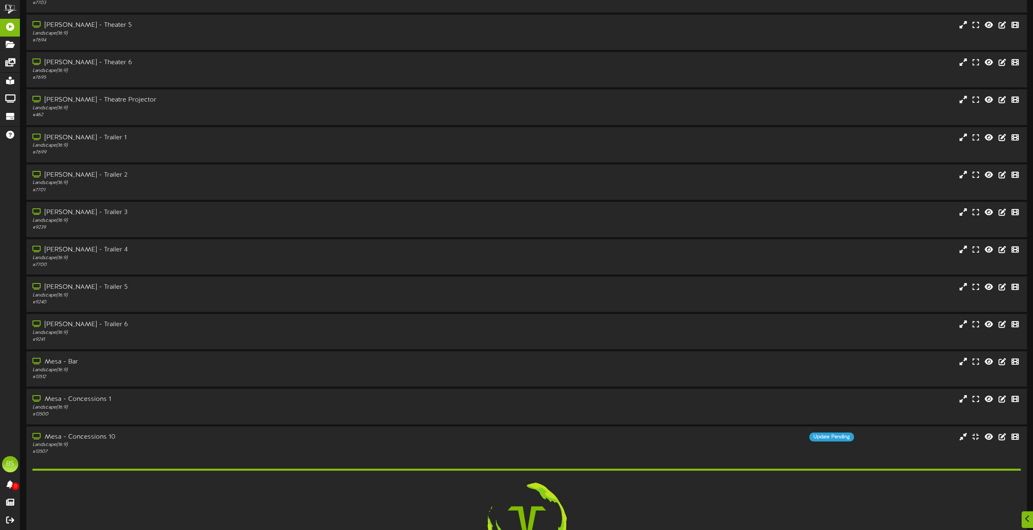
scroll to position [3329, 0]
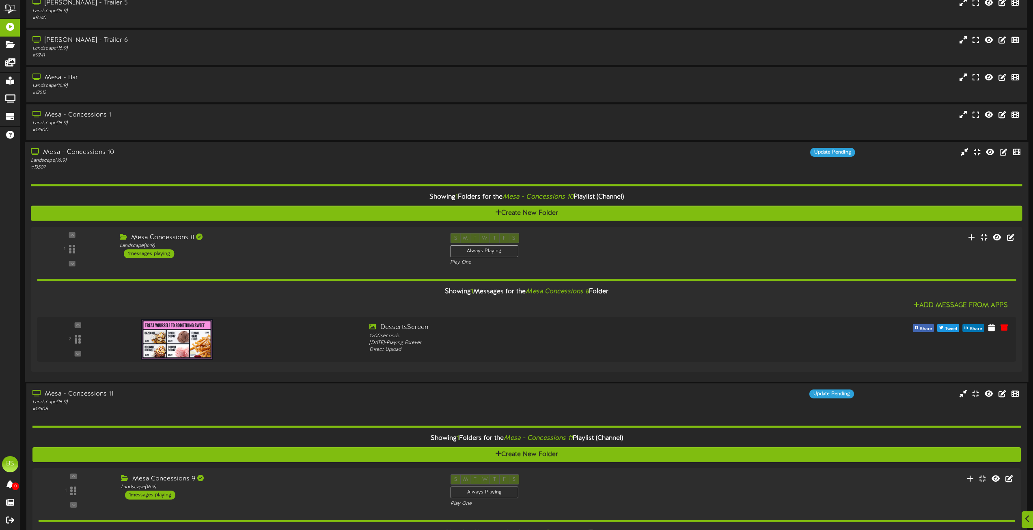
click at [89, 153] on div "Mesa - Concessions 10" at bounding box center [234, 152] width 406 height 9
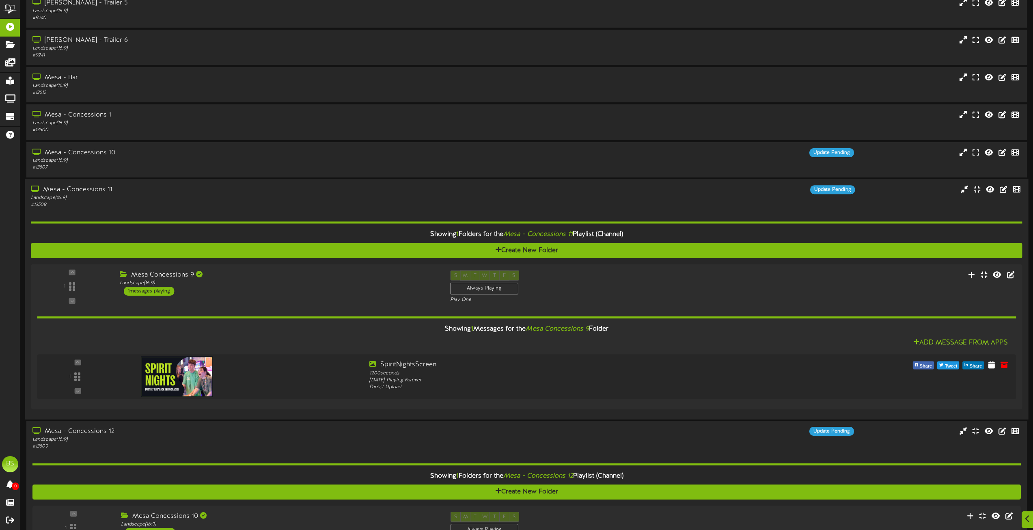
click at [91, 186] on div "Mesa - Concessions 11" at bounding box center [234, 189] width 406 height 9
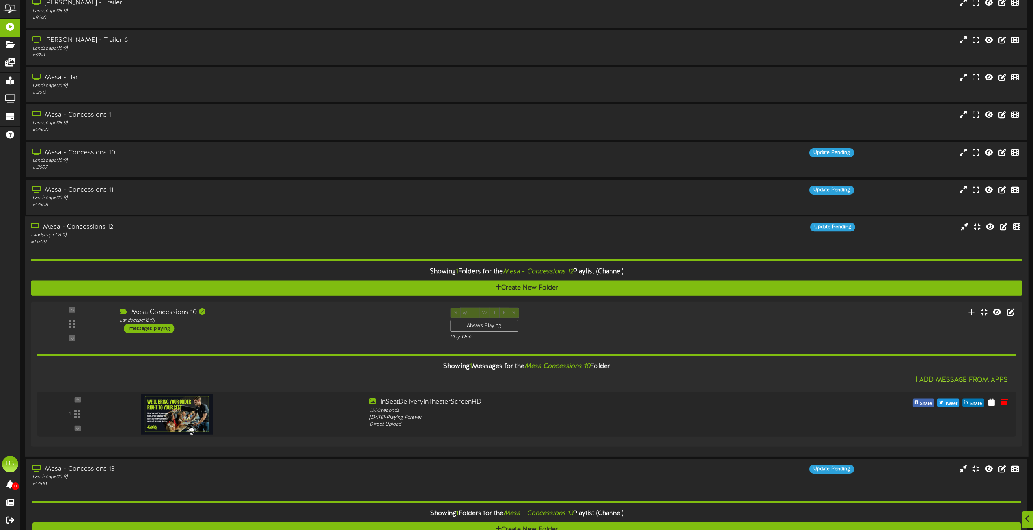
click at [99, 226] on div "Mesa - Concessions 12" at bounding box center [234, 226] width 406 height 9
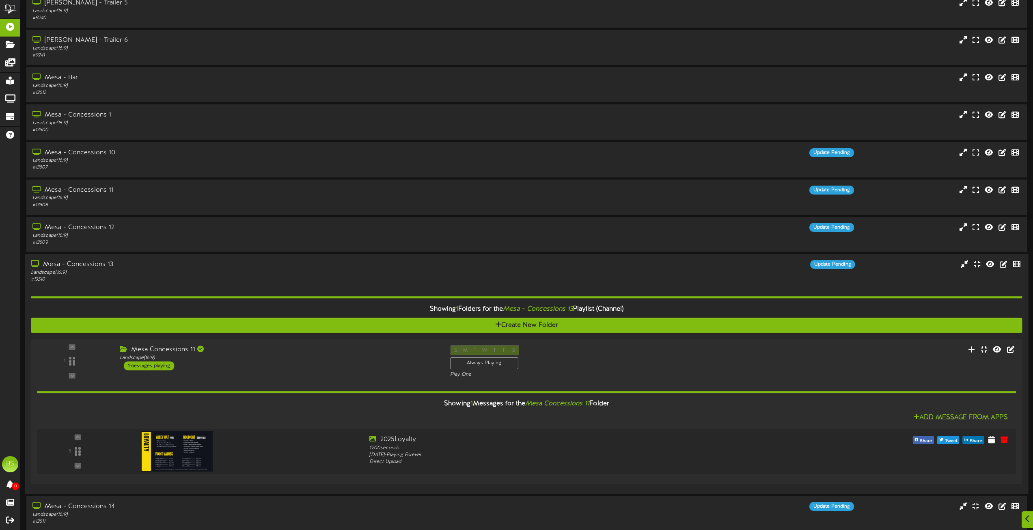
click at [97, 264] on div "Mesa - Concessions 13" at bounding box center [234, 264] width 406 height 9
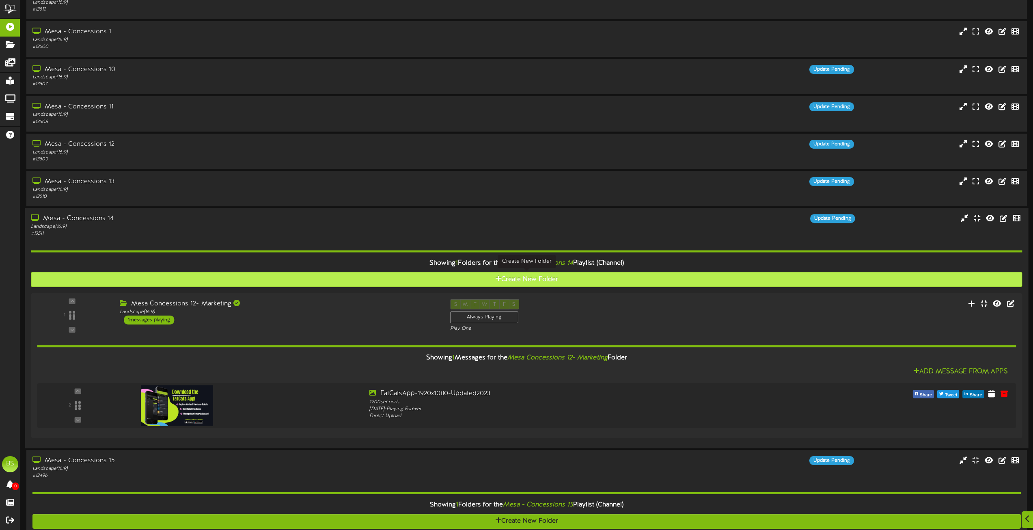
scroll to position [3451, 0]
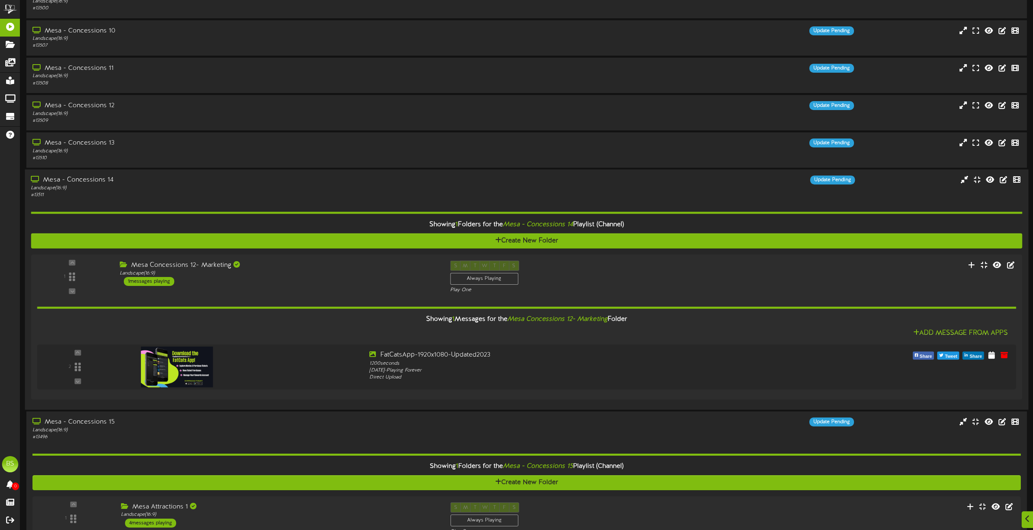
click at [101, 177] on div "Mesa - Concessions 14" at bounding box center [234, 179] width 406 height 9
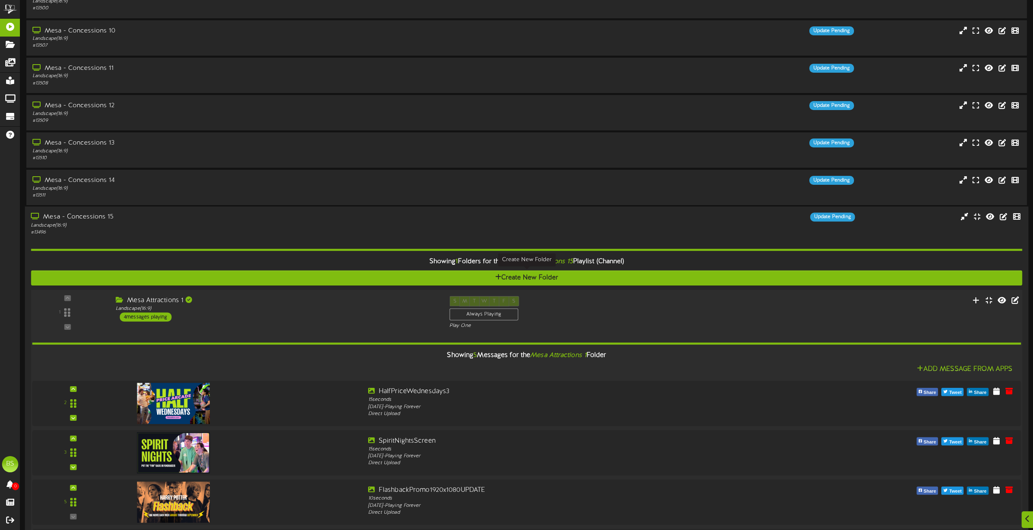
scroll to position [3532, 0]
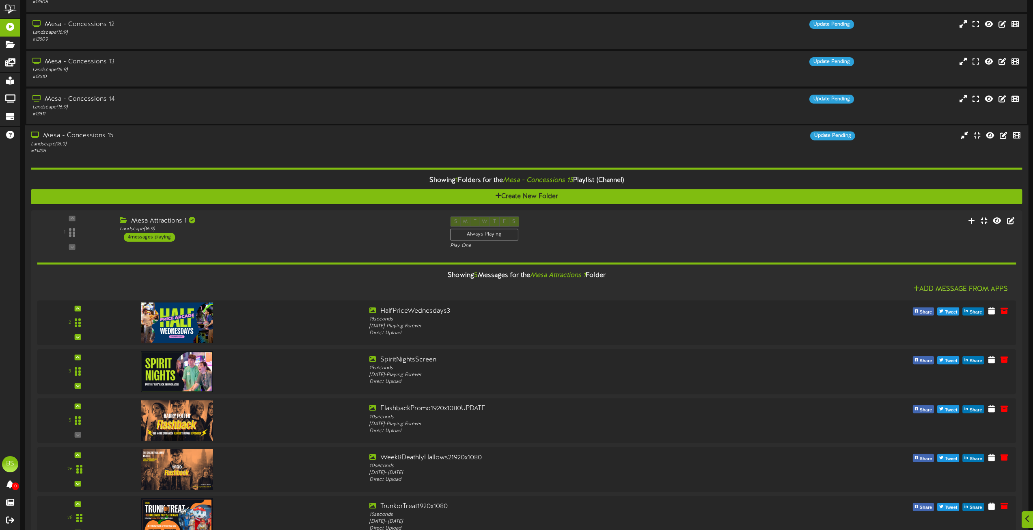
click at [91, 136] on div "Mesa - Concessions 15" at bounding box center [234, 136] width 406 height 9
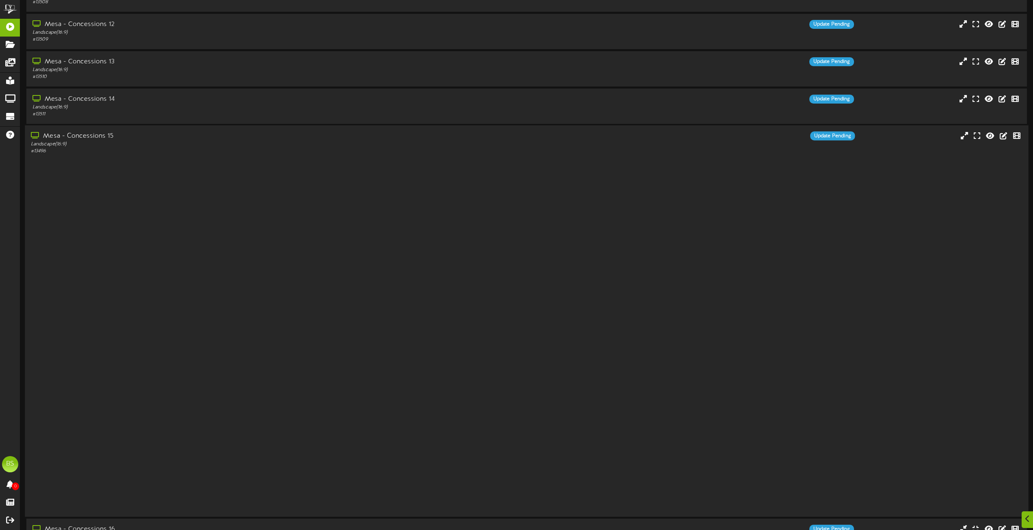
click at [91, 136] on div "Mesa - Concessions 15" at bounding box center [234, 136] width 406 height 9
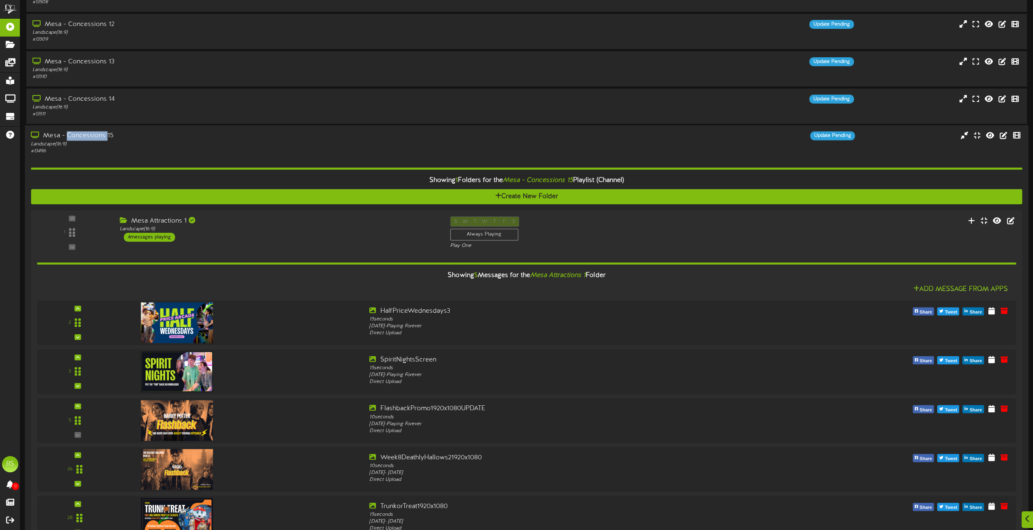
click at [94, 136] on div "Mesa - Concessions 15" at bounding box center [234, 136] width 406 height 9
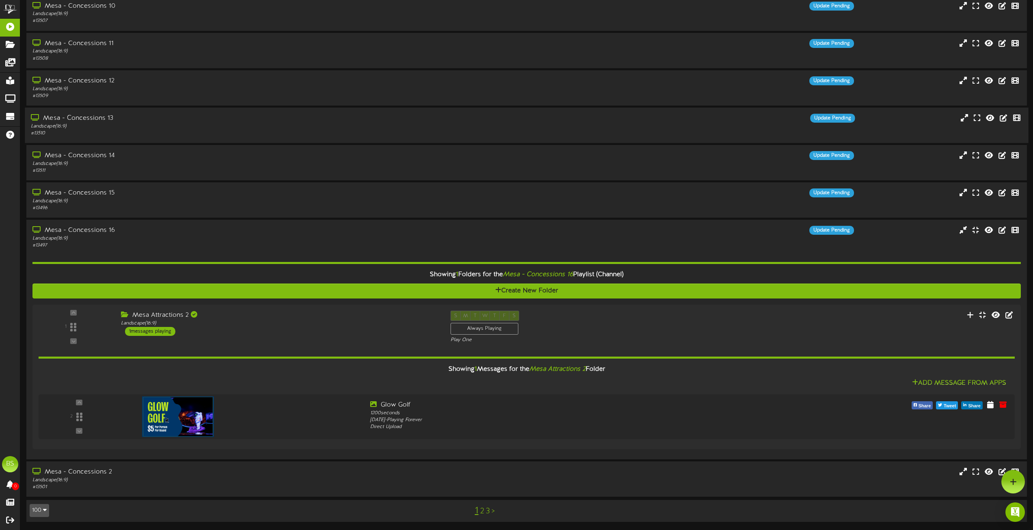
scroll to position [3476, 0]
click at [102, 232] on div "Mesa - Concessions 16" at bounding box center [234, 229] width 406 height 9
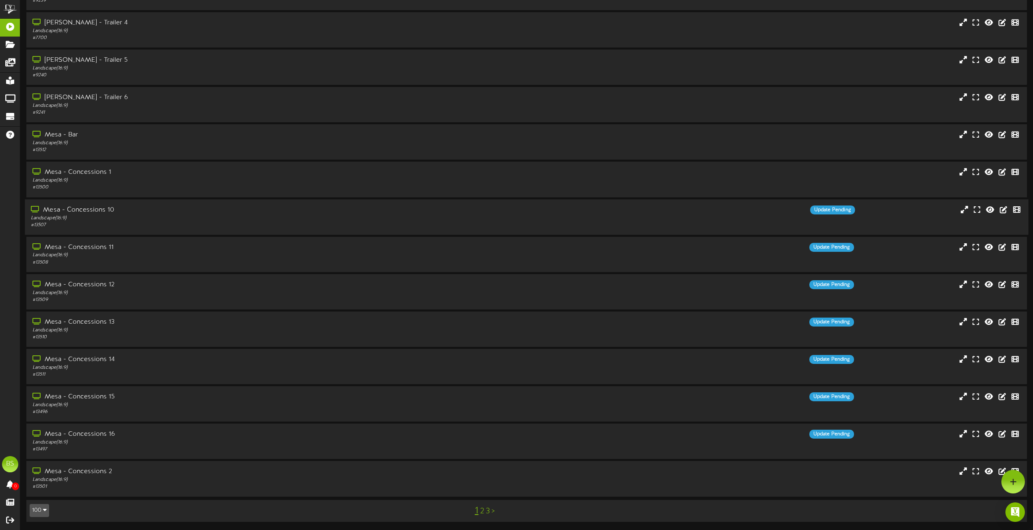
scroll to position [3272, 0]
click at [482, 511] on link "2" at bounding box center [482, 511] width 4 height 9
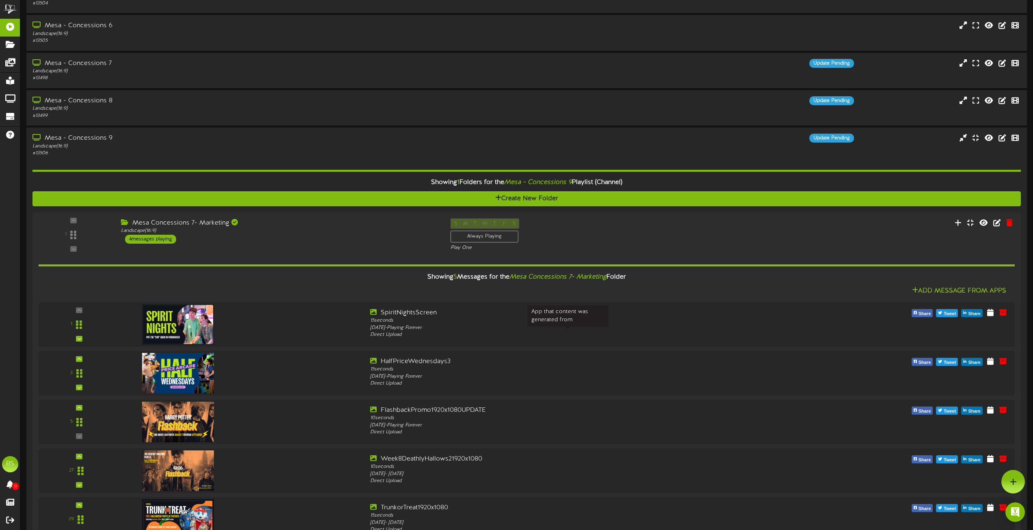
scroll to position [98, 0]
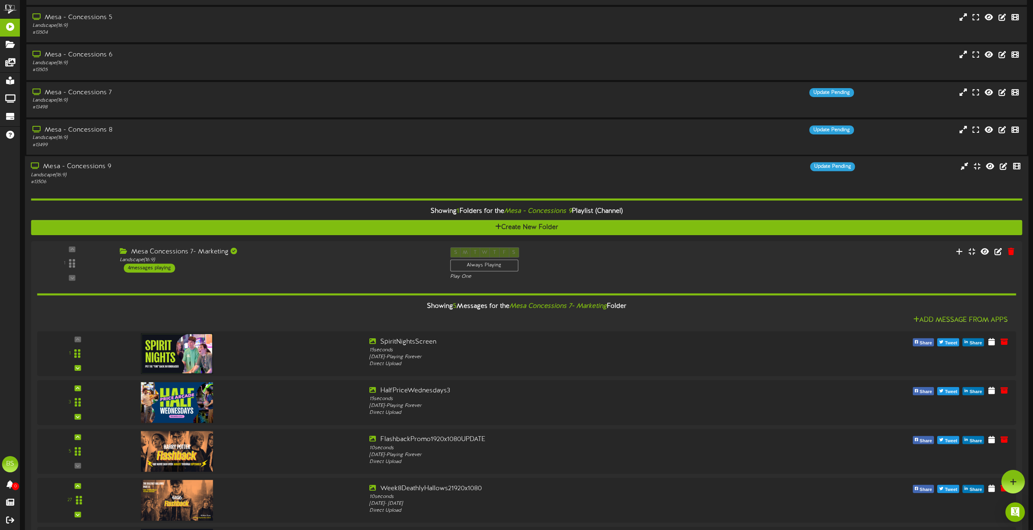
click at [97, 165] on div "Mesa - Concessions 9" at bounding box center [234, 166] width 406 height 9
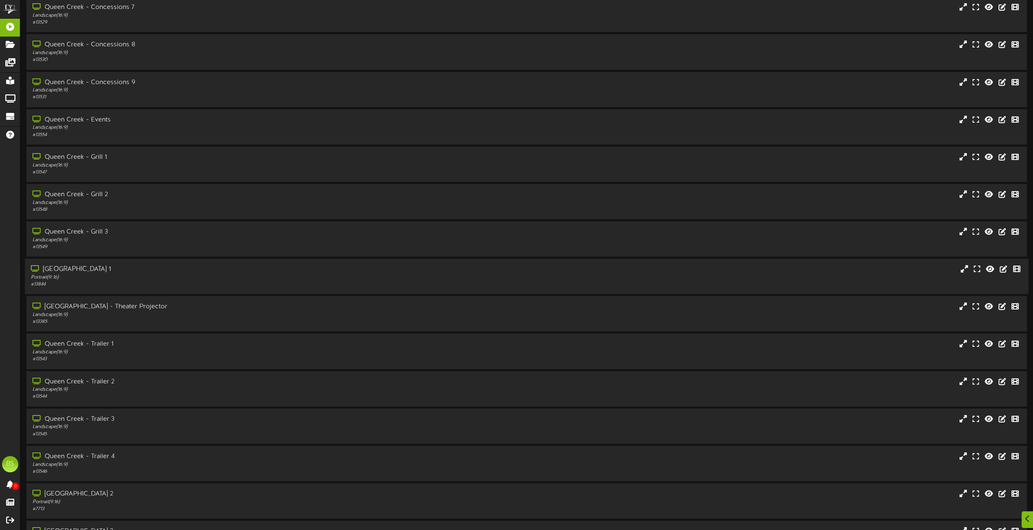
scroll to position [1681, 0]
click at [1002, 190] on icon at bounding box center [1004, 191] width 9 height 9
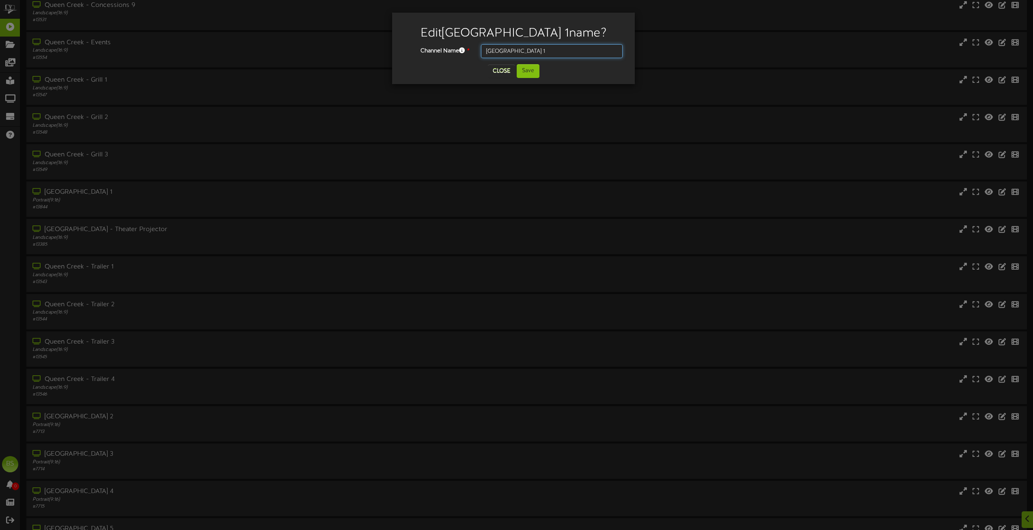
click at [528, 51] on input "[GEOGRAPHIC_DATA] 1" at bounding box center [552, 51] width 142 height 14
type input "Queen Creek Theater 1"
click at [525, 69] on button "Save" at bounding box center [528, 71] width 23 height 14
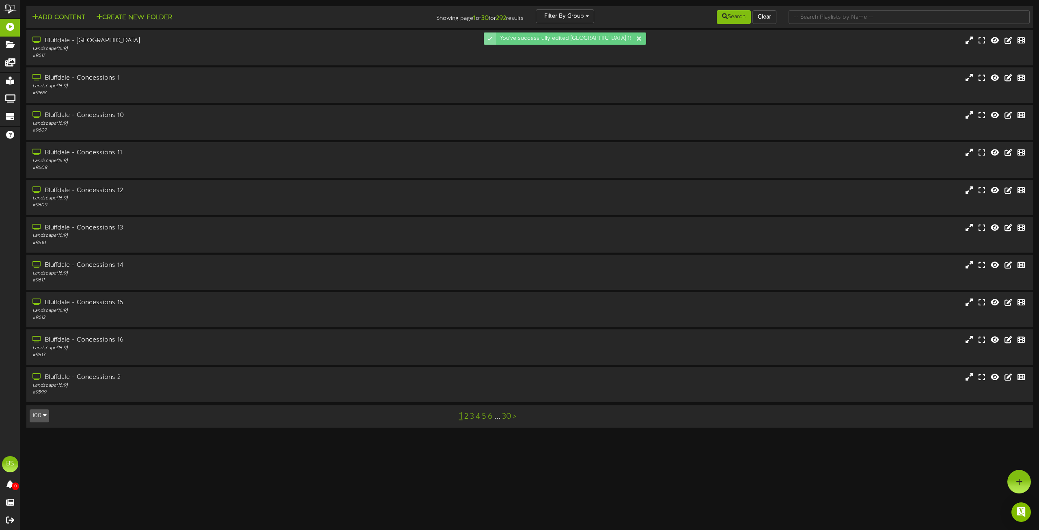
click at [45, 416] on icon "button" at bounding box center [45, 415] width 4 height 6
click at [38, 400] on div "100" at bounding box center [37, 400] width 15 height 12
click at [38, 400] on html "You've successfully edited Queen Creek Theater 1! ChannelValet Playlists Folder…" at bounding box center [519, 218] width 1039 height 436
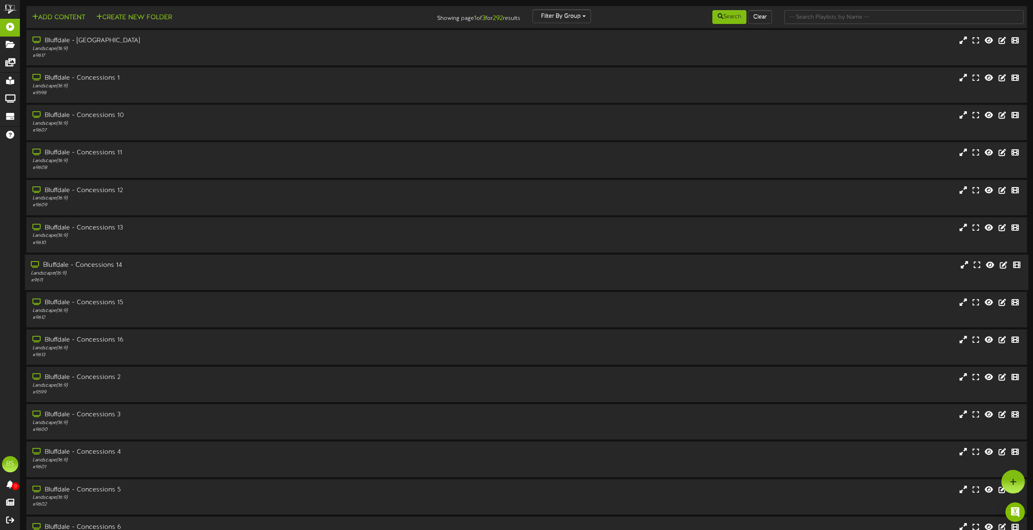
scroll to position [3272, 0]
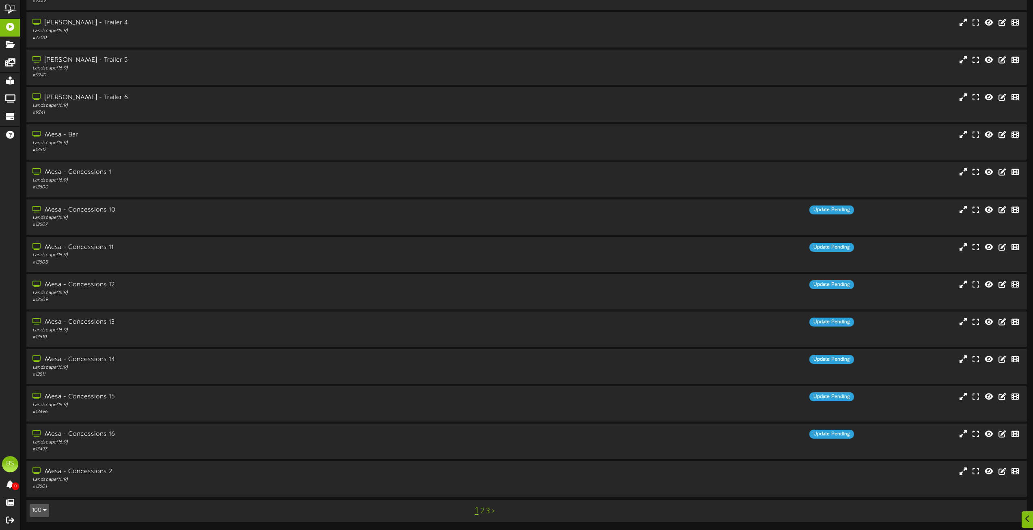
click at [482, 513] on link "2" at bounding box center [482, 511] width 4 height 9
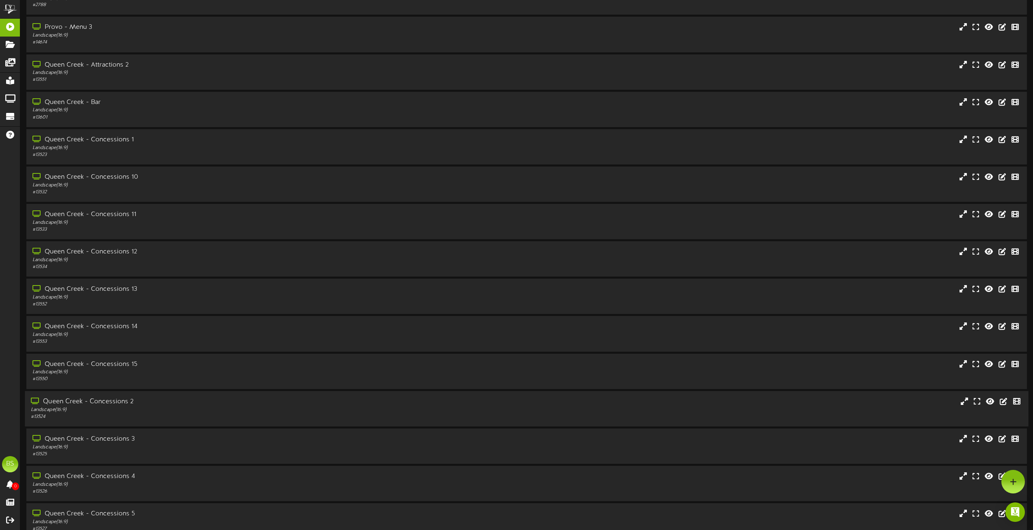
scroll to position [1015, 0]
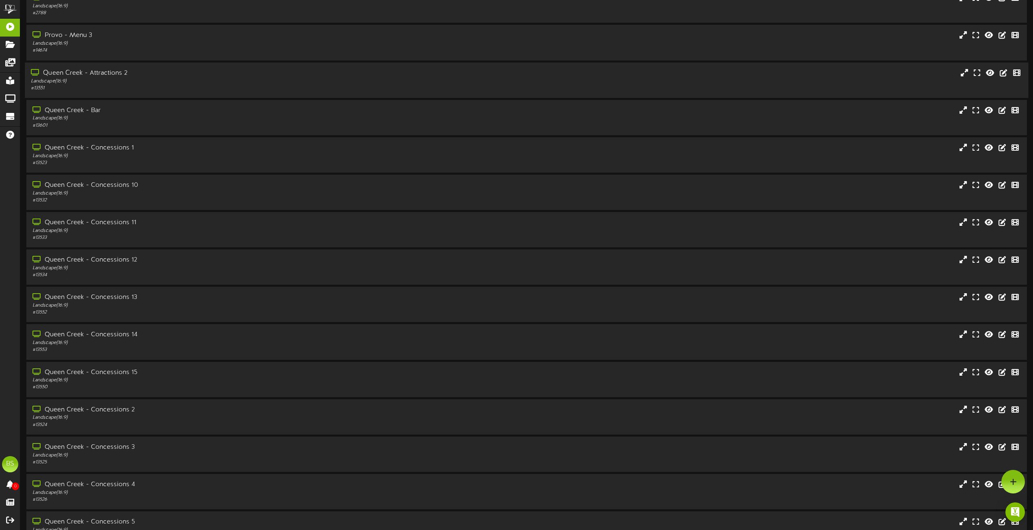
click at [120, 73] on div "Queen Creek - Attractions 2" at bounding box center [234, 72] width 406 height 9
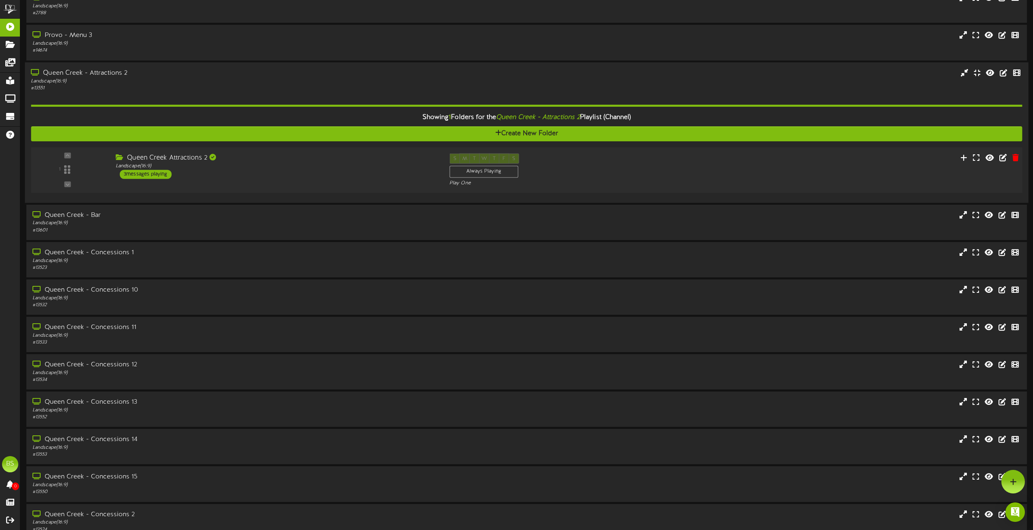
click at [161, 175] on div "3 messages playing" at bounding box center [146, 174] width 52 height 9
click at [138, 173] on div "3 messages playing" at bounding box center [146, 174] width 52 height 9
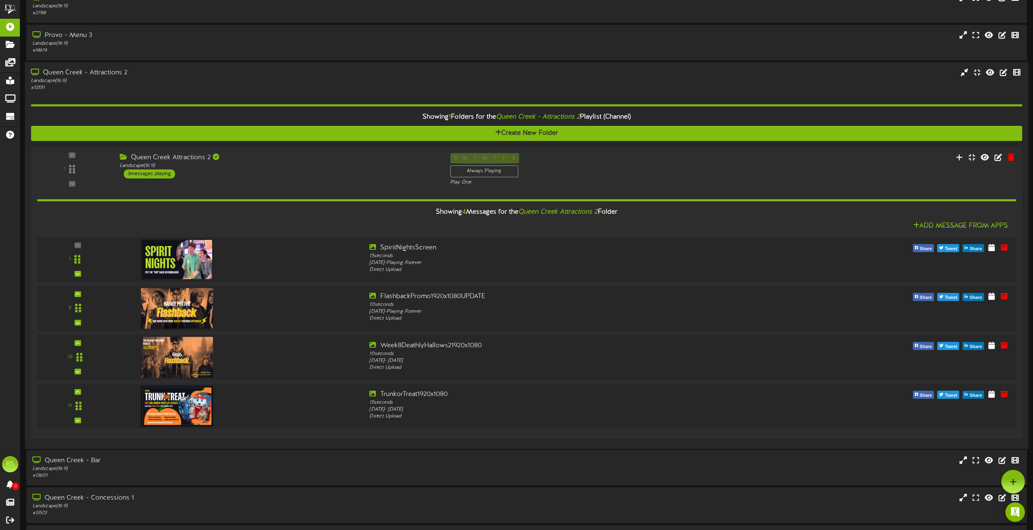
click at [99, 71] on div "Queen Creek - Attractions 2" at bounding box center [234, 72] width 406 height 9
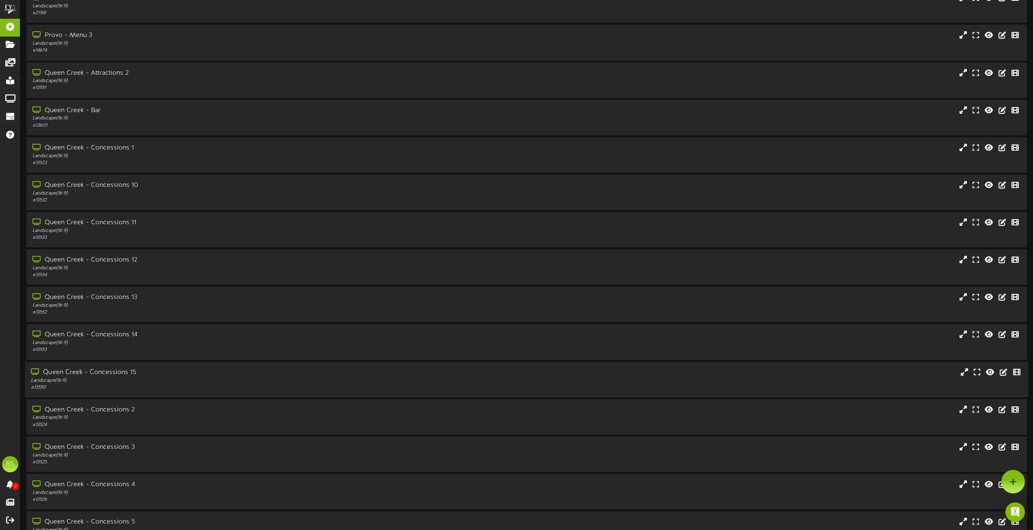
click at [116, 371] on div "Queen Creek - Concessions 15" at bounding box center [234, 371] width 406 height 9
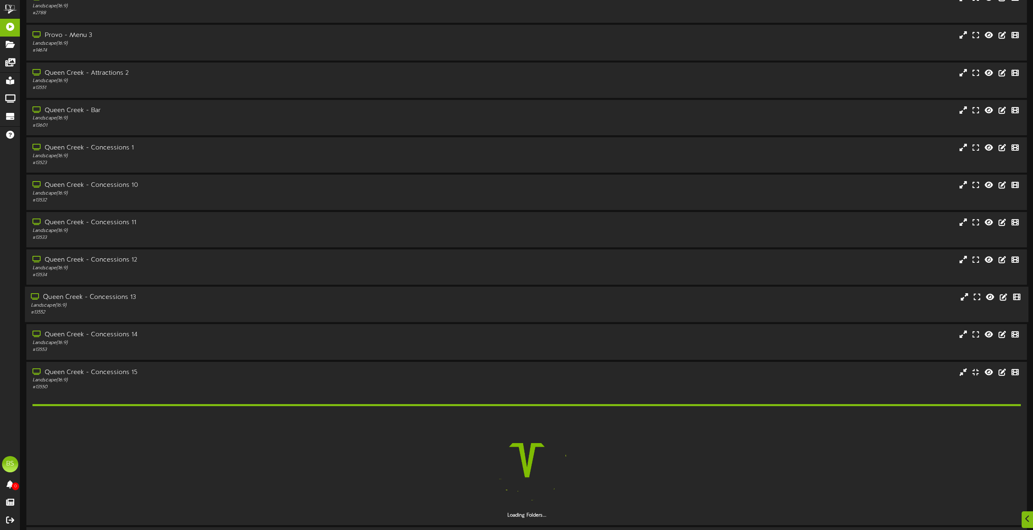
scroll to position [1177, 0]
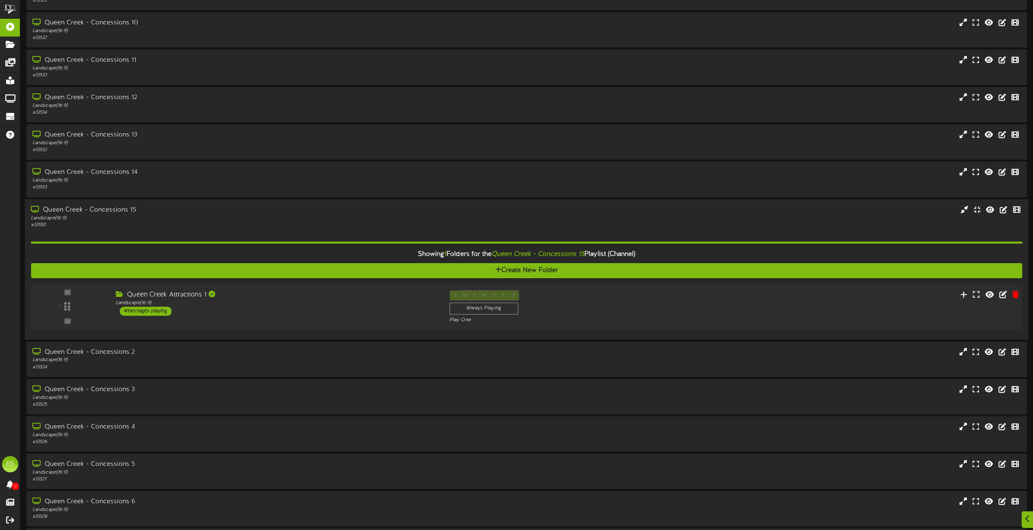
click at [158, 310] on div "4 messages playing" at bounding box center [146, 311] width 52 height 9
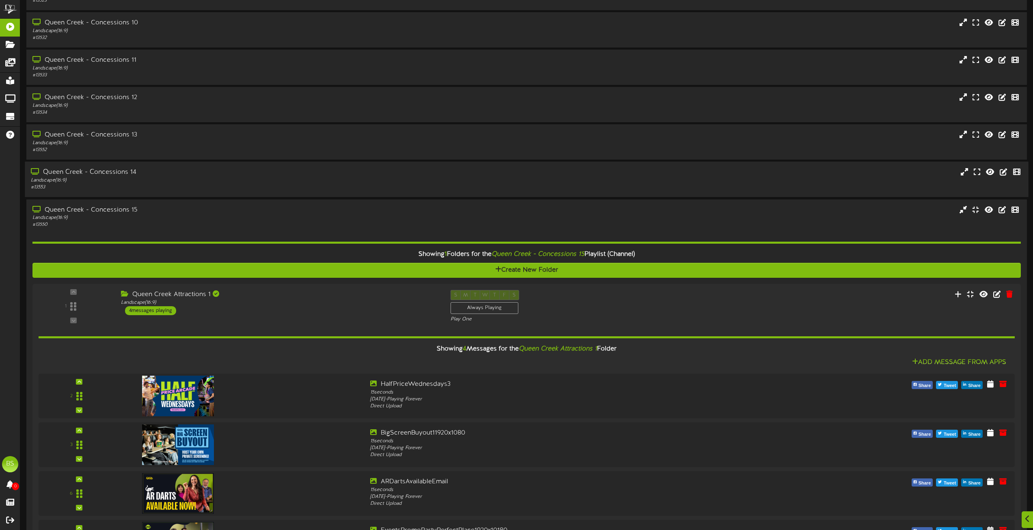
click at [124, 171] on div "Queen Creek - Concessions 14" at bounding box center [234, 172] width 406 height 9
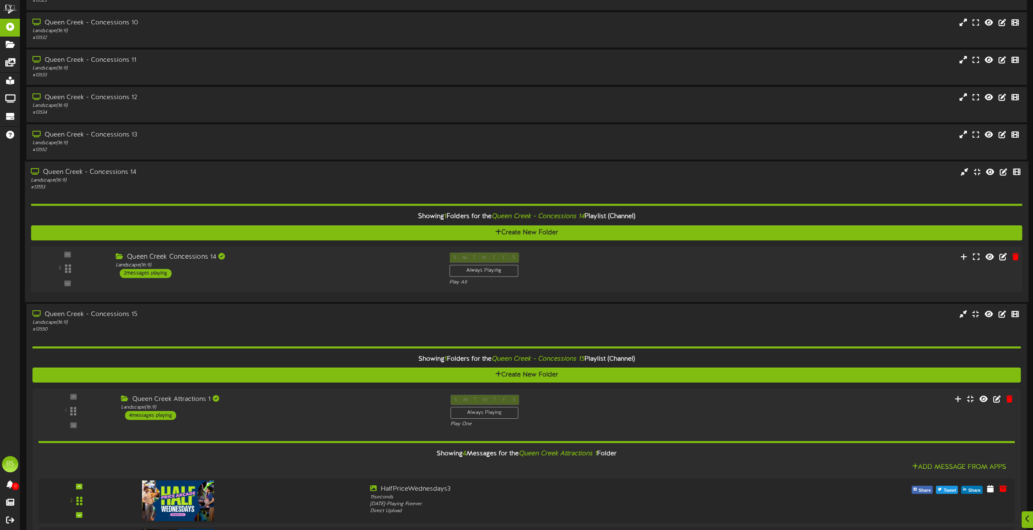
click at [145, 271] on div "2 messages playing" at bounding box center [146, 273] width 52 height 9
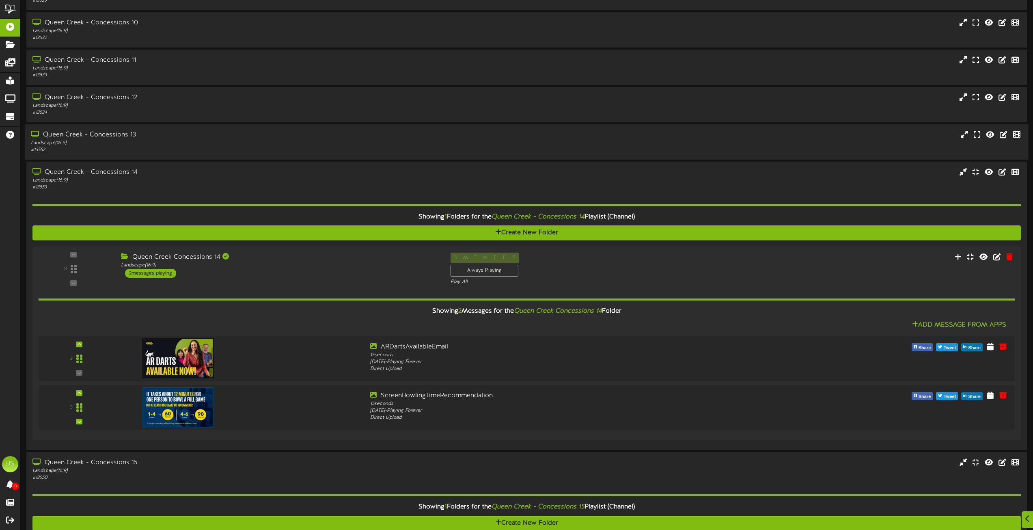
click at [124, 136] on div "Queen Creek - Concessions 13" at bounding box center [234, 134] width 406 height 9
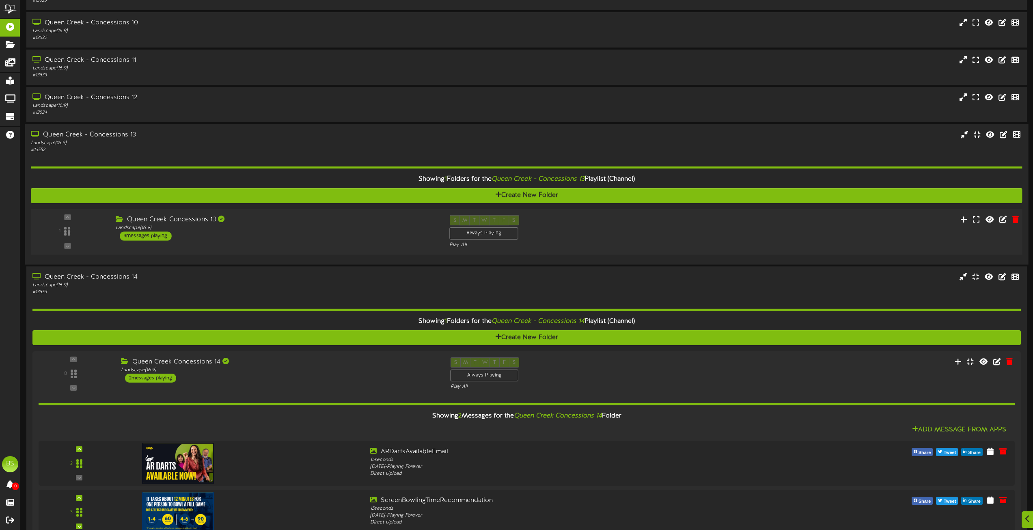
click at [143, 235] on div "3 messages playing" at bounding box center [146, 235] width 52 height 9
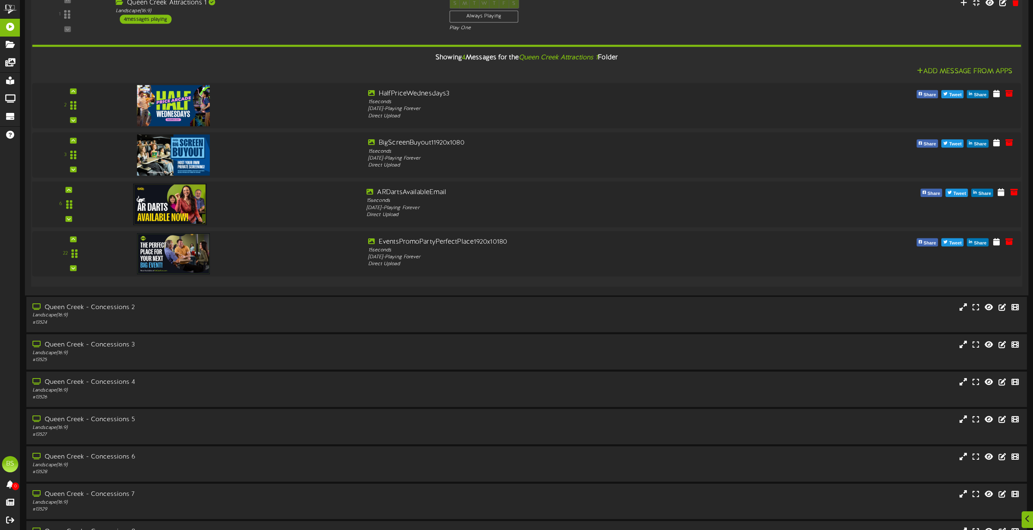
scroll to position [2192, 0]
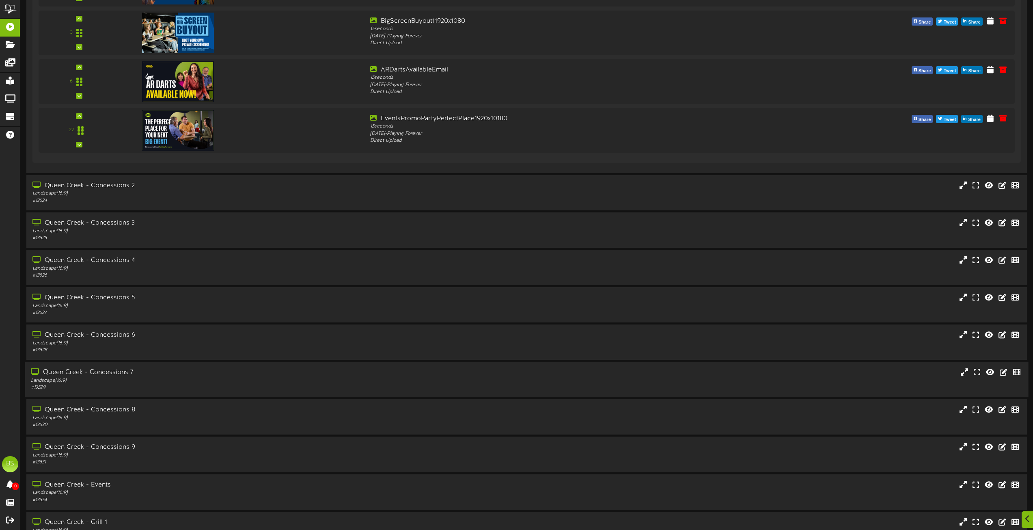
click at [121, 372] on div "Queen Creek - Concessions 7" at bounding box center [234, 372] width 406 height 9
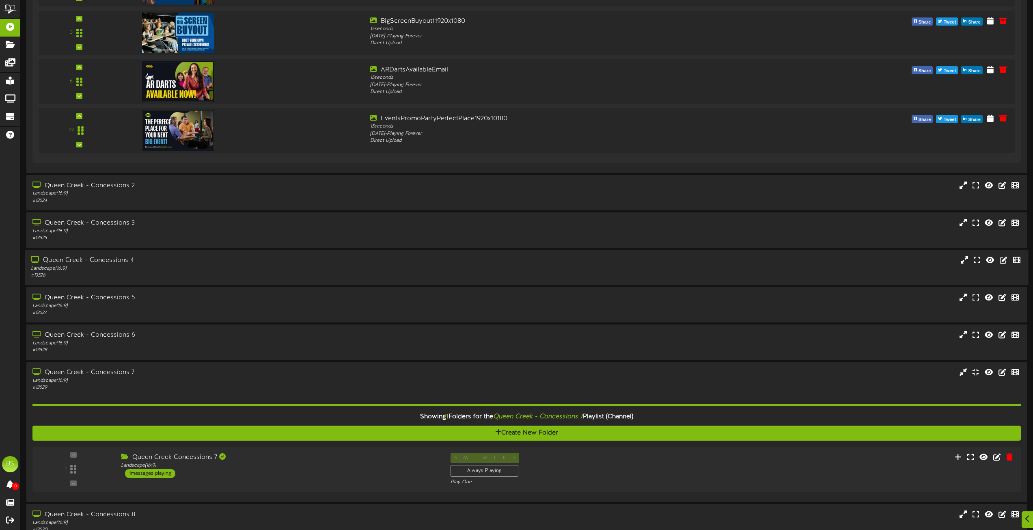
scroll to position [2314, 0]
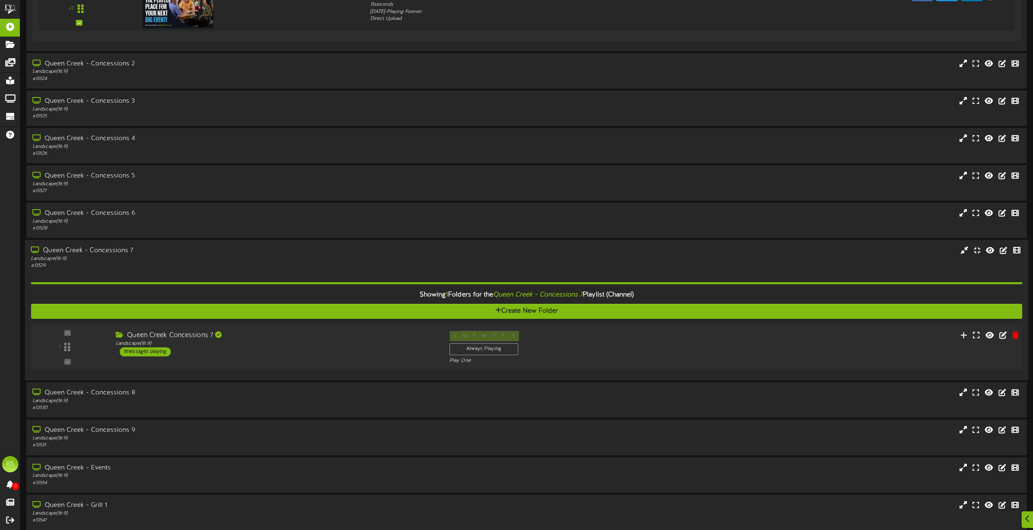
click at [160, 350] on div "1 messages playing" at bounding box center [145, 351] width 51 height 9
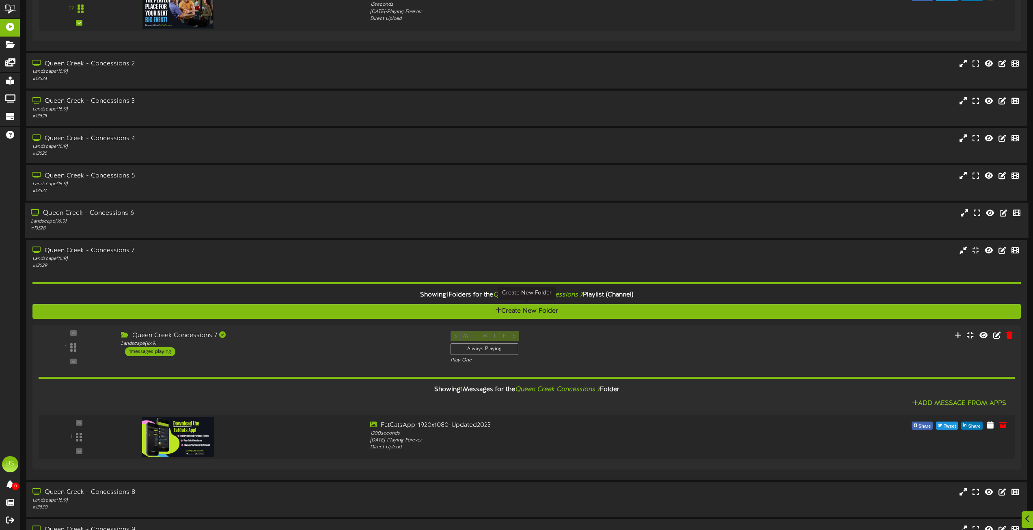
scroll to position [2477, 0]
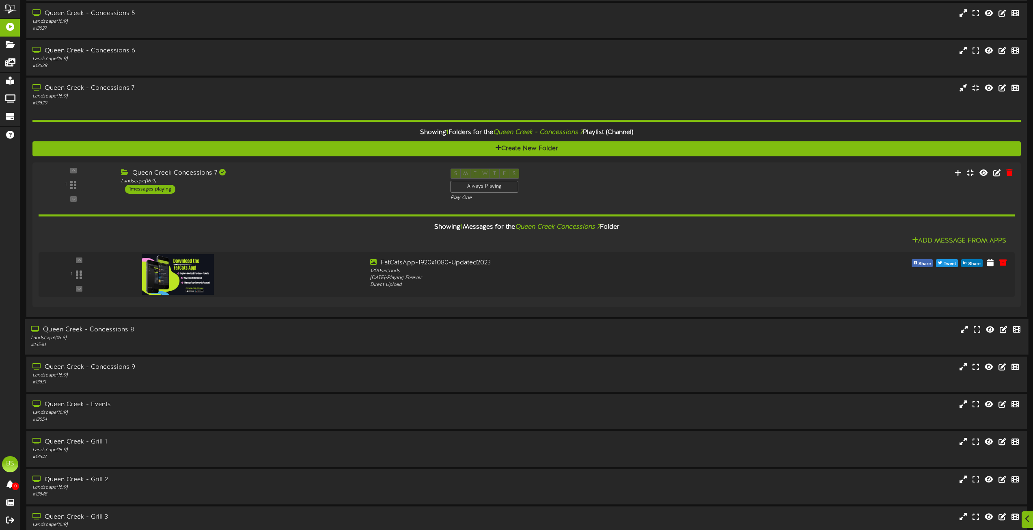
click at [121, 330] on div "Queen Creek - Concessions 8" at bounding box center [234, 329] width 406 height 9
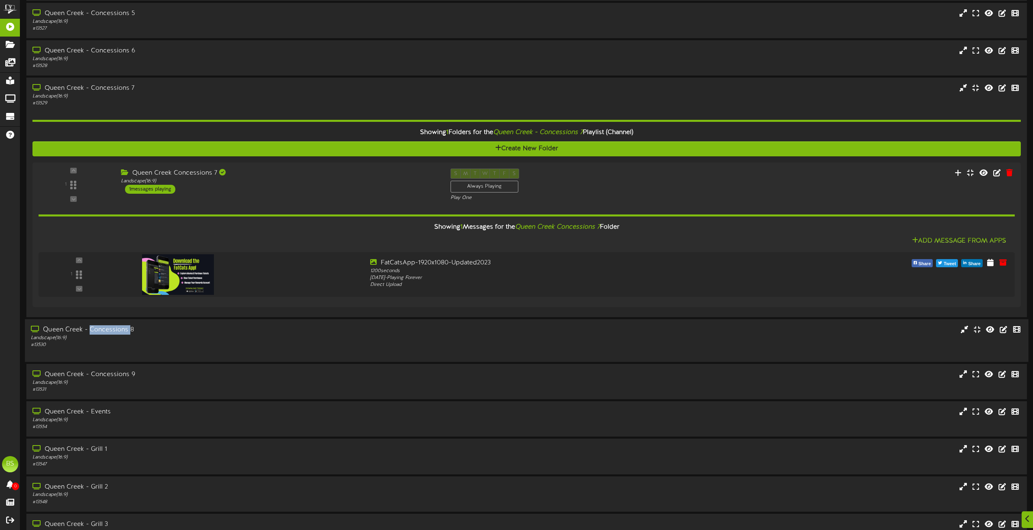
click at [121, 330] on div "Queen Creek - Concessions 8" at bounding box center [234, 329] width 406 height 9
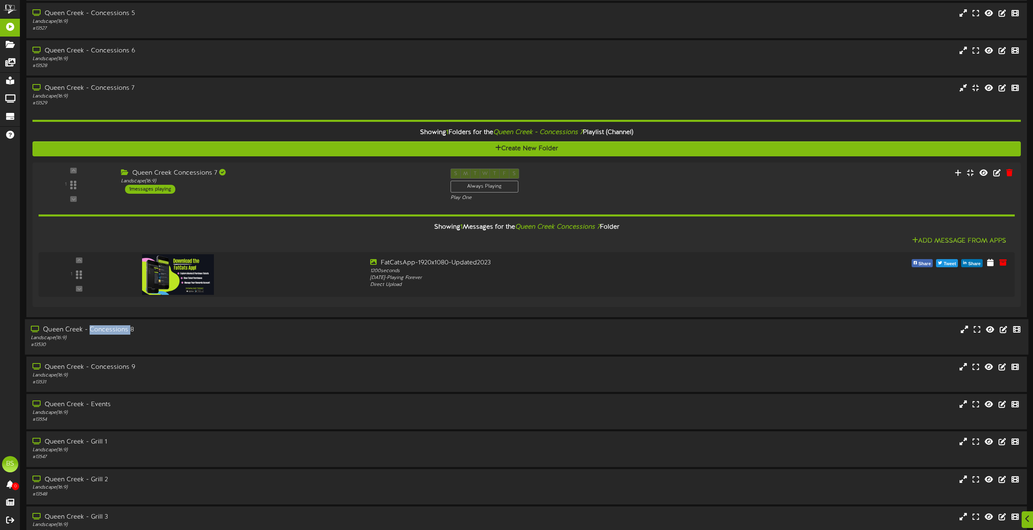
click at [113, 329] on div "Queen Creek - Concessions 8" at bounding box center [234, 329] width 406 height 9
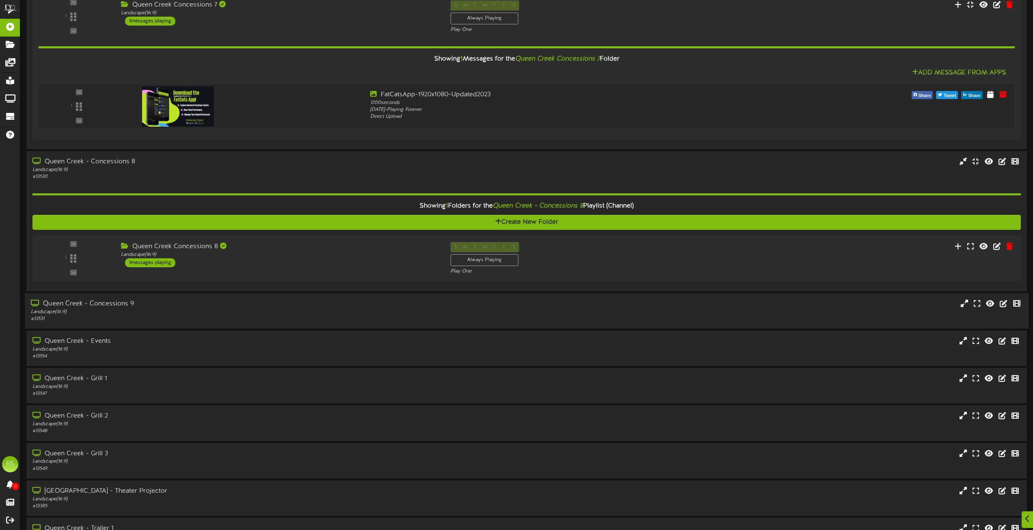
scroll to position [2680, 0]
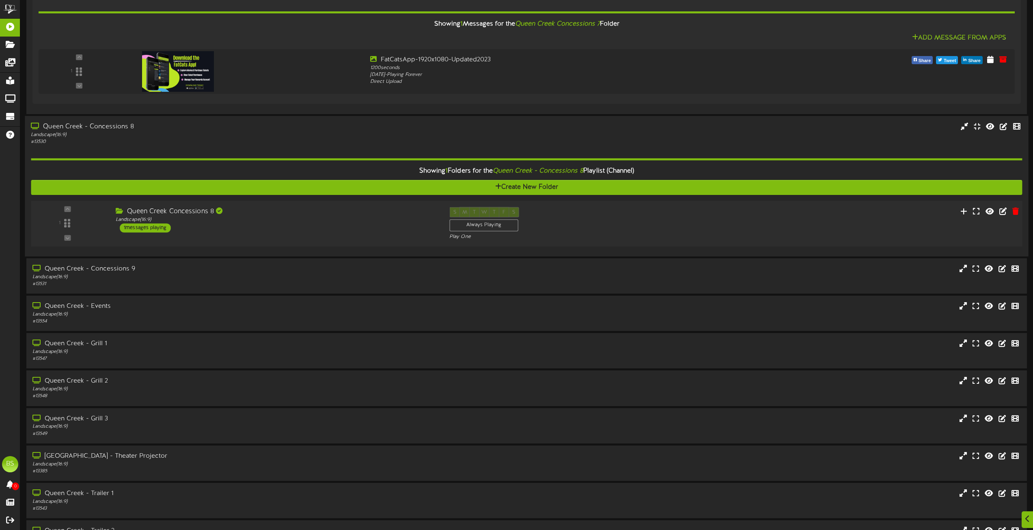
click at [162, 226] on div "1 messages playing" at bounding box center [145, 227] width 51 height 9
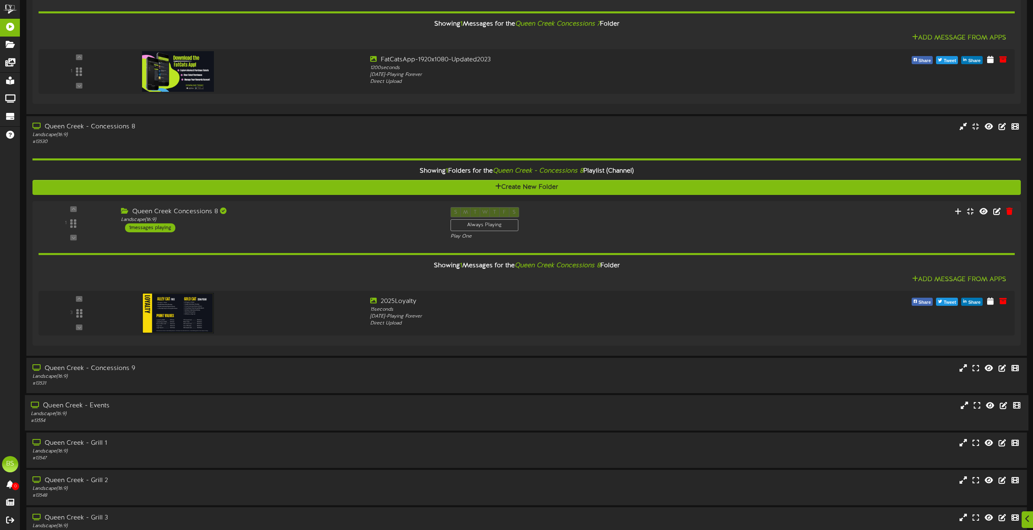
scroll to position [2842, 0]
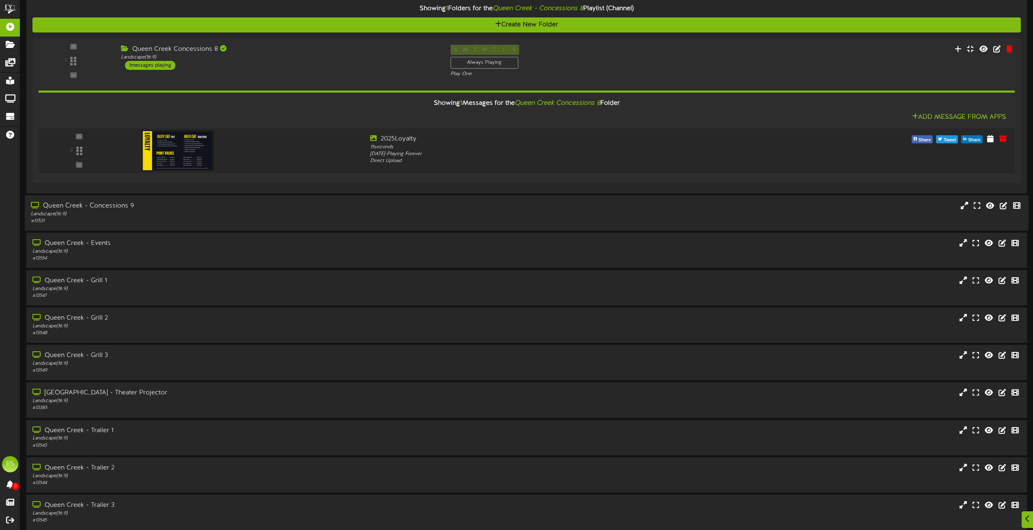
click at [120, 206] on div "Queen Creek - Concessions 9" at bounding box center [234, 205] width 406 height 9
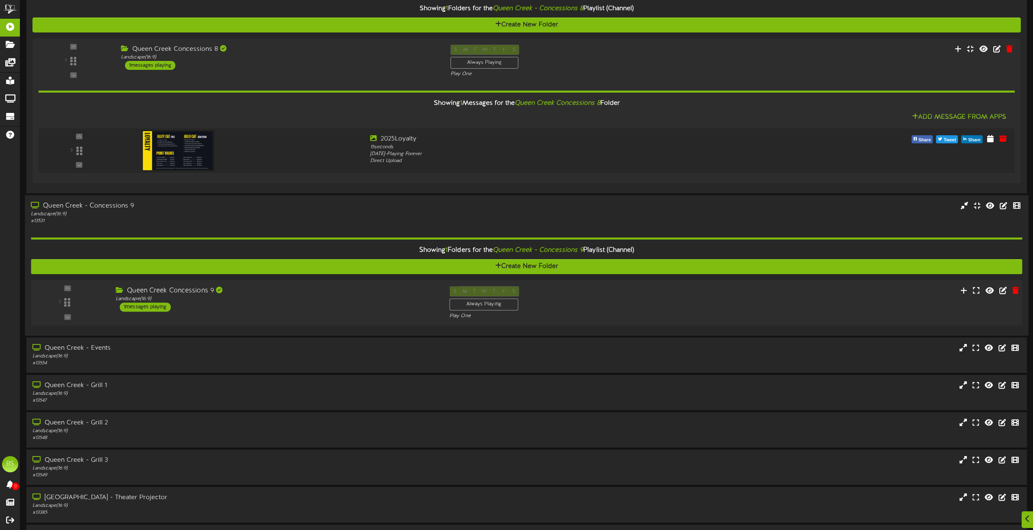
click at [157, 307] on div "1 messages playing" at bounding box center [145, 306] width 51 height 9
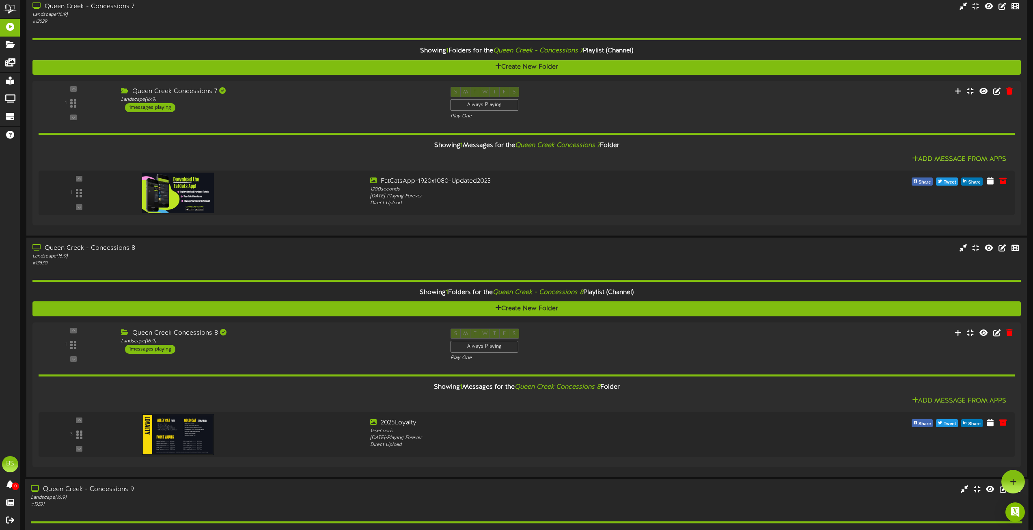
scroll to position [2395, 0]
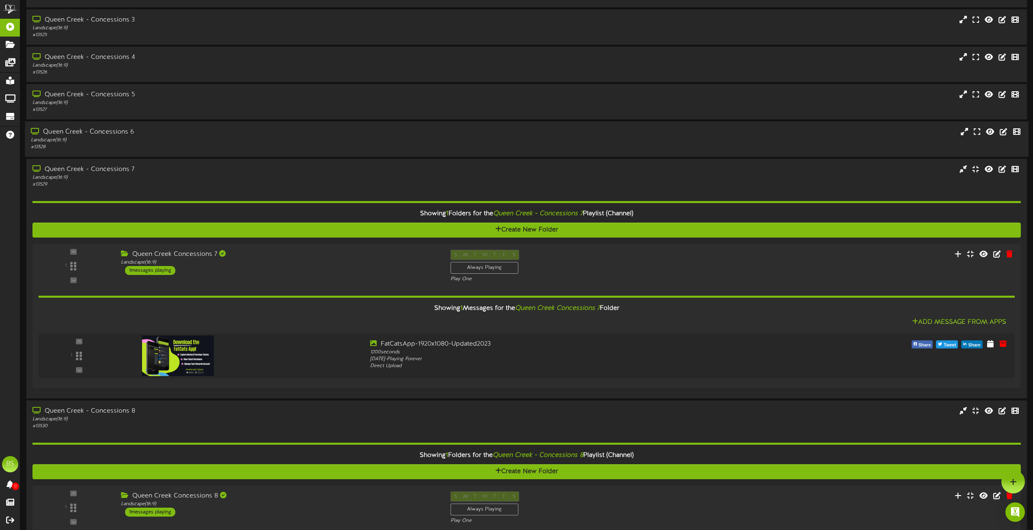
click at [122, 131] on div "Queen Creek - Concessions 6" at bounding box center [234, 131] width 406 height 9
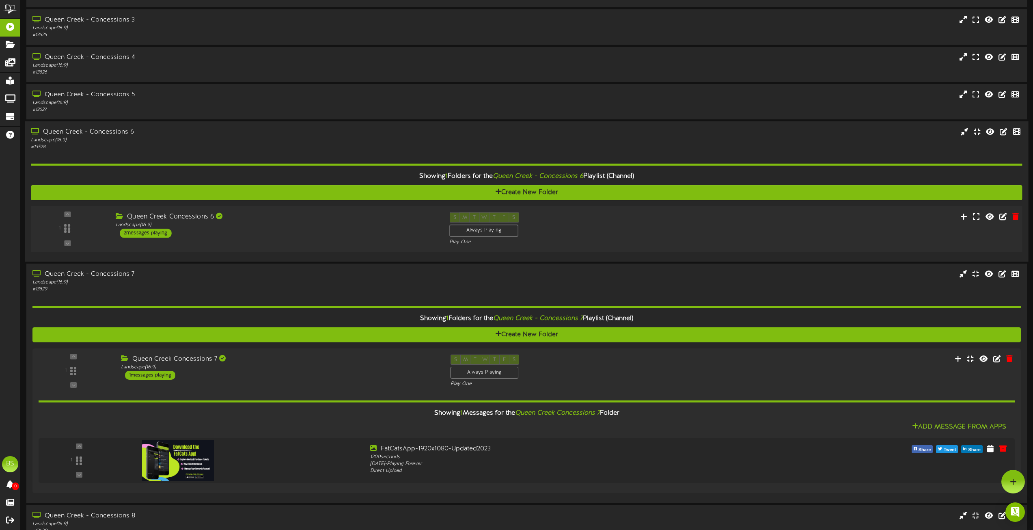
click at [141, 232] on div "2 messages playing" at bounding box center [146, 233] width 52 height 9
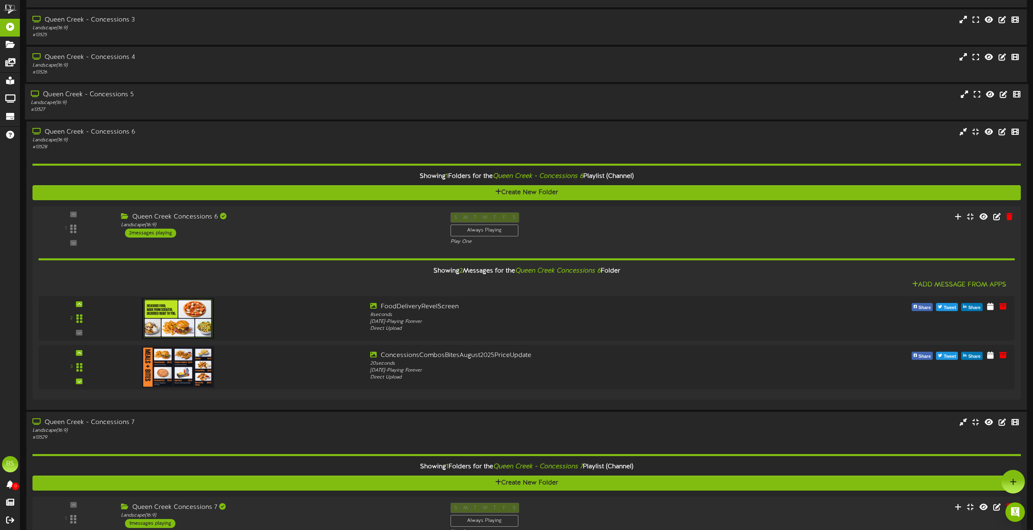
click at [119, 94] on div "Queen Creek - Concessions 5" at bounding box center [234, 94] width 406 height 9
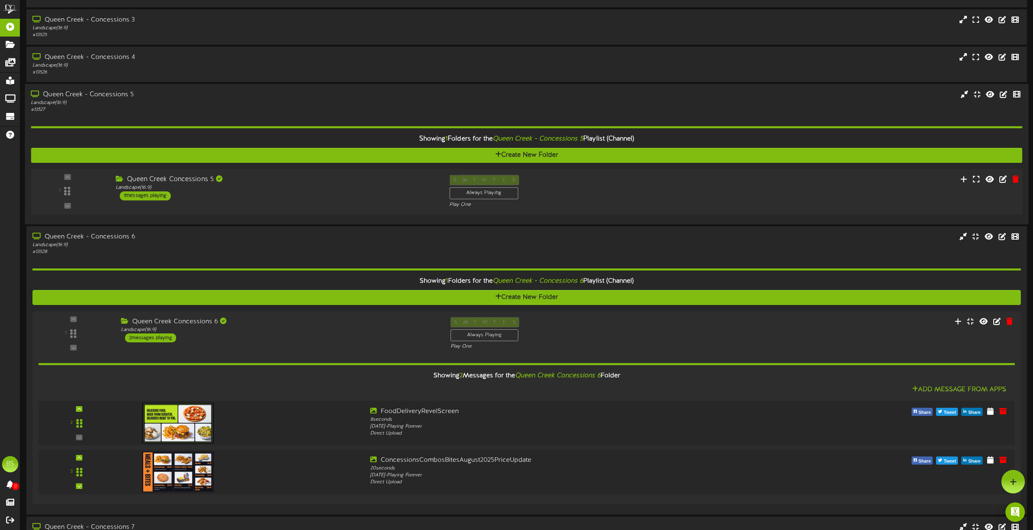
click at [149, 196] on div "1 messages playing" at bounding box center [145, 195] width 51 height 9
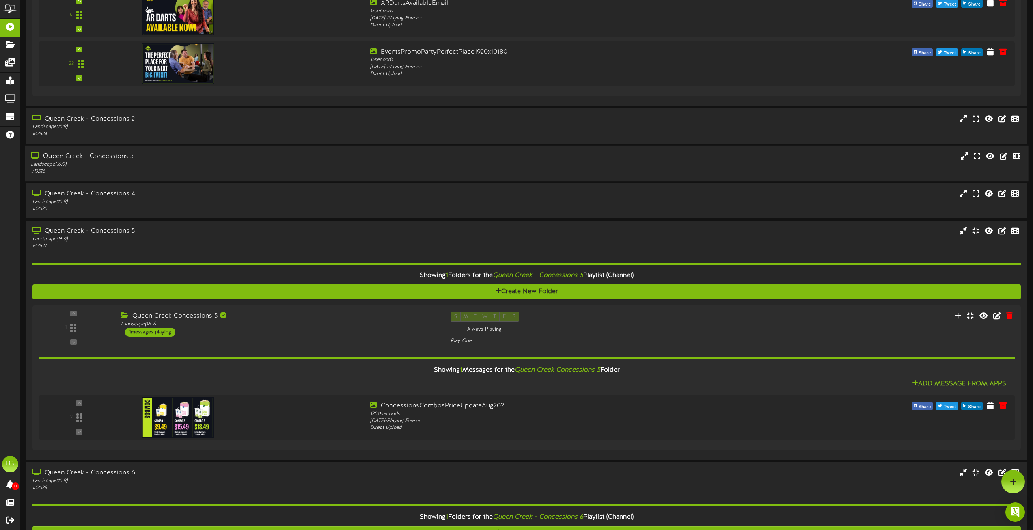
scroll to position [2233, 0]
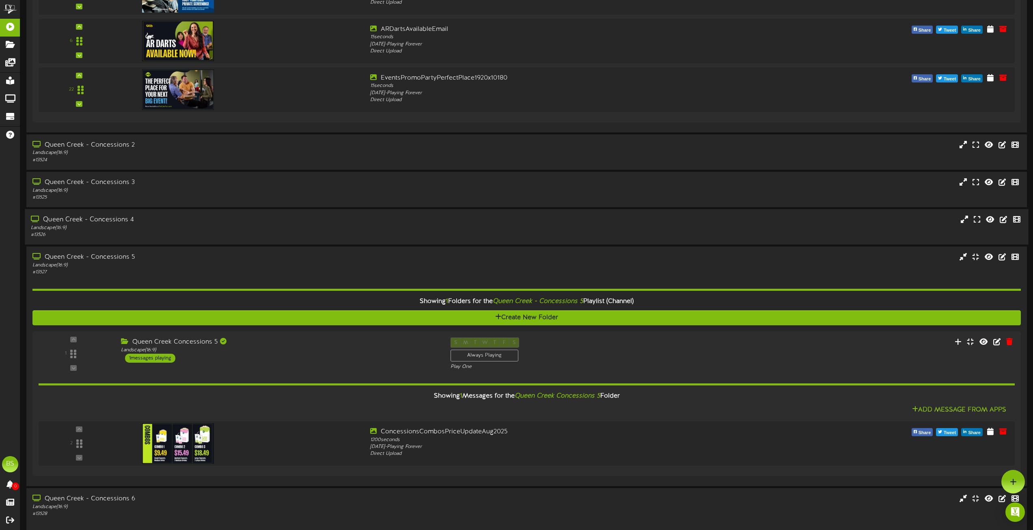
click at [113, 220] on div "Queen Creek - Concessions 4" at bounding box center [234, 219] width 406 height 9
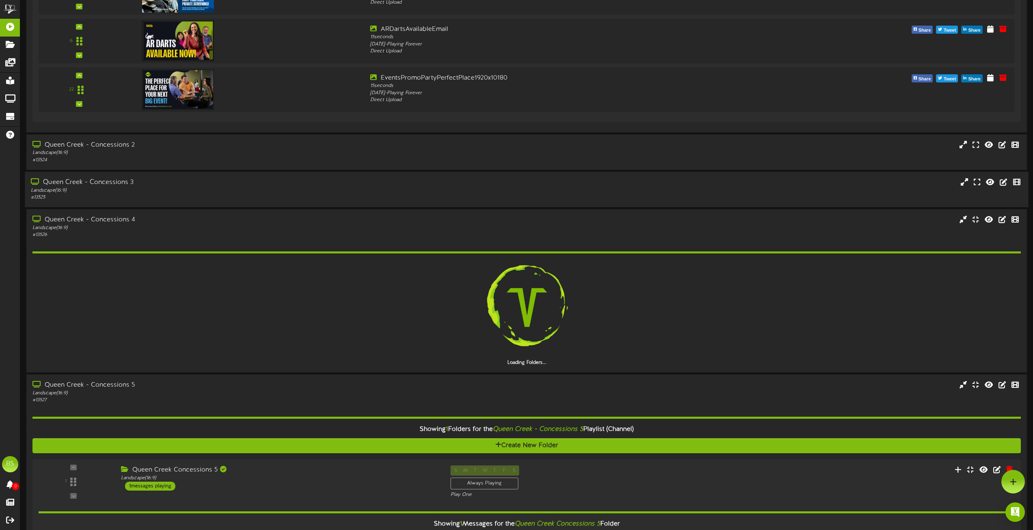
click at [126, 183] on div "Queen Creek - Concessions 3" at bounding box center [234, 182] width 406 height 9
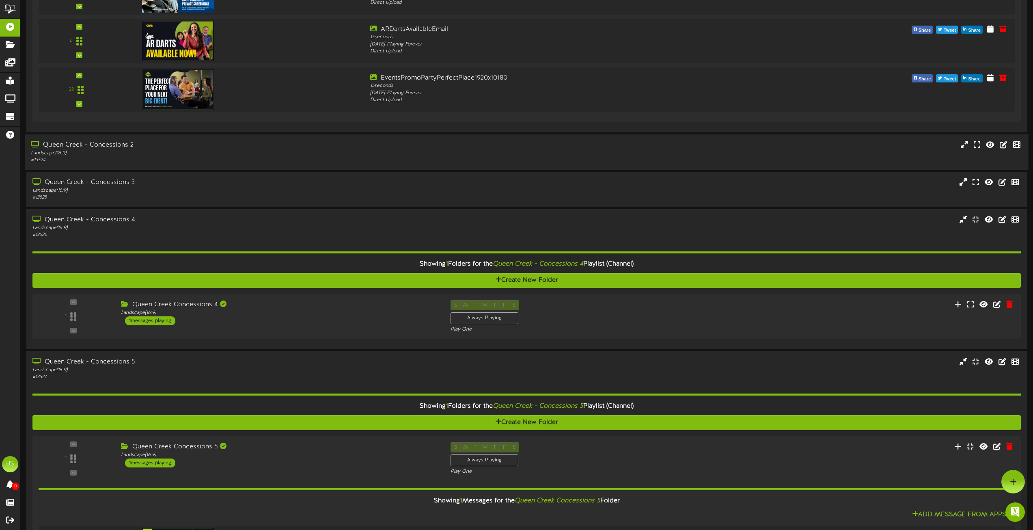
click at [125, 147] on div "Queen Creek - Concessions 2" at bounding box center [234, 144] width 406 height 9
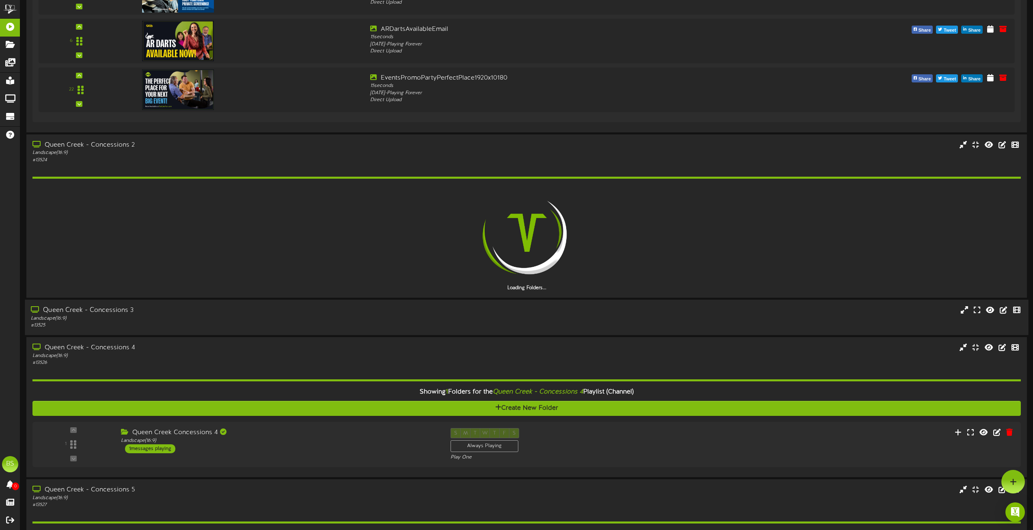
click at [118, 307] on div "Queen Creek - Concessions 3" at bounding box center [234, 310] width 406 height 9
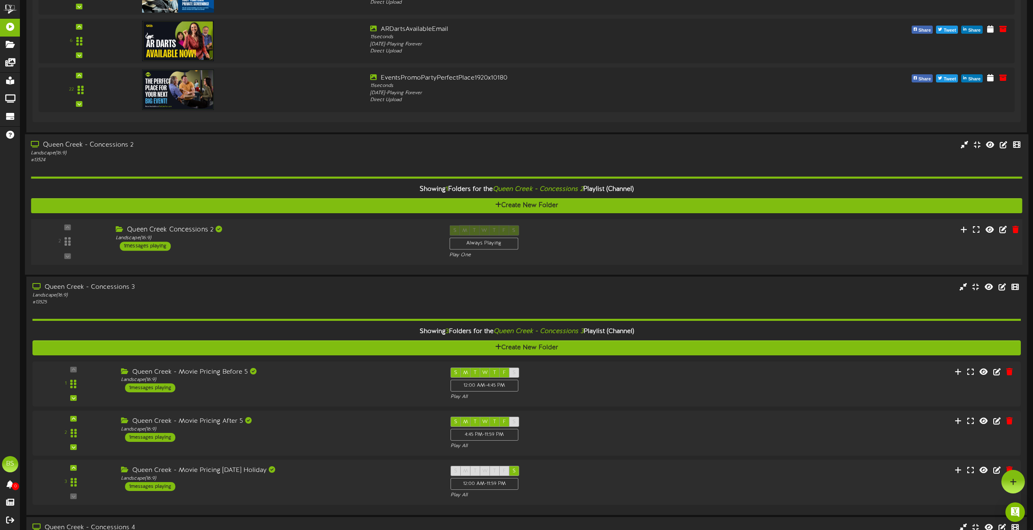
click at [152, 244] on div "1 messages playing" at bounding box center [145, 246] width 51 height 9
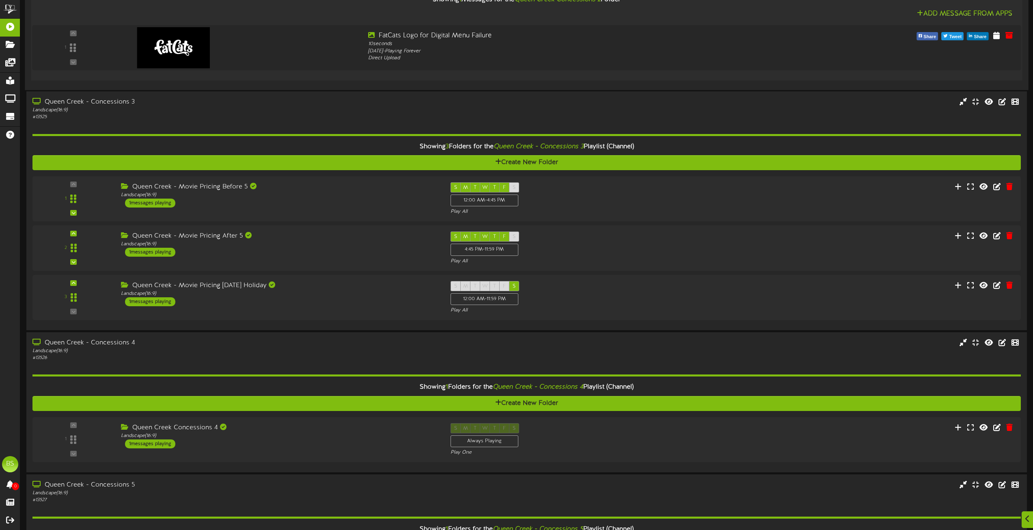
scroll to position [2680, 0]
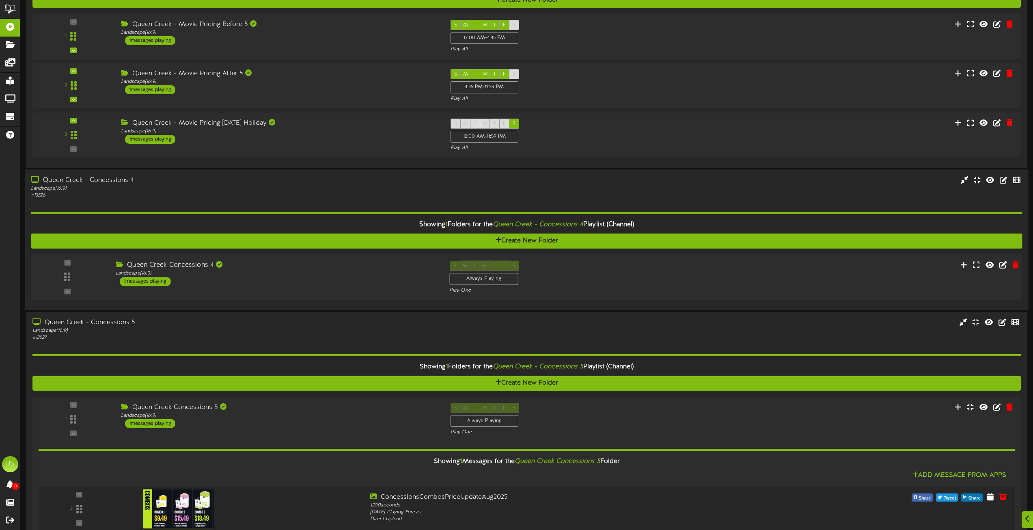
click at [158, 282] on div "1 messages playing" at bounding box center [145, 281] width 51 height 9
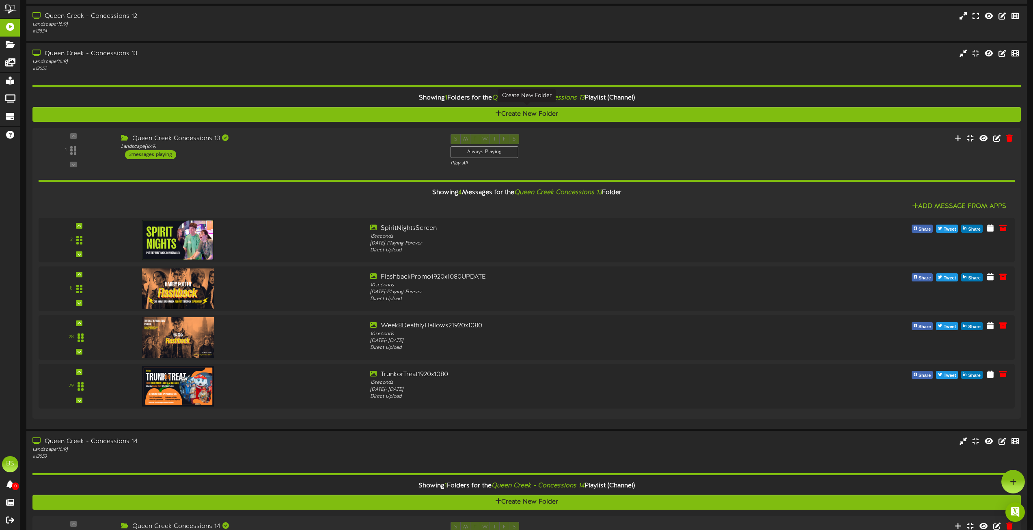
scroll to position [1096, 0]
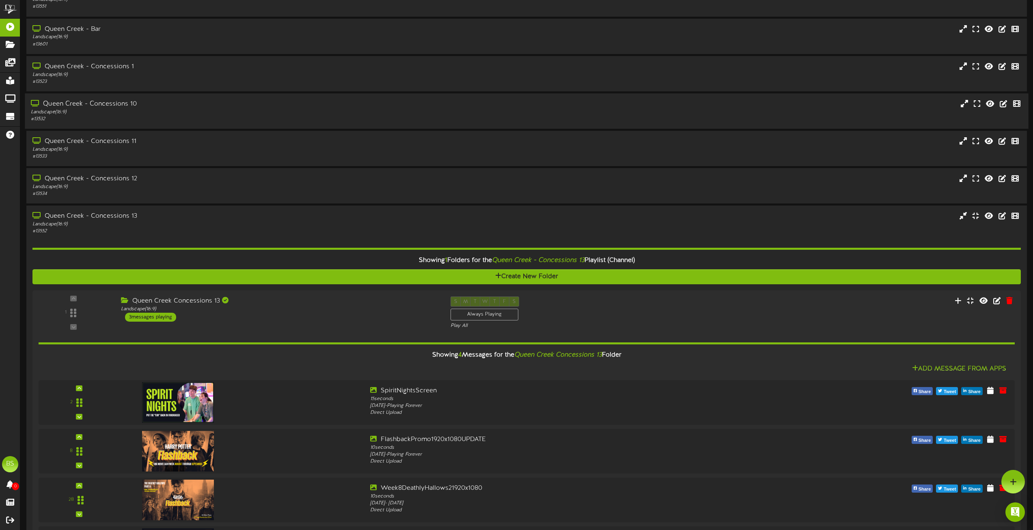
click at [113, 102] on div "Queen Creek - Concessions 10" at bounding box center [234, 103] width 406 height 9
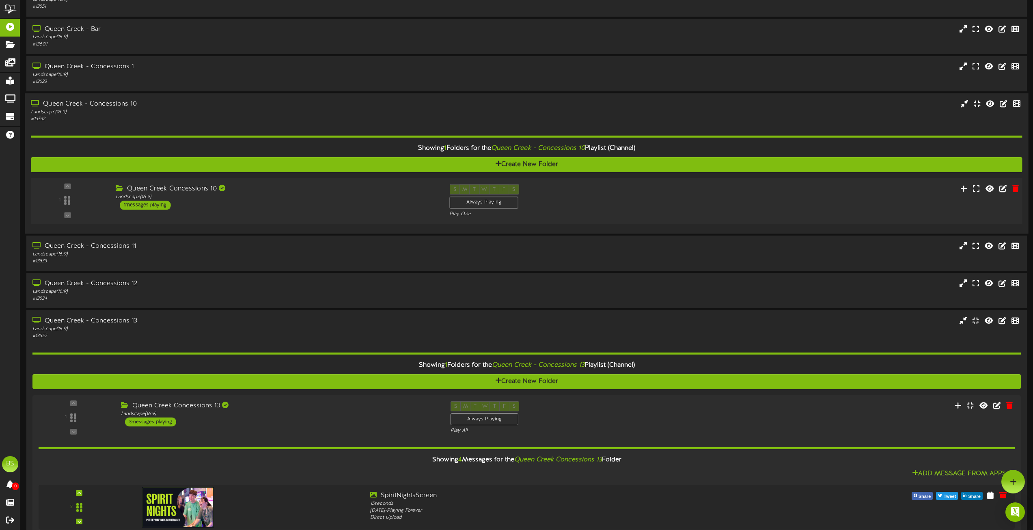
click at [151, 203] on div "1 messages playing" at bounding box center [145, 205] width 51 height 9
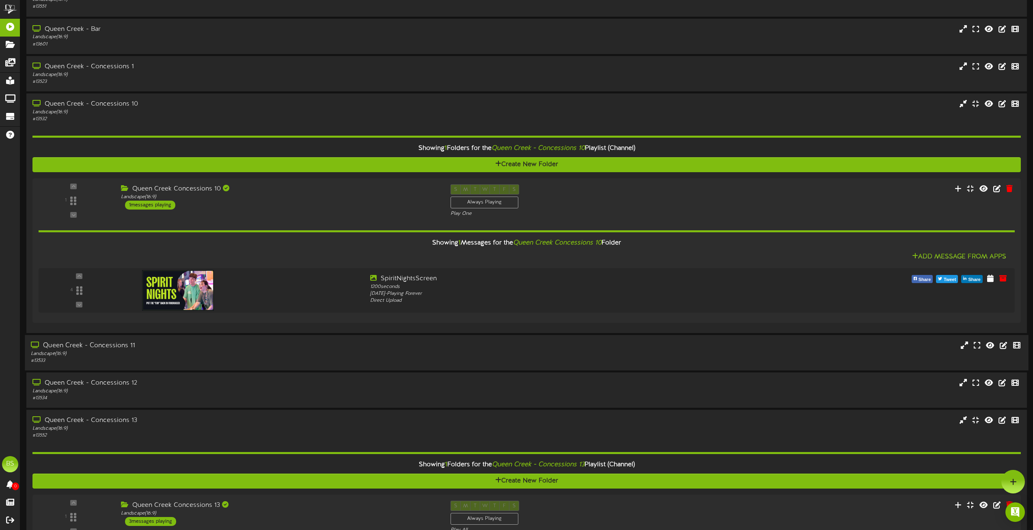
click at [124, 345] on div "Queen Creek - Concessions 11" at bounding box center [234, 345] width 406 height 9
click at [114, 345] on div "Queen Creek - Concessions 11" at bounding box center [234, 345] width 406 height 9
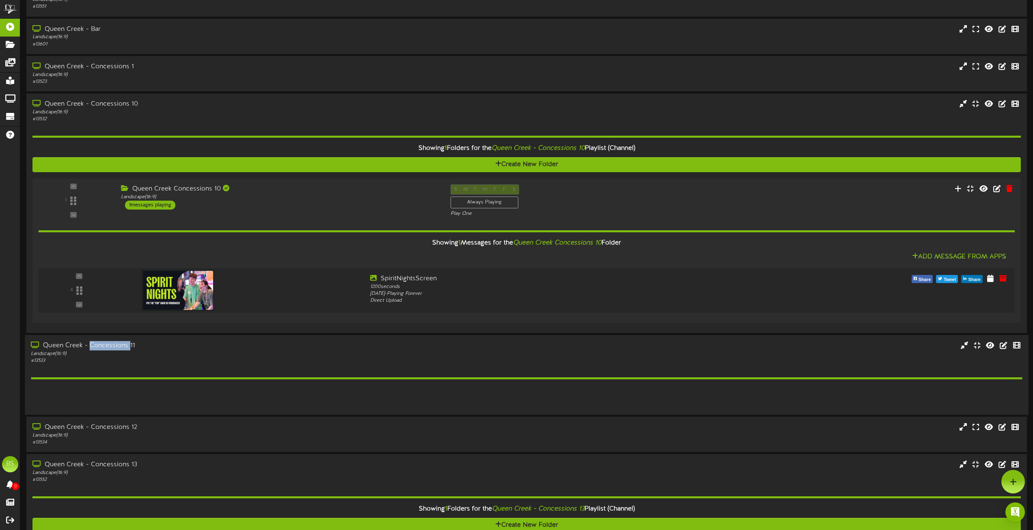
click at [114, 345] on div "Queen Creek - Concessions 11" at bounding box center [234, 345] width 406 height 9
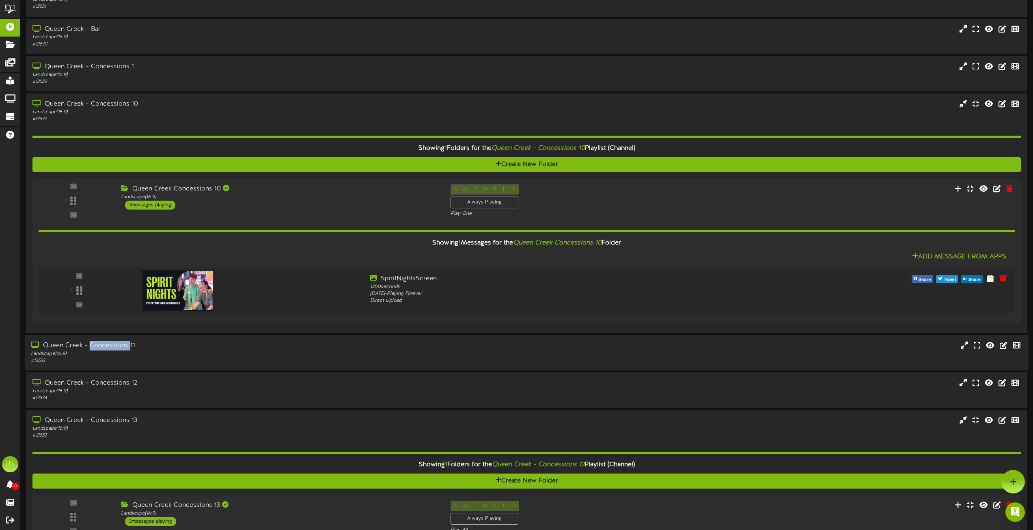
click at [119, 348] on div "Queen Creek - Concessions 11" at bounding box center [234, 345] width 406 height 9
click at [116, 345] on div "Queen Creek - Concessions 11" at bounding box center [234, 345] width 406 height 9
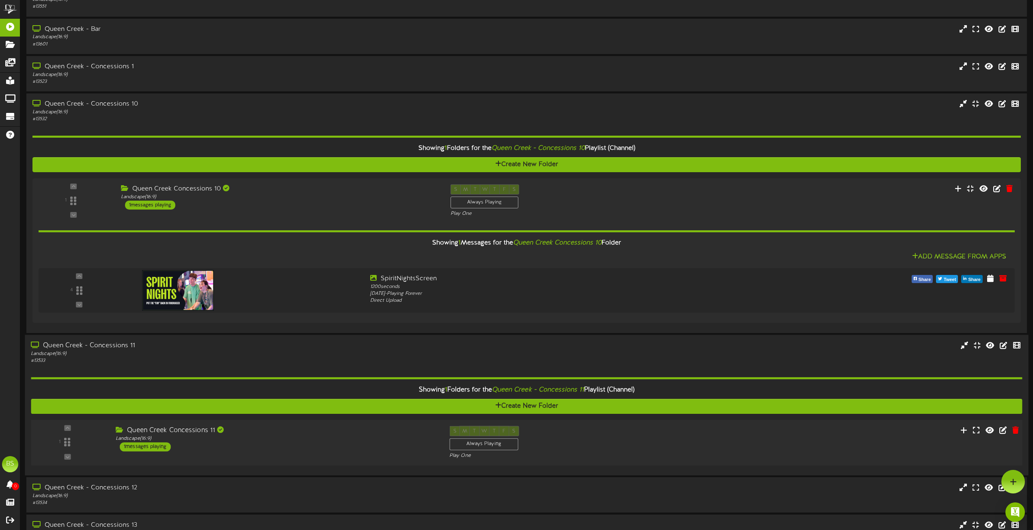
click at [153, 447] on div "1 messages playing" at bounding box center [145, 446] width 51 height 9
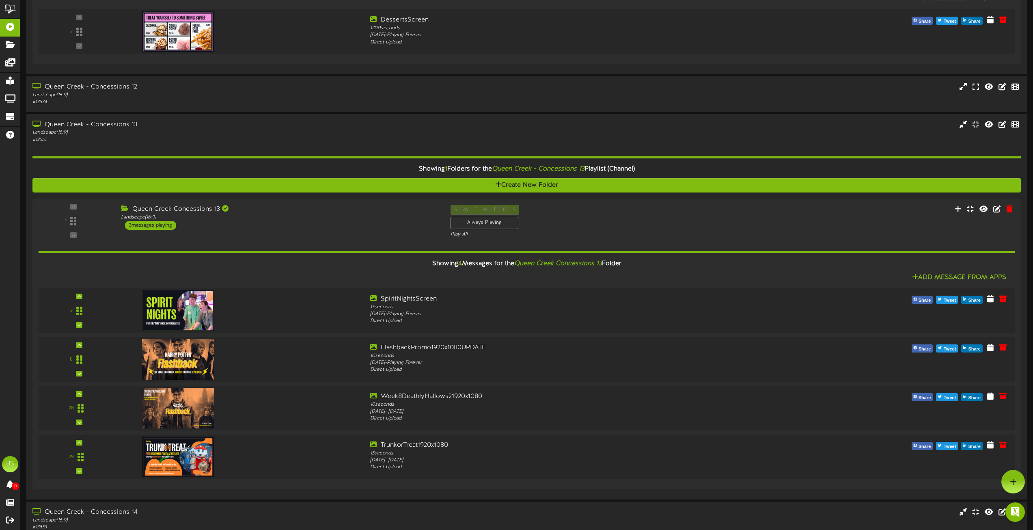
scroll to position [1543, 0]
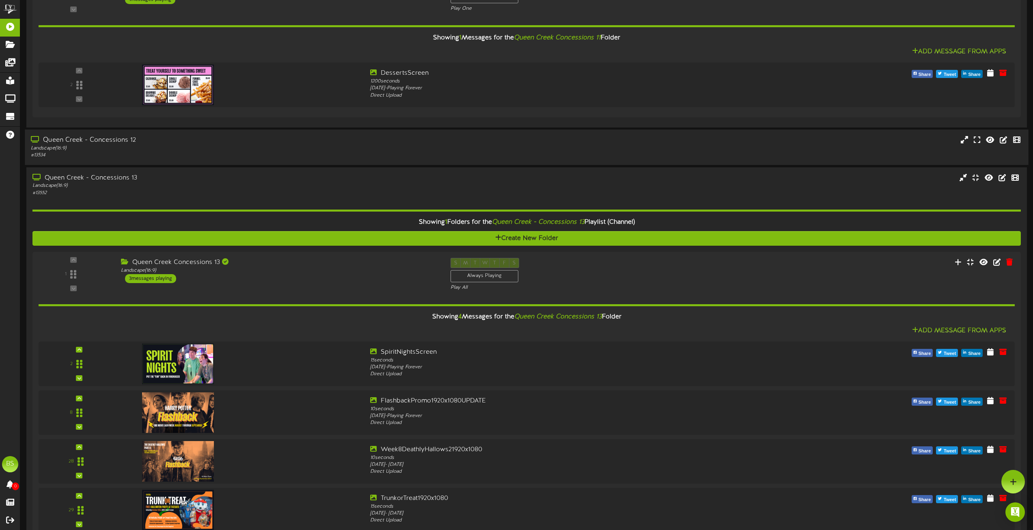
click at [117, 140] on div "Queen Creek - Concessions 12" at bounding box center [234, 140] width 406 height 9
click at [123, 138] on div "Queen Creek - Concessions 12" at bounding box center [234, 140] width 406 height 9
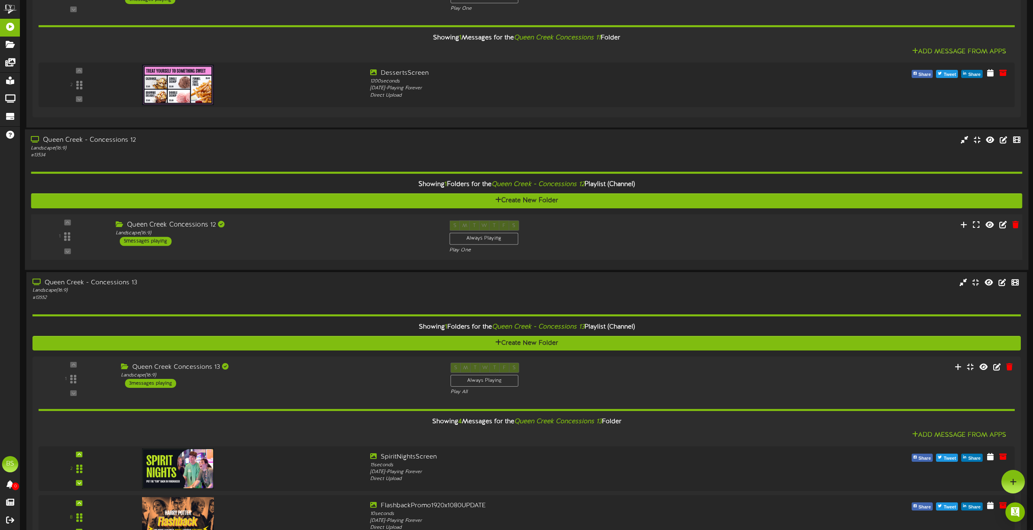
click at [153, 238] on div "5 messages playing" at bounding box center [146, 241] width 52 height 9
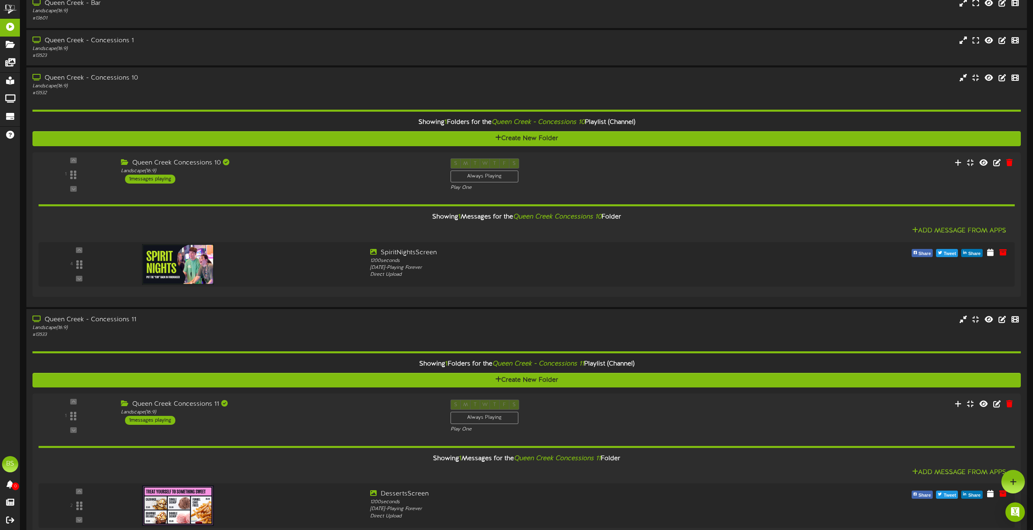
scroll to position [812, 0]
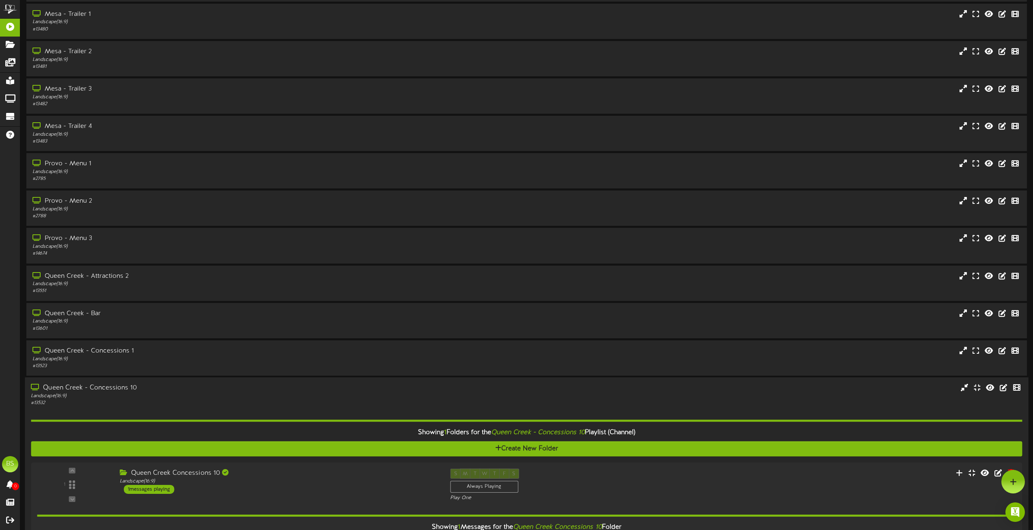
click at [95, 384] on div "Queen Creek - Concessions 10" at bounding box center [234, 387] width 406 height 9
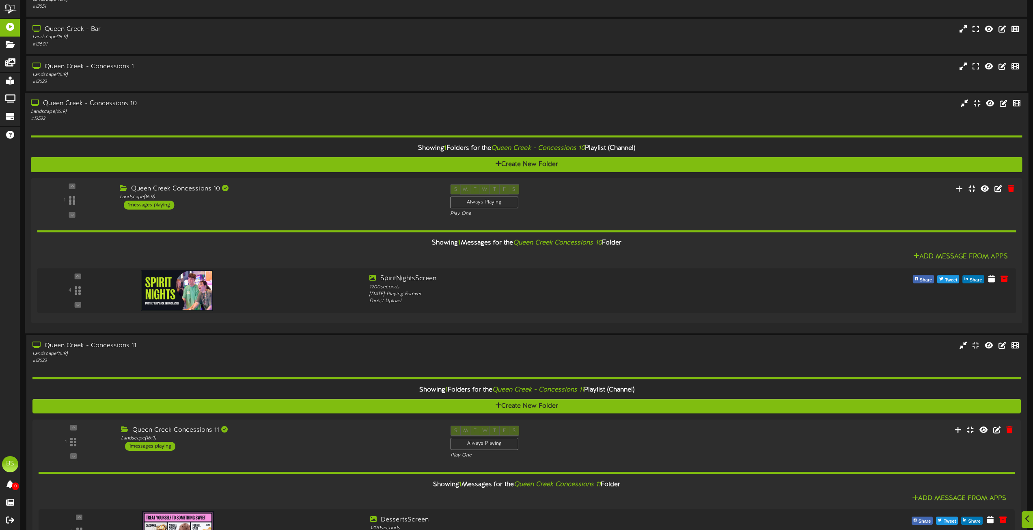
click at [70, 101] on div "Queen Creek - Concessions 10" at bounding box center [234, 103] width 406 height 9
click at [114, 103] on div "Queen Creek - Concessions 10" at bounding box center [234, 103] width 406 height 9
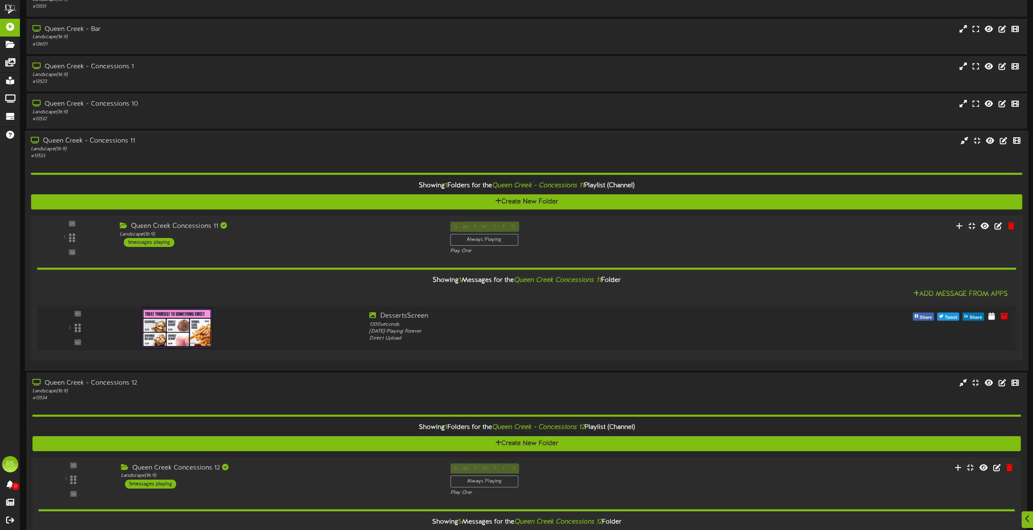
click at [111, 138] on div "Queen Creek - Concessions 11" at bounding box center [234, 140] width 406 height 9
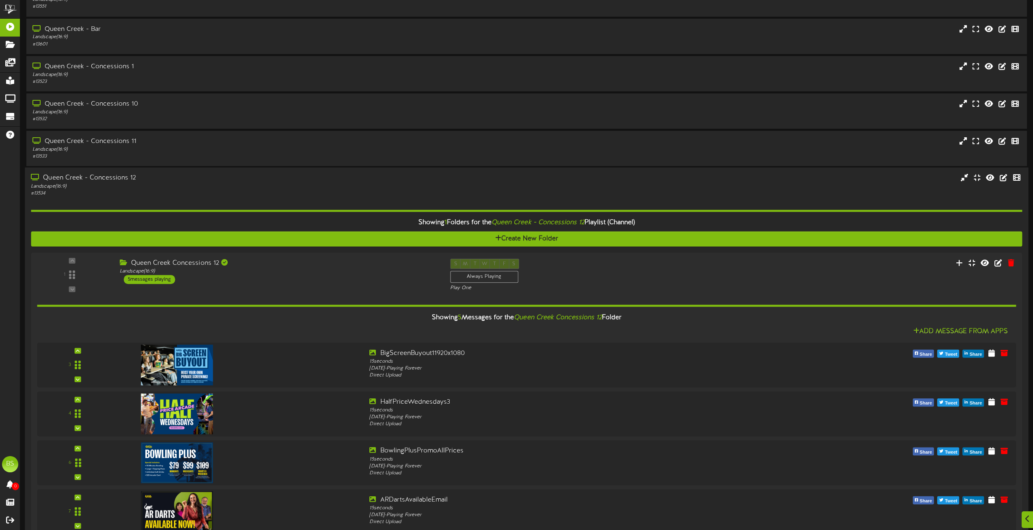
click at [121, 176] on div "Queen Creek - Concessions 12" at bounding box center [234, 178] width 406 height 9
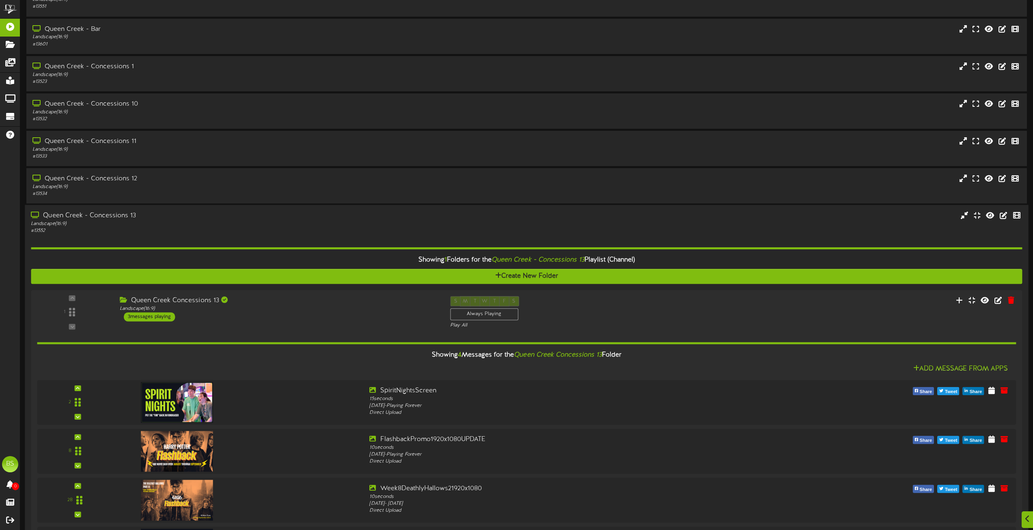
click at [117, 215] on div "Queen Creek - Concessions 13" at bounding box center [234, 215] width 406 height 9
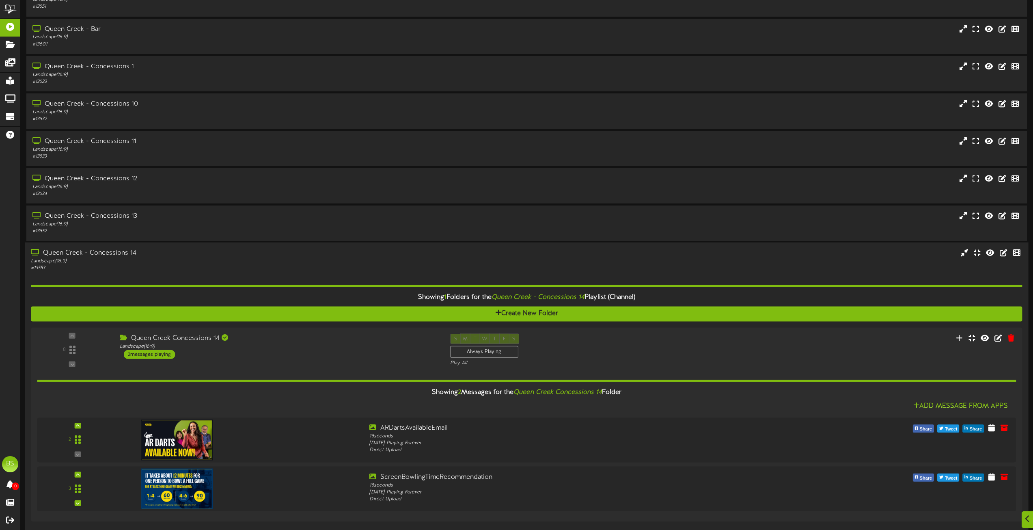
click at [117, 254] on div "Queen Creek - Concessions 14" at bounding box center [234, 252] width 406 height 9
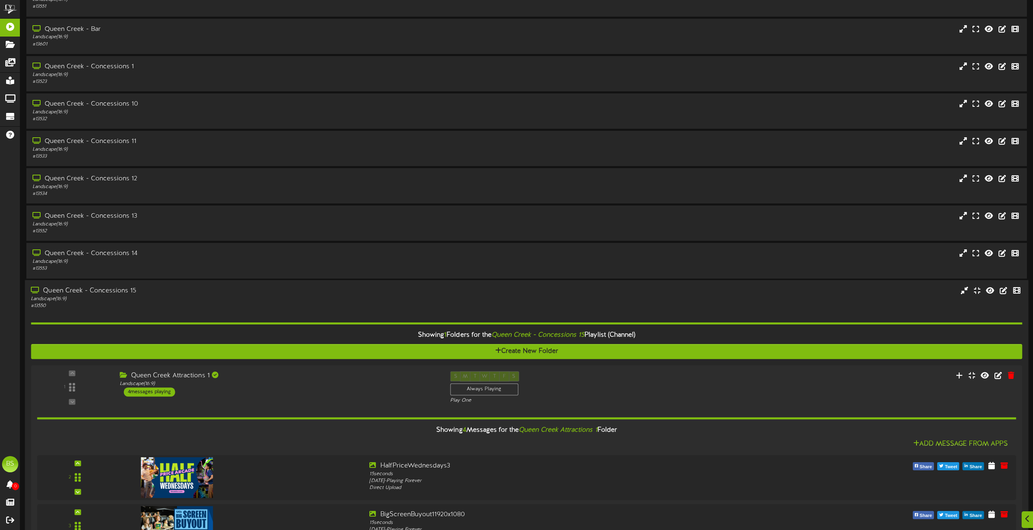
click at [118, 291] on div "Queen Creek - Concessions 15" at bounding box center [234, 290] width 406 height 9
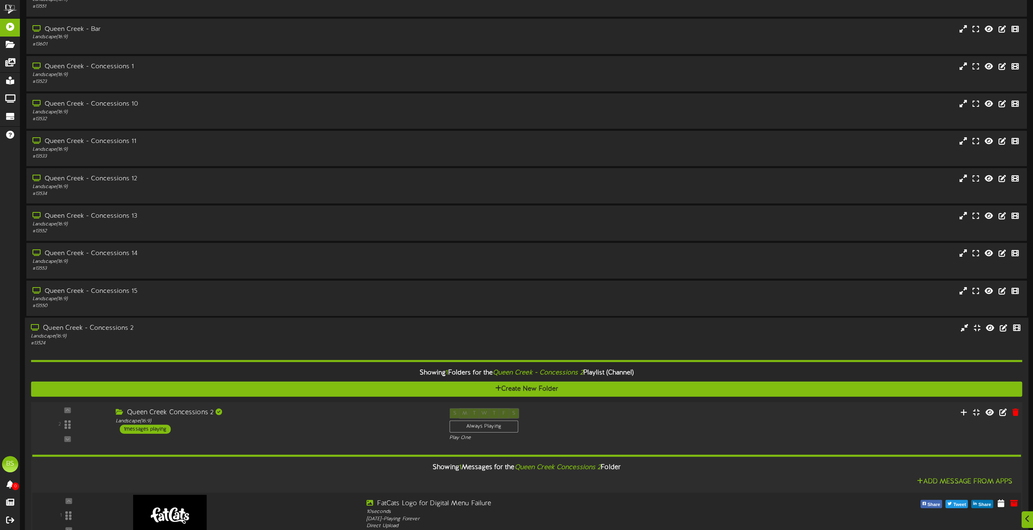
scroll to position [1380, 0]
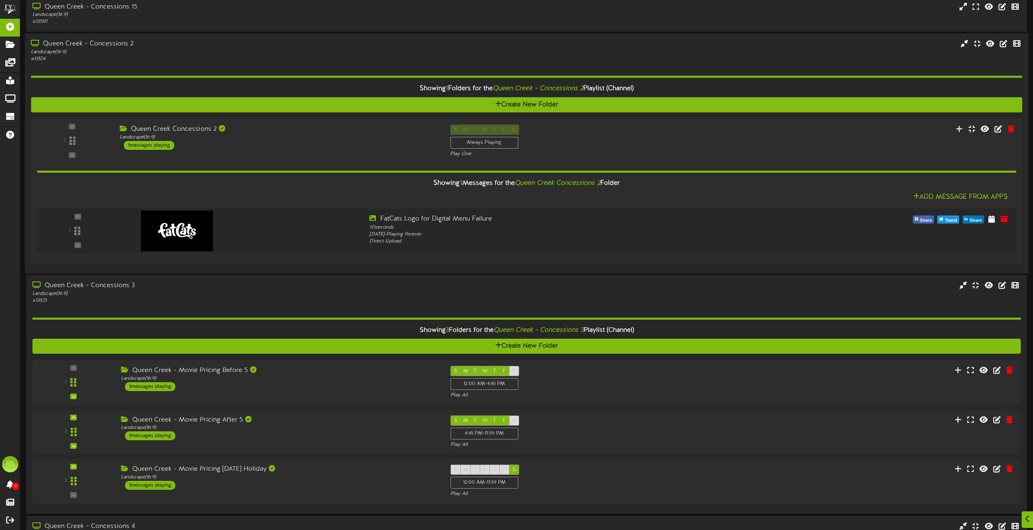
click at [119, 44] on div "Queen Creek - Concessions 2" at bounding box center [234, 43] width 406 height 9
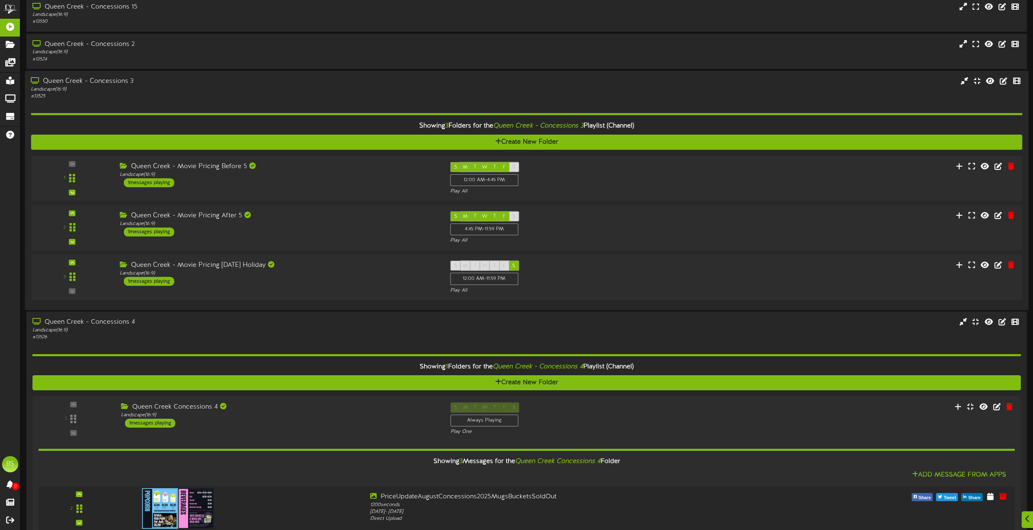
click at [119, 78] on div "Queen Creek - Concessions 3" at bounding box center [234, 81] width 406 height 9
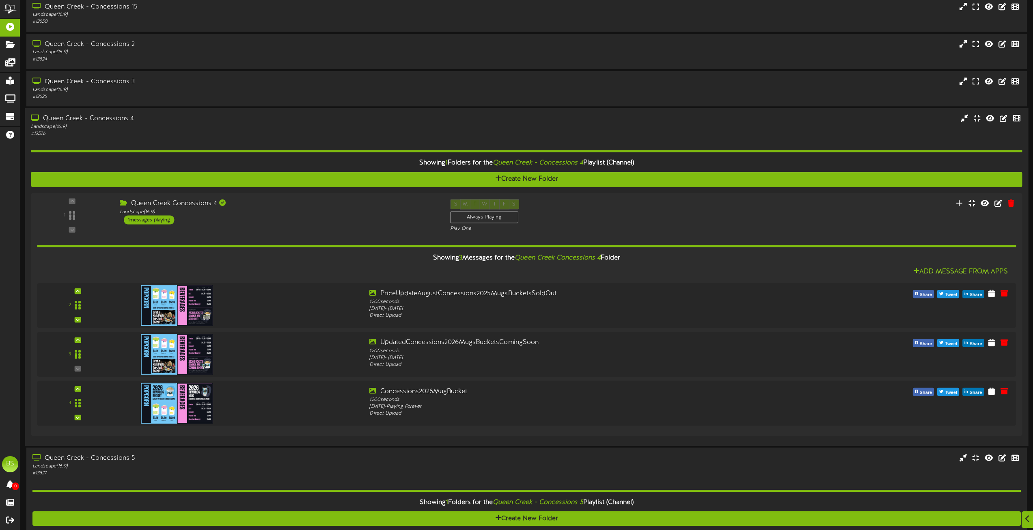
click at [120, 119] on div "Queen Creek - Concessions 4" at bounding box center [234, 118] width 406 height 9
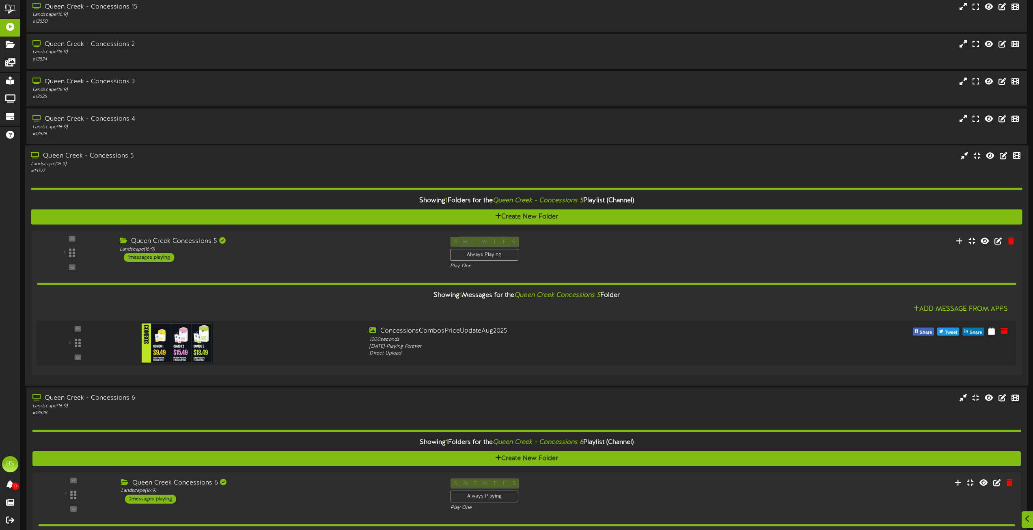
click at [121, 153] on div "Queen Creek - Concessions 5" at bounding box center [234, 155] width 406 height 9
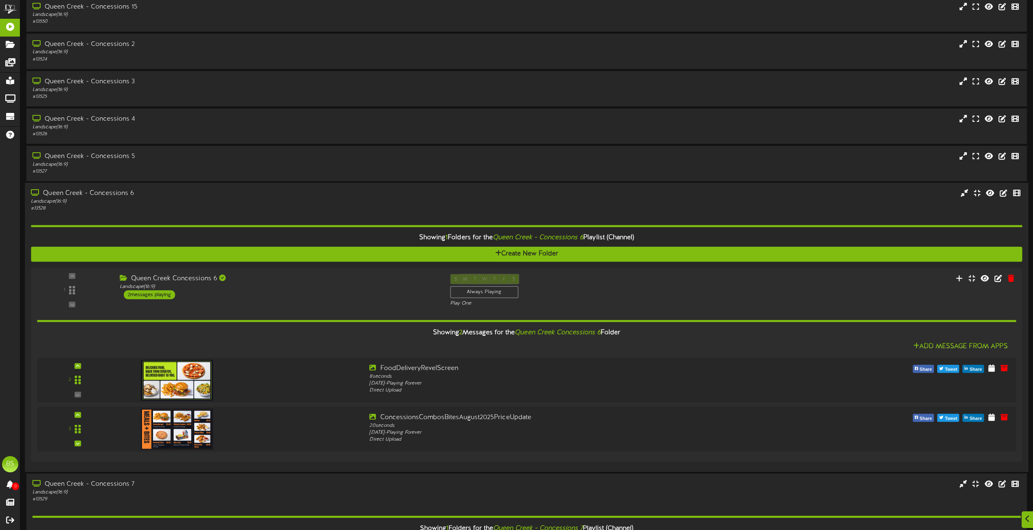
click at [111, 193] on div "Queen Creek - Concessions 6" at bounding box center [234, 193] width 406 height 9
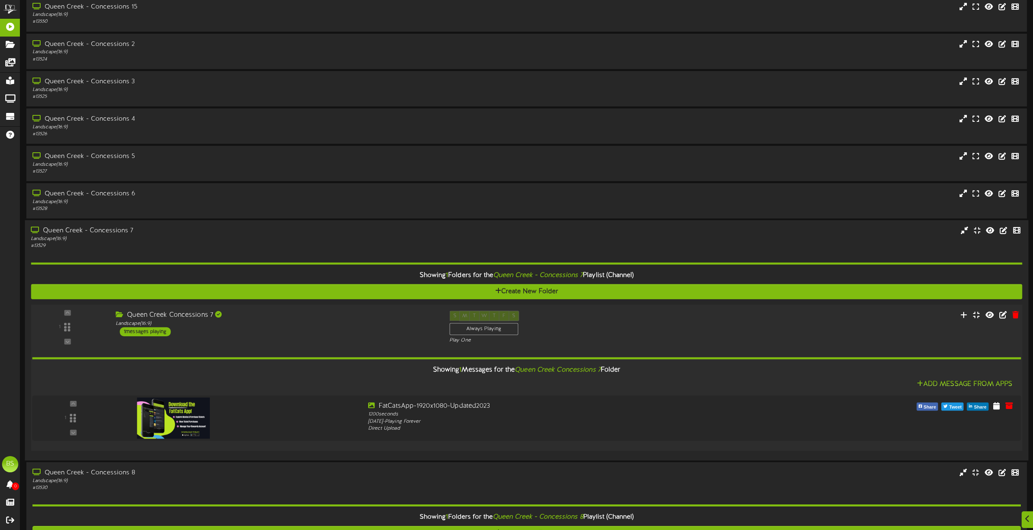
scroll to position [1583, 0]
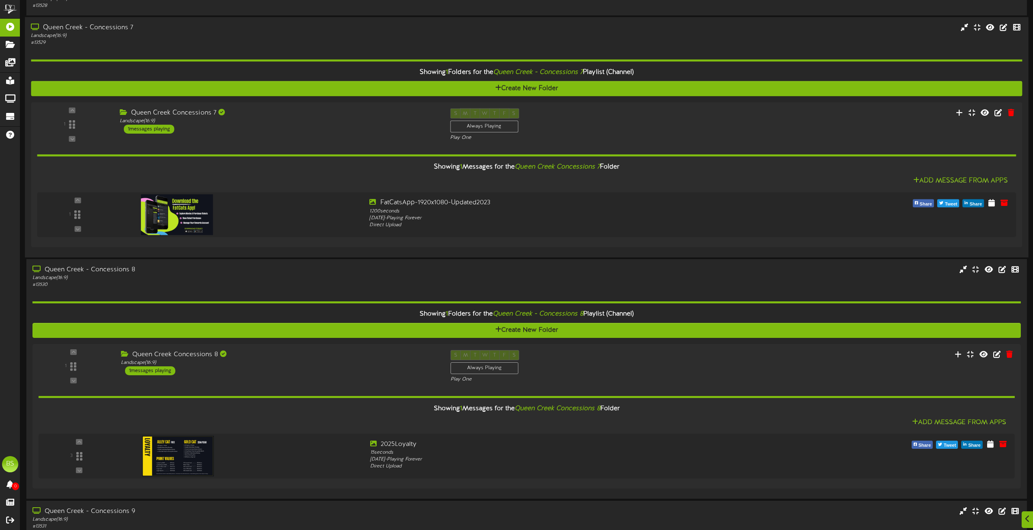
click at [113, 28] on div "Queen Creek - Concessions 7" at bounding box center [234, 27] width 406 height 9
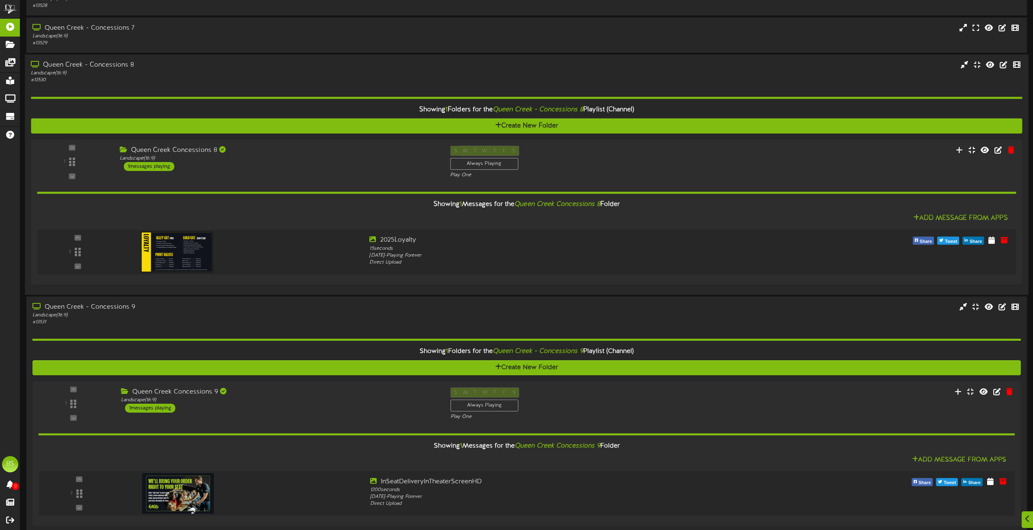
click at [120, 65] on div "Queen Creek - Concessions 8" at bounding box center [234, 65] width 406 height 9
click at [127, 66] on div "Queen Creek - Concessions 8" at bounding box center [234, 65] width 406 height 9
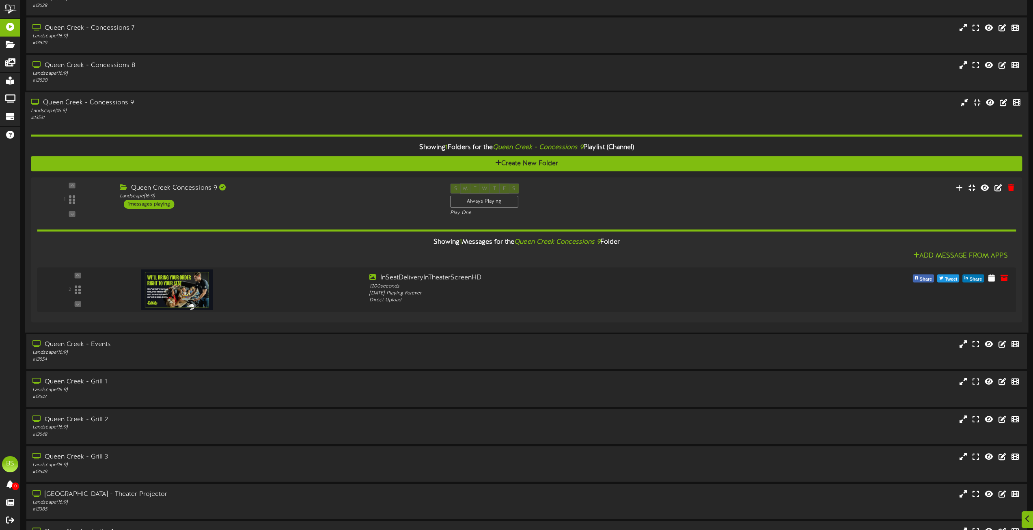
click at [117, 102] on div "Queen Creek - Concessions 9" at bounding box center [234, 102] width 406 height 9
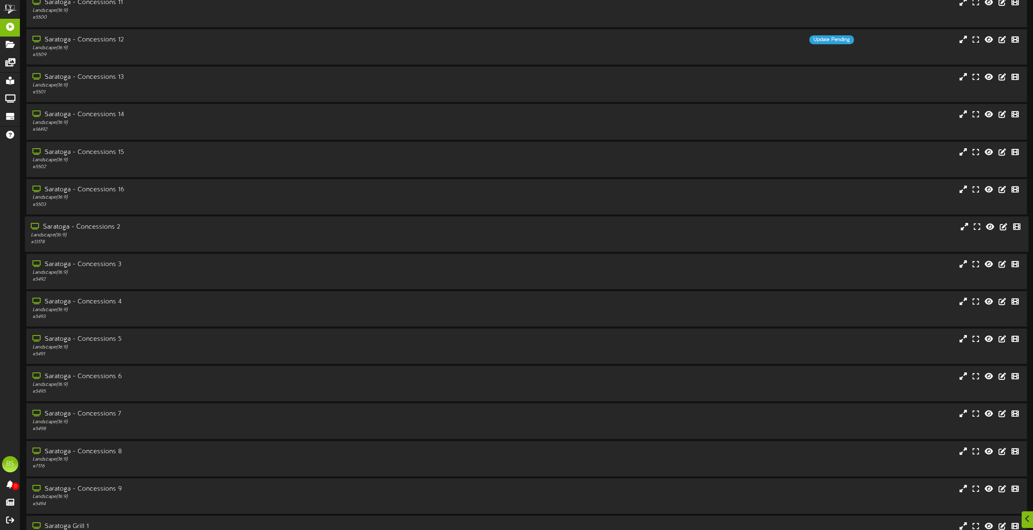
scroll to position [2801, 0]
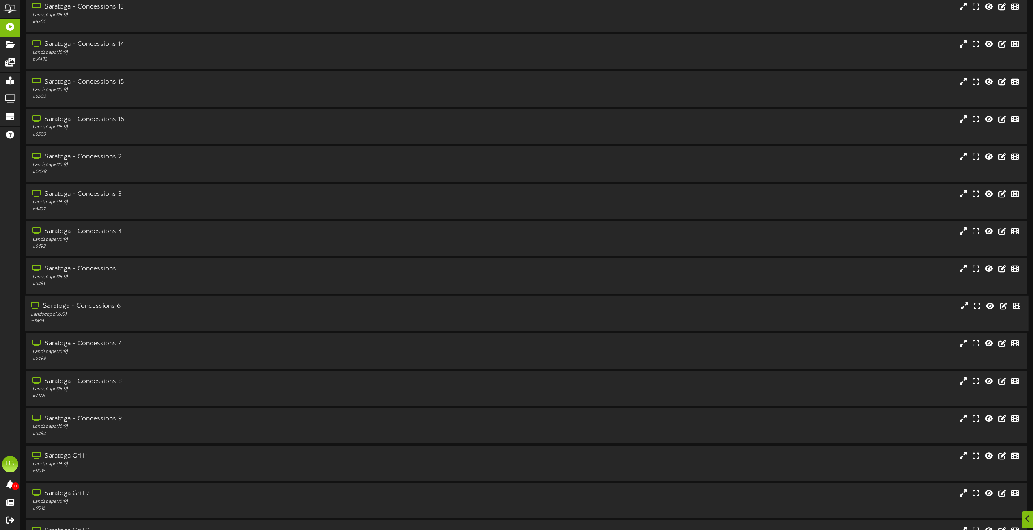
click at [102, 307] on div "Saratoga - Concessions 6" at bounding box center [234, 306] width 406 height 9
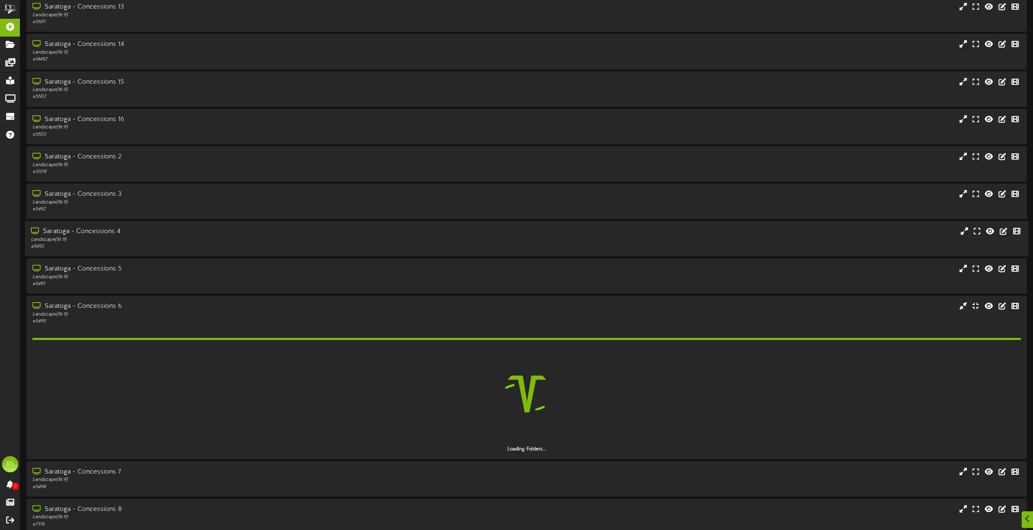
scroll to position [2964, 0]
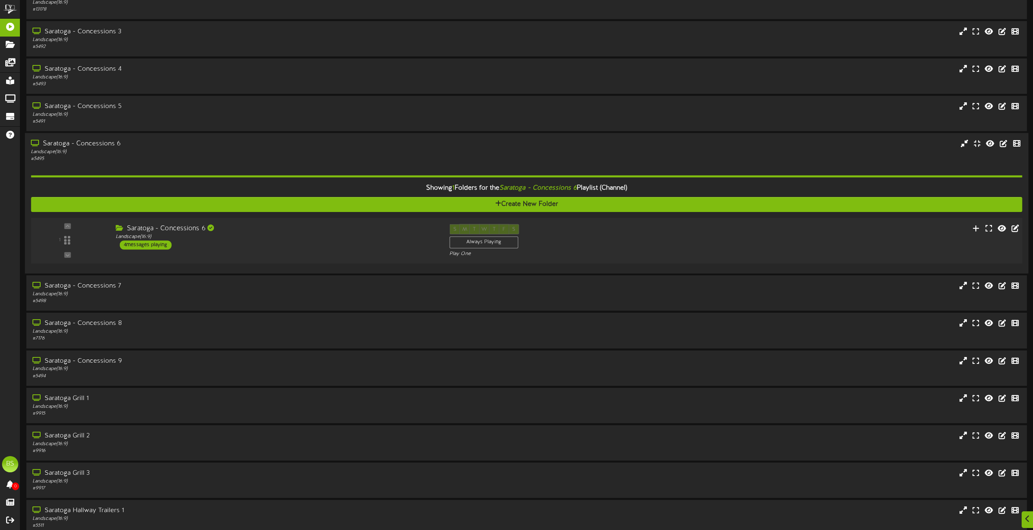
click at [157, 245] on div "4 messages playing" at bounding box center [146, 244] width 52 height 9
click at [143, 242] on div "4 messages playing" at bounding box center [146, 244] width 52 height 9
click at [140, 243] on div "4 messages playing" at bounding box center [146, 244] width 52 height 9
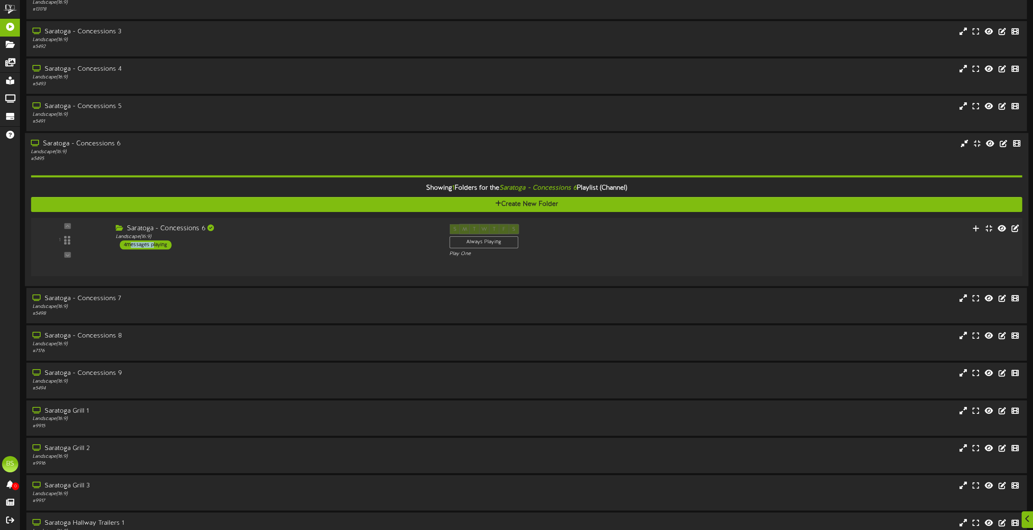
click at [140, 242] on div "4 messages playing" at bounding box center [146, 244] width 52 height 9
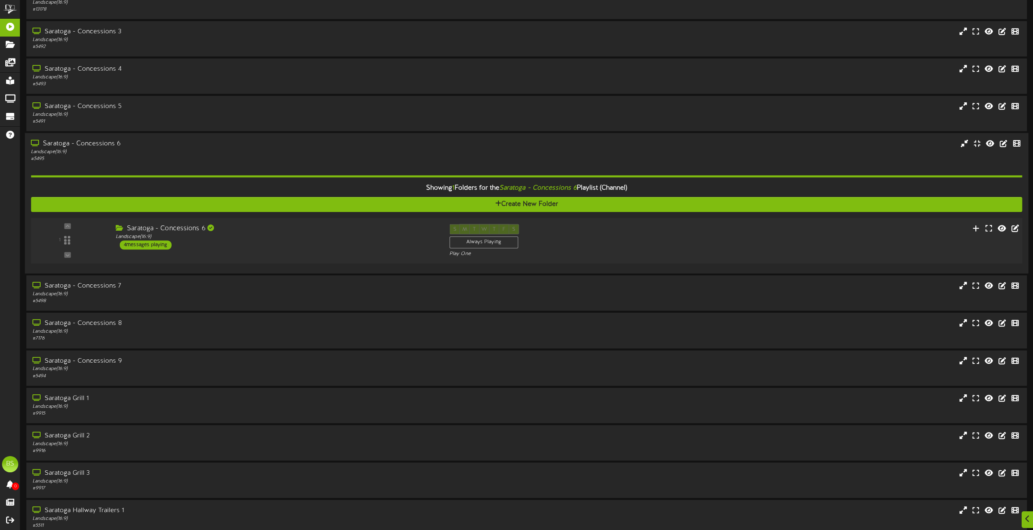
click at [163, 242] on div "4 messages playing" at bounding box center [146, 244] width 52 height 9
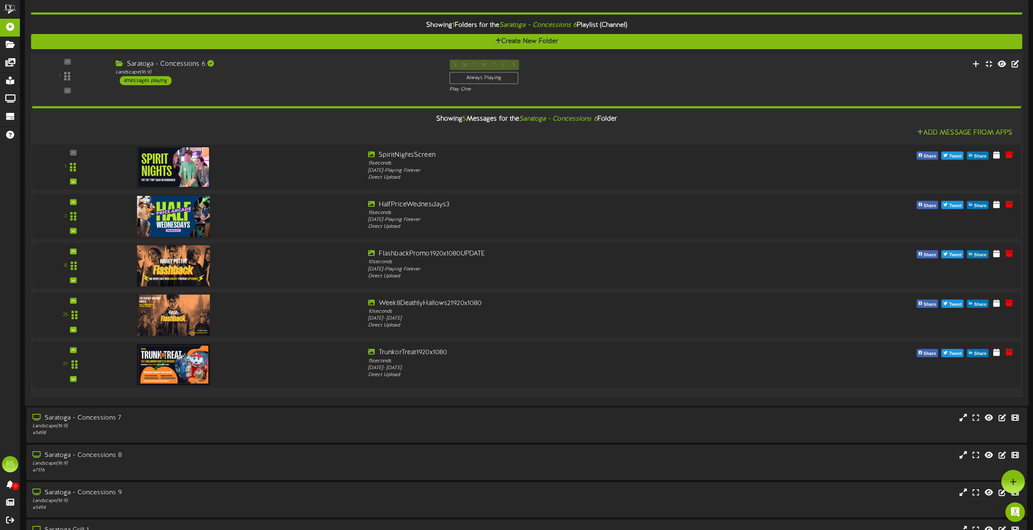
scroll to position [3045, 0]
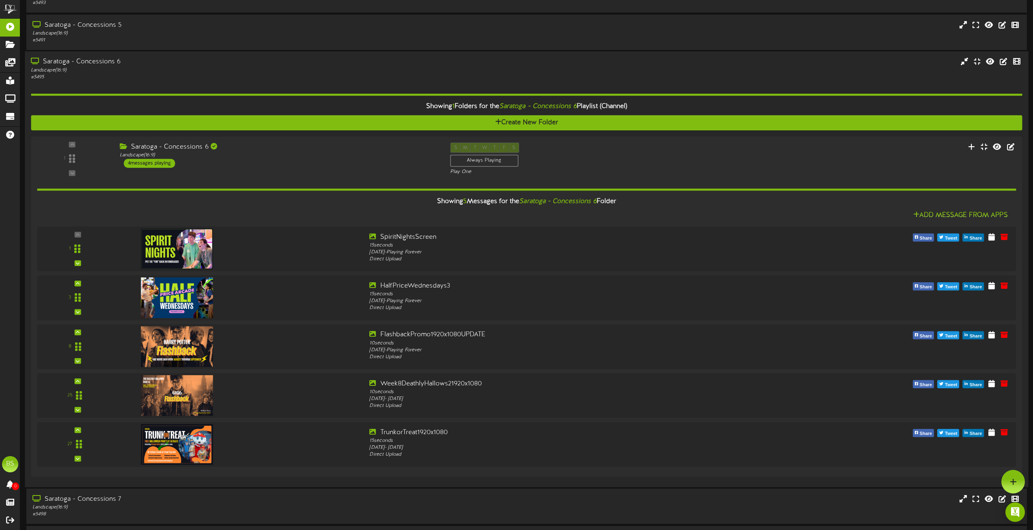
click at [96, 60] on div "Saratoga - Concessions 6" at bounding box center [234, 62] width 406 height 9
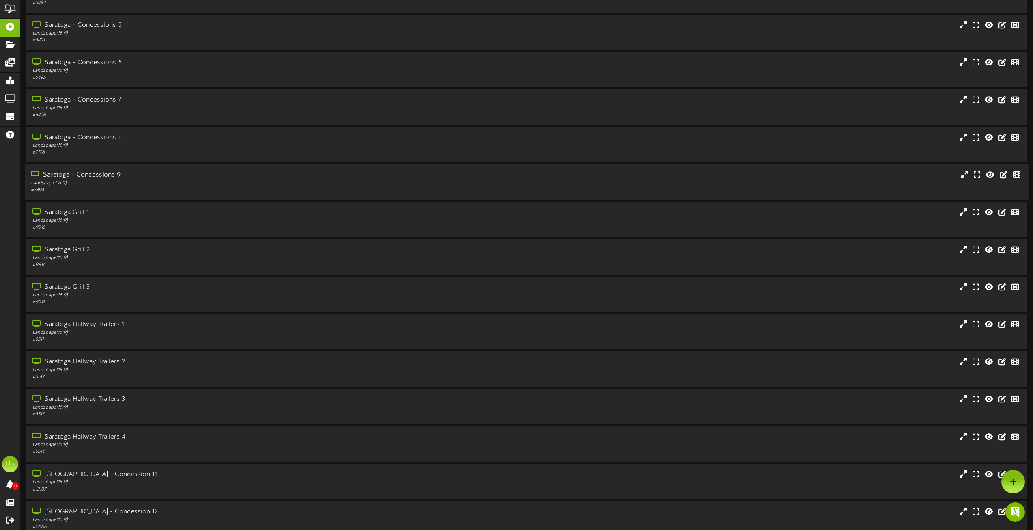
click at [104, 175] on div "Saratoga - Concessions 9" at bounding box center [234, 175] width 406 height 9
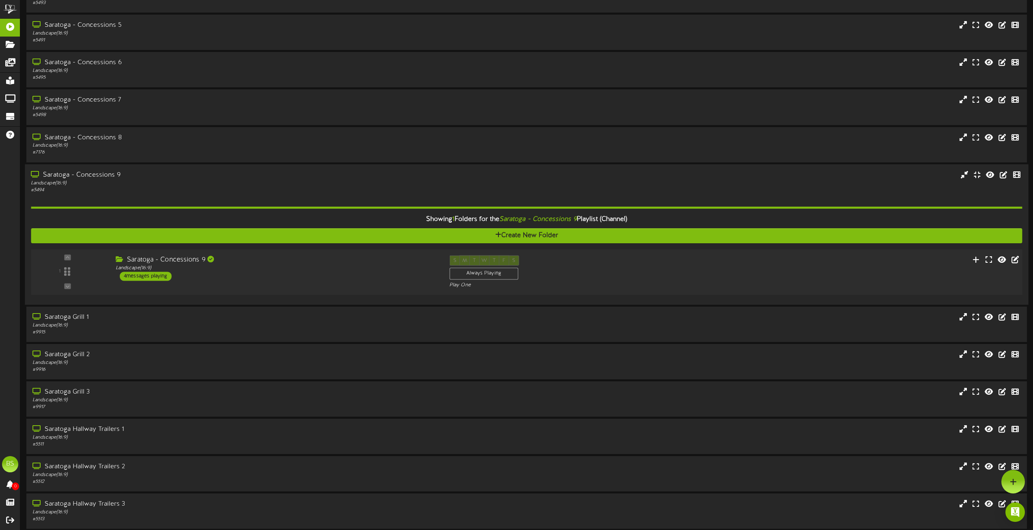
click at [158, 274] on div "4 messages playing" at bounding box center [146, 276] width 52 height 9
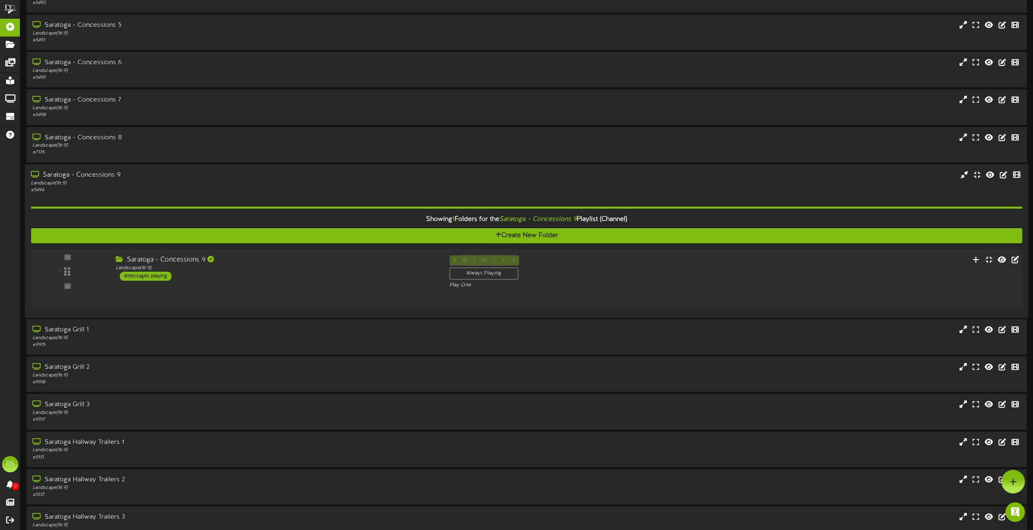
click at [158, 274] on div "4 messages playing" at bounding box center [146, 275] width 52 height 9
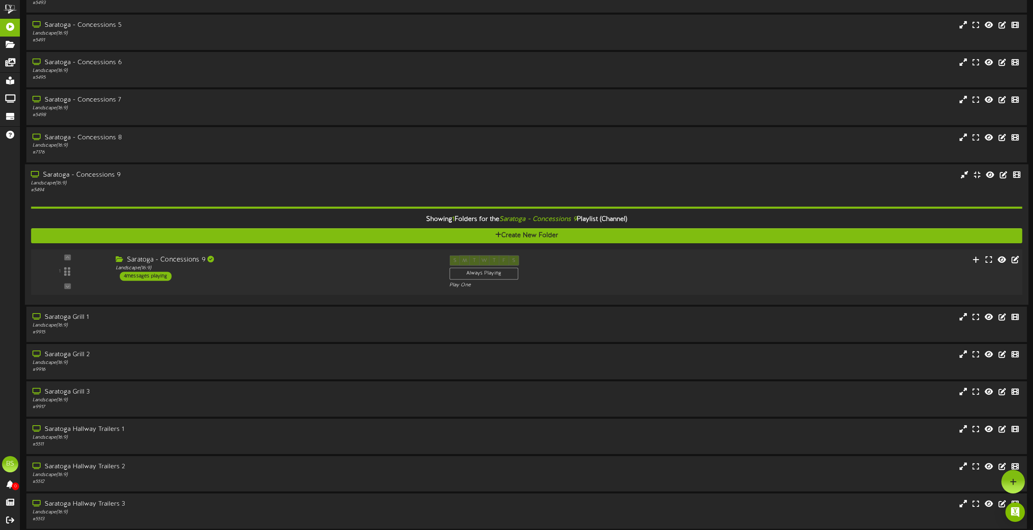
click at [143, 278] on div "4 messages playing" at bounding box center [146, 276] width 52 height 9
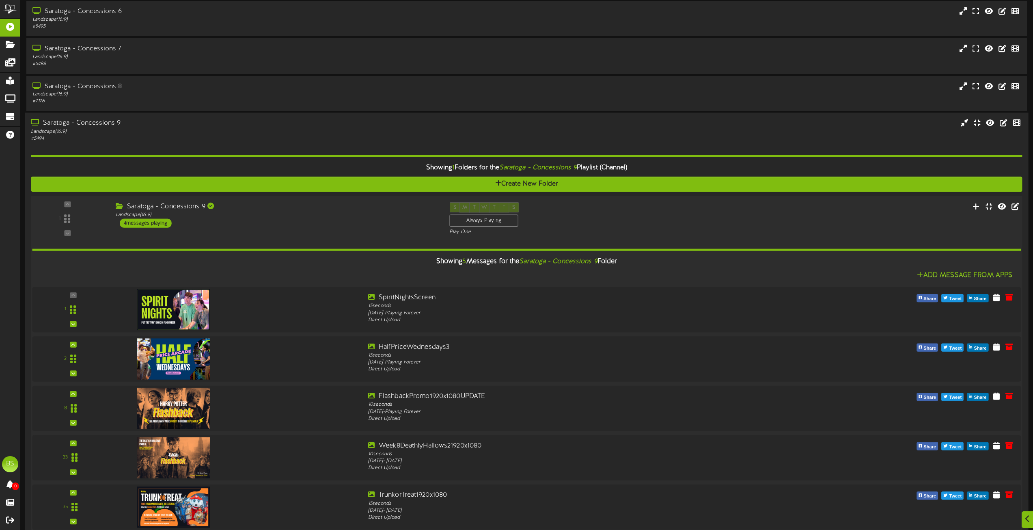
scroll to position [3167, 0]
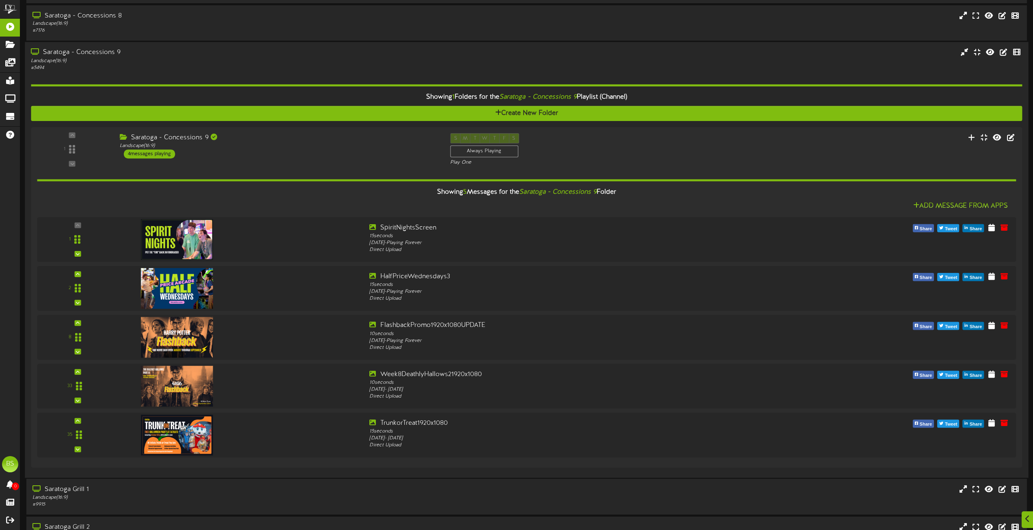
click at [108, 50] on div "Saratoga - Concessions 9" at bounding box center [234, 52] width 406 height 9
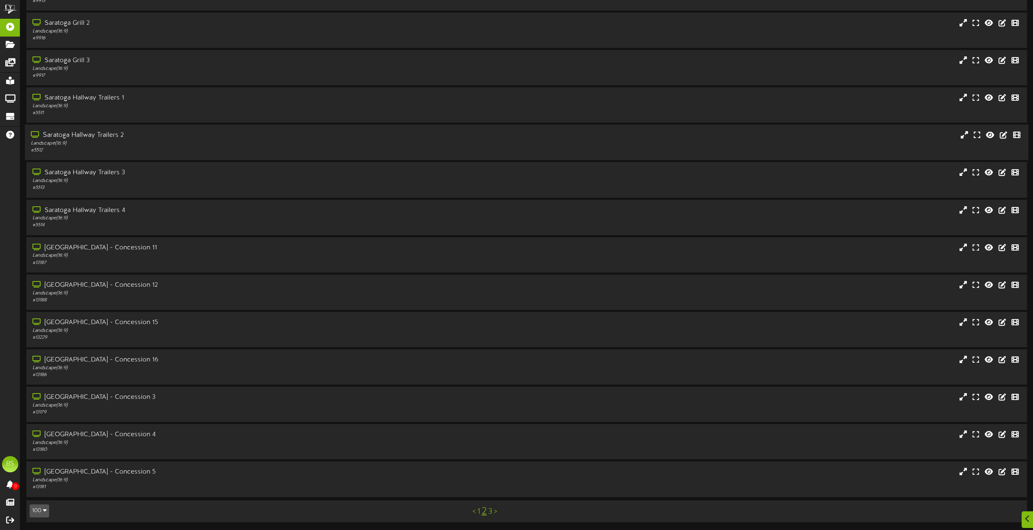
scroll to position [3272, 0]
click at [490, 512] on link "3" at bounding box center [490, 511] width 4 height 9
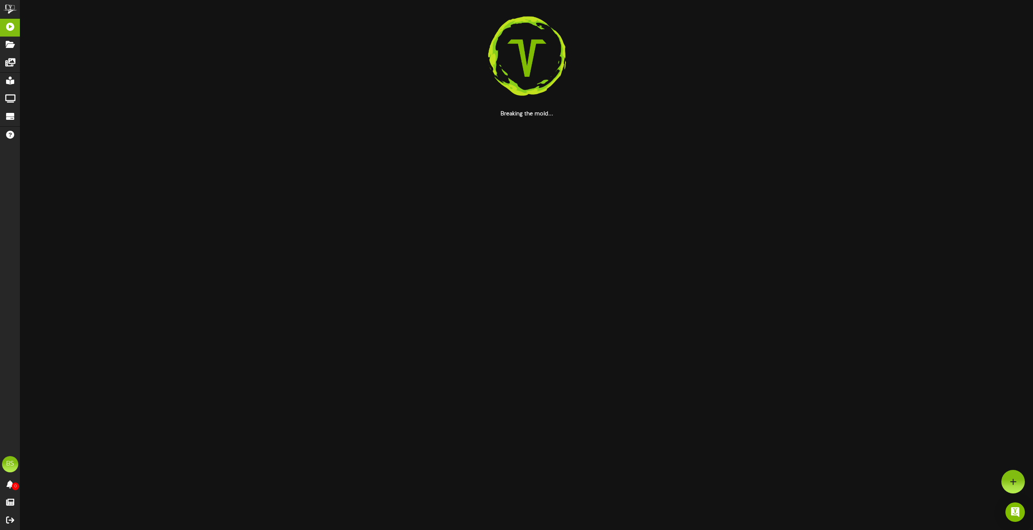
click at [490, 118] on html "ChannelValet Playlists Folders Messages My Library Groups Devices Help BS [PERS…" at bounding box center [516, 59] width 1033 height 118
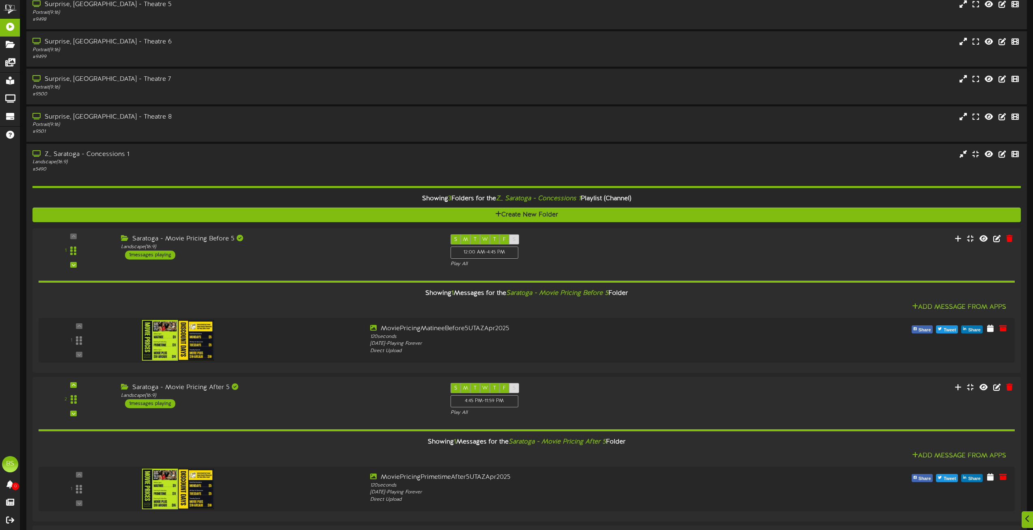
scroll to position [2192, 0]
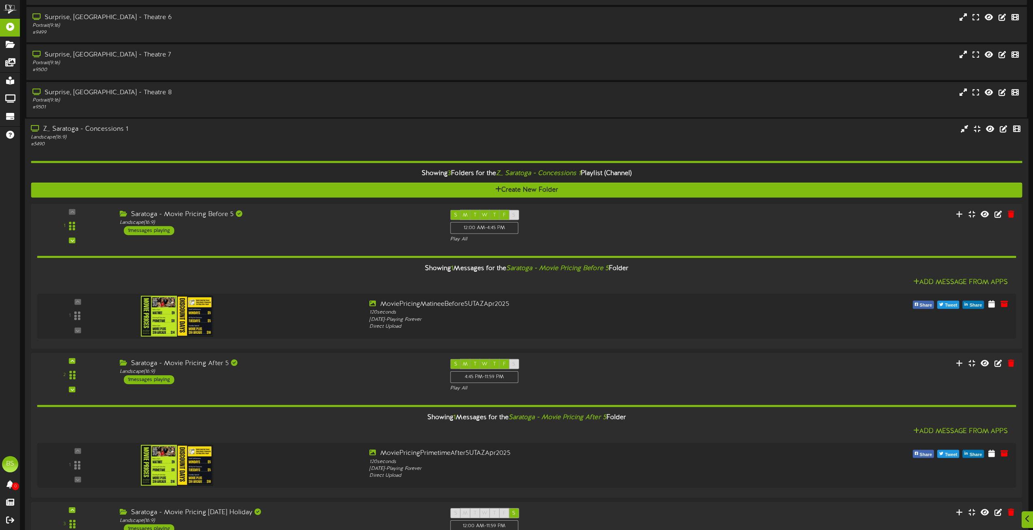
click at [111, 128] on div "Z_ Saratoga - Concessions 1" at bounding box center [234, 129] width 406 height 9
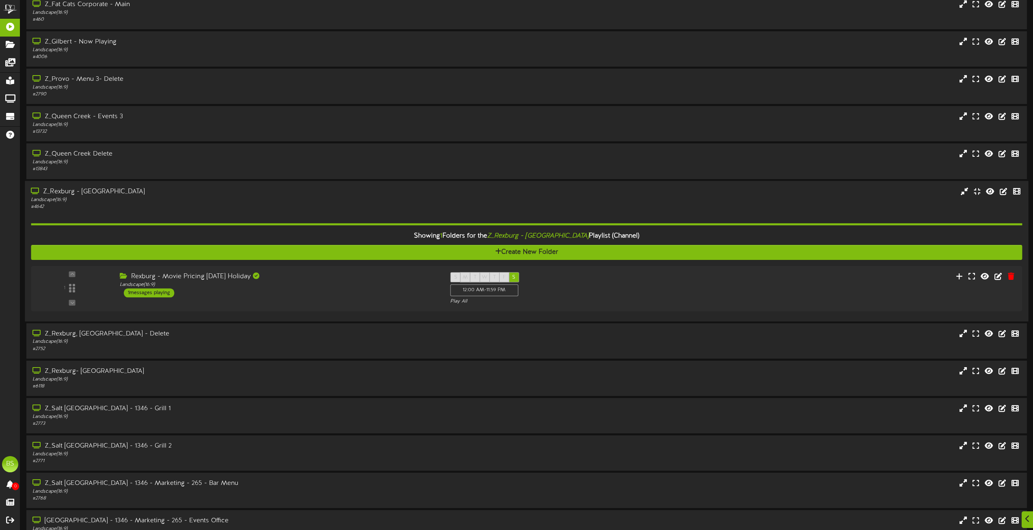
scroll to position [2395, 0]
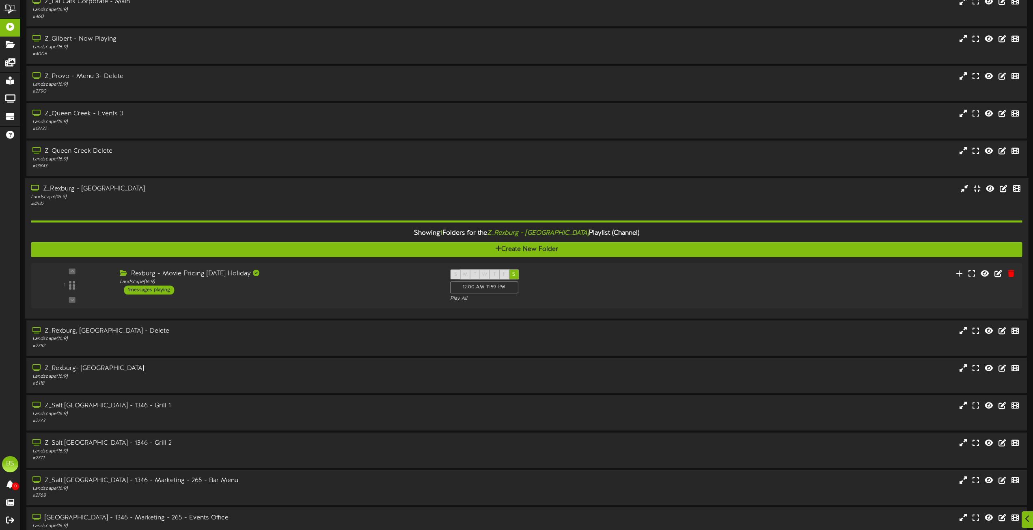
click at [81, 188] on div "Z_Rexburg - [GEOGRAPHIC_DATA]" at bounding box center [234, 188] width 406 height 9
click at [67, 187] on div "Z_Rexburg - [GEOGRAPHIC_DATA]" at bounding box center [234, 188] width 406 height 9
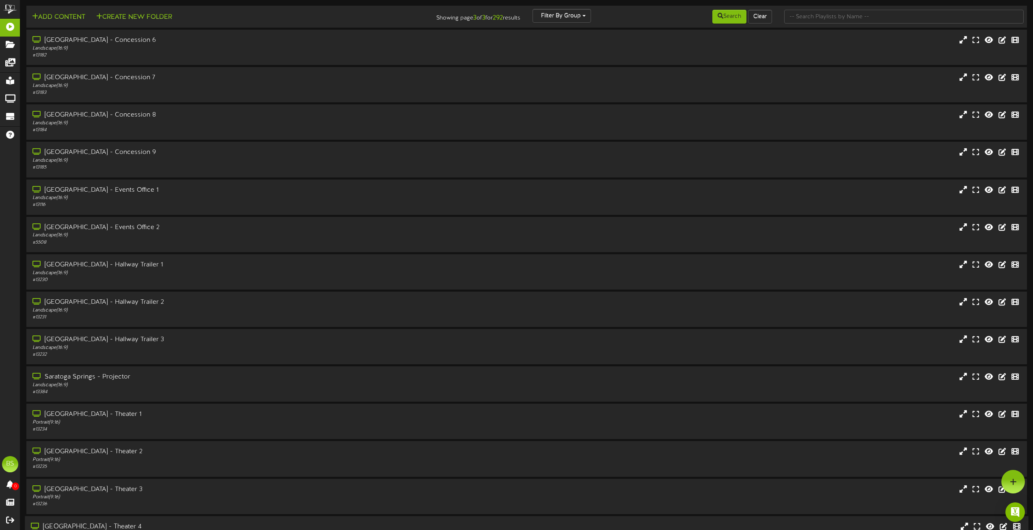
scroll to position [0, 0]
